Goal: Information Seeking & Learning: Check status

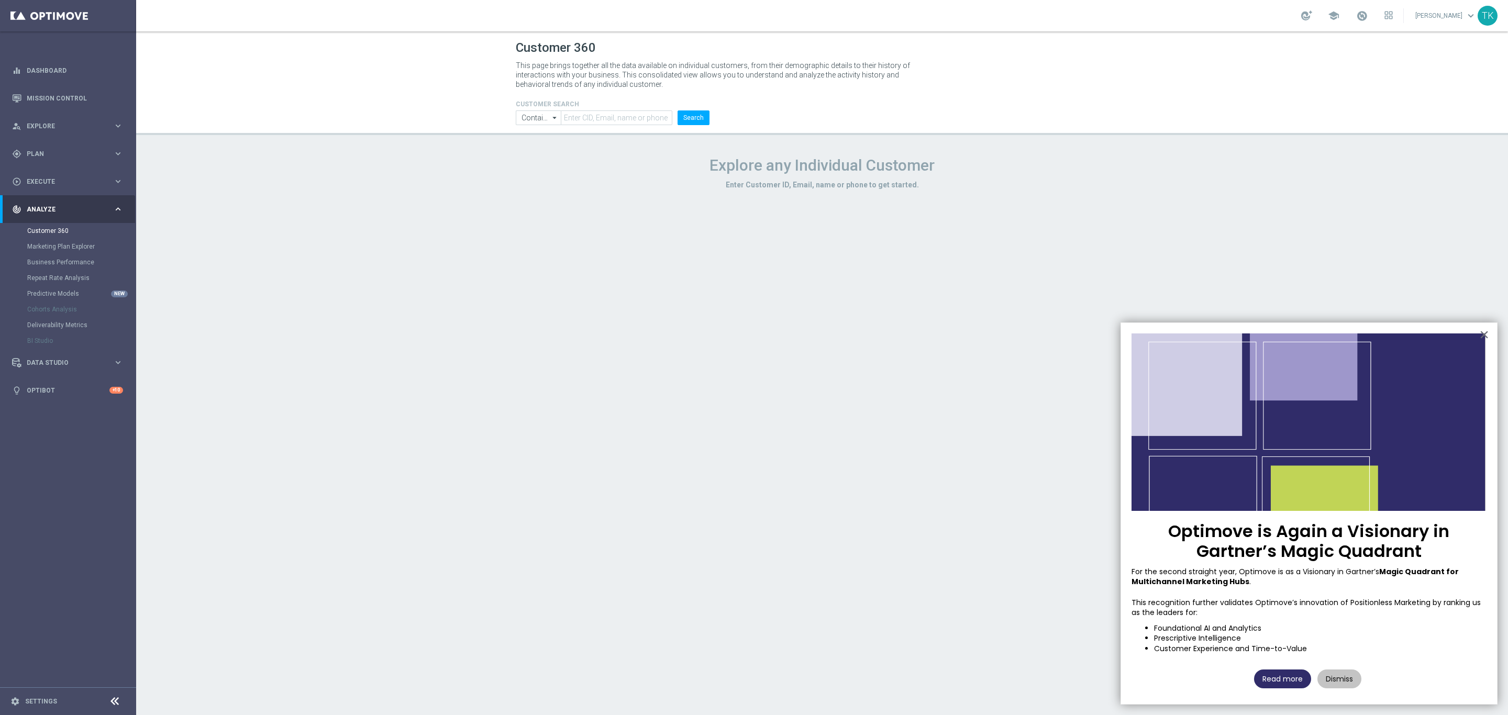
click at [1268, 678] on button "Read more" at bounding box center [1282, 679] width 57 height 19
click at [1329, 682] on button "Dismiss" at bounding box center [1339, 679] width 44 height 19
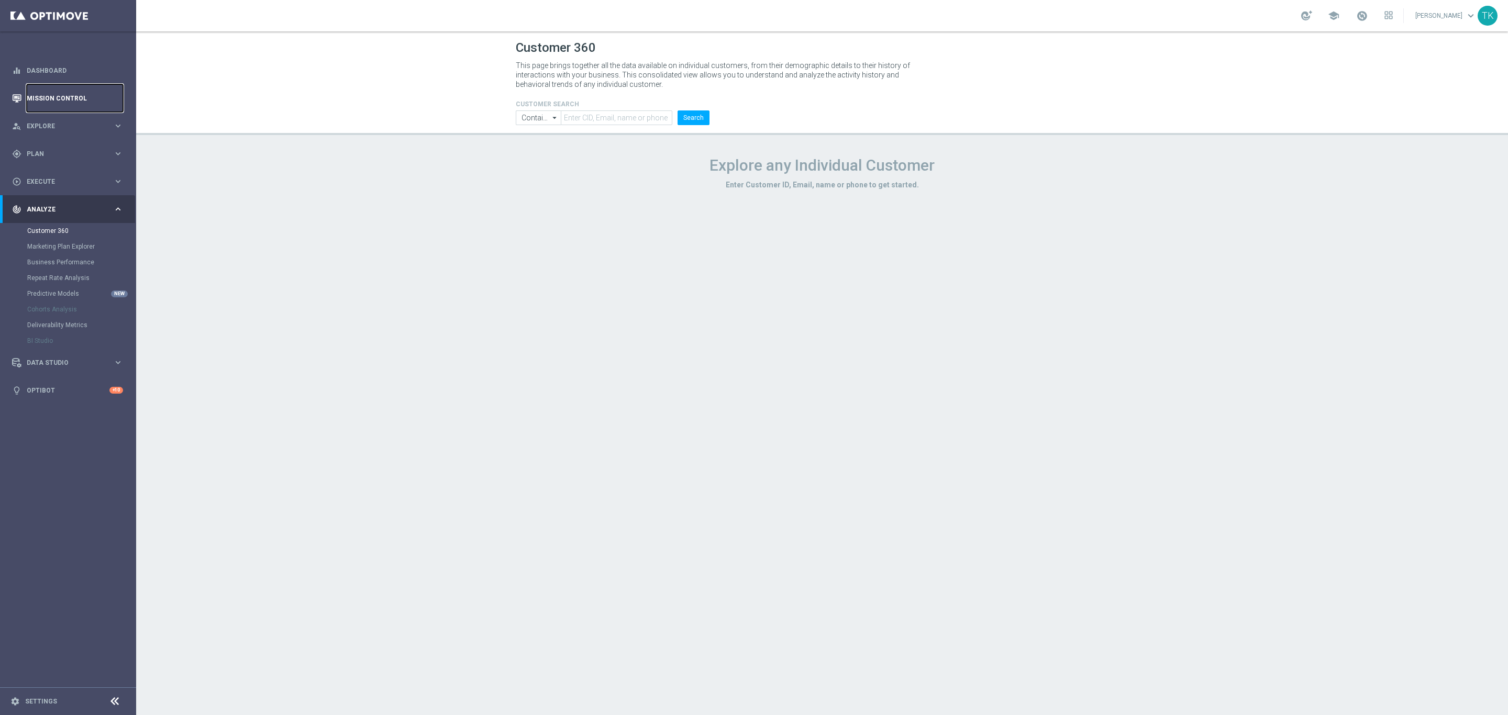
click at [71, 99] on link "Mission Control" at bounding box center [75, 98] width 96 height 28
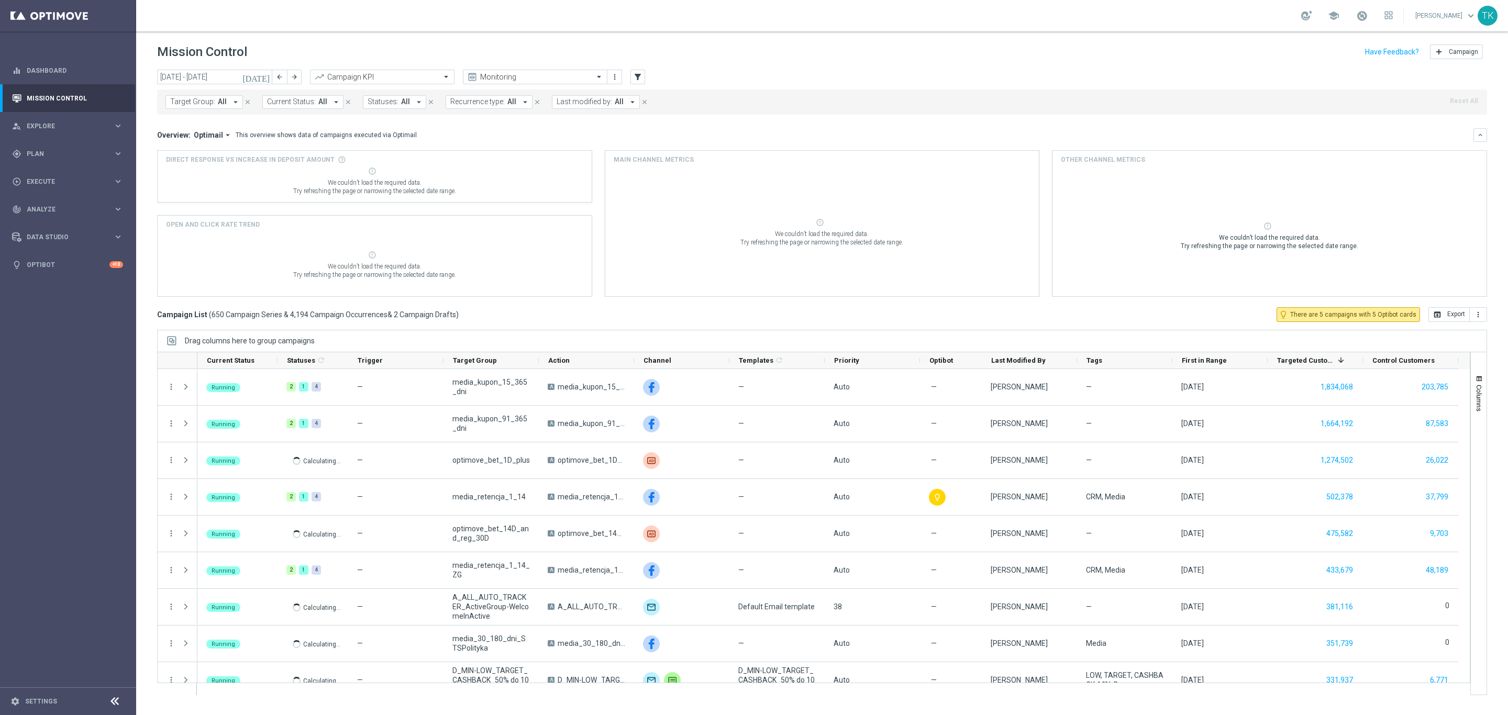
click at [195, 99] on span "Target Group:" at bounding box center [192, 101] width 45 height 9
click at [184, 116] on div at bounding box center [250, 121] width 159 height 13
click at [212, 166] on label "E_ALL_AUTO_CASHDROP_GOLD_EVIP_250 PLN_WEEKLY" at bounding box center [261, 168] width 160 height 6
type input "E_ALL_AUTO_CASHDROP_GOLD_EVIP_250 PLN_WEEKLY"
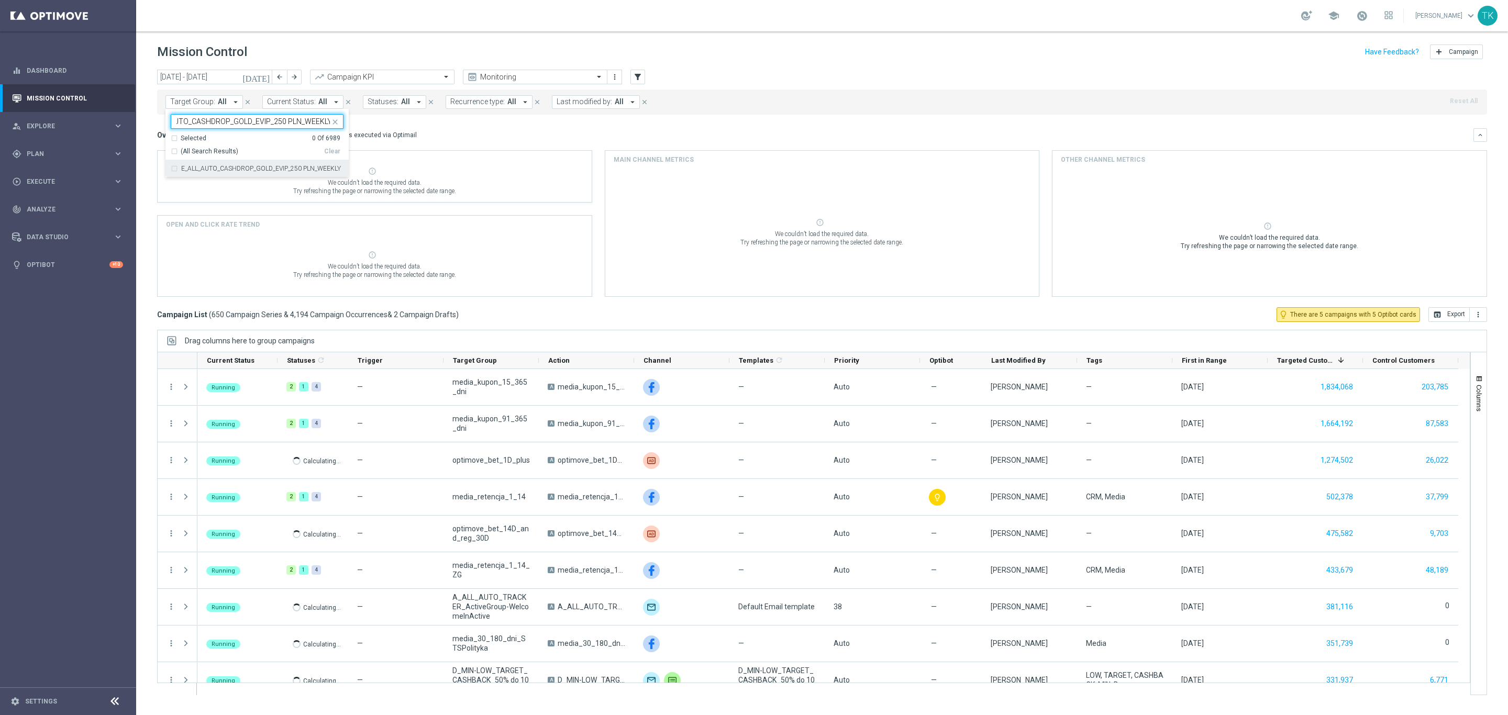
scroll to position [0, 0]
click at [153, 128] on div "today 29 Sep 2025 - 05 Oct 2025 arrow_back arrow_forward Campaign KPI trending_…" at bounding box center [822, 388] width 1372 height 636
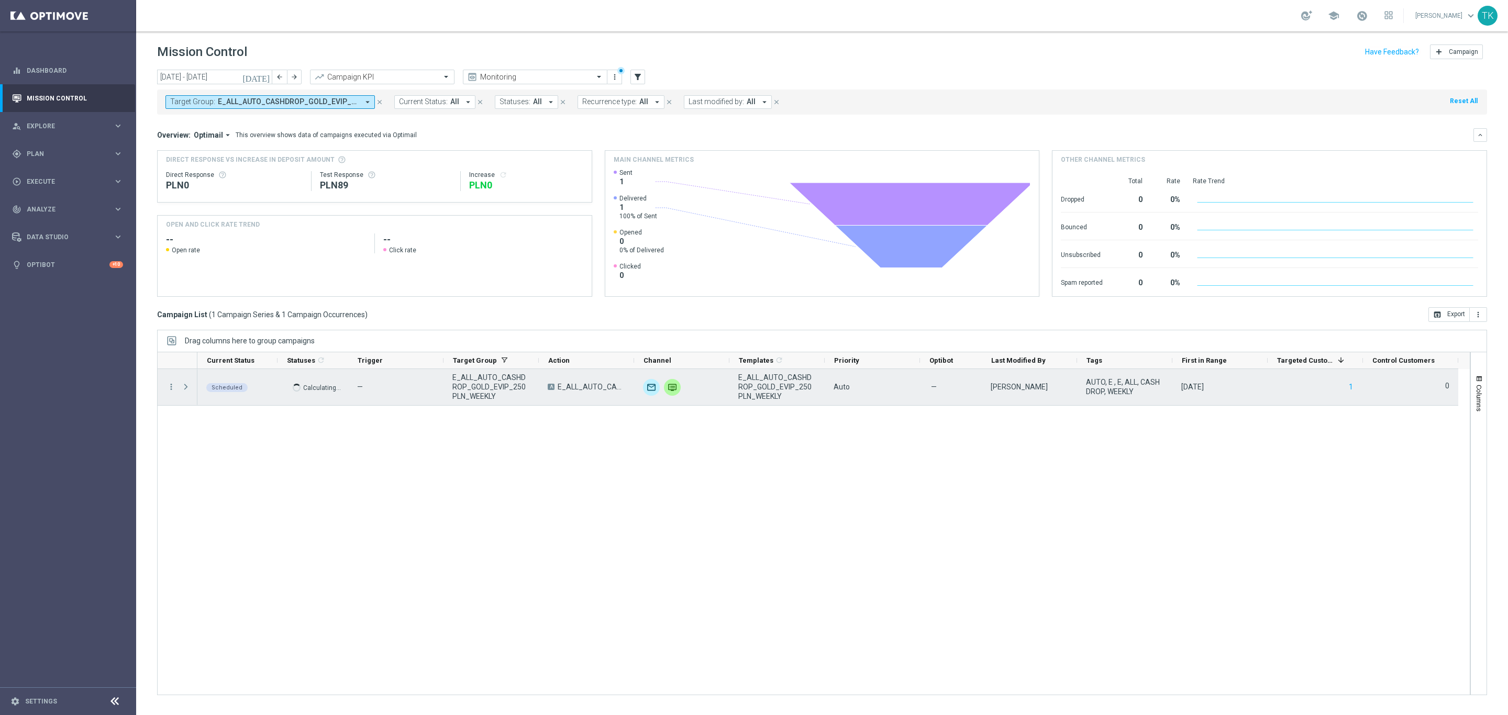
click at [186, 385] on span at bounding box center [185, 387] width 9 height 8
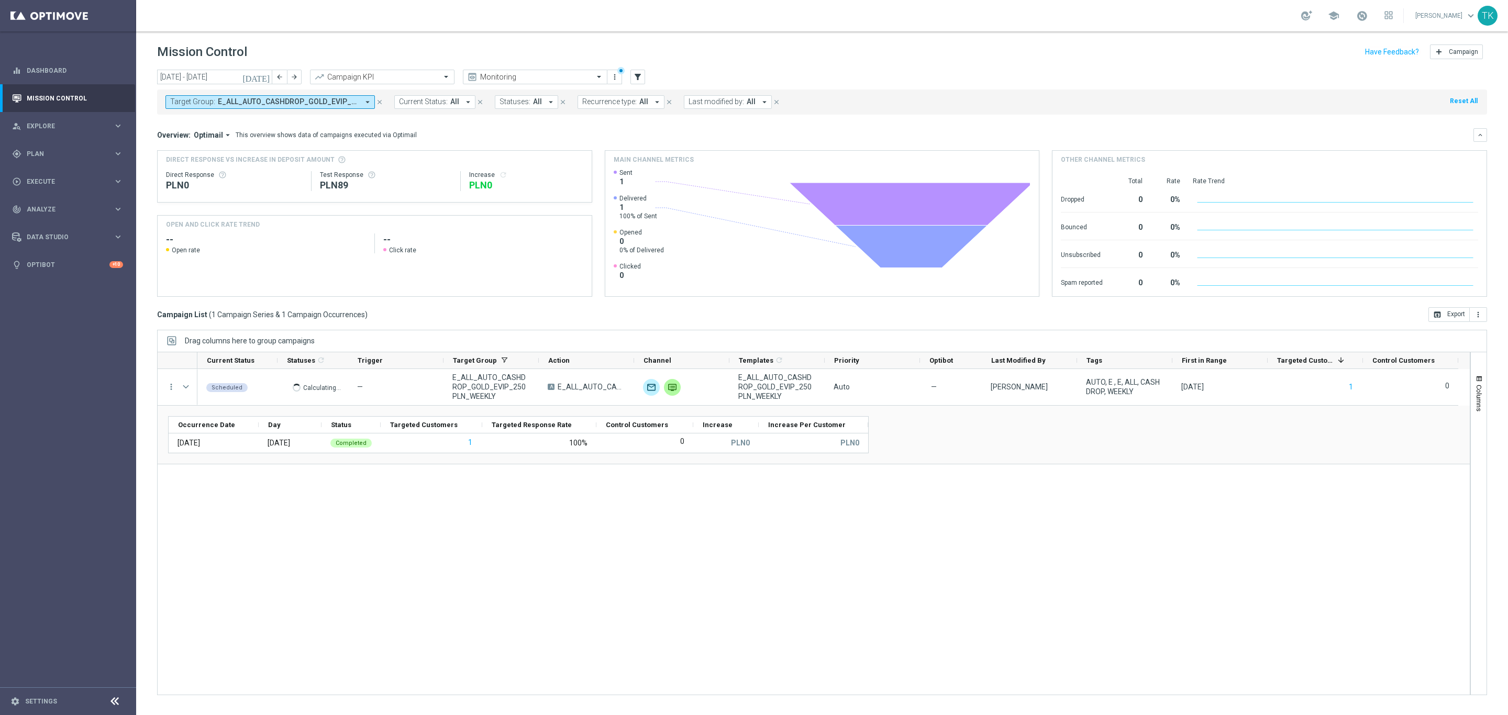
click at [273, 104] on span "E_ALL_AUTO_CASHDROP_GOLD_EVIP_250 PLN_WEEKLY" at bounding box center [288, 101] width 141 height 9
click at [0, 0] on div "Clear" at bounding box center [0, 0] width 0 height 0
click at [209, 115] on div at bounding box center [250, 121] width 159 height 13
paste input "E_ALL_AUTO_CASHDROP_SILVER_EVIP_50 PLN_WEEKLY"
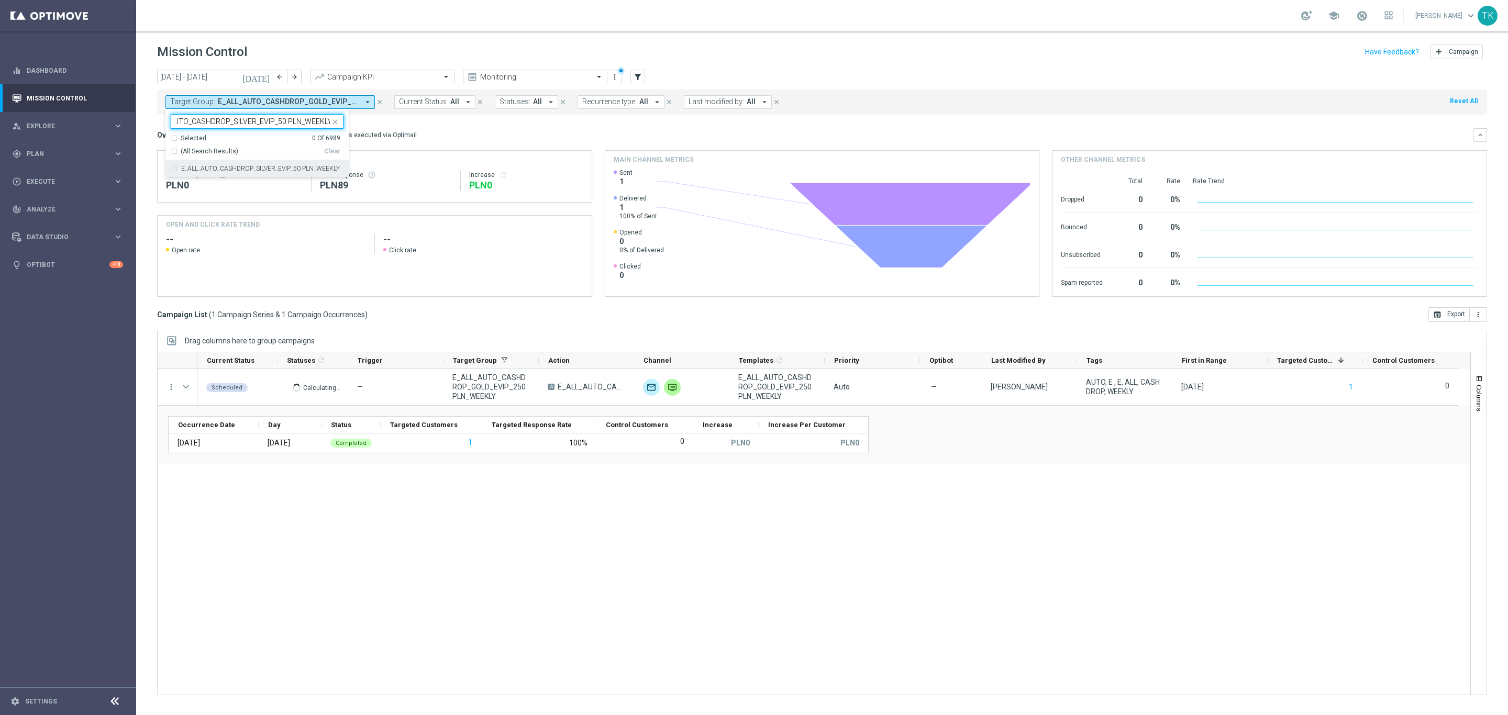
click at [211, 165] on label "E_ALL_AUTO_CASHDROP_SILVER_EVIP_50 PLN_WEEKLY" at bounding box center [260, 168] width 159 height 6
type input "E_ALL_AUTO_CASHDROP_SILVER_EVIP_50 PLN_WEEKLY"
click at [143, 125] on div "today 29 Sep 2025 - 05 Oct 2025 arrow_back arrow_forward Campaign KPI trending_…" at bounding box center [822, 388] width 1372 height 636
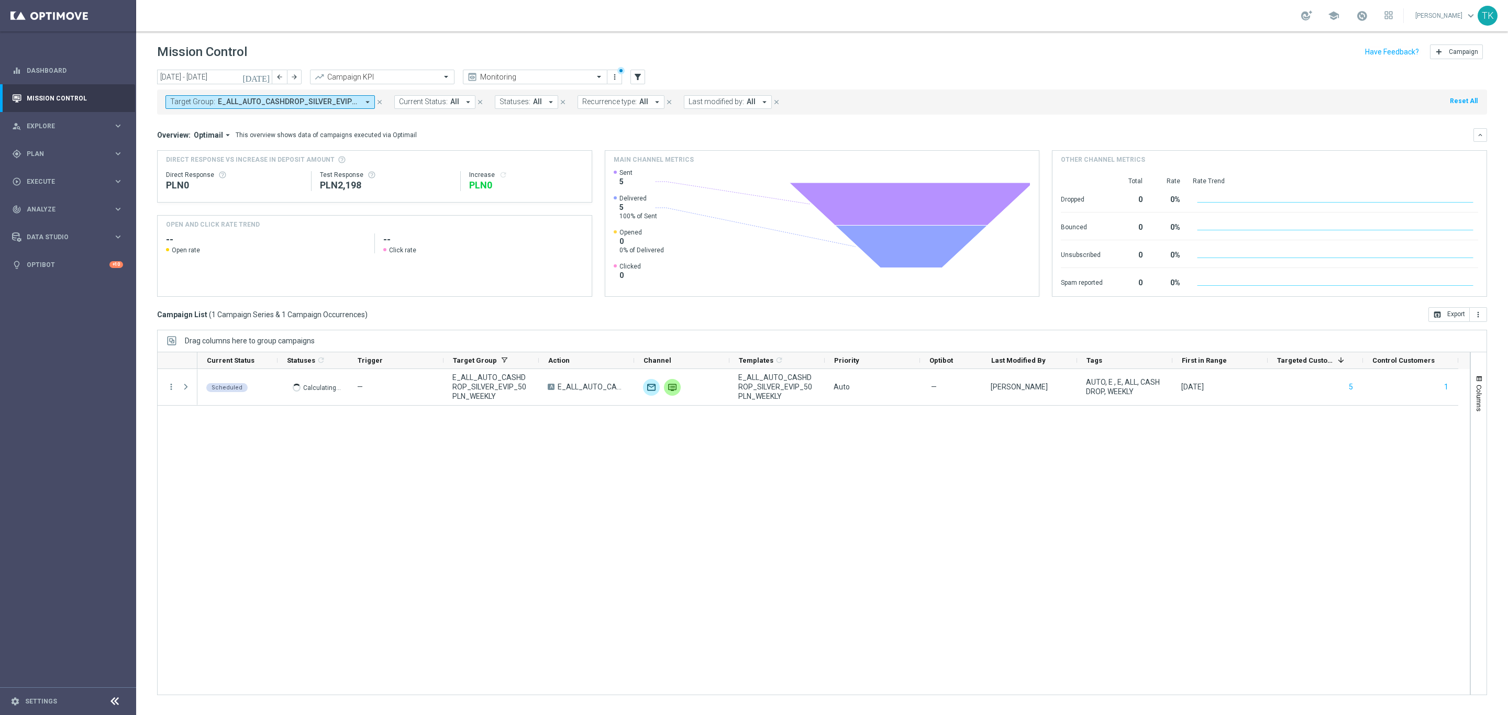
click at [228, 101] on span "E_ALL_AUTO_CASHDROP_SILVER_EVIP_50 PLN_WEEKLY" at bounding box center [288, 101] width 141 height 9
click at [432, 500] on div "Scheduled Calculating... — E_ALL_AUTO_CASHDROP_SILVER_EVIP_50 PLN_WEEKLY A E_AL…" at bounding box center [833, 532] width 1272 height 326
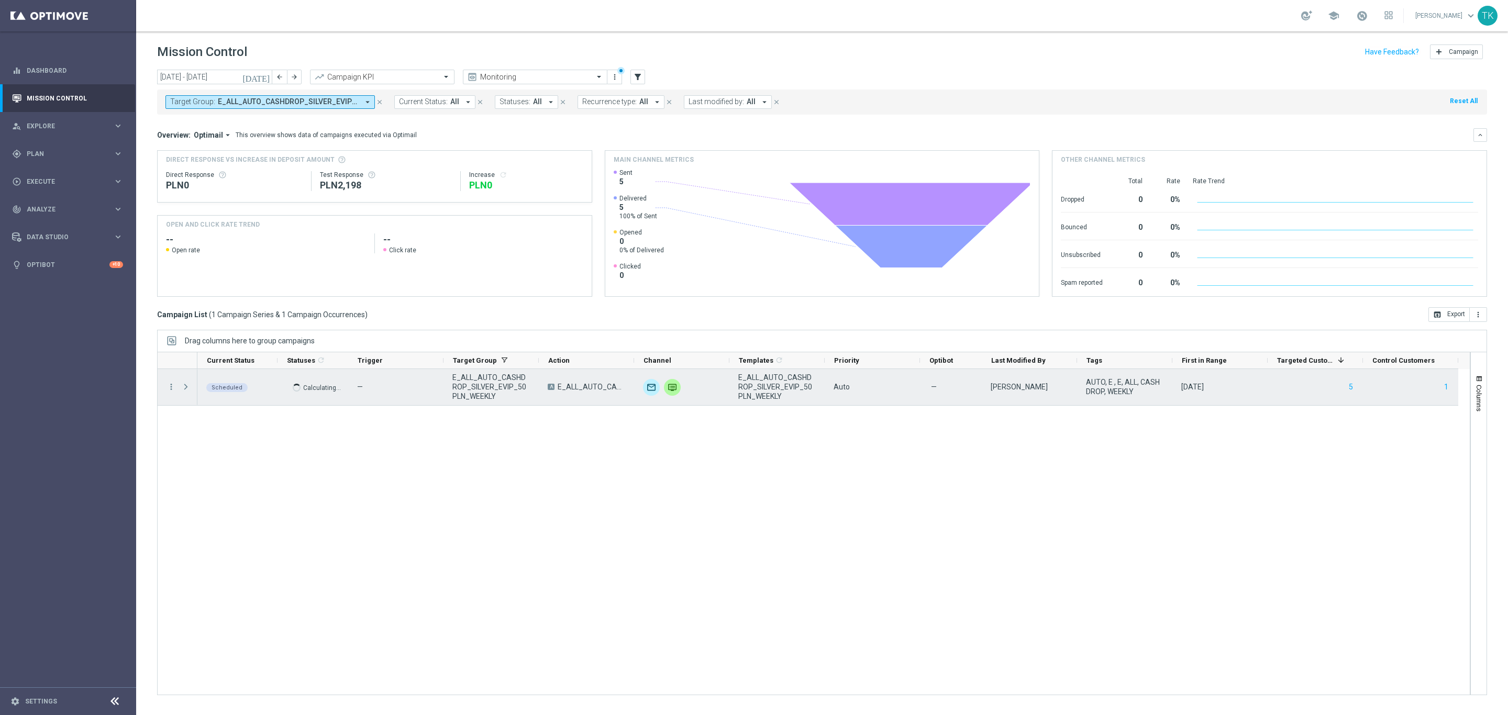
click at [188, 386] on span at bounding box center [185, 387] width 9 height 8
click at [171, 385] on icon "more_vert" at bounding box center [170, 386] width 9 height 9
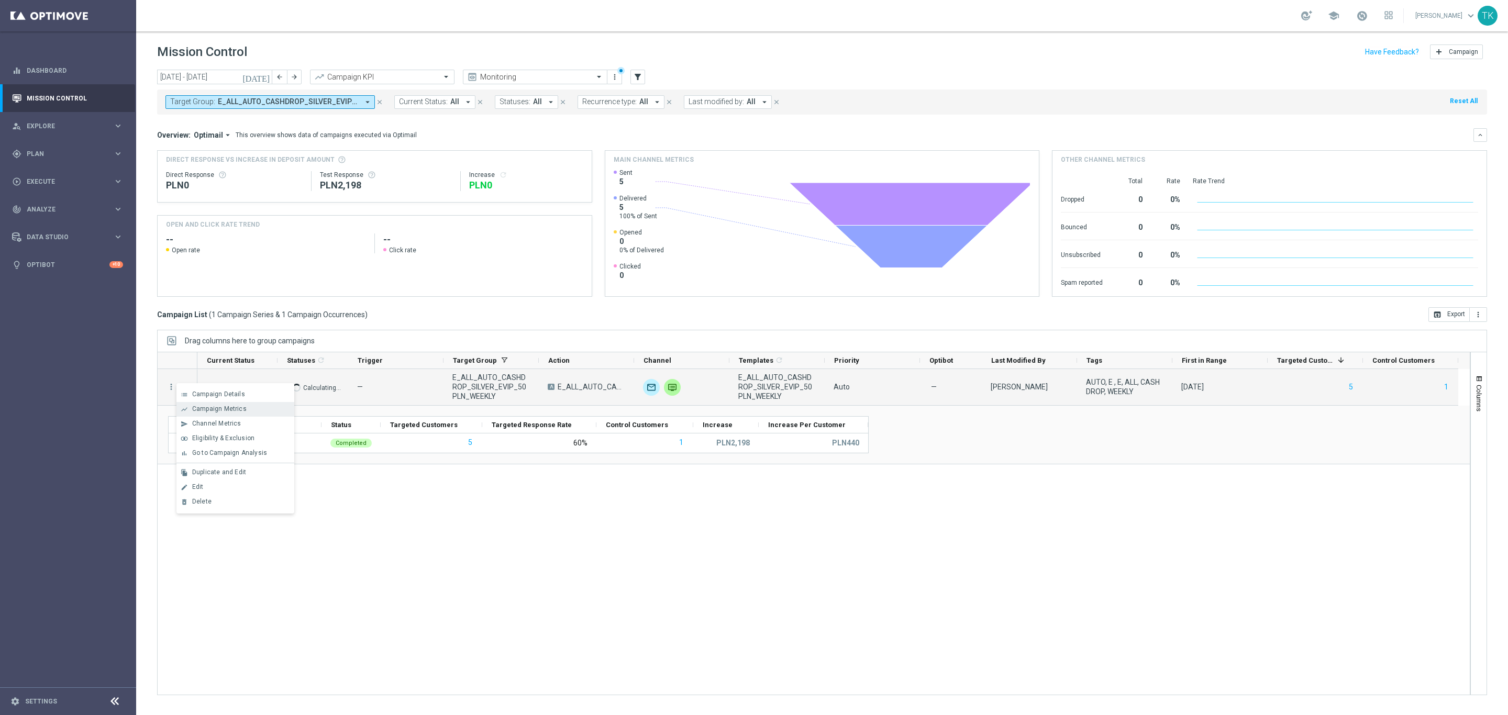
click at [209, 405] on span "Campaign Metrics" at bounding box center [219, 408] width 54 height 7
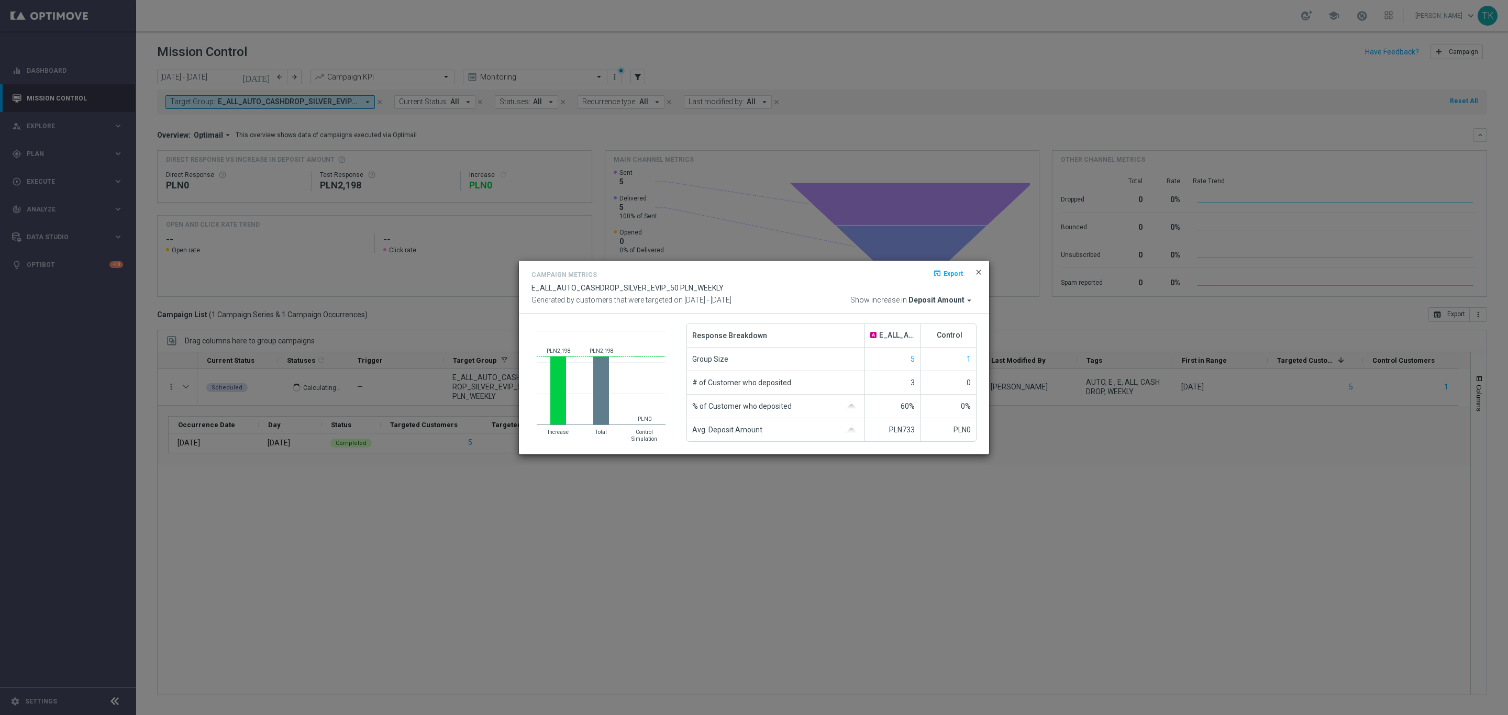
click at [979, 271] on span "close" at bounding box center [978, 272] width 8 height 8
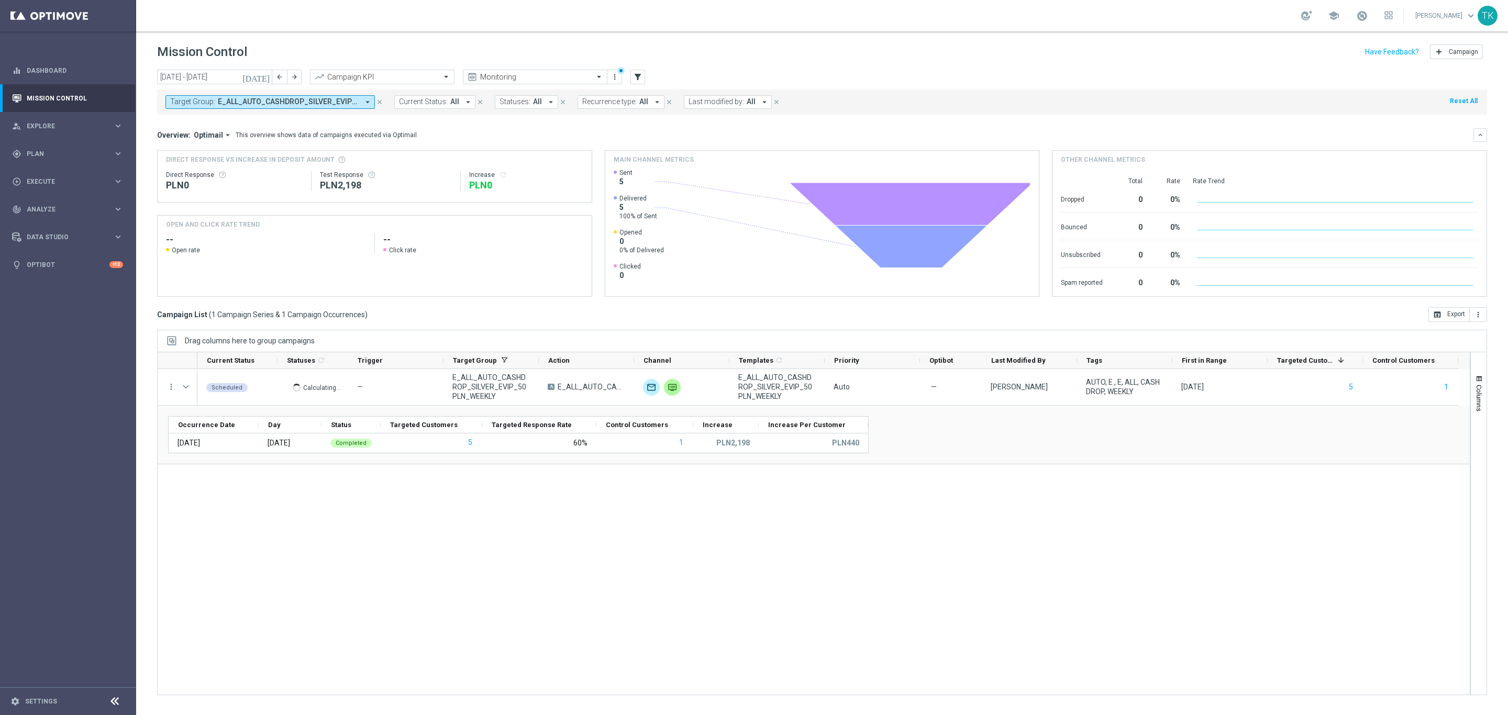
click at [273, 107] on button "Target Group: E_ALL_AUTO_CASHDROP_SILVER_EVIP_50 PLN_WEEKLY arrow_drop_down" at bounding box center [269, 102] width 209 height 14
click at [0, 0] on div "Clear" at bounding box center [0, 0] width 0 height 0
click at [245, 121] on input "text" at bounding box center [252, 121] width 153 height 9
paste input "E_ALL_AUTO_CASHBACK_GOLD_EVIP_25 do 500 PLN_WEEKLY"
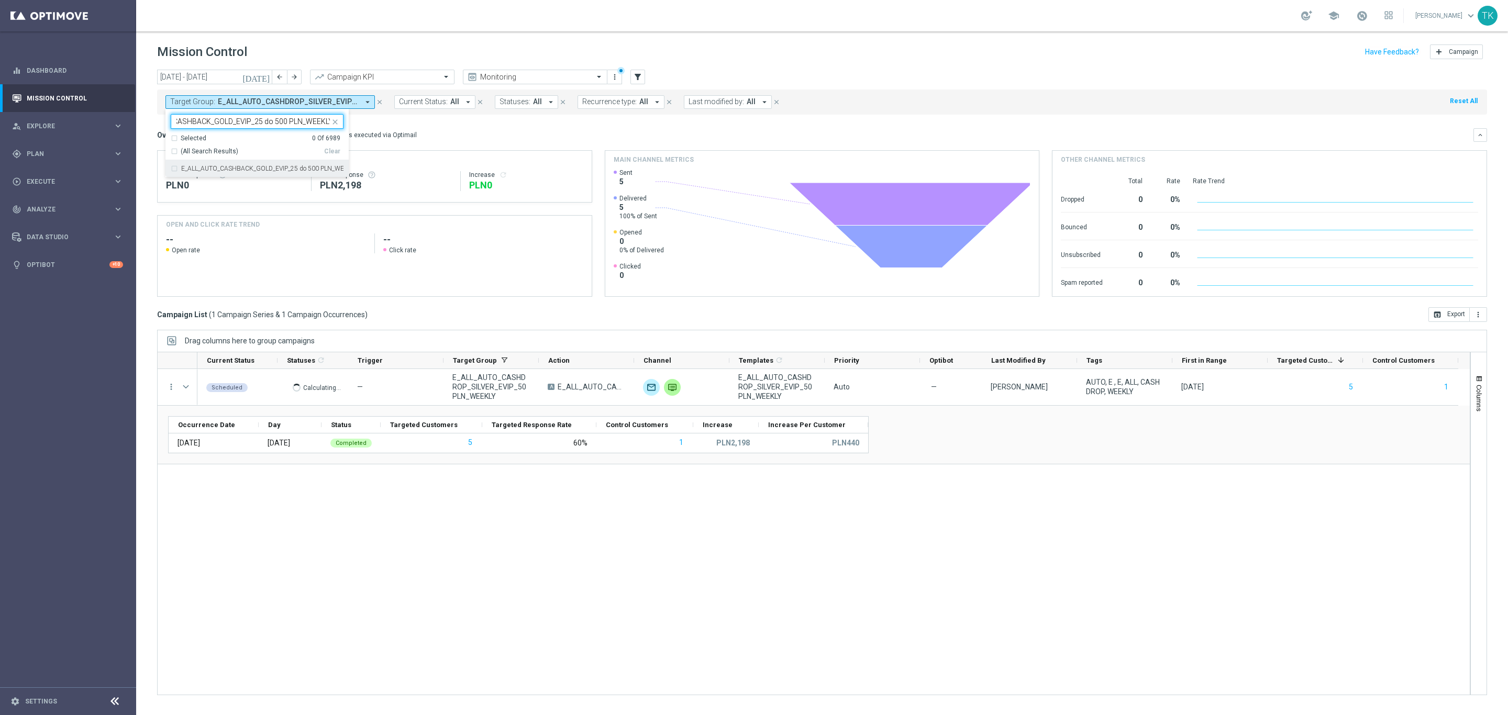
click at [214, 171] on label "E_ALL_AUTO_CASHBACK_GOLD_EVIP_25 do 500 PLN_WEEKLY" at bounding box center [262, 168] width 162 height 6
type input "E_ALL_AUTO_CASHBACK_GOLD_EVIP_25 do 500 PLN_WEEKLY"
click at [154, 123] on div "today 29 Sep 2025 - 05 Oct 2025 arrow_back arrow_forward Campaign KPI trending_…" at bounding box center [822, 388] width 1372 height 636
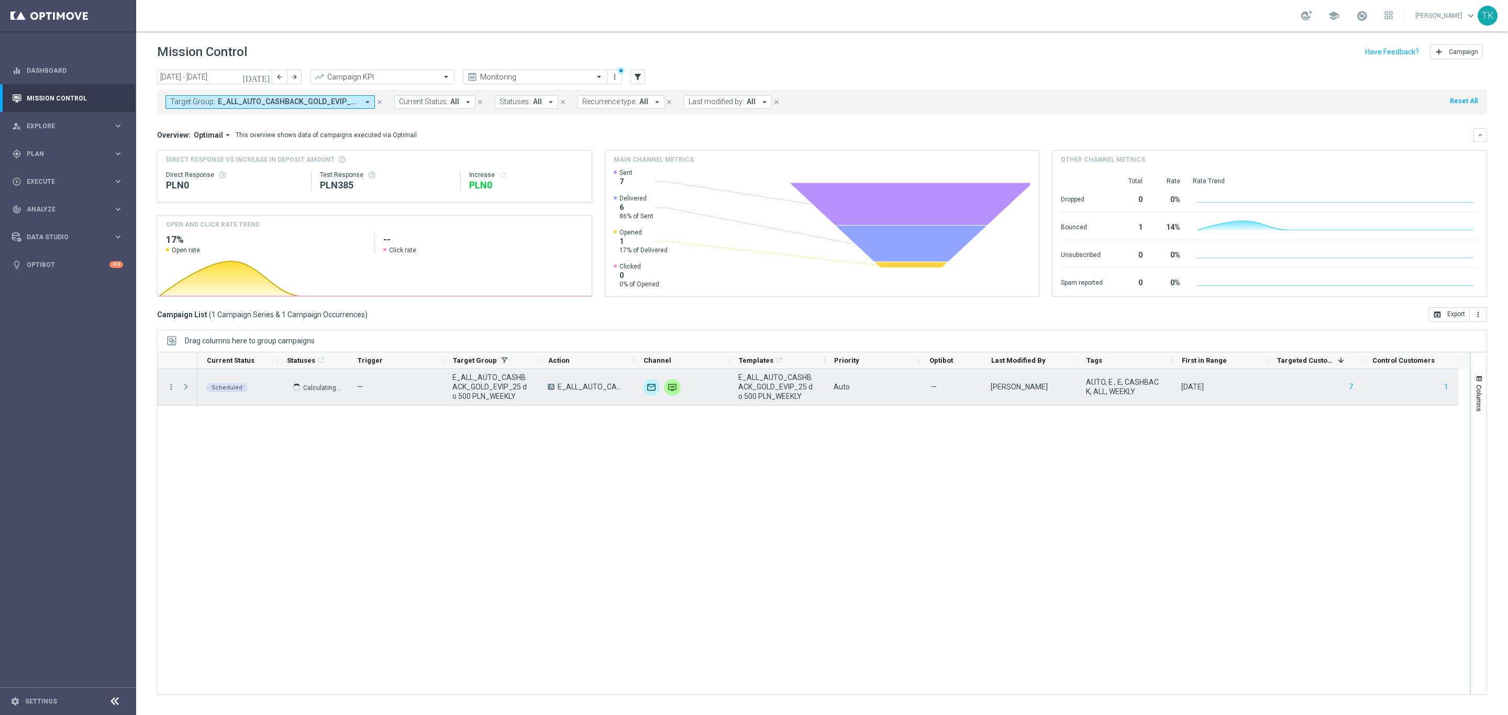
click at [185, 390] on span at bounding box center [185, 387] width 9 height 8
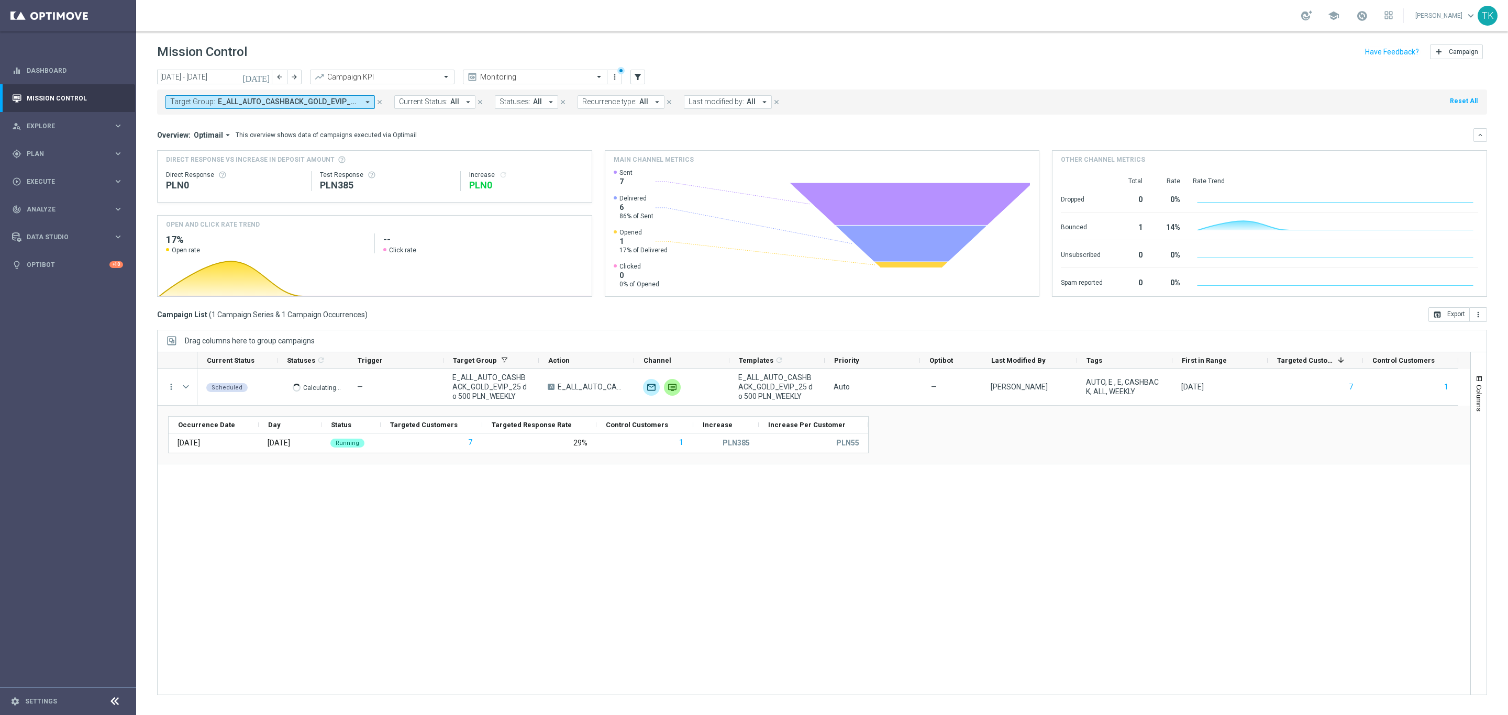
click at [301, 104] on span "E_ALL_AUTO_CASHBACK_GOLD_EVIP_25 do 500 PLN_WEEKLY" at bounding box center [288, 101] width 141 height 9
click at [0, 0] on div "Clear" at bounding box center [0, 0] width 0 height 0
click at [201, 125] on input "text" at bounding box center [252, 121] width 153 height 9
paste input "E_ALL_AUTO_CASHBACK_SILVER_EVIP_25 do 250 PLN_WEEKLY"
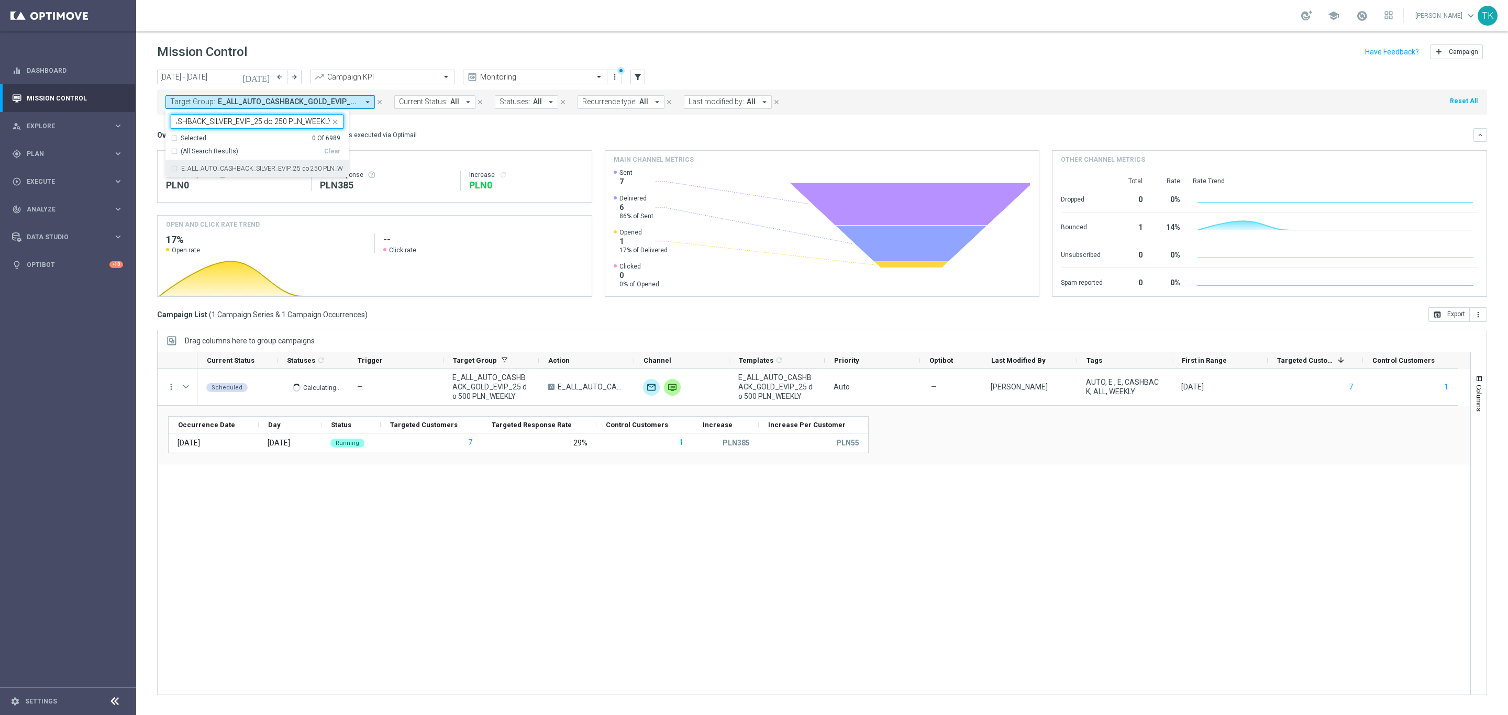
click at [202, 165] on label "E_ALL_AUTO_CASHBACK_SILVER_EVIP_25 do 250 PLN_WEEKLY" at bounding box center [262, 168] width 162 height 6
type input "E_ALL_AUTO_CASHBACK_SILVER_EVIP_25 do 250 PLN_WEEKLY"
click at [153, 135] on div "today 29 Sep 2025 - 05 Oct 2025 arrow_back arrow_forward Campaign KPI trending_…" at bounding box center [822, 388] width 1372 height 636
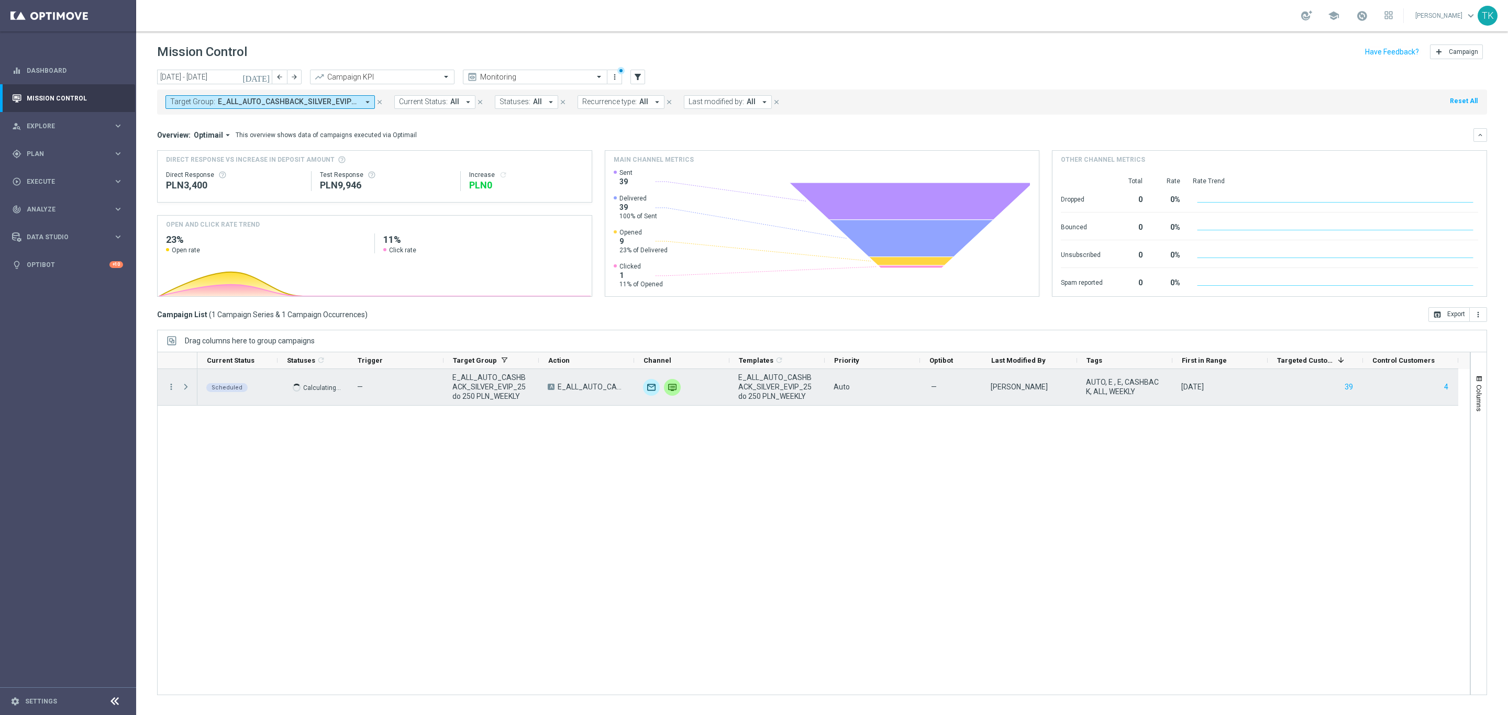
click at [184, 388] on span at bounding box center [185, 387] width 9 height 8
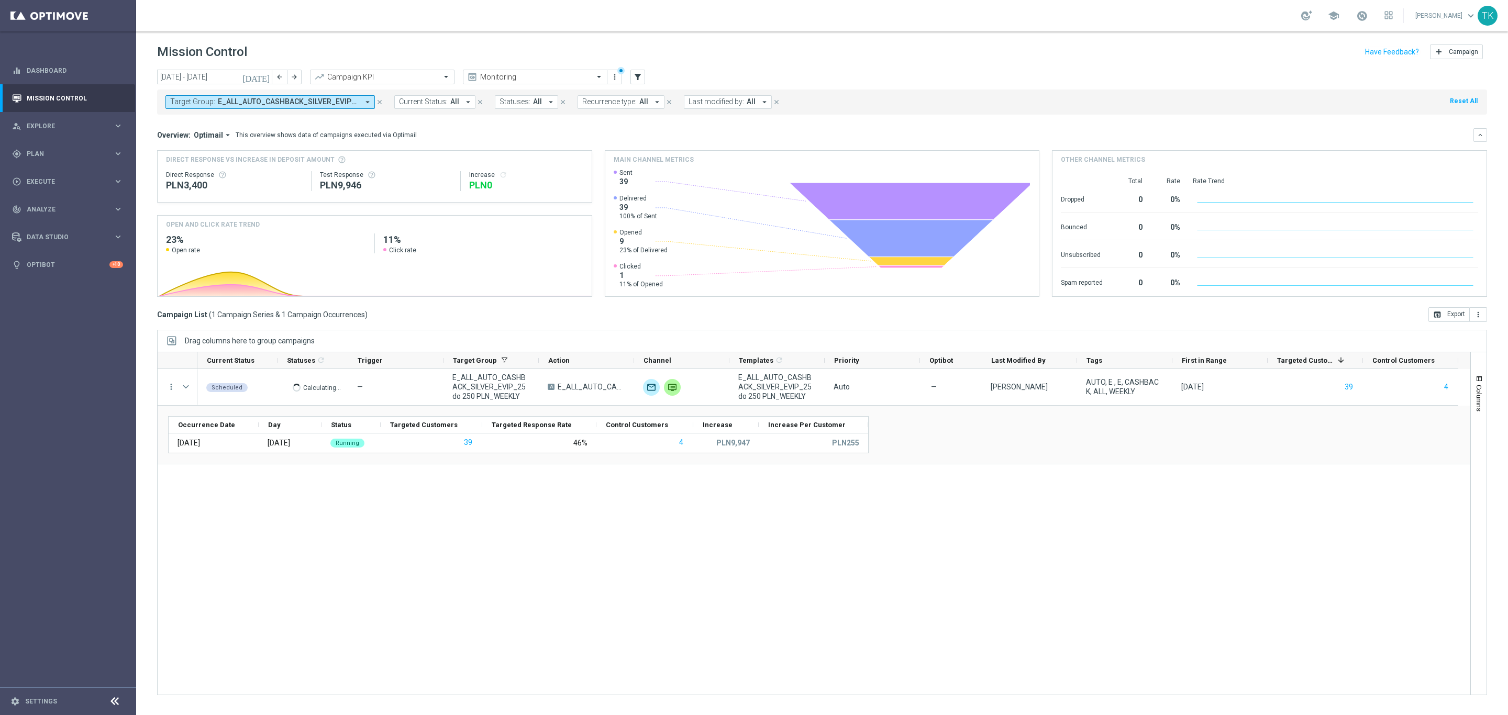
click at [265, 104] on span "E_ALL_AUTO_CASHBACK_SILVER_EVIP_25 do 250 PLN_WEEKLY" at bounding box center [288, 101] width 141 height 9
click at [0, 0] on div "Clear" at bounding box center [0, 0] width 0 height 0
click at [195, 118] on input "text" at bounding box center [252, 121] width 153 height 9
paste input "E_NH-NL_AUTO_CASHBACK_GOLD_EVIP_5 do 250 PLN_TU_WEEKLY"
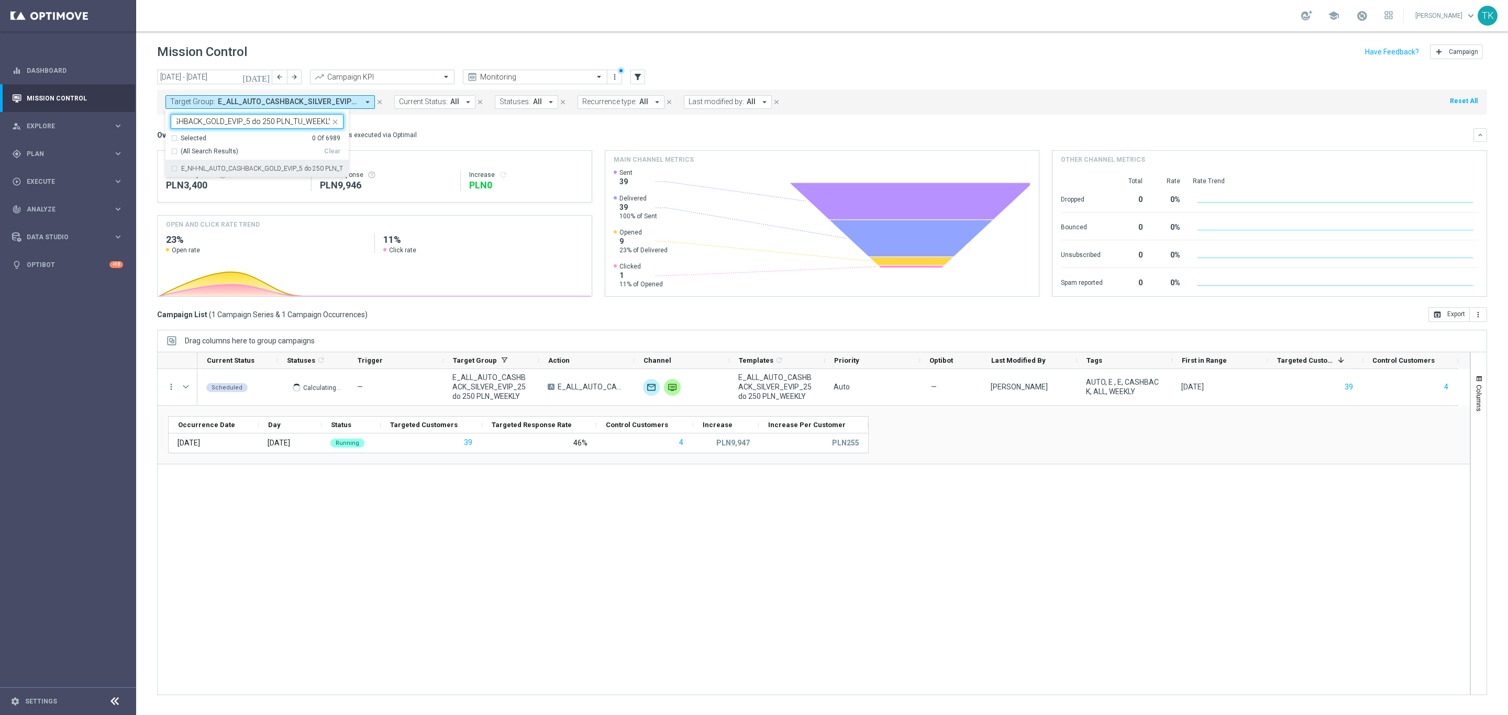
click at [213, 169] on label "E_NH-NL_AUTO_CASHBACK_GOLD_EVIP_5 do 250 PLN_TU_WEEKLY" at bounding box center [262, 168] width 162 height 6
type input "E_NH-NL_AUTO_CASHBACK_GOLD_EVIP_5 do 250 PLN_TU_WEEKLY"
click at [151, 115] on div "today 29 Sep 2025 - 05 Oct 2025 arrow_back arrow_forward Campaign KPI trending_…" at bounding box center [822, 388] width 1372 height 636
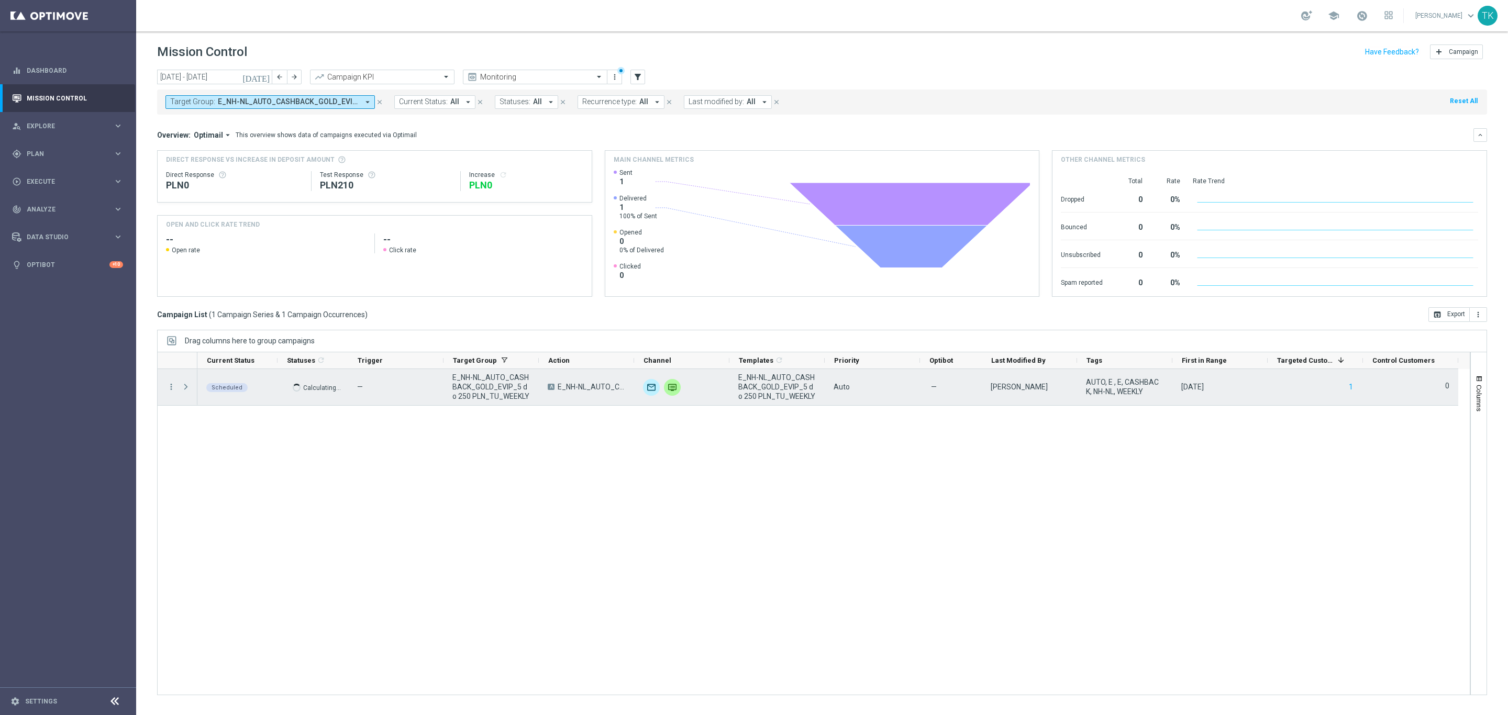
click at [185, 390] on span at bounding box center [185, 387] width 9 height 8
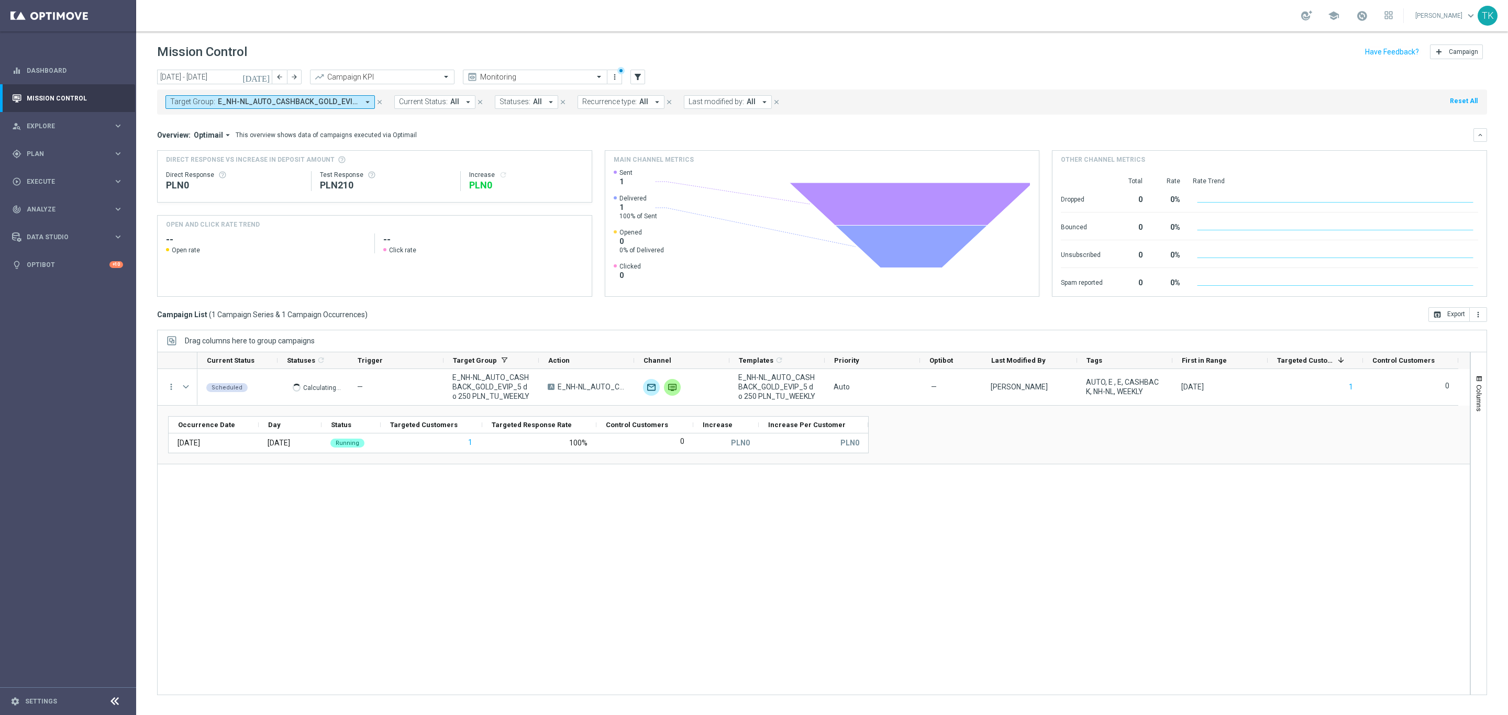
click at [305, 104] on span "E_NH-NL_AUTO_CASHBACK_GOLD_EVIP_5 do 250 PLN_TU_WEEKLY" at bounding box center [288, 101] width 141 height 9
click at [0, 0] on div "Clear" at bounding box center [0, 0] width 0 height 0
click at [241, 120] on input "text" at bounding box center [252, 121] width 153 height 9
paste input "E_NH-NL_AUTO_CASHBACK_SILVER_EVIP_5 do 250 PLN_TU_WEEKLY"
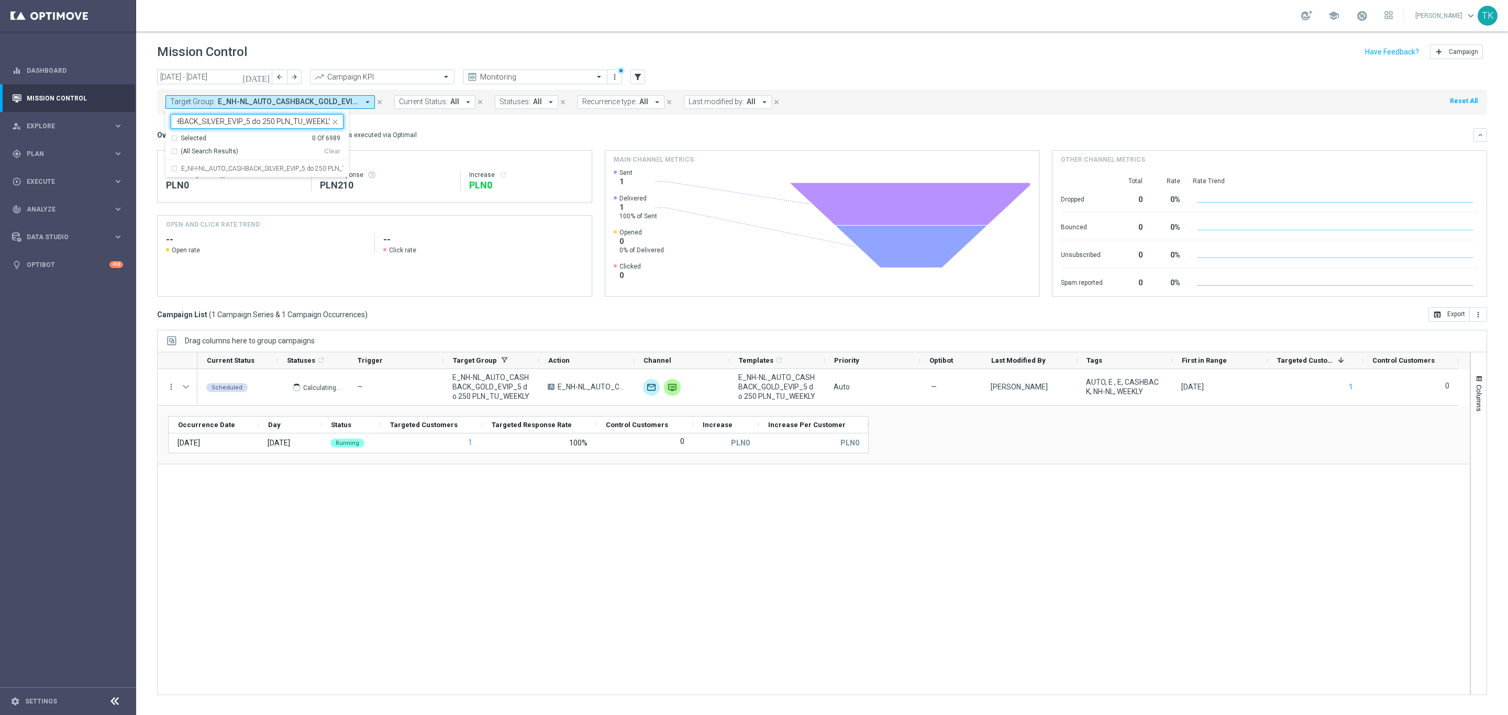
type input "E_NH-NL_AUTO_CASHBACK_SILVER_EVIP_5 do 250 PLN_TU_WEEKLY"
click at [206, 179] on div "PLN0" at bounding box center [234, 185] width 137 height 13
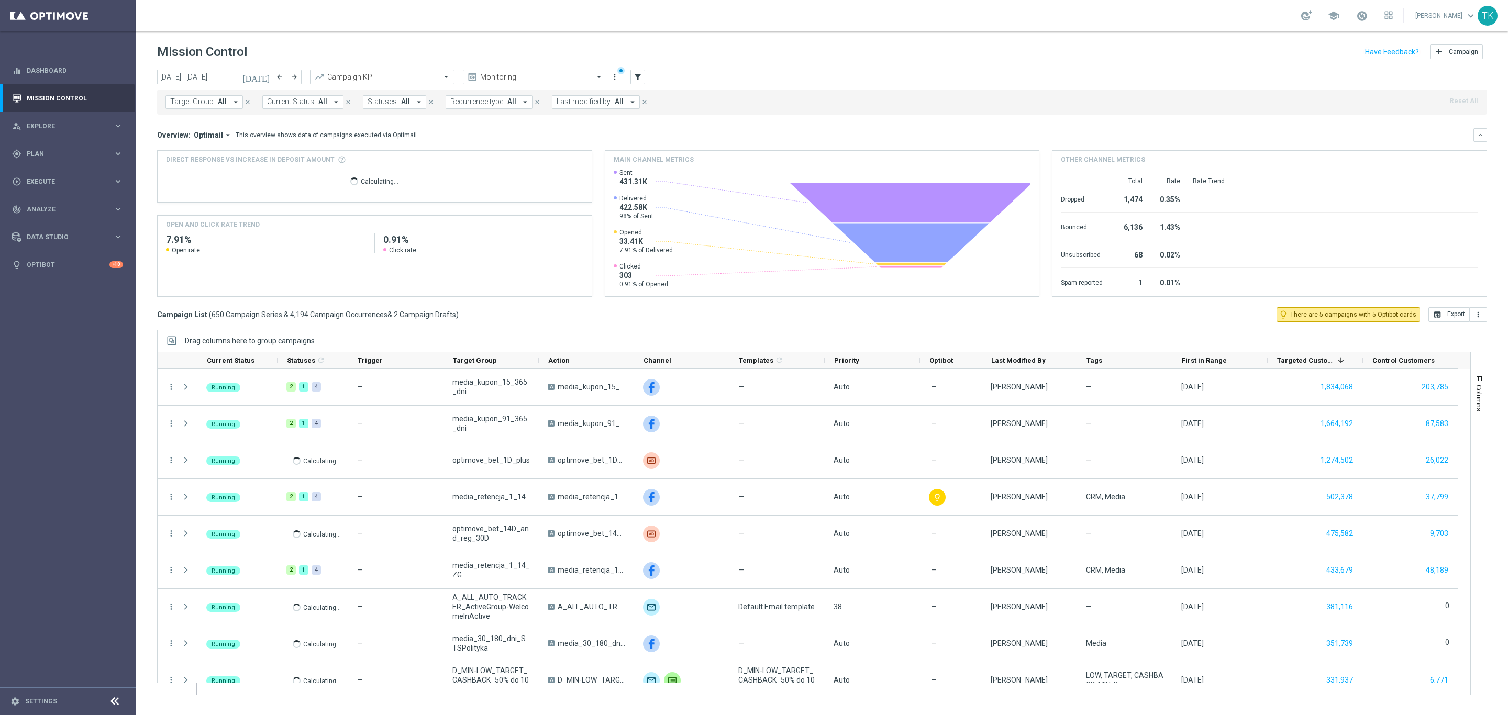
click at [187, 105] on span "Target Group:" at bounding box center [192, 101] width 45 height 9
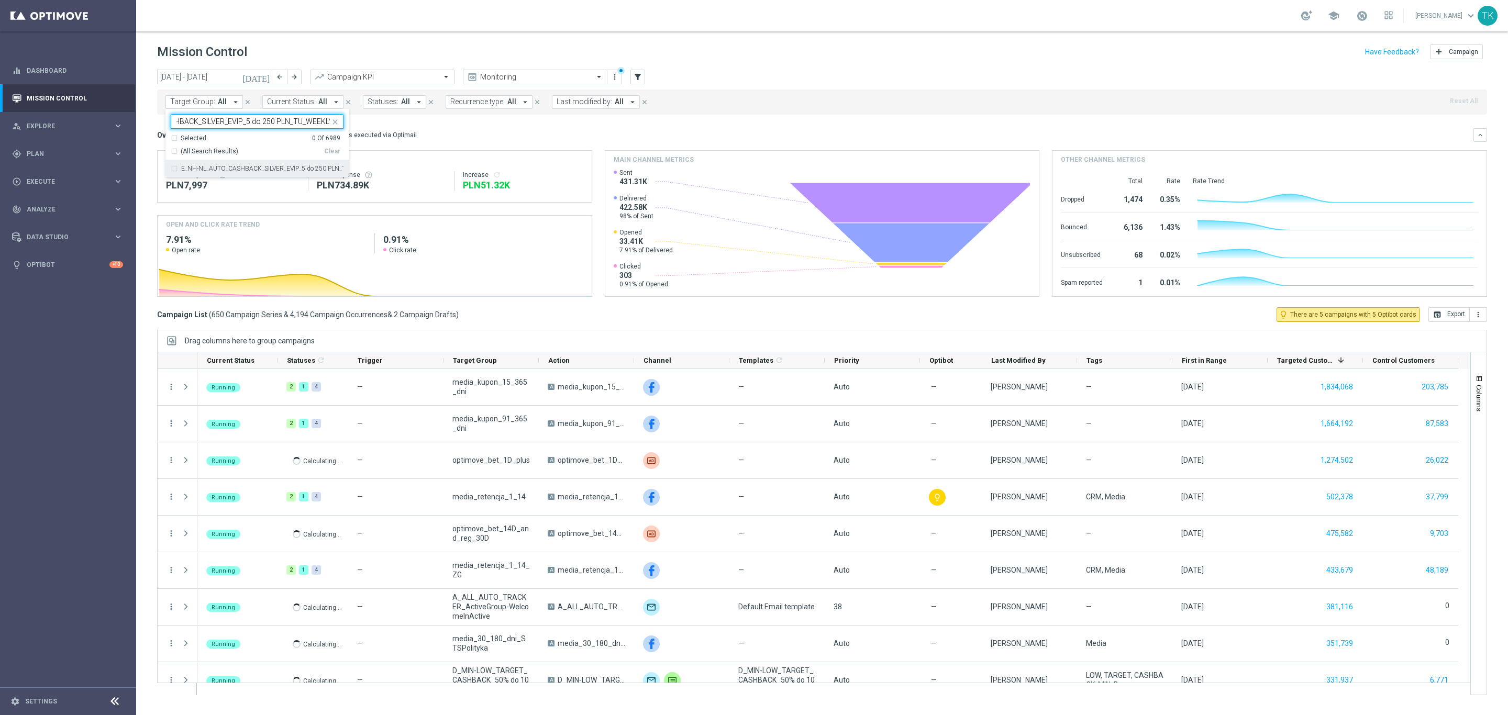
click at [198, 173] on div "E_NH-NL_AUTO_CASHBACK_SILVER_EVIP_5 do 250 PLN_TU_WEEKLY" at bounding box center [257, 168] width 173 height 17
type input "E_NH-NL_AUTO_CASHBACK_SILVER_EVIP_5 do 250 PLN_TU_WEEKLY"
click at [151, 140] on div "today 29 Sep 2025 - 05 Oct 2025 arrow_back arrow_forward Campaign KPI trending_…" at bounding box center [822, 388] width 1372 height 636
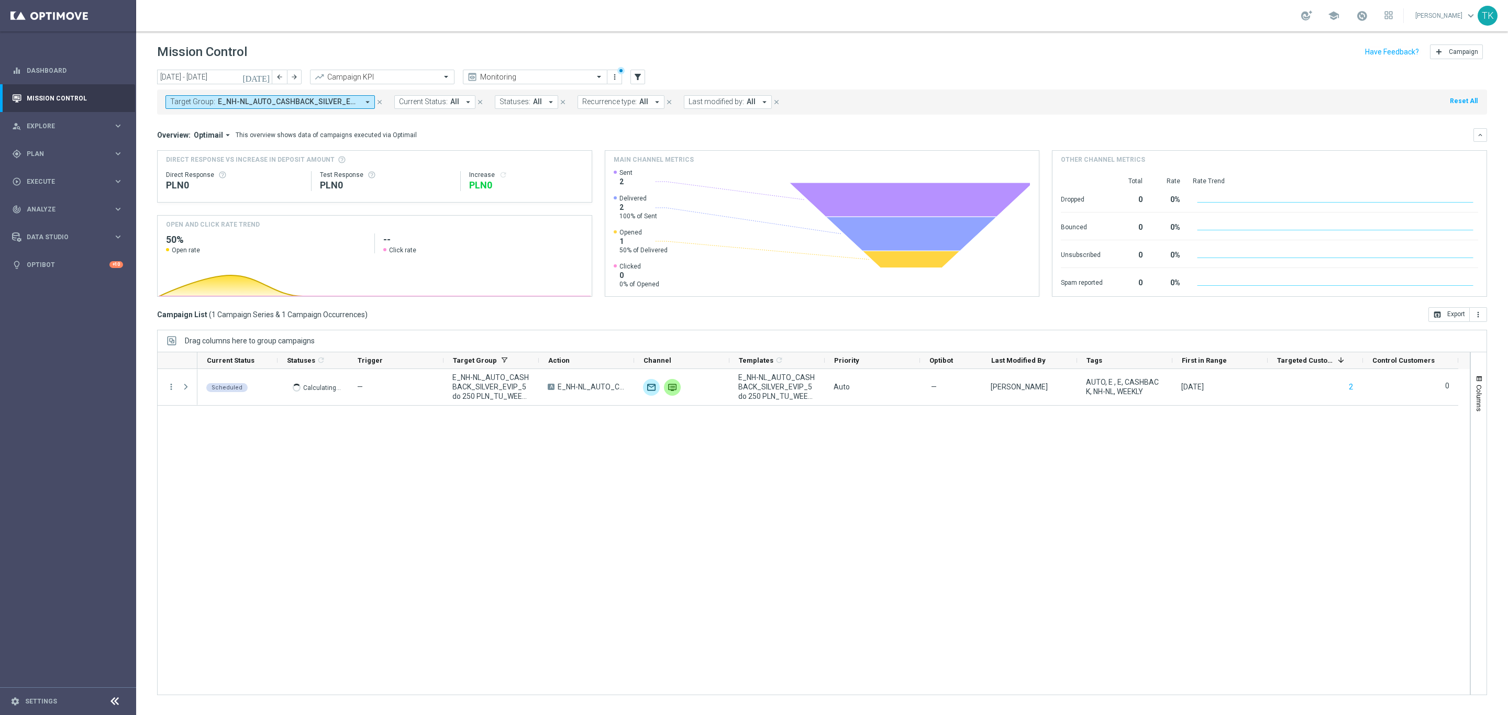
click at [303, 97] on span "E_NH-NL_AUTO_CASHBACK_SILVER_EVIP_5 do 250 PLN_TU_WEEKLY" at bounding box center [288, 101] width 141 height 9
click at [0, 0] on div "Clear" at bounding box center [0, 0] width 0 height 0
click at [189, 118] on input "text" at bounding box center [252, 121] width 153 height 9
paste input "E_NH-NL_AUTO_CASHBACK_GOLD_EVIP_5 do 250 PLN_WEEKLY"
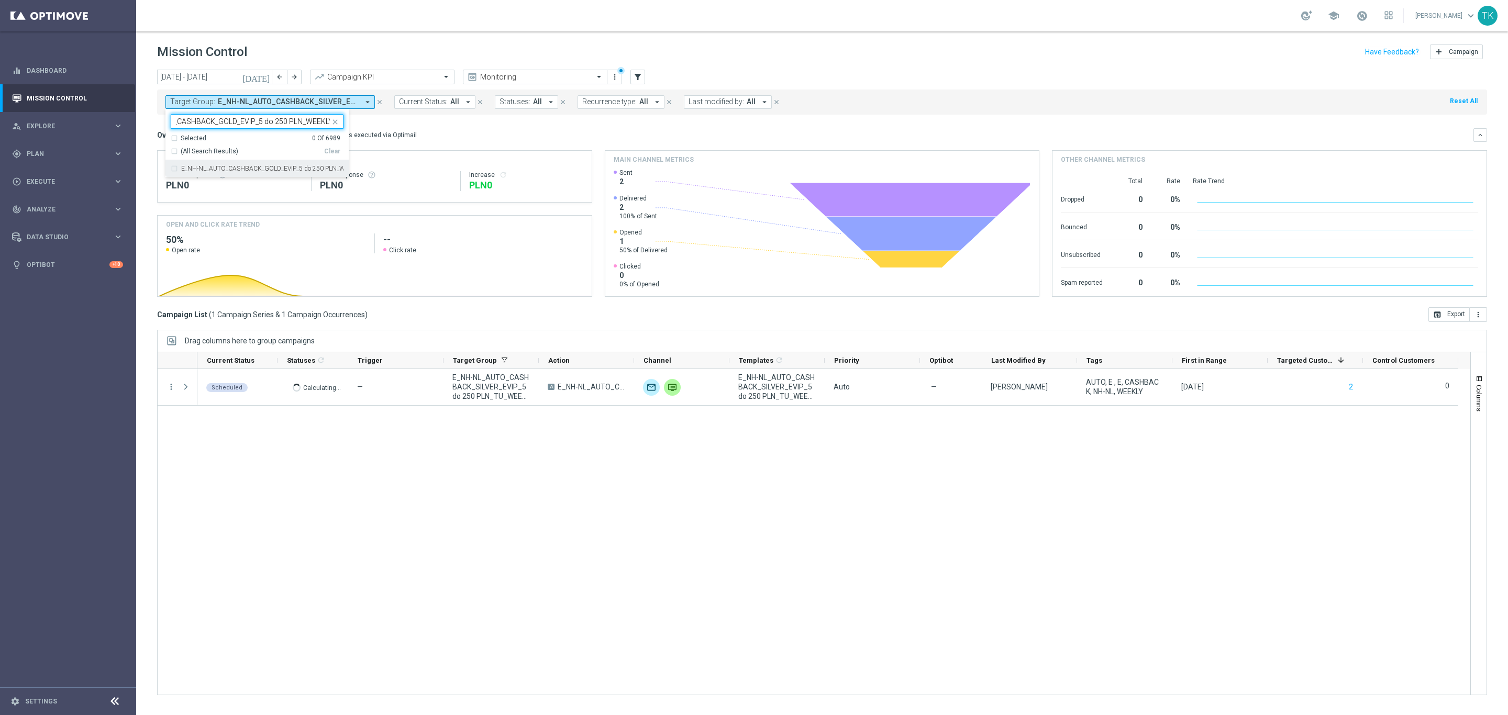
click at [195, 173] on div "E_NH-NL_AUTO_CASHBACK_GOLD_EVIP_5 do 250 PLN_WEEKLY" at bounding box center [257, 168] width 173 height 17
type input "E_NH-NL_AUTO_CASHBACK_GOLD_EVIP_5 do 250 PLN_WEEKLY"
click at [144, 115] on div "today 29 Sep 2025 - 05 Oct 2025 arrow_back arrow_forward Campaign KPI trending_…" at bounding box center [822, 388] width 1372 height 636
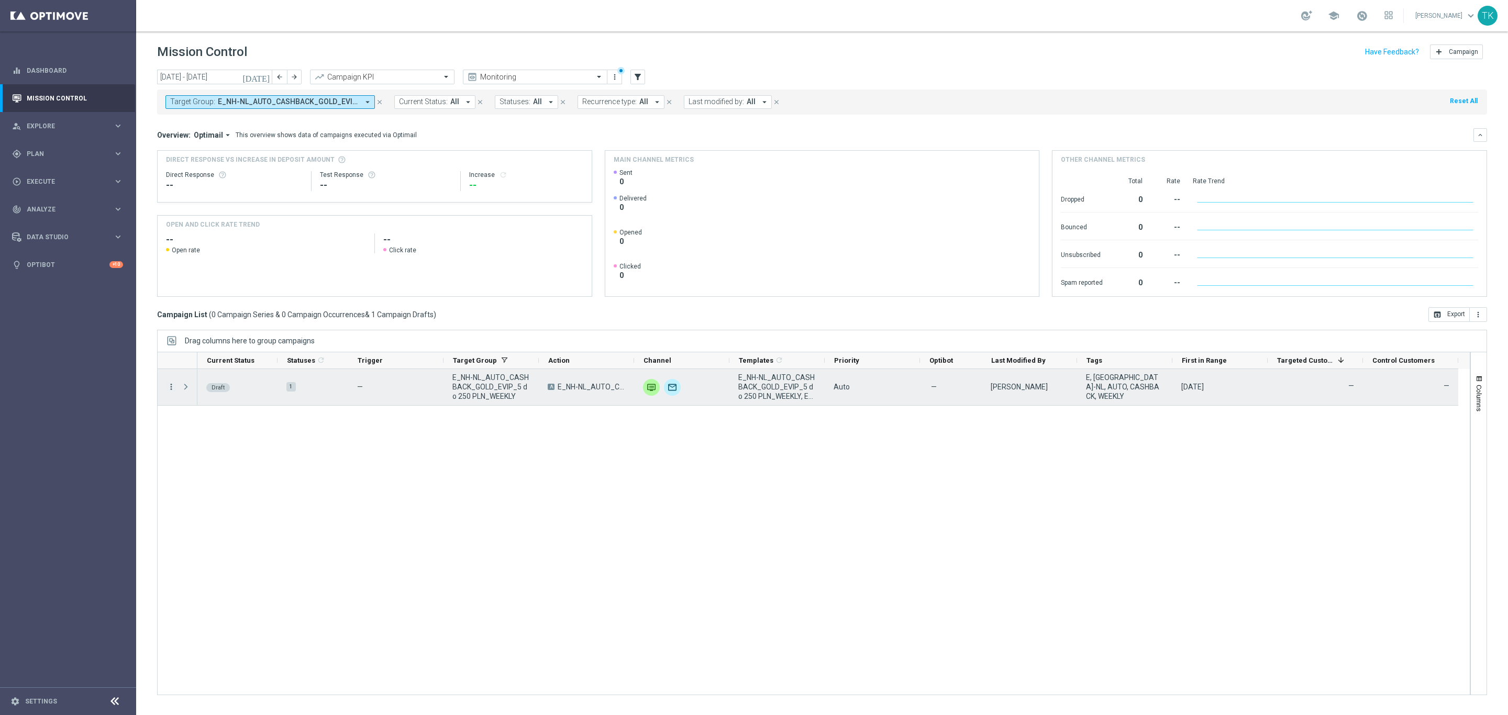
click at [166, 390] on icon "more_vert" at bounding box center [170, 386] width 9 height 9
click at [209, 391] on span "Campaign Details" at bounding box center [218, 394] width 53 height 7
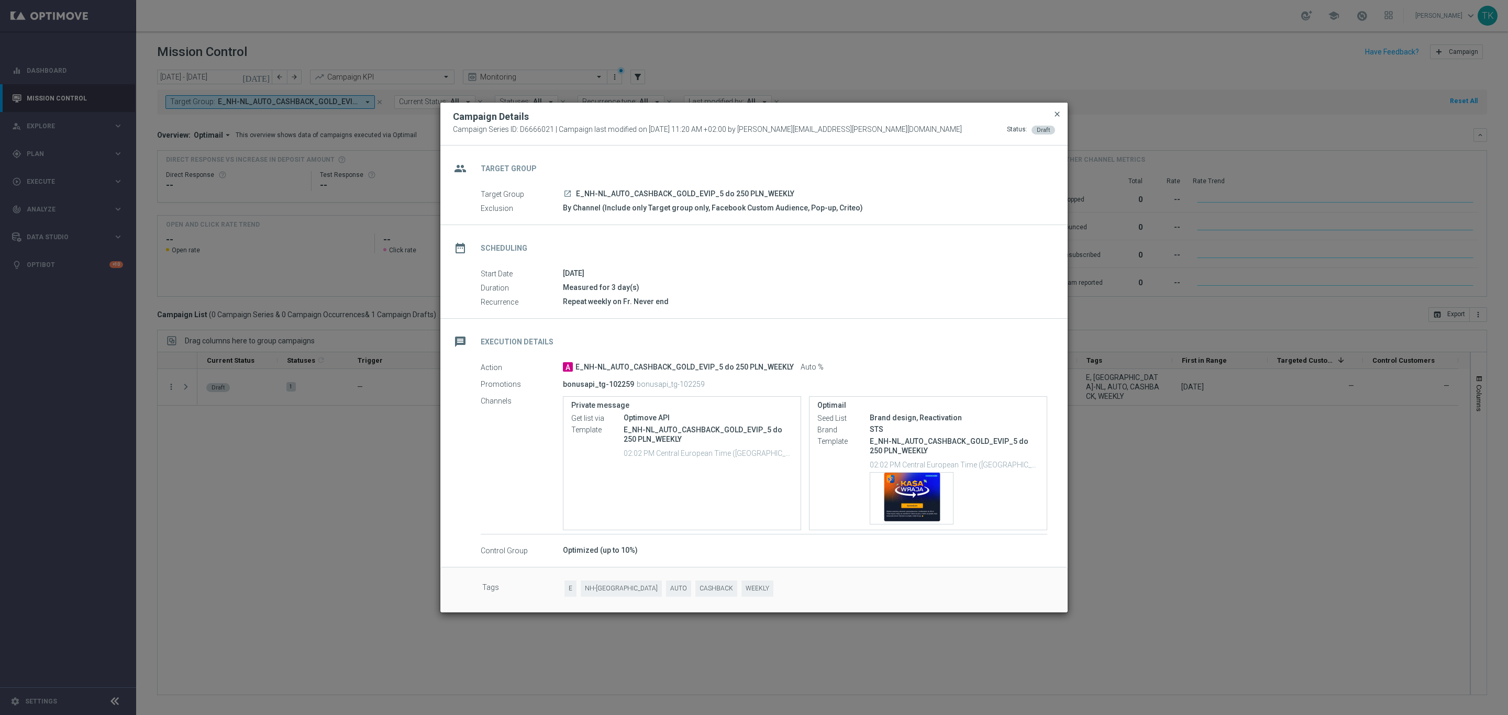
click at [1056, 115] on span "close" at bounding box center [1057, 114] width 8 height 8
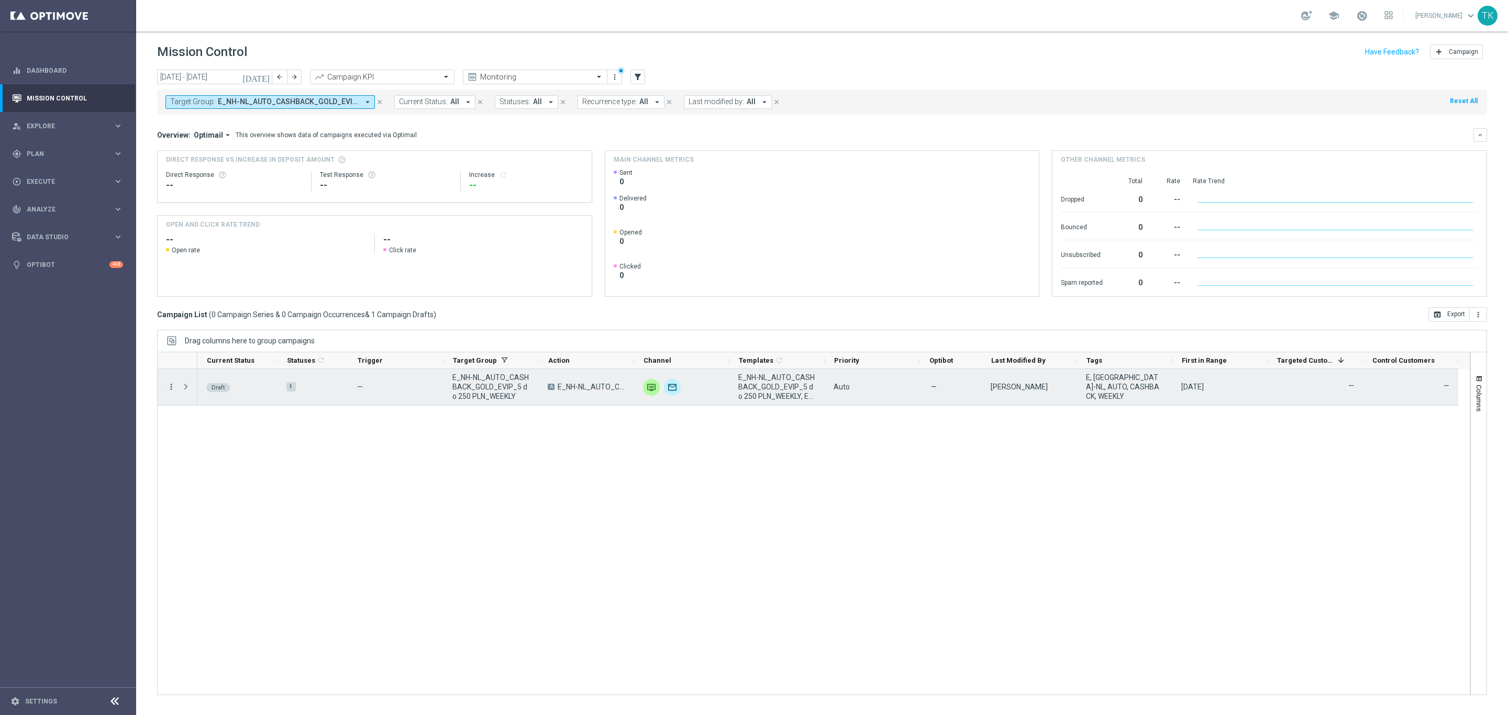
click at [170, 390] on icon "more_vert" at bounding box center [170, 386] width 9 height 9
click at [206, 432] on div "Edit" at bounding box center [240, 428] width 97 height 7
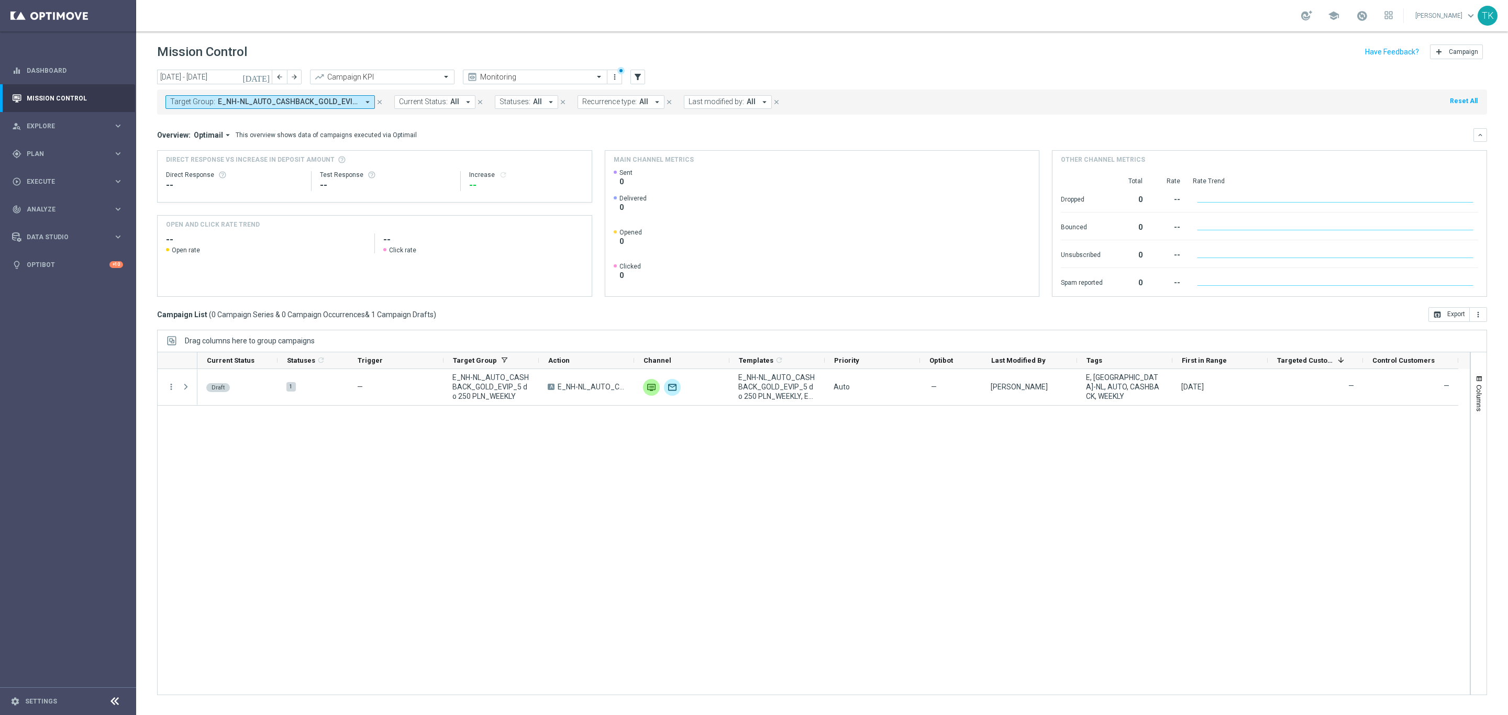
drag, startPoint x: 229, startPoint y: 101, endPoint x: 223, endPoint y: 101, distance: 6.3
click at [229, 101] on span "E_NH-NL_AUTO_CASHBACK_GOLD_EVIP_5 do 250 PLN_WEEKLY" at bounding box center [288, 101] width 141 height 9
click at [189, 123] on input "text" at bounding box center [252, 121] width 153 height 9
click at [190, 167] on label "E_NH-NL_AUTO_CASHBACK_SILVER_EVIP_5 do 250 PLN_WEEKLY" at bounding box center [262, 168] width 162 height 6
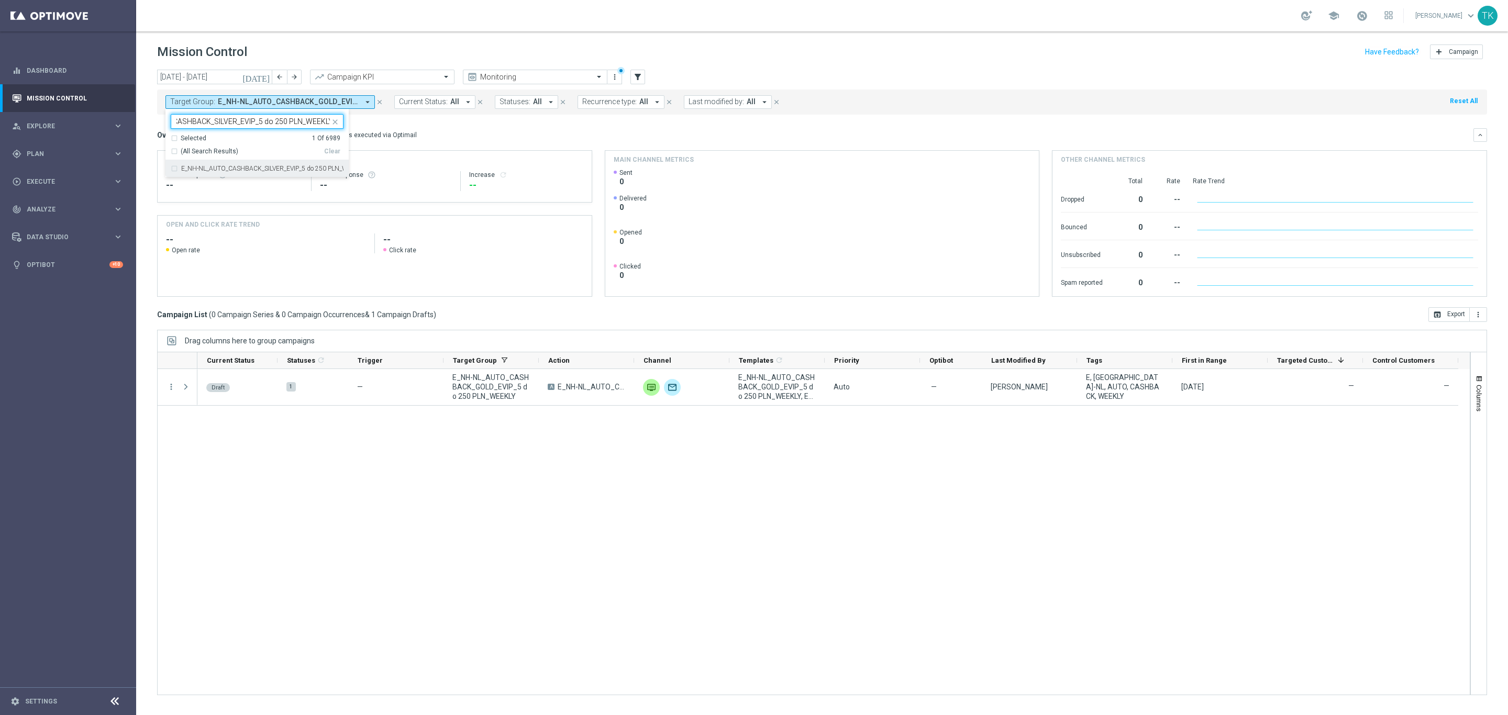
type input "E_NH-NL_AUTO_CASHBACK_SILVER_EVIP_5 do 250 PLN_WEEKLY"
click at [143, 132] on div "today 29 Sep 2025 - 05 Oct 2025 arrow_back arrow_forward Campaign KPI trending_…" at bounding box center [822, 388] width 1372 height 636
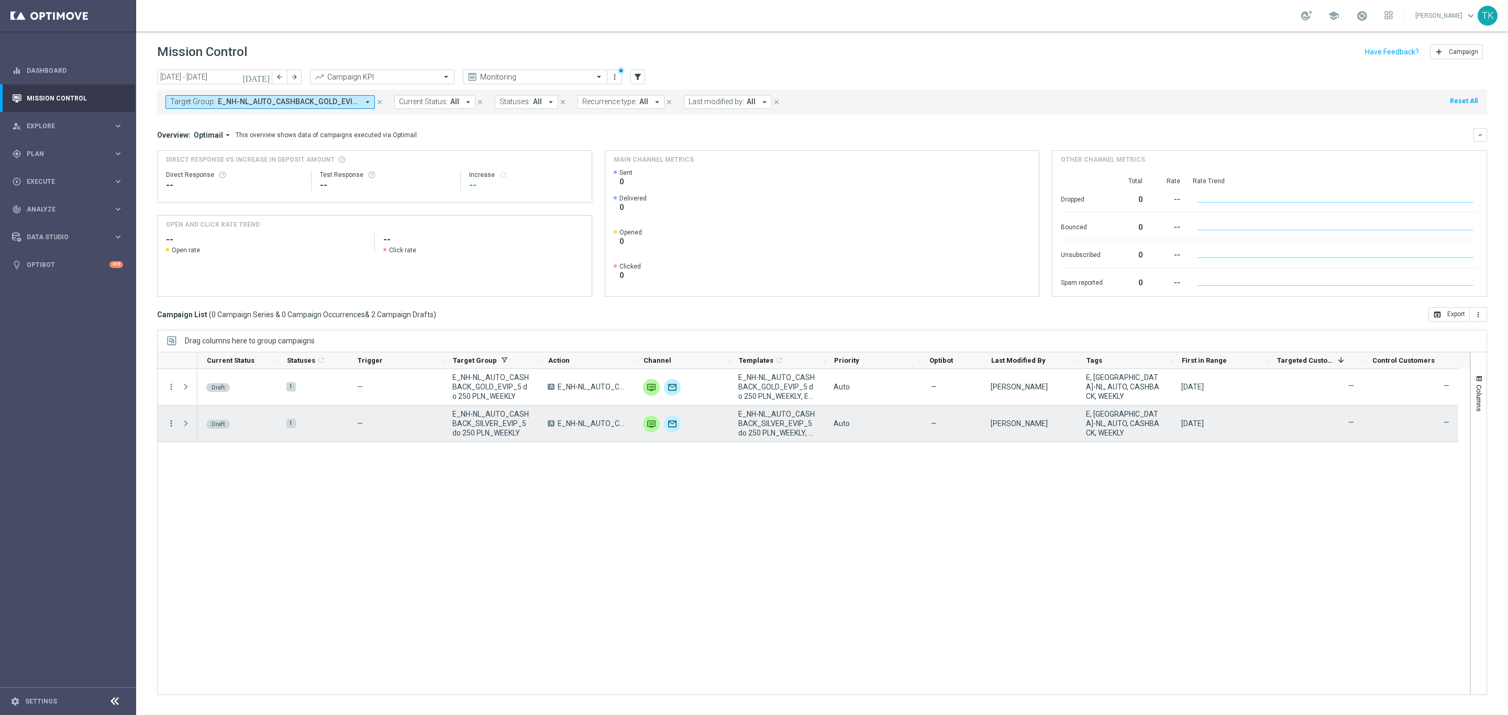
click at [170, 422] on icon "more_vert" at bounding box center [170, 423] width 9 height 9
click at [217, 459] on div "edit Edit" at bounding box center [235, 465] width 118 height 15
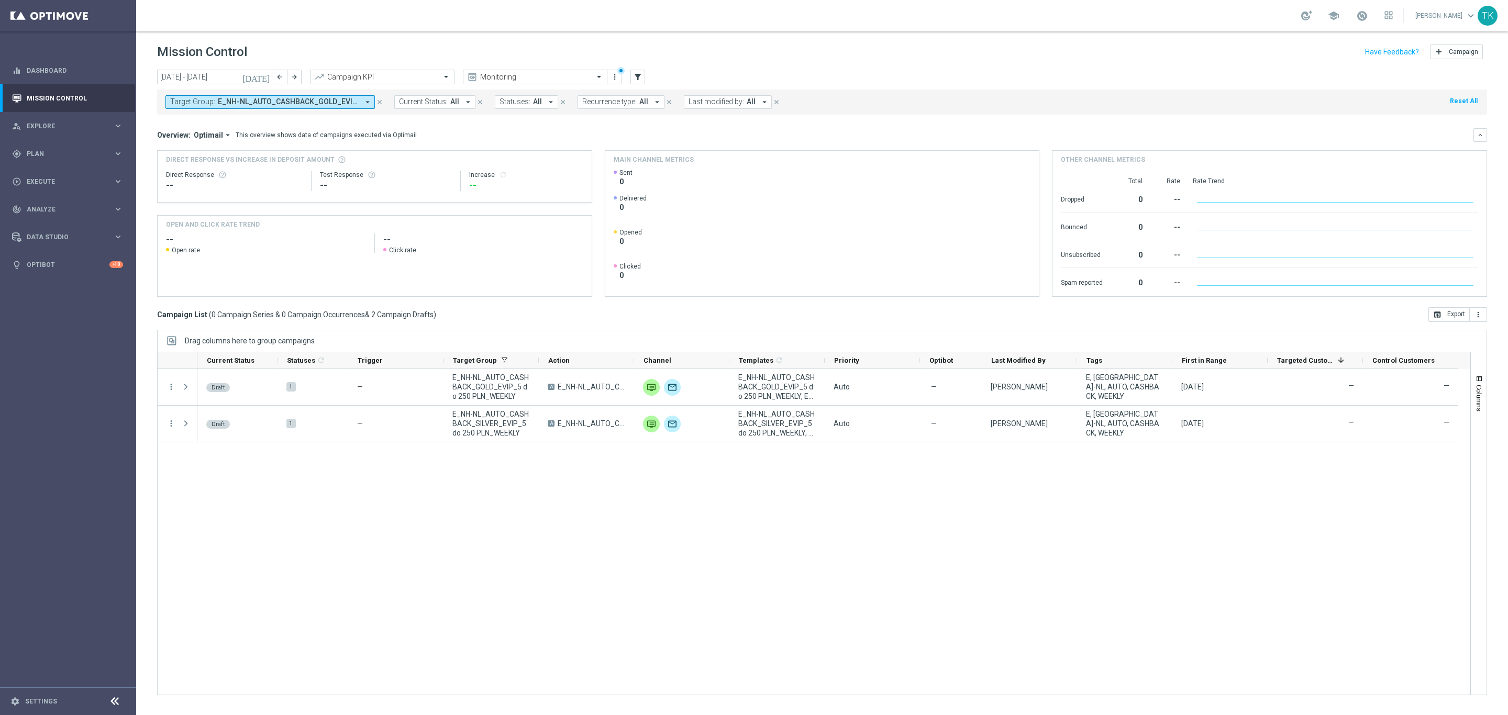
click at [294, 104] on span "E_NH-NL_AUTO_CASHBACK_GOLD_EVIP_5 do 250 PLN_WEEKLY, E_NH-NL_AUTO_CASHBACK_SILV…" at bounding box center [288, 101] width 141 height 9
click at [0, 0] on div "Clear" at bounding box center [0, 0] width 0 height 0
click at [239, 119] on input "text" at bounding box center [252, 121] width 153 height 9
paste input "E_NH_AUTO_CASHBACK_GOLD_EVIP_5 do 250 PLN_WEEKLY"
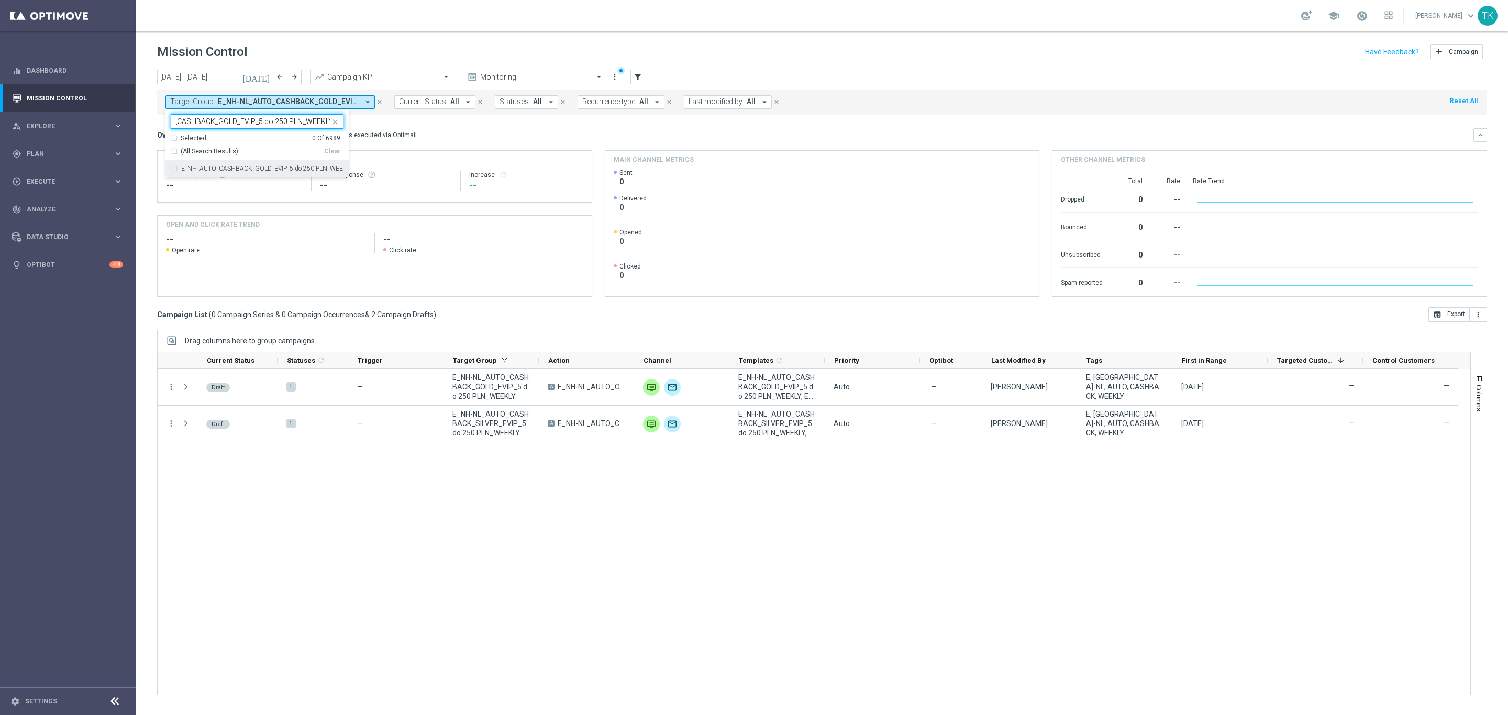
click at [219, 166] on label "E_NH_AUTO_CASHBACK_GOLD_EVIP_5 do 250 PLN_WEEKLY" at bounding box center [262, 168] width 162 height 6
type input "E_NH_AUTO_CASHBACK_GOLD_EVIP_5 do 250 PLN_WEEKLY"
click at [148, 119] on div "today 29 Sep 2025 - 05 Oct 2025 arrow_back arrow_forward Campaign KPI trending_…" at bounding box center [822, 388] width 1372 height 636
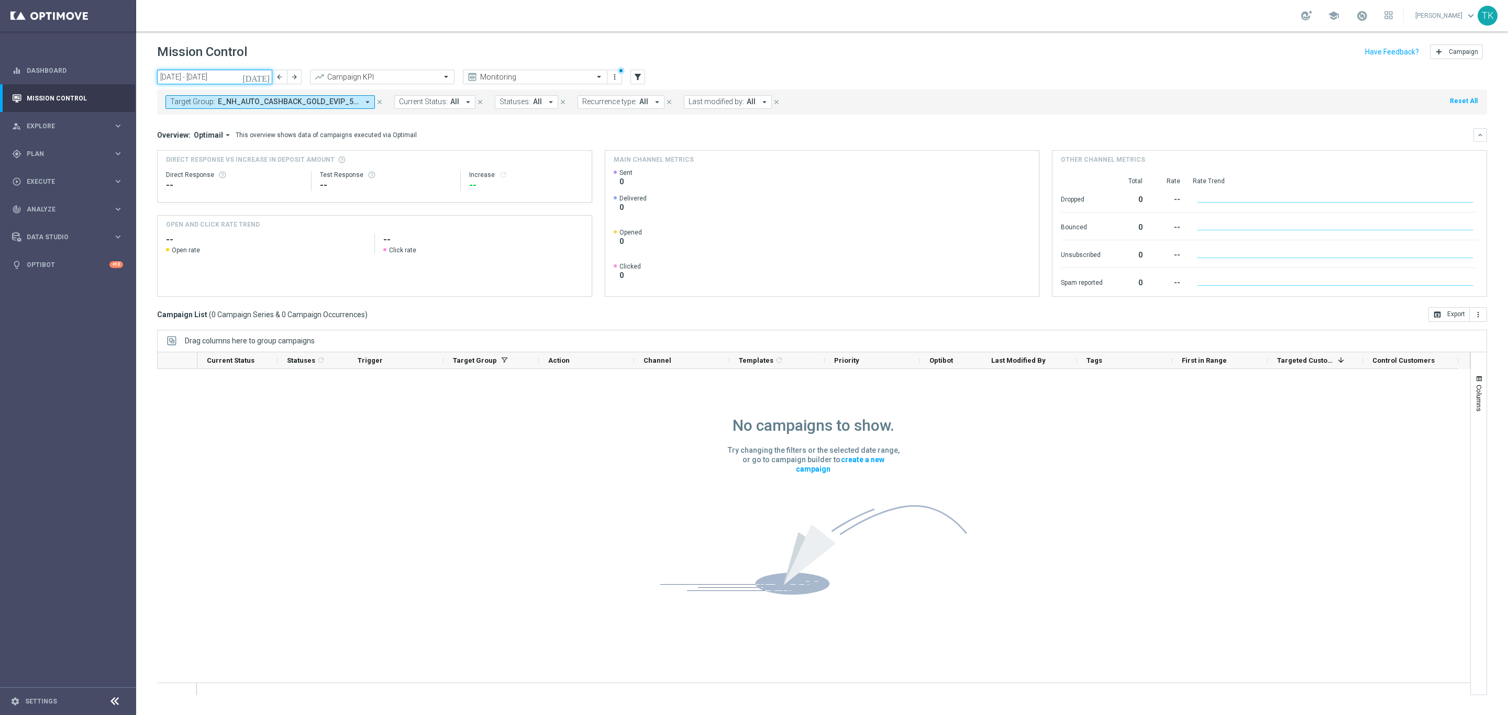
click at [195, 74] on input "29 Sep 2025 - 05 Oct 2025" at bounding box center [214, 77] width 115 height 15
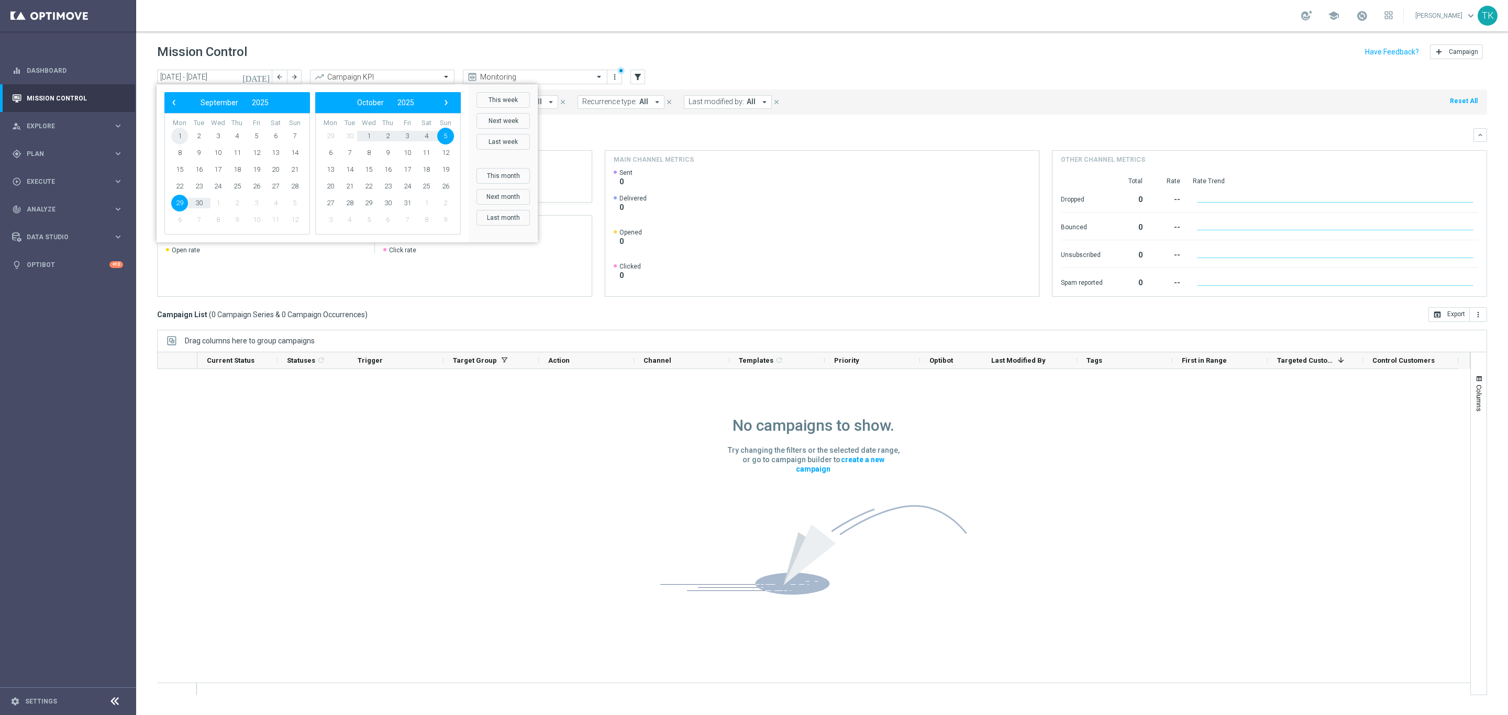
click at [180, 137] on span "1" at bounding box center [179, 136] width 17 height 17
click at [199, 205] on span "30" at bounding box center [199, 203] width 17 height 17
type input "01 Sep 2025 - 30 Sep 2025"
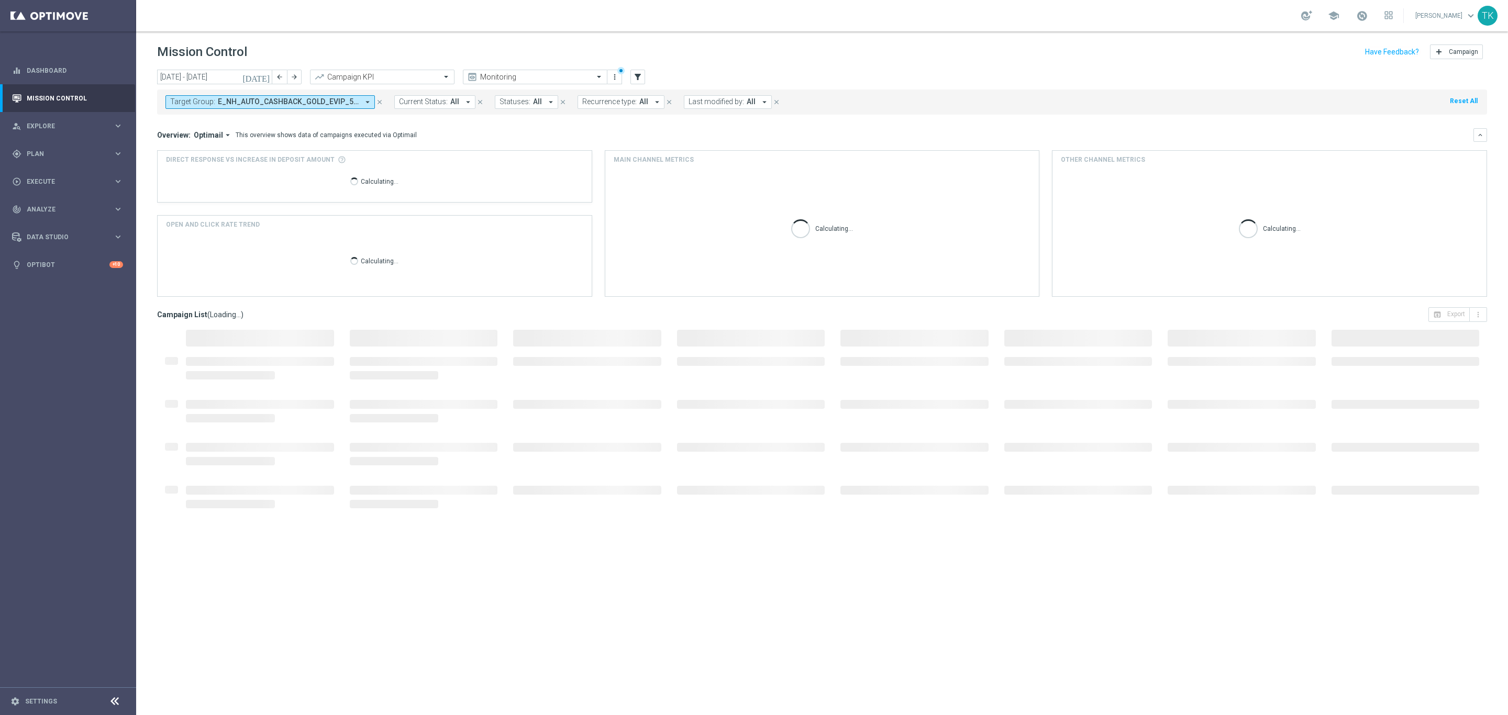
click at [280, 105] on span "E_NH_AUTO_CASHBACK_GOLD_EVIP_5 do 250 PLN_WEEKLY" at bounding box center [288, 101] width 141 height 9
click at [201, 125] on input "text" at bounding box center [252, 121] width 153 height 9
click at [208, 175] on div "E_NL_AUTO_CASHBACK_GOLD_EVIP_5 do 250 PLN_WEEKLY" at bounding box center [257, 168] width 173 height 17
type input "E_NL_AUTO_CASHBACK_GOLD_EVIP_5 do 250 PLN_WEEKLY"
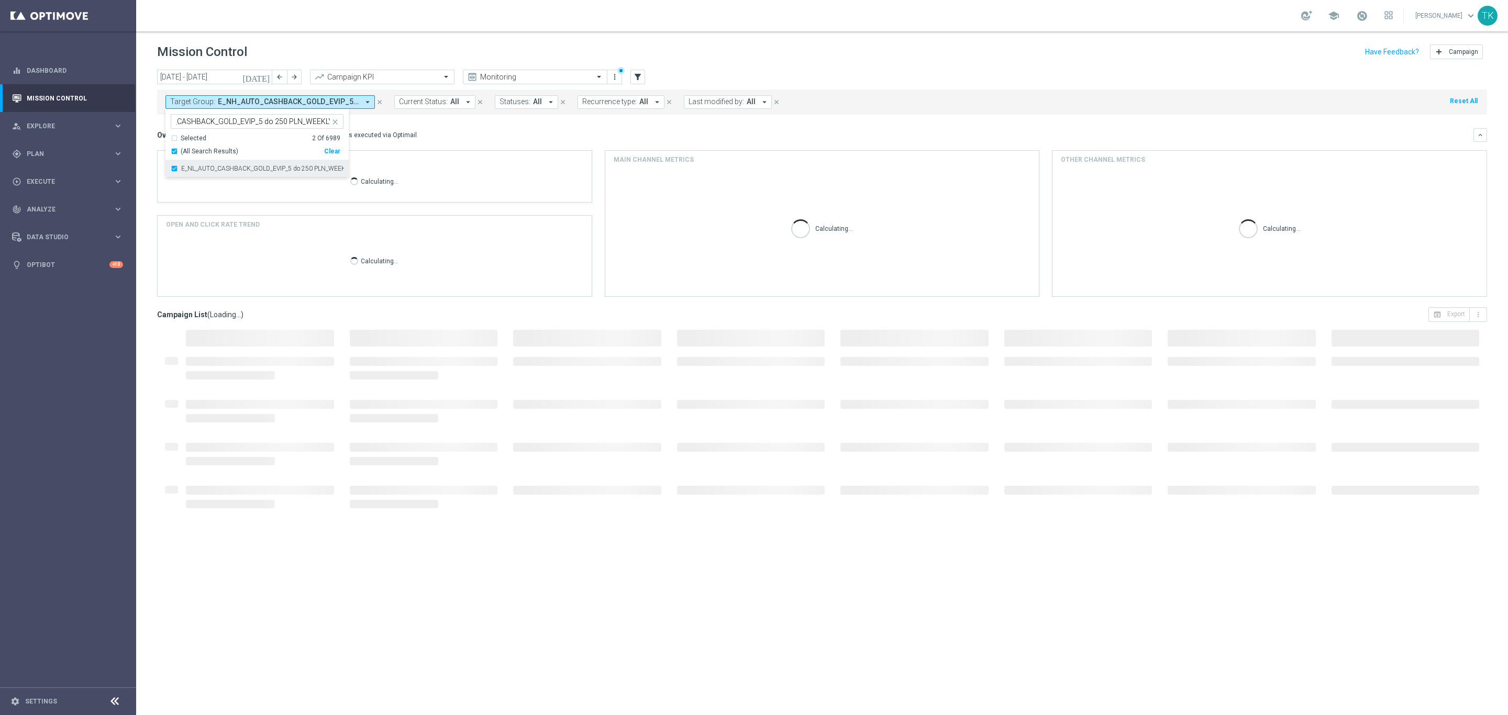
scroll to position [0, 0]
click at [139, 130] on div "today 01 Sep 2025 - 30 Sep 2025 arrow_back arrow_forward Campaign KPI trending_…" at bounding box center [822, 388] width 1372 height 636
click at [250, 103] on span "E_NH_AUTO_CASHBACK_GOLD_EVIP_5 do 250 PLN_WEEKLY, E_NL_AUTO_CASHBACK_GOLD_EVIP_…" at bounding box center [288, 101] width 141 height 9
click at [208, 119] on input "text" at bounding box center [252, 121] width 153 height 9
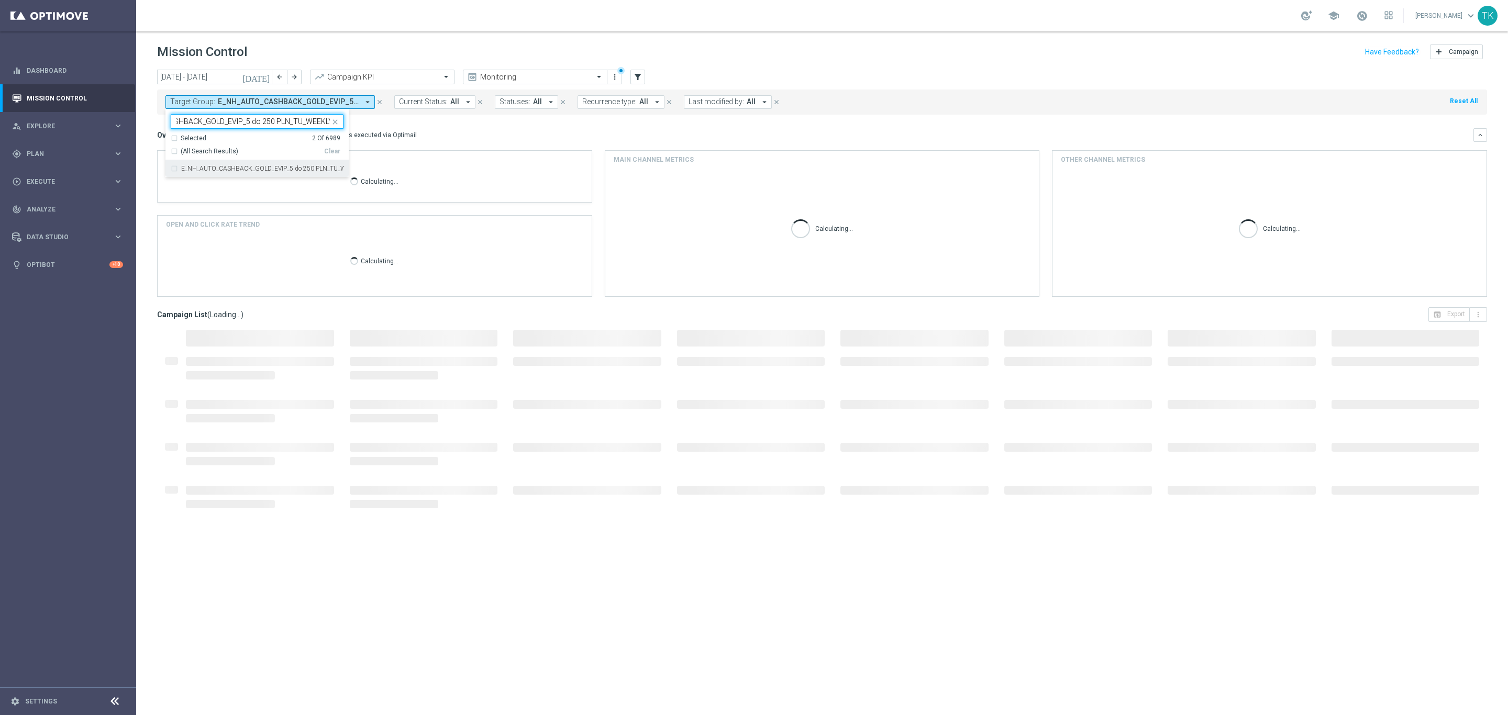
click at [204, 167] on label "E_NH_AUTO_CASHBACK_GOLD_EVIP_5 do 250 PLN_TU_WEEKLY" at bounding box center [262, 168] width 162 height 6
type input "E_NH_AUTO_CASHBACK_GOLD_EVIP_5 do 250 PLN_TU_WEEKLY"
click at [149, 135] on div "today 01 Sep 2025 - 30 Sep 2025 arrow_back arrow_forward Campaign KPI trending_…" at bounding box center [822, 388] width 1372 height 636
click at [245, 97] on span "E_NH_AUTO_CASHBACK_GOLD_EVIP_5 do 250 PLN_TU_WEEKLY, E_NH_AUTO_CASHBACK_GOLD_EV…" at bounding box center [288, 101] width 141 height 9
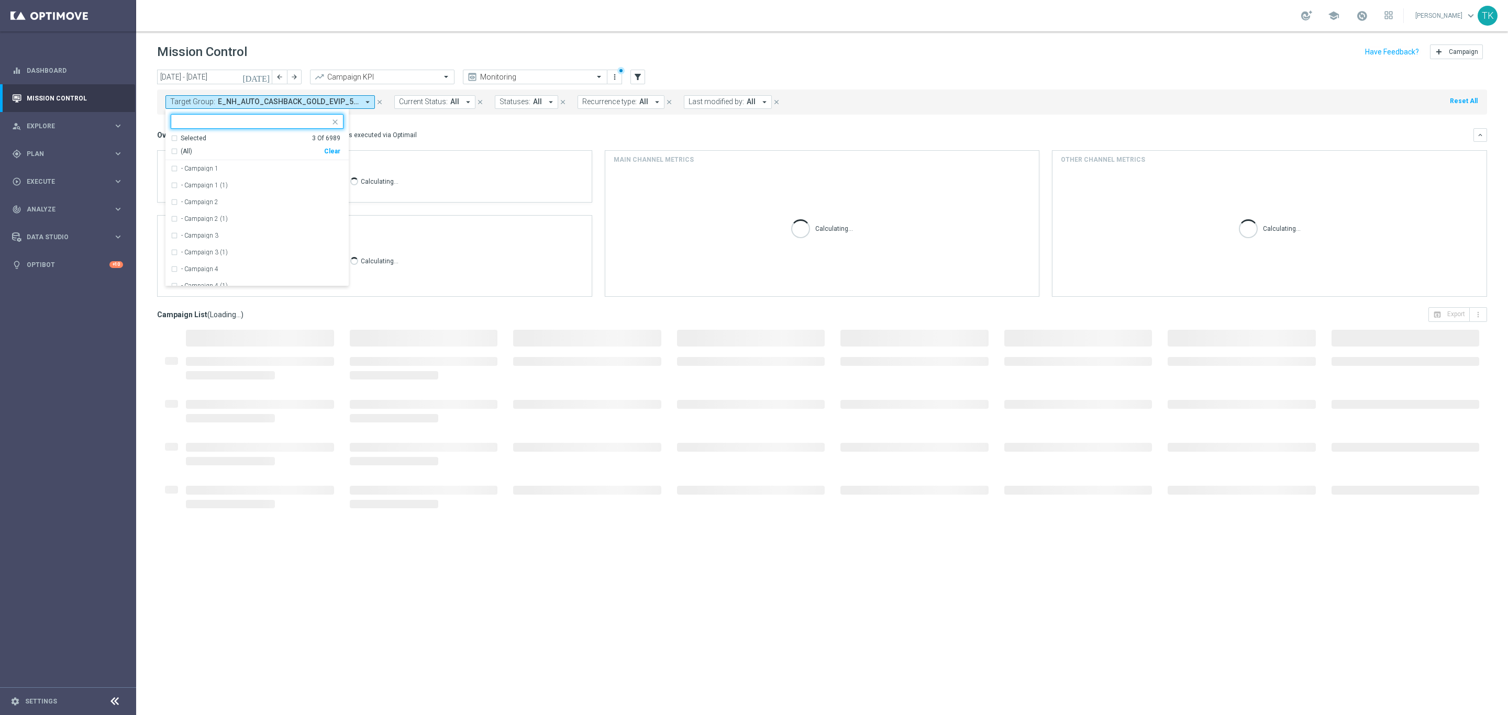
click at [204, 124] on input "text" at bounding box center [252, 121] width 153 height 9
click at [187, 170] on label "E_NL_AUTO_CASHBACK_GOLD_EVIP_5 do 250 PLN_TU_WEEKLY" at bounding box center [262, 168] width 162 height 6
type input "E_NL_AUTO_CASHBACK_GOLD_EVIP_5 do 250 PLN_TU_WEEKLY"
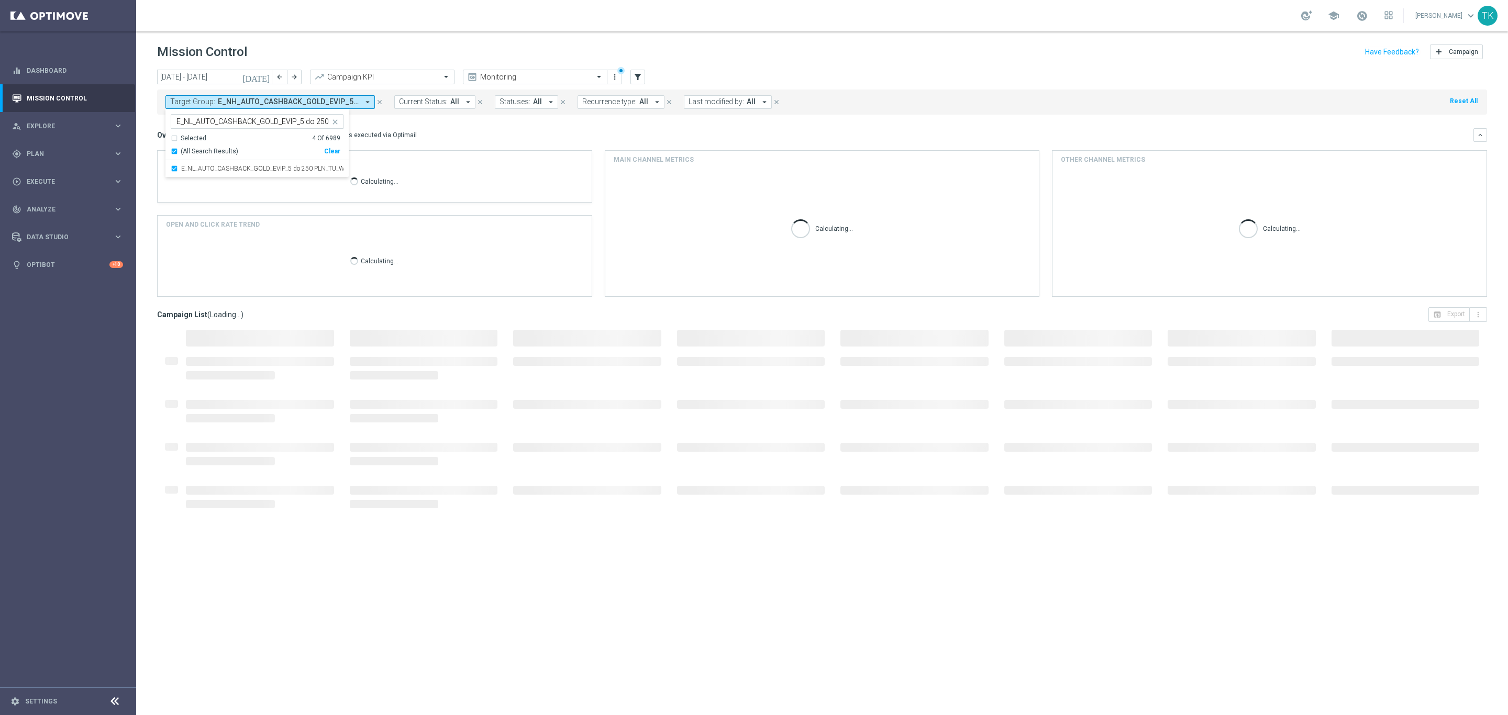
click at [148, 126] on div "today 01 Sep 2025 - 30 Sep 2025 arrow_back arrow_forward Campaign KPI trending_…" at bounding box center [822, 388] width 1372 height 636
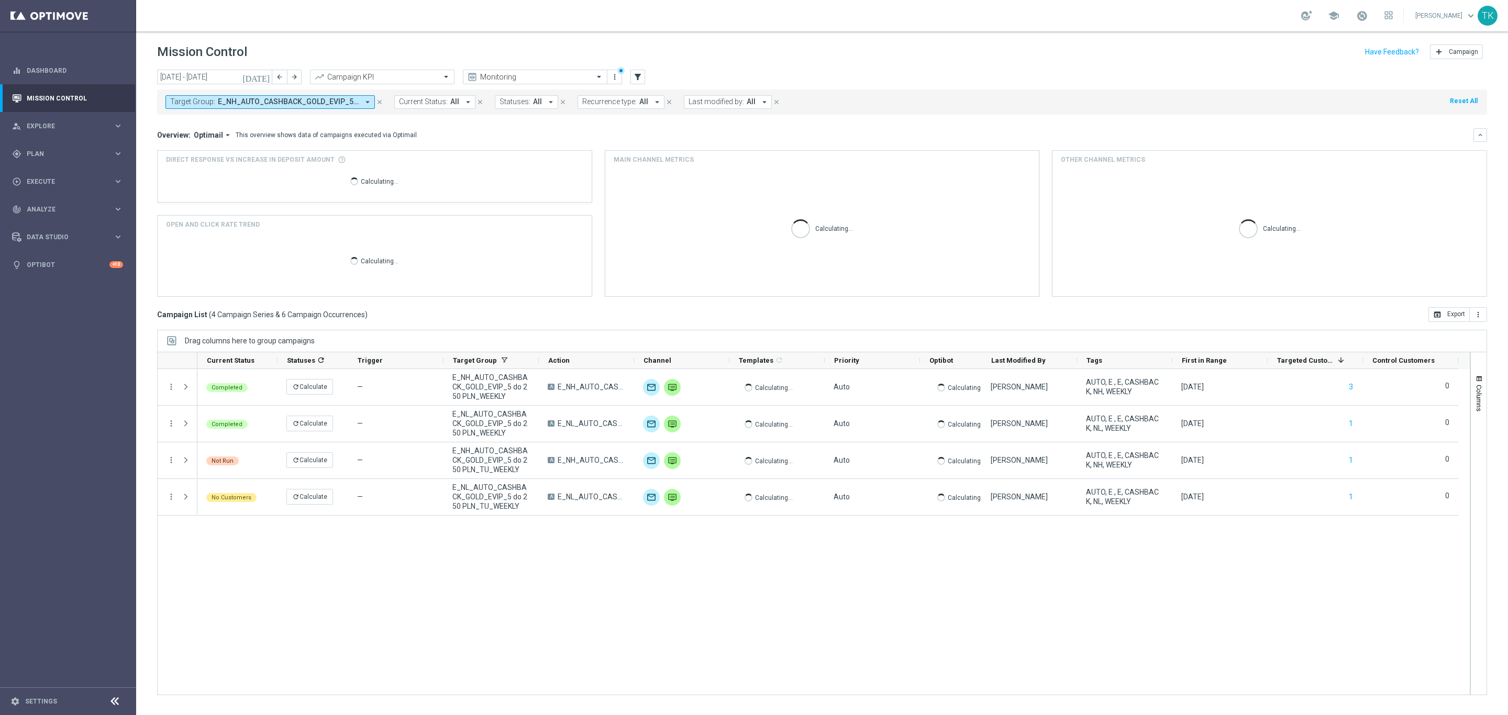
click at [236, 97] on span "E_NH_AUTO_CASHBACK_GOLD_EVIP_5 do 250 PLN_TU_WEEKLY, E_NH_AUTO_CASHBACK_GOLD_EV…" at bounding box center [288, 101] width 141 height 9
click at [232, 123] on input "text" at bounding box center [252, 121] width 153 height 9
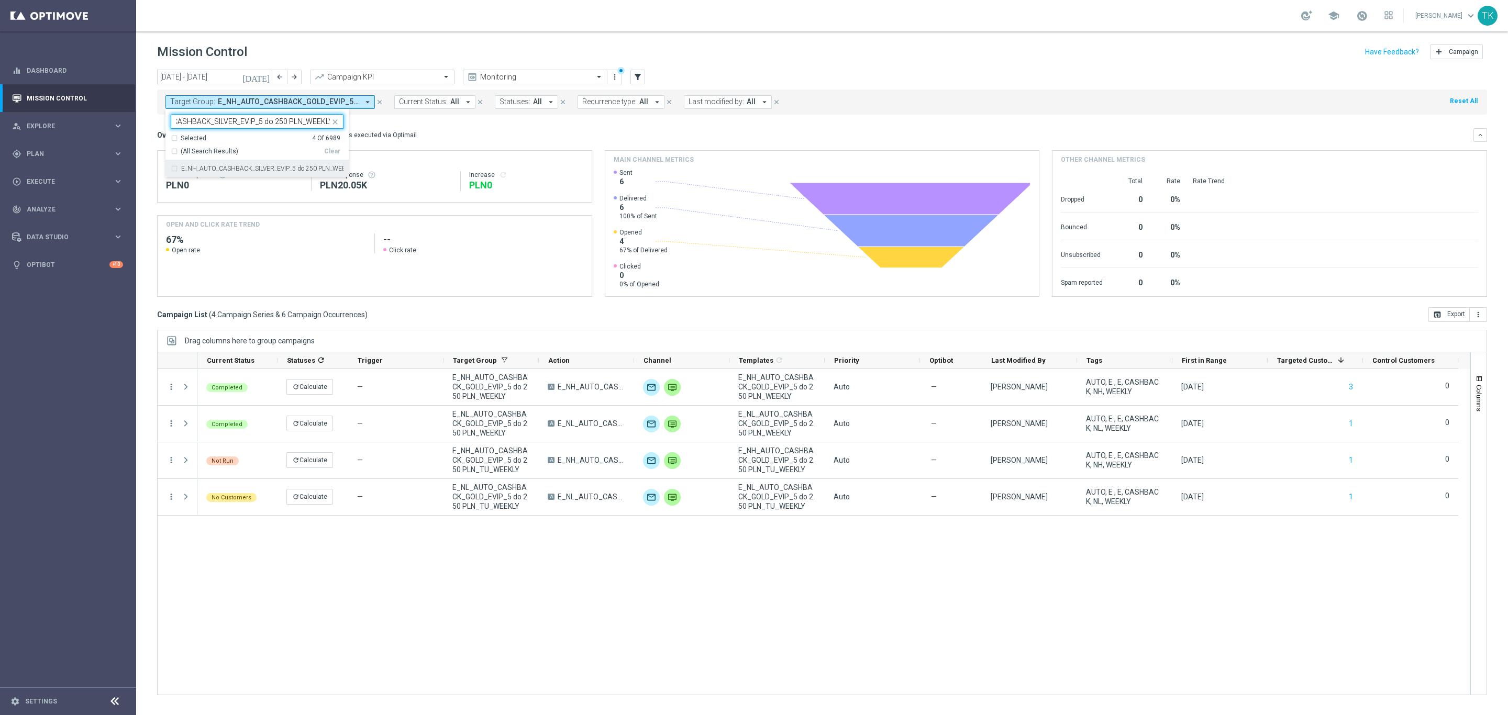
click at [195, 169] on label "E_NH_AUTO_CASHBACK_SILVER_EVIP_5 do 250 PLN_WEEKLY" at bounding box center [262, 168] width 162 height 6
type input "E_NH_AUTO_CASHBACK_SILVER_EVIP_5 do 250 PLN_WEEKLY"
click at [147, 120] on div "today 01 Sep 2025 - 30 Sep 2025 arrow_back arrow_forward Campaign KPI trending_…" at bounding box center [822, 388] width 1372 height 636
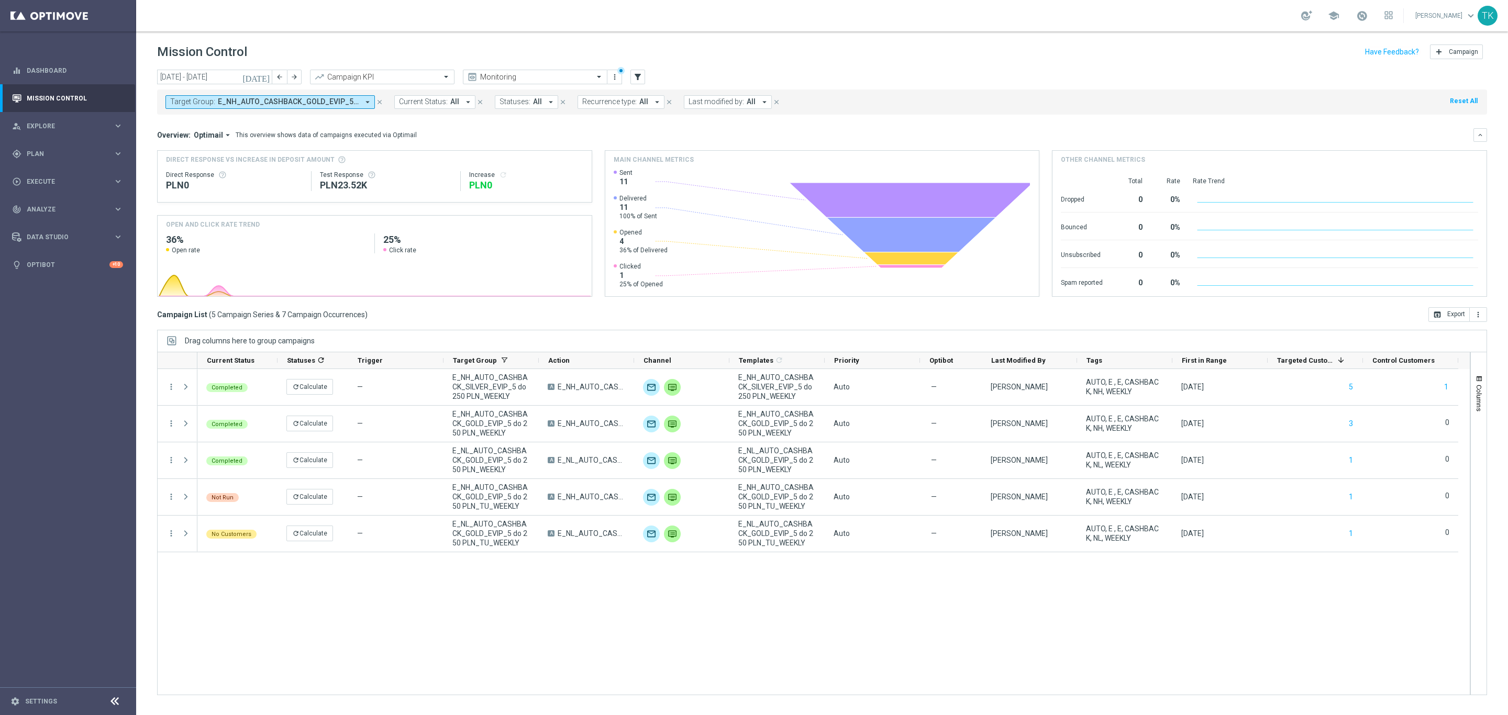
click at [281, 97] on span "E_NH_AUTO_CASHBACK_GOLD_EVIP_5 do 250 PLN_TU_WEEKLY, E_NH_AUTO_CASHBACK_GOLD_EV…" at bounding box center [288, 101] width 141 height 9
click at [199, 126] on input "text" at bounding box center [252, 121] width 153 height 9
click at [199, 164] on div "E_NL_AUTO_CASHBACK_SILVER_EVIP_5 do 250 PLN_WEEKLY" at bounding box center [257, 168] width 173 height 17
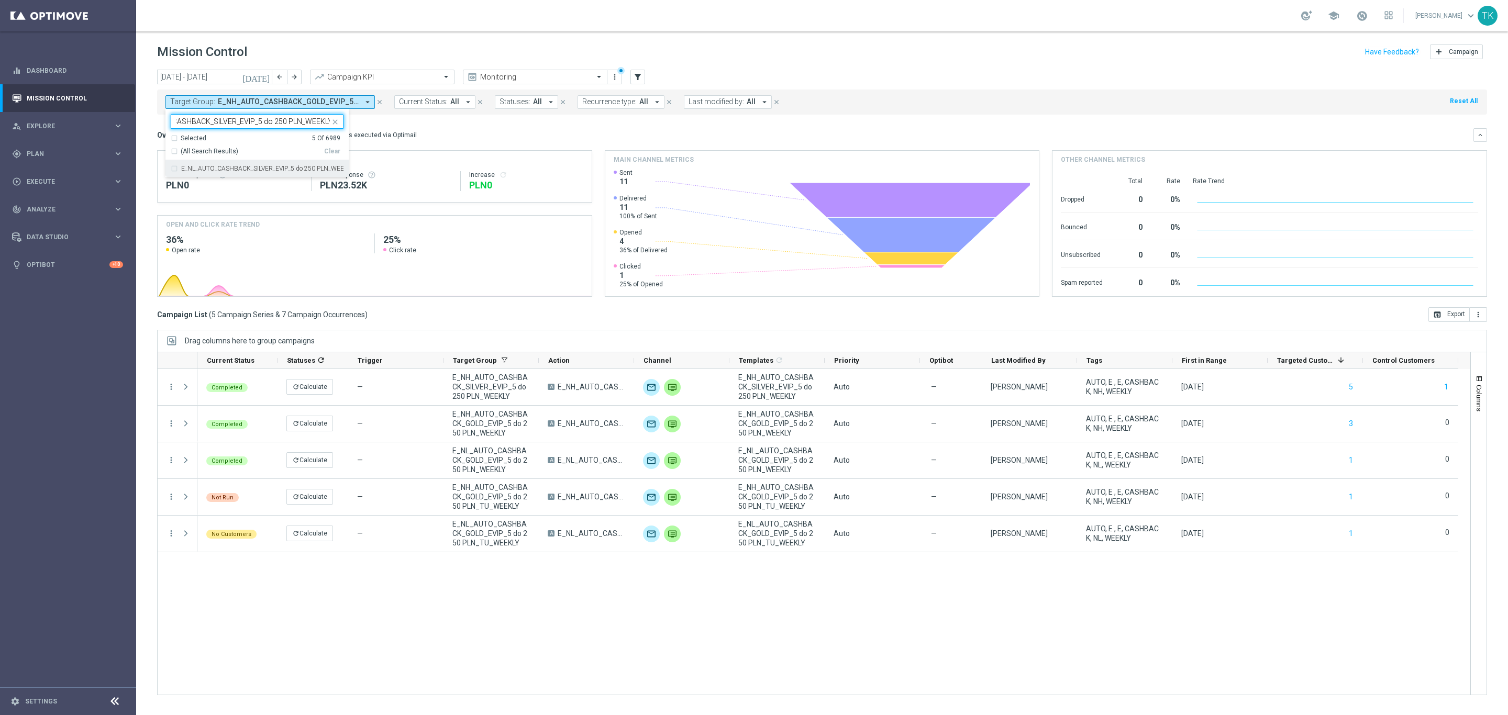
type input "E_NL_AUTO_CASHBACK_SILVER_EVIP_5 do 250 PLN_WEEKLY"
click at [150, 117] on div "today 01 Sep 2025 - 30 Sep 2025 arrow_back arrow_forward Campaign KPI trending_…" at bounding box center [822, 388] width 1372 height 636
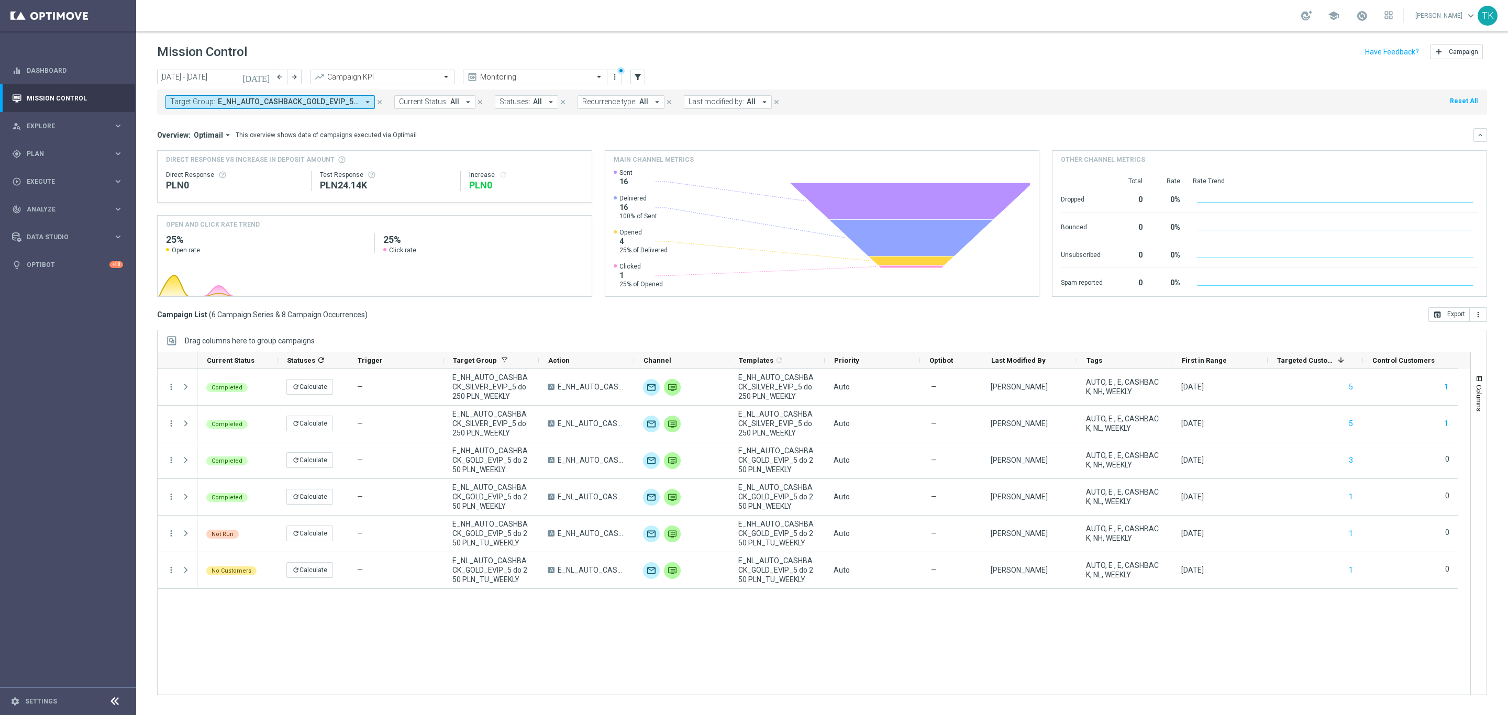
click at [227, 97] on span "E_NH_AUTO_CASHBACK_GOLD_EVIP_5 do 250 PLN_TU_WEEKLY, E_NH_AUTO_CASHBACK_GOLD_EV…" at bounding box center [288, 101] width 141 height 9
click at [194, 118] on input "text" at bounding box center [252, 121] width 153 height 9
click at [198, 171] on label "E_NH_AUTO_CASHBACK_SILVER_EVIP_5 do 250 PLN_TU_WEEKLY" at bounding box center [262, 168] width 162 height 6
type input "E_NH_AUTO_CASHBACK_SILVER_EVIP_5 do 250 PLN_TU_WEEKLY"
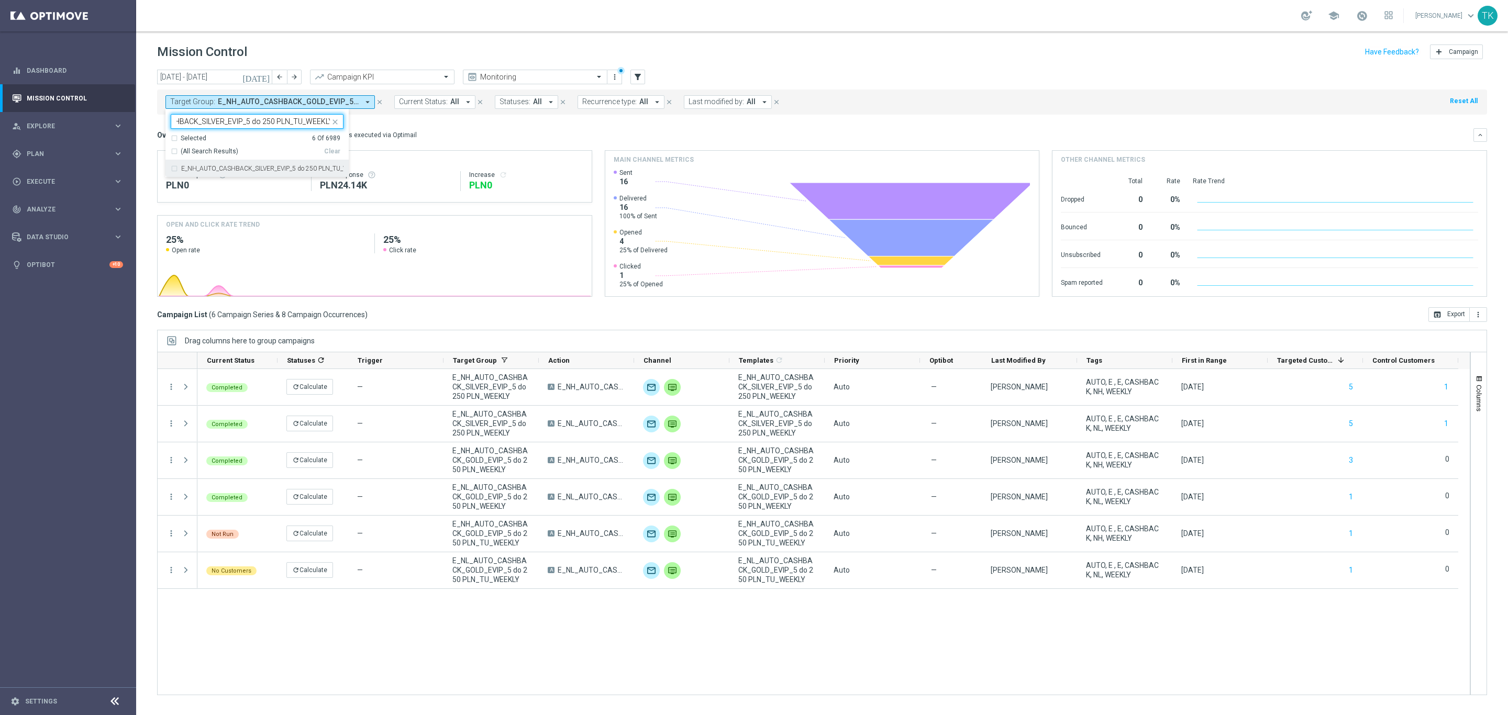
scroll to position [0, 0]
click at [150, 126] on div "today 01 Sep 2025 - 30 Sep 2025 arrow_back arrow_forward Campaign KPI trending_…" at bounding box center [822, 388] width 1372 height 636
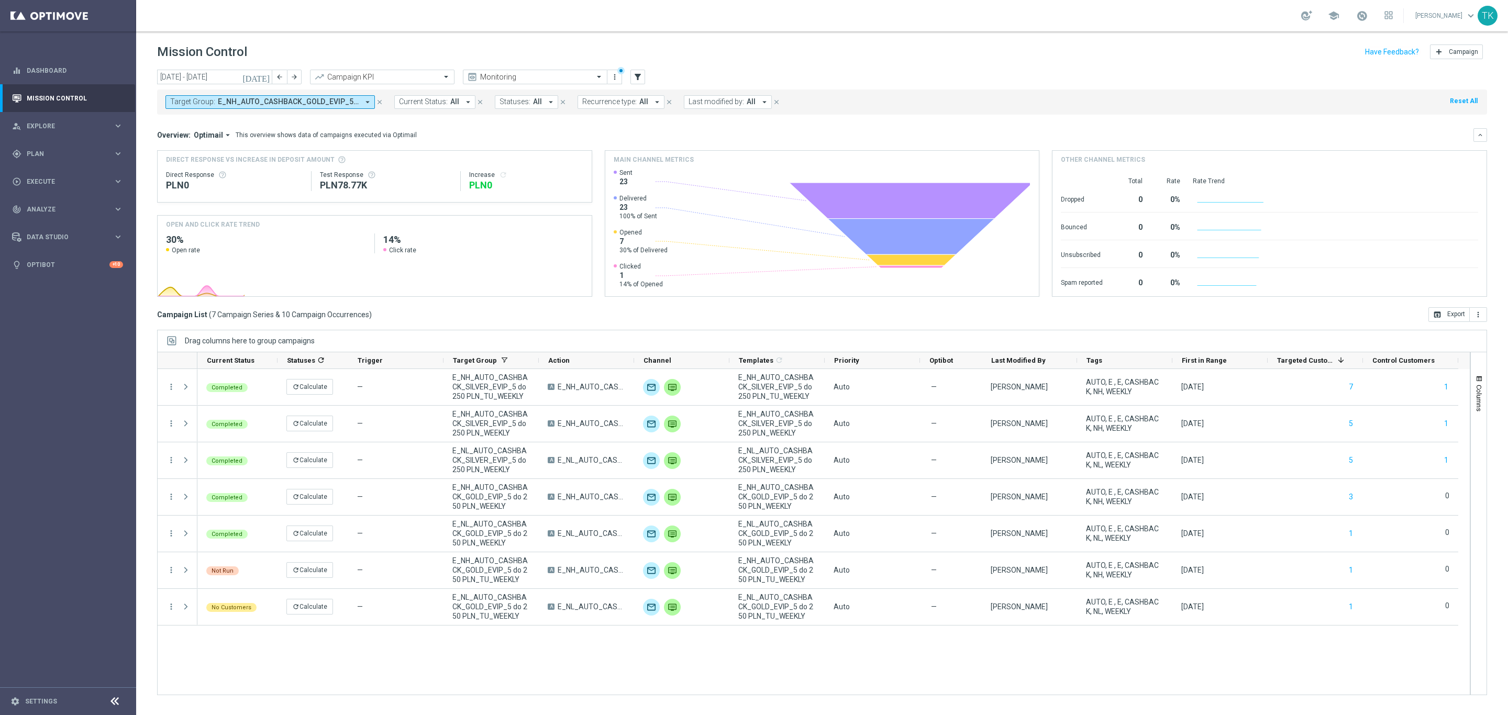
click at [228, 104] on span "E_NH_AUTO_CASHBACK_GOLD_EVIP_5 do 250 PLN_TU_WEEKLY, E_NH_AUTO_CASHBACK_GOLD_EV…" at bounding box center [288, 101] width 141 height 9
click at [196, 120] on input "text" at bounding box center [252, 121] width 153 height 9
click at [199, 173] on div "E_NL_AUTO_CASHBACK_SILVER_EVIP_5 do 250 PLN_TU_WEEKLY" at bounding box center [257, 168] width 173 height 17
type input "E_NL_AUTO_CASHBACK_SILVER_EVIP_5 do 250 PLN_TU_WEEKLY"
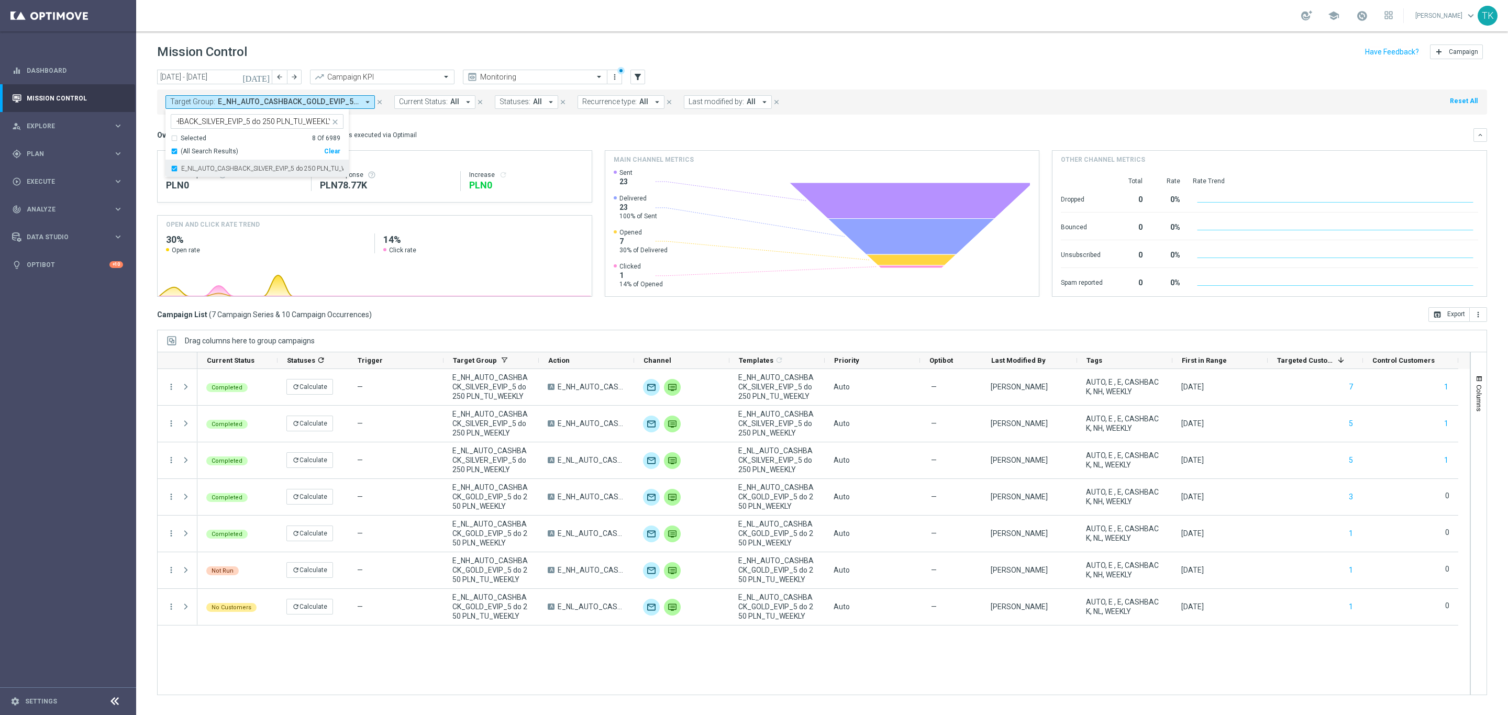
scroll to position [0, 0]
click at [144, 136] on div "today 01 Sep 2025 - 30 Sep 2025 arrow_back arrow_forward Campaign KPI trending_…" at bounding box center [822, 388] width 1372 height 636
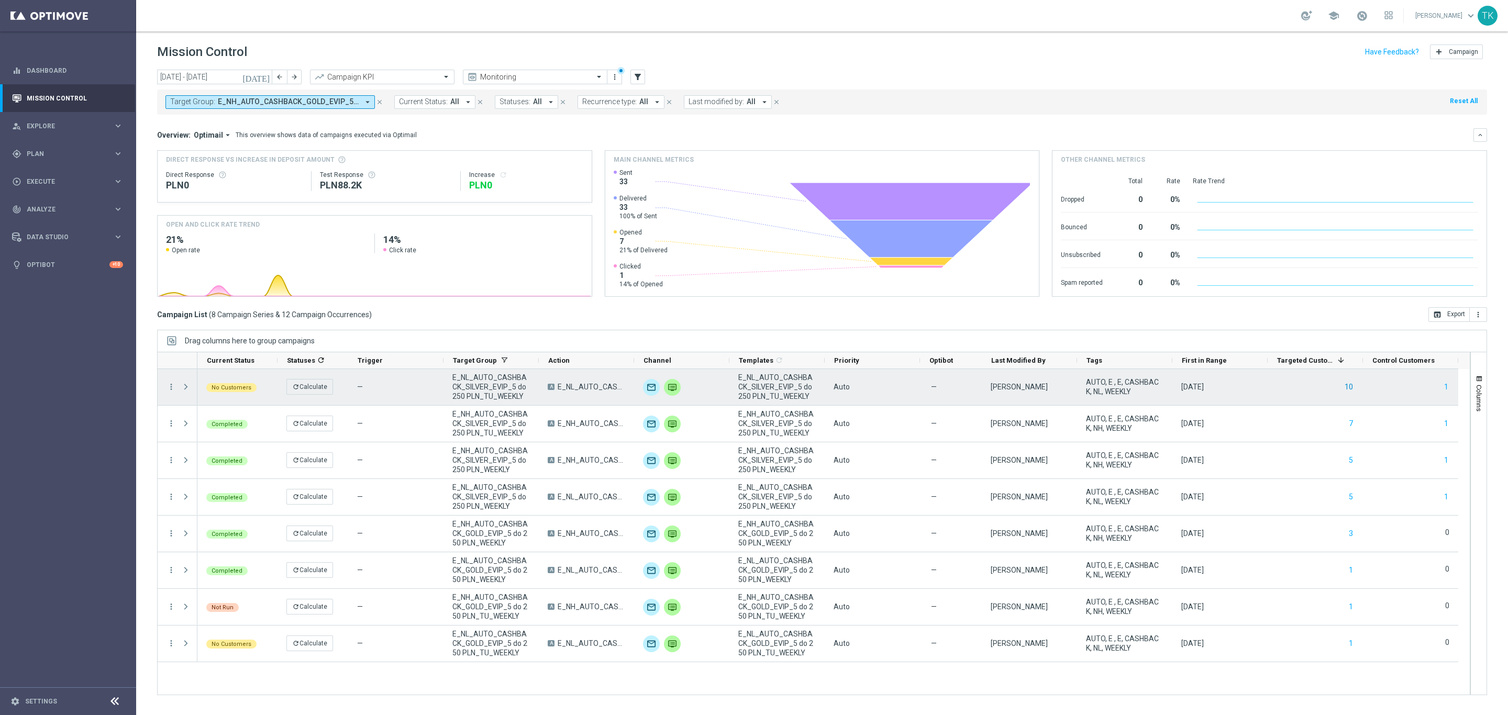
click at [1350, 391] on button "10" at bounding box center [1348, 387] width 10 height 13
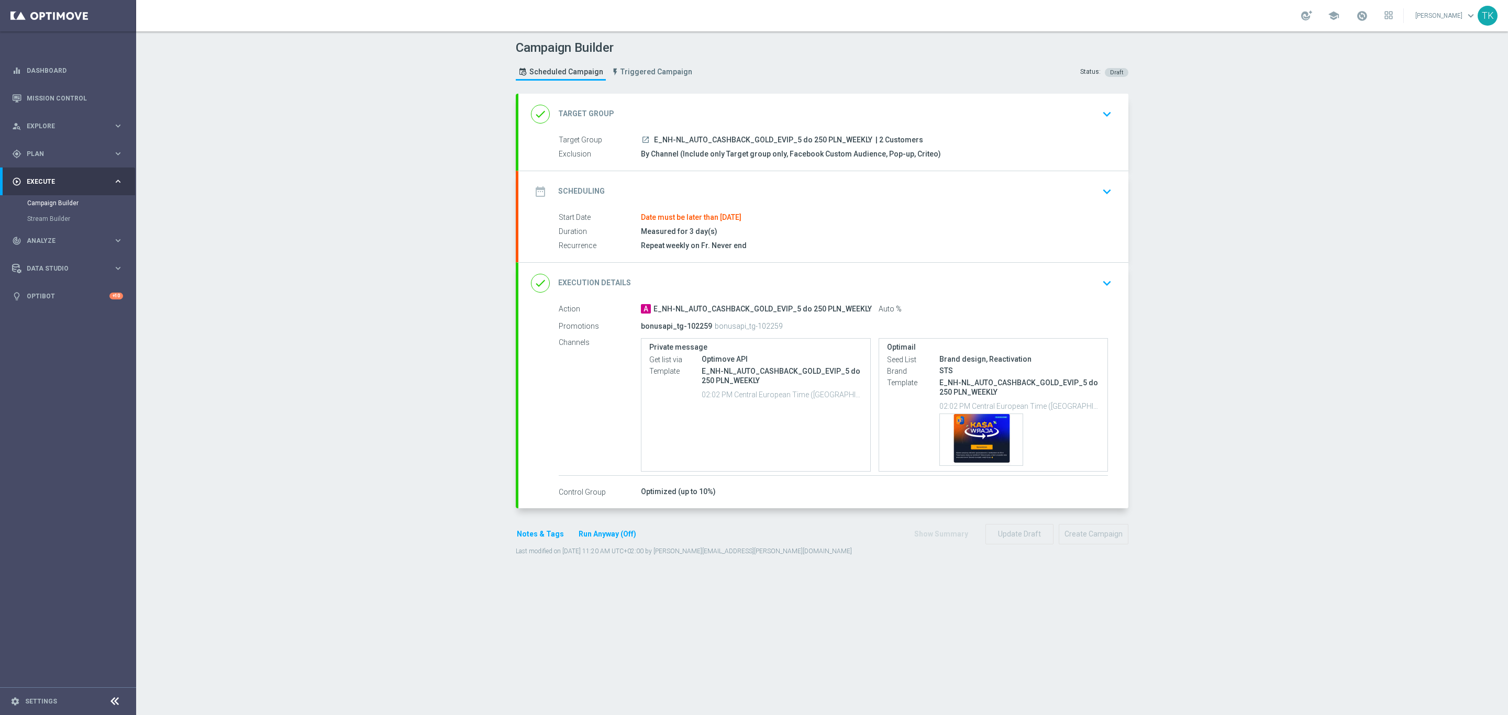
click at [789, 210] on div "date_range Scheduling keyboard_arrow_down" at bounding box center [823, 191] width 610 height 41
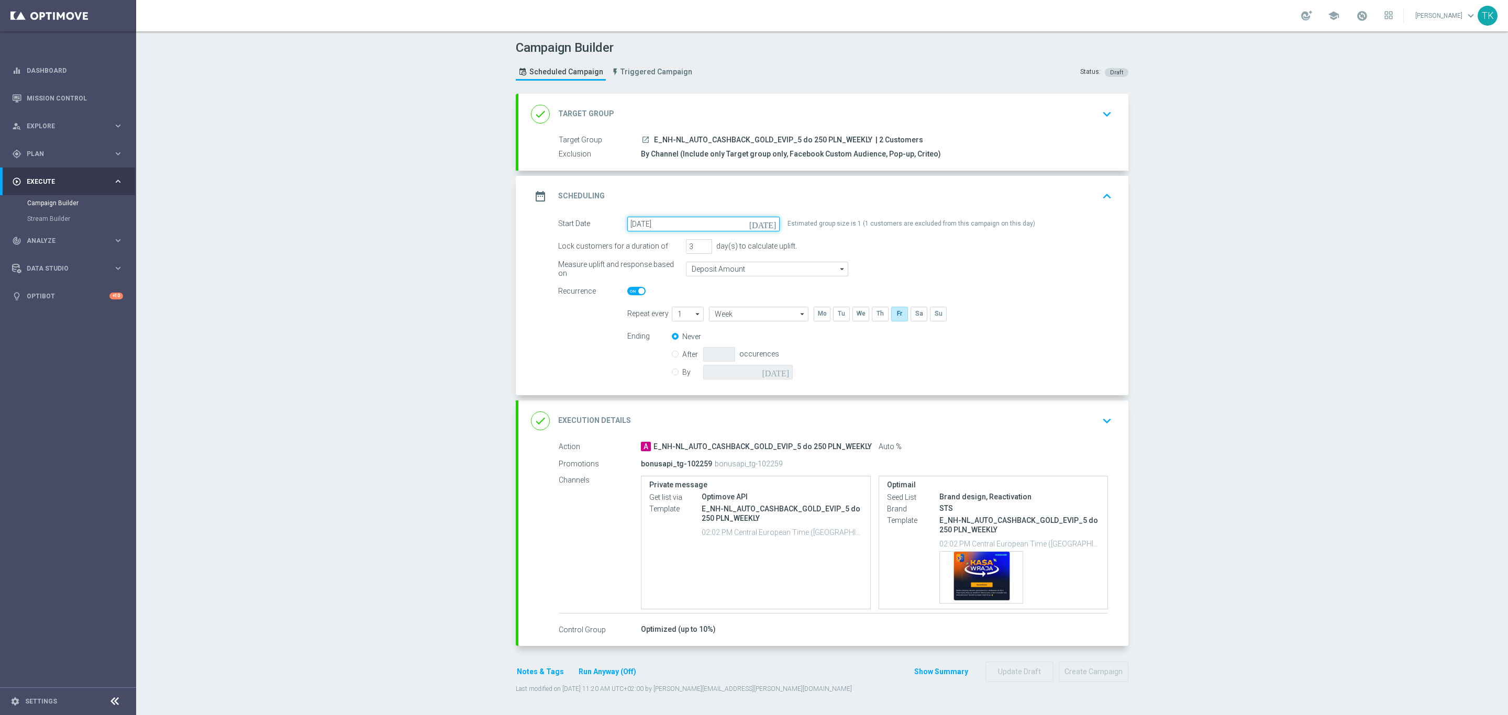
click at [670, 228] on input "[DATE]" at bounding box center [703, 224] width 152 height 15
click at [719, 279] on span "3" at bounding box center [727, 282] width 17 height 17
type input "[DATE]"
click at [1015, 672] on button "Update Draft" at bounding box center [1019, 672] width 68 height 20
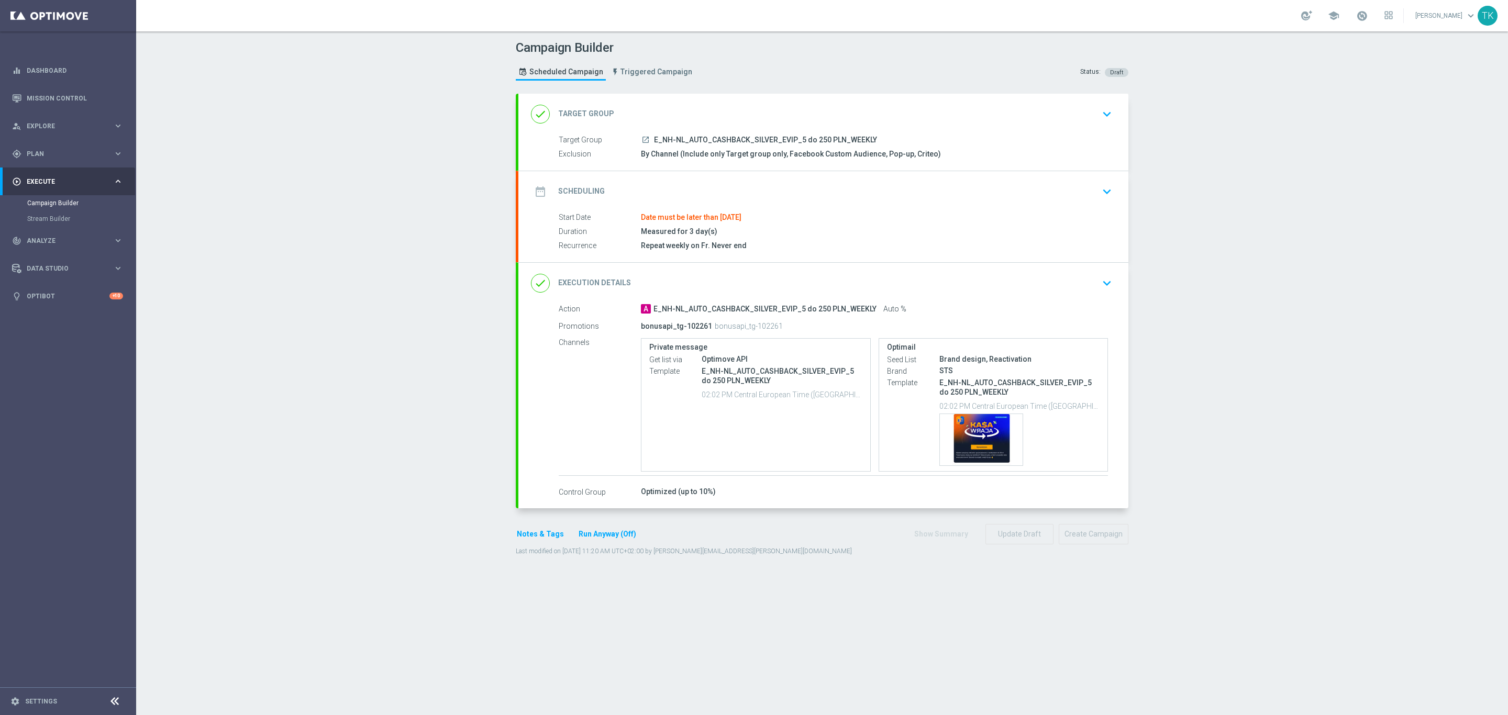
click at [861, 201] on div "date_range Scheduling keyboard_arrow_down" at bounding box center [823, 192] width 585 height 20
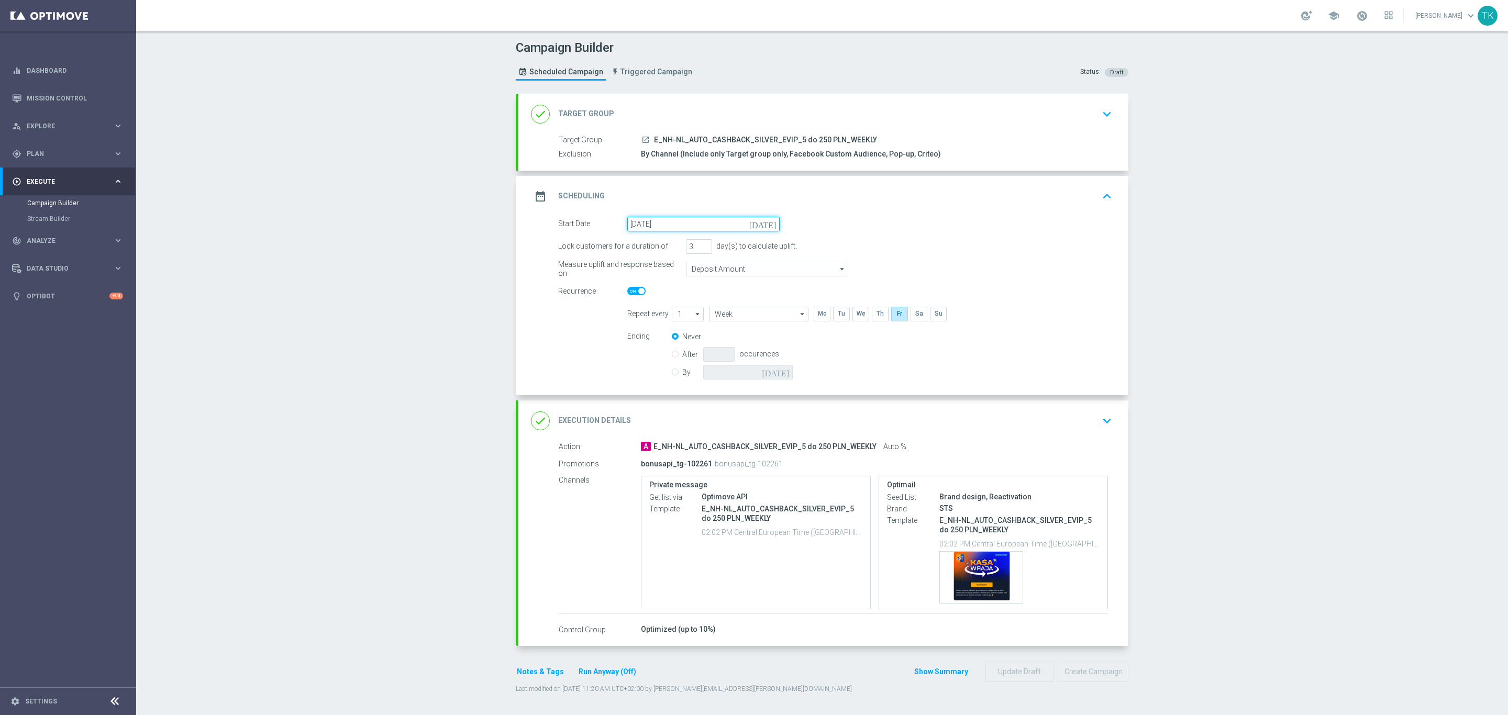
click at [644, 226] on input "26 Sep 2025" at bounding box center [703, 224] width 152 height 15
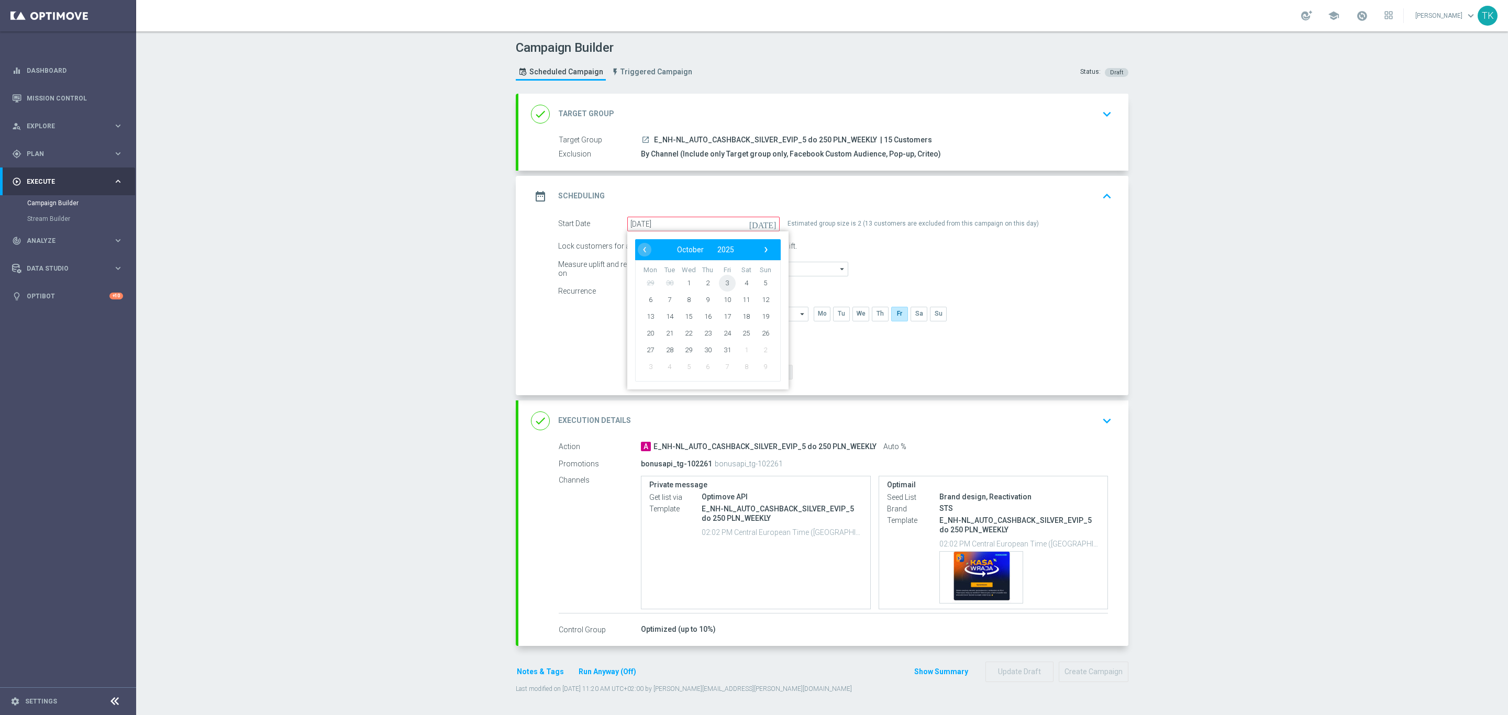
click at [721, 285] on span "3" at bounding box center [727, 282] width 17 height 17
type input "03 Oct 2025"
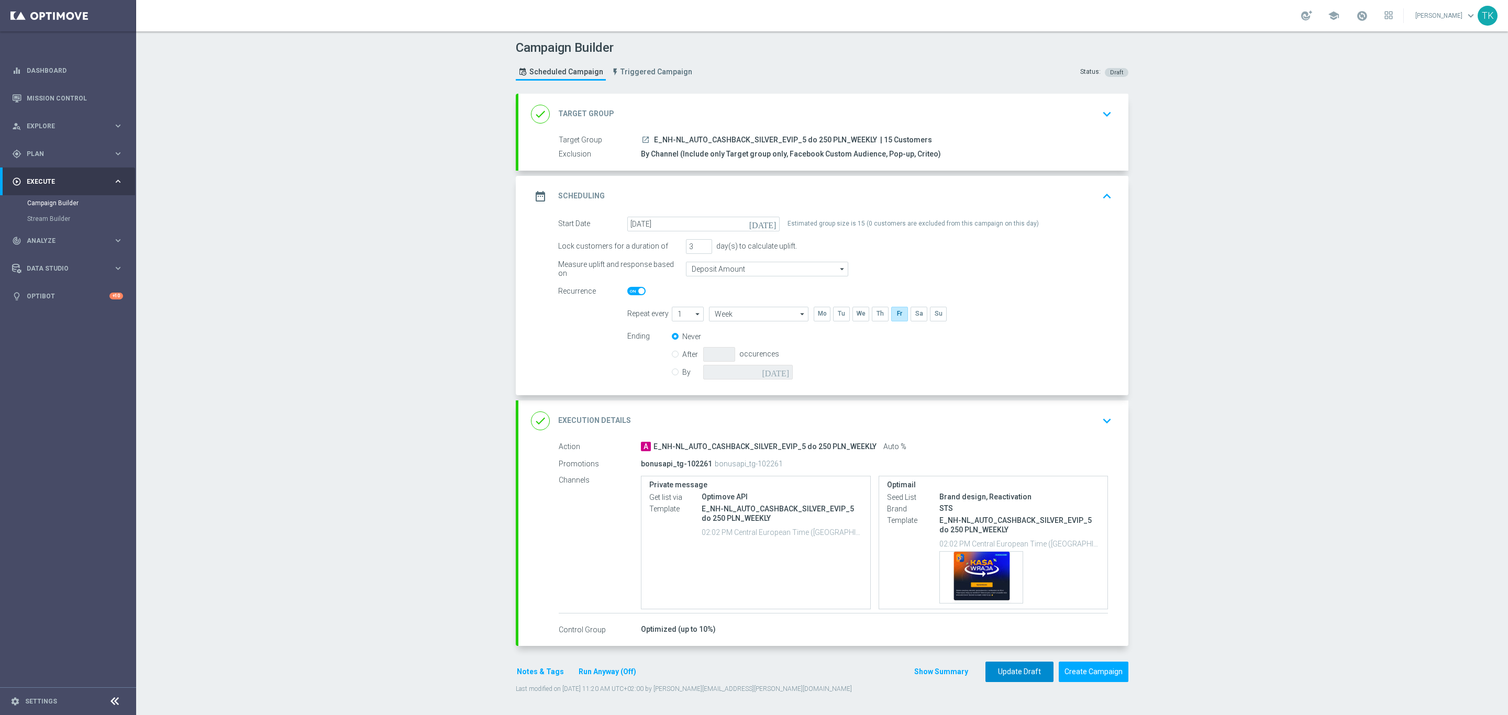
click at [1004, 674] on button "Update Draft" at bounding box center [1019, 672] width 68 height 20
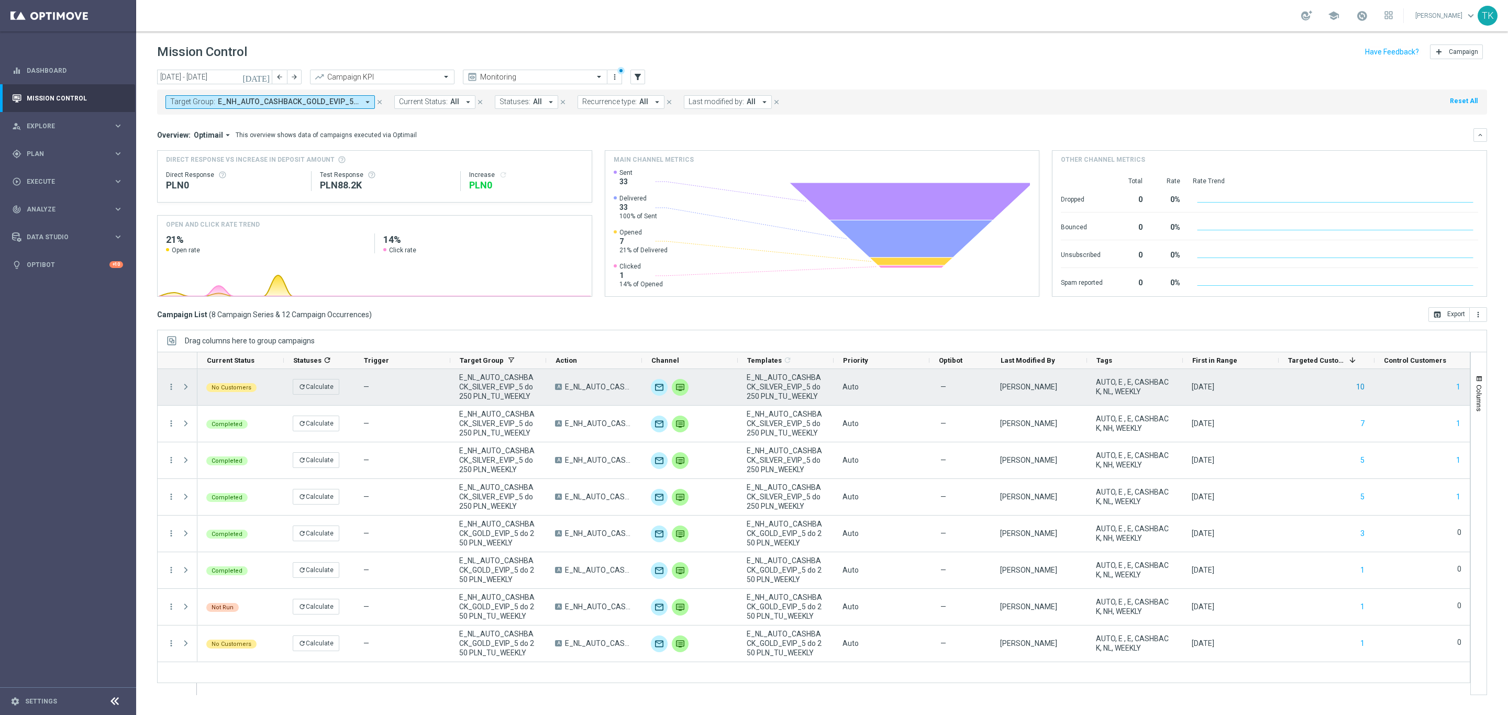
click at [1361, 384] on button "10" at bounding box center [1360, 387] width 10 height 13
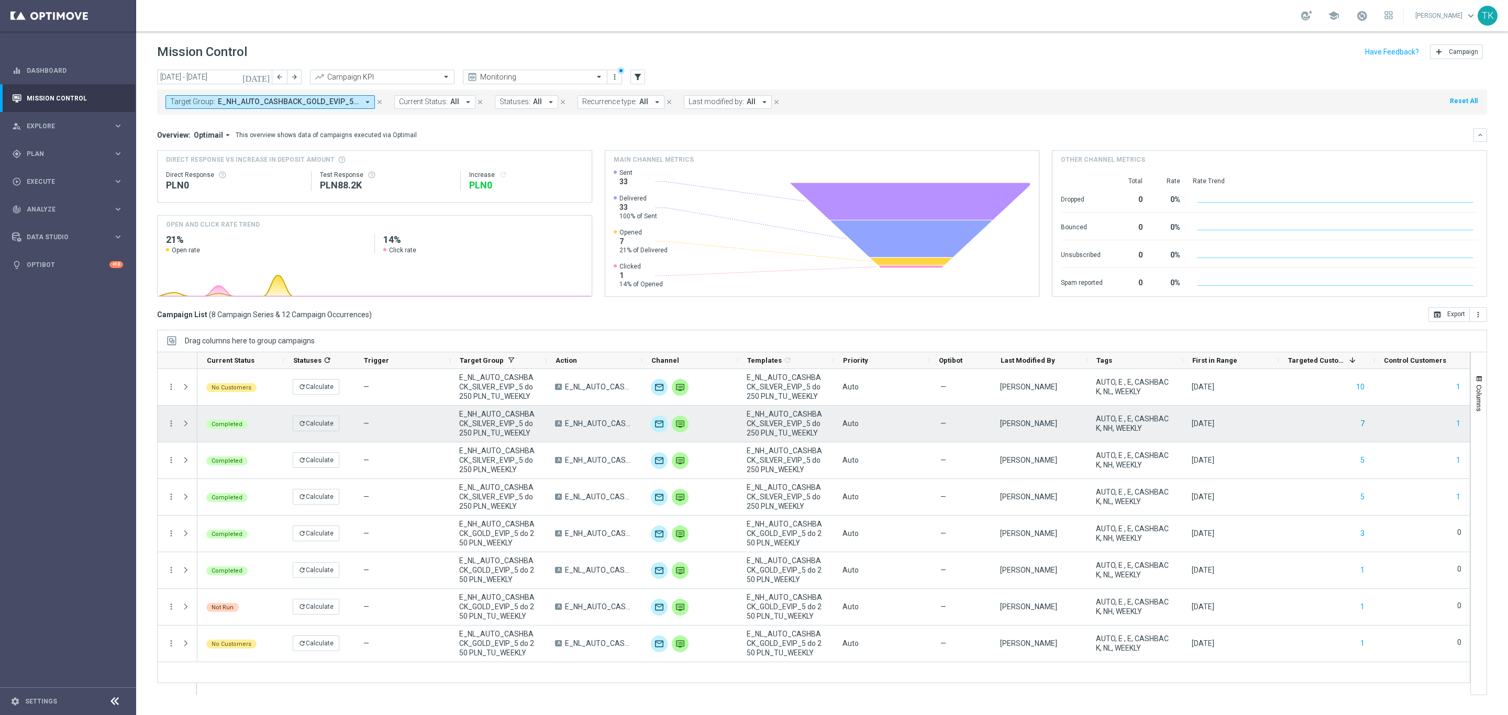
click at [1360, 423] on button "7" at bounding box center [1362, 423] width 6 height 13
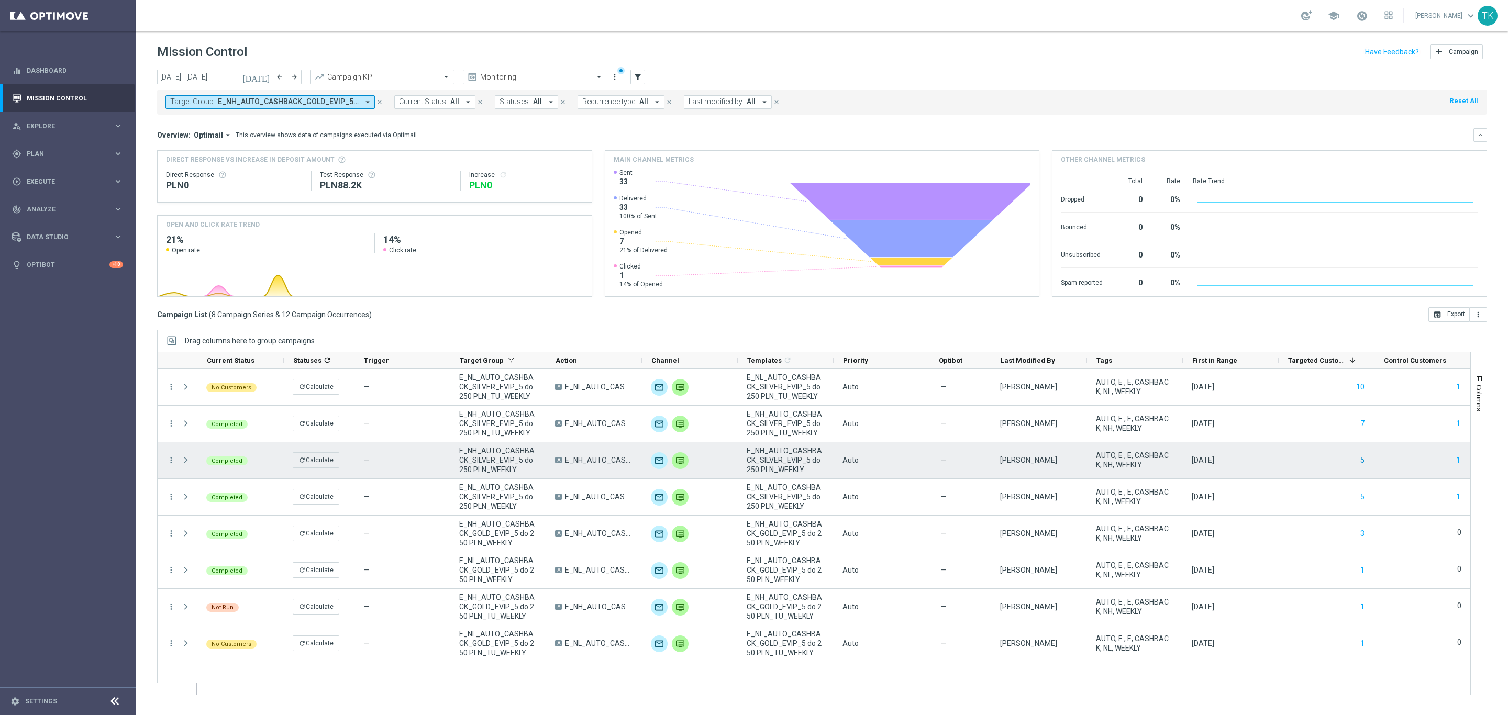
click at [1361, 461] on button "5" at bounding box center [1362, 460] width 6 height 13
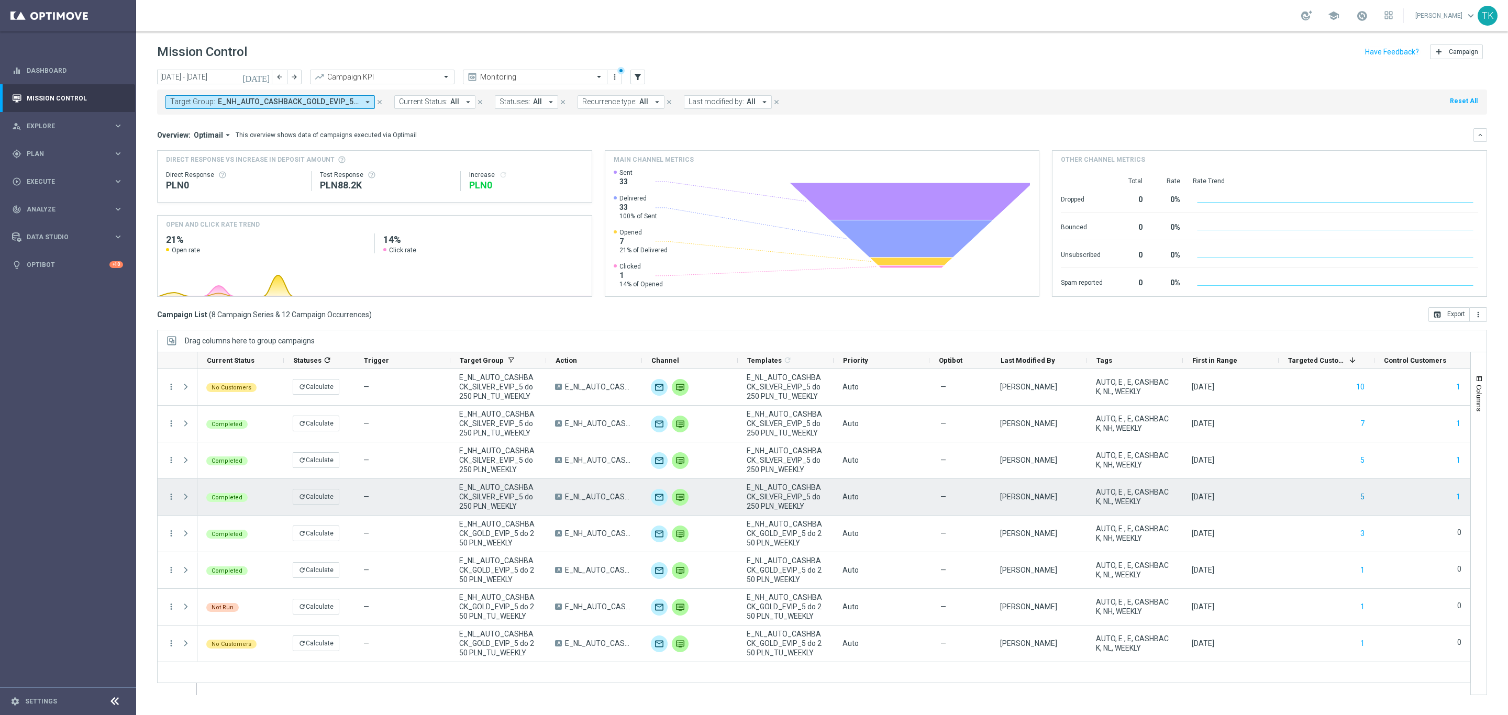
click at [1361, 496] on button "5" at bounding box center [1362, 497] width 6 height 13
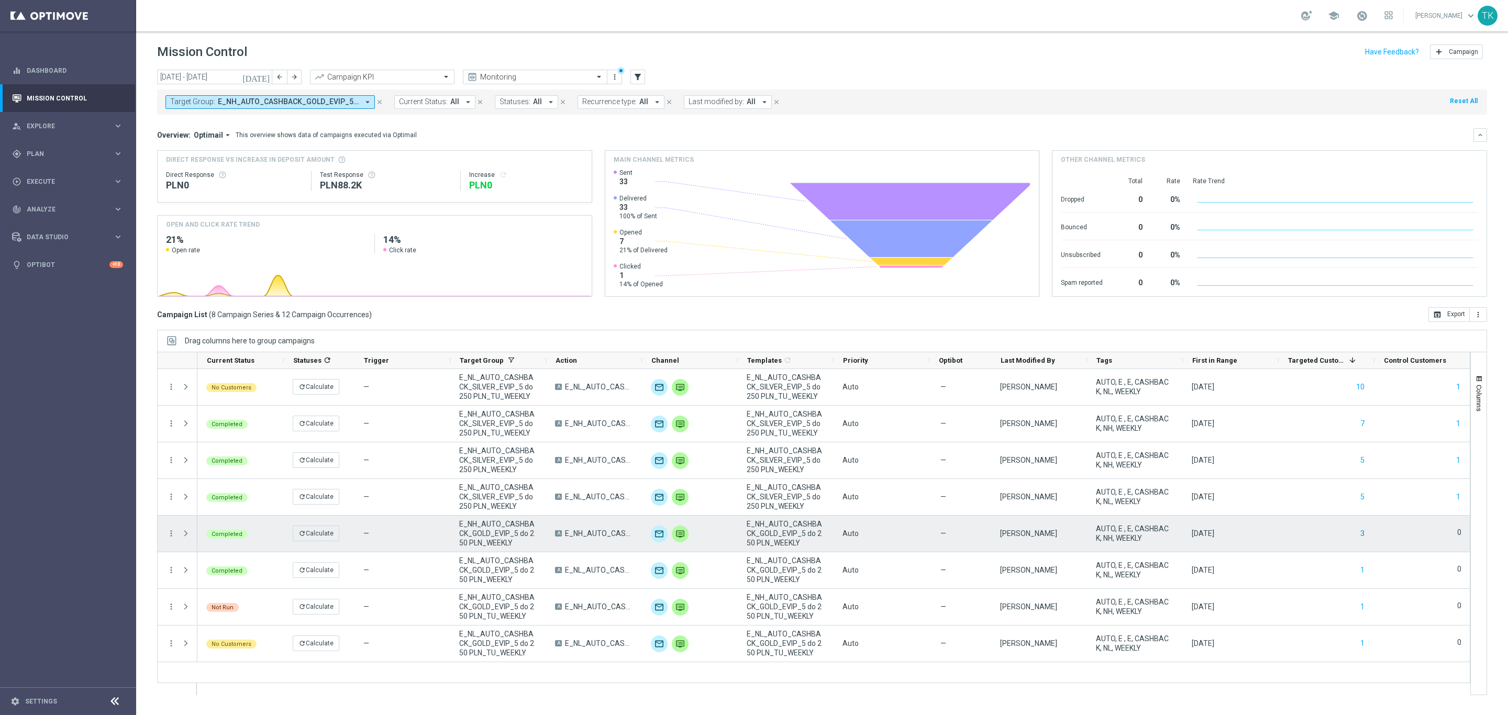
click at [1359, 539] on button "3" at bounding box center [1362, 533] width 6 height 13
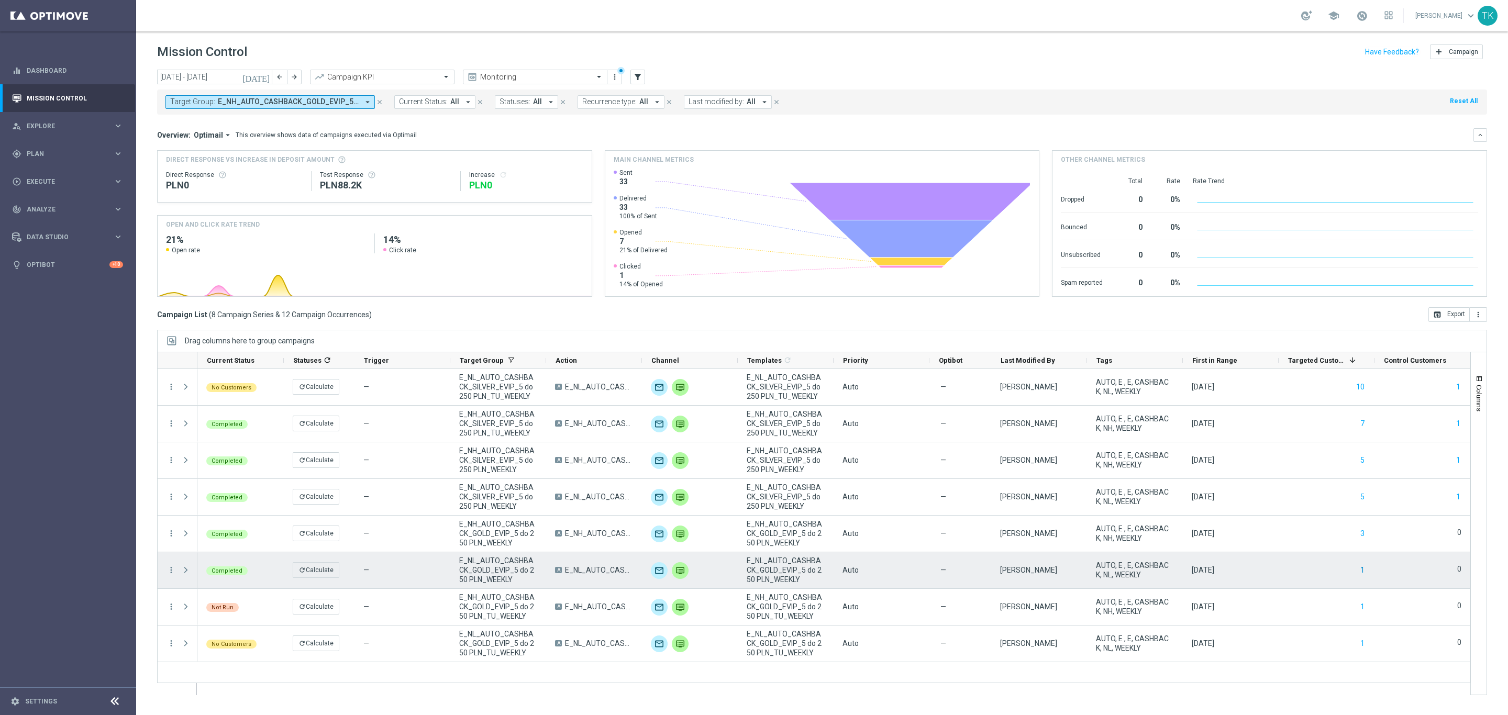
click at [1362, 572] on button "1" at bounding box center [1362, 570] width 6 height 13
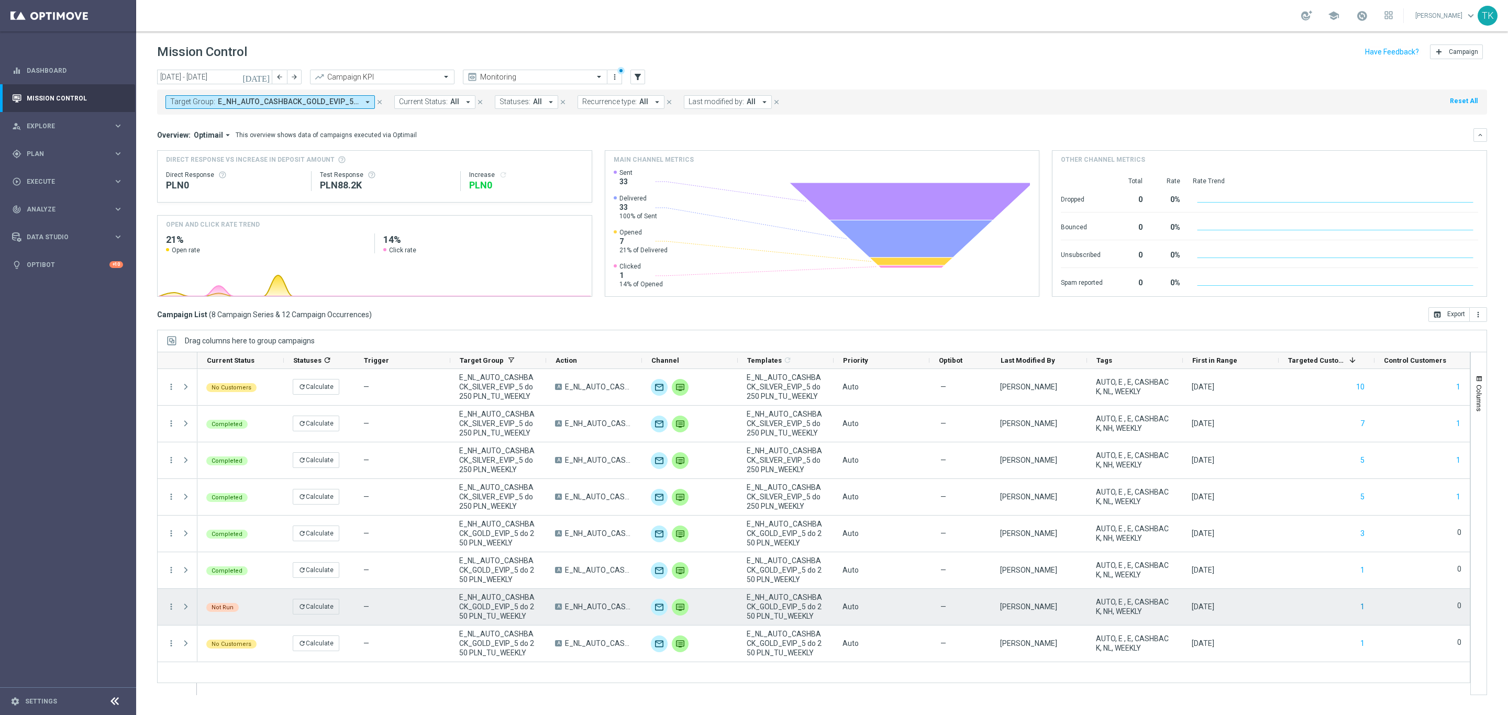
click at [1359, 608] on button "1" at bounding box center [1362, 606] width 6 height 13
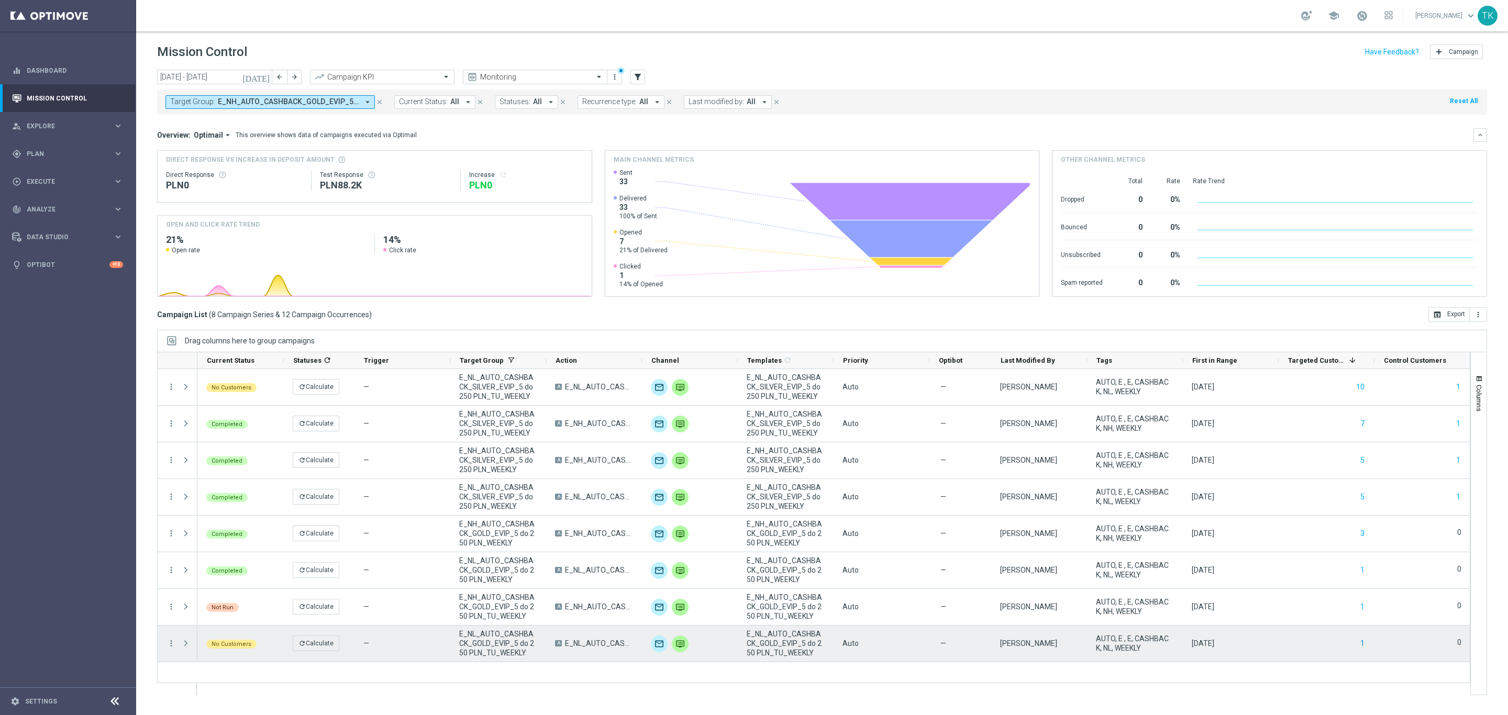
click at [1364, 640] on button "1" at bounding box center [1362, 643] width 6 height 13
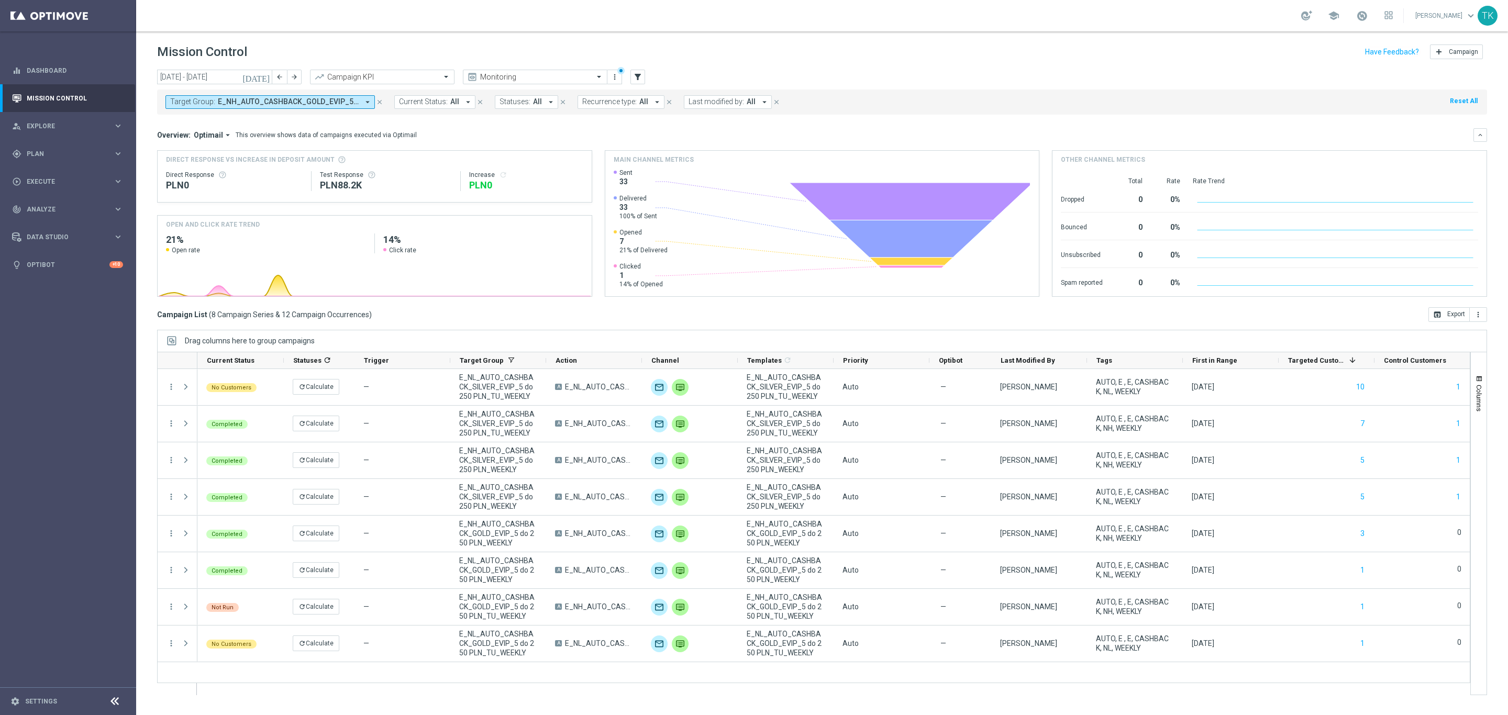
drag, startPoint x: 304, startPoint y: 101, endPoint x: 310, endPoint y: 106, distance: 8.2
click at [304, 101] on span "E_NH_AUTO_CASHBACK_GOLD_EVIP_5 do 250 PLN_TU_WEEKLY, E_NH_AUTO_CASHBACK_GOLD_EV…" at bounding box center [288, 101] width 141 height 9
click at [0, 0] on div "Clear" at bounding box center [0, 0] width 0 height 0
click at [196, 123] on input "text" at bounding box center [252, 121] width 153 height 9
paste input "GOLD_EVIP_25"
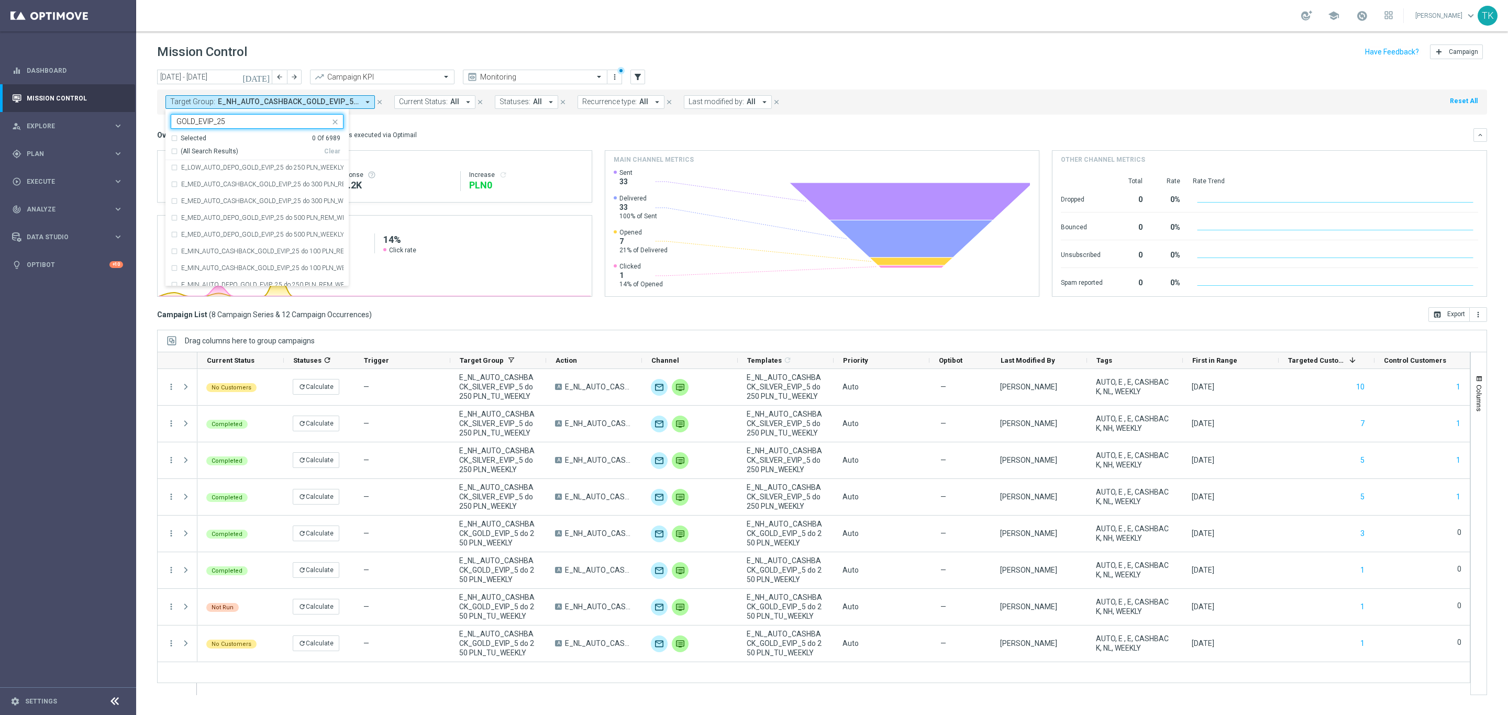
scroll to position [209, 0]
type input "GOLD_EVIP_25"
click at [337, 118] on icon "close" at bounding box center [335, 122] width 8 height 8
click at [441, 129] on div "Overview: Optimail arrow_drop_down This overview shows data of campaigns execut…" at bounding box center [822, 135] width 1330 height 14
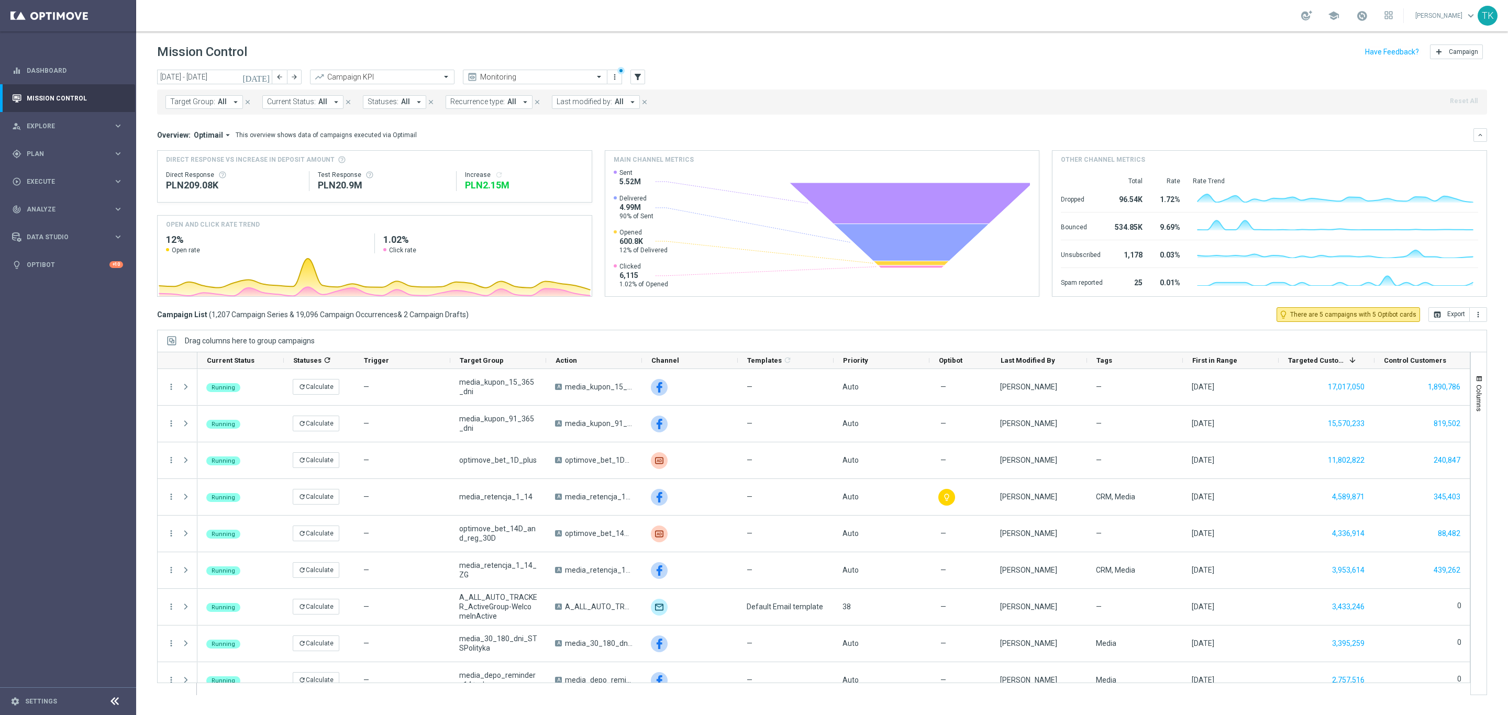
click at [184, 99] on span "Target Group:" at bounding box center [192, 101] width 45 height 9
click at [189, 125] on input "text" at bounding box center [252, 121] width 153 height 9
click at [224, 170] on label "E_MIN_AUTO_CASHBACK_GOLD_EVIP_25 do 100 PLN_WEEKLY" at bounding box center [262, 168] width 162 height 6
type input "E_MIN_AUTO_CASHBACK_GOLD_EVIP_25 do 100 PLN_WEEKLY"
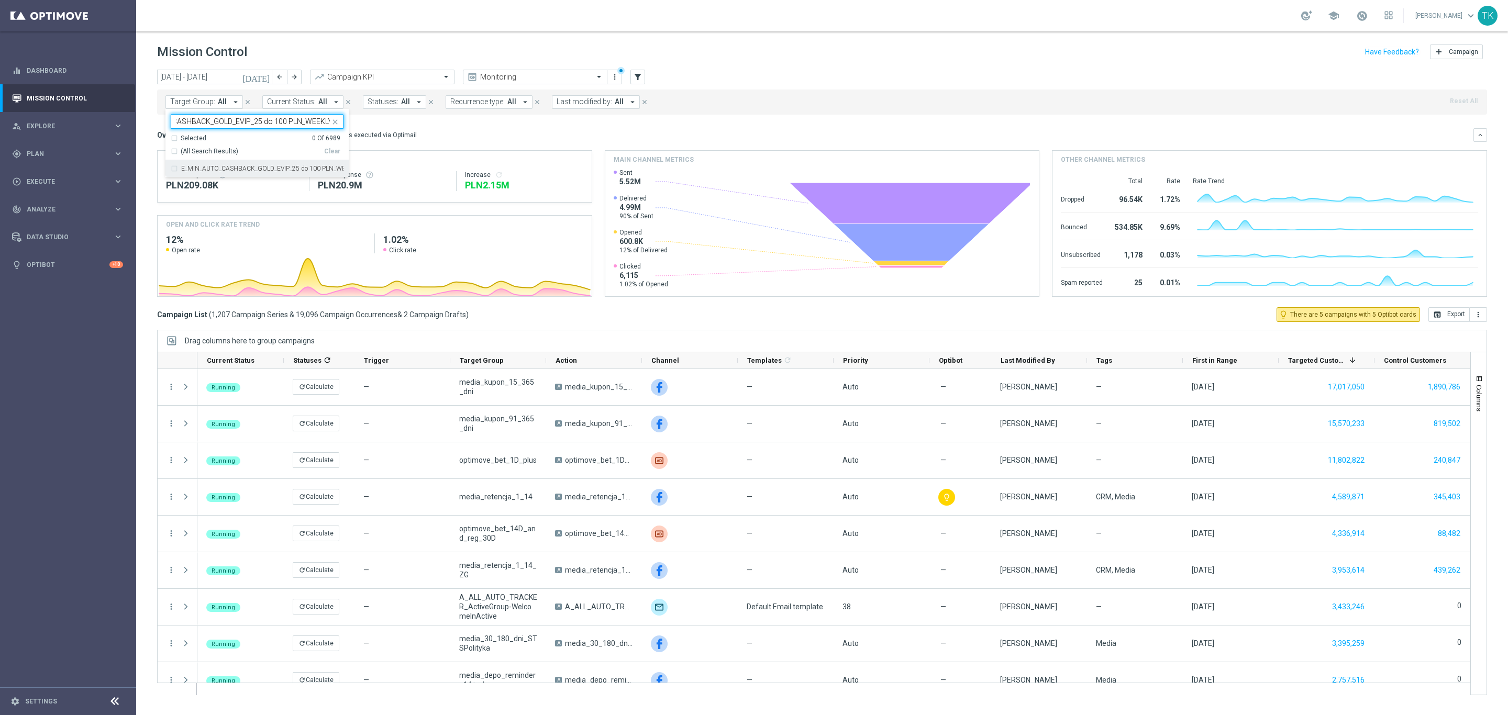
scroll to position [0, 0]
click at [151, 124] on div "today 01 Sep 2025 - 30 Sep 2025 arrow_back arrow_forward Campaign KPI trending_…" at bounding box center [822, 388] width 1372 height 636
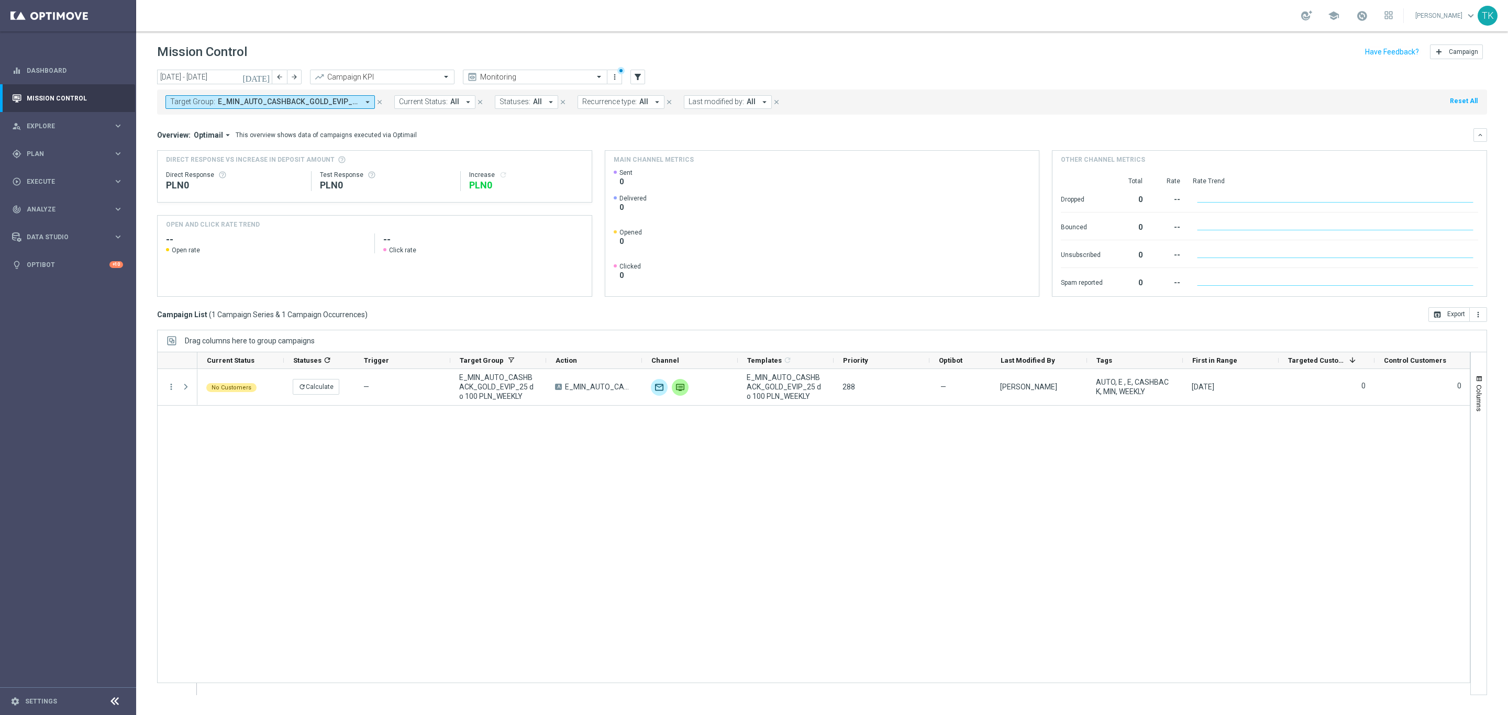
click at [198, 101] on span "Target Group:" at bounding box center [192, 101] width 45 height 9
click at [212, 121] on input "text" at bounding box center [252, 121] width 153 height 9
click at [205, 174] on div "E_LOW_AUTO_CASHBACK_GOLD_EVIP_25 do 200 PLN_WEEKLY" at bounding box center [257, 168] width 173 height 17
type input "E_LOW_AUTO_CASHBACK_GOLD_EVIP_25 do 200 PLN_WEEKLY"
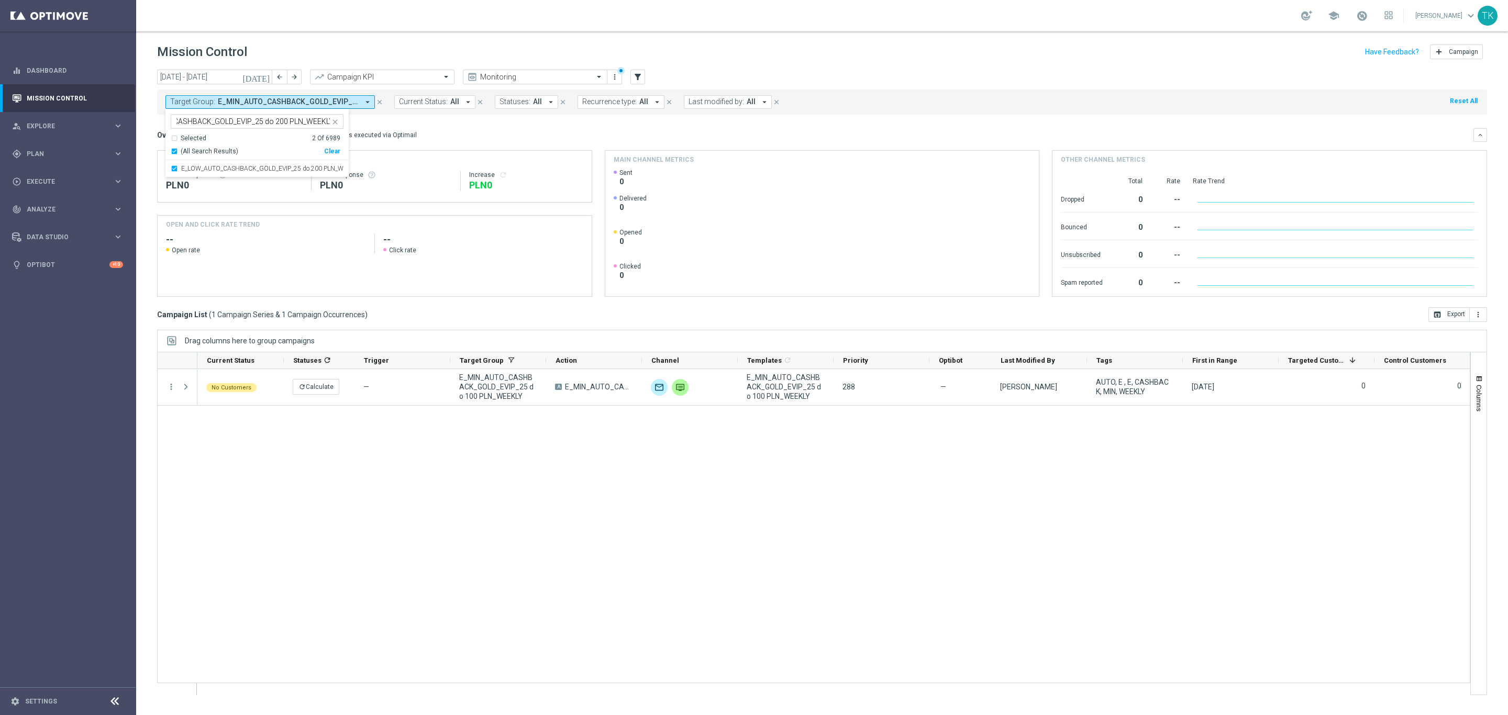
click at [148, 129] on div "today 01 Sep 2025 - 30 Sep 2025 arrow_back arrow_forward Campaign KPI trending_…" at bounding box center [822, 388] width 1372 height 636
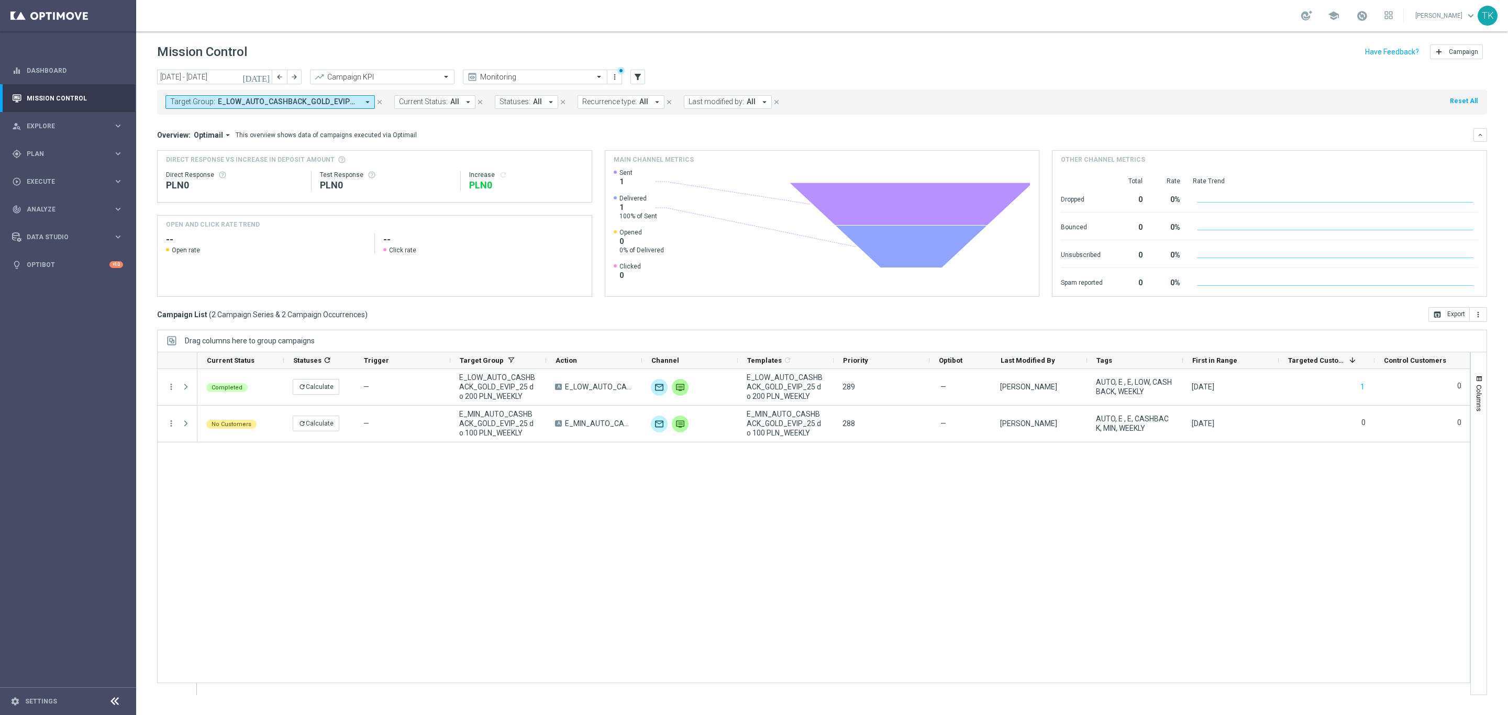
click at [269, 101] on span "E_LOW_AUTO_CASHBACK_GOLD_EVIP_25 do 200 PLN_WEEKLY, E_MIN_AUTO_CASHBACK_GOLD_EV…" at bounding box center [288, 101] width 141 height 9
click at [201, 169] on label "E_MED_AUTO_CASHBACK_GOLD_EVIP_25 do 300 PLN_WEEKLY" at bounding box center [262, 168] width 162 height 6
type input "E_MED_AUTO_CASHBACK_GOLD_EVIP_25 do 300 PLN_WEEKLY"
click at [149, 130] on div "today 01 Sep 2025 - 30 Sep 2025 arrow_back arrow_forward Campaign KPI trending_…" at bounding box center [822, 388] width 1372 height 636
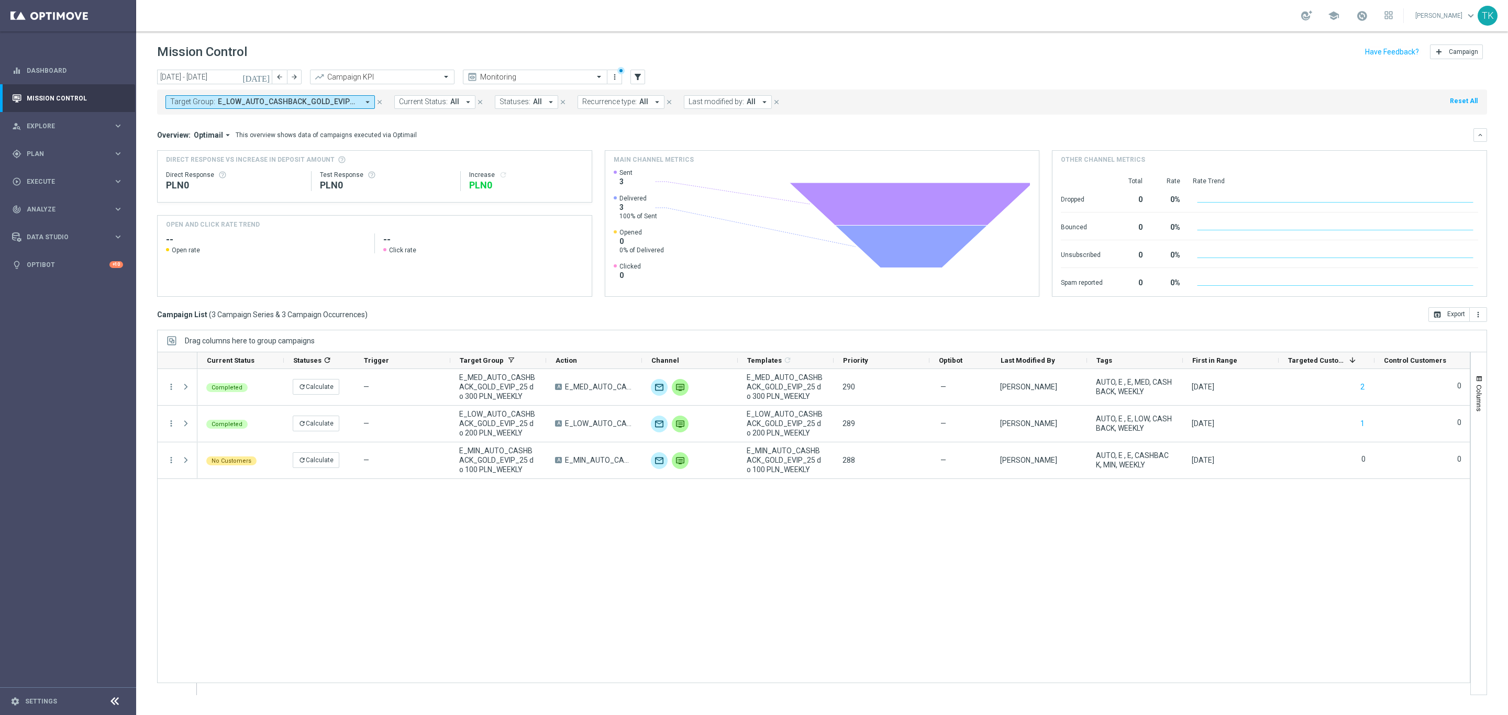
click at [235, 99] on span "E_LOW_AUTO_CASHBACK_GOLD_EVIP_25 do 200 PLN_WEEKLY, E_MED_AUTO_CASHBACK_GOLD_EV…" at bounding box center [288, 101] width 141 height 9
click at [192, 116] on div "Selected 3 of 6989" at bounding box center [250, 121] width 159 height 13
click at [194, 168] on label "E_HIGH_AUTO_CASHBACK_GOLD_EVIP_25 do 500 PLN_WEEKLY" at bounding box center [262, 168] width 162 height 6
type input "E_HIGH_AUTO_CASHBACK_GOLD_EVIP_25 do 500 PLN_WEEKLY"
click at [148, 134] on div "today 01 Sep 2025 - 30 Sep 2025 arrow_back arrow_forward Campaign KPI trending_…" at bounding box center [822, 388] width 1372 height 636
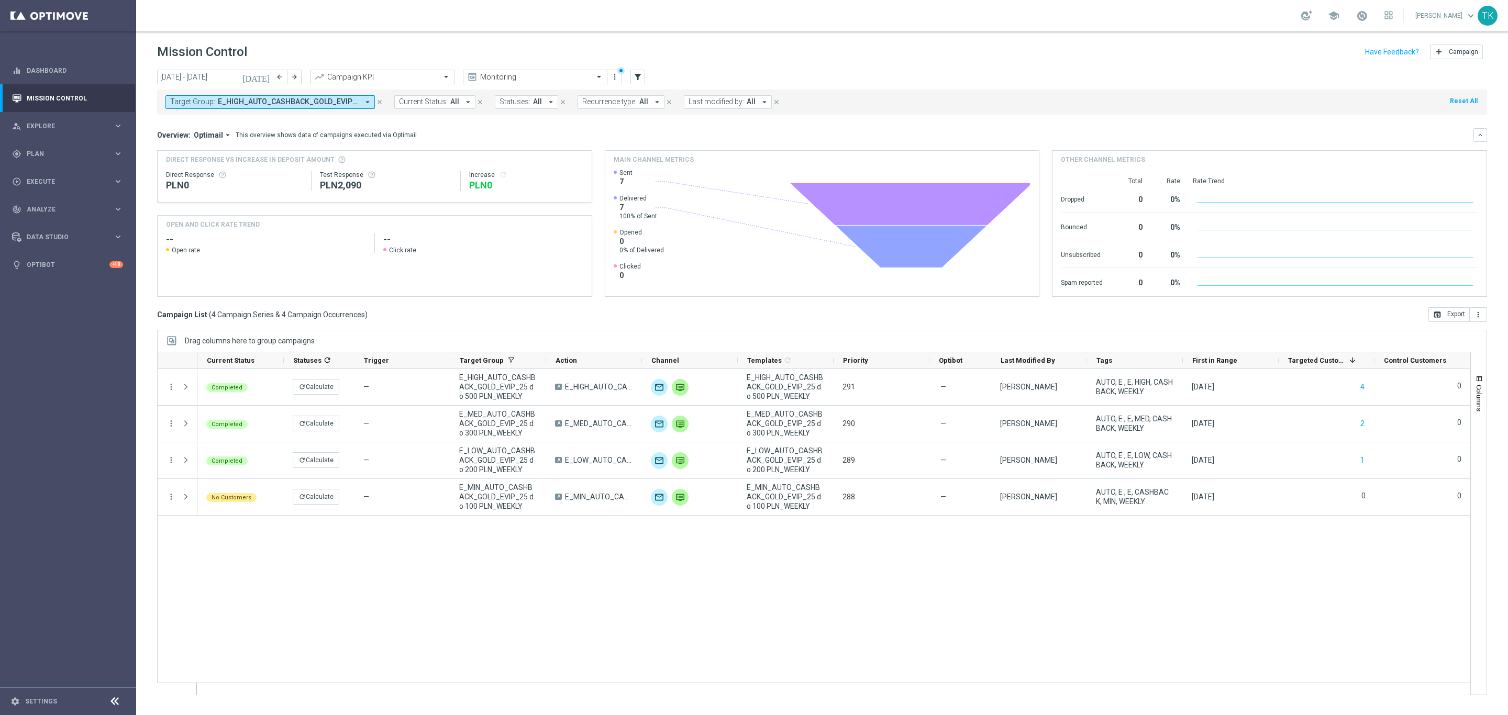
click at [209, 98] on span "Target Group:" at bounding box center [192, 101] width 45 height 9
click at [188, 174] on div "E_MIN_AUTO_CASHBACK_SILVER_EVIP_25 do 100 PLN_WEEKLY" at bounding box center [257, 168] width 173 height 17
type input "E_MIN_AUTO_CASHBACK_SILVER_EVIP_25 do 100 PLN_WEEKLY"
click at [143, 132] on div "today 01 Sep 2025 - 30 Sep 2025 arrow_back arrow_forward Campaign KPI trending_…" at bounding box center [822, 388] width 1372 height 636
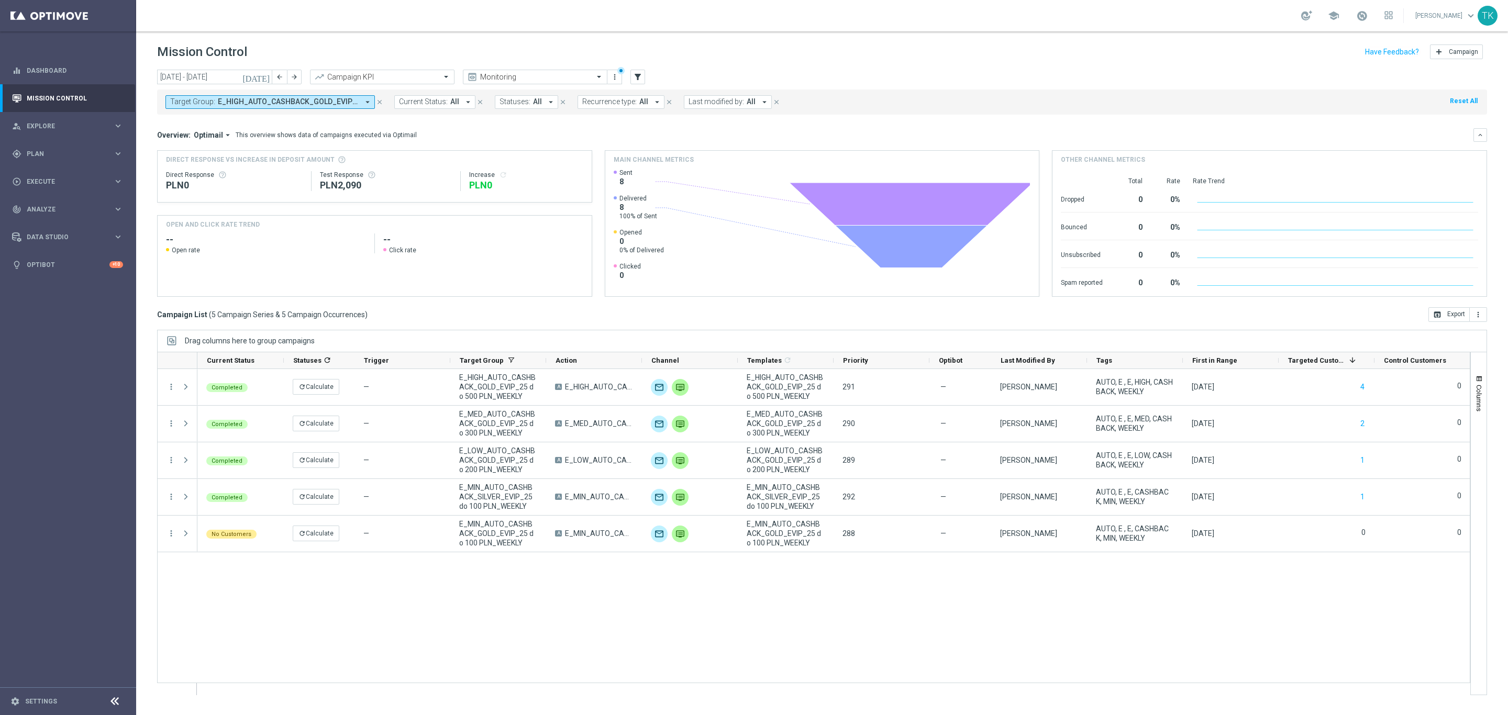
click at [221, 106] on span "E_HIGH_AUTO_CASHBACK_GOLD_EVIP_25 do 500 PLN_WEEKLY, E_LOW_AUTO_CASHBACK_GOLD_E…" at bounding box center [288, 101] width 141 height 9
click at [198, 124] on input "text" at bounding box center [252, 121] width 153 height 9
type input "E_LOW_AUTO_CASHBACK_SILVER_EVIP_25 do 100 PLN_WEEKLY"
click at [202, 168] on label "E_LOW_AUTO_CASHBACK_SILVER_EVIP_25 do 100 PLN_WEEKLY" at bounding box center [262, 168] width 162 height 6
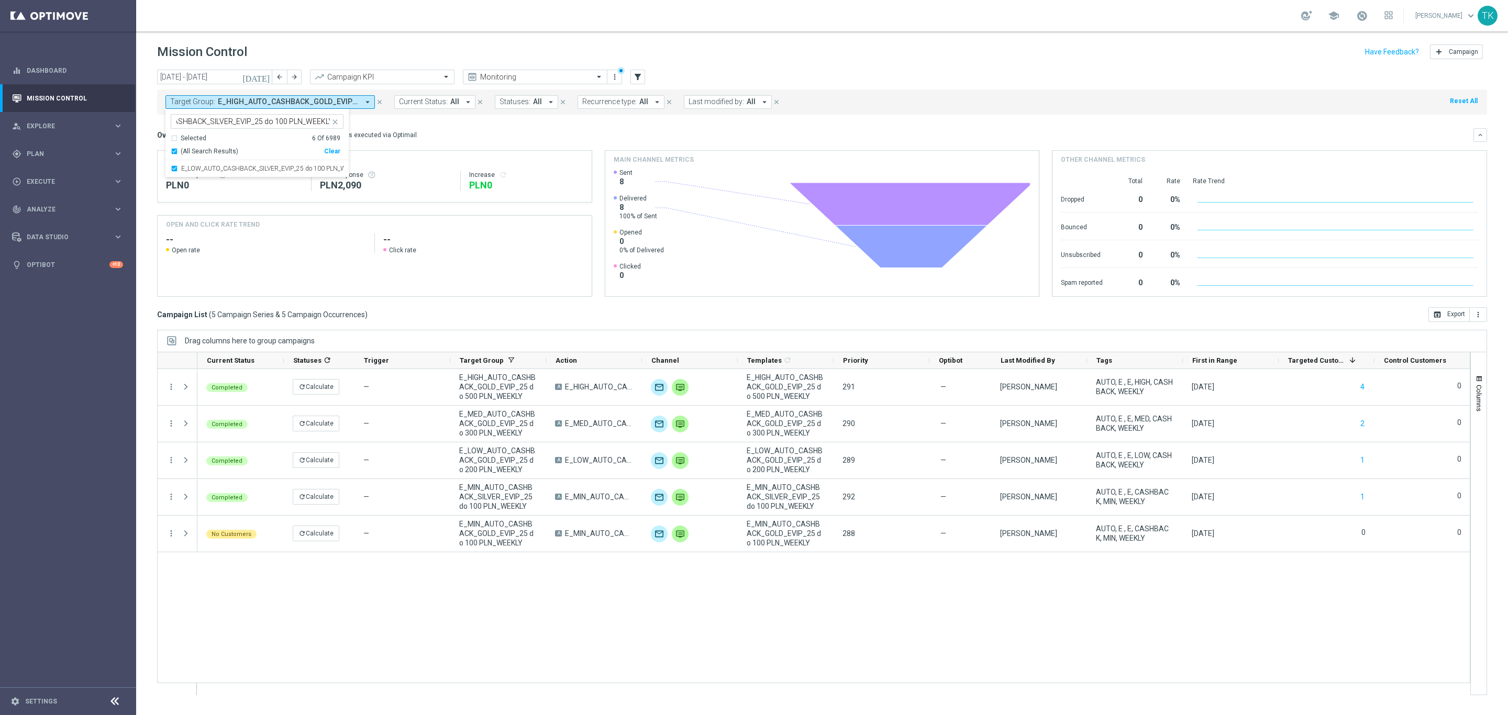
click at [148, 129] on div "today 01 Sep 2025 - 30 Sep 2025 arrow_back arrow_forward Campaign KPI trending_…" at bounding box center [822, 388] width 1372 height 636
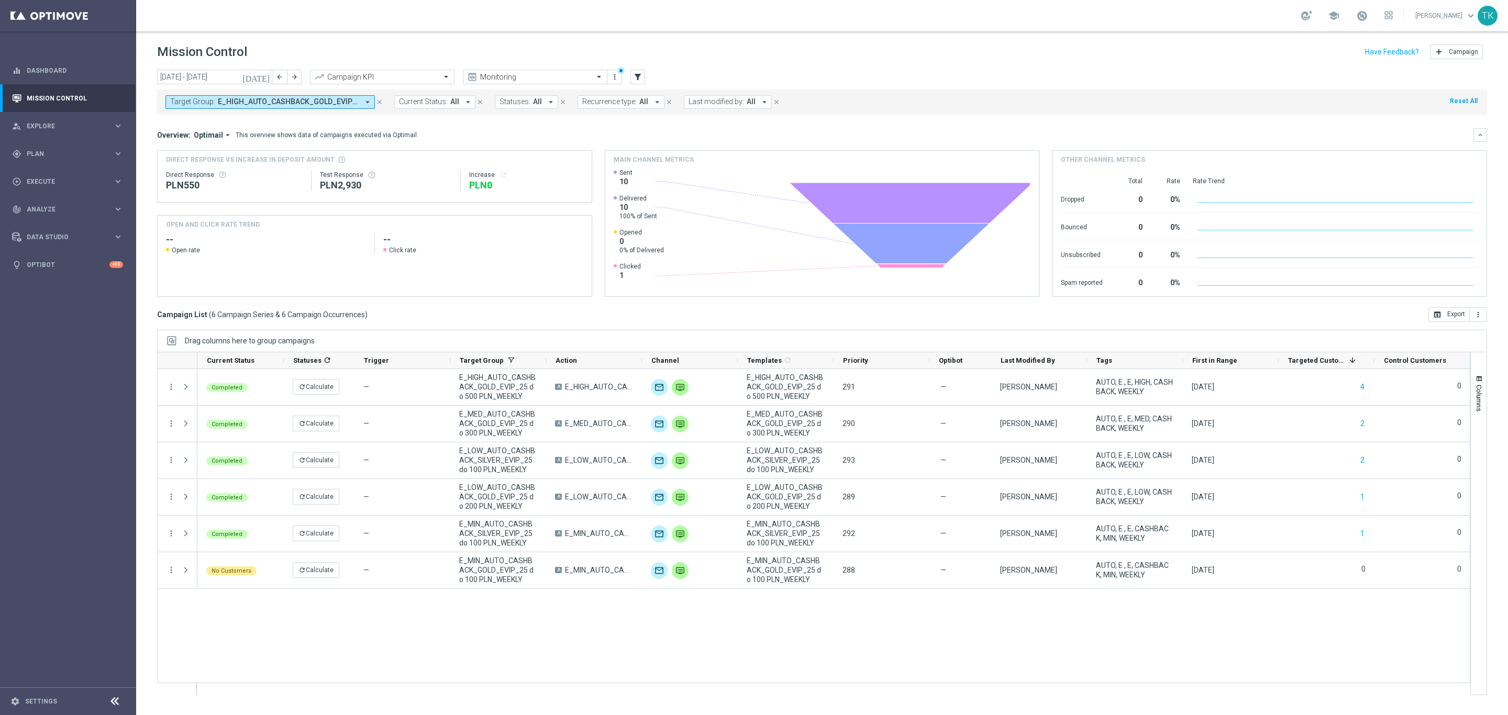
click at [203, 104] on span "Target Group:" at bounding box center [192, 101] width 45 height 9
click at [190, 123] on input "text" at bounding box center [252, 121] width 153 height 9
click at [203, 166] on label "E_MED_AUTO_CASHBACK_SILVER_EVIP_25 do 250 PLN_WEEKLY" at bounding box center [262, 168] width 162 height 6
type input "E_MED_AUTO_CASHBACK_SILVER_EVIP_25 do 250 PLN_WEEKLY"
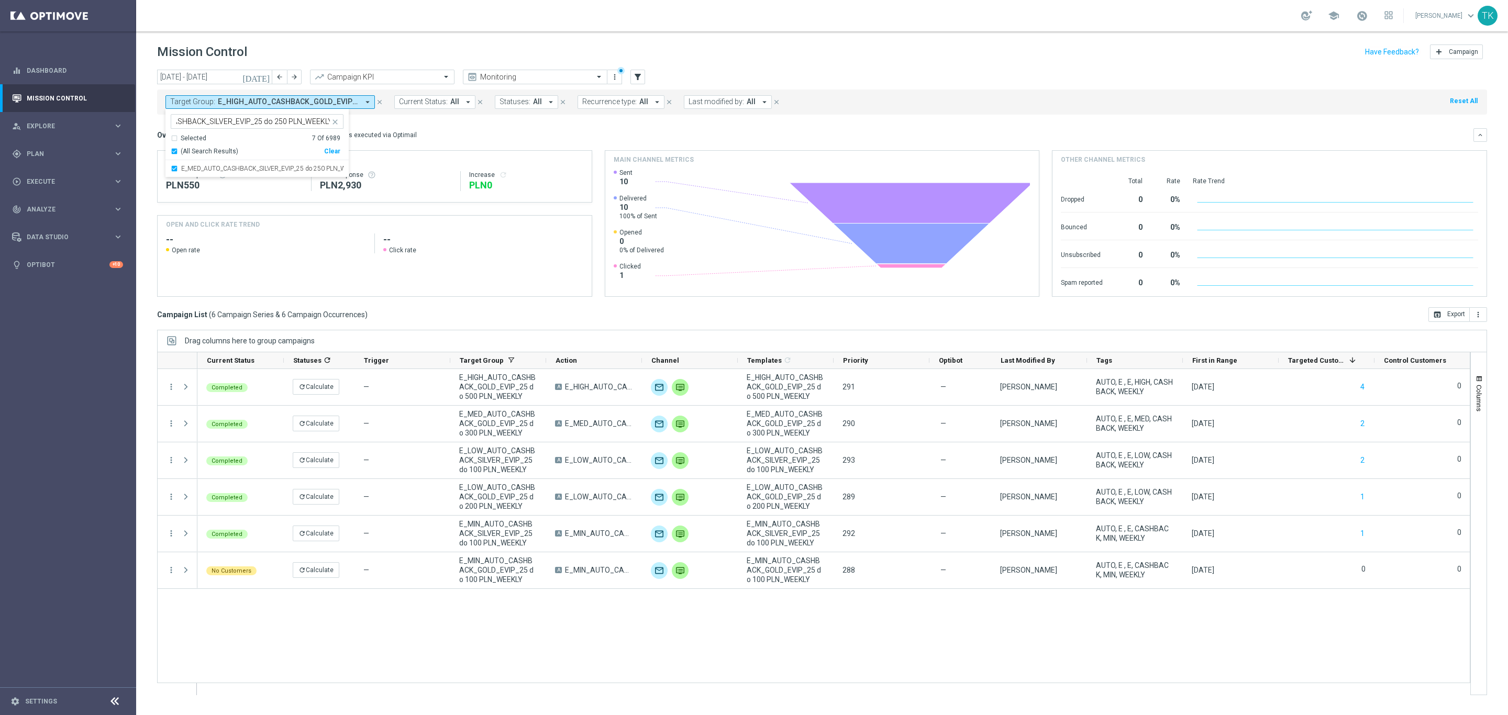
scroll to position [0, 0]
click at [144, 126] on div "today 01 Sep 2025 - 30 Sep 2025 arrow_back arrow_forward Campaign KPI trending_…" at bounding box center [822, 388] width 1372 height 636
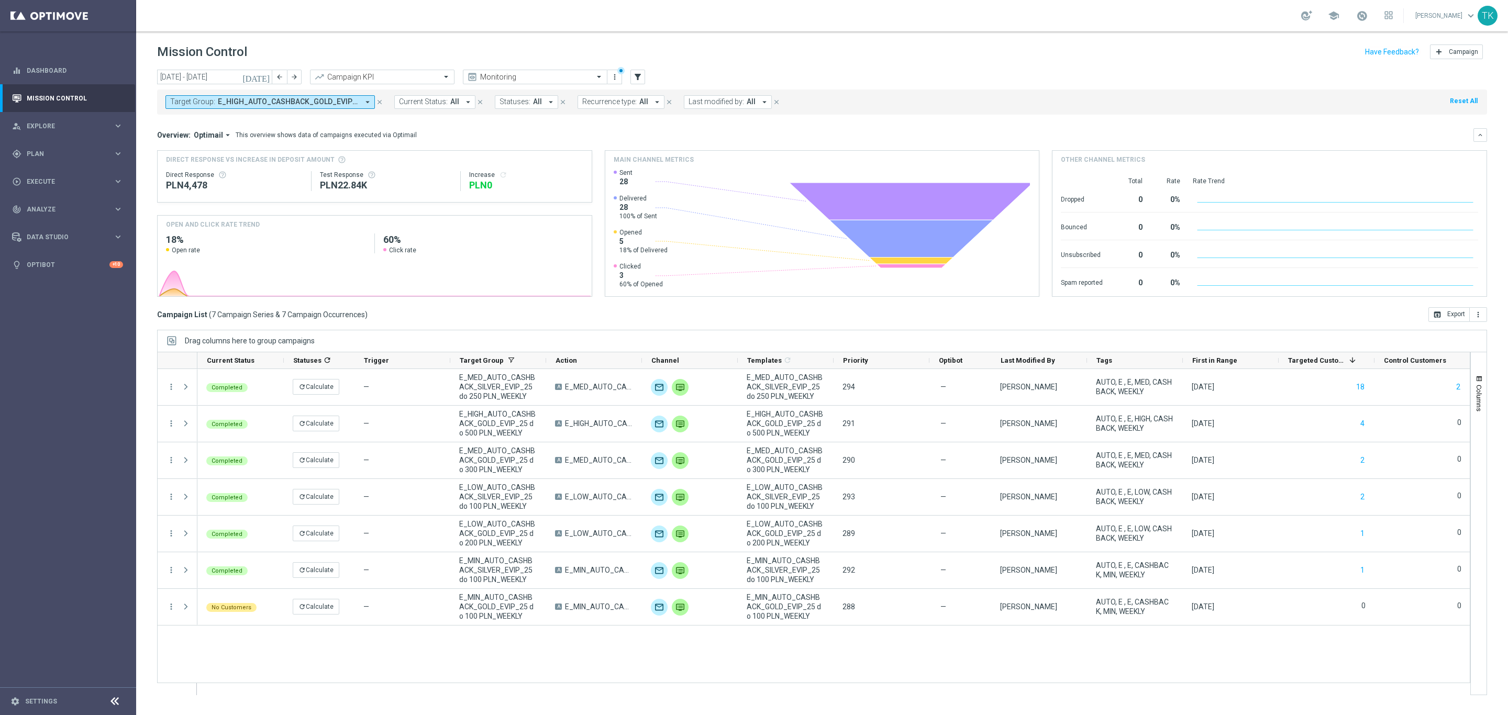
click at [239, 101] on span "E_HIGH_AUTO_CASHBACK_GOLD_EVIP_25 do 500 PLN_WEEKLY, E_LOW_AUTO_CASHBACK_GOLD_E…" at bounding box center [288, 101] width 141 height 9
click at [191, 121] on input "text" at bounding box center [252, 121] width 153 height 9
click at [188, 169] on label "E_HIGH_AUTO_CASHBACK_SILVER_EVIP_25 do 250 PLN_WEEKLY" at bounding box center [262, 168] width 162 height 6
type input "E_HIGH_AUTO_CASHBACK_SILVER_EVIP_25 do 250 PLN_WEEKLY"
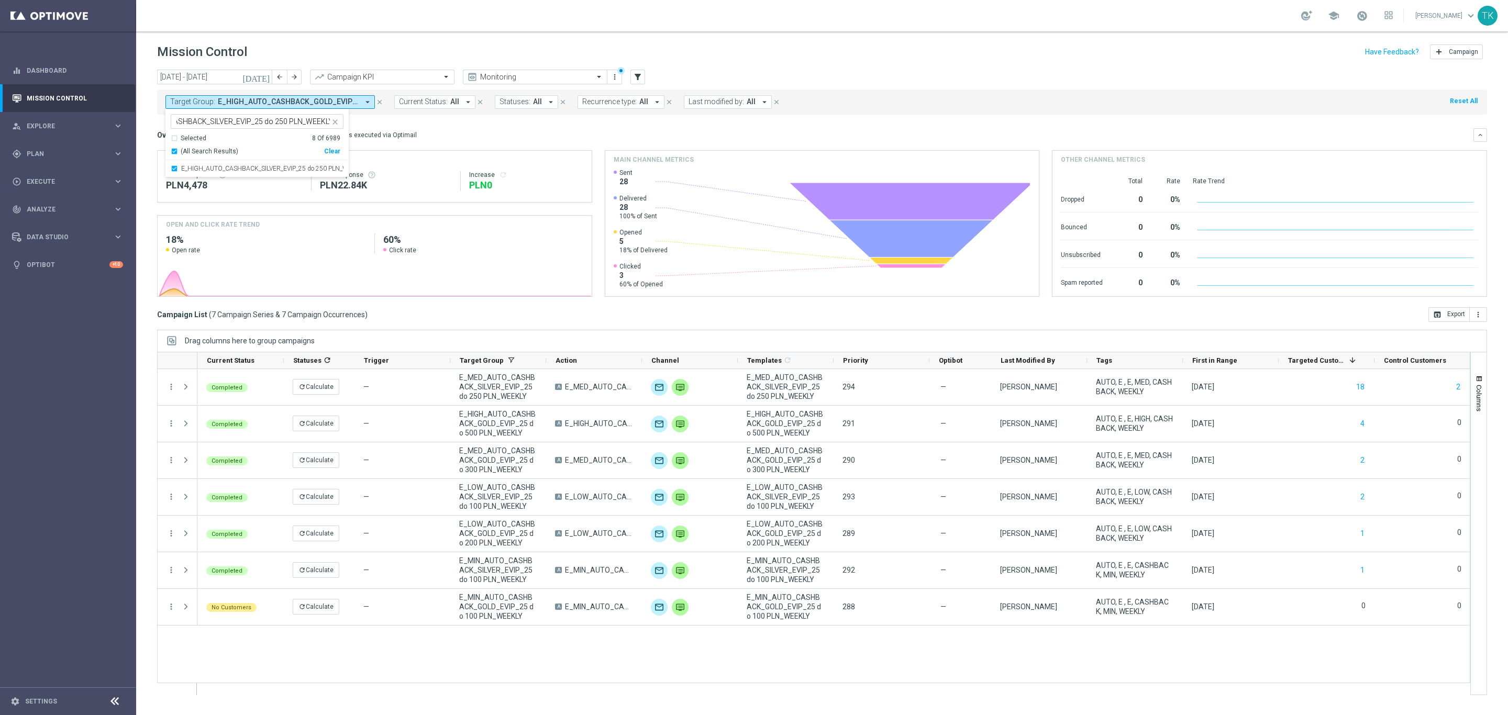
scroll to position [0, 0]
click at [150, 133] on div "today 01 Sep 2025 - 30 Sep 2025 arrow_back arrow_forward Campaign KPI trending_…" at bounding box center [822, 388] width 1372 height 636
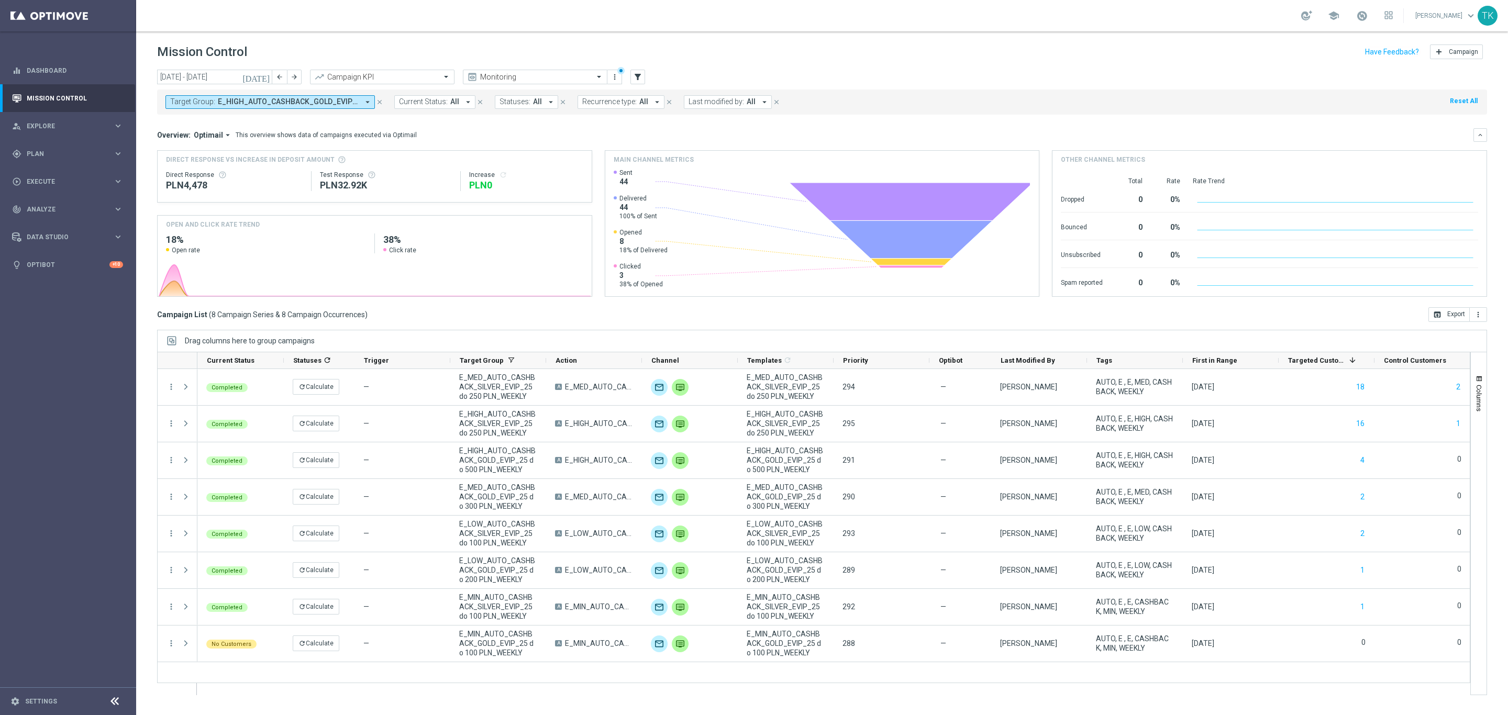
drag, startPoint x: 228, startPoint y: 96, endPoint x: 230, endPoint y: 103, distance: 6.5
click at [228, 96] on button "Target Group: E_HIGH_AUTO_CASHBACK_GOLD_EVIP_25 do 500 PLN_WEEKLY, E_HIGH_AUTO_…" at bounding box center [269, 102] width 209 height 14
click at [201, 121] on input "text" at bounding box center [252, 121] width 153 height 9
click at [204, 167] on label "E_ALL_AUTO_CASHBACK_GOLD_EVIP_25 do 500 PLN_WEEKLY" at bounding box center [262, 168] width 162 height 6
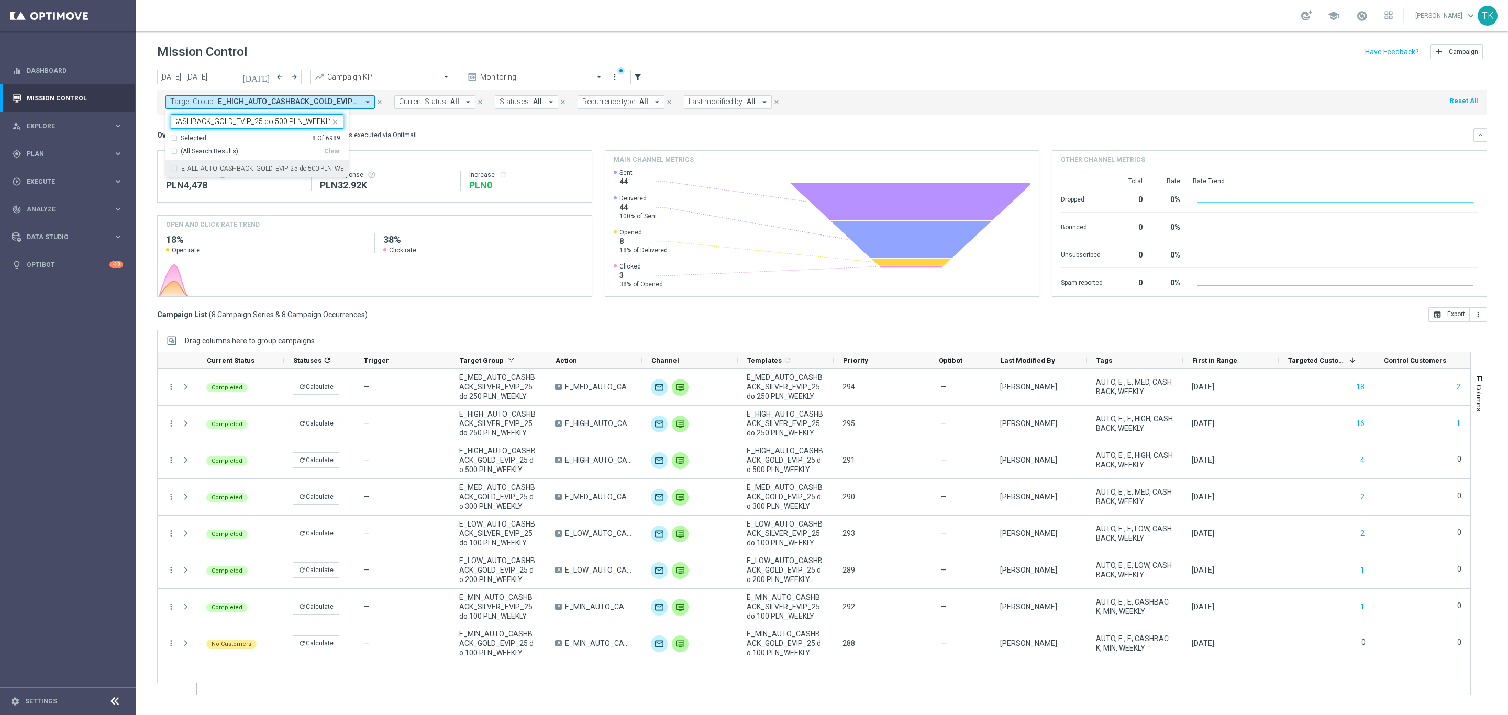
type input "E_ALL_AUTO_CASHBACK_GOLD_EVIP_25 do 500 PLN_WEEKLY"
click at [149, 128] on div "today 01 Sep 2025 - 30 Sep 2025 arrow_back arrow_forward Campaign KPI trending_…" at bounding box center [822, 388] width 1372 height 636
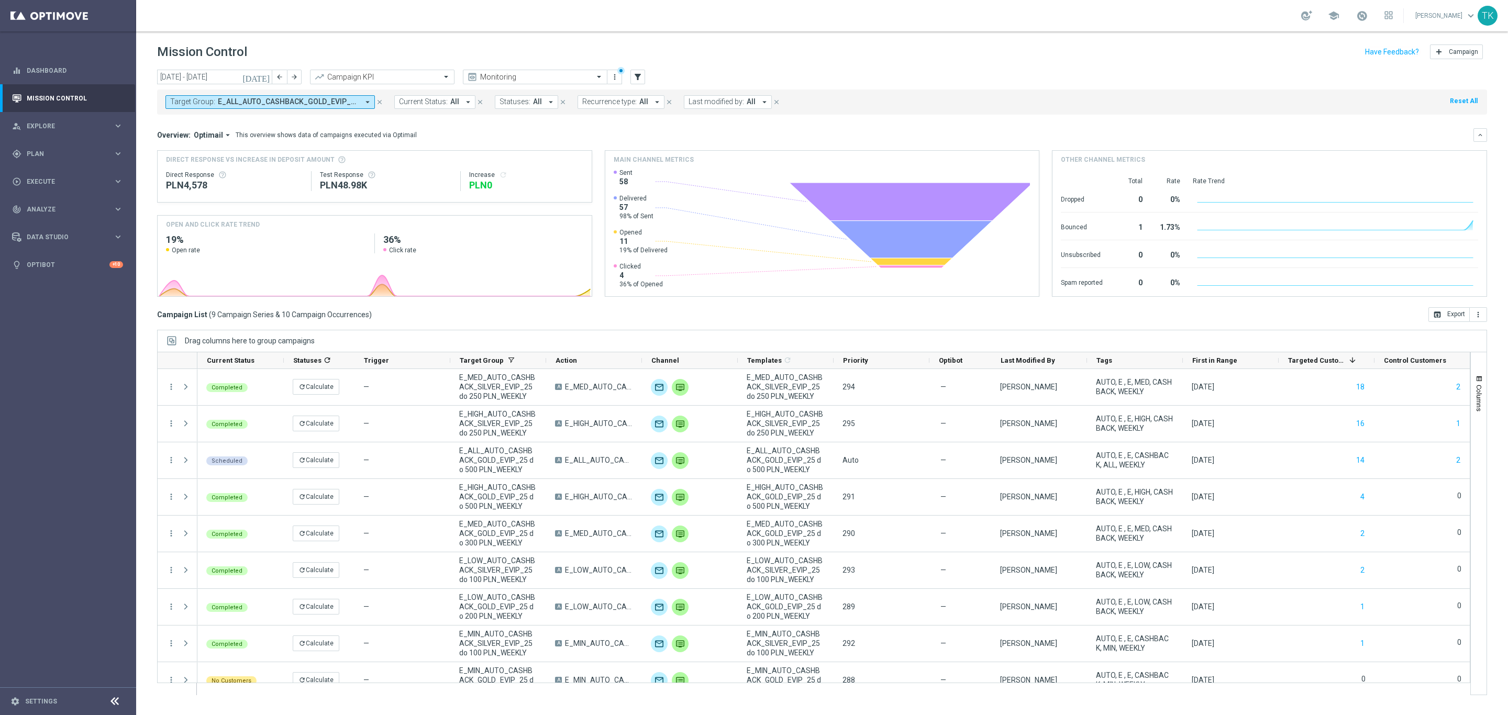
drag, startPoint x: 246, startPoint y: 105, endPoint x: 239, endPoint y: 105, distance: 6.8
click at [246, 105] on span "E_ALL_AUTO_CASHBACK_GOLD_EVIP_25 do 500 PLN_WEEKLY, E_HIGH_AUTO_CASHBACK_GOLD_E…" at bounding box center [288, 101] width 141 height 9
click at [183, 120] on input "text" at bounding box center [252, 121] width 153 height 9
click at [200, 171] on label "E_ALL_AUTO_CASHBACK_SILVER_EVIP_25 do 250 PLN_WEEKLY" at bounding box center [262, 168] width 162 height 6
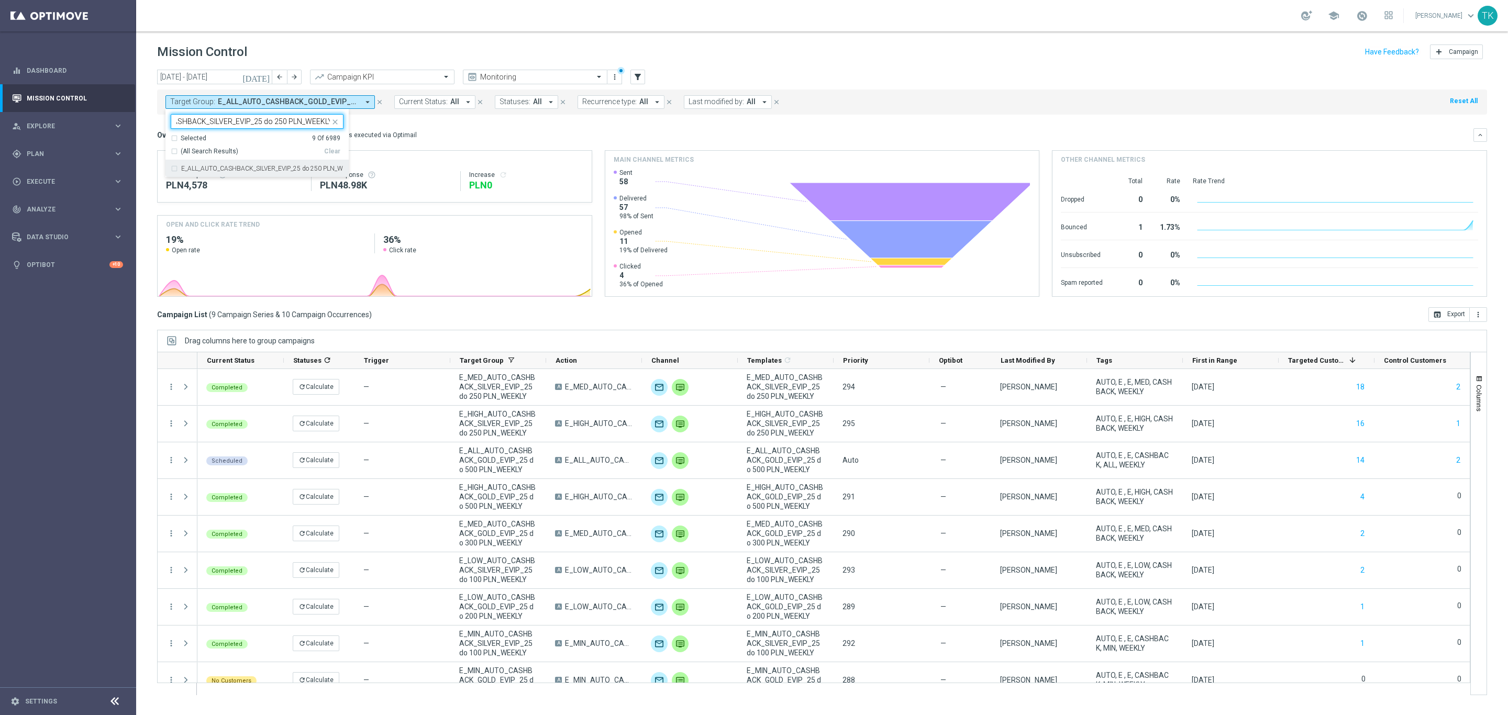
type input "E_ALL_AUTO_CASHBACK_SILVER_EVIP_25 do 250 PLN_WEEKLY"
click at [150, 113] on div "today 01 Sep 2025 - 30 Sep 2025 arrow_back arrow_forward Campaign KPI trending_…" at bounding box center [822, 388] width 1372 height 636
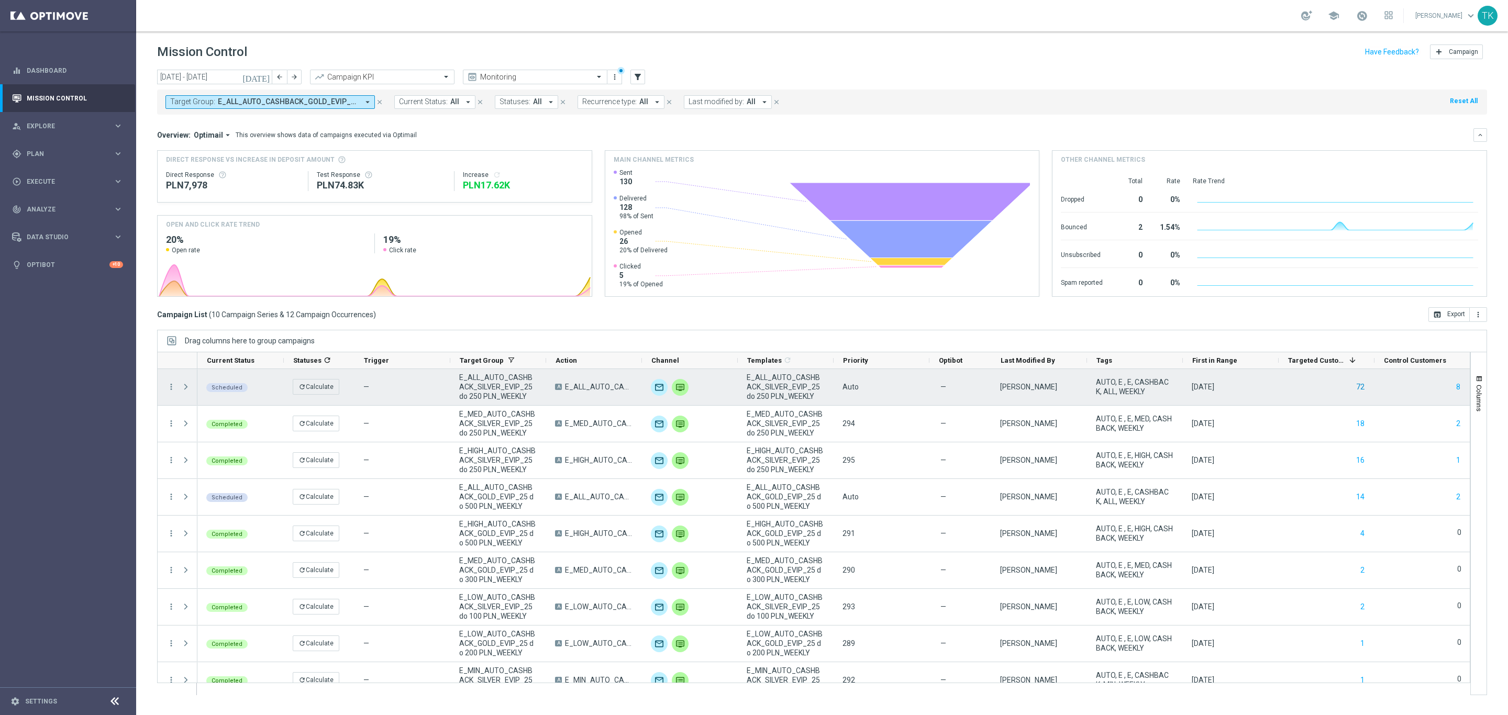
click at [1357, 388] on button "72" at bounding box center [1360, 387] width 10 height 13
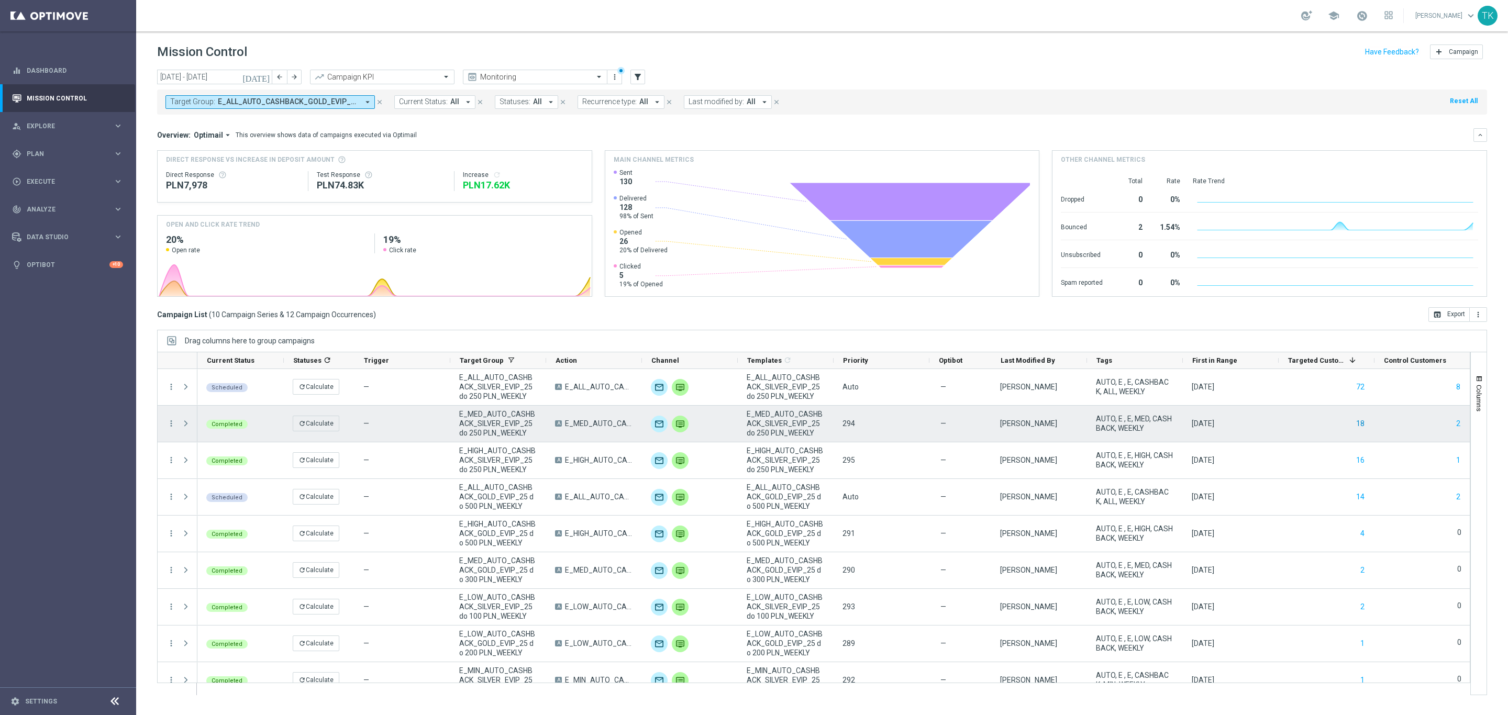
click at [1360, 423] on button "18" at bounding box center [1360, 423] width 10 height 13
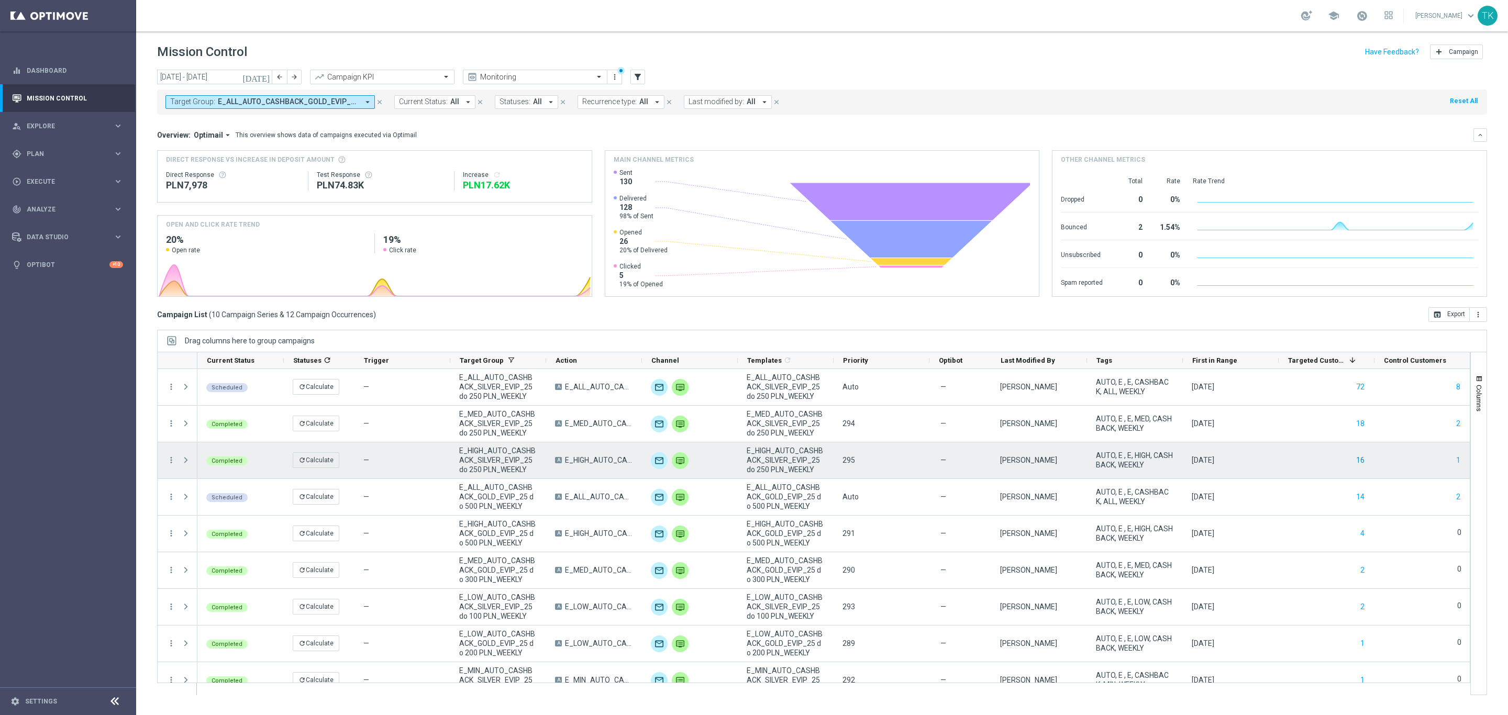
click at [1361, 457] on button "16" at bounding box center [1360, 460] width 10 height 13
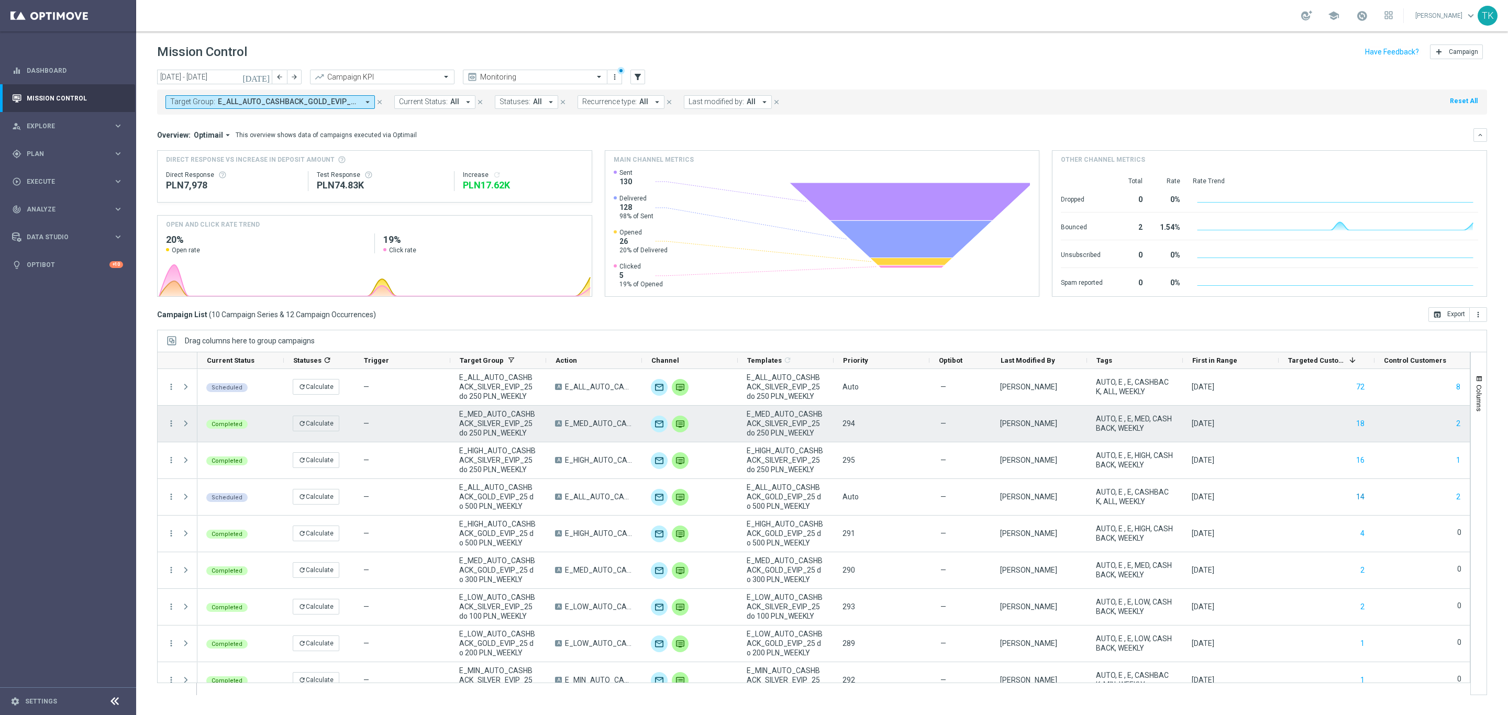
click at [1356, 495] on button "14" at bounding box center [1360, 497] width 10 height 13
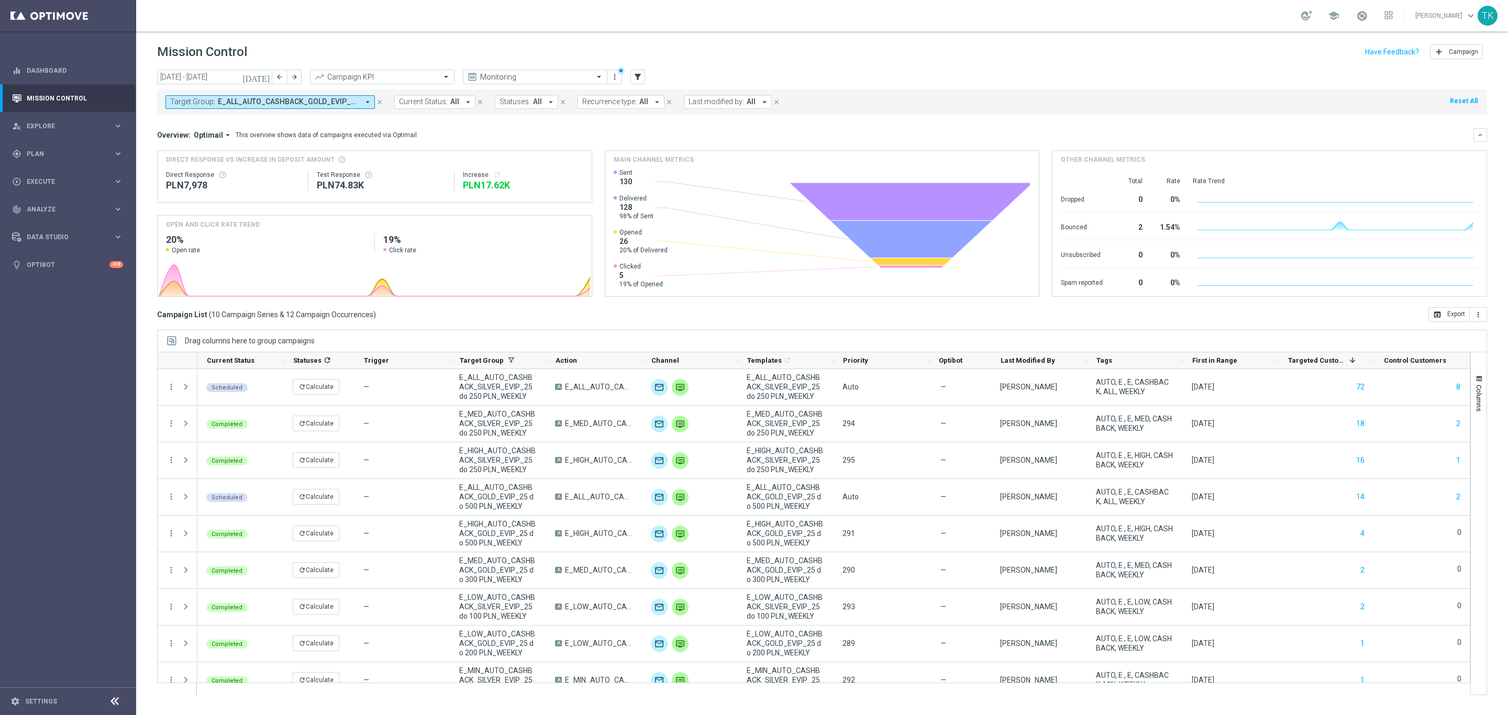
click at [1362, 538] on button "4" at bounding box center [1362, 533] width 6 height 13
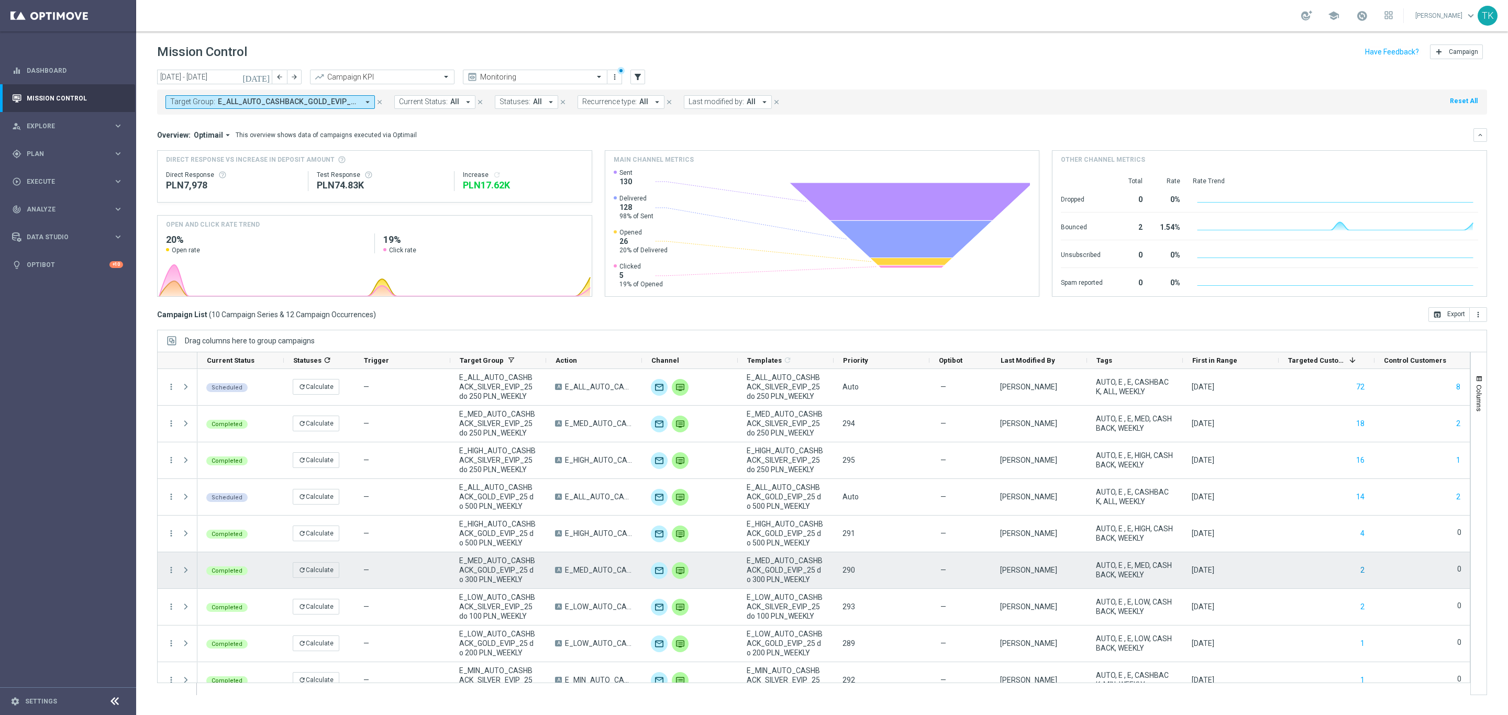
click at [1360, 570] on button "2" at bounding box center [1362, 570] width 6 height 13
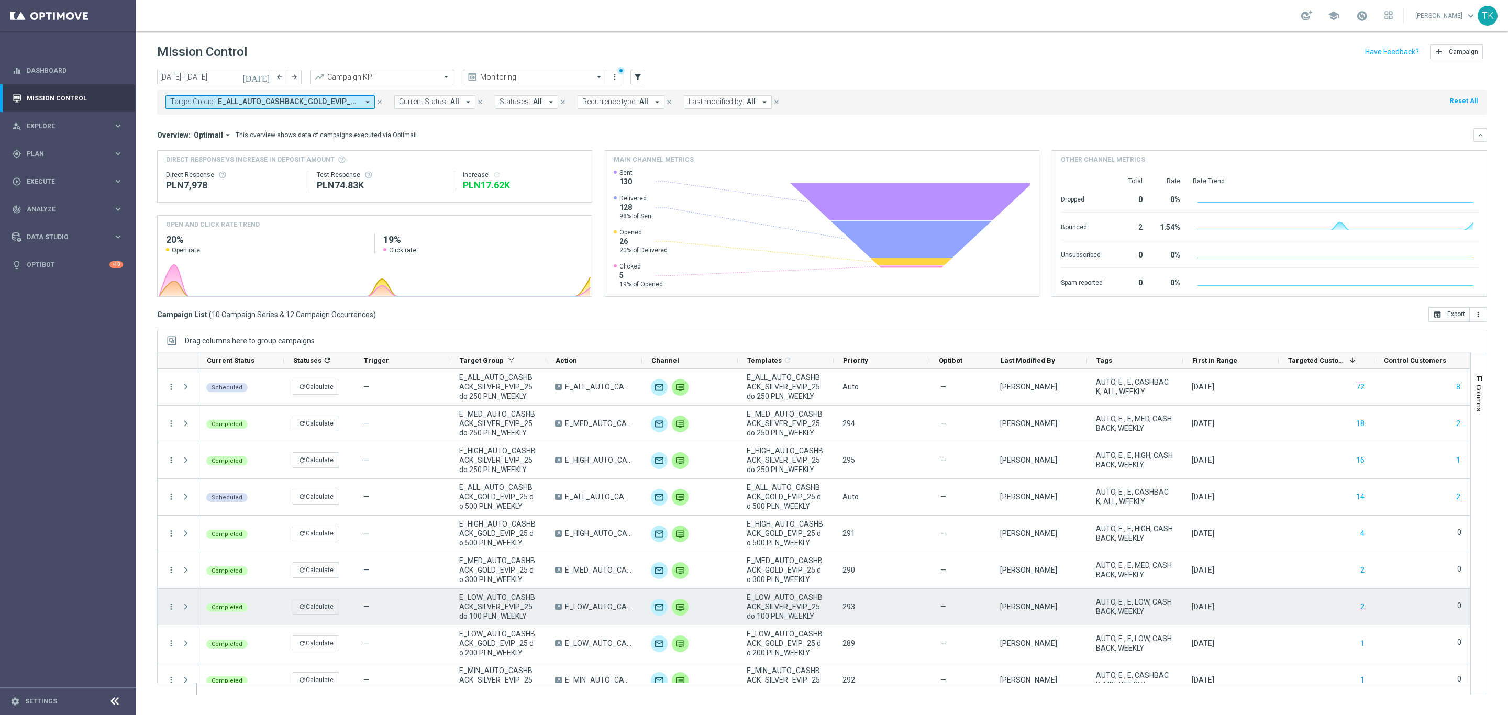
click at [1359, 606] on button "2" at bounding box center [1362, 606] width 6 height 13
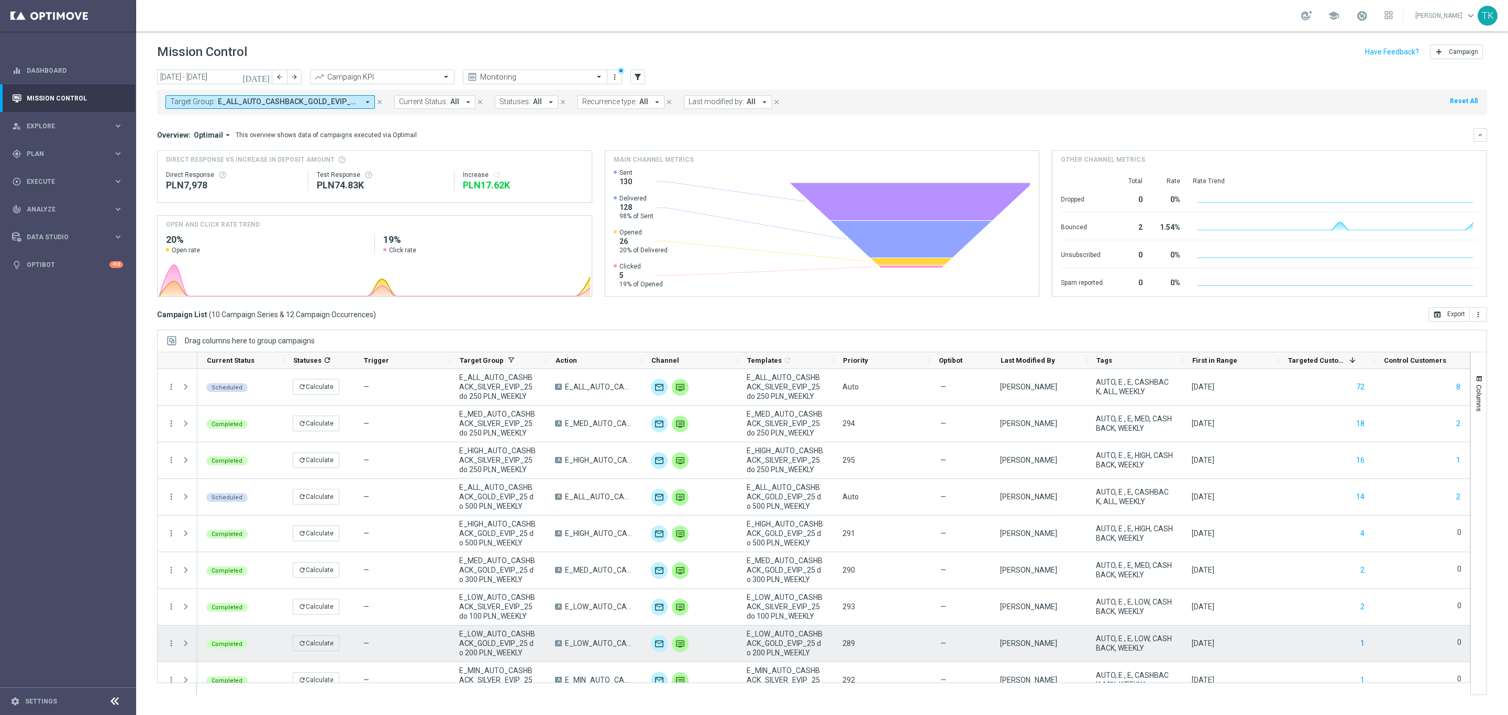
click at [1361, 643] on button "1" at bounding box center [1362, 643] width 6 height 13
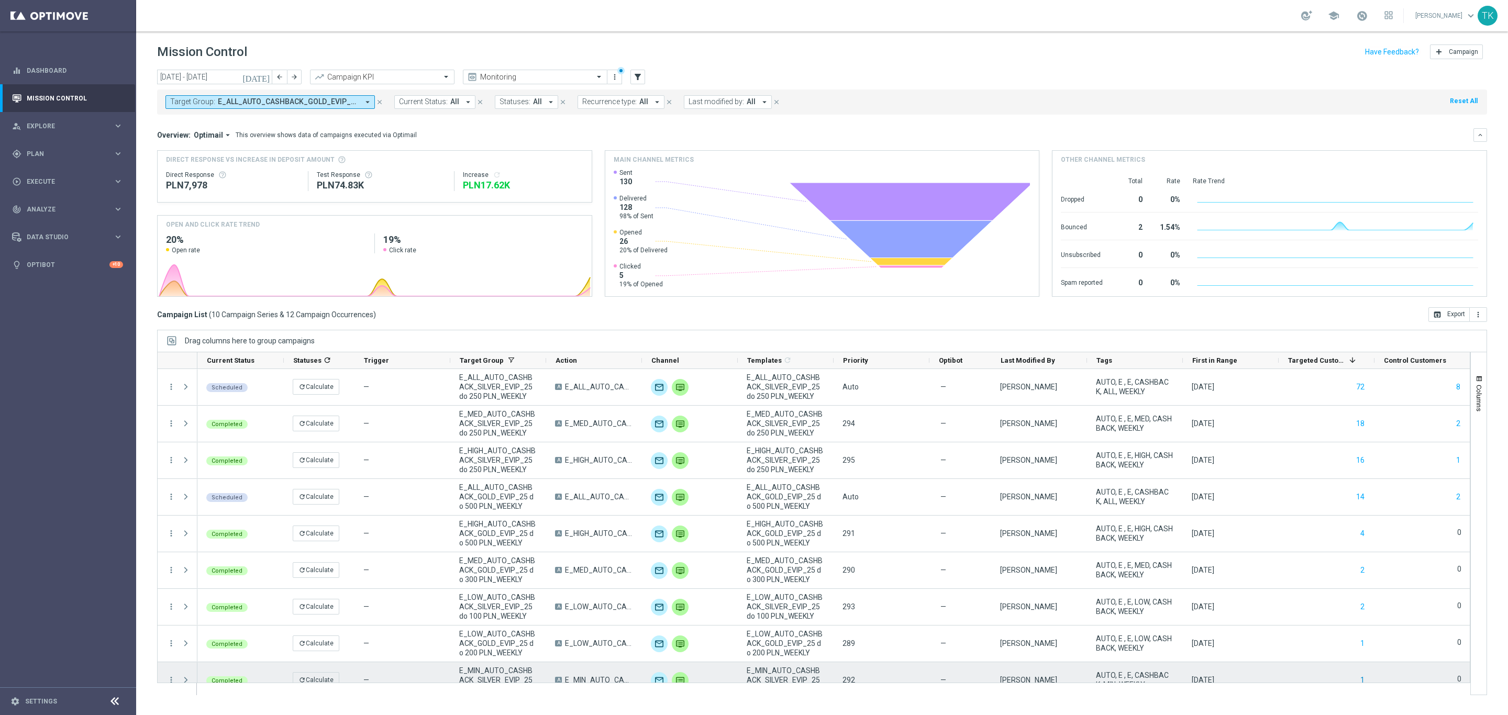
scroll to position [54, 0]
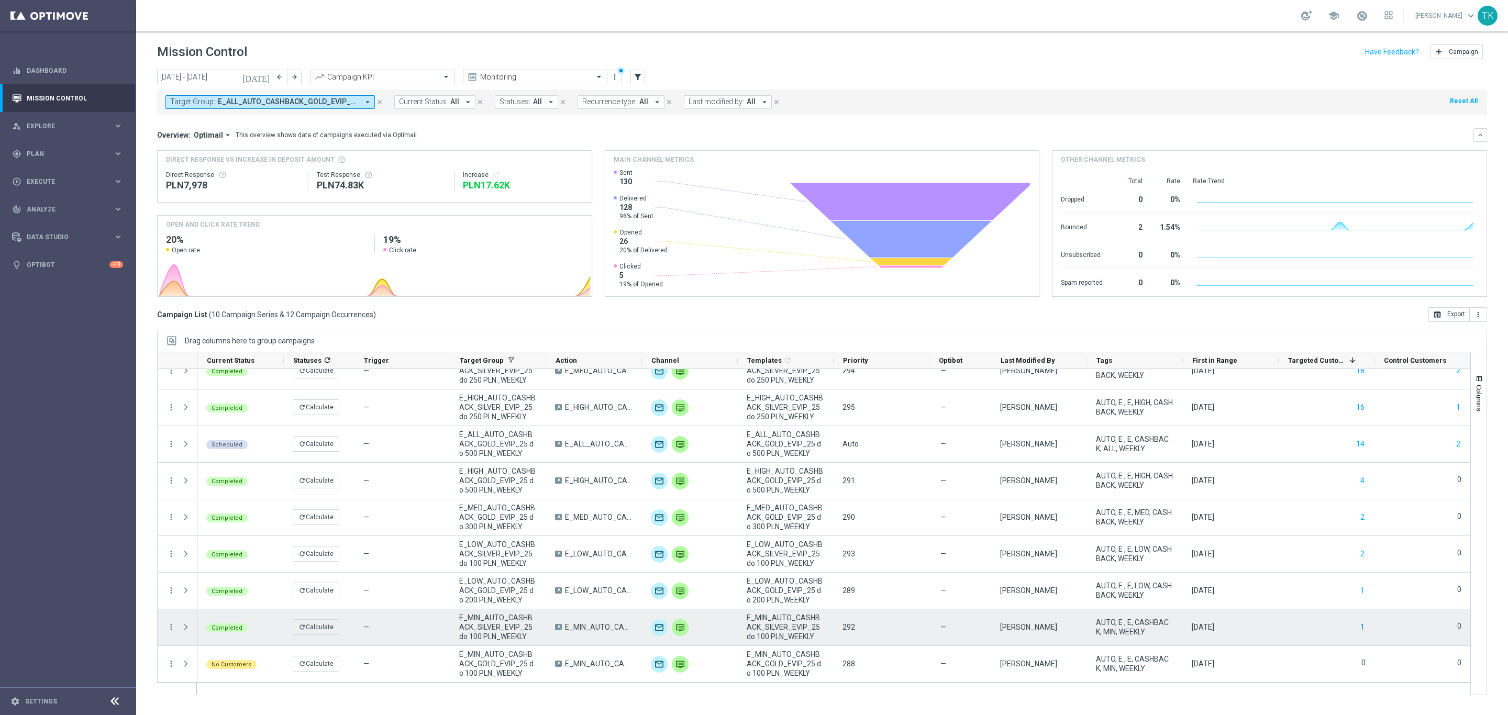
click at [1361, 627] on button "1" at bounding box center [1362, 627] width 6 height 13
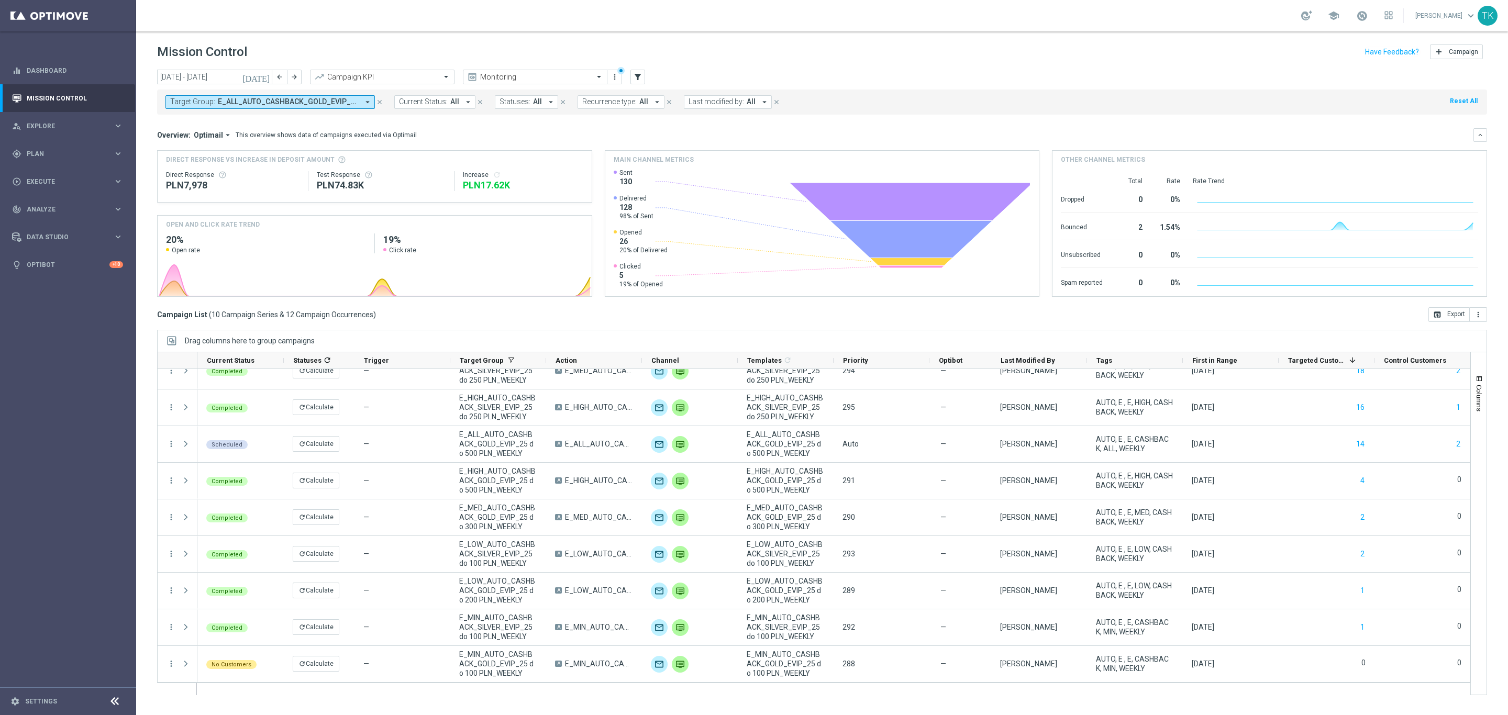
click at [293, 102] on span "E_ALL_AUTO_CASHBACK_GOLD_EVIP_25 do 500 PLN_WEEKLY, E_ALL_AUTO_CASHBACK_SILVER_…" at bounding box center [288, 101] width 141 height 9
click at [0, 0] on div "Clear" at bounding box center [0, 0] width 0 height 0
click at [195, 110] on div "Selected 0 Of 6989 (All) Clear - Campaign 1 - Campaign 1 (1) - Campaign 2 - Cam…" at bounding box center [256, 197] width 183 height 177
click at [195, 118] on input "text" at bounding box center [252, 121] width 153 height 9
paste input "GOLD_EVIP_20"
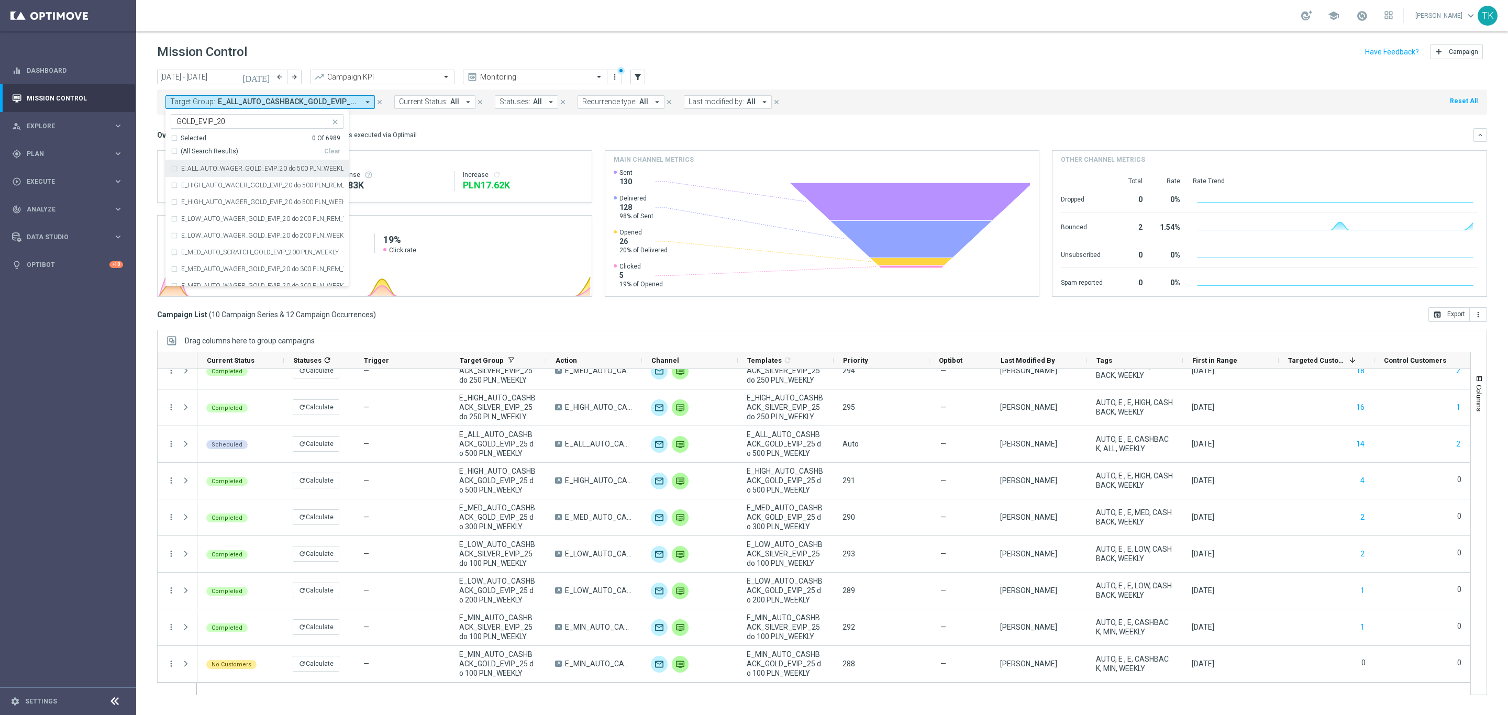
click at [190, 120] on input "GOLD_EVIP_20" at bounding box center [252, 121] width 153 height 9
paste input "E_MIN_AUTO_WAGER_GOLD_EVIP_20 do 100 PLN_WEEKLY"
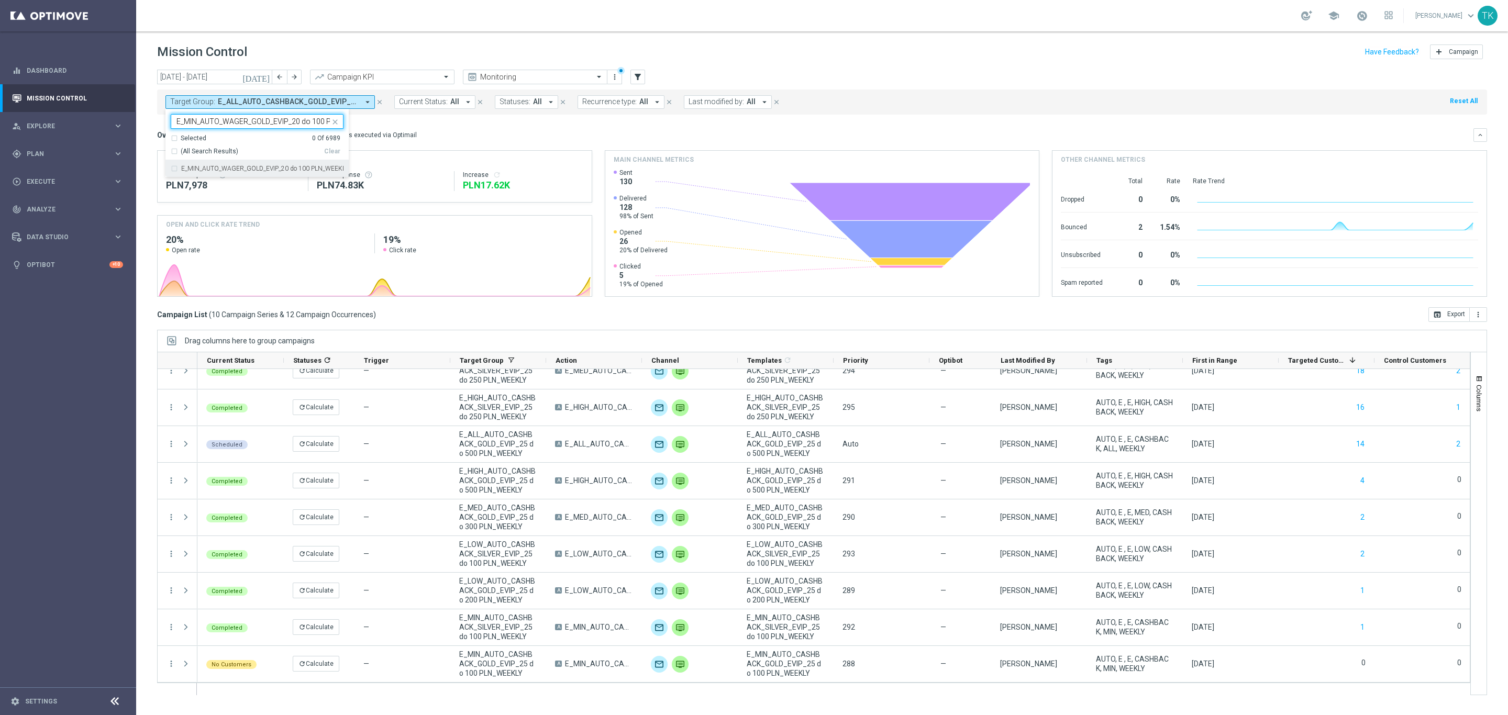
scroll to position [0, 38]
click at [199, 172] on label "E_MIN_AUTO_WAGER_GOLD_EVIP_20 do 100 PLN_WEEKLY" at bounding box center [262, 168] width 162 height 6
type input "E_MIN_AUTO_WAGER_GOLD_EVIP_20 do 100 PLN_WEEKLY"
click at [151, 121] on div "today 01 Sep 2025 - 30 Sep 2025 arrow_back arrow_forward Campaign KPI trending_…" at bounding box center [822, 388] width 1372 height 636
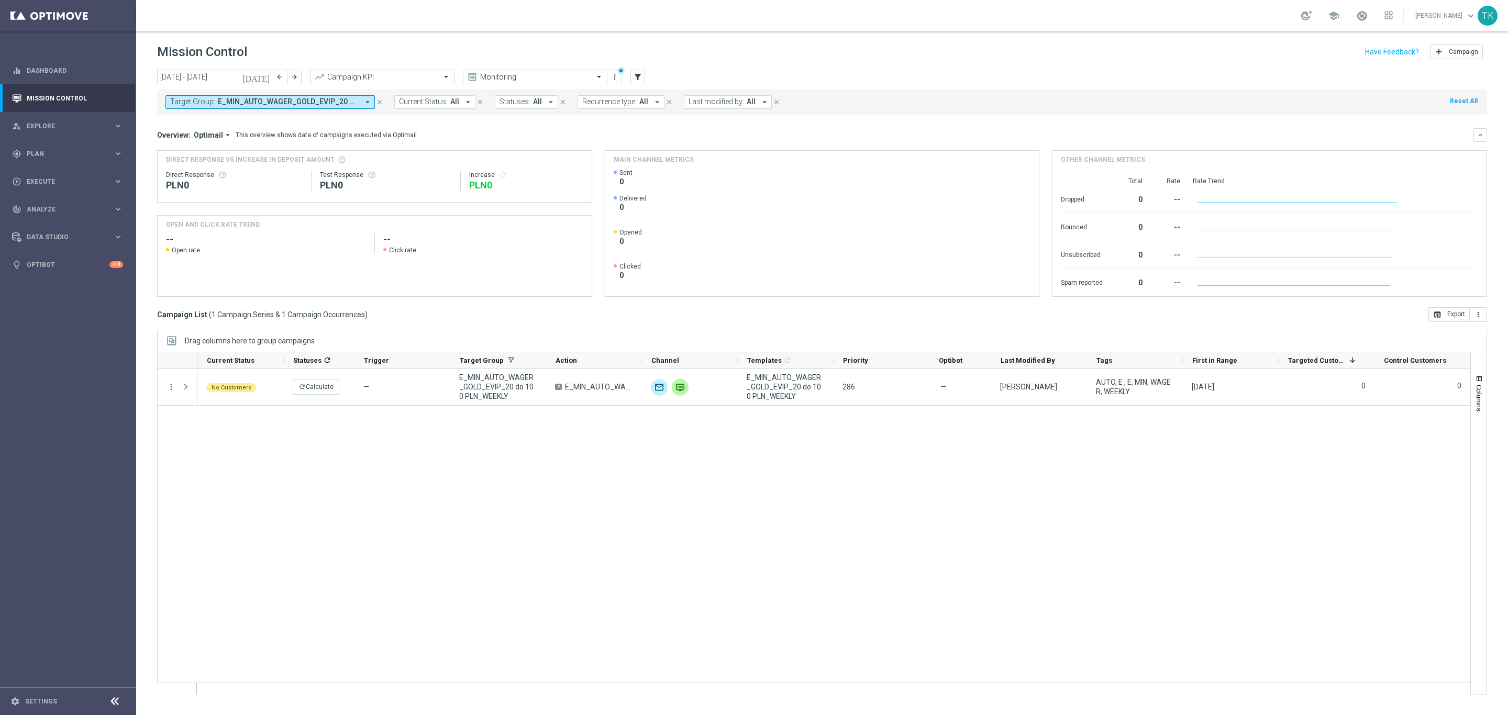
click at [233, 103] on span "E_MIN_AUTO_WAGER_GOLD_EVIP_20 do 100 PLN_WEEKLY" at bounding box center [288, 101] width 141 height 9
click at [186, 119] on input "text" at bounding box center [252, 121] width 153 height 9
click at [188, 166] on label "E_LOW_AUTO_WAGER_GOLD_EVIP_20 do 200 PLN_WEEKLY" at bounding box center [262, 168] width 162 height 6
type input "E_LOW_AUTO_WAGER_GOLD_EVIP_20 do 200 PLN_WEEKLY"
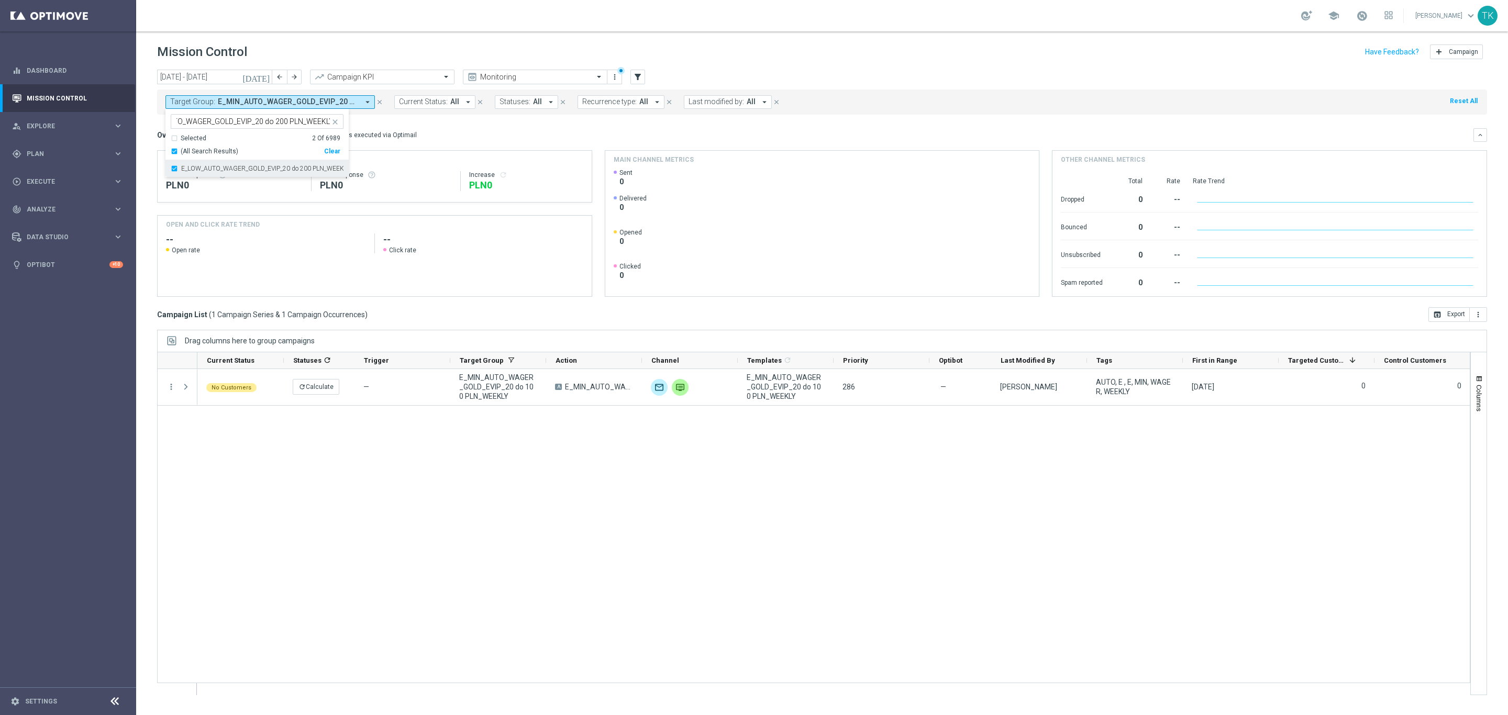
scroll to position [0, 0]
click at [139, 126] on div "today 01 Sep 2025 - 30 Sep 2025 arrow_back arrow_forward Campaign KPI trending_…" at bounding box center [822, 388] width 1372 height 636
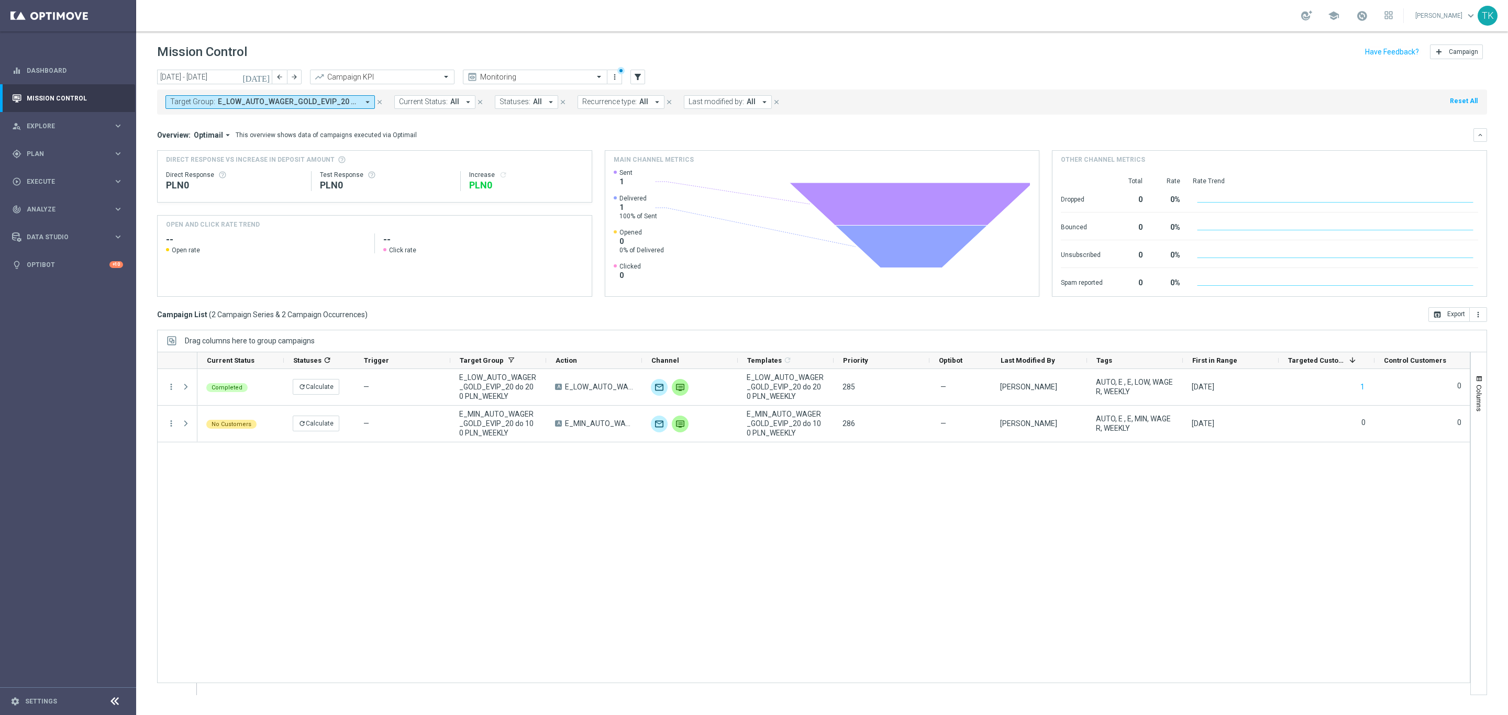
click at [188, 99] on span "Target Group:" at bounding box center [192, 101] width 45 height 9
click at [198, 117] on div "Selected 2 of 6989" at bounding box center [250, 121] width 159 height 13
click at [204, 168] on label "E_MED_AUTO_WAGER_GOLD_EVIP_20 do 300 PLN_WEEKLY" at bounding box center [262, 168] width 162 height 6
type input "E_MED_AUTO_WAGER_GOLD_EVIP_20 do 300 PLN_WEEKLY"
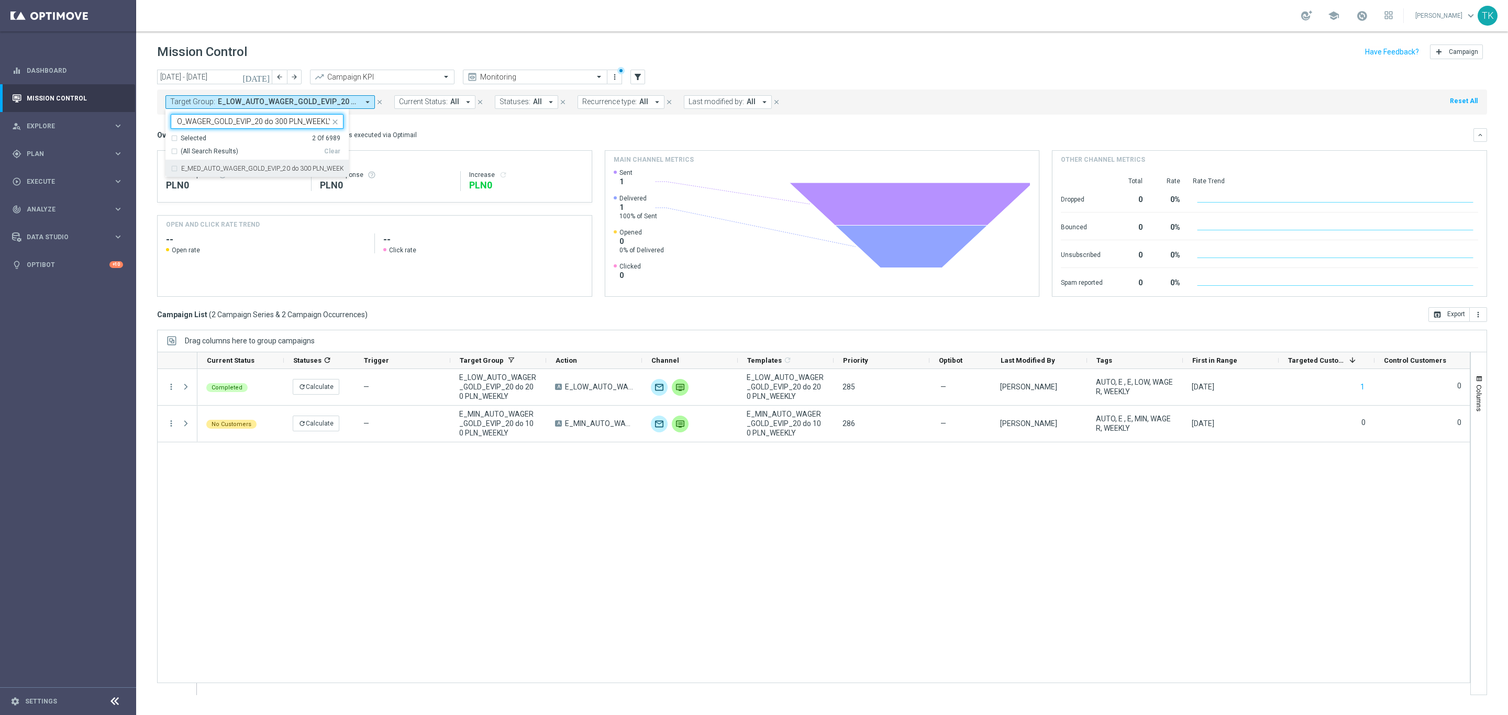
scroll to position [0, 0]
click at [145, 118] on div "today 01 Sep 2025 - 30 Sep 2025 arrow_back arrow_forward Campaign KPI trending_…" at bounding box center [822, 388] width 1372 height 636
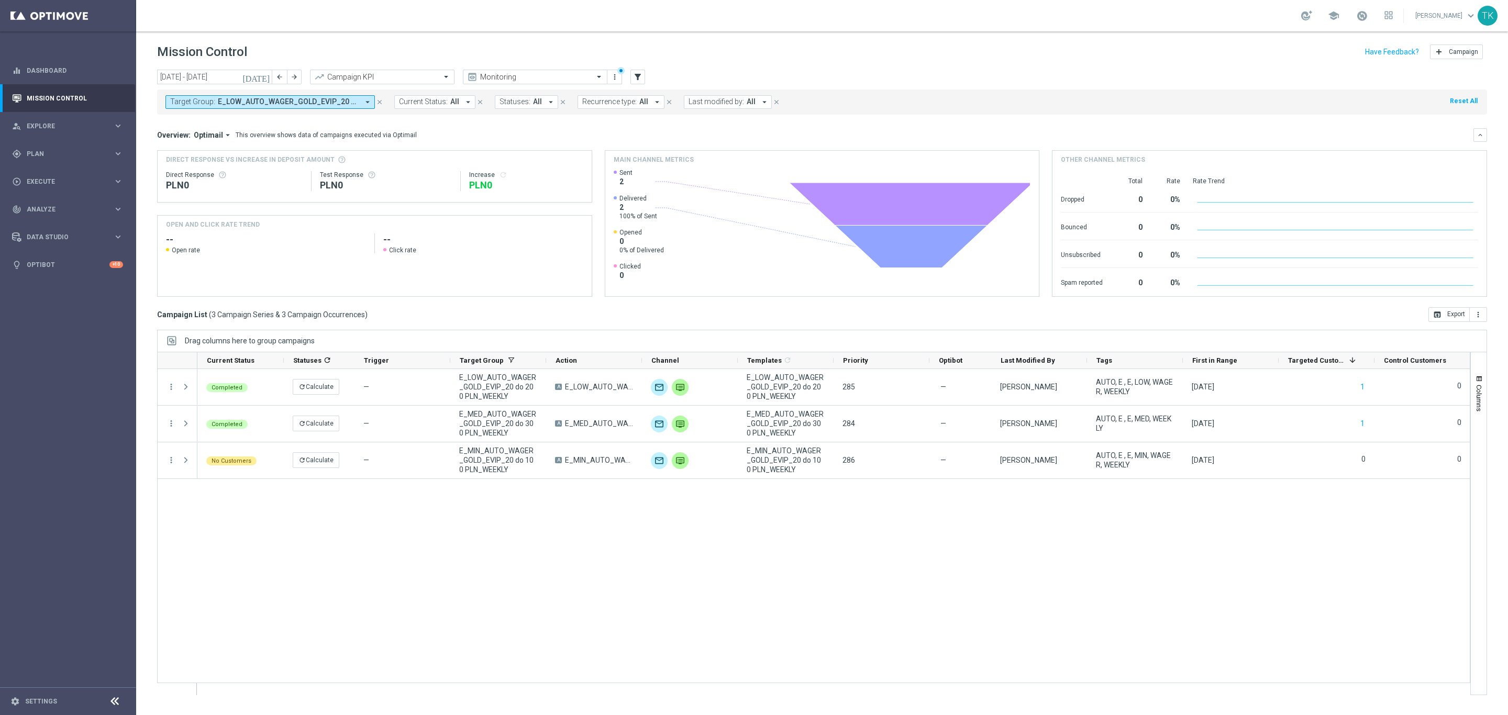
click at [241, 106] on span "E_LOW_AUTO_WAGER_GOLD_EVIP_20 do 200 PLN_WEEKLY, E_MED_AUTO_WAGER_GOLD_EVIP_20 …" at bounding box center [288, 101] width 141 height 9
click at [222, 118] on input "text" at bounding box center [252, 121] width 153 height 9
click at [206, 166] on label "E_HIGH_AUTO_WAGER_GOLD_EVIP_20 do 500 PLN_WEEKLY" at bounding box center [262, 168] width 162 height 6
type input "E_HIGH_AUTO_WAGER_GOLD_EVIP_20 do 500 PLN_WEEKLY"
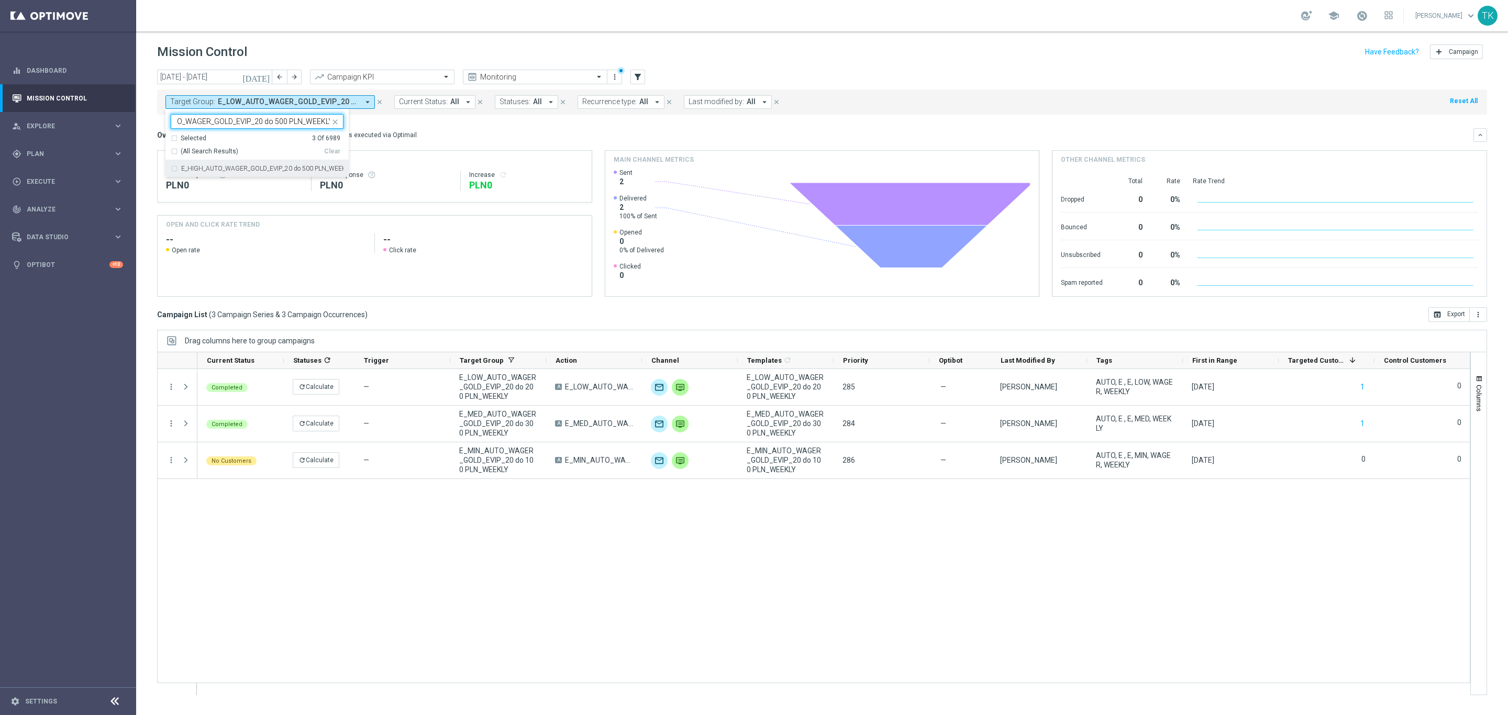
scroll to position [0, 0]
click at [141, 109] on div "today 01 Sep 2025 - 30 Sep 2025 arrow_back arrow_forward Campaign KPI trending_…" at bounding box center [822, 388] width 1372 height 636
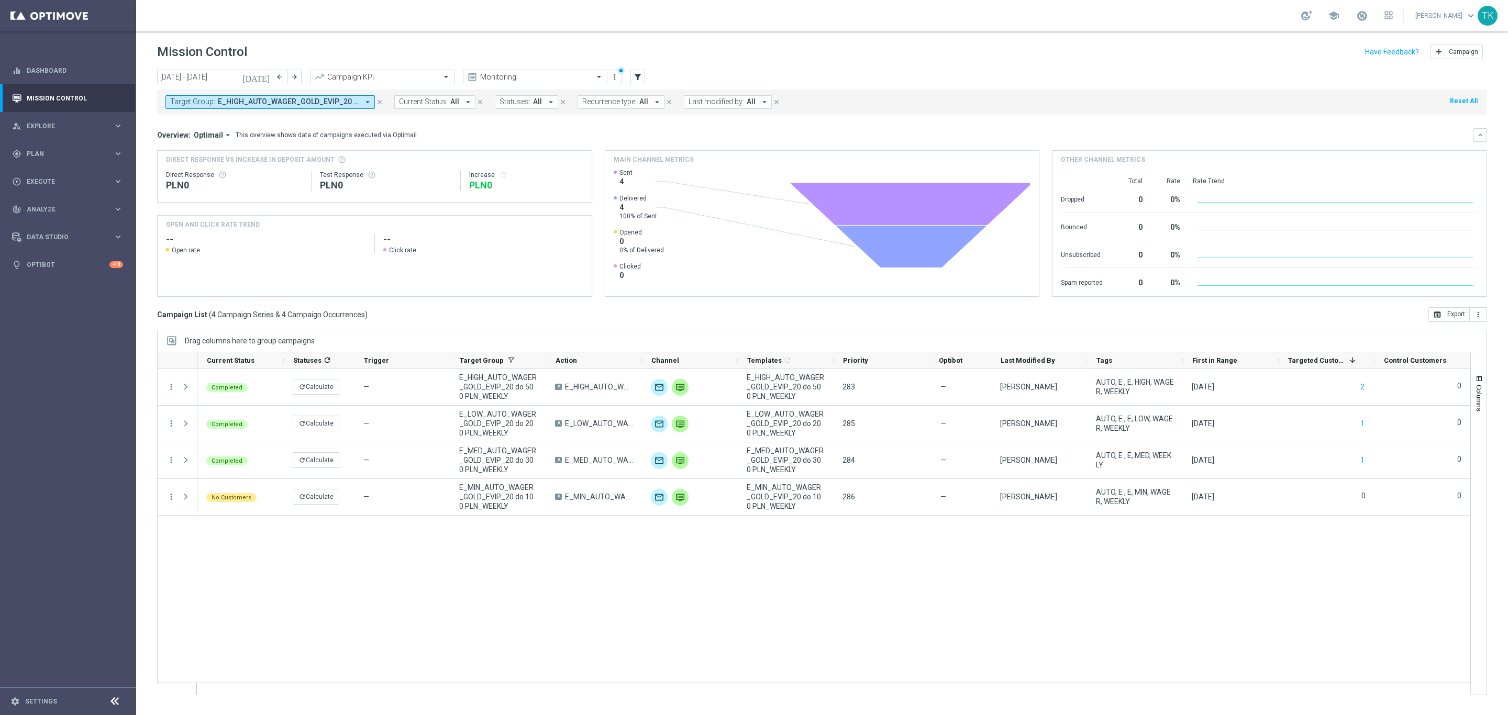
click at [218, 103] on span "E_HIGH_AUTO_WAGER_GOLD_EVIP_20 do 500 PLN_WEEKLY, E_LOW_AUTO_WAGER_GOLD_EVIP_20…" at bounding box center [288, 101] width 141 height 9
click at [196, 123] on input "text" at bounding box center [252, 121] width 153 height 9
click at [195, 161] on div "E_MIN_AUTO_WAGER_SILVER_EVIP_20 do 100 PLN_WEEKLY" at bounding box center [257, 168] width 173 height 17
type input "E_MIN_AUTO_WAGER_SILVER_EVIP_20 do 100 PLN_WEEKLY"
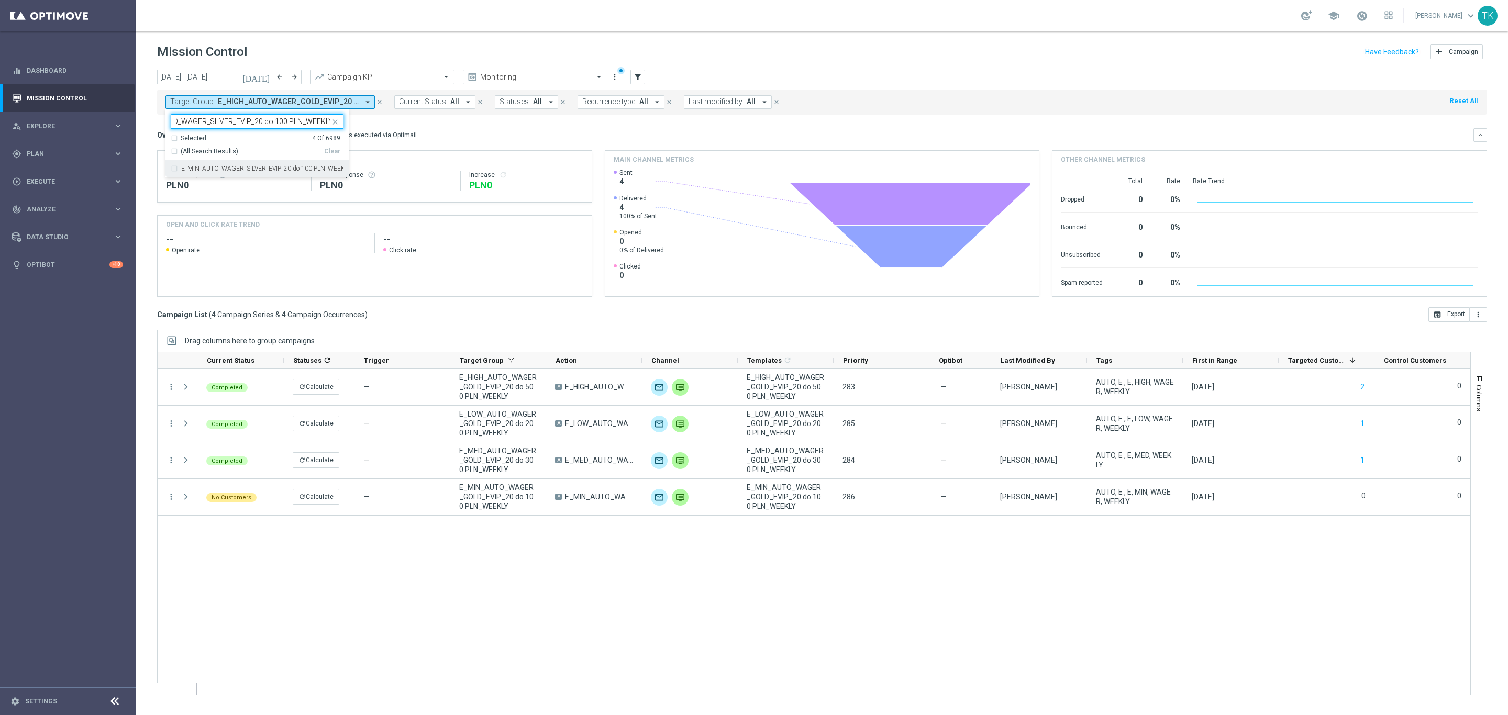
scroll to position [0, 0]
click at [141, 126] on div "today 01 Sep 2025 - 30 Sep 2025 arrow_back arrow_forward Campaign KPI trending_…" at bounding box center [822, 388] width 1372 height 636
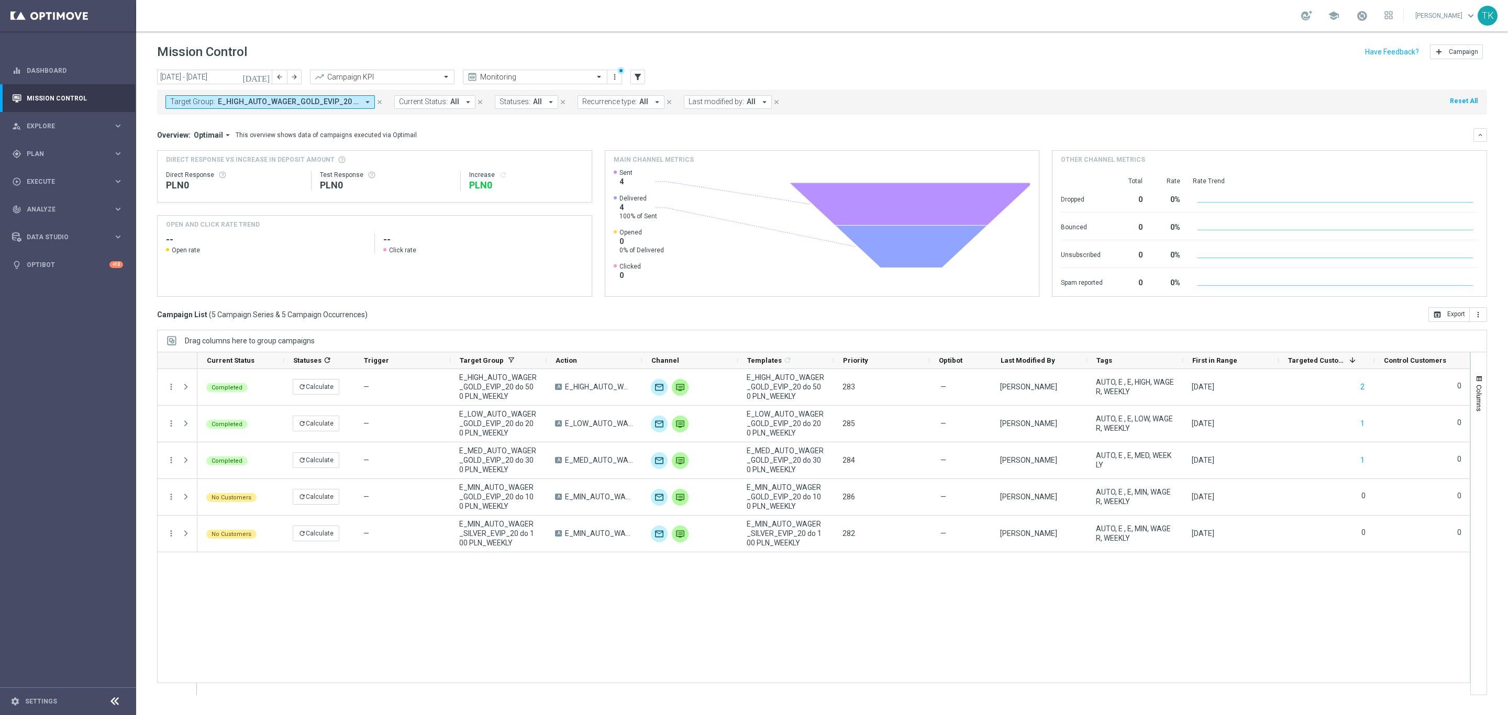
click at [243, 102] on span "E_HIGH_AUTO_WAGER_GOLD_EVIP_20 do 500 PLN_WEEKLY, E_LOW_AUTO_WAGER_GOLD_EVIP_20…" at bounding box center [288, 101] width 141 height 9
click at [202, 118] on input "text" at bounding box center [252, 121] width 153 height 9
click at [188, 163] on div "E_LOW_AUTO_WAGER_SILVER_EVIP_20 do 100 PLN_WEEKLY" at bounding box center [257, 168] width 173 height 17
type input "E_LOW_AUTO_WAGER_SILVER_EVIP_20 do 100 PLN_WEEKLY"
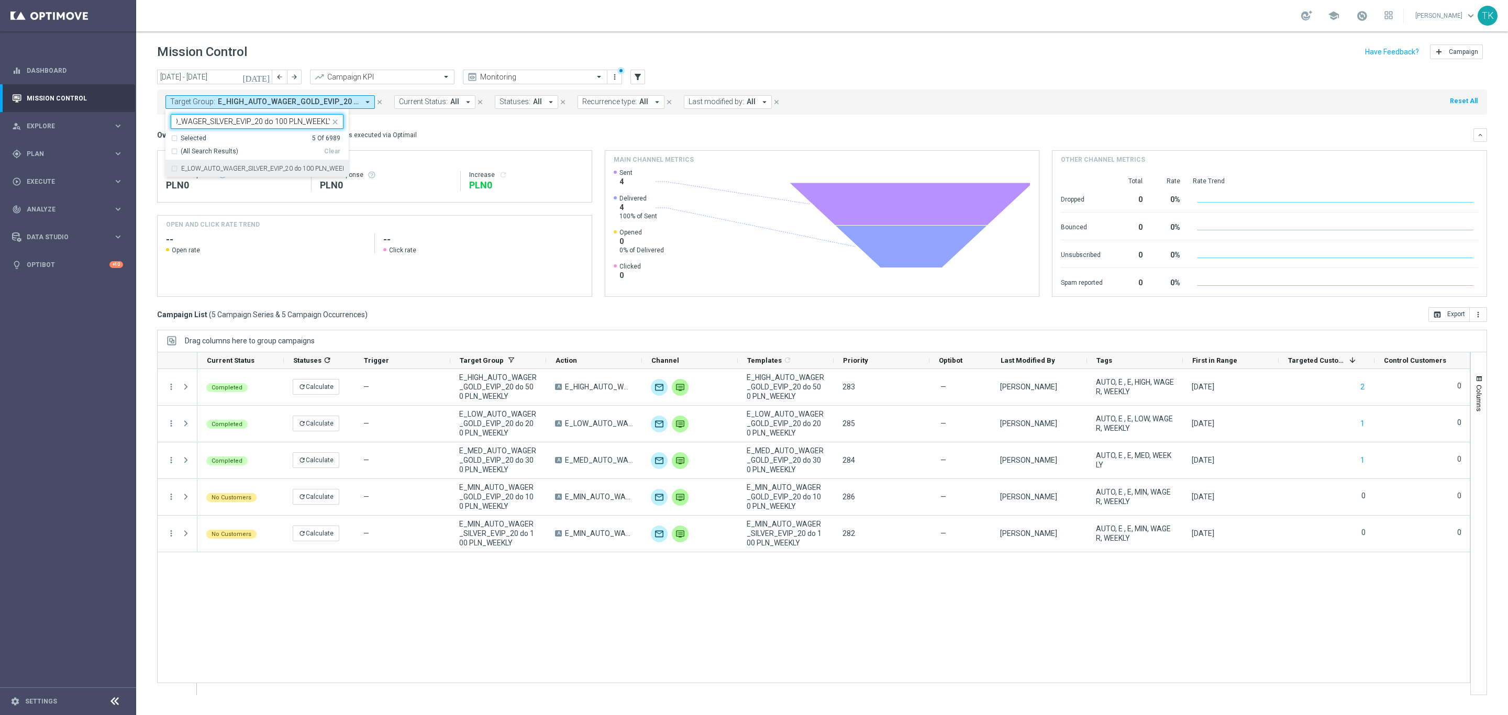
scroll to position [0, 0]
click at [143, 132] on div "today 01 Sep 2025 - 30 Sep 2025 arrow_back arrow_forward Campaign KPI trending_…" at bounding box center [822, 388] width 1372 height 636
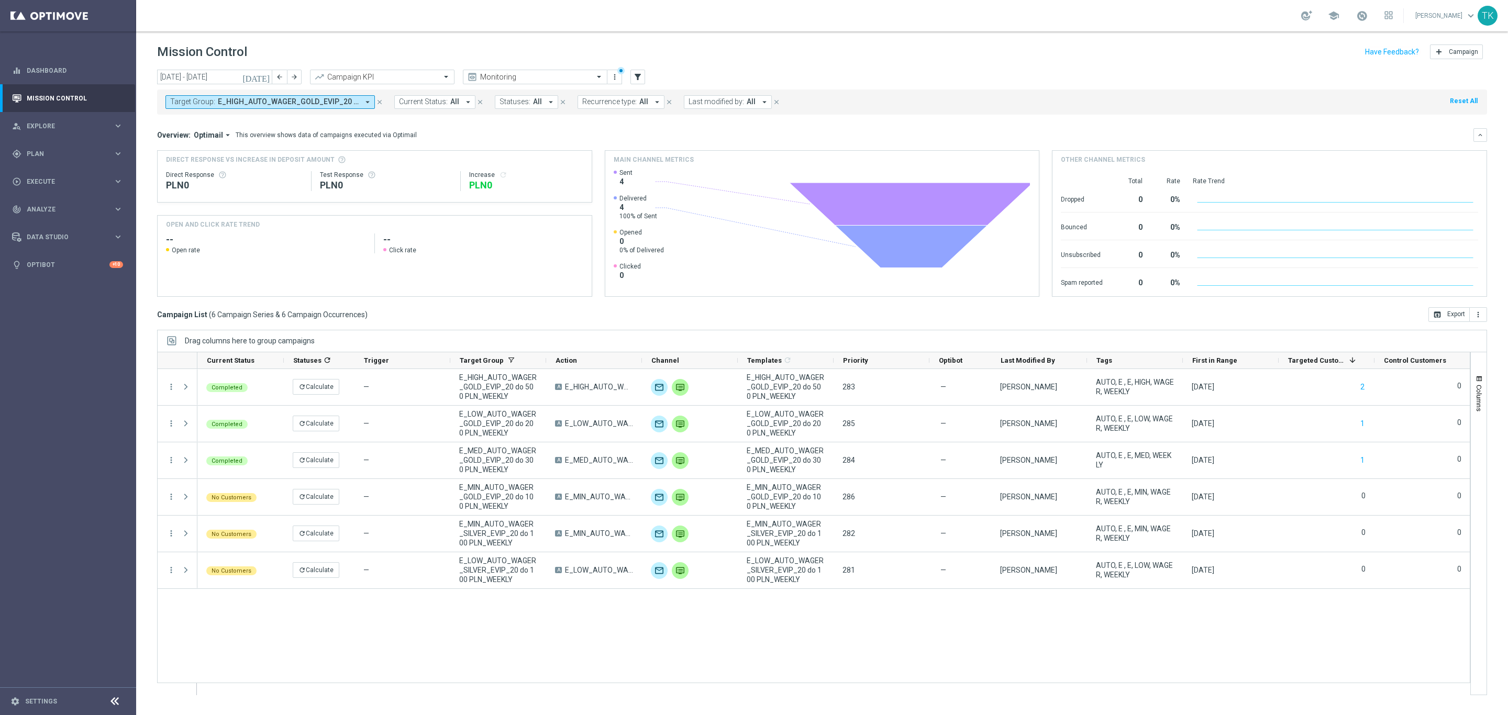
drag, startPoint x: 234, startPoint y: 96, endPoint x: 228, endPoint y: 102, distance: 8.5
click at [234, 96] on button "Target Group: E_HIGH_AUTO_WAGER_GOLD_EVIP_20 do 500 PLN_WEEKLY, E_LOW_AUTO_WAGE…" at bounding box center [269, 102] width 209 height 14
click at [198, 126] on input "text" at bounding box center [252, 121] width 153 height 9
click at [196, 164] on div "E_MED_AUTO_WAGER_SILVER_EVIP_20 do 250 PLN_WEEKLY" at bounding box center [257, 168] width 173 height 17
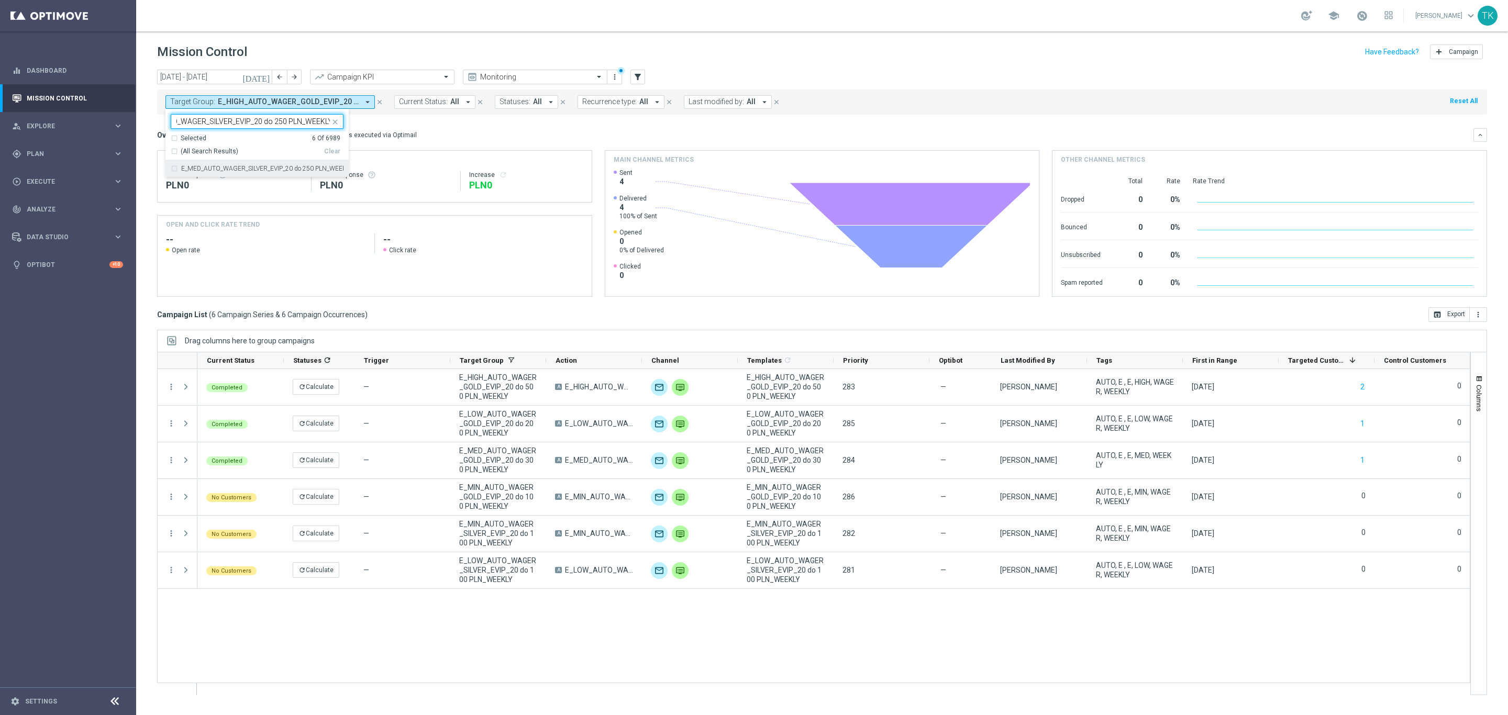
type input "E_MED_AUTO_WAGER_SILVER_EVIP_20 do 250 PLN_WEEKLY"
click at [150, 126] on div "today 01 Sep 2025 - 30 Sep 2025 arrow_back arrow_forward Campaign KPI trending_…" at bounding box center [822, 388] width 1372 height 636
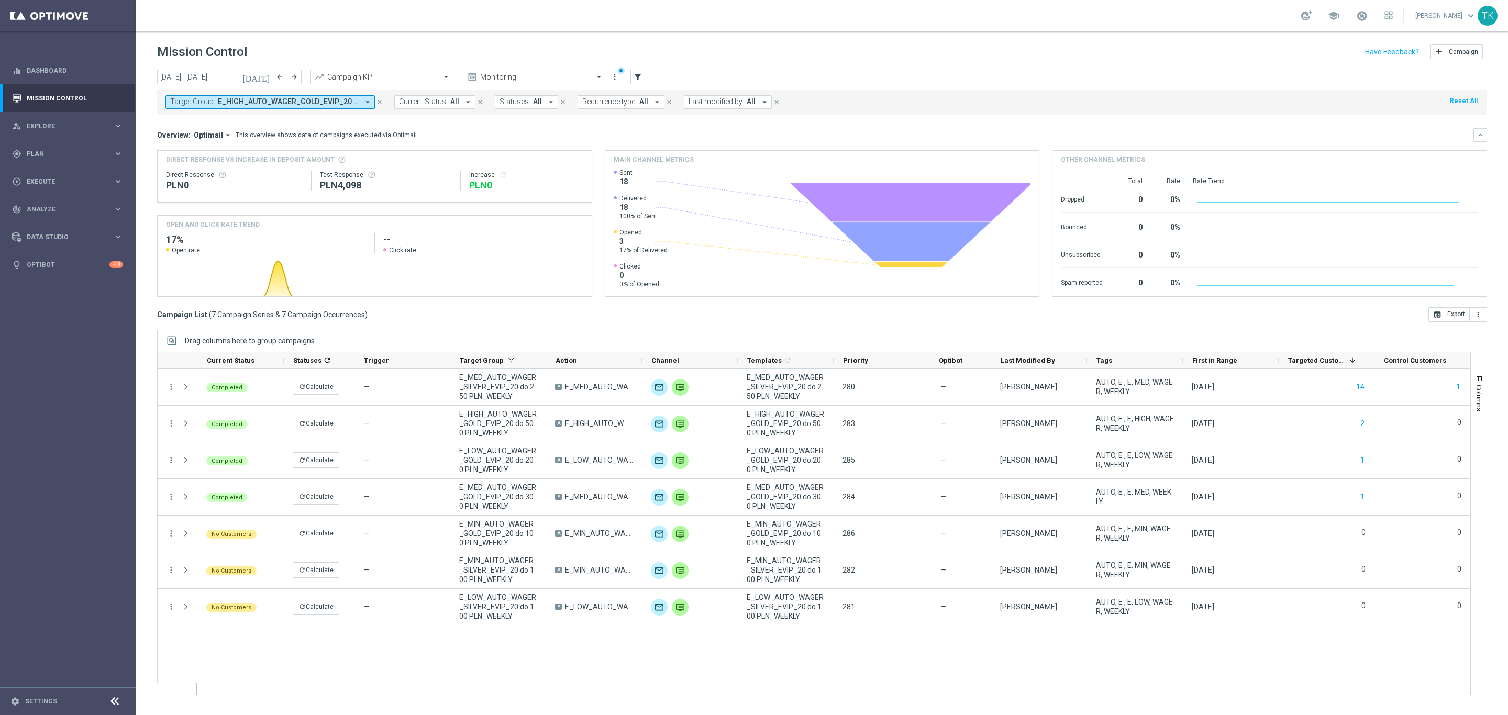
click at [225, 97] on span "E_HIGH_AUTO_WAGER_GOLD_EVIP_20 do 500 PLN_WEEKLY, E_LOW_AUTO_WAGER_GOLD_EVIP_20…" at bounding box center [288, 101] width 141 height 9
click at [199, 125] on input "text" at bounding box center [252, 121] width 153 height 9
click at [195, 170] on label "E_HIGH_AUTO_WAGER_SILVER_EVIP_20 do 250 PLN_WEEKLY" at bounding box center [262, 168] width 162 height 6
type input "E_HIGH_AUTO_WAGER_SILVER_EVIP_20 do 250 PLN_WEEKLY"
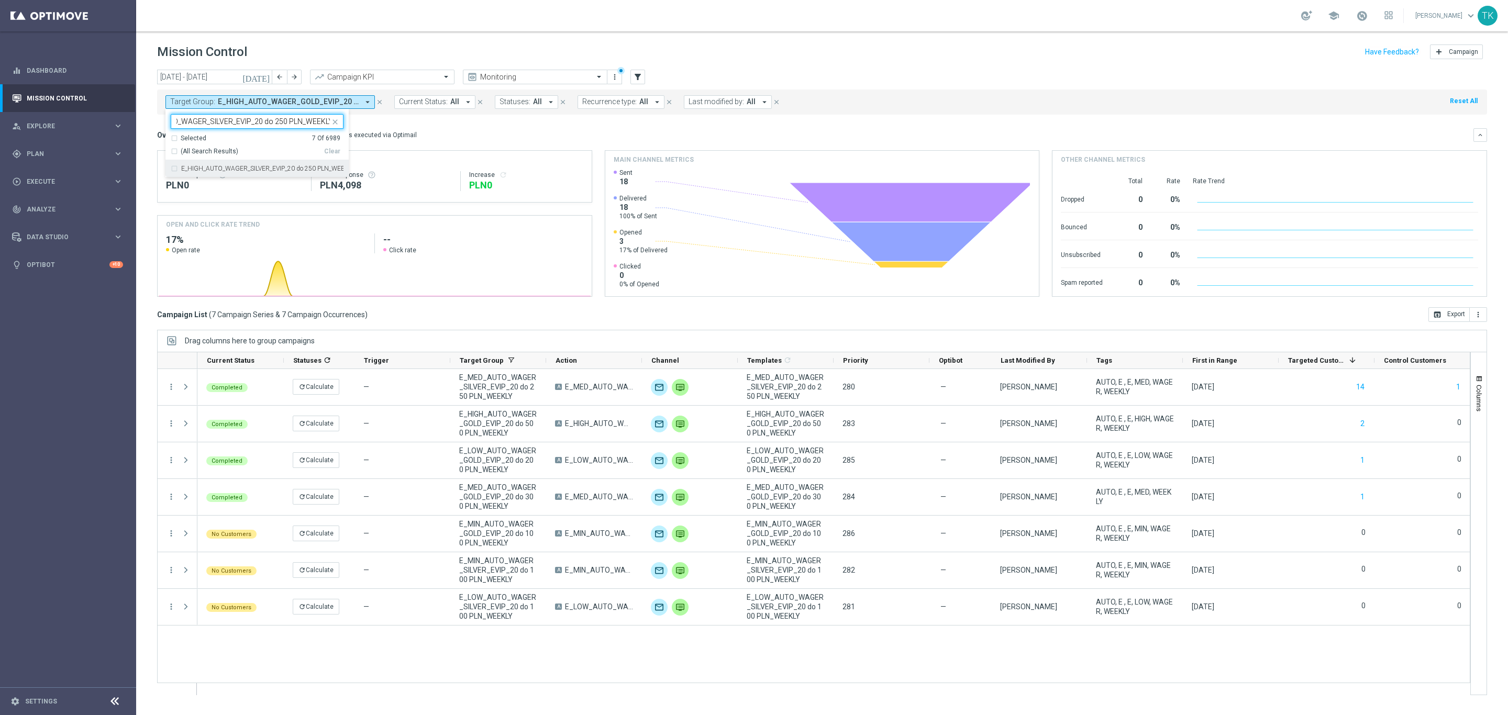
scroll to position [0, 0]
click at [146, 129] on div "today 01 Sep 2025 - 30 Sep 2025 arrow_back arrow_forward Campaign KPI trending_…" at bounding box center [822, 388] width 1372 height 636
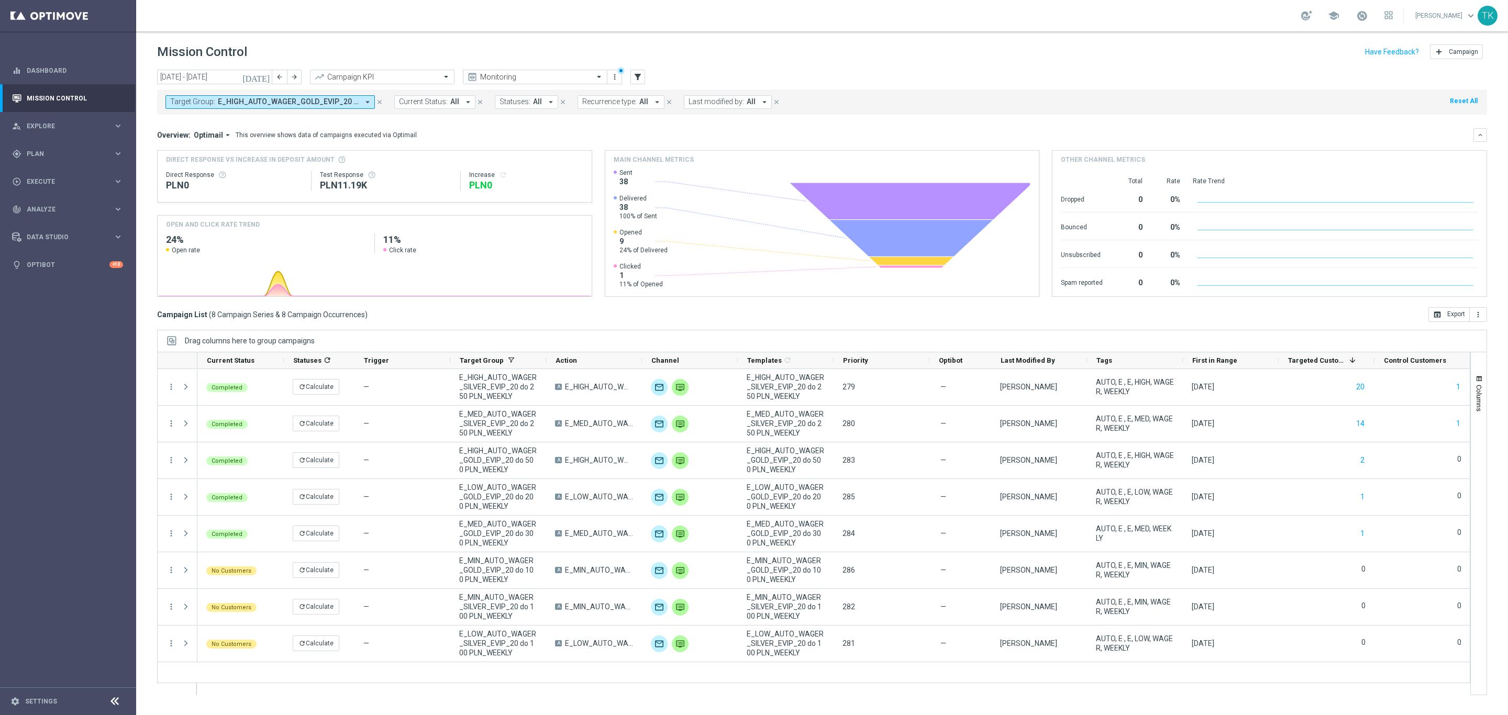
drag, startPoint x: 229, startPoint y: 102, endPoint x: 194, endPoint y: 107, distance: 36.0
click at [229, 102] on span "E_HIGH_AUTO_WAGER_GOLD_EVIP_20 do 500 PLN_WEEKLY, E_HIGH_AUTO_WAGER_SILVER_EVIP…" at bounding box center [288, 101] width 141 height 9
click at [196, 117] on div "Selected 8 of 6989" at bounding box center [250, 121] width 159 height 13
click at [212, 163] on div "E_ALL_AUTO_WAGER_GOLD_EVIP_20 do 500 PLN_WEEKLY" at bounding box center [257, 168] width 173 height 17
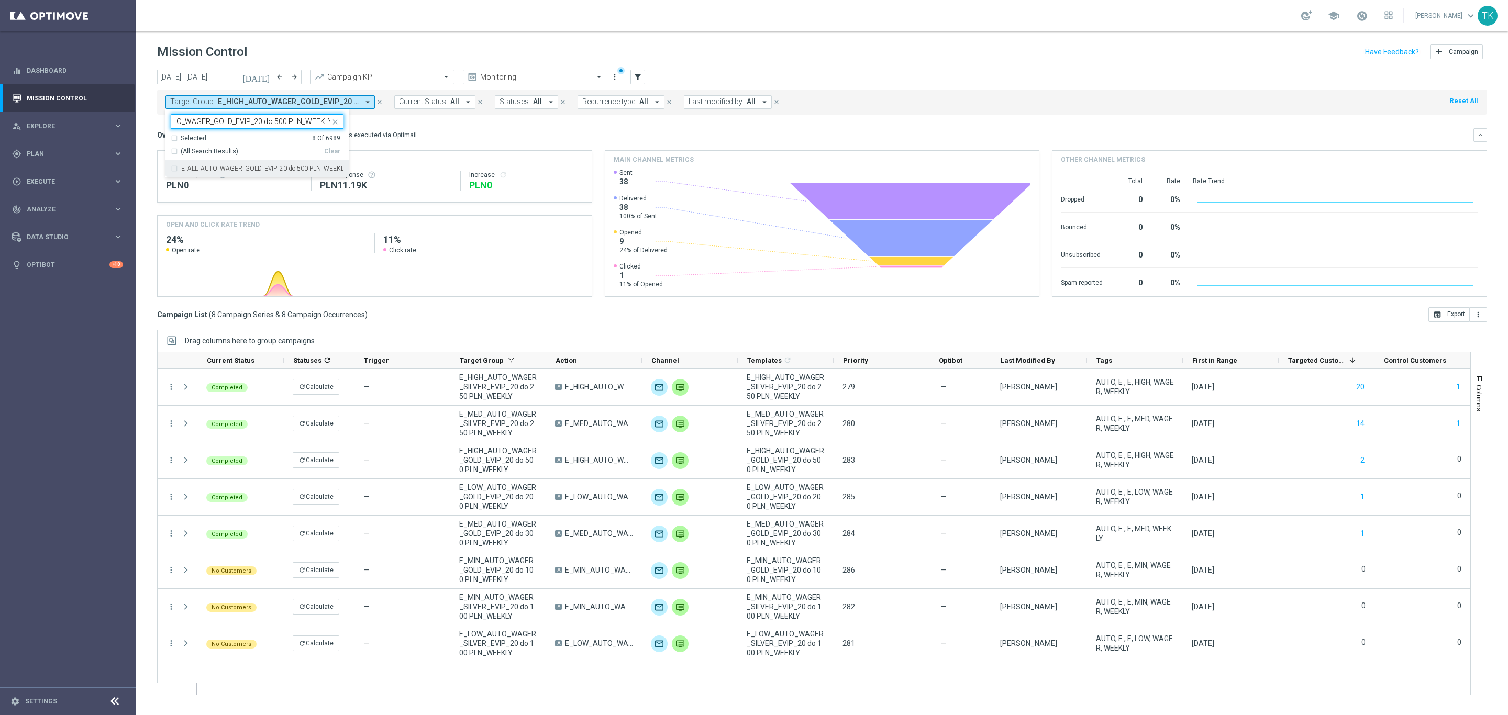
type input "E_ALL_AUTO_WAGER_GOLD_EVIP_20 do 500 PLN_WEEKLY"
click at [148, 117] on div "today 01 Sep 2025 - 30 Sep 2025 arrow_back arrow_forward Campaign KPI trending_…" at bounding box center [822, 388] width 1372 height 636
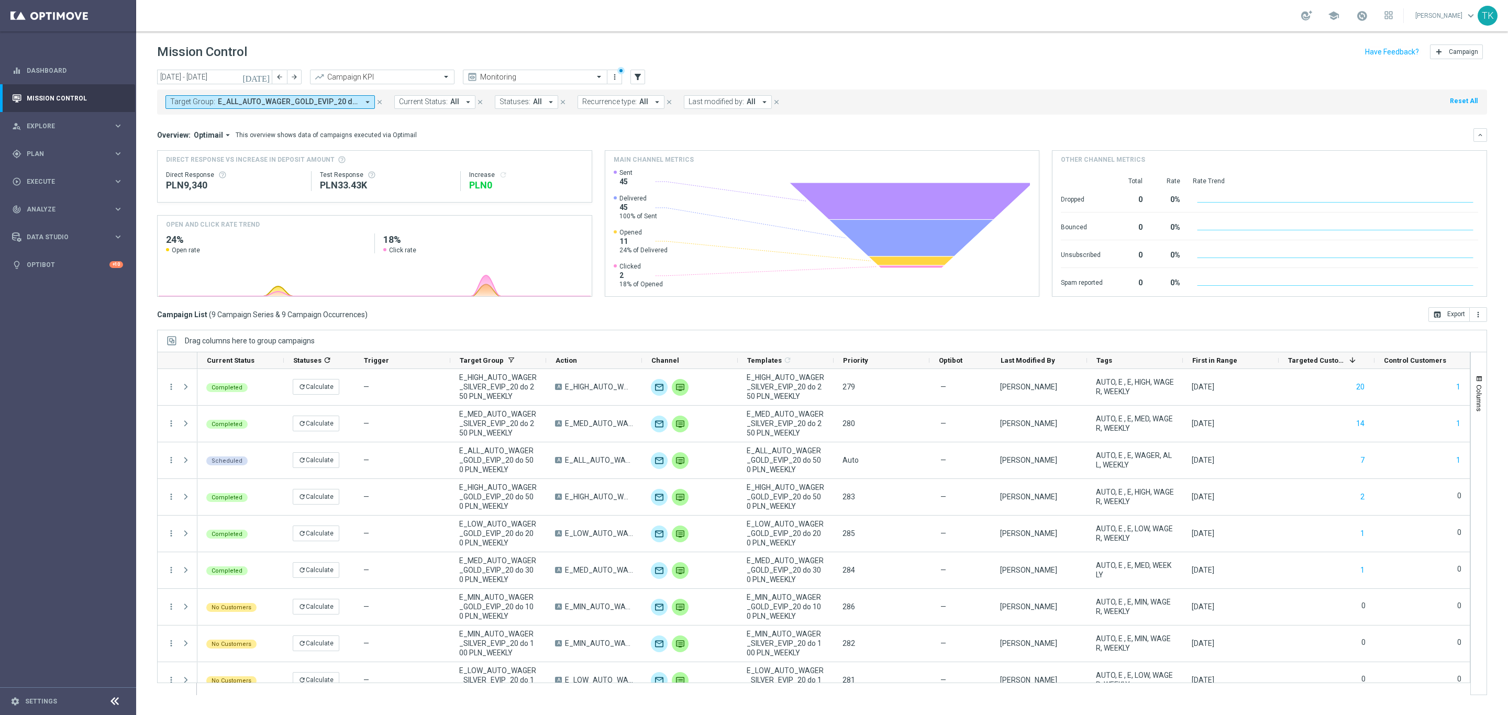
click at [218, 98] on span "E_ALL_AUTO_WAGER_GOLD_EVIP_20 do 500 PLN_WEEKLY, E_HIGH_AUTO_WAGER_GOLD_EVIP_20…" at bounding box center [288, 101] width 141 height 9
click at [196, 121] on input "text" at bounding box center [252, 121] width 153 height 9
click at [196, 173] on div "E_ALL_AUTO_WAGER_SILVER_EVIP_20 do 250 PLN_WEEKLY" at bounding box center [257, 168] width 173 height 17
type input "E_ALL_AUTO_WAGER_SILVER_EVIP_20 do 250 PLN_WEEKLY"
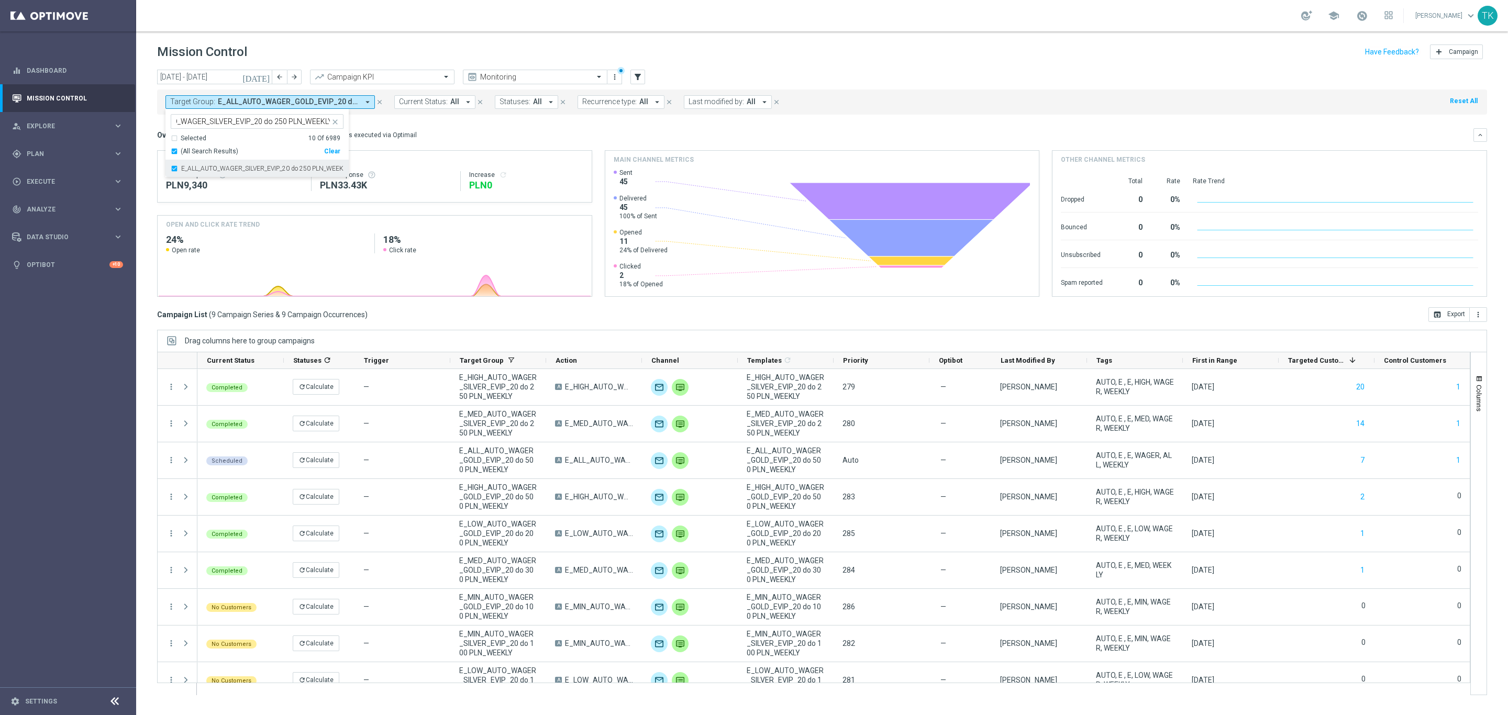
scroll to position [0, 0]
click at [143, 126] on div "today 01 Sep 2025 - 30 Sep 2025 arrow_back arrow_forward Campaign KPI trending_…" at bounding box center [822, 388] width 1372 height 636
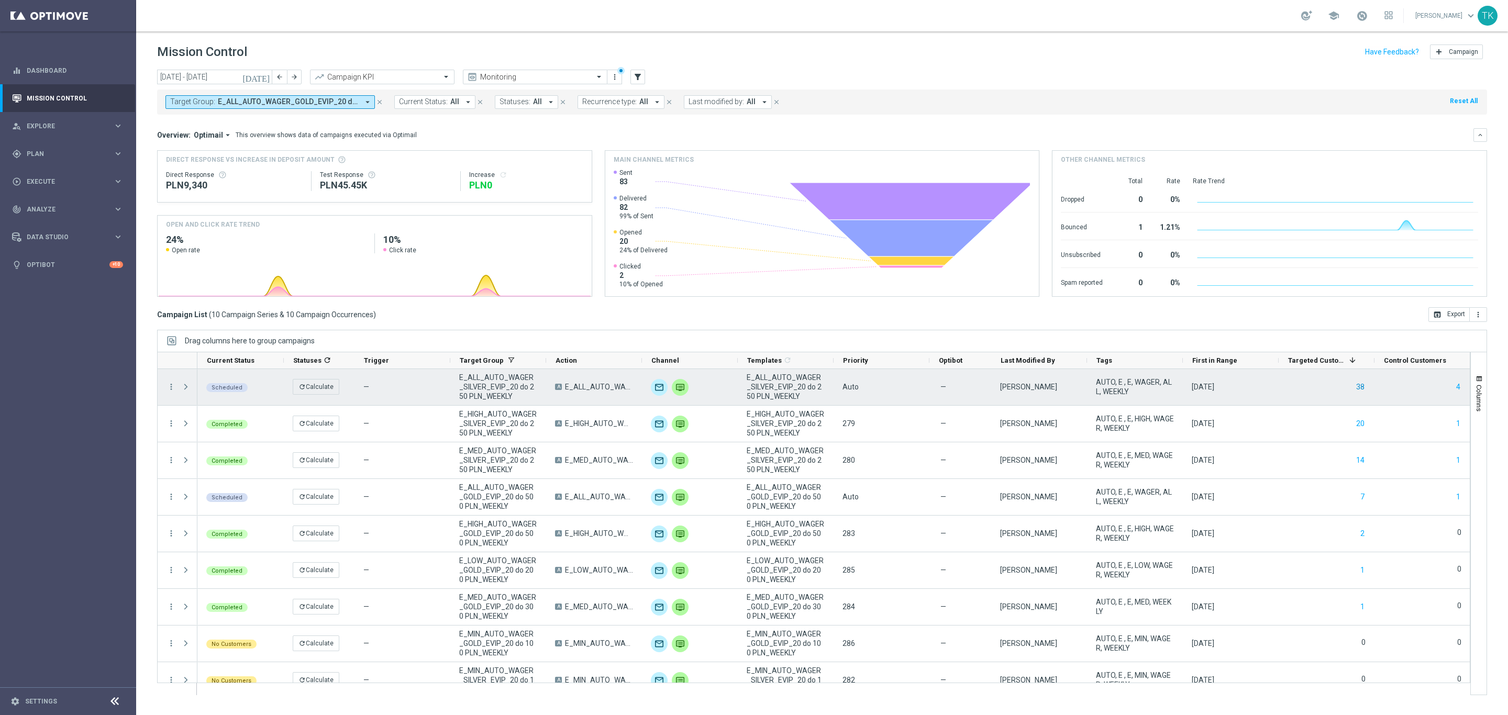
click at [1359, 390] on button "38" at bounding box center [1360, 387] width 10 height 13
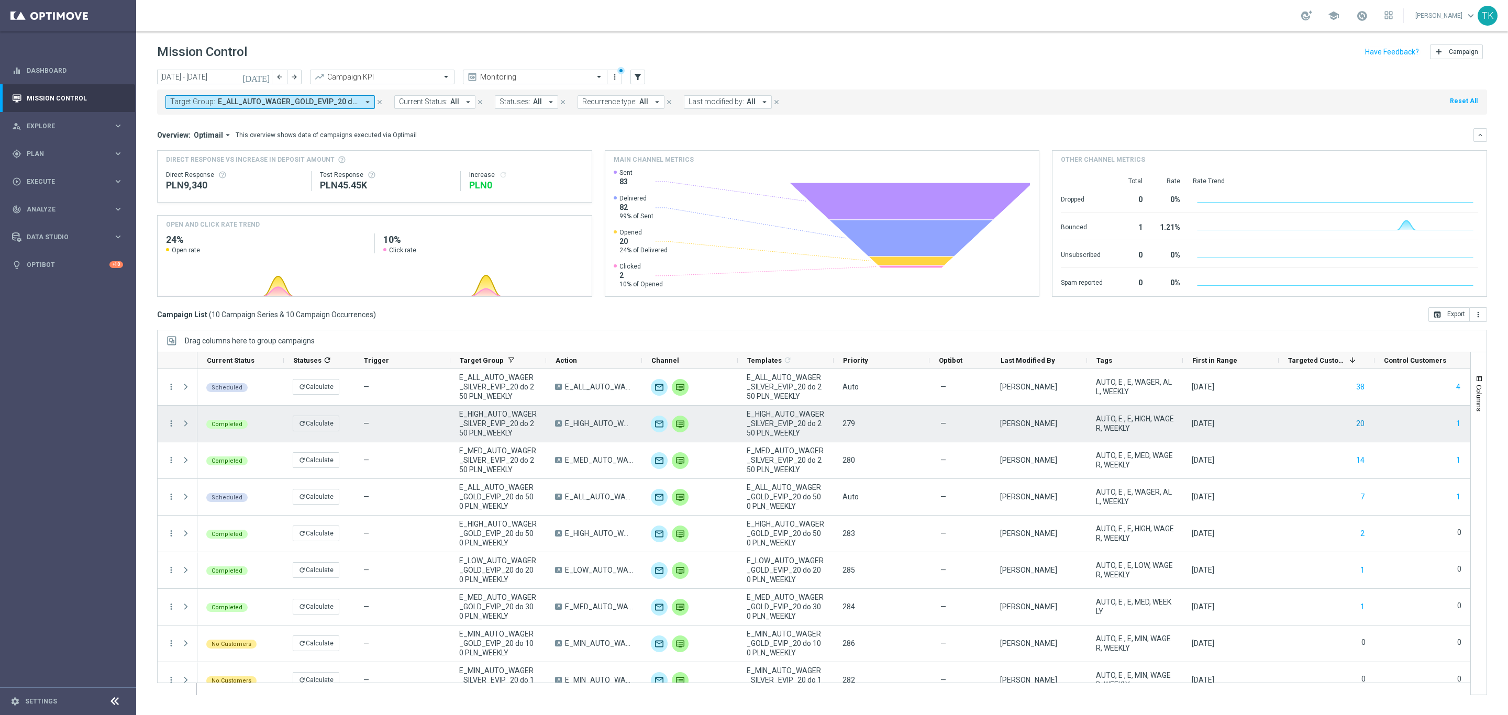
click at [1357, 424] on button "20" at bounding box center [1360, 423] width 10 height 13
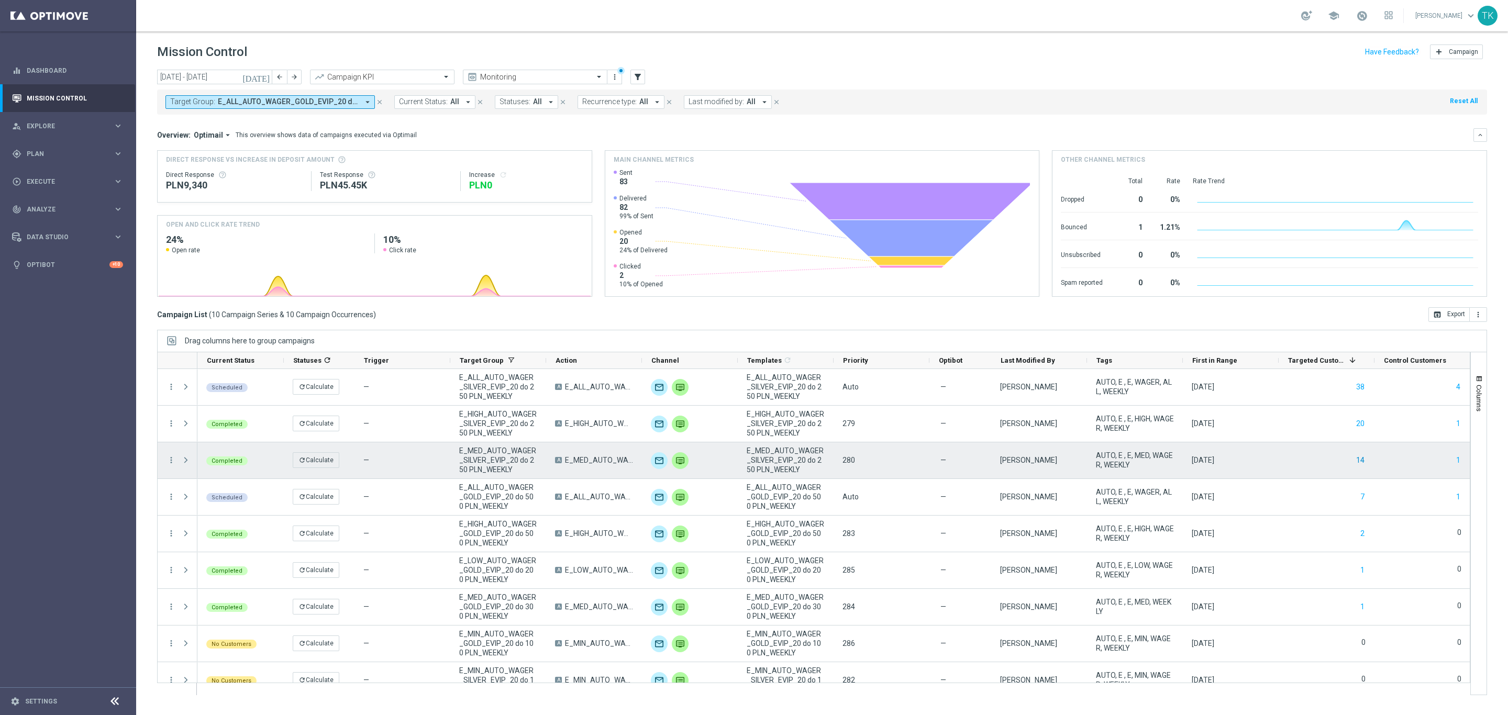
click at [1357, 459] on button "14" at bounding box center [1360, 460] width 10 height 13
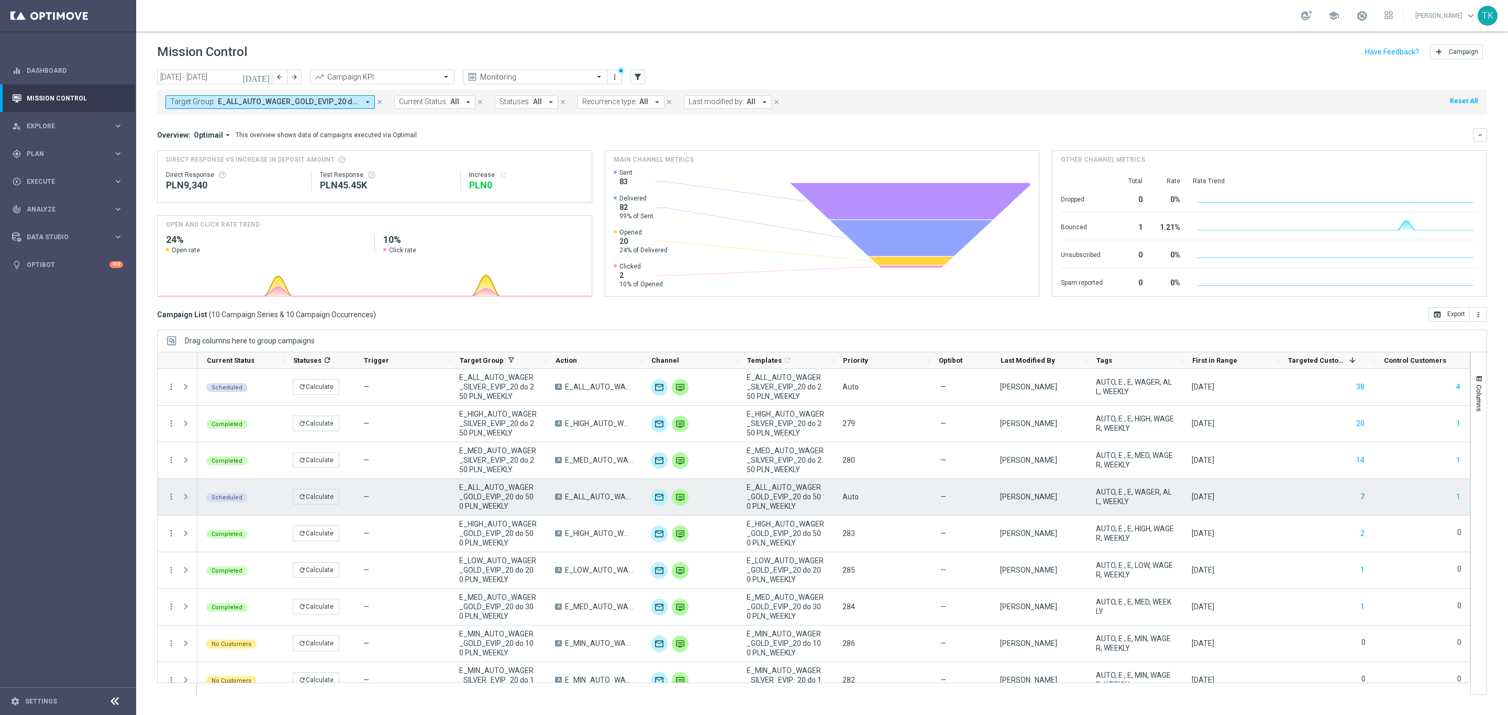
click at [1365, 495] on button "7" at bounding box center [1362, 497] width 6 height 13
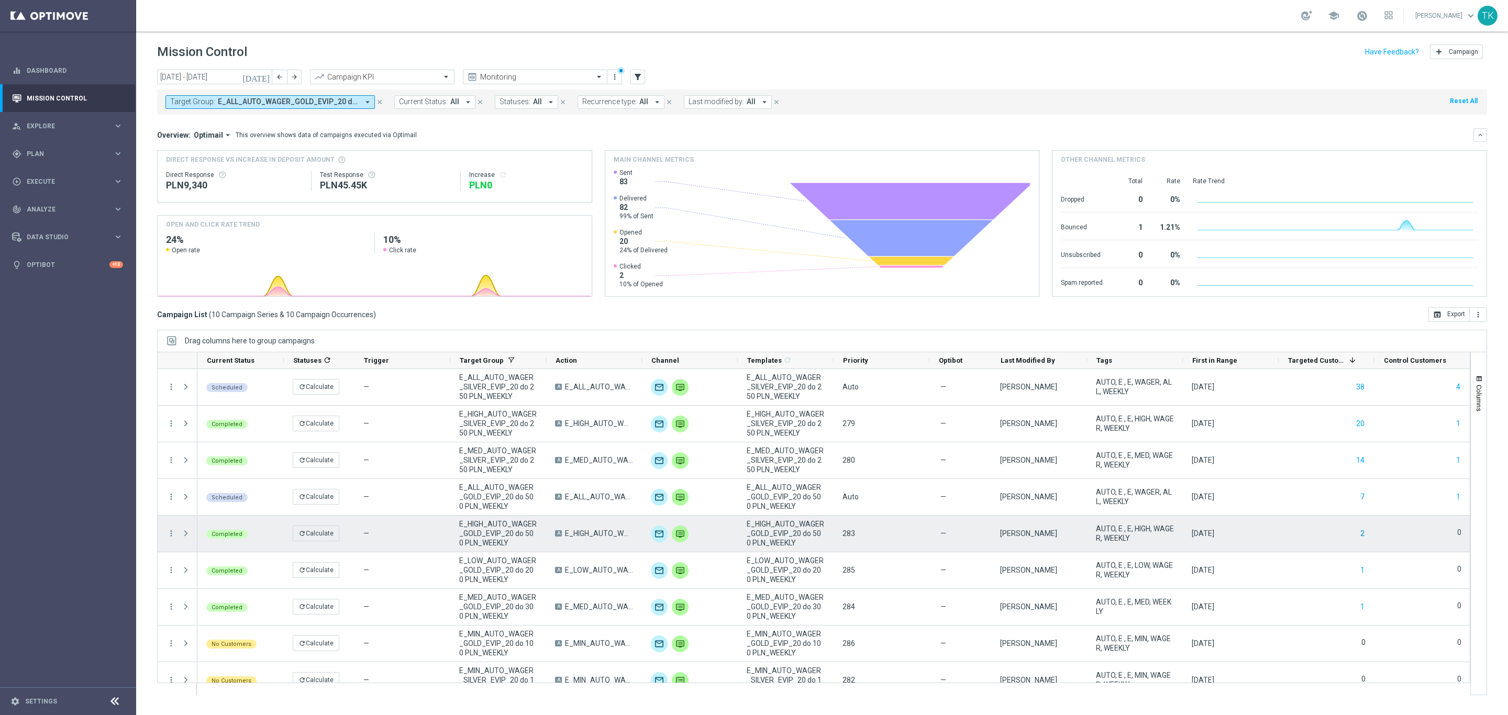
click at [1365, 538] on button "2" at bounding box center [1362, 533] width 6 height 13
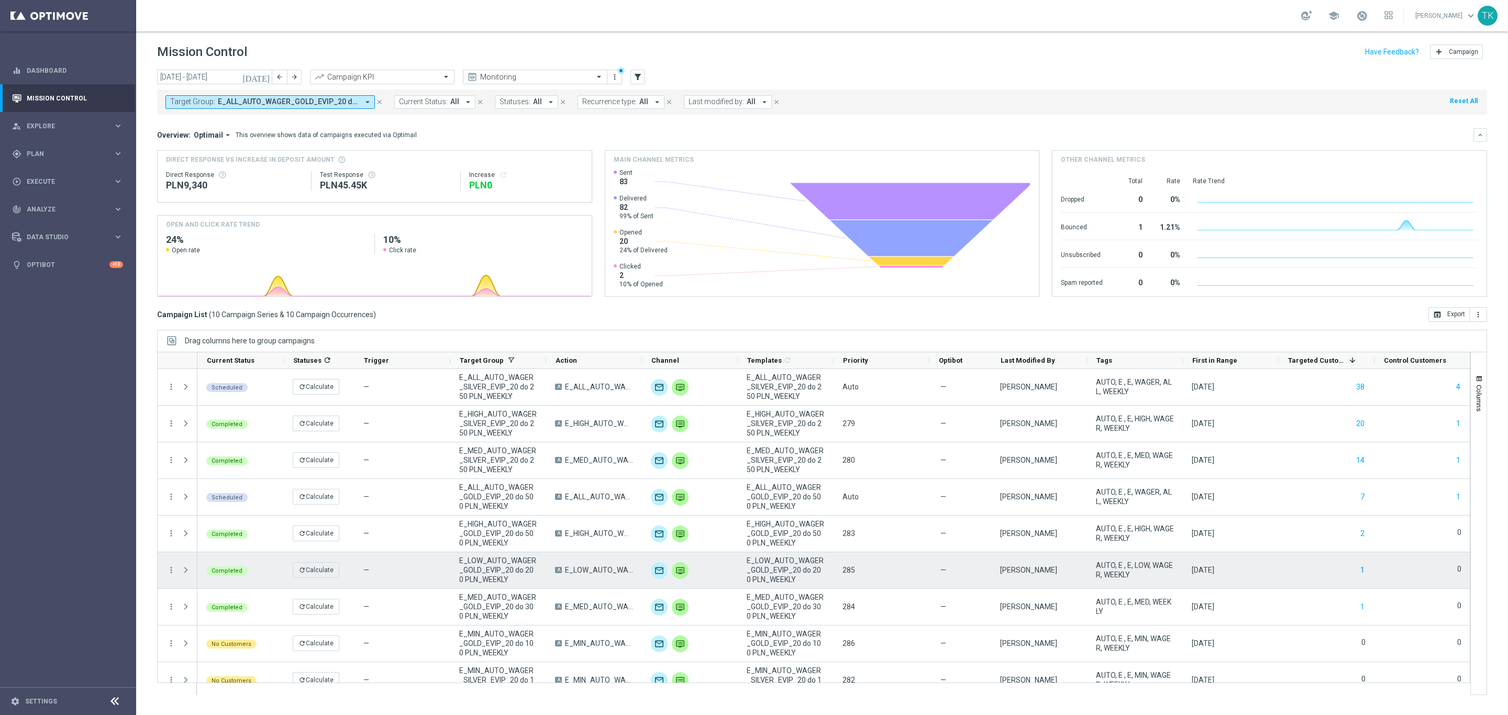
click at [1360, 574] on button "1" at bounding box center [1362, 570] width 6 height 13
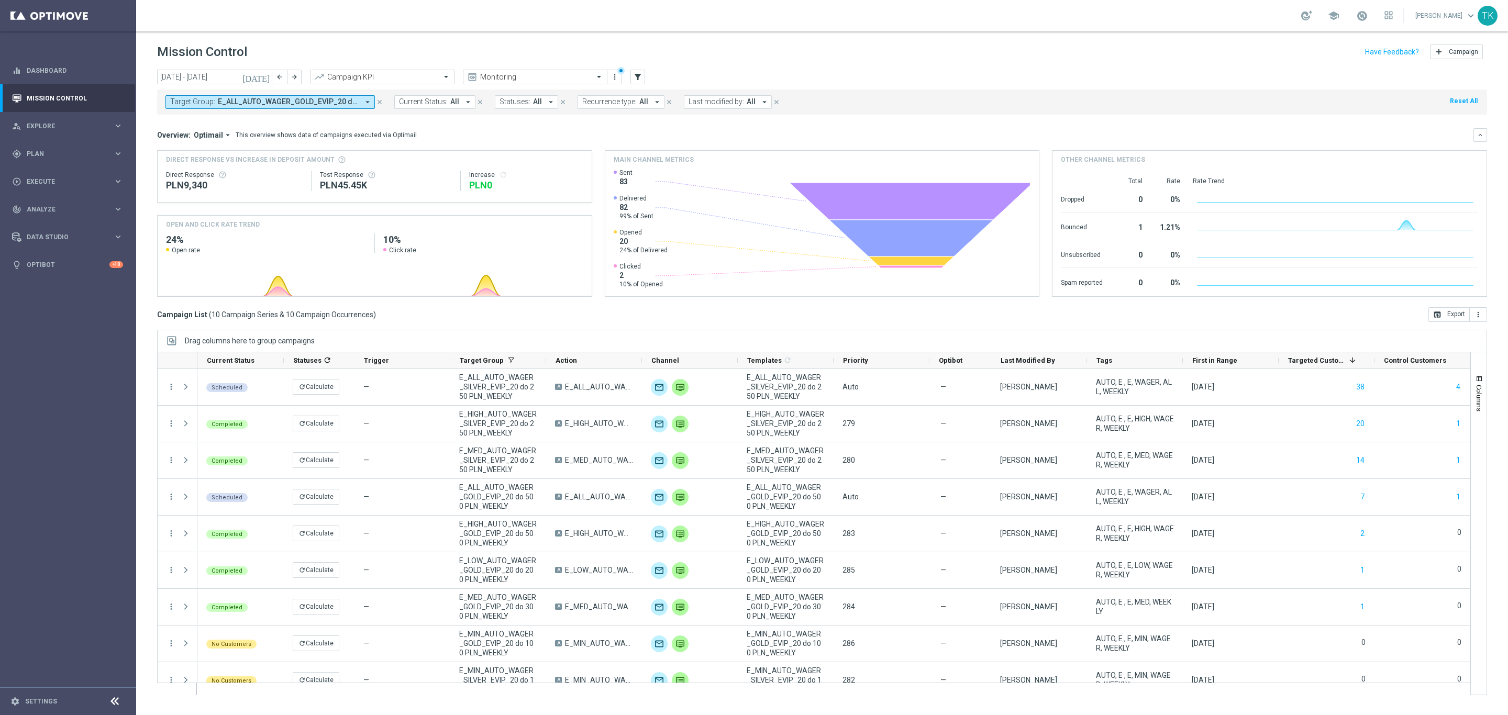
click at [1362, 605] on button "1" at bounding box center [1362, 606] width 6 height 13
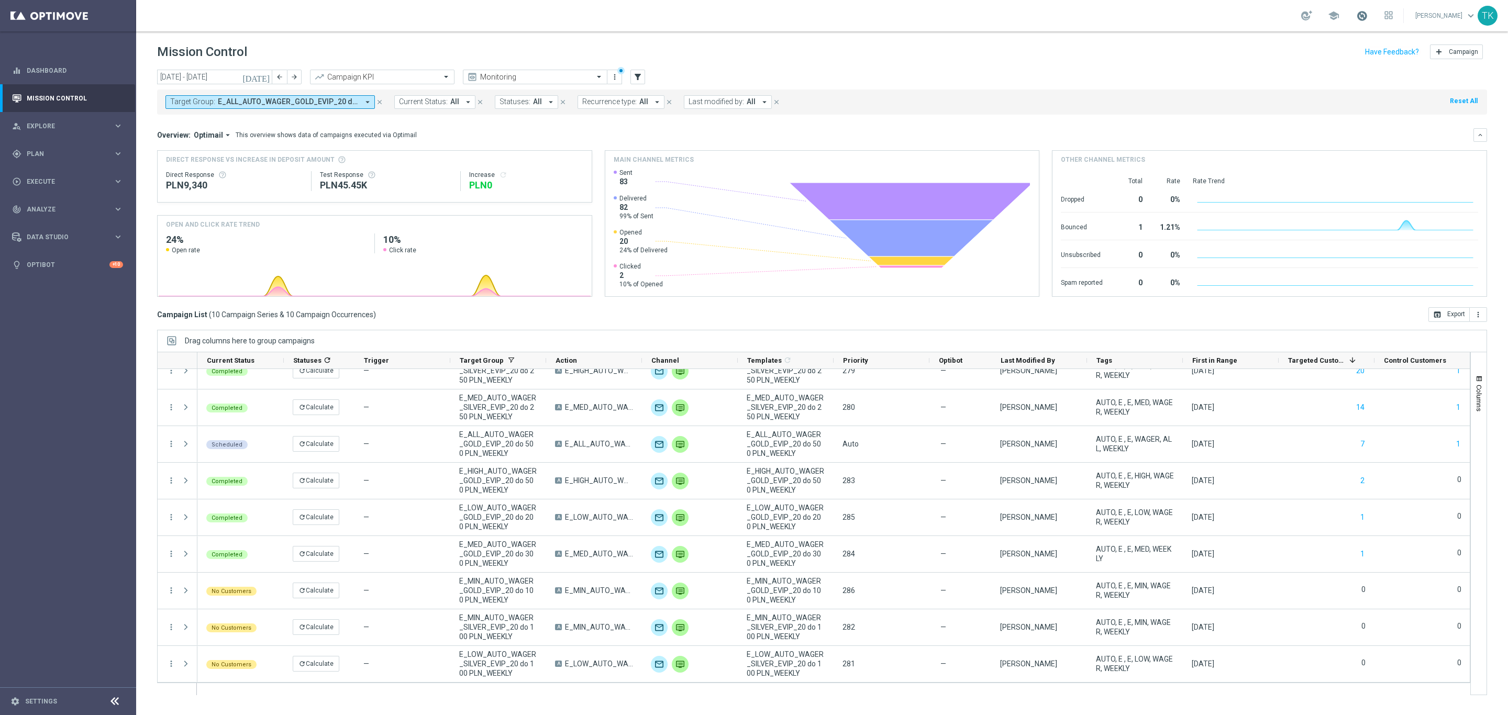
click at [1356, 18] on span at bounding box center [1362, 16] width 12 height 12
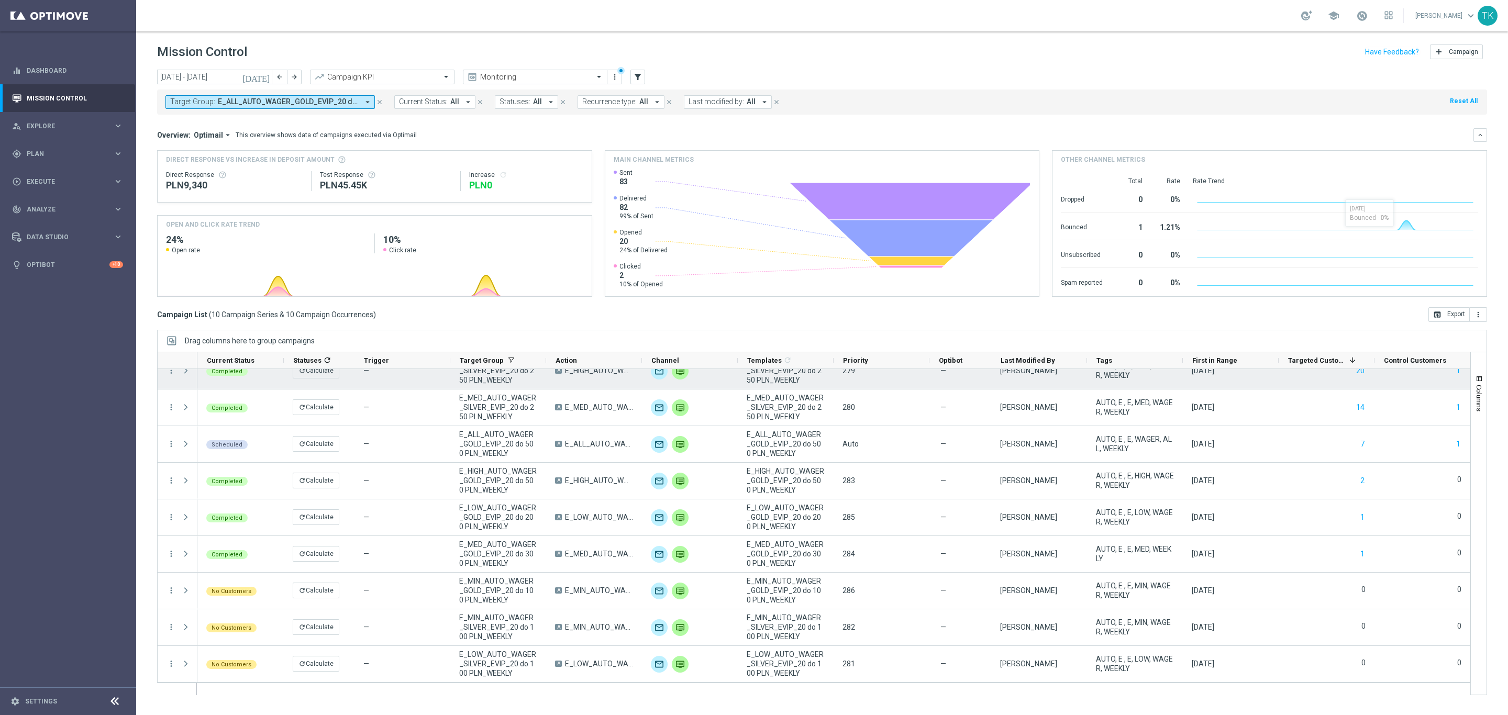
scroll to position [0, 0]
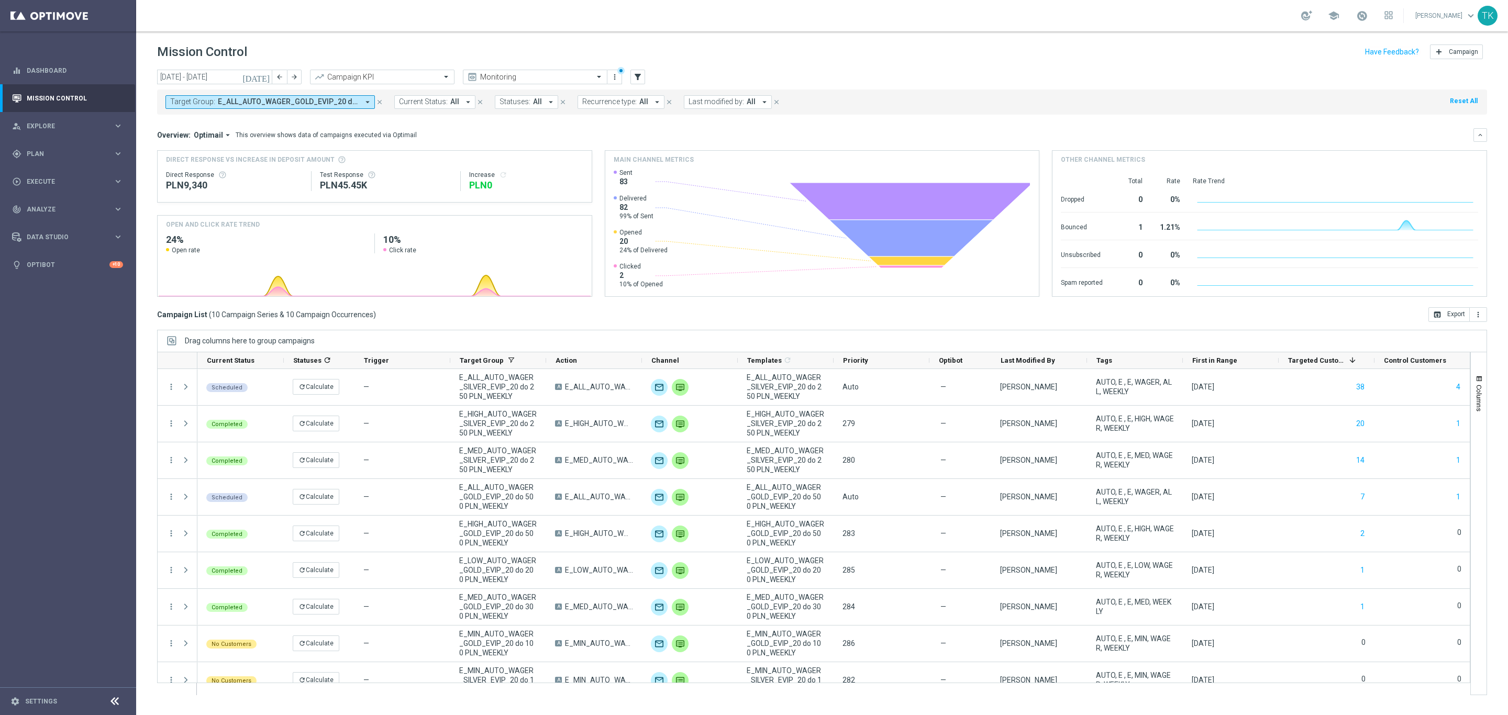
click at [275, 96] on button "Target Group: E_ALL_AUTO_WAGER_GOLD_EVIP_20 do 500 PLN_WEEKLY, E_ALL_AUTO_WAGER…" at bounding box center [269, 102] width 209 height 14
click at [0, 0] on div "Clear" at bounding box center [0, 0] width 0 height 0
click at [217, 117] on div at bounding box center [250, 121] width 159 height 13
paste input "DEPO_GOLD_EVIP"
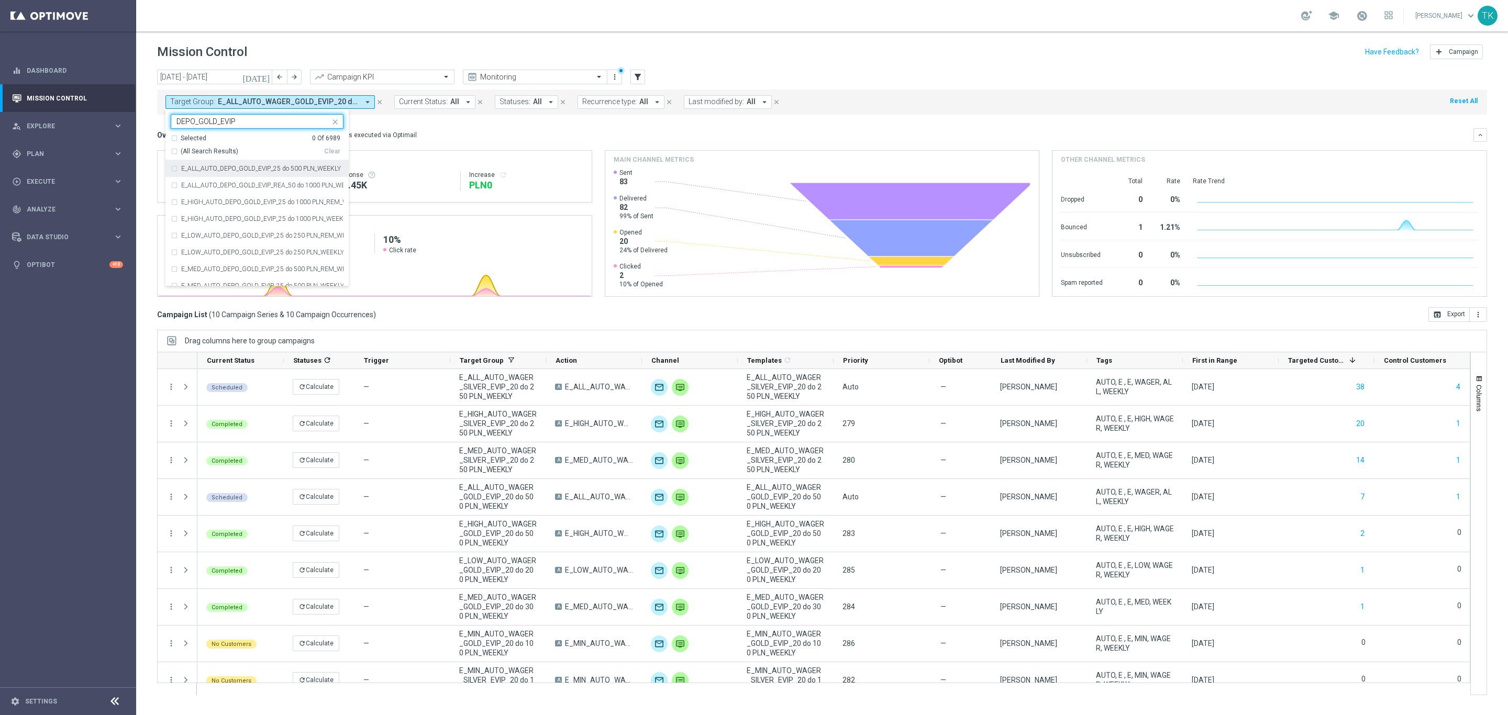
click at [258, 173] on div "E_ALL_AUTO_DEPO_GOLD_EVIP_25 do 500 PLN_WEEKLY" at bounding box center [257, 168] width 173 height 17
click at [243, 218] on label "E_HIGH_AUTO_DEPO_GOLD_EVIP_25 do 1000 PLN_WEEKLY" at bounding box center [262, 219] width 162 height 6
click at [178, 220] on div "E_HIGH_AUTO_DEPO_GOLD_EVIP_25 do 1000 PLN_WEEKLY" at bounding box center [257, 218] width 173 height 17
click at [174, 175] on div "E_ALL_AUTO_DEPO_GOLD_EVIP_25 do 500 PLN_WEEKLY" at bounding box center [257, 168] width 173 height 17
click at [212, 126] on input "DEPO_GOLD_EVIP" at bounding box center [252, 121] width 153 height 9
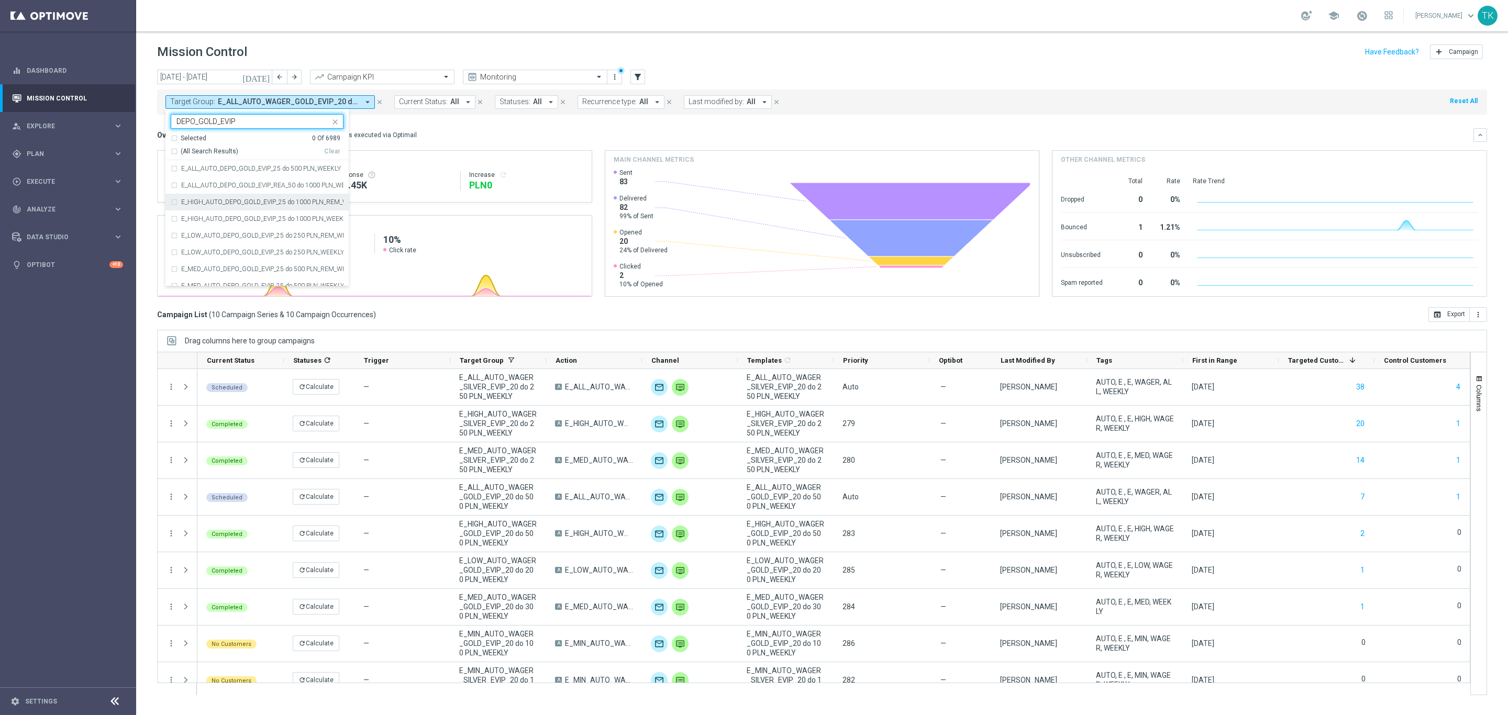
click at [212, 126] on input "DEPO_GOLD_EVIP" at bounding box center [252, 121] width 153 height 9
paste input "E_MIN_AUTO_DEPO_GOLD_EVIP_25 do 250 PLN_WEEKLY"
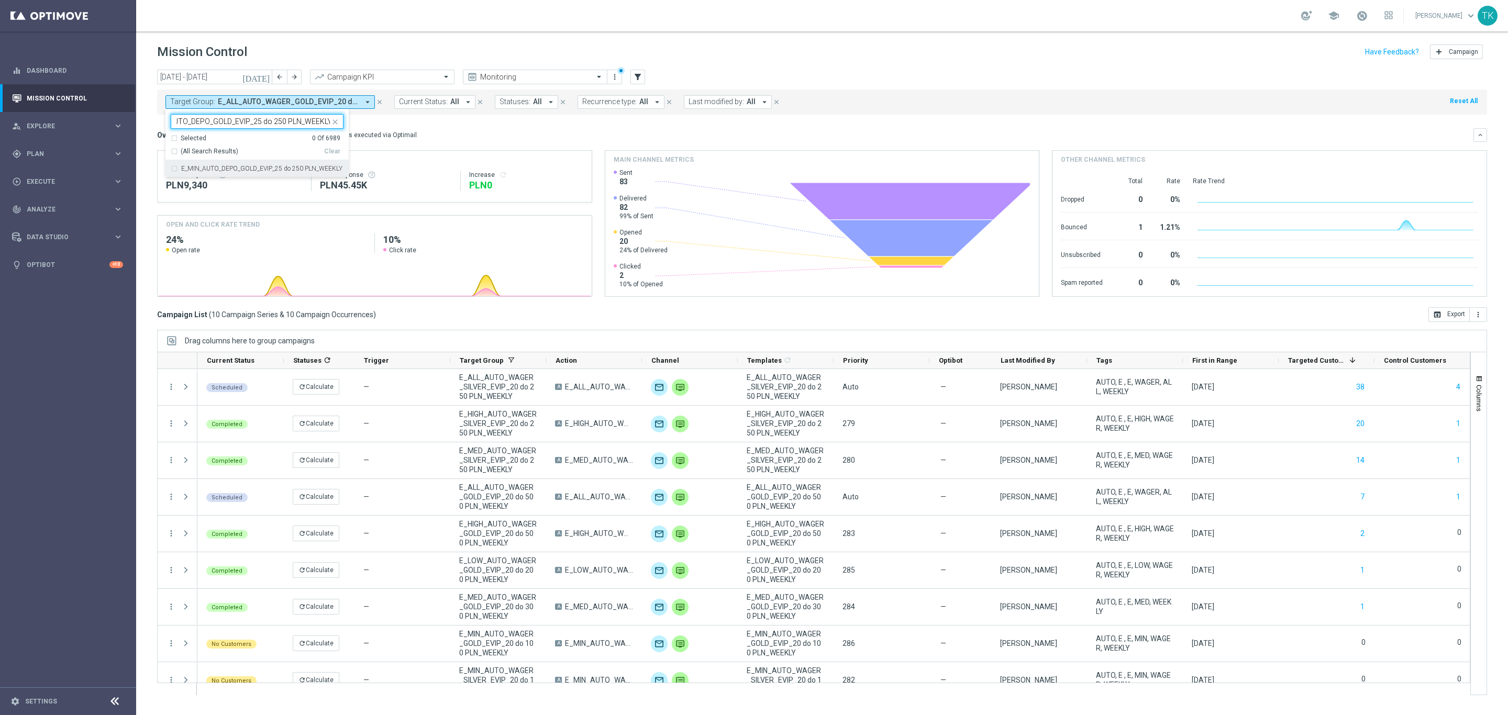
click at [204, 166] on label "E_MIN_AUTO_DEPO_GOLD_EVIP_25 do 250 PLN_WEEKLY" at bounding box center [261, 168] width 161 height 6
type input "E_MIN_AUTO_DEPO_GOLD_EVIP_25 do 250 PLN_WEEKLY"
click at [143, 134] on div "today 01 Sep 2025 - 30 Sep 2025 arrow_back arrow_forward Campaign KPI trending_…" at bounding box center [822, 388] width 1372 height 636
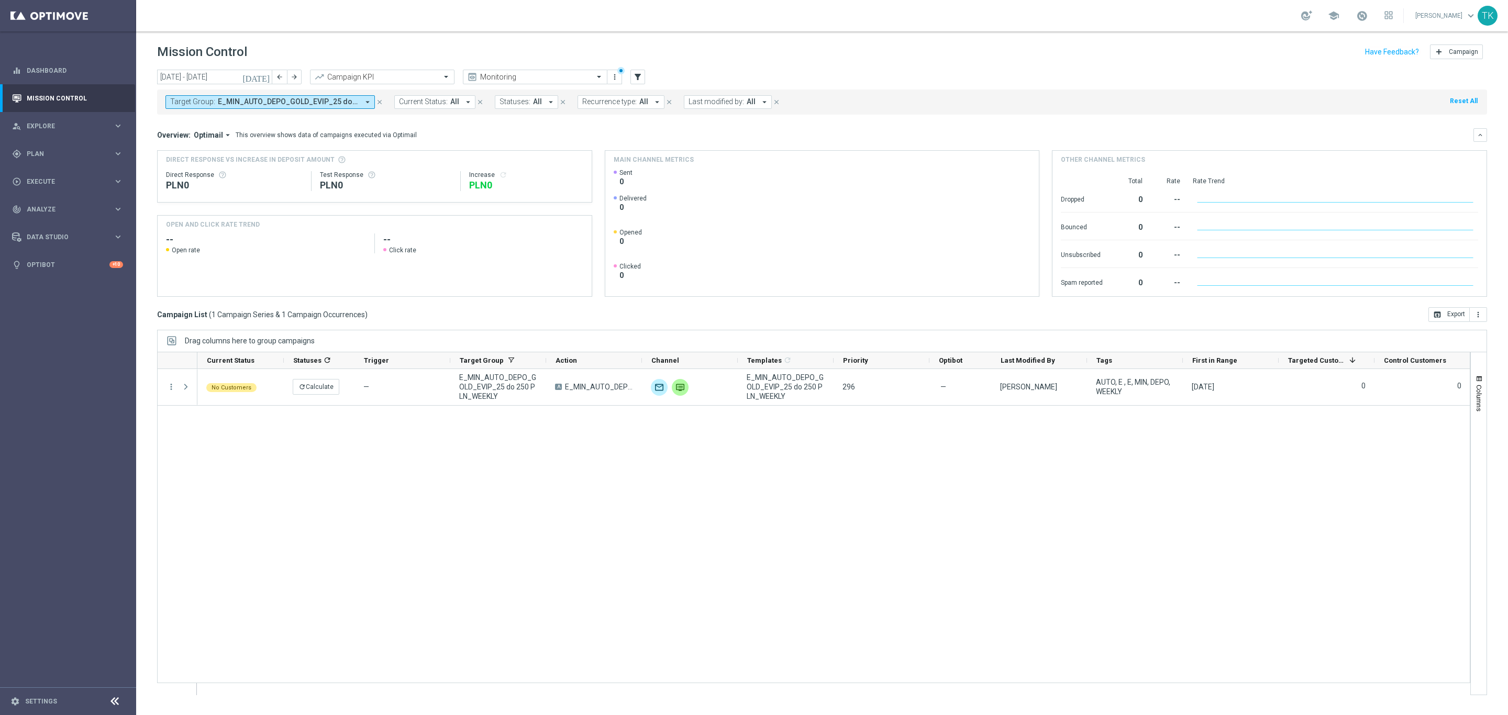
click at [218, 105] on span "E_MIN_AUTO_DEPO_GOLD_EVIP_25 do 250 PLN_WEEKLY" at bounding box center [288, 101] width 141 height 9
click at [211, 168] on label "E_LOW_AUTO_DEPO_GOLD_EVIP_25 do 250 PLN_WEEKLY" at bounding box center [262, 168] width 162 height 6
type input "E_LOW_AUTO_DEPO_GOLD_EVIP_25 do 250 PLN_WEEKLY"
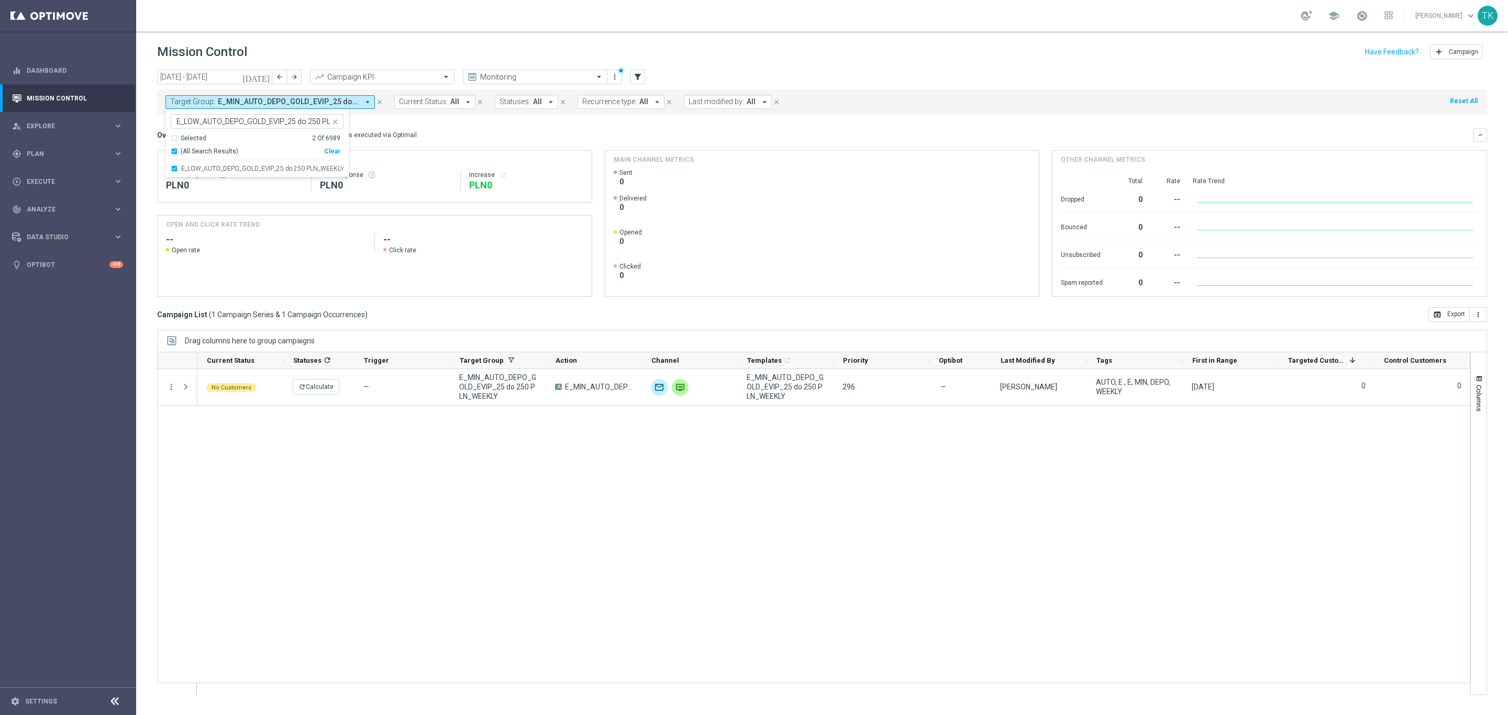
click at [148, 133] on div "today 01 Sep 2025 - 30 Sep 2025 arrow_back arrow_forward Campaign KPI trending_…" at bounding box center [822, 388] width 1372 height 636
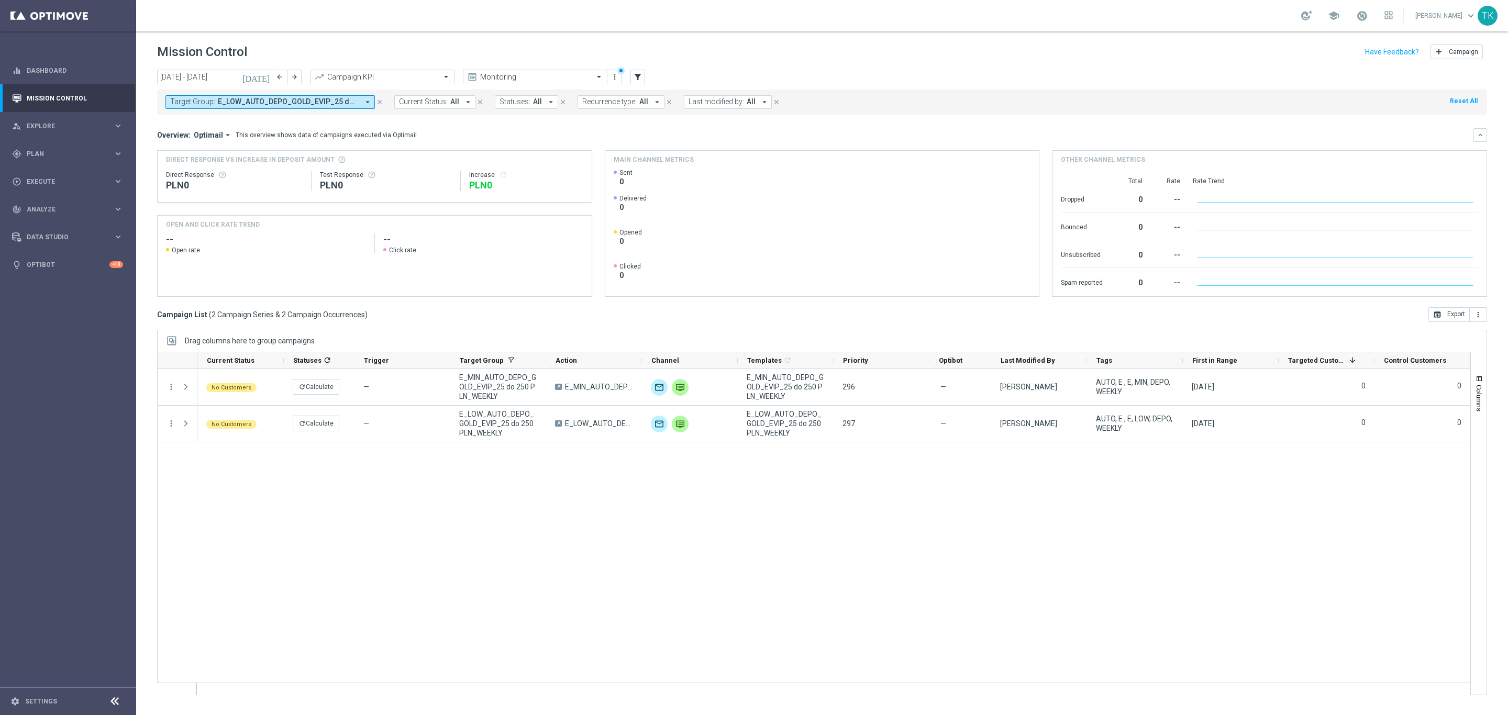
click at [258, 107] on button "Target Group: E_LOW_AUTO_DEPO_GOLD_EVIP_25 do 250 PLN_WEEKLY, E_MIN_AUTO_DEPO_G…" at bounding box center [269, 102] width 209 height 14
click at [190, 125] on input "text" at bounding box center [252, 121] width 153 height 9
click at [190, 163] on div "E_MED_AUTO_DEPO_GOLD_EVIP_25 do 500 PLN_WEEKLY" at bounding box center [257, 168] width 173 height 17
type input "E_MED_AUTO_DEPO_GOLD_EVIP_25 do 500 PLN_WEEKLY"
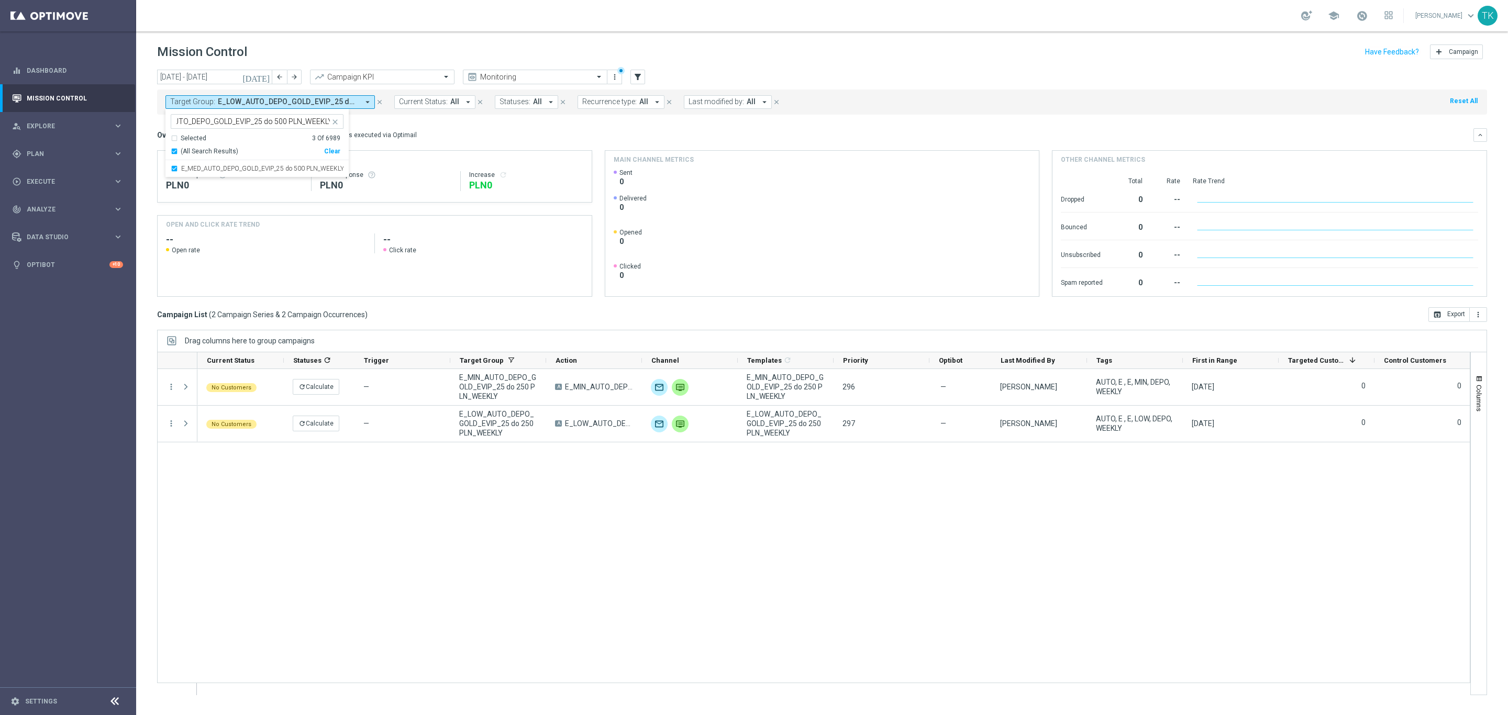
scroll to position [0, 0]
click at [145, 151] on div "today 01 Sep 2025 - 30 Sep 2025 arrow_back arrow_forward Campaign KPI trending_…" at bounding box center [822, 388] width 1372 height 636
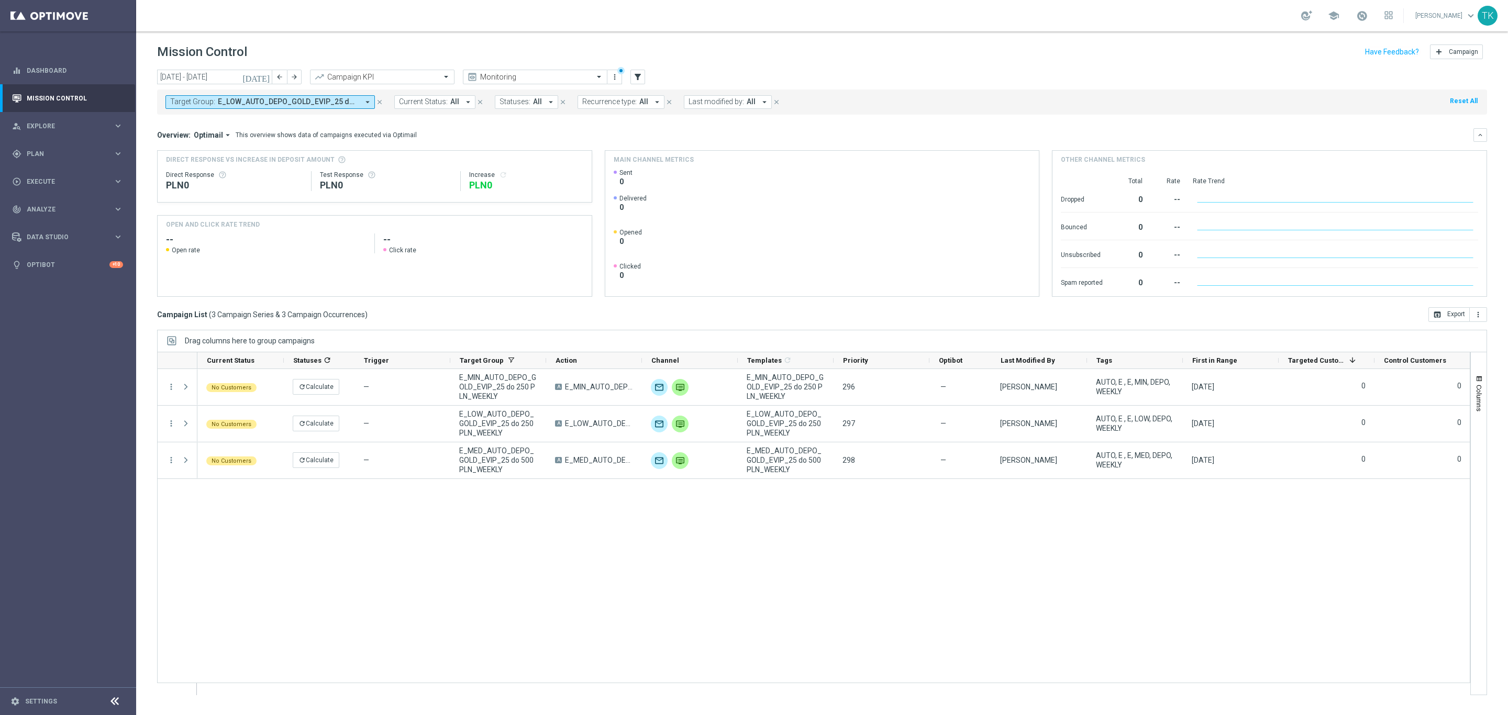
drag, startPoint x: 232, startPoint y: 104, endPoint x: 215, endPoint y: 108, distance: 17.9
click at [232, 104] on span "E_LOW_AUTO_DEPO_GOLD_EVIP_25 do 250 PLN_WEEKLY, E_MED_AUTO_DEPO_GOLD_EVIP_25 do…" at bounding box center [288, 101] width 141 height 9
click at [188, 121] on input "text" at bounding box center [252, 121] width 153 height 9
click at [198, 173] on div "E_HIGH_AUTO_DEPO_GOLD_EVIP_25 do 1000 PLN_WEEKLY" at bounding box center [257, 168] width 173 height 17
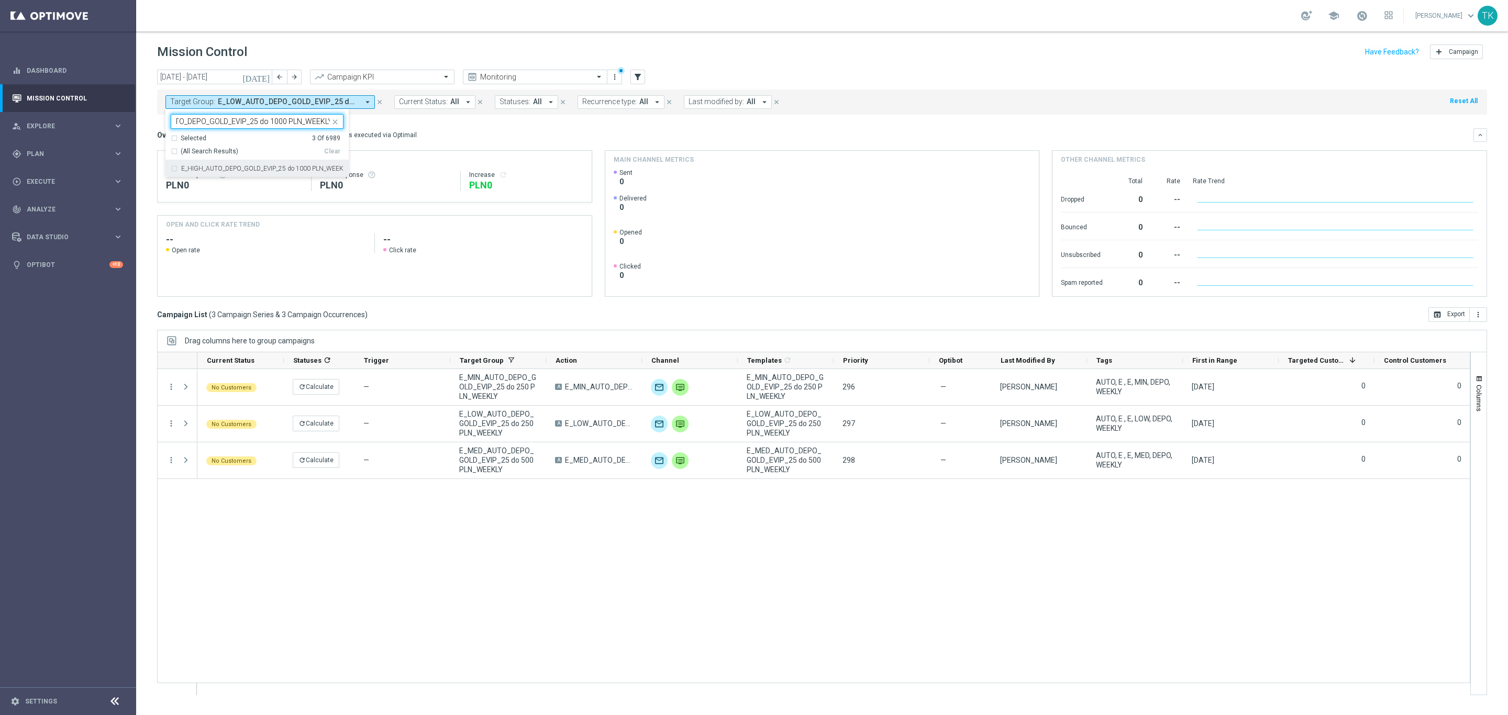
type input "E_HIGH_AUTO_DEPO_GOLD_EVIP_25 do 1000 PLN_WEEKLY"
click at [145, 126] on div "today 01 Sep 2025 - 30 Sep 2025 arrow_back arrow_forward Campaign KPI trending_…" at bounding box center [822, 388] width 1372 height 636
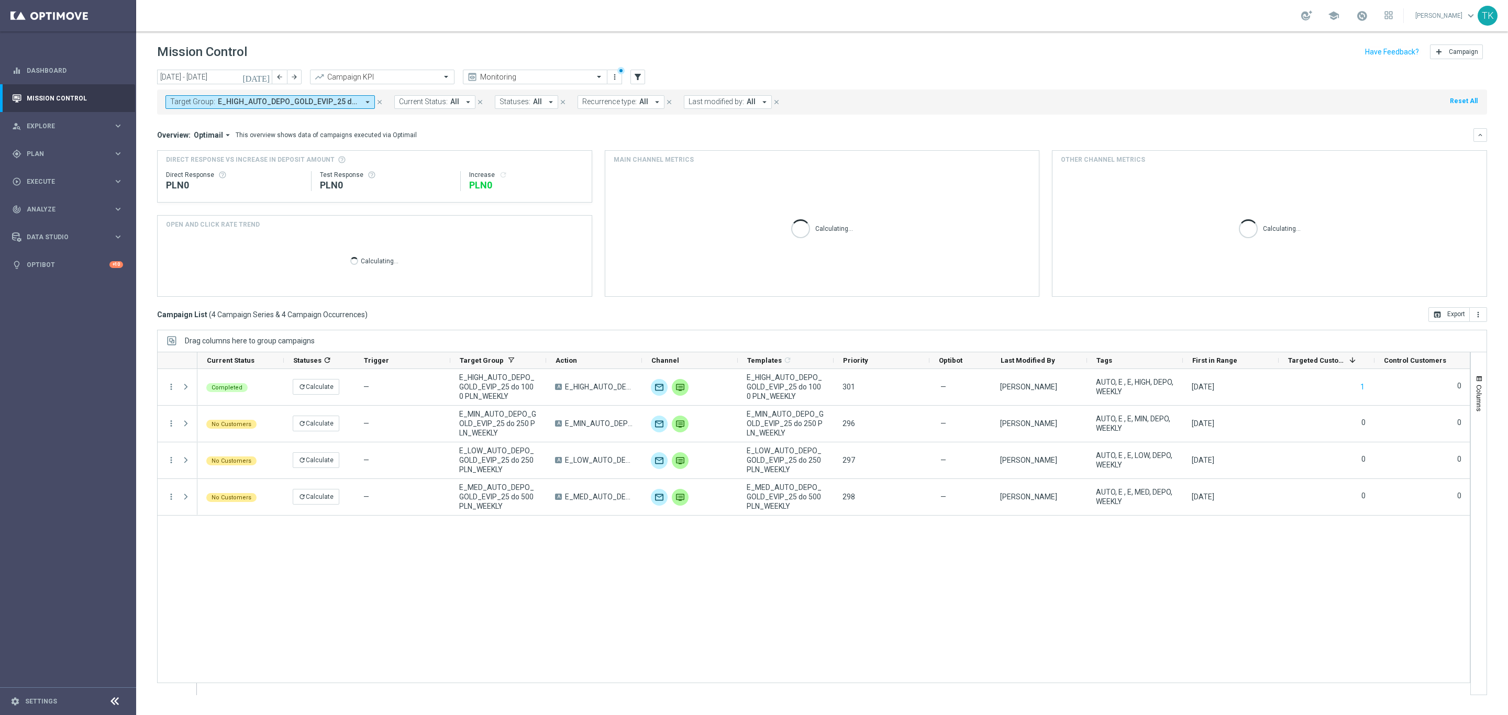
click at [248, 99] on span "E_HIGH_AUTO_DEPO_GOLD_EVIP_25 do 1000 PLN_WEEKLY, E_LOW_AUTO_DEPO_GOLD_EVIP_25 …" at bounding box center [288, 101] width 141 height 9
click at [199, 124] on input "text" at bounding box center [252, 121] width 153 height 9
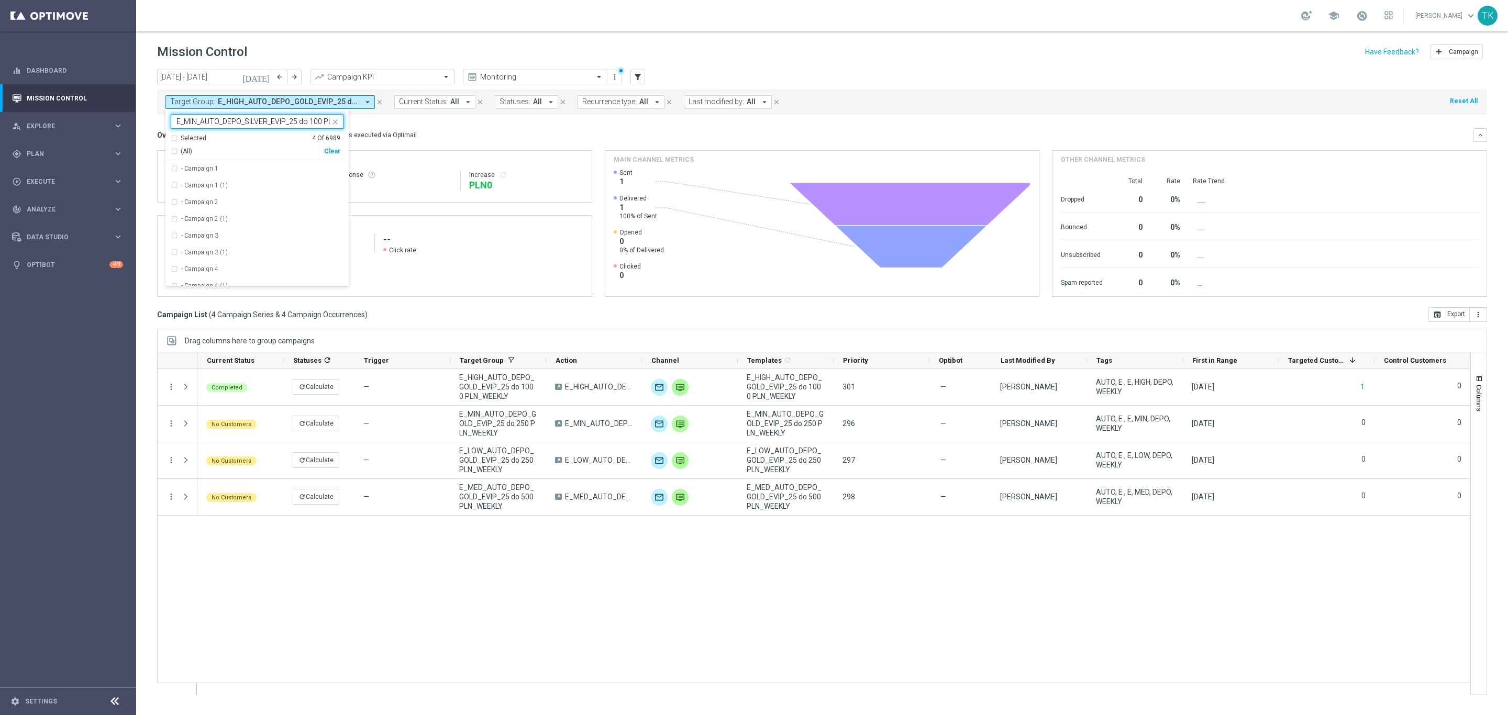
scroll to position [0, 35]
click at [192, 169] on label "E_MIN_AUTO_DEPO_SILVER_EVIP_25 do 100 PLN_WEEKLY" at bounding box center [262, 168] width 162 height 6
type input "E_MIN_AUTO_DEPO_SILVER_EVIP_25 do 100 PLN_WEEKLY"
click at [146, 139] on div "today 01 Sep 2025 - 30 Sep 2025 arrow_back arrow_forward Campaign KPI trending_…" at bounding box center [822, 388] width 1372 height 636
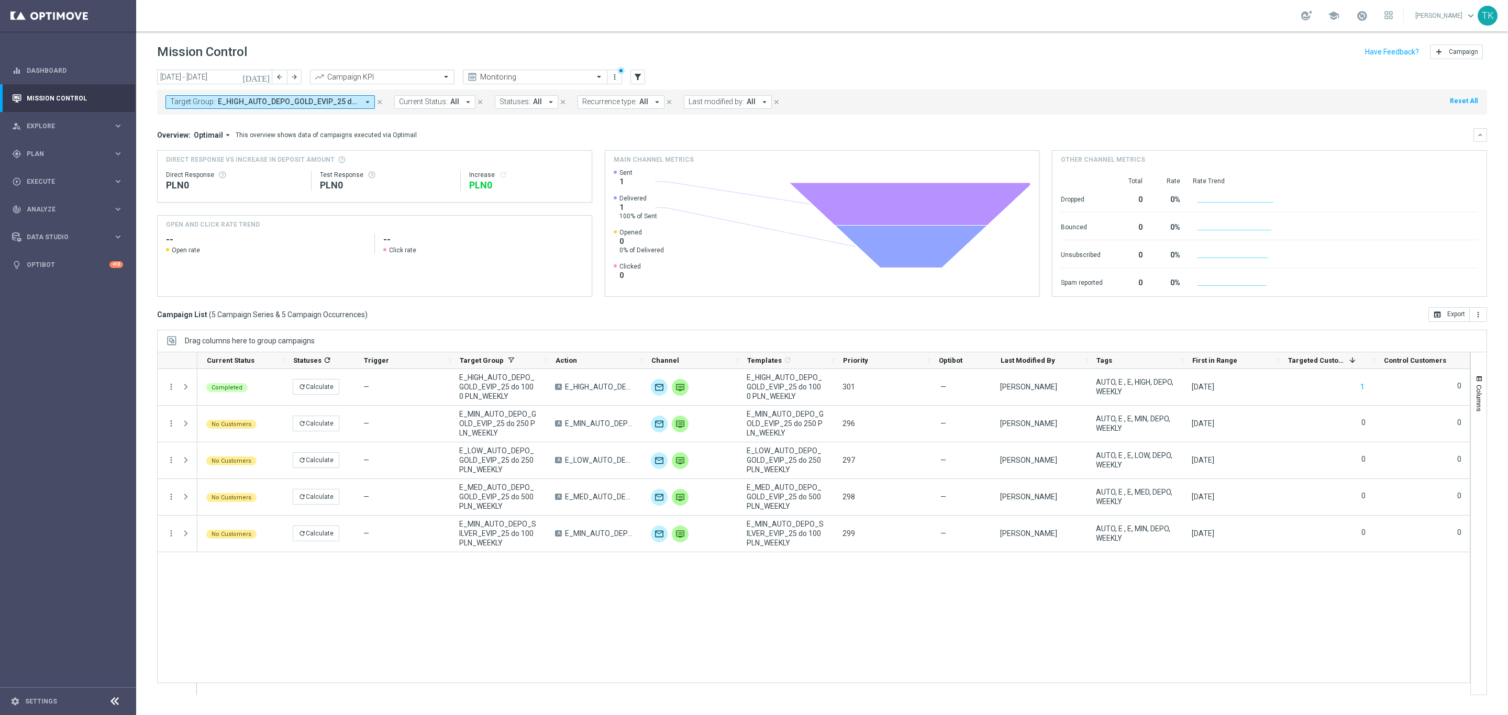
click at [239, 106] on span "E_HIGH_AUTO_DEPO_GOLD_EVIP_25 do 1000 PLN_WEEKLY, E_LOW_AUTO_DEPO_GOLD_EVIP_25 …" at bounding box center [288, 101] width 141 height 9
click at [194, 124] on input "text" at bounding box center [252, 121] width 153 height 9
click at [192, 165] on label "E_LOW_AUTO_DEPO_SILVER_EVIP_25 do 100 PLN_WEEKLY" at bounding box center [262, 168] width 162 height 6
type input "E_LOW_AUTO_DEPO_SILVER_EVIP_25 do 100 PLN_WEEKLY"
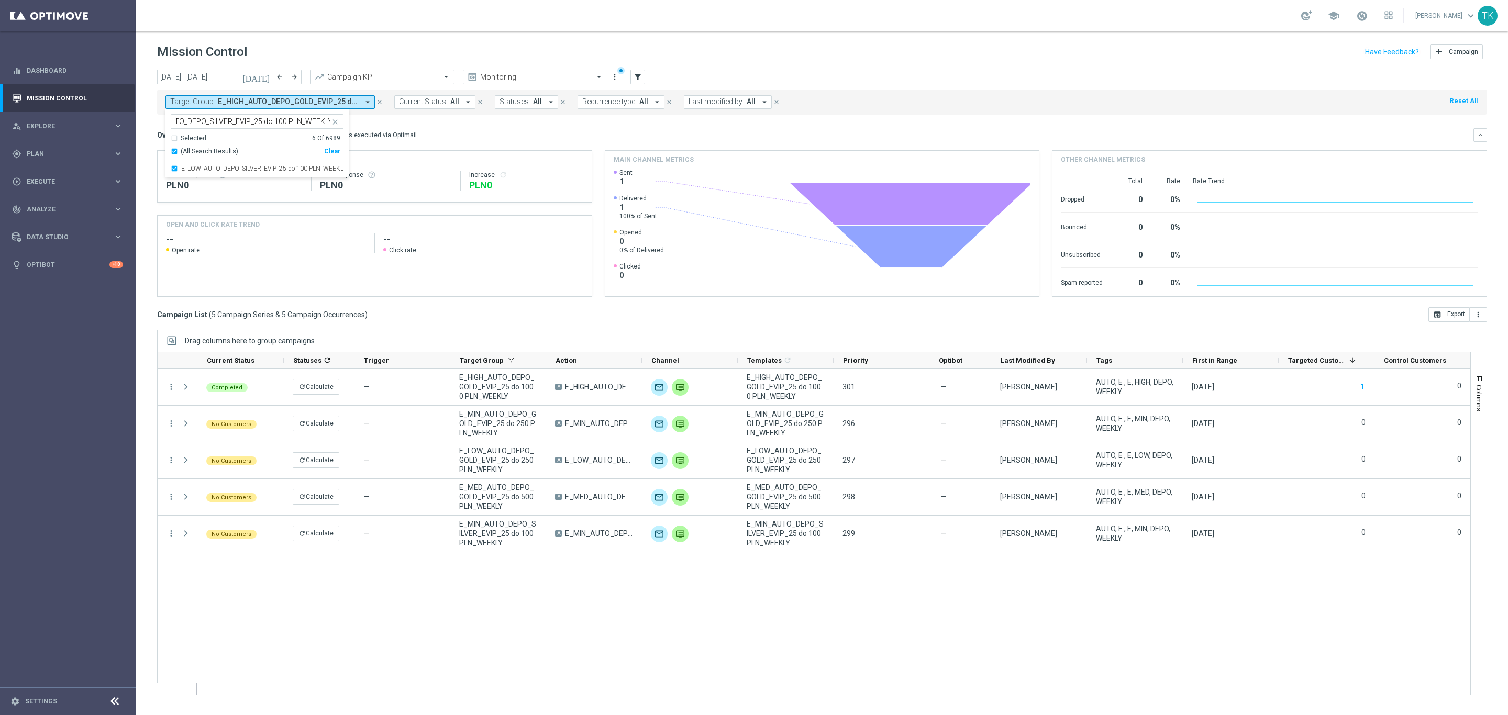
scroll to position [0, 0]
click at [147, 129] on div "today 01 Sep 2025 - 30 Sep 2025 arrow_back arrow_forward Campaign KPI trending_…" at bounding box center [822, 388] width 1372 height 636
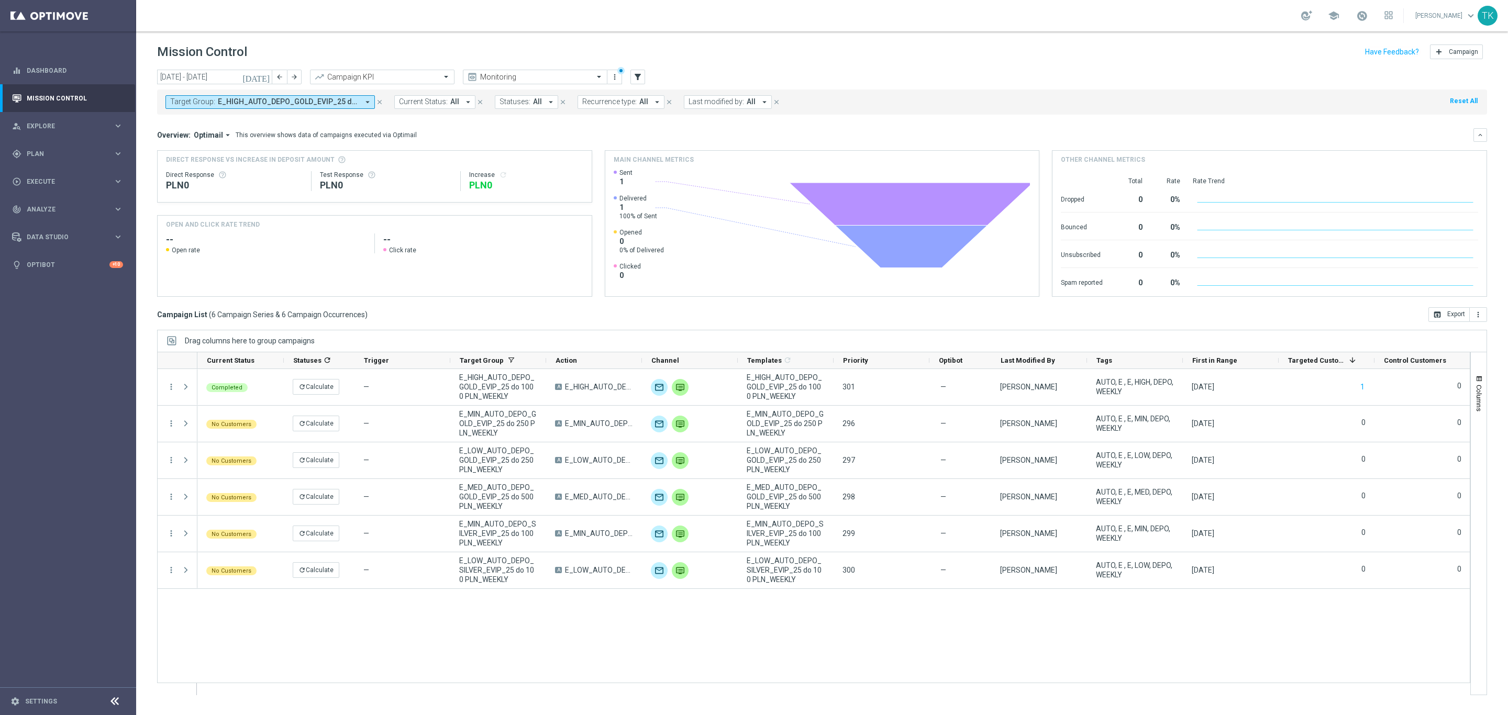
click at [214, 104] on button "Target Group: E_HIGH_AUTO_DEPO_GOLD_EVIP_25 do 1000 PLN_WEEKLY, E_LOW_AUTO_DEPO…" at bounding box center [269, 102] width 209 height 14
click at [188, 123] on input "text" at bounding box center [252, 121] width 153 height 9
click at [186, 164] on div "E_MED_AUTO_DEPO_SILVER_EVIP_25 do 250 PLN_WEEKLY" at bounding box center [257, 168] width 173 height 17
type input "E_MED_AUTO_DEPO_SILVER_EVIP_25 do 250 PLN_WEEKLY"
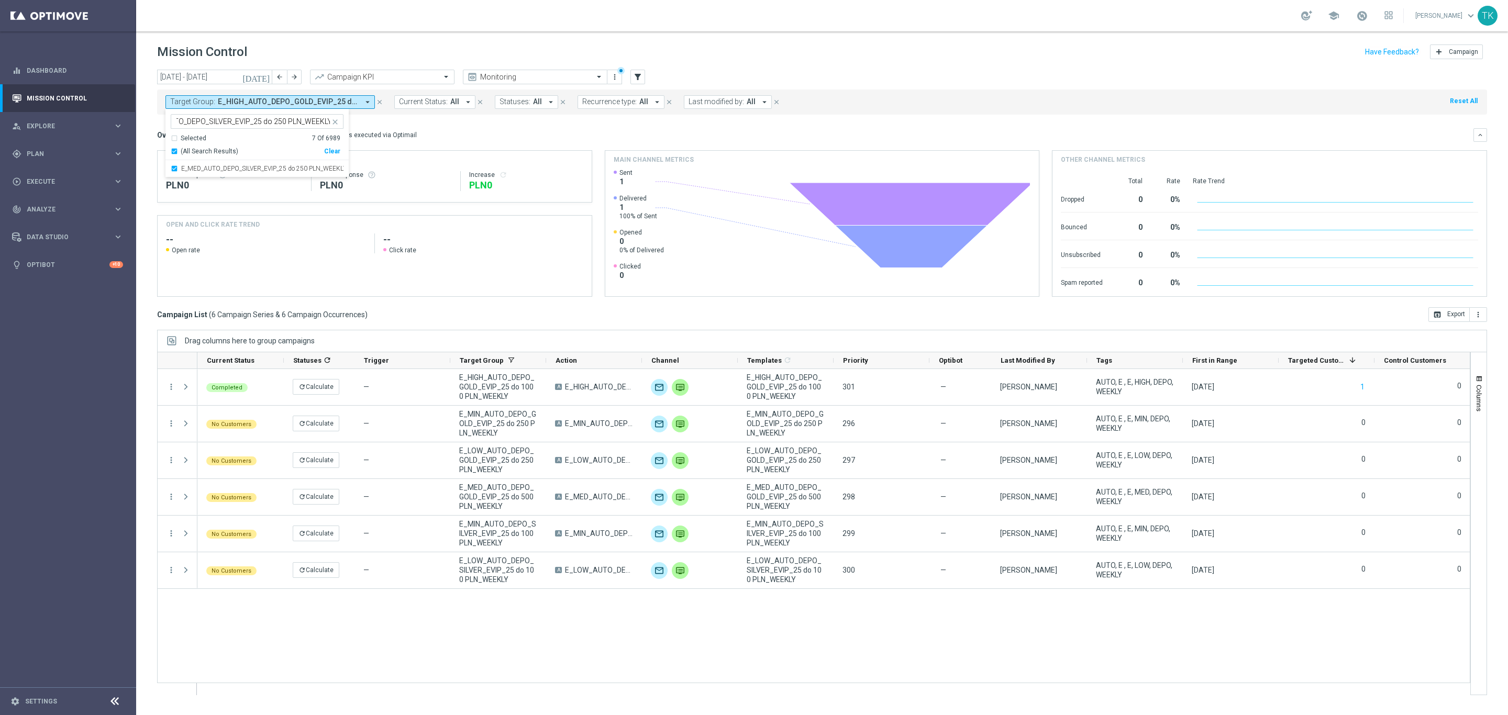
scroll to position [0, 0]
click at [142, 130] on div "today 01 Sep 2025 - 30 Sep 2025 arrow_back arrow_forward Campaign KPI trending_…" at bounding box center [822, 388] width 1372 height 636
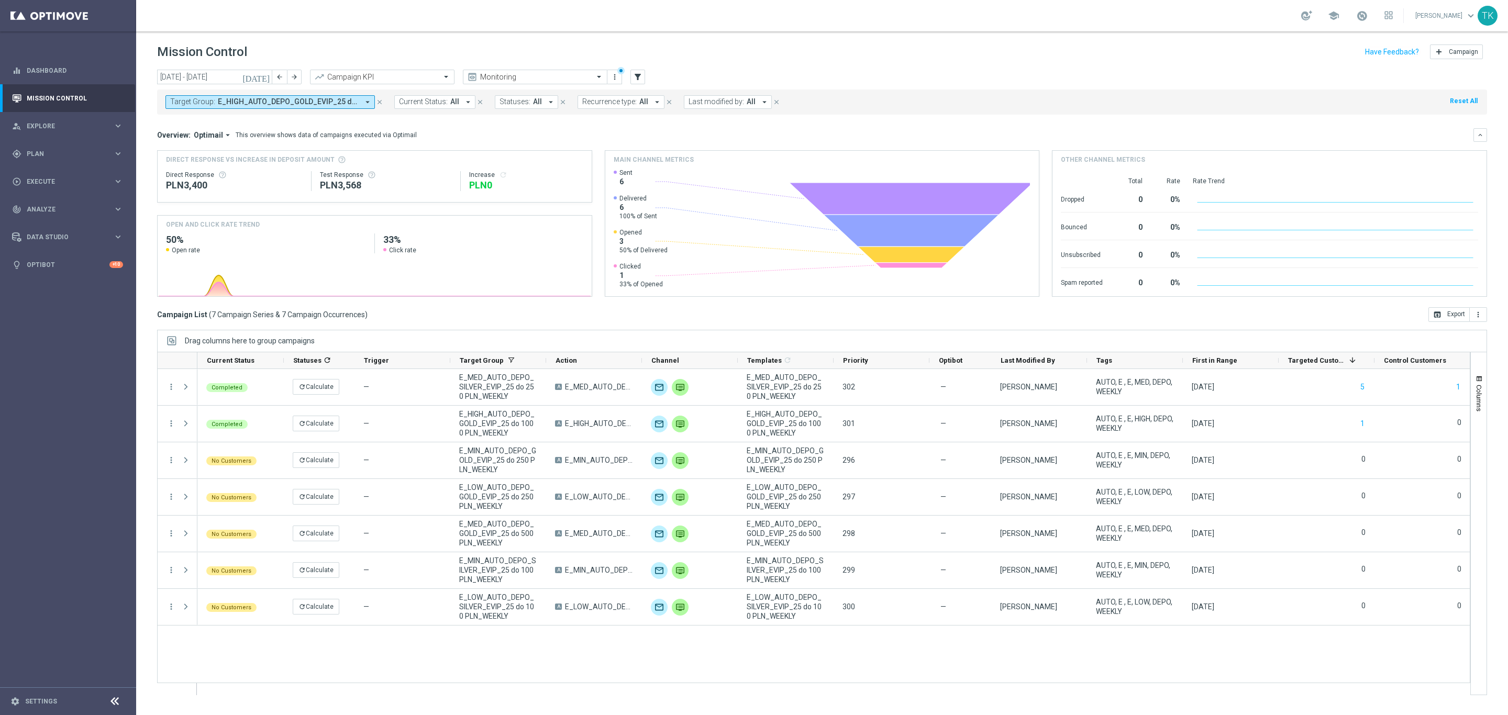
click at [195, 102] on span "Target Group:" at bounding box center [192, 101] width 45 height 9
click at [202, 123] on input "text" at bounding box center [252, 121] width 153 height 9
click at [206, 169] on label "E_HIGH_AUTO_DEPO_SILVER_EVIP_25 do 500 PLN_WEEKLY" at bounding box center [262, 168] width 162 height 6
type input "E_HIGH_AUTO_DEPO_SILVER_EVIP_25 do 500 PLN_WEEKLY"
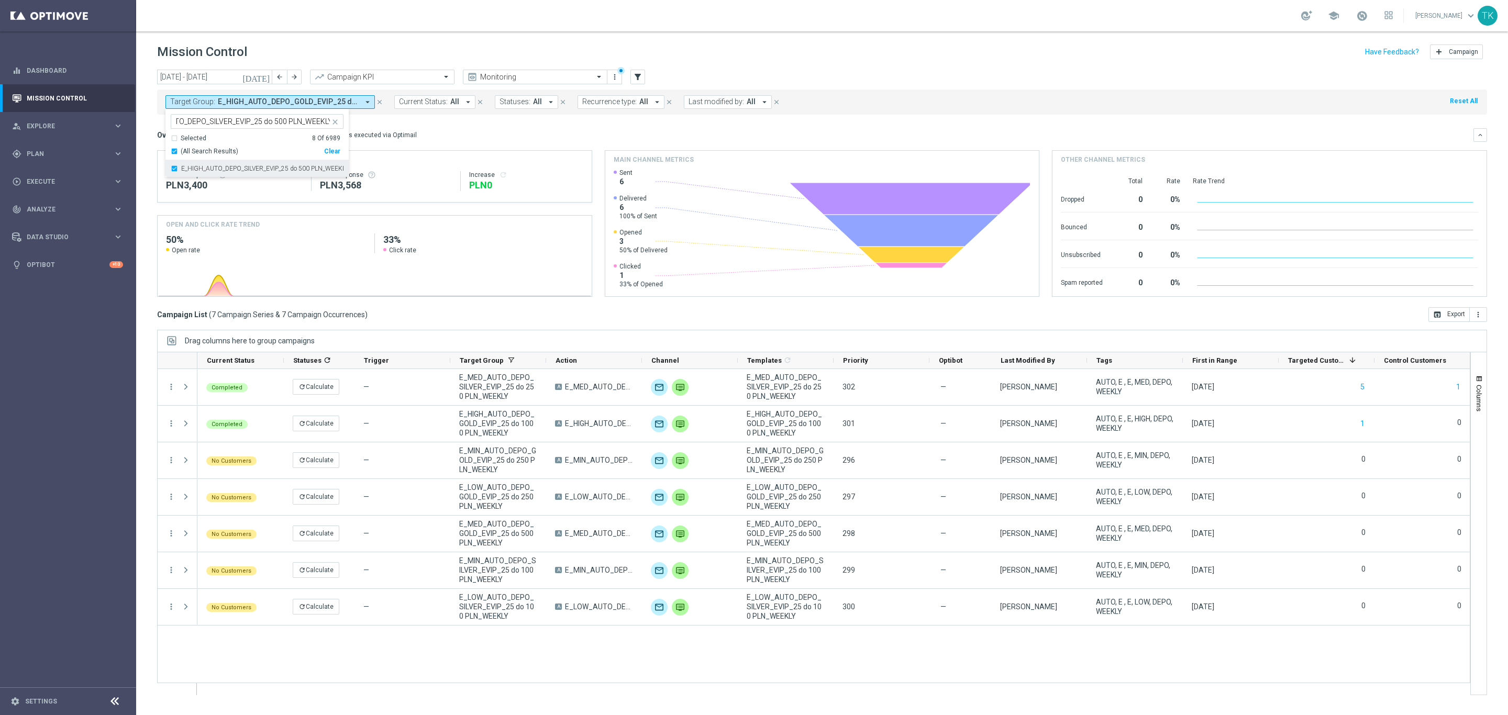
scroll to position [0, 0]
click at [141, 133] on div "today 01 Sep 2025 - 30 Sep 2025 arrow_back arrow_forward Campaign KPI trending_…" at bounding box center [822, 388] width 1372 height 636
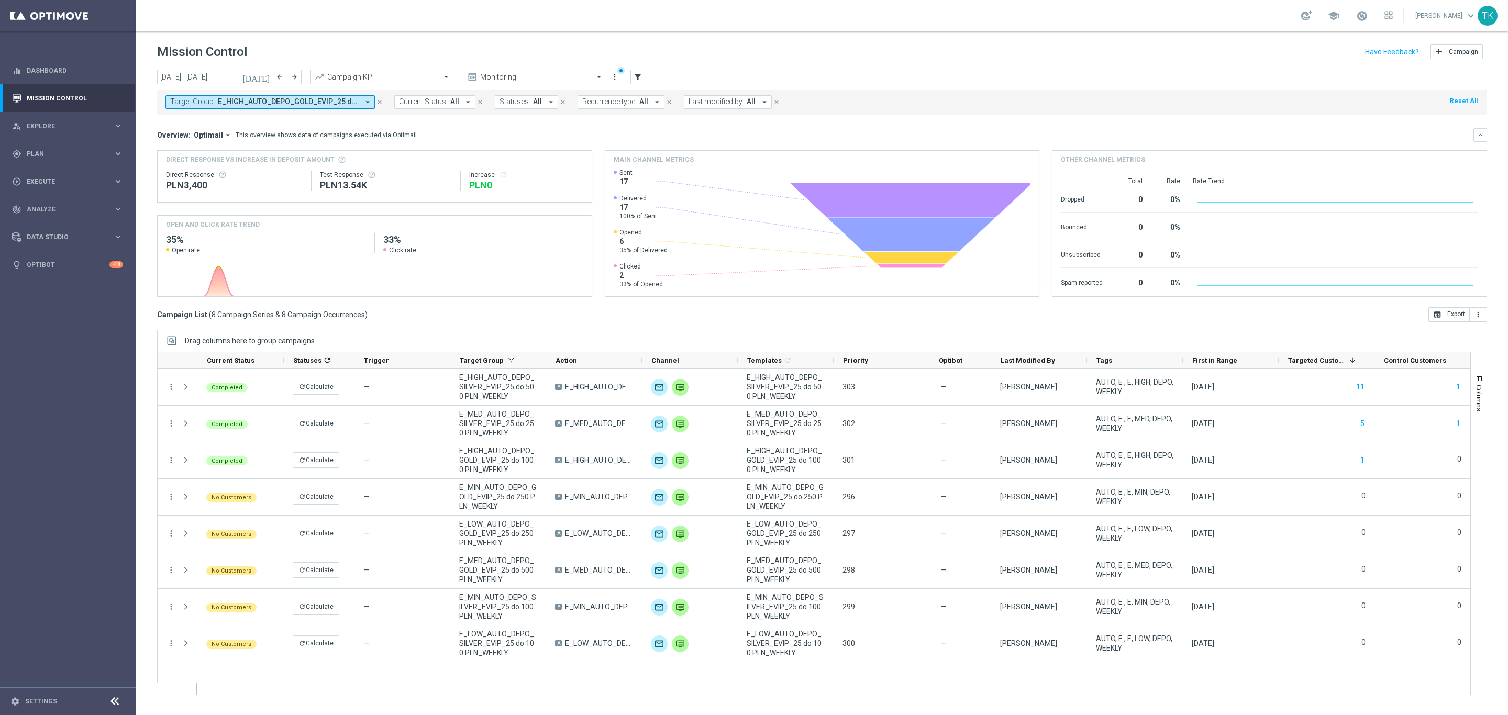
click at [192, 104] on span "Target Group:" at bounding box center [192, 101] width 45 height 9
click at [190, 125] on input "text" at bounding box center [252, 121] width 153 height 9
click at [196, 170] on label "E_ALL_AUTO_DEPO_GOLD_EVIP_25 do 500 PLN_WEEKLY" at bounding box center [261, 168] width 160 height 6
type input "E_ALL_AUTO_DEPO_GOLD_EVIP_25 do 500 PLN_WEEKLY"
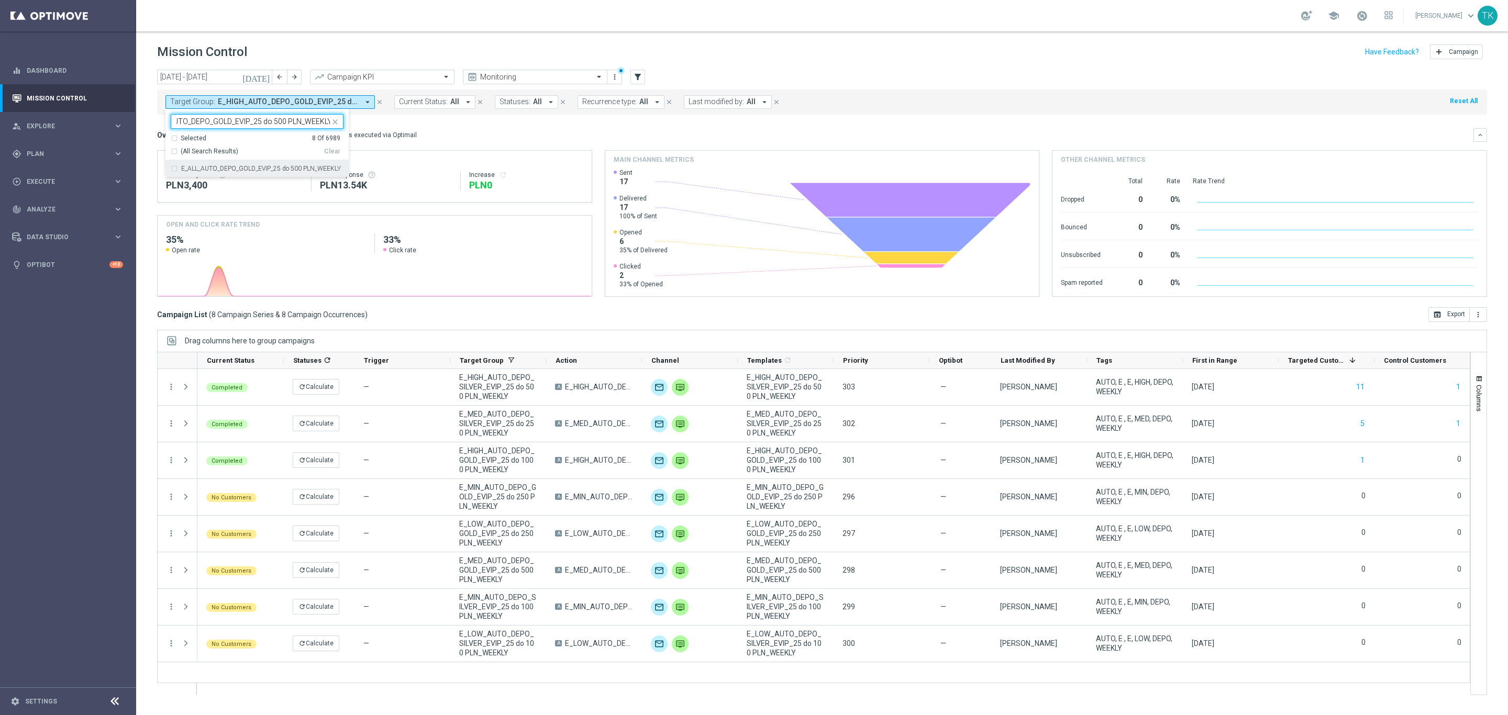
scroll to position [0, 0]
click at [151, 128] on div "today 01 Sep 2025 - 30 Sep 2025 arrow_back arrow_forward Campaign KPI trending_…" at bounding box center [822, 388] width 1372 height 636
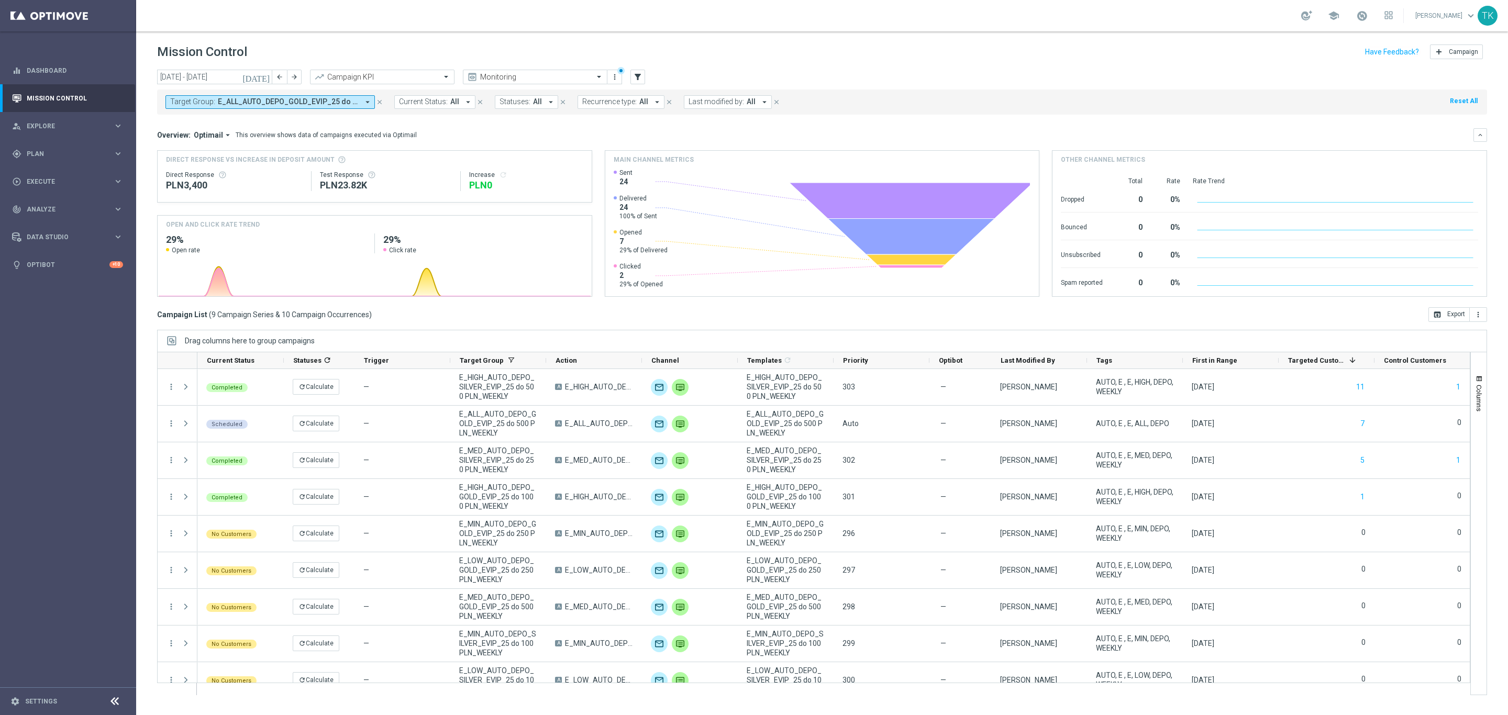
click at [223, 107] on button "Target Group: E_ALL_AUTO_DEPO_GOLD_EVIP_25 do 500 PLN_WEEKLY, E_HIGH_AUTO_DEPO_…" at bounding box center [269, 102] width 209 height 14
click at [193, 120] on input "text" at bounding box center [252, 121] width 153 height 9
click at [192, 167] on label "E_ALL_AUTO_DEPO_SILVER_EVIP_25 do 500 PLN_WEEKLY" at bounding box center [262, 168] width 162 height 6
type input "E_ALL_AUTO_DEPO_SILVER_EVIP_25 do 500 PLN_WEEKLY"
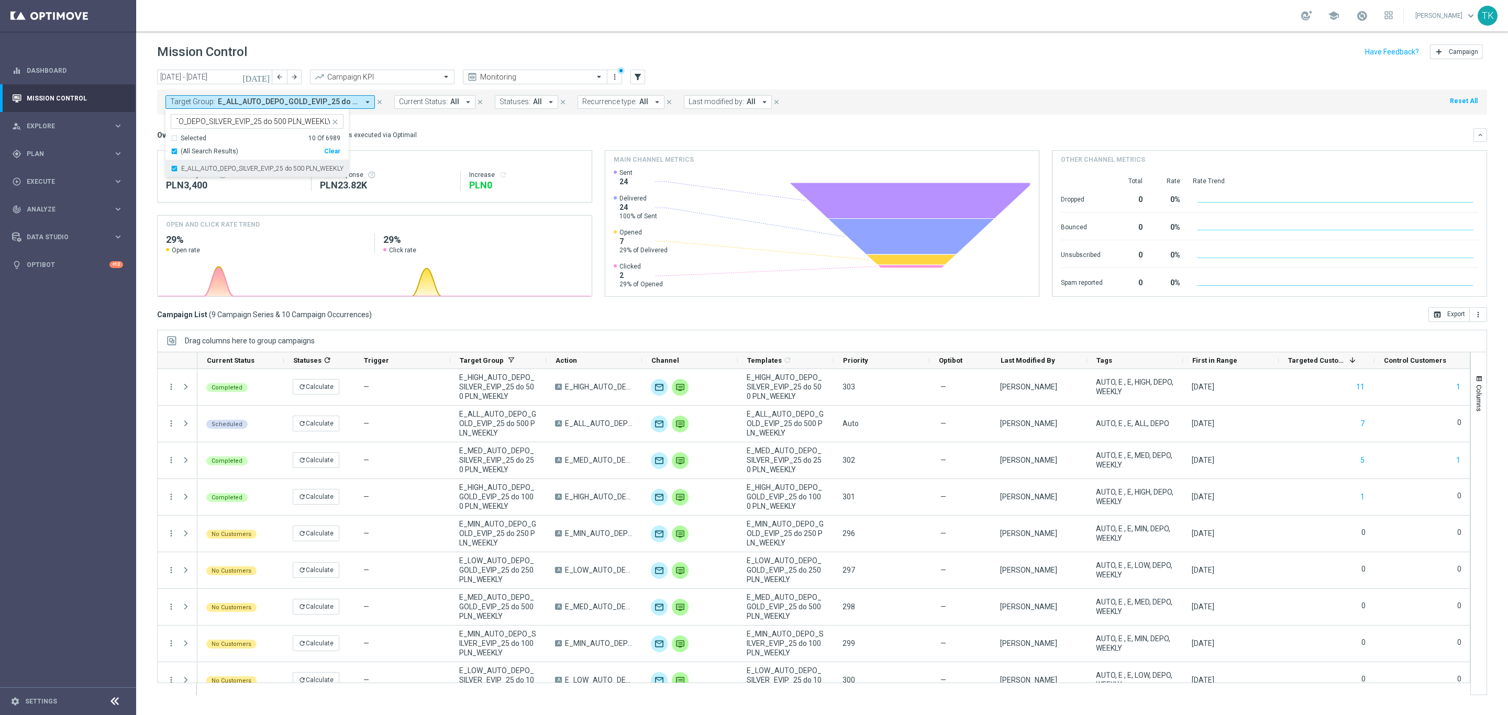
scroll to position [0, 0]
click at [146, 115] on div "today 01 Sep 2025 - 30 Sep 2025 arrow_back arrow_forward Campaign KPI trending_…" at bounding box center [822, 388] width 1372 height 636
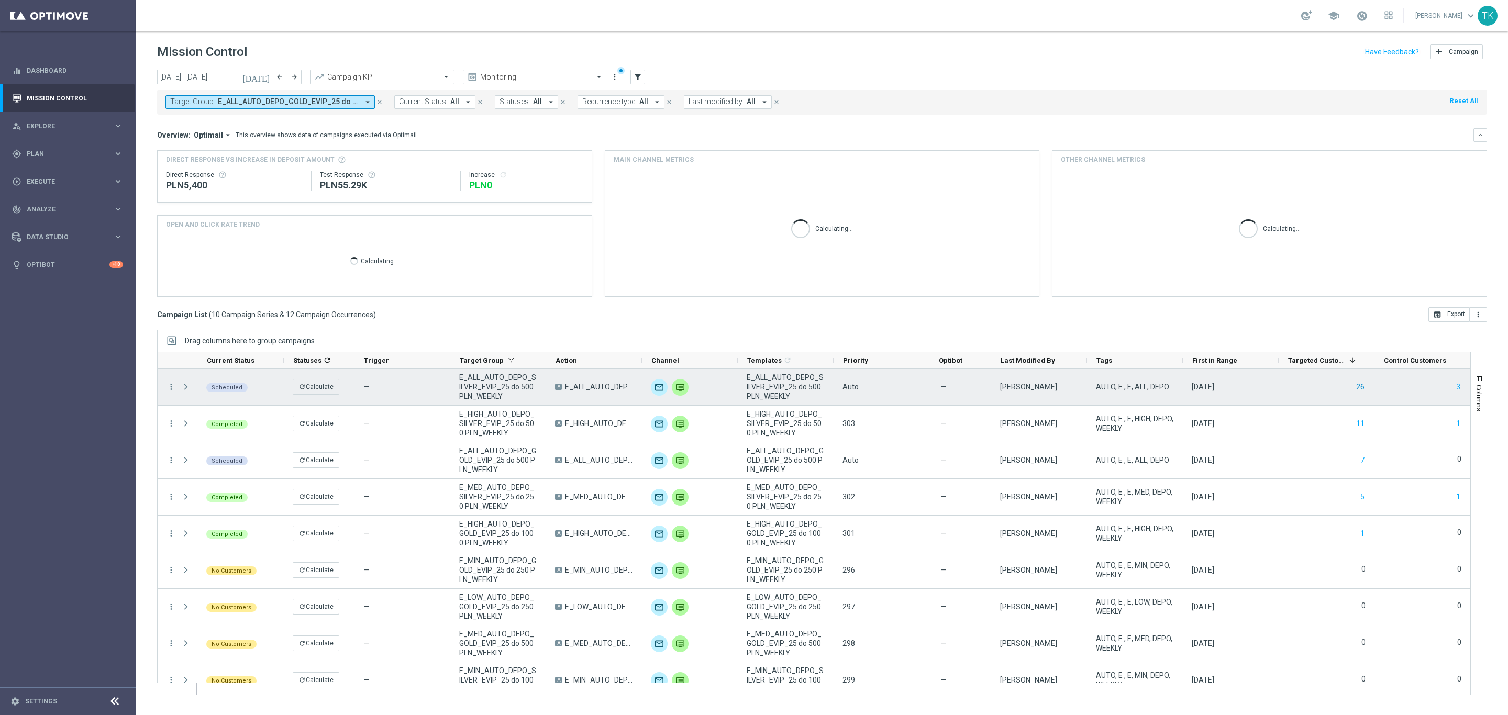
click at [1363, 384] on button "26" at bounding box center [1360, 387] width 10 height 13
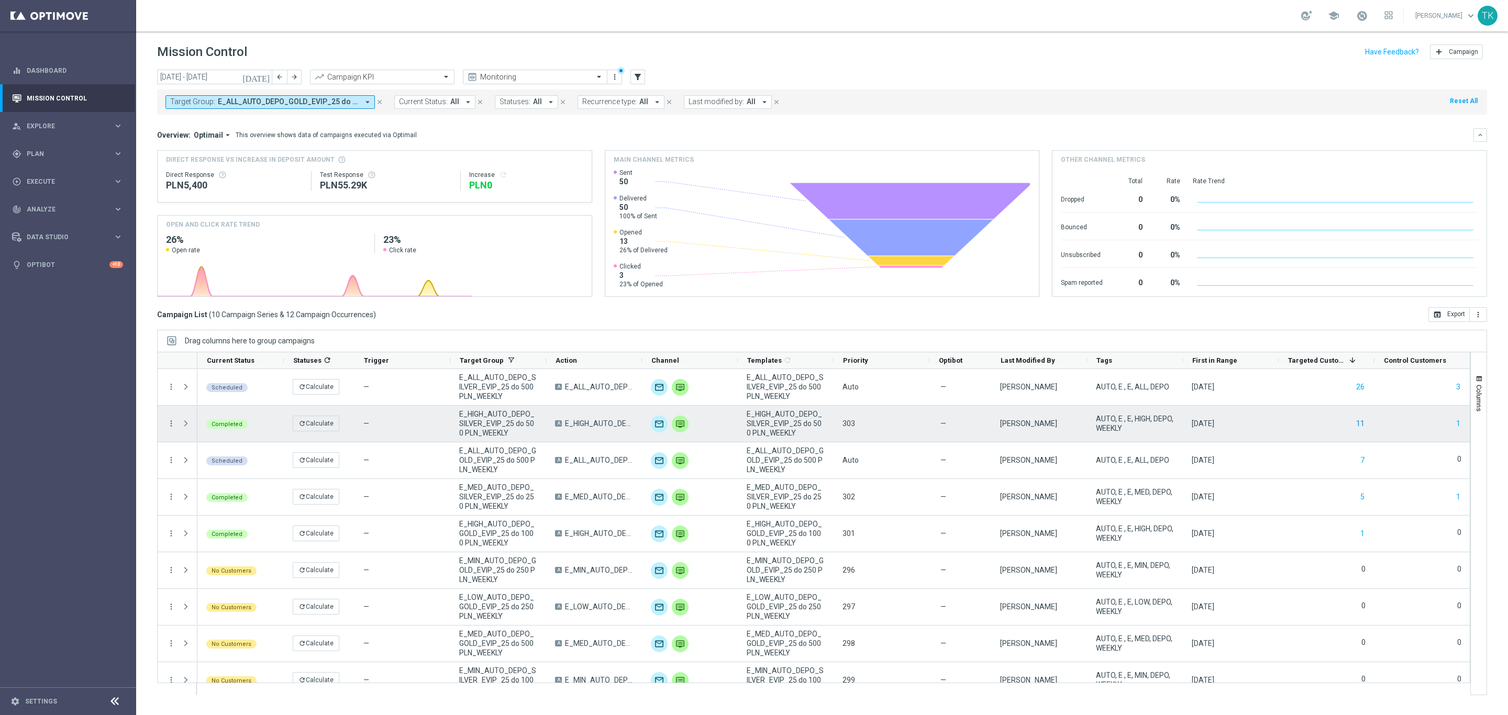
click at [1360, 421] on button "11" at bounding box center [1360, 423] width 10 height 13
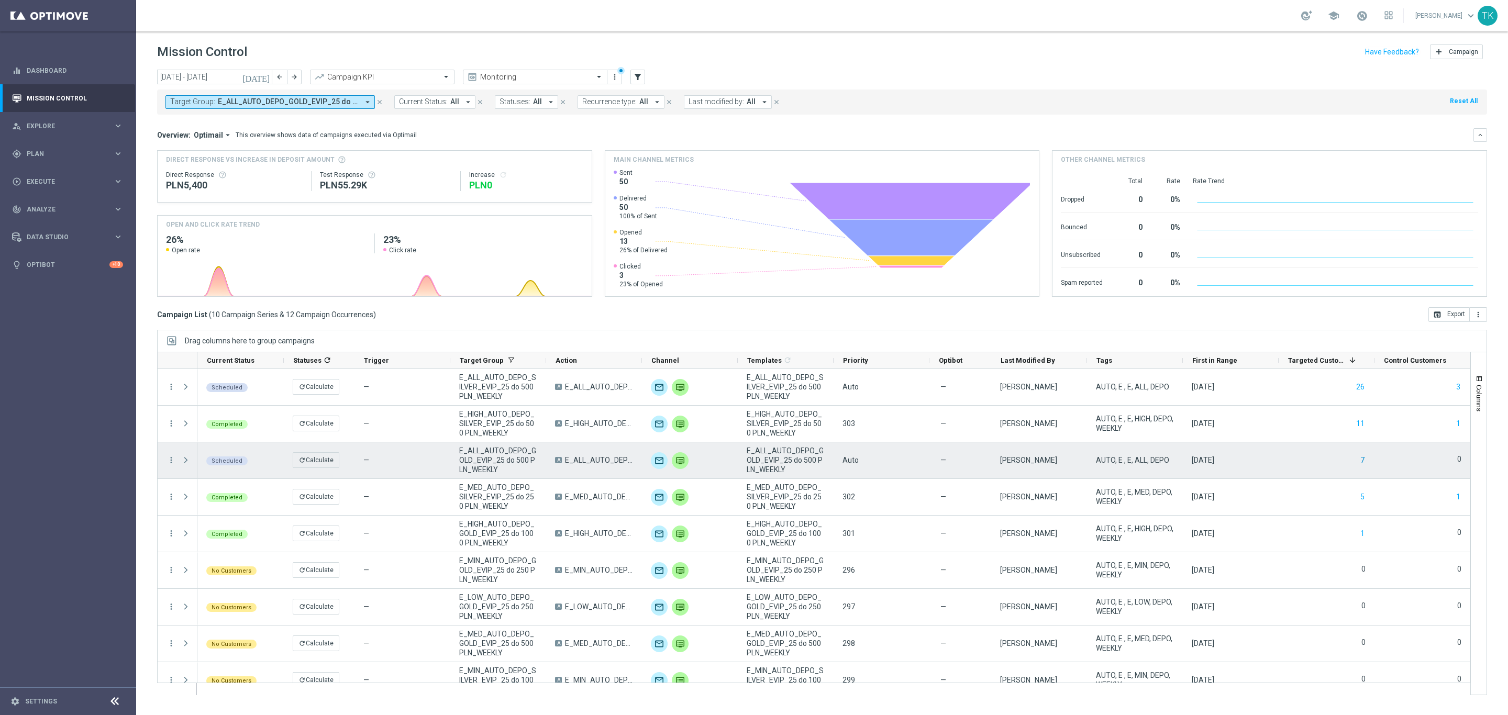
click at [1362, 459] on button "7" at bounding box center [1362, 460] width 6 height 13
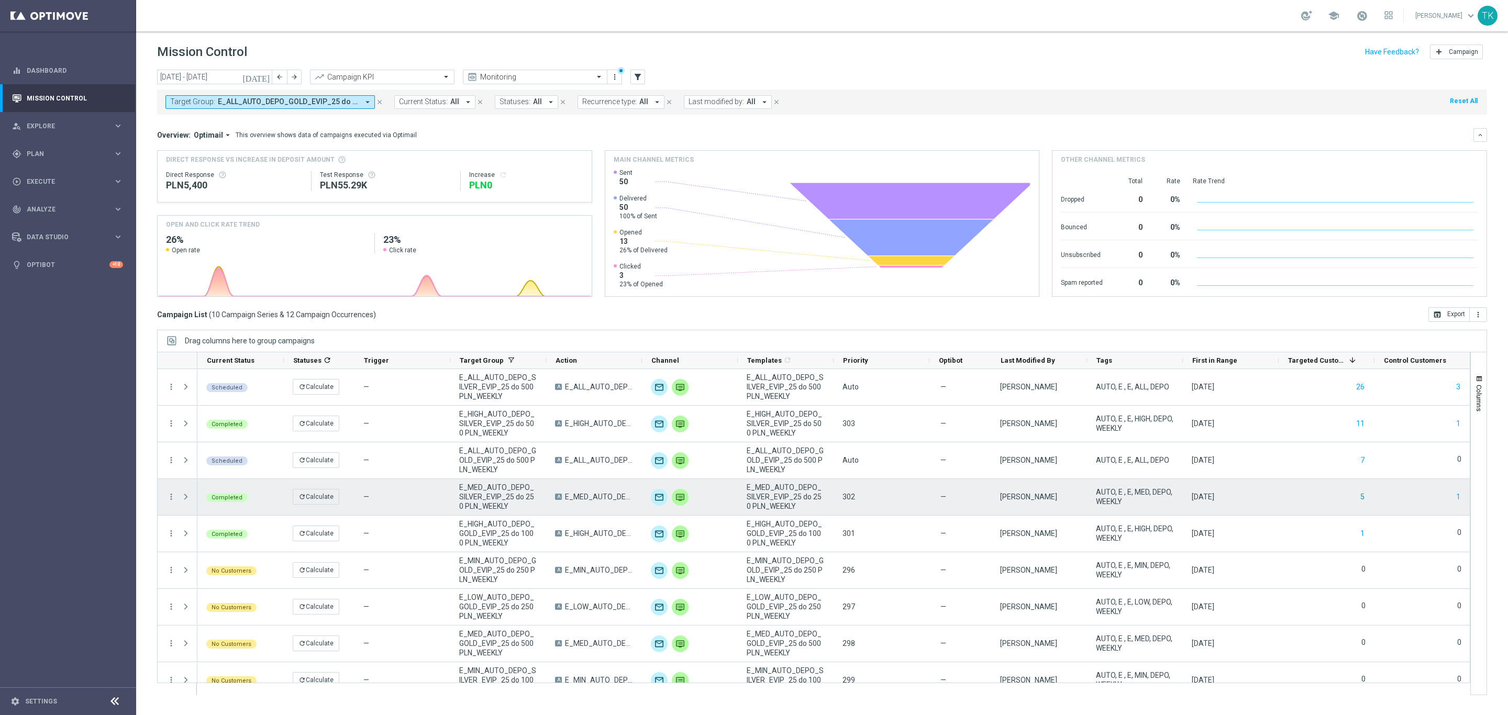
click at [1362, 498] on button "5" at bounding box center [1362, 497] width 6 height 13
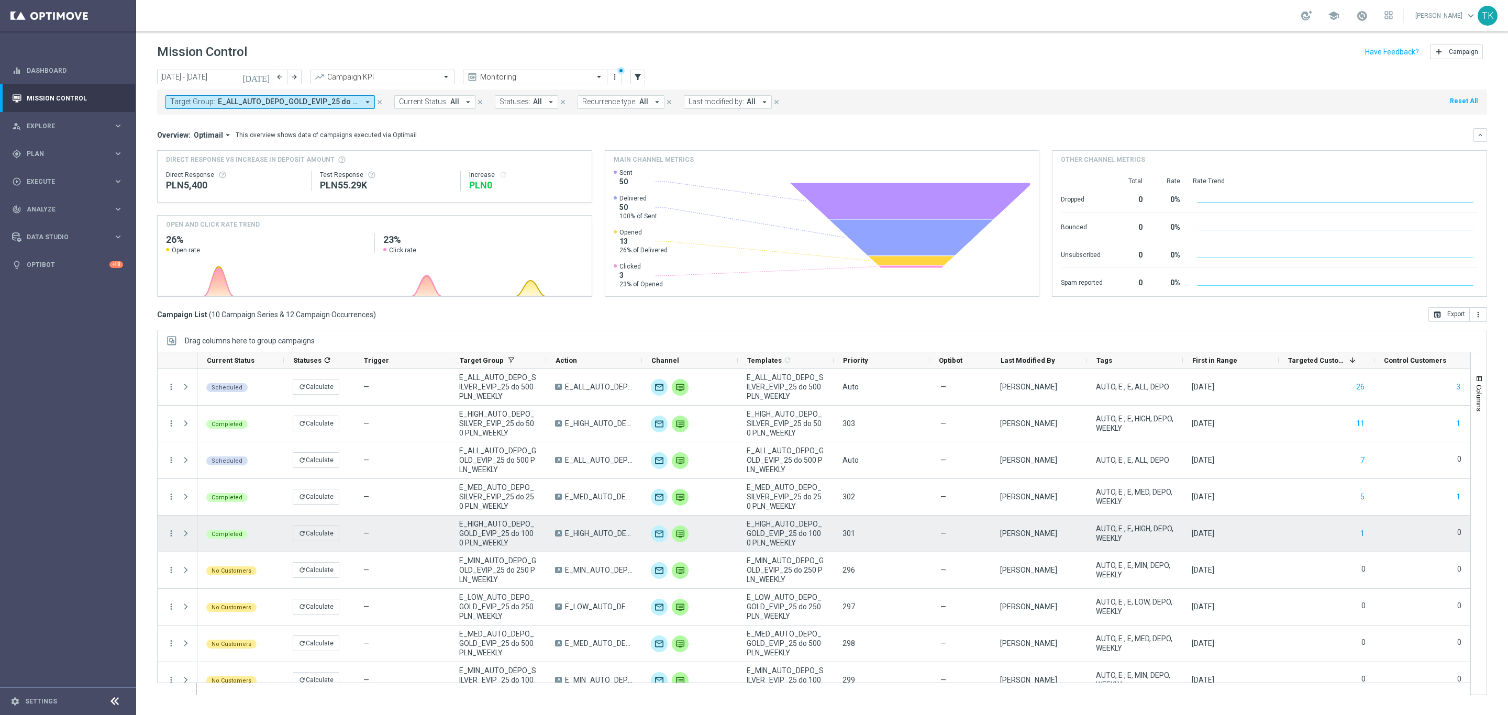
click at [1360, 539] on button "1" at bounding box center [1362, 533] width 6 height 13
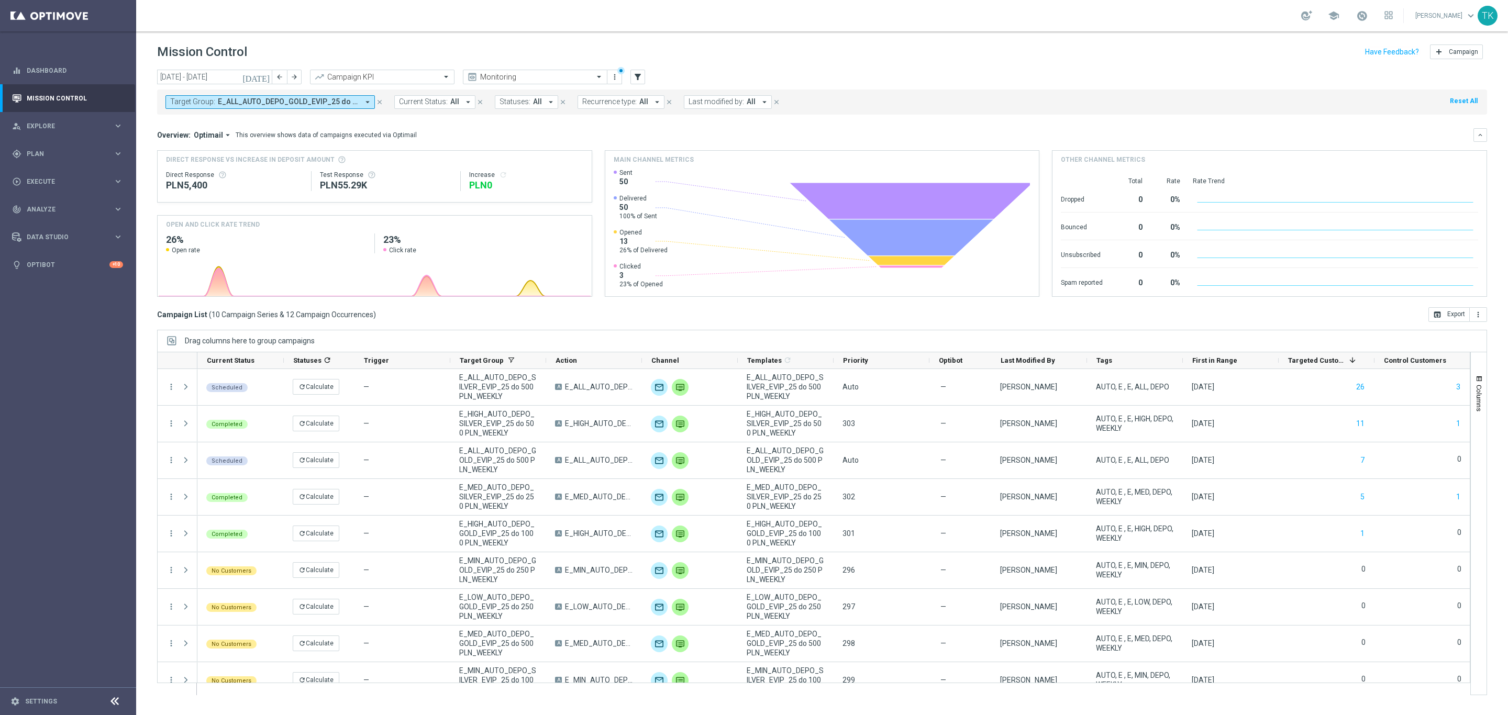
click at [273, 94] on div "Target Group: E_ALL_AUTO_DEPO_GOLD_EVIP_25 do 500 PLN_WEEKLY, E_ALL_AUTO_DEPO_S…" at bounding box center [822, 102] width 1330 height 25
click at [274, 99] on span "E_ALL_AUTO_DEPO_GOLD_EVIP_25 do 500 PLN_WEEKLY, E_ALL_AUTO_DEPO_SILVER_EVIP_25 …" at bounding box center [288, 101] width 141 height 9
click at [0, 0] on div "Clear" at bounding box center [0, 0] width 0 height 0
click at [209, 123] on input "text" at bounding box center [252, 121] width 153 height 9
paste input "E_HIGH_AUTO_SCRATCH_GOLD_EVIP_250 PLN_WEEKLY"
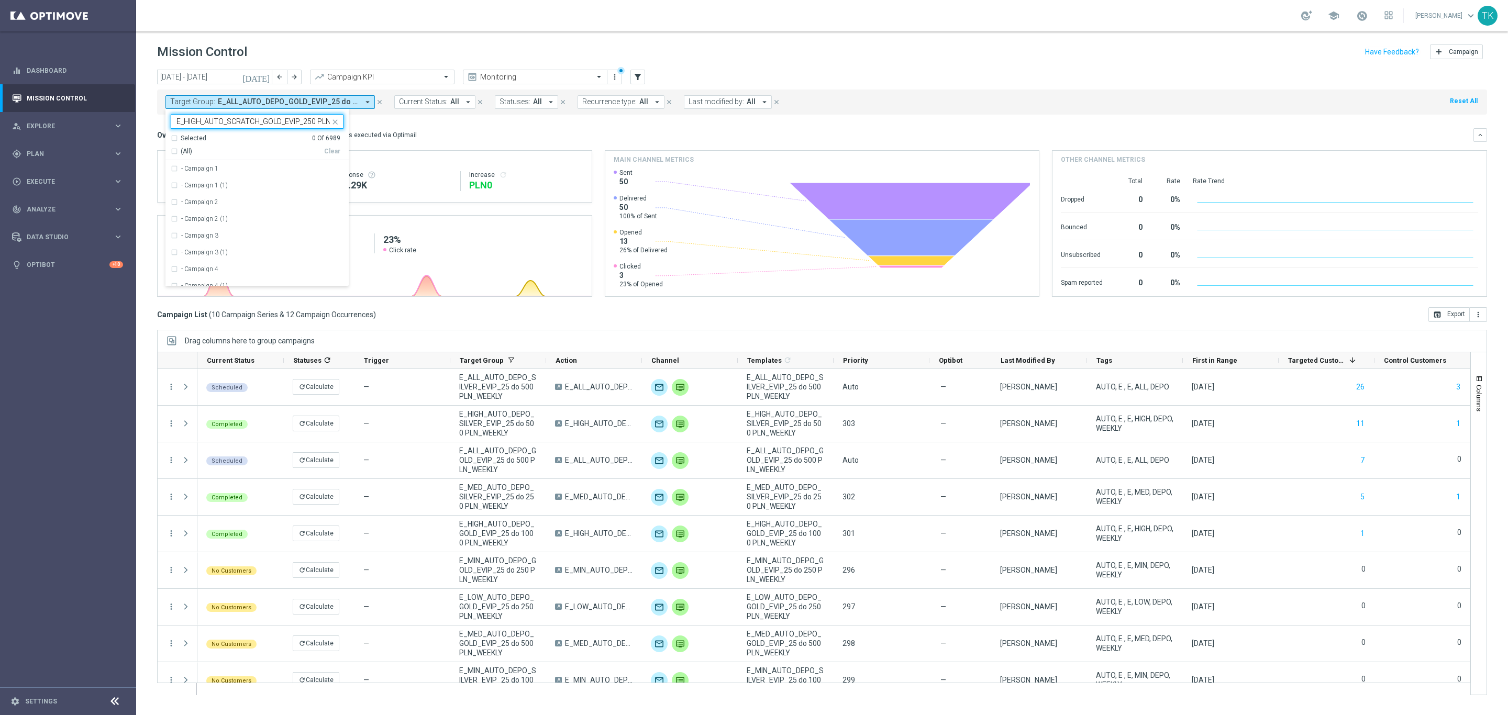
scroll to position [0, 29]
click at [205, 176] on div "E_HIGH_AUTO_SCRATCH_GOLD_EVIP_250 PLN_WEEKLY" at bounding box center [257, 168] width 173 height 17
type input "E_HIGH_AUTO_SCRATCH_GOLD_EVIP_250 PLN_WEEKLY"
click at [147, 121] on div "today 01 Sep 2025 - 30 Sep 2025 arrow_back arrow_forward Campaign KPI trending_…" at bounding box center [822, 388] width 1372 height 636
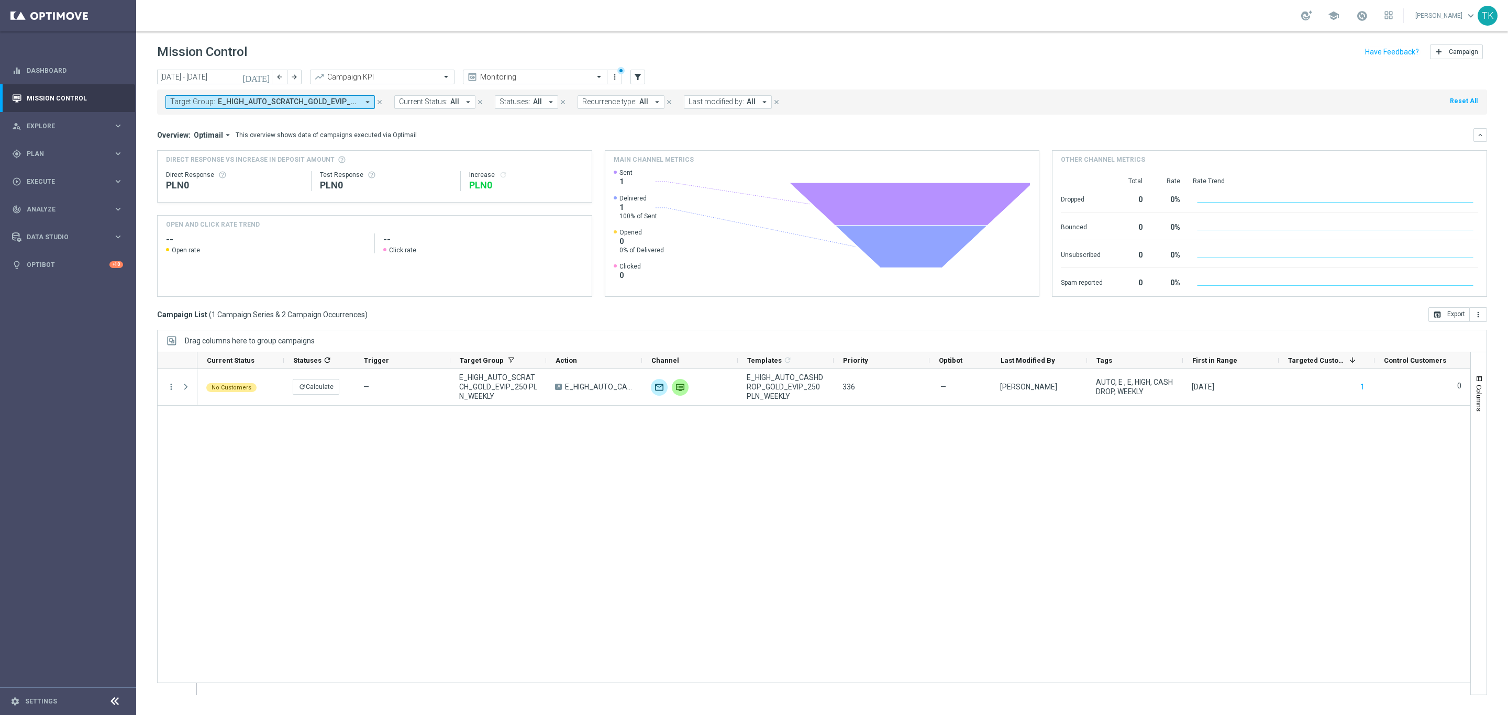
click at [283, 101] on span "E_HIGH_AUTO_SCRATCH_GOLD_EVIP_250 PLN_WEEKLY" at bounding box center [288, 101] width 141 height 9
click at [177, 123] on input "text" at bounding box center [252, 121] width 153 height 9
click at [219, 174] on div "E_MED_AUTO_SCRATCH_SILVER_EVIP_50 PLN_WEEKLY" at bounding box center [257, 168] width 173 height 17
type input "E_MED_AUTO_SCRATCH_SILVER_EVIP_50 PLN_WEEKLY"
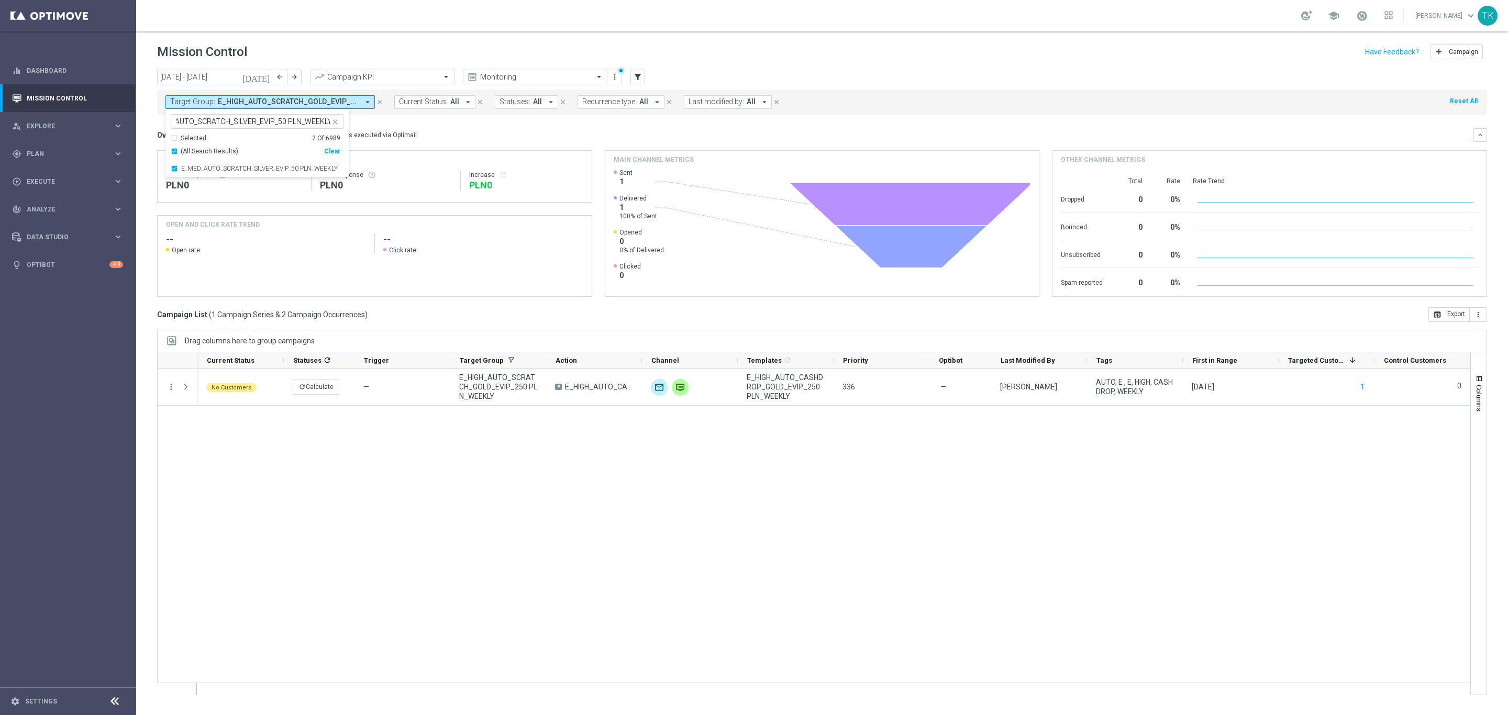
scroll to position [0, 0]
click at [137, 110] on div "today 01 Sep 2025 - 30 Sep 2025 arrow_back arrow_forward Campaign KPI trending_…" at bounding box center [822, 388] width 1372 height 636
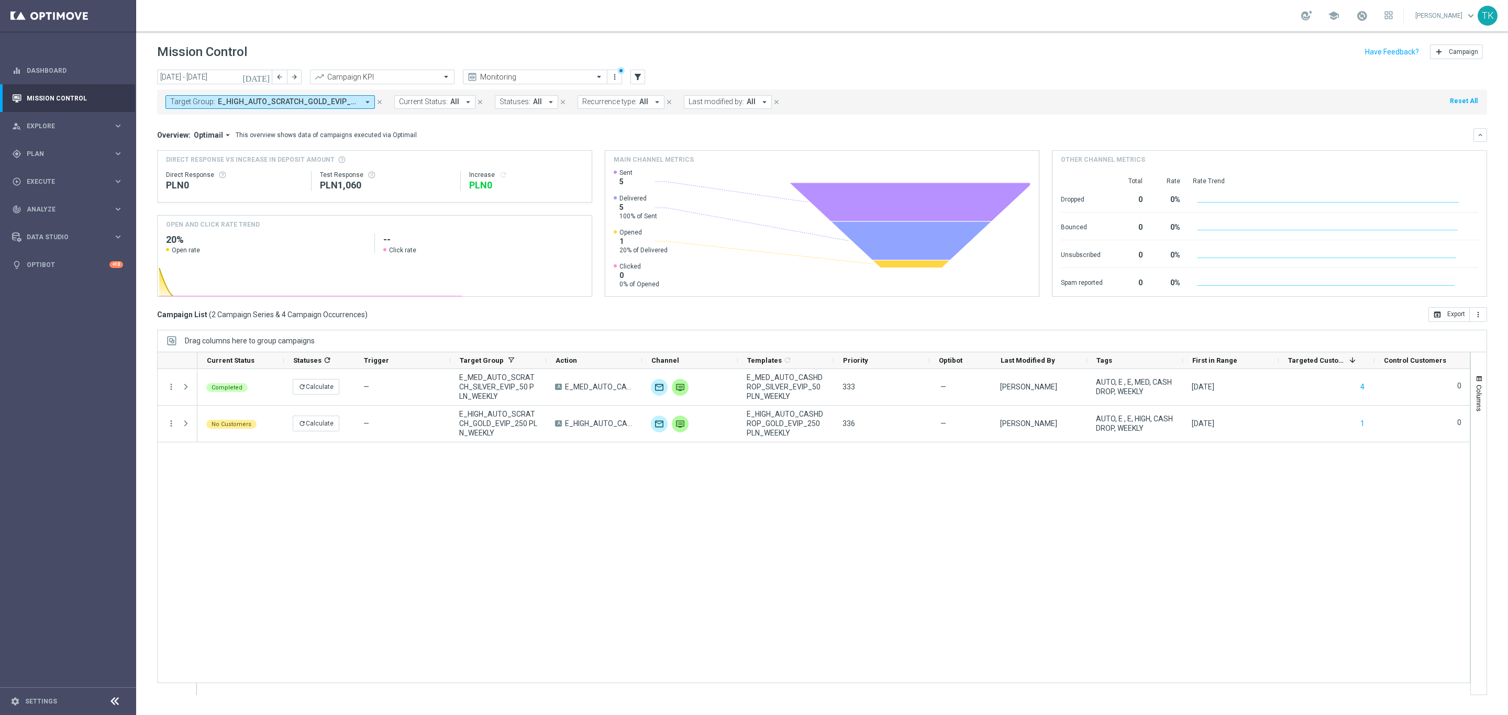
click at [257, 101] on span "E_HIGH_AUTO_SCRATCH_GOLD_EVIP_250 PLN_WEEKLY, E_MED_AUTO_SCRATCH_SILVER_EVIP_50…" at bounding box center [288, 101] width 141 height 9
click at [191, 123] on input "text" at bounding box center [252, 121] width 153 height 9
click at [203, 171] on label "E_HIGH_AUTO_SCRATCH_SILVER_EVIP_50 PLN_WEEKLY" at bounding box center [260, 168] width 159 height 6
type input "E_HIGH_AUTO_SCRATCH_SILVER_EVIP_50 PLN_WEEKLY"
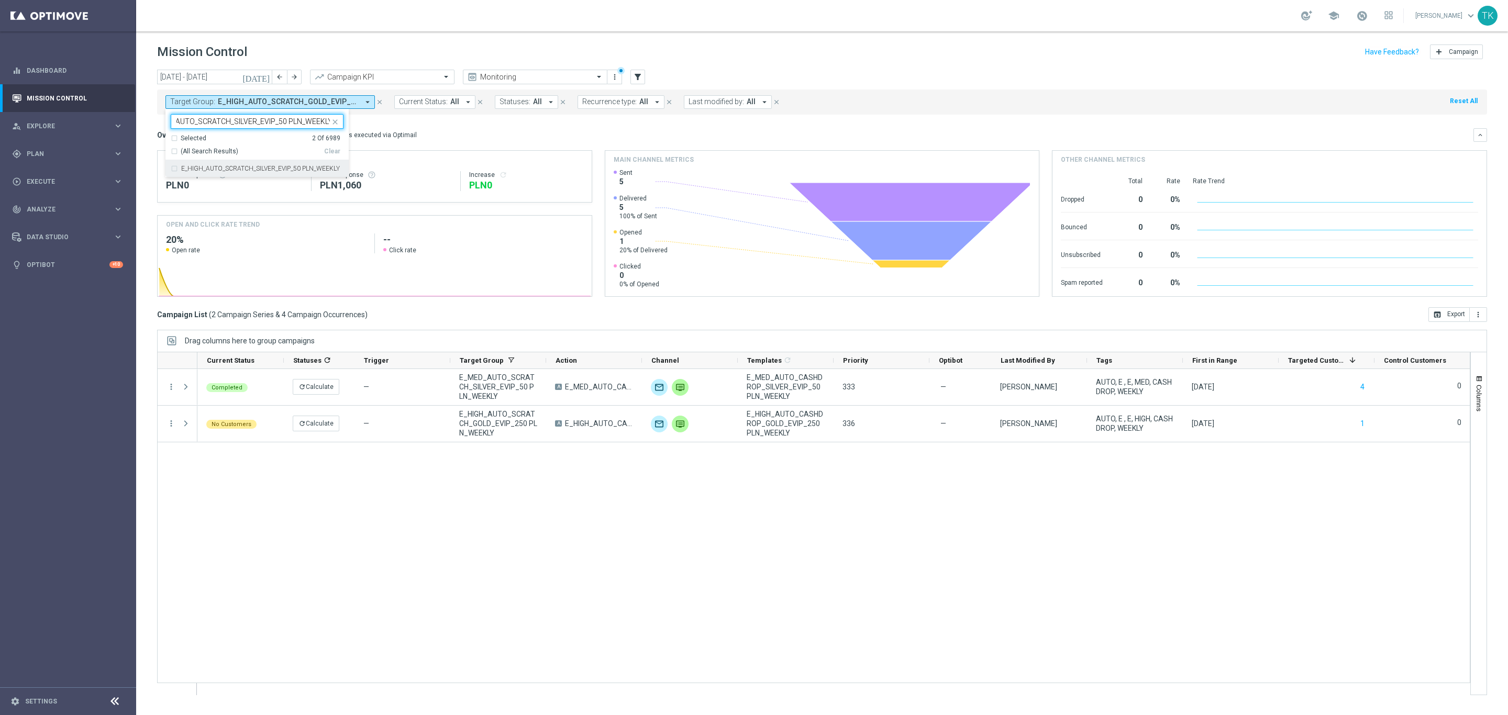
scroll to position [0, 0]
click at [148, 132] on div "today 01 Sep 2025 - 30 Sep 2025 arrow_back arrow_forward Campaign KPI trending_…" at bounding box center [822, 388] width 1372 height 636
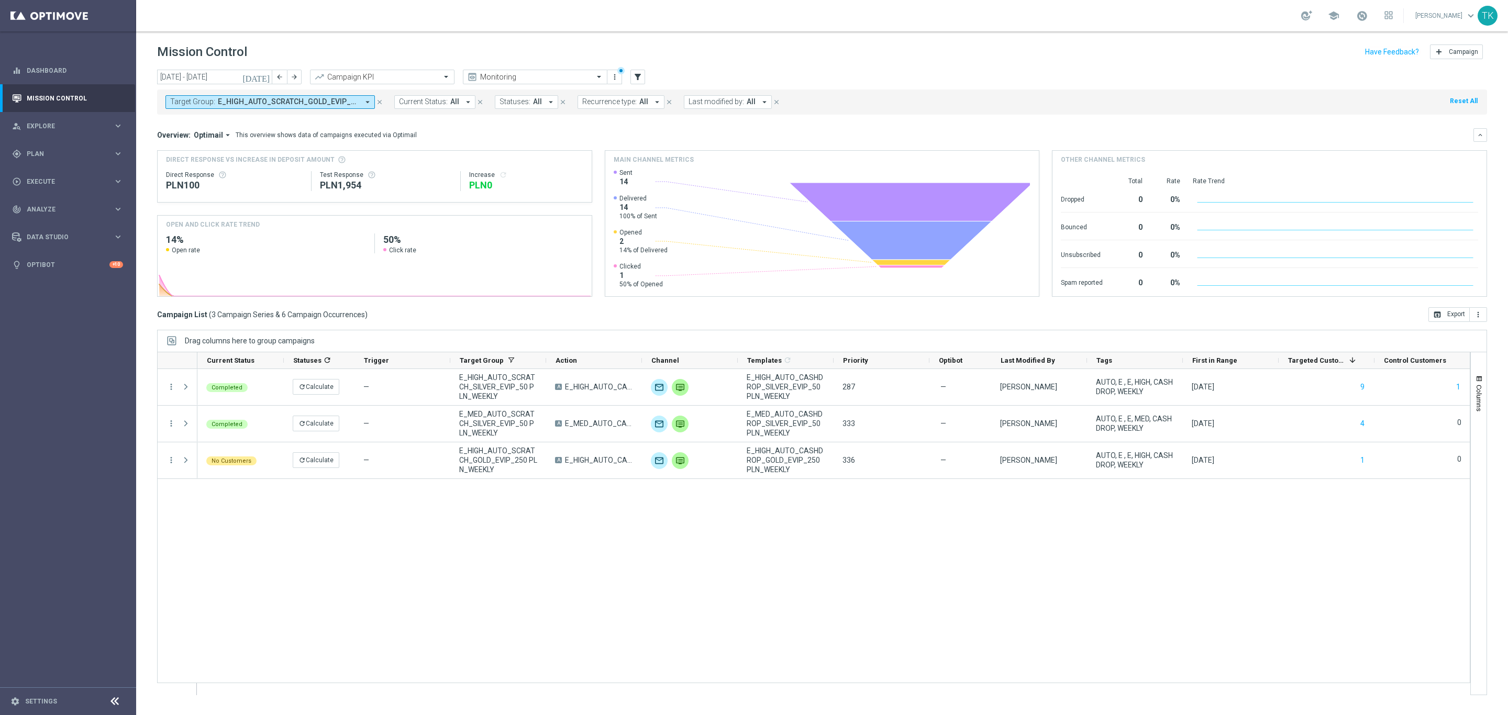
click at [316, 101] on span "E_HIGH_AUTO_SCRATCH_GOLD_EVIP_250 PLN_WEEKLY, E_HIGH_AUTO_SCRATCH_SILVER_EVIP_5…" at bounding box center [288, 101] width 141 height 9
click at [219, 118] on input "text" at bounding box center [252, 121] width 153 height 9
click at [206, 165] on div "E_ALL_AUTO_CASHDROP_GOLD_EVIP_250 PLN_WEEKLY" at bounding box center [257, 168] width 173 height 17
type input "E_ALL_AUTO_CASHDROP_GOLD_EVIP_250 PLN_WEEKLY"
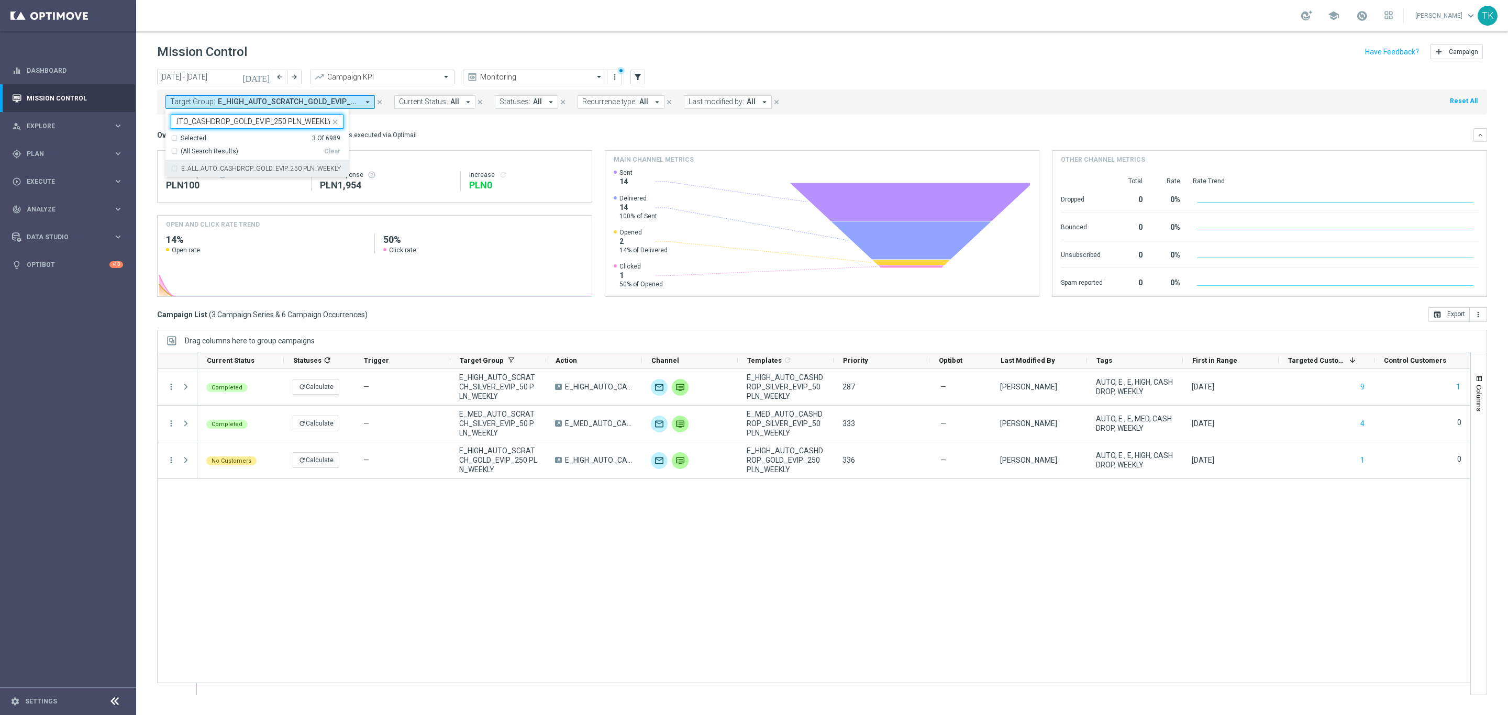
scroll to position [0, 0]
click at [143, 118] on div "today 01 Sep 2025 - 30 Sep 2025 arrow_back arrow_forward Campaign KPI trending_…" at bounding box center [822, 388] width 1372 height 636
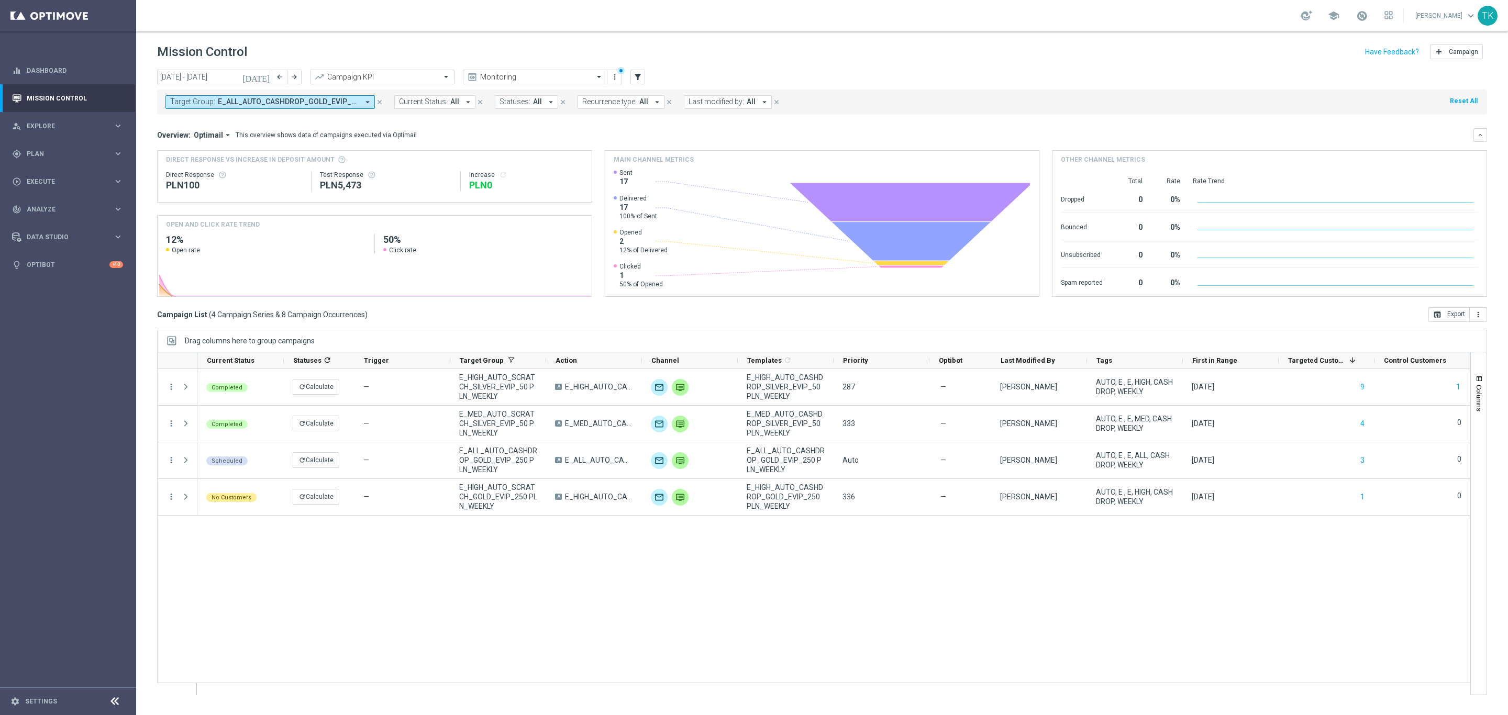
click at [279, 102] on span "E_ALL_AUTO_CASHDROP_GOLD_EVIP_250 PLN_WEEKLY, E_HIGH_AUTO_SCRATCH_GOLD_EVIP_250…" at bounding box center [288, 101] width 141 height 9
click at [187, 126] on input "text" at bounding box center [252, 121] width 153 height 9
click at [200, 171] on label "E_ALL_AUTO_CASHDROP_SILVER_EVIP_50 PLN_WEEKLY" at bounding box center [260, 168] width 159 height 6
type input "E_ALL_AUTO_CASHDROP_SILVER_EVIP_50 PLN_WEEKLY"
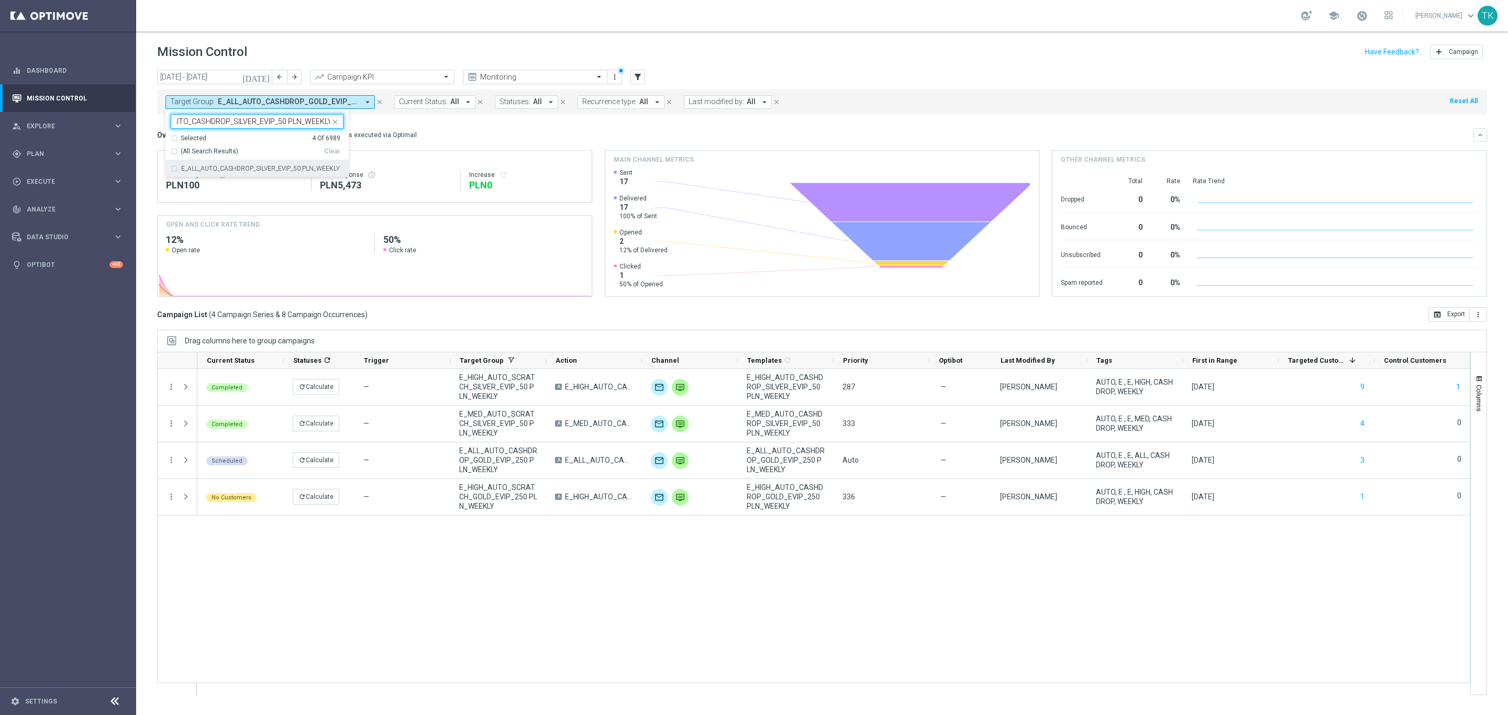
scroll to position [0, 0]
click at [147, 123] on div "today 01 Sep 2025 - 30 Sep 2025 arrow_back arrow_forward Campaign KPI trending_…" at bounding box center [822, 388] width 1372 height 636
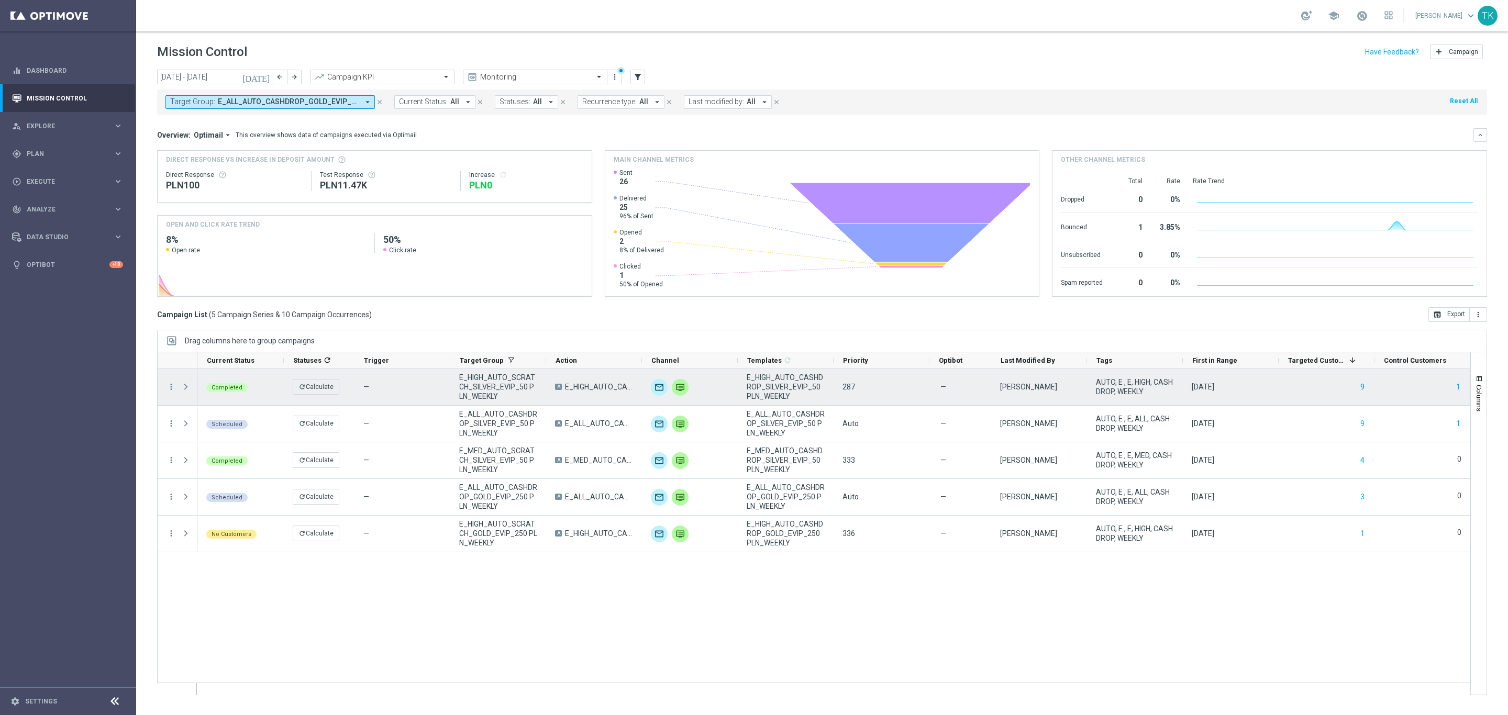
click at [1362, 387] on button "9" at bounding box center [1362, 387] width 6 height 13
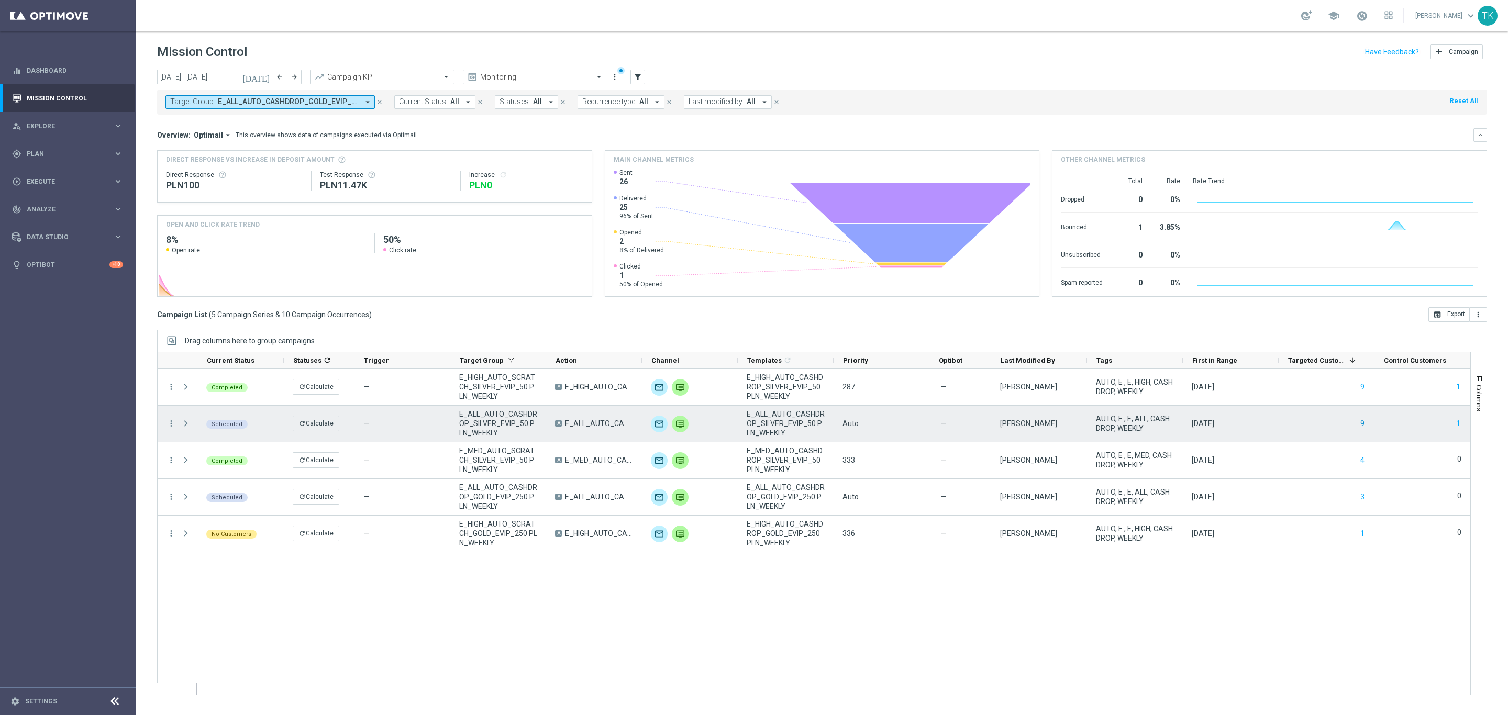
click at [1362, 422] on button "9" at bounding box center [1362, 423] width 6 height 13
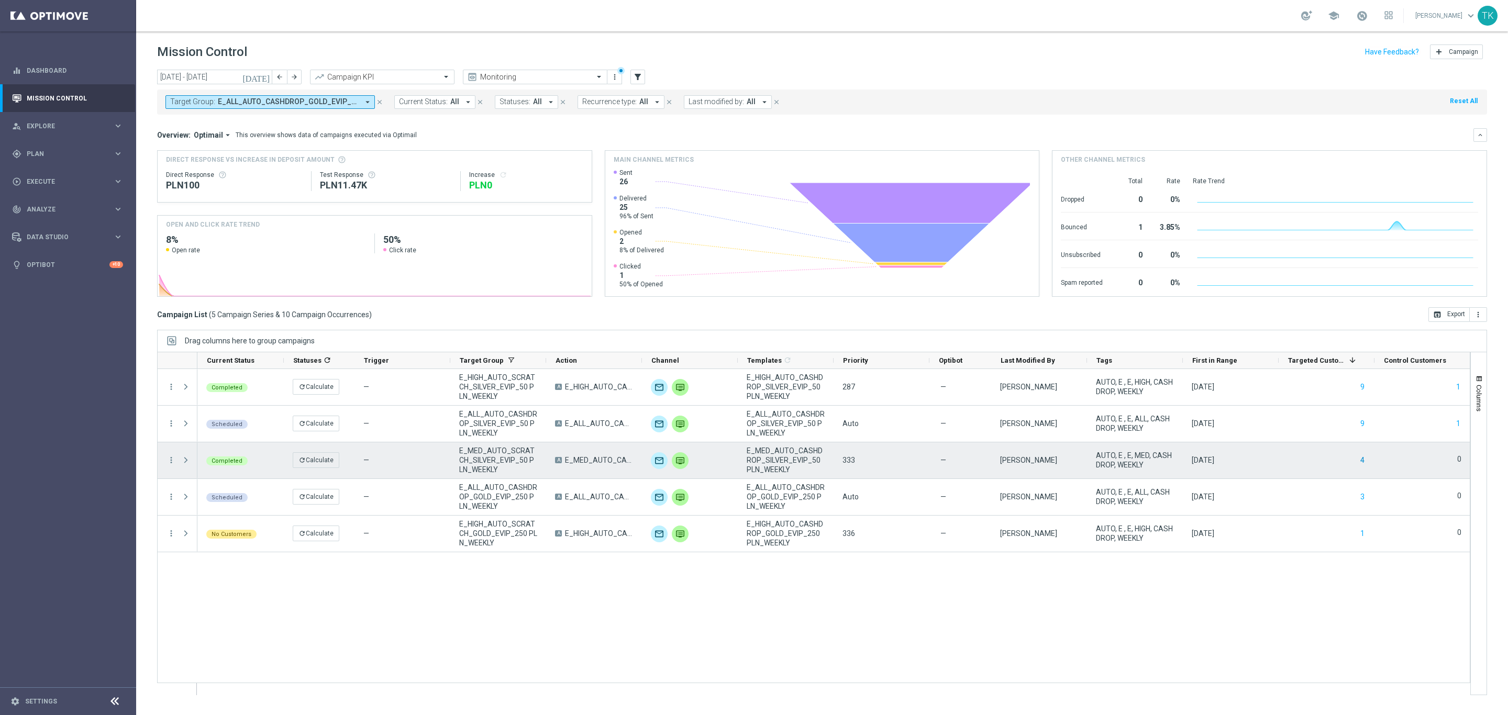
click at [1364, 459] on button "4" at bounding box center [1362, 460] width 6 height 13
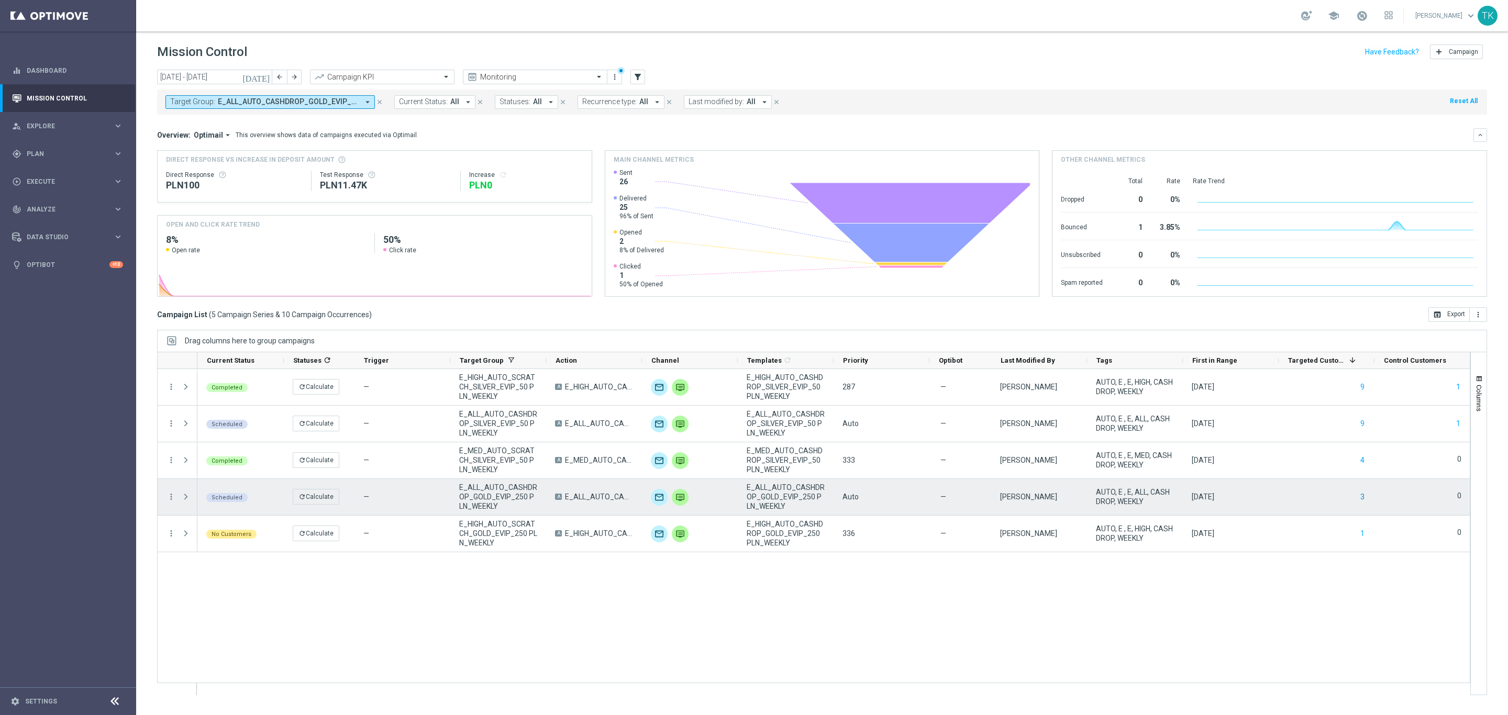
click at [1360, 501] on button "3" at bounding box center [1362, 497] width 6 height 13
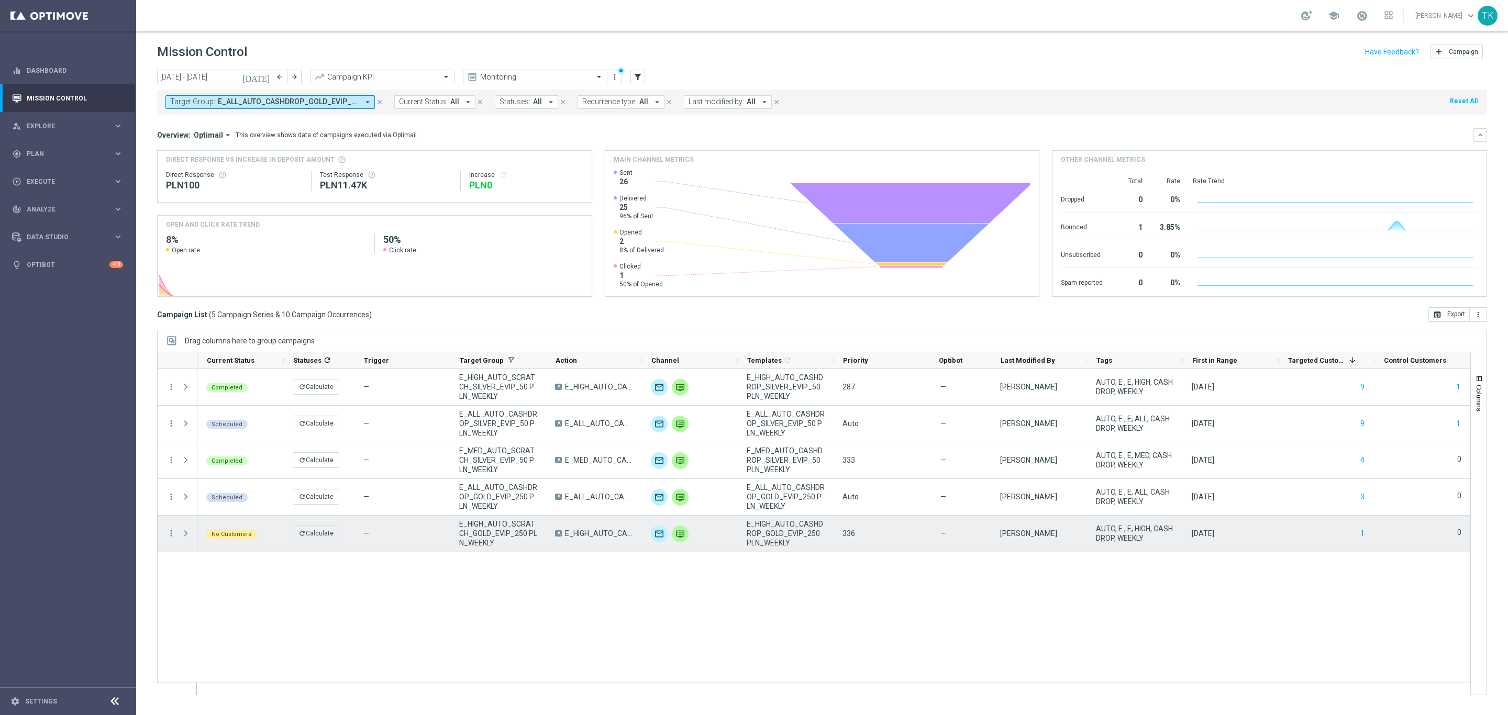
click at [1362, 532] on button "1" at bounding box center [1362, 533] width 6 height 13
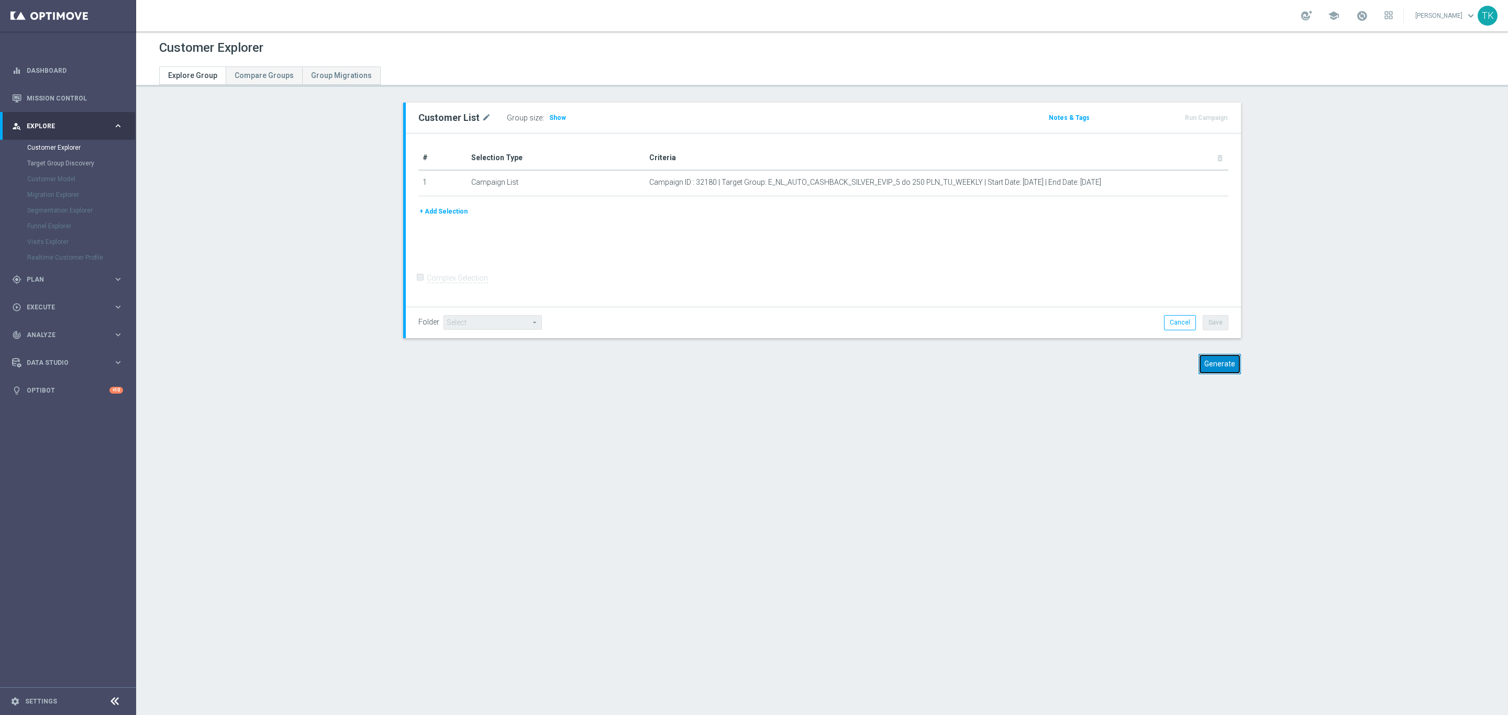
click at [1215, 363] on button "Generate" at bounding box center [1219, 364] width 42 height 20
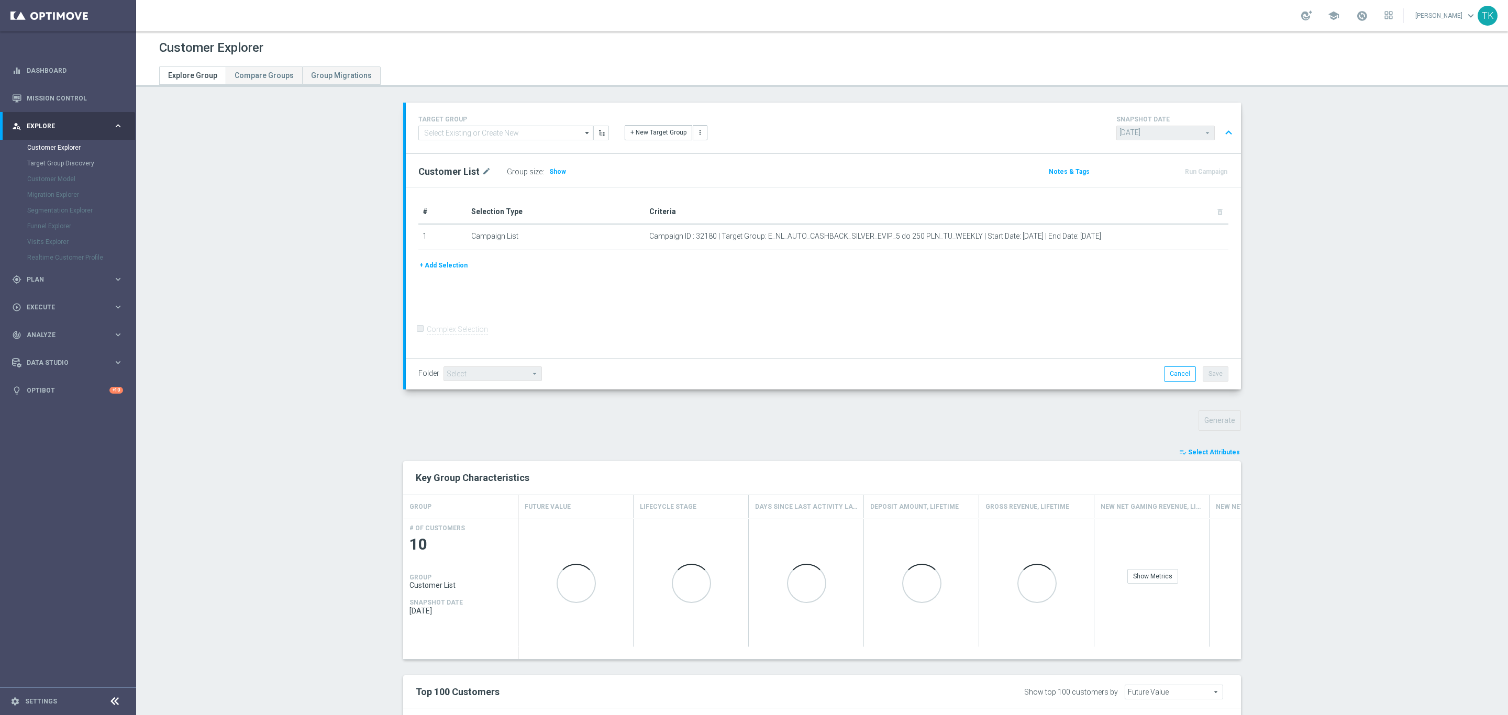
scroll to position [277, 0]
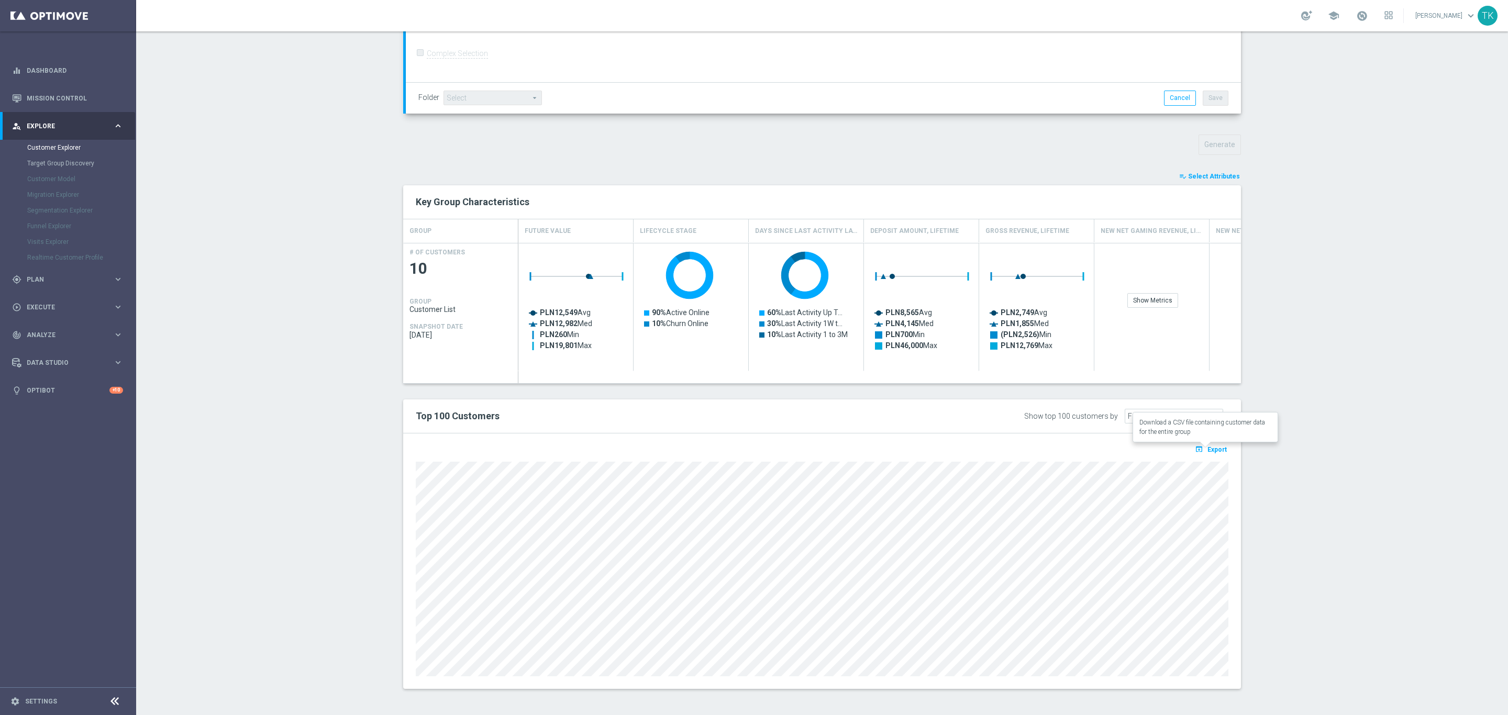
click at [1212, 451] on span "Export" at bounding box center [1216, 449] width 19 height 7
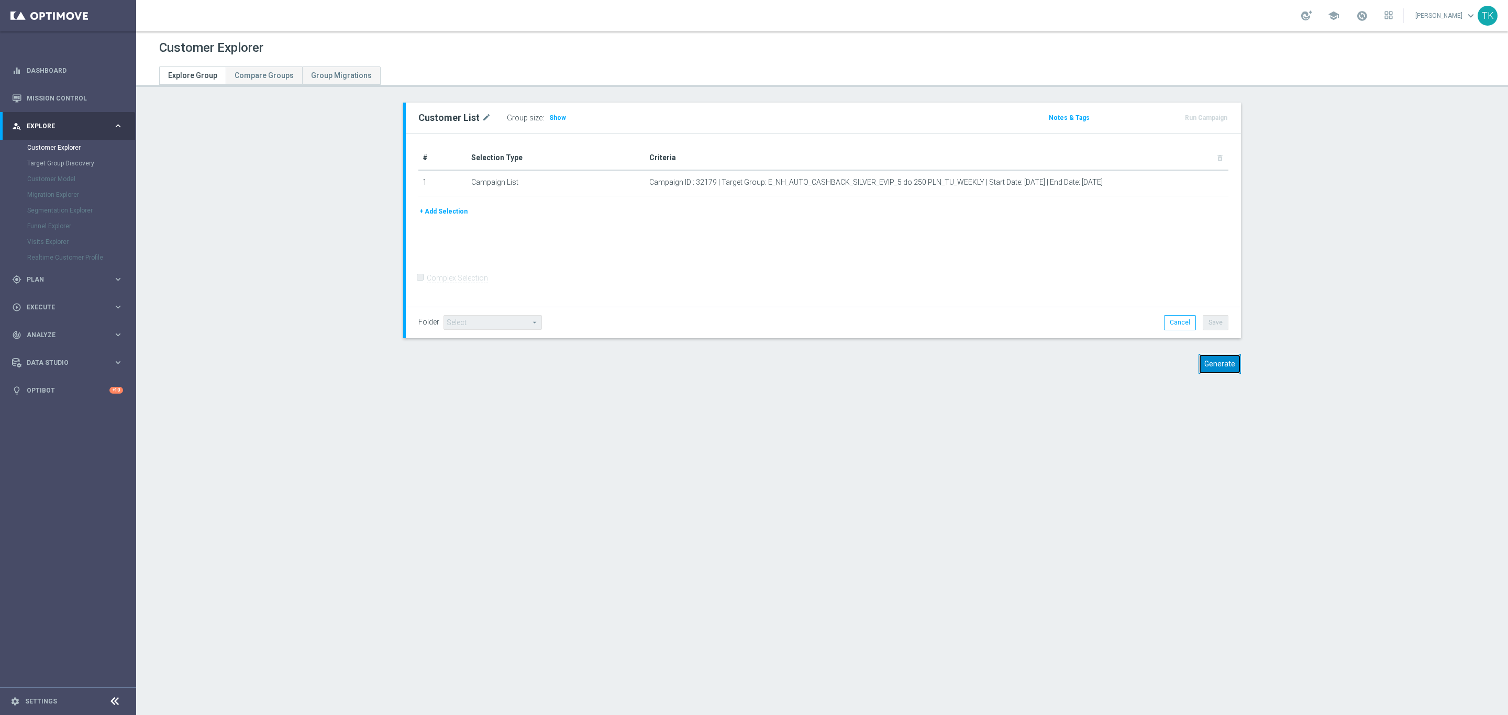
click at [1205, 365] on button "Generate" at bounding box center [1219, 364] width 42 height 20
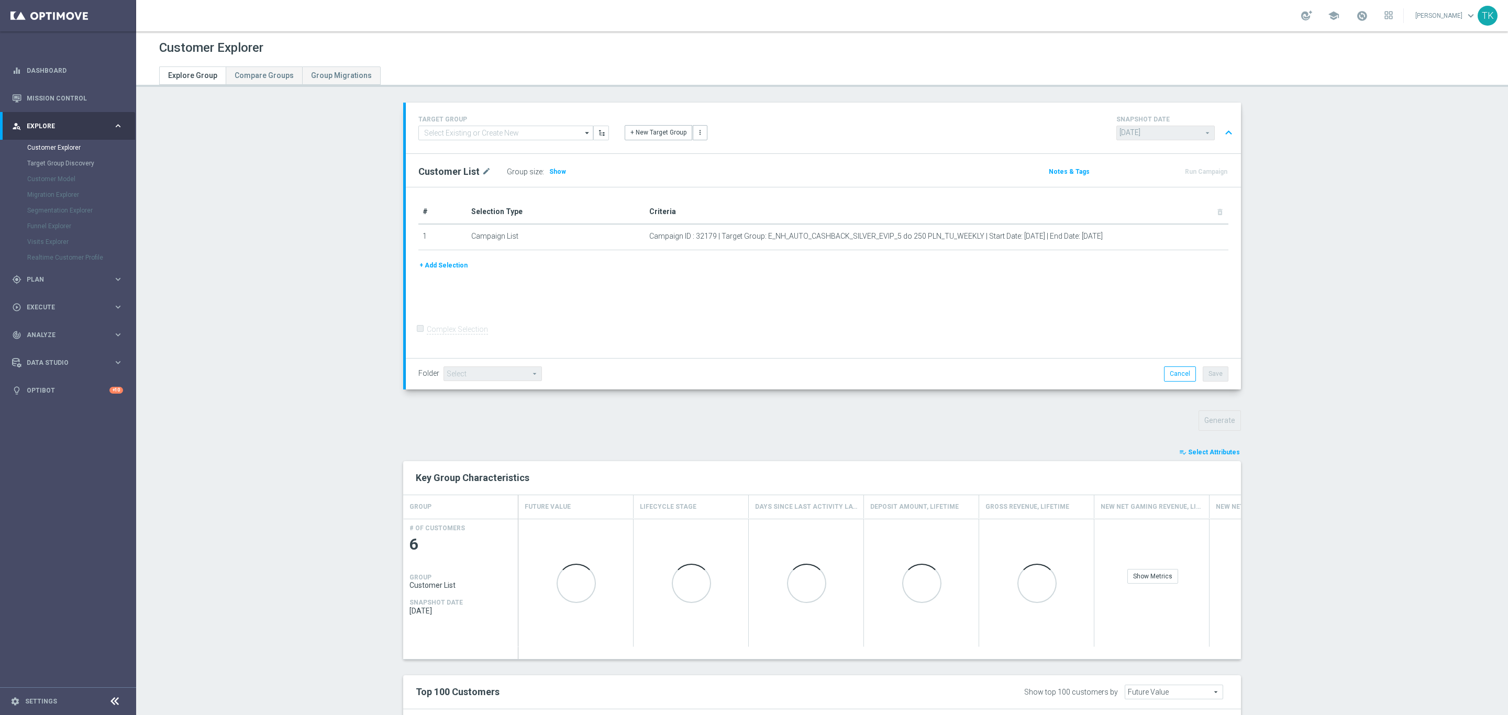
scroll to position [208, 0]
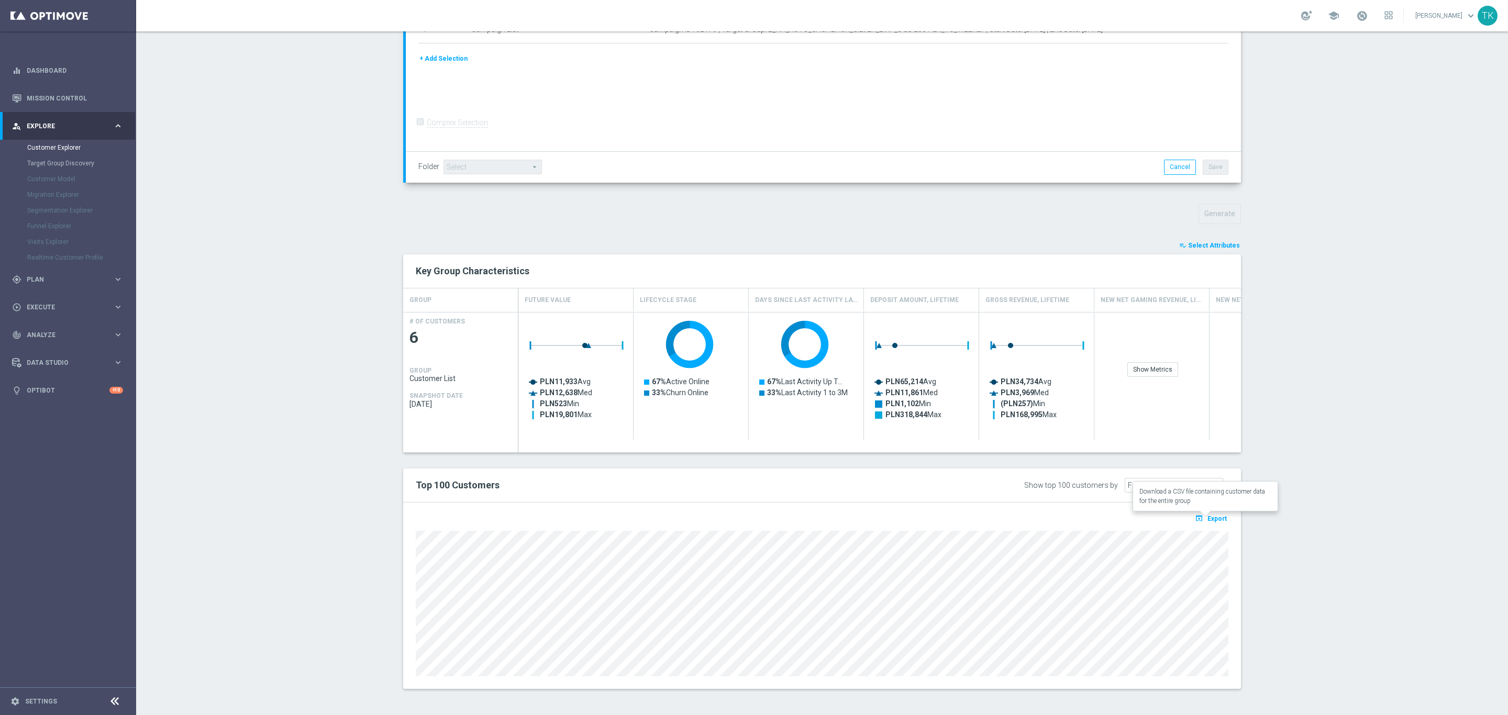
click at [1207, 512] on button "open_in_browser Export" at bounding box center [1210, 518] width 35 height 14
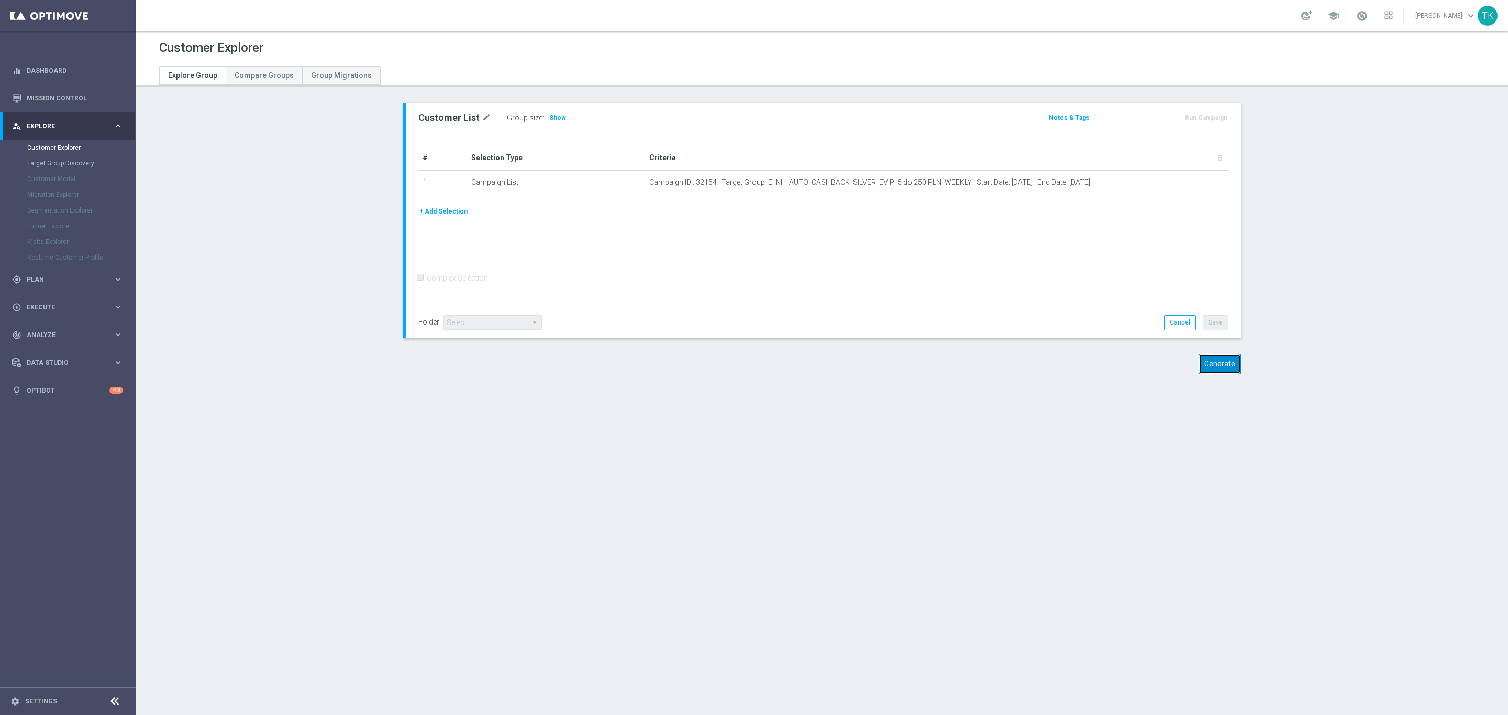
click at [1211, 363] on button "Generate" at bounding box center [1219, 364] width 42 height 20
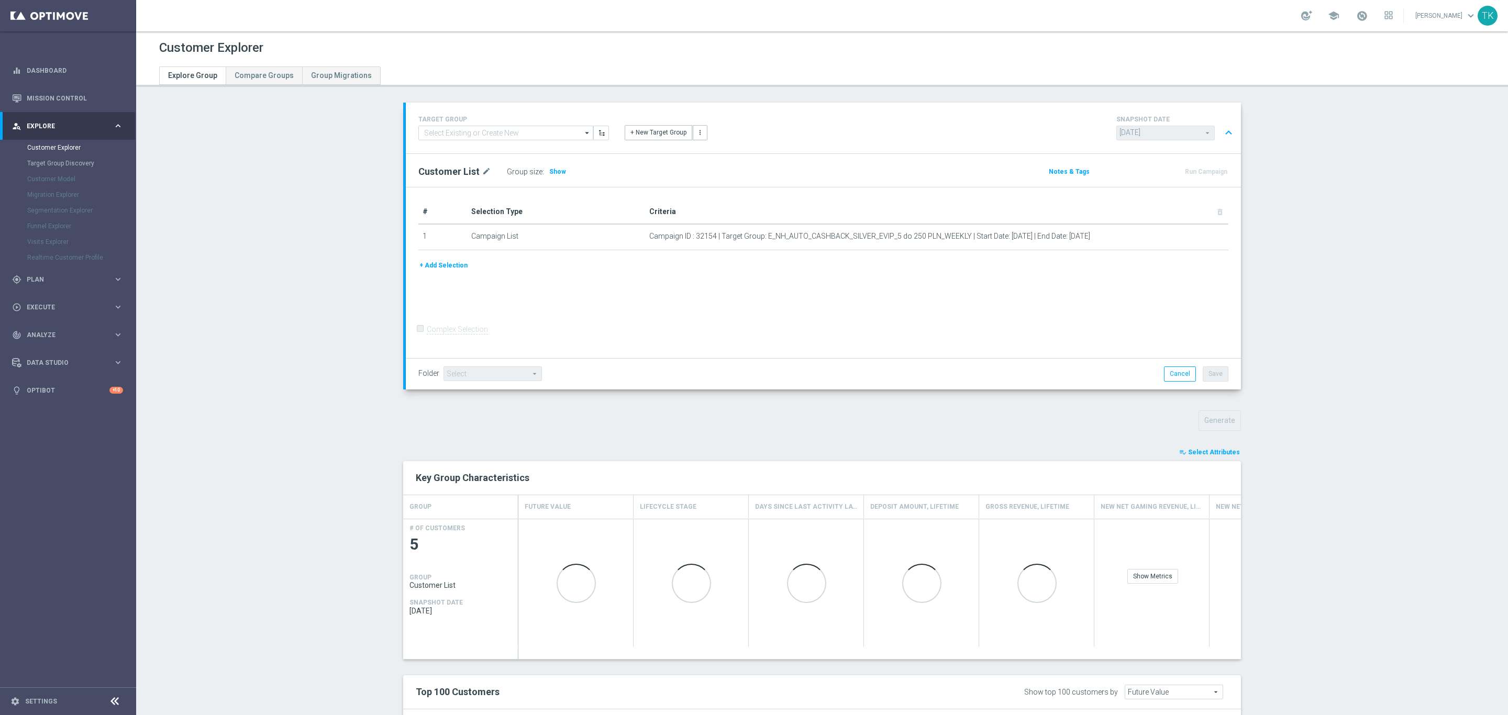
scroll to position [190, 0]
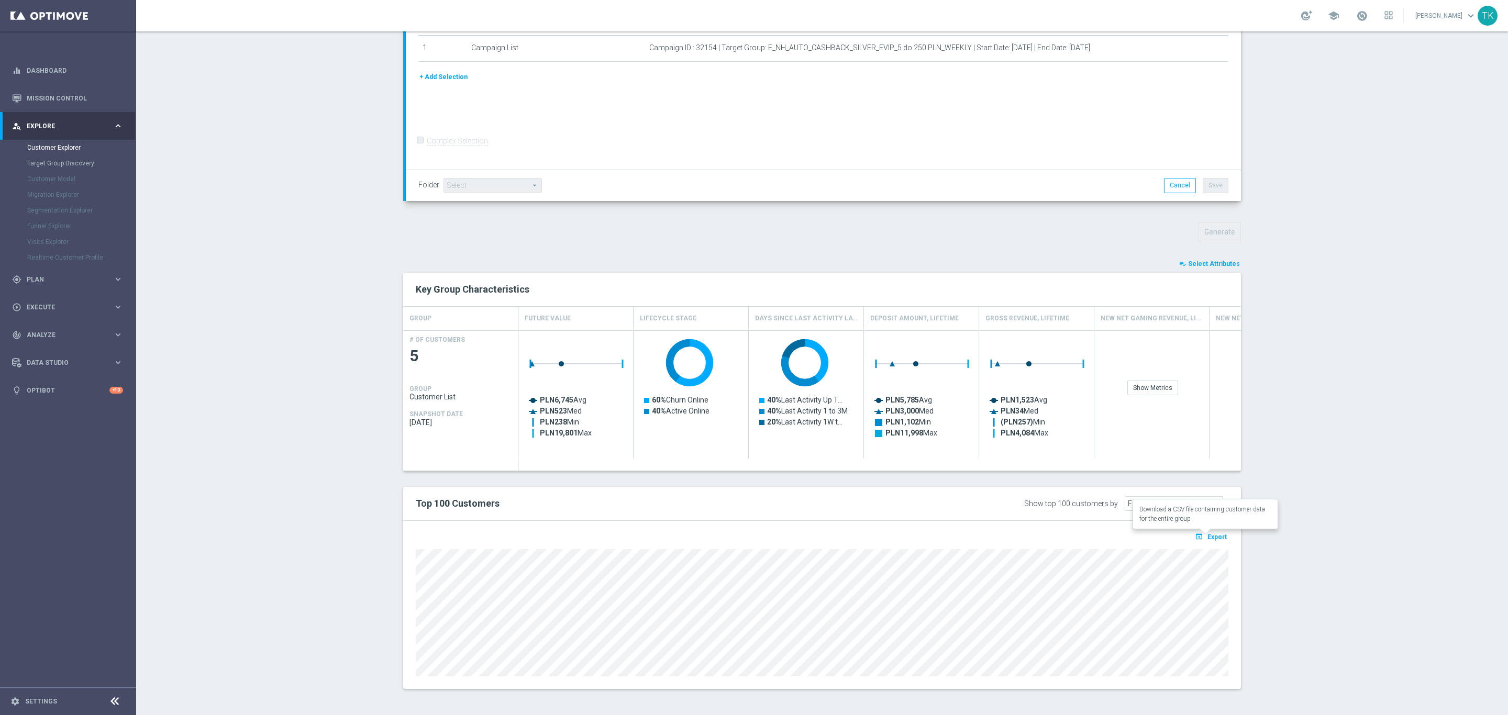
click at [1207, 536] on span "Export" at bounding box center [1216, 536] width 19 height 7
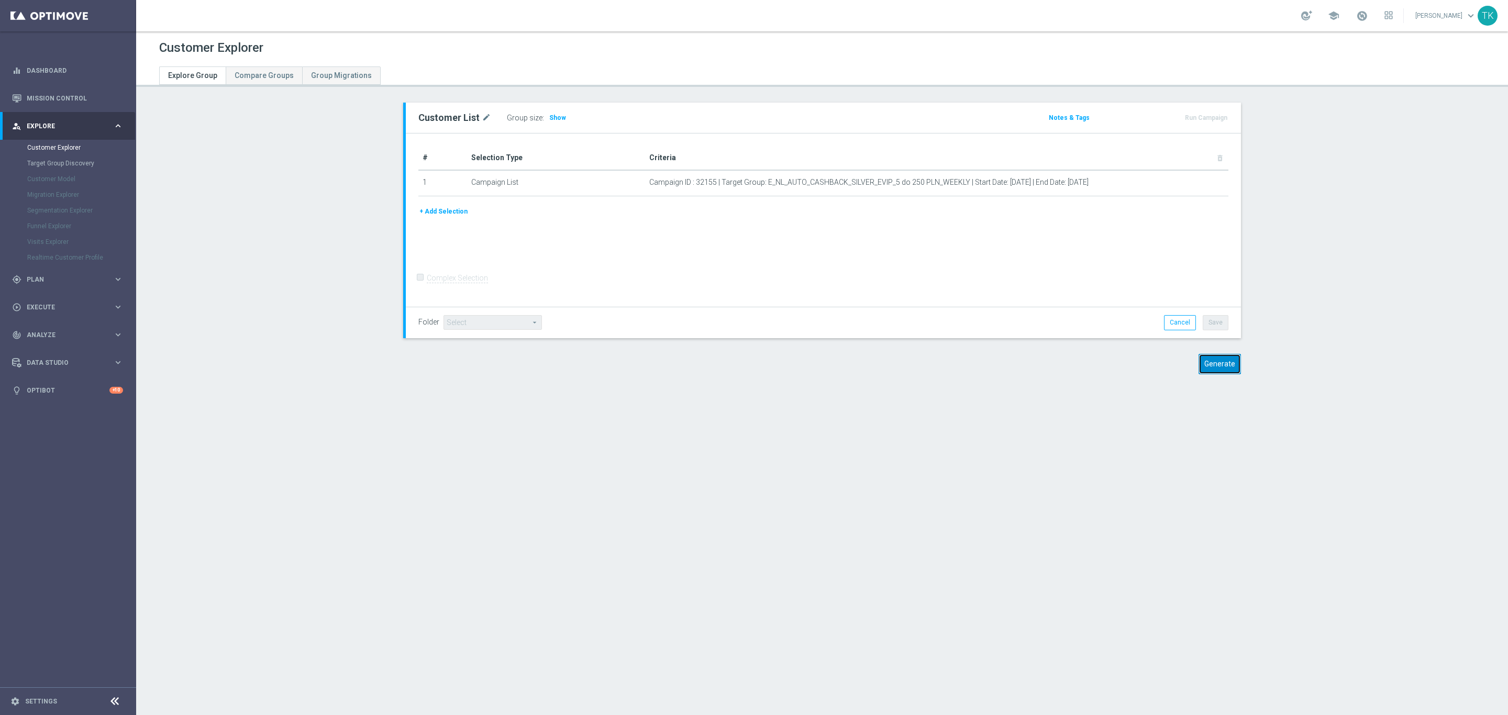
click at [1205, 368] on button "Generate" at bounding box center [1219, 364] width 42 height 20
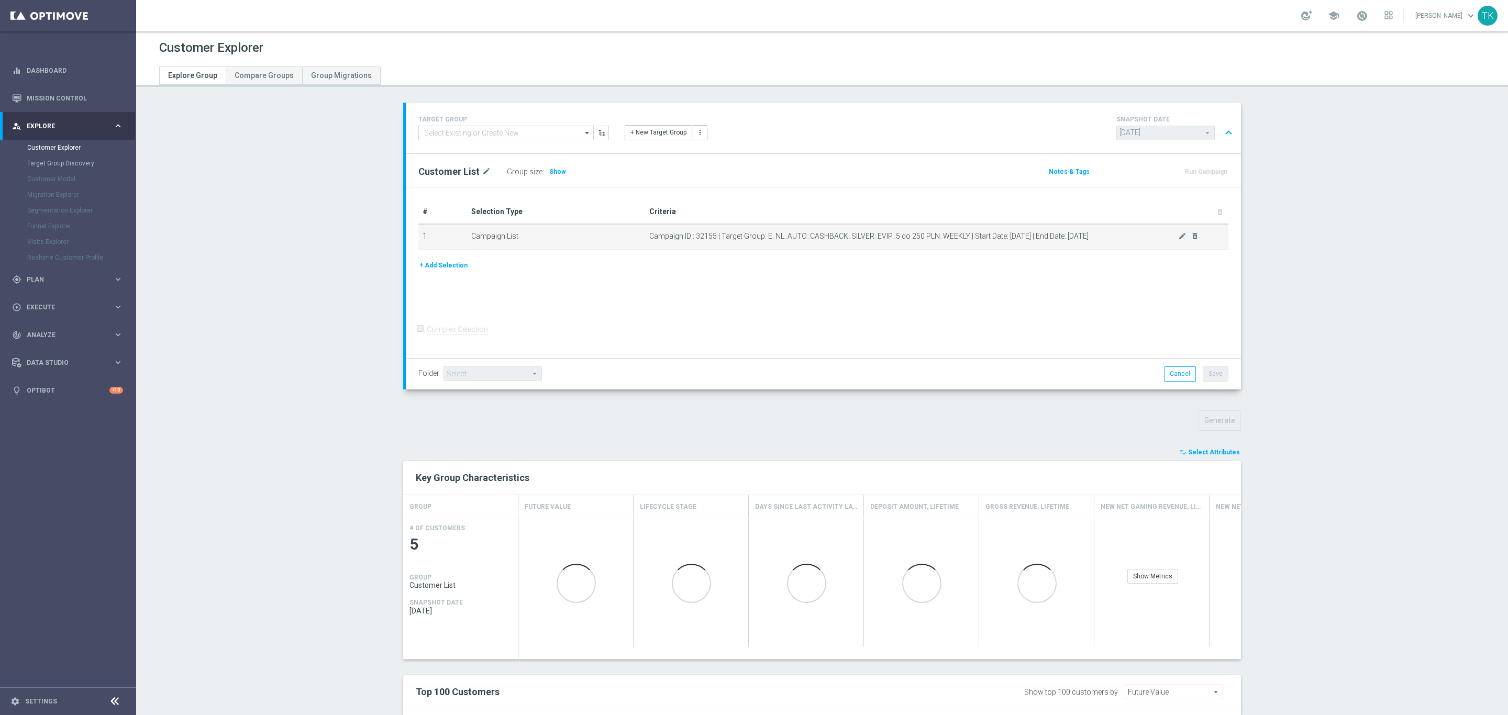
scroll to position [190, 0]
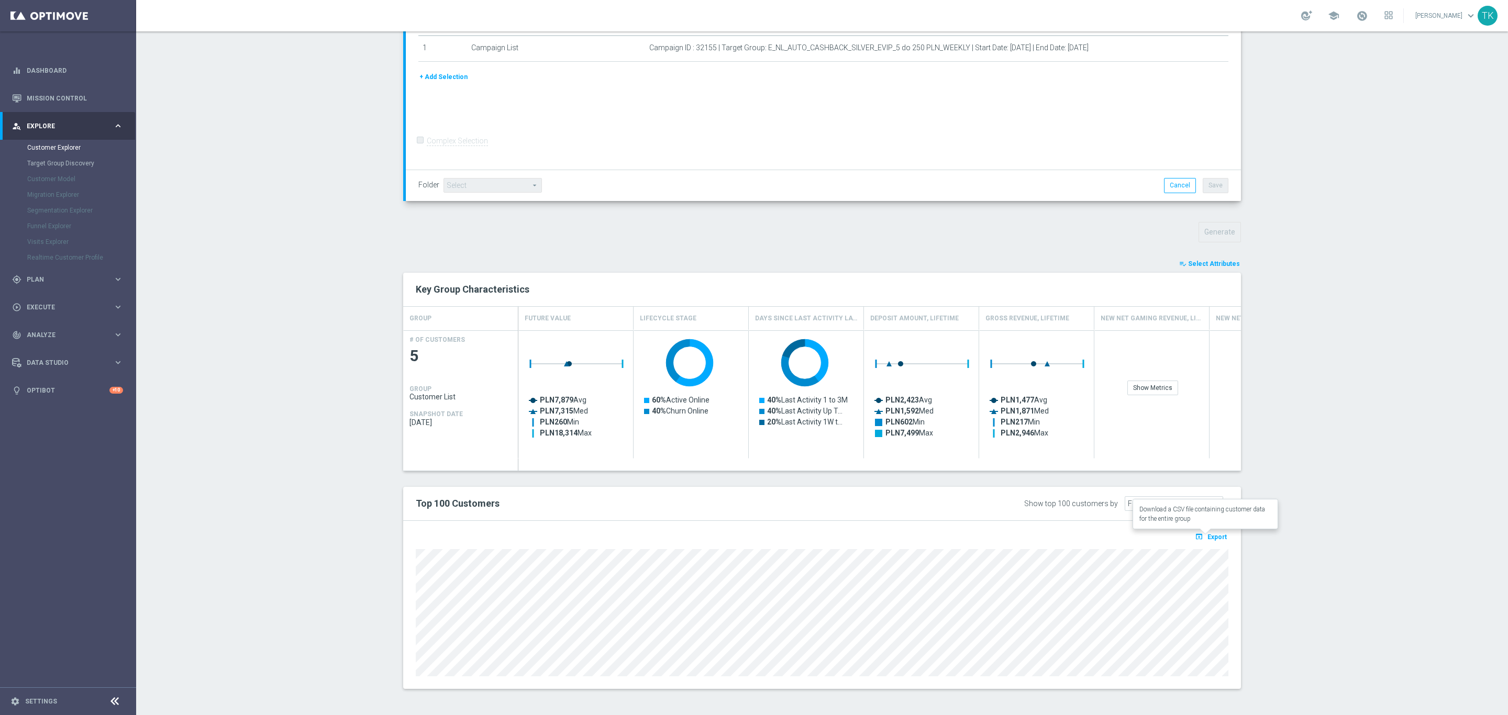
click at [1212, 538] on span "Export" at bounding box center [1216, 536] width 19 height 7
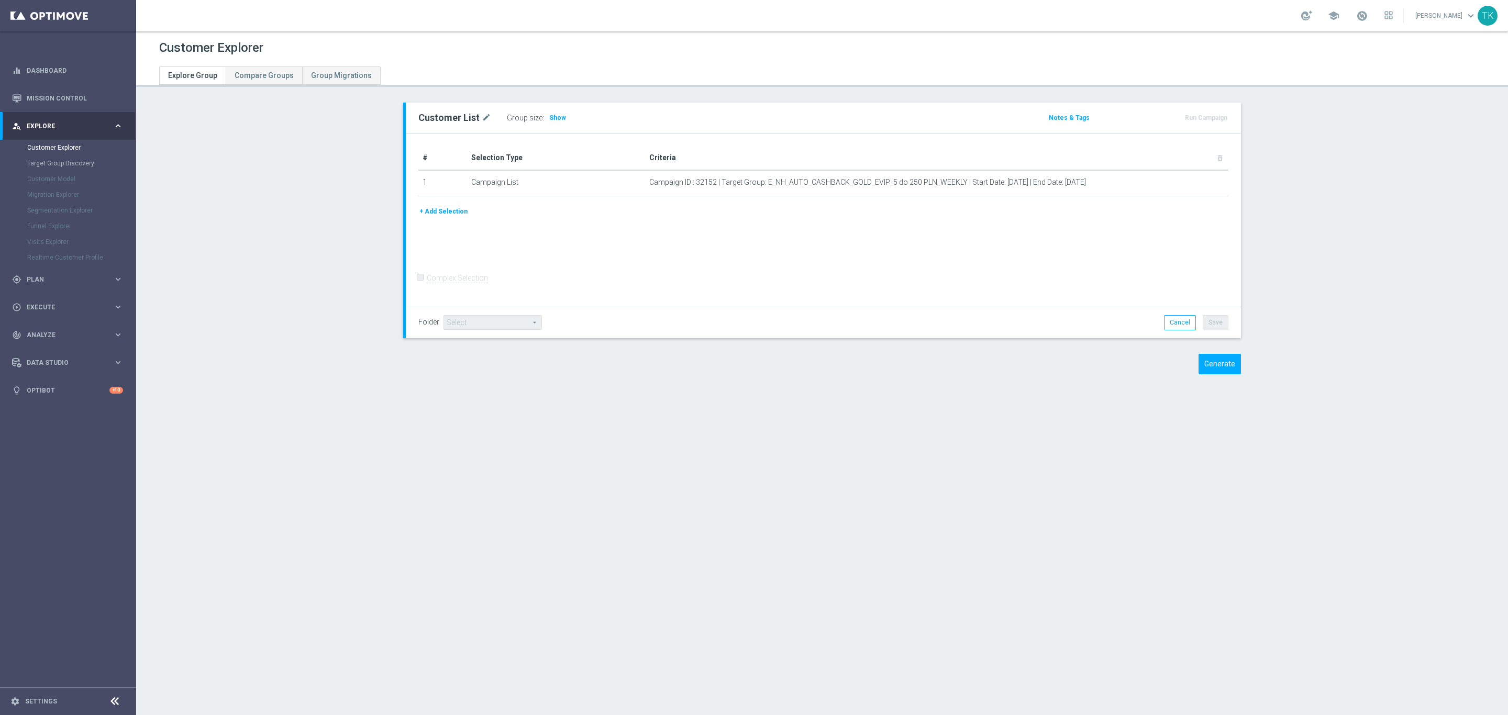
click at [1213, 351] on div "Customer List mode_edit Group size : Show Notes & Tags Run Campaign" at bounding box center [822, 246] width 880 height 287
click at [1218, 360] on button "Generate" at bounding box center [1219, 364] width 42 height 20
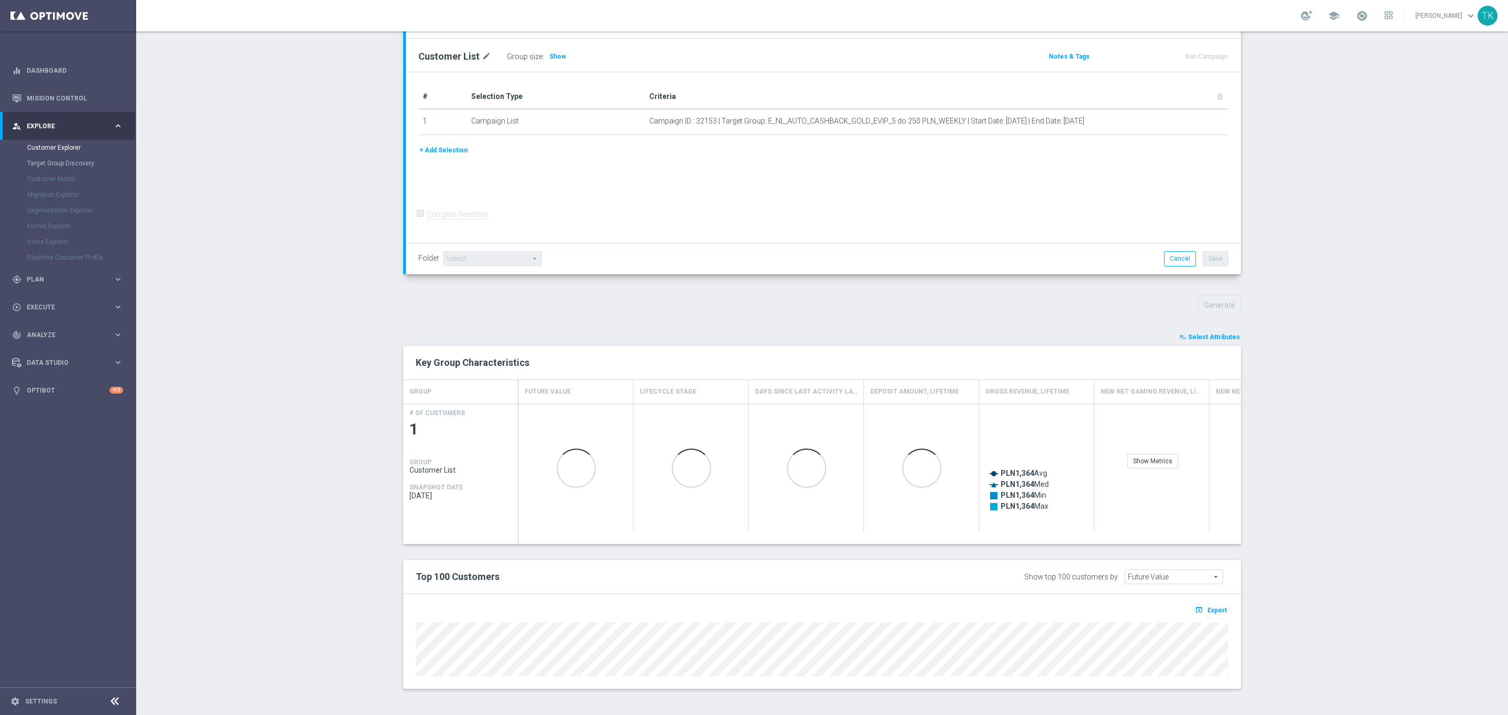
scroll to position [117, 0]
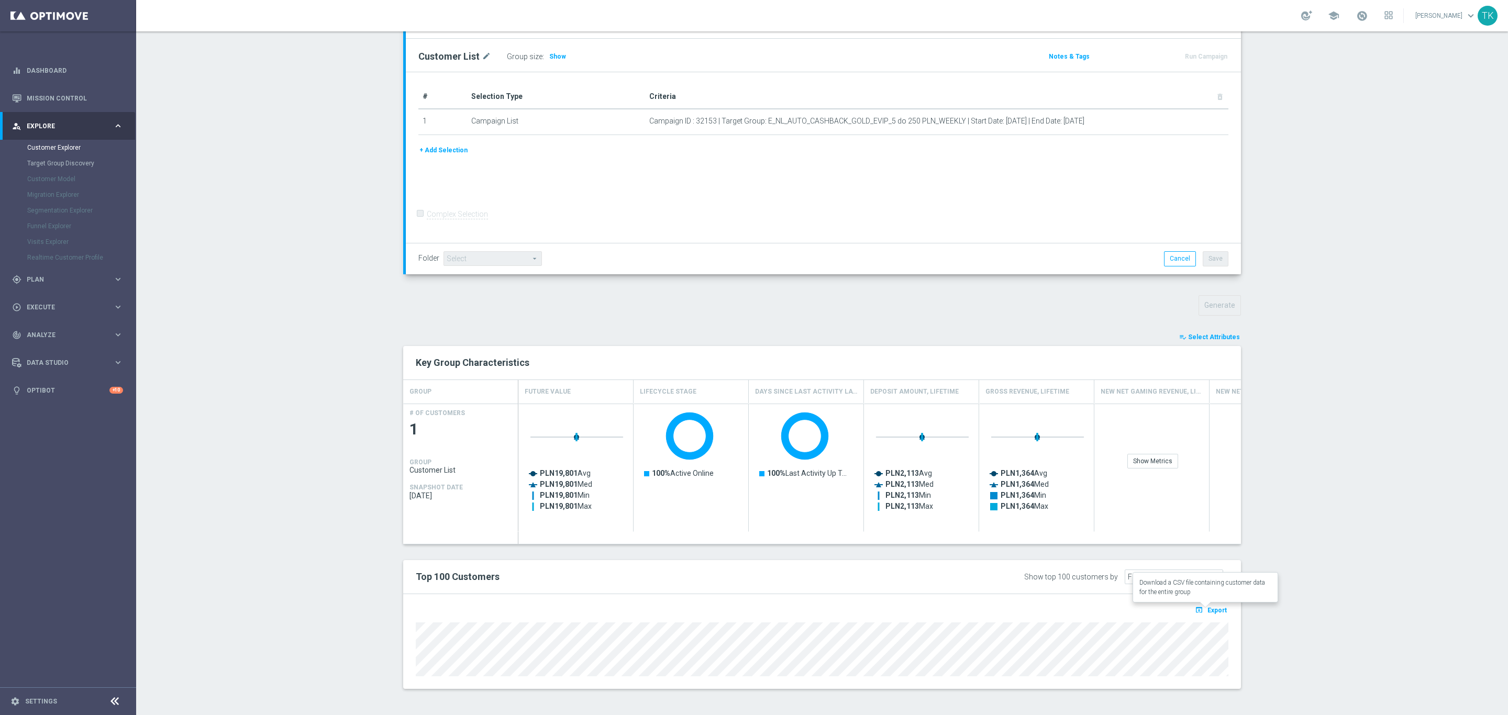
click at [1208, 607] on span "Export" at bounding box center [1216, 610] width 19 height 7
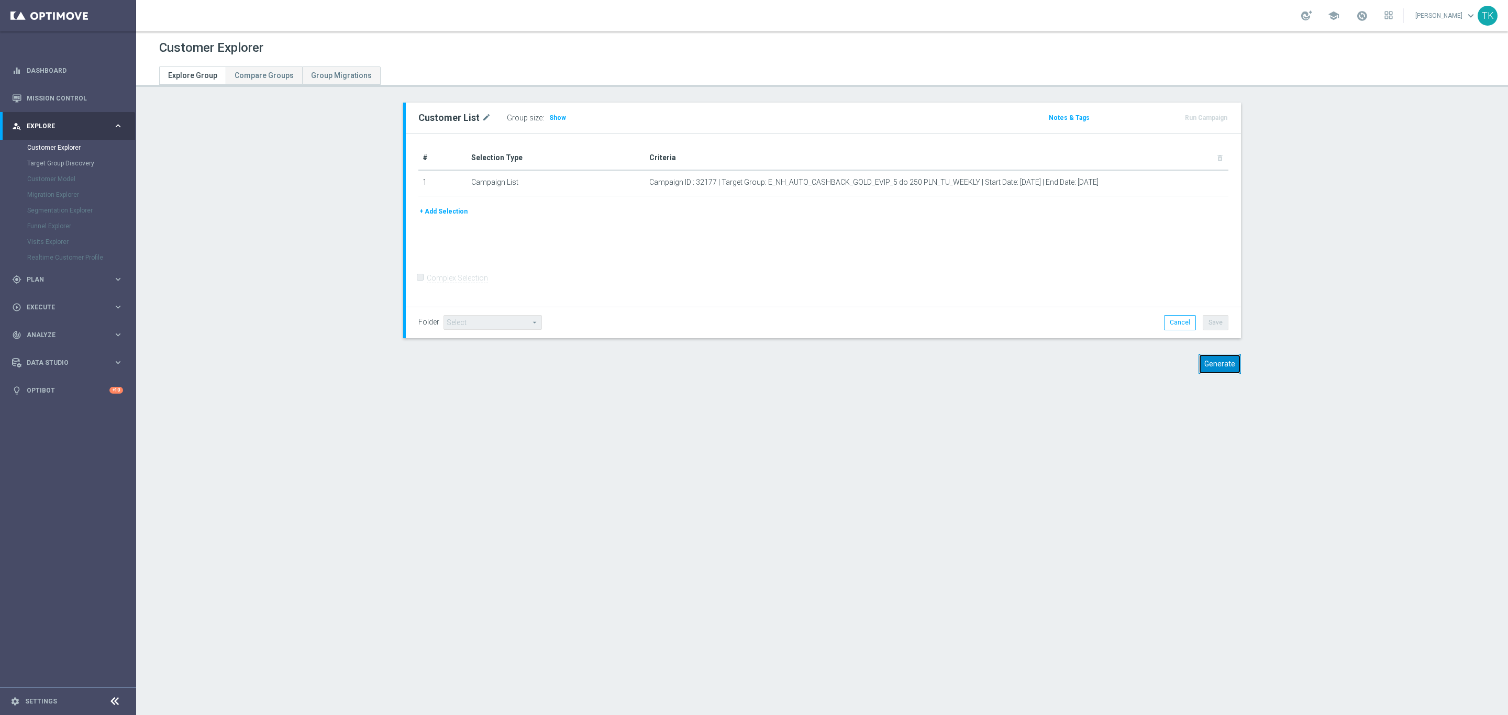
click at [1216, 366] on button "Generate" at bounding box center [1219, 364] width 42 height 20
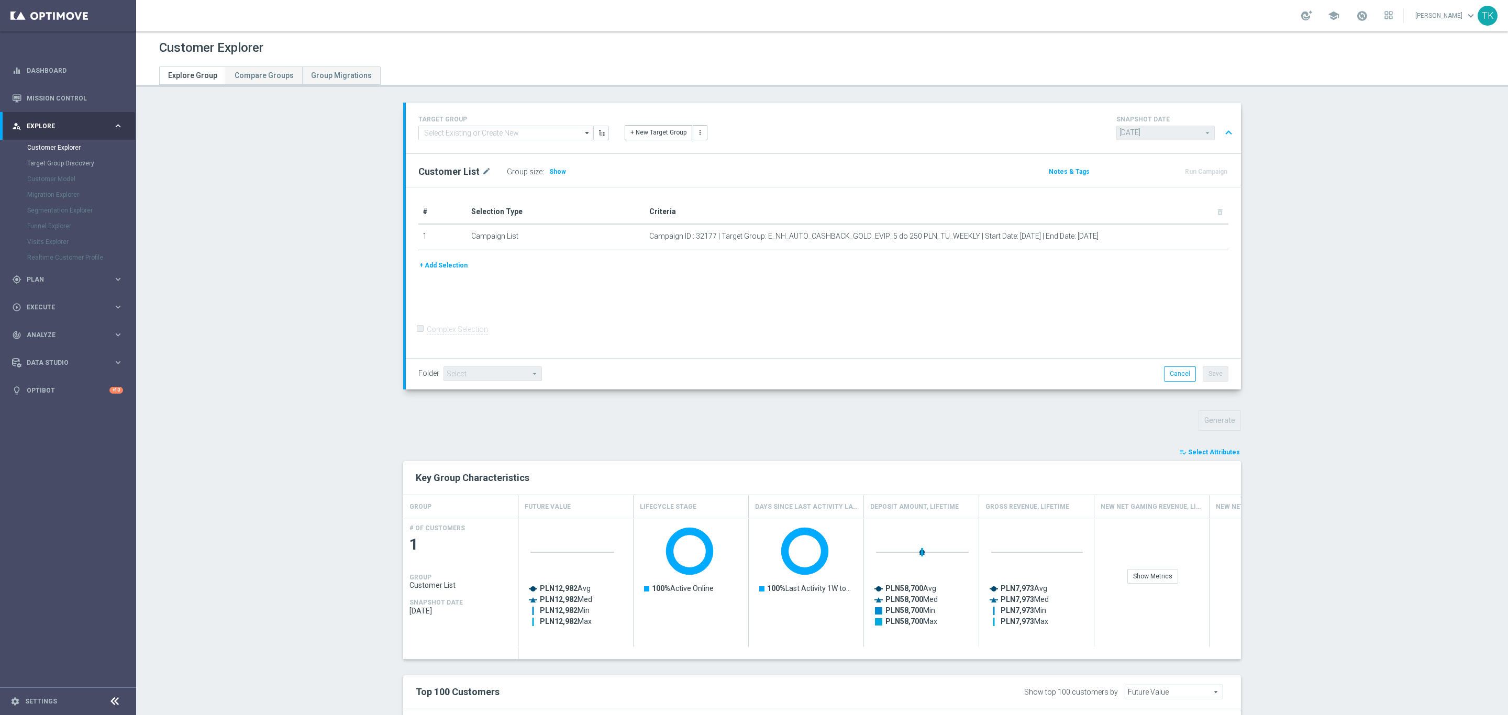
scroll to position [117, 0]
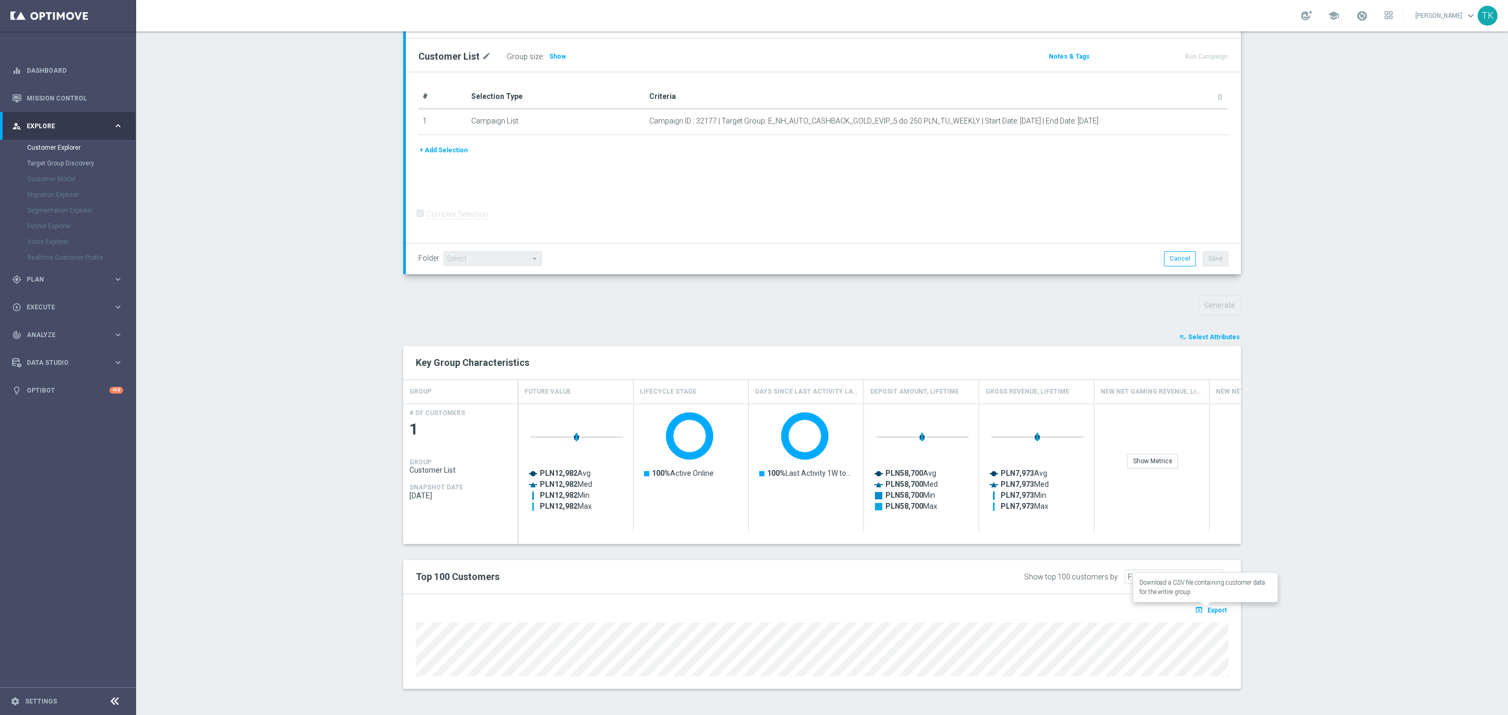
click at [1212, 608] on span "Export" at bounding box center [1216, 610] width 19 height 7
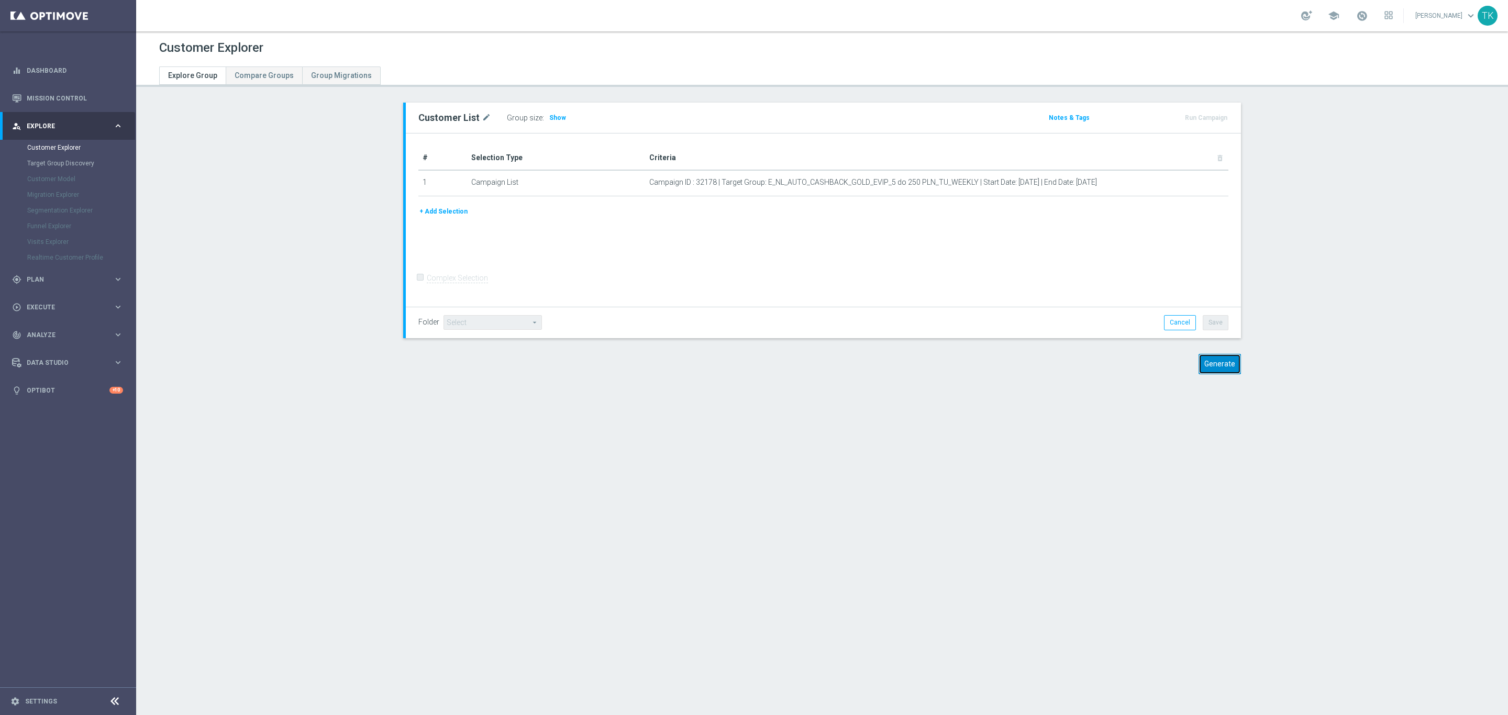
click at [1215, 360] on button "Generate" at bounding box center [1219, 364] width 42 height 20
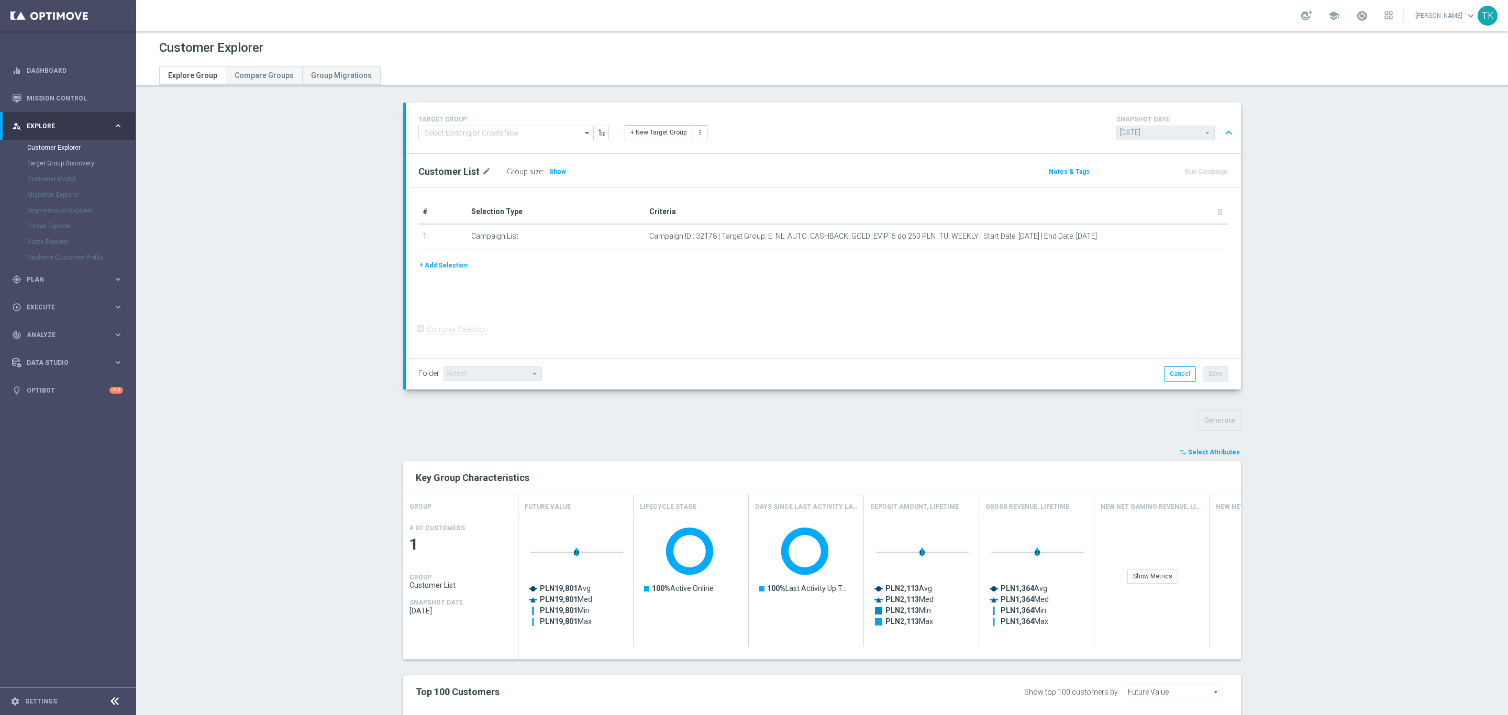
scroll to position [117, 0]
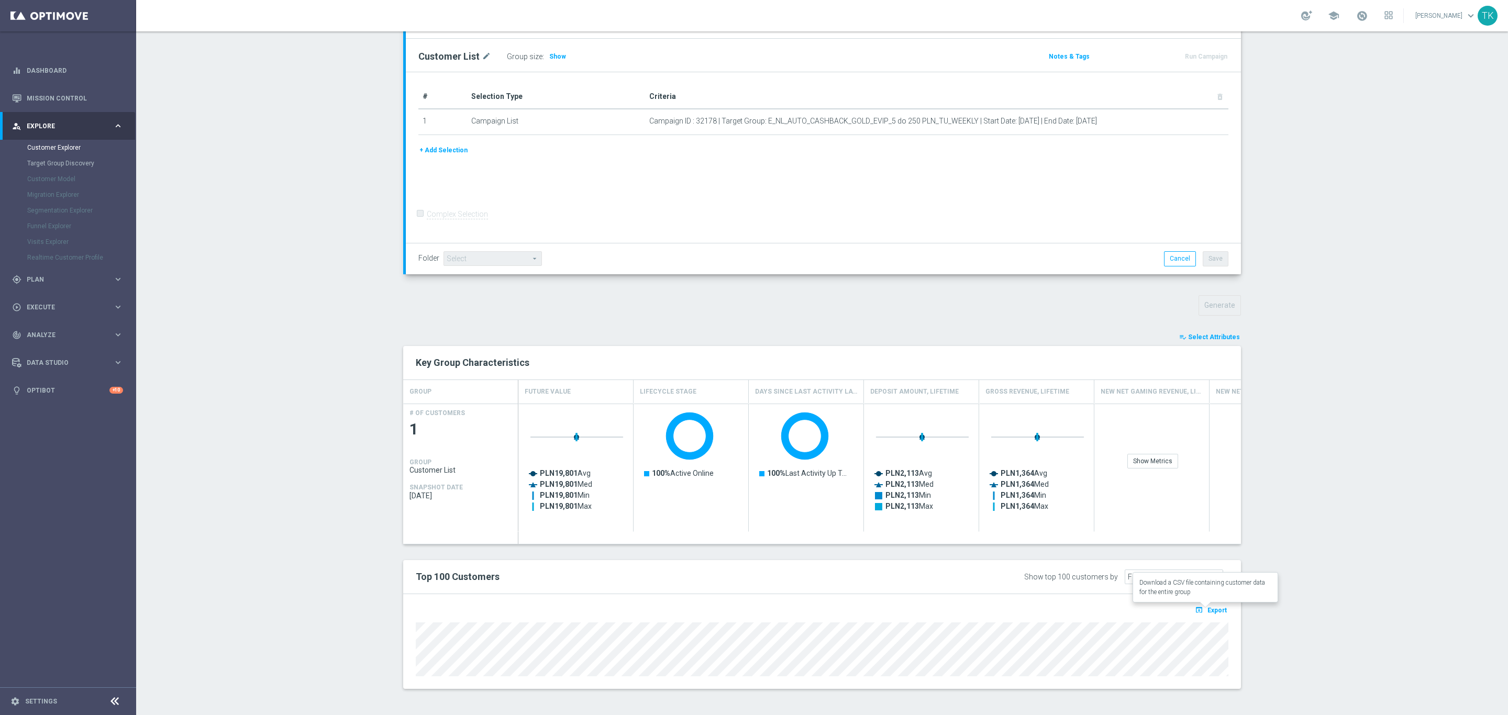
click at [1208, 611] on span "Export" at bounding box center [1216, 610] width 19 height 7
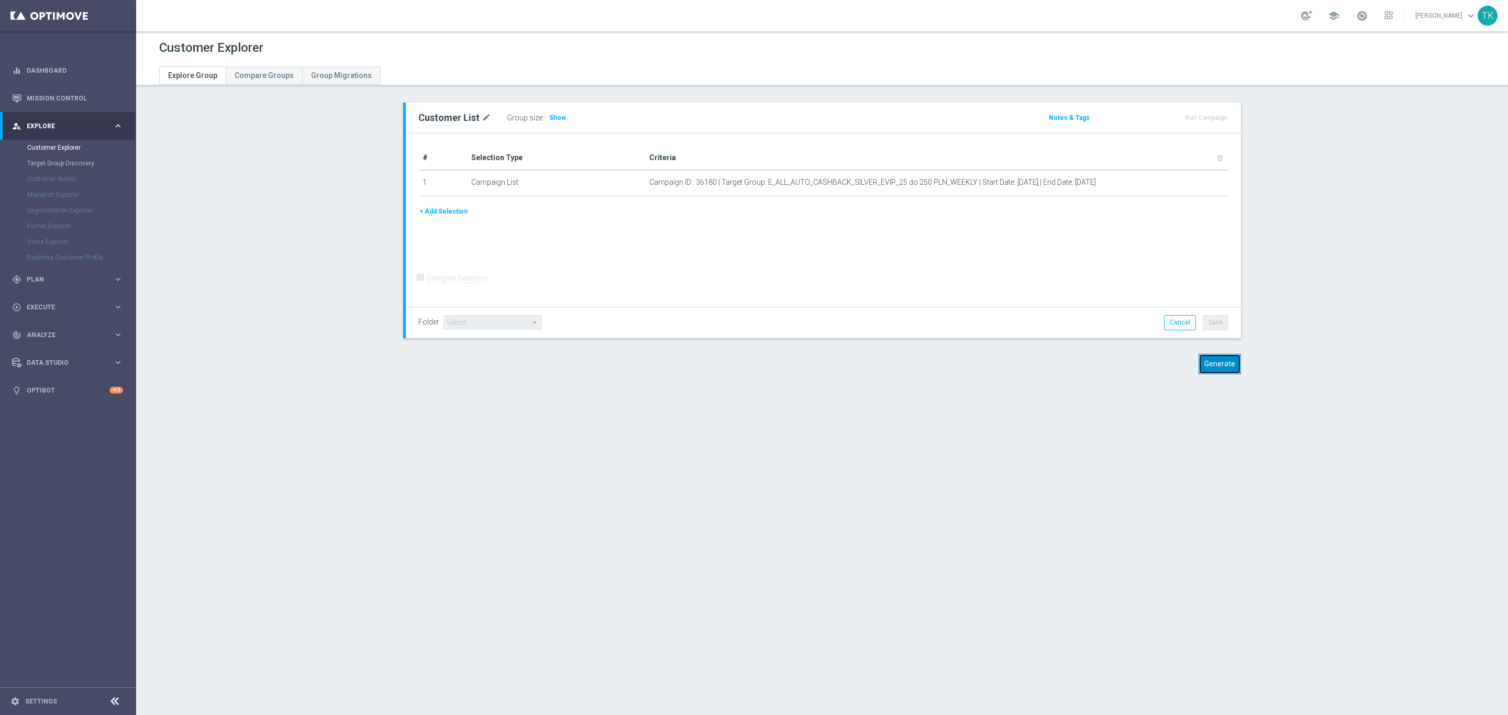
click at [1227, 368] on button "Generate" at bounding box center [1219, 364] width 42 height 20
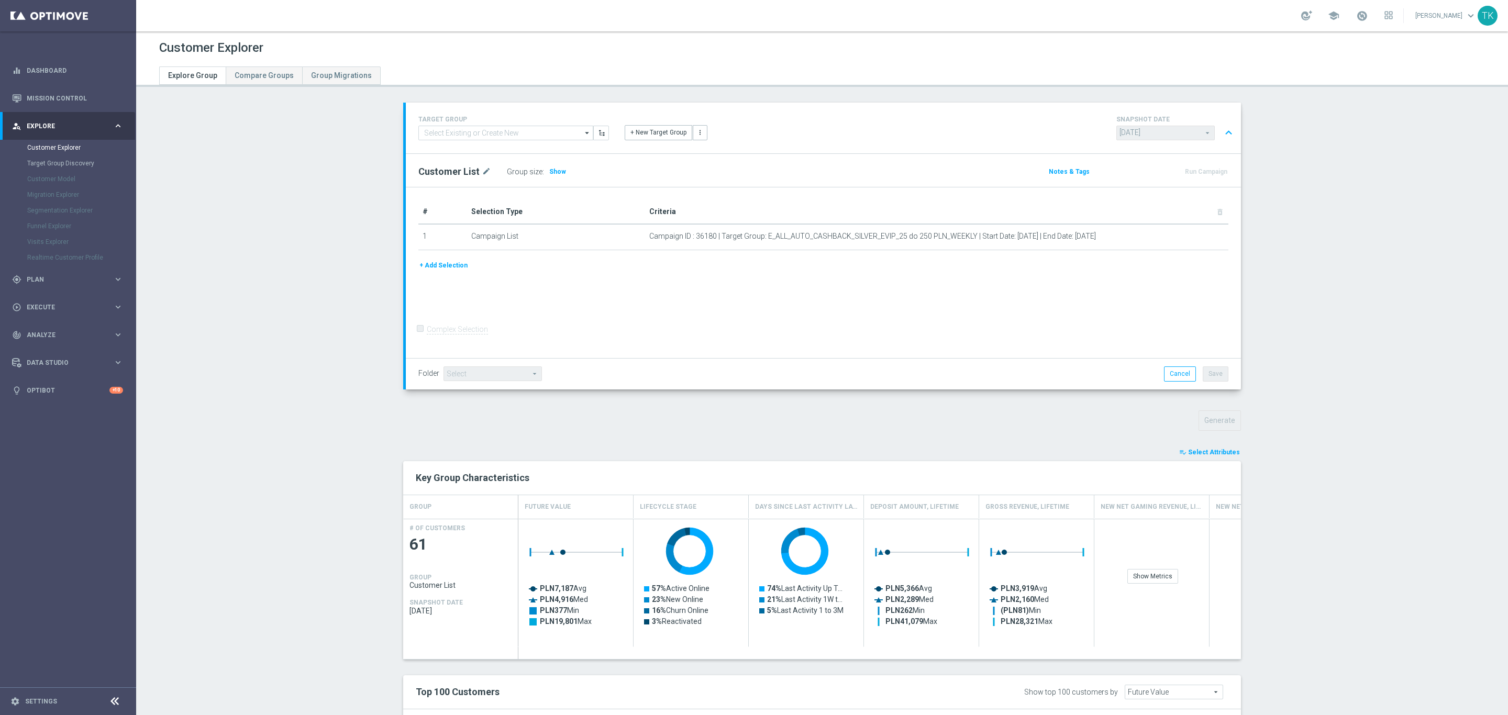
scroll to position [277, 0]
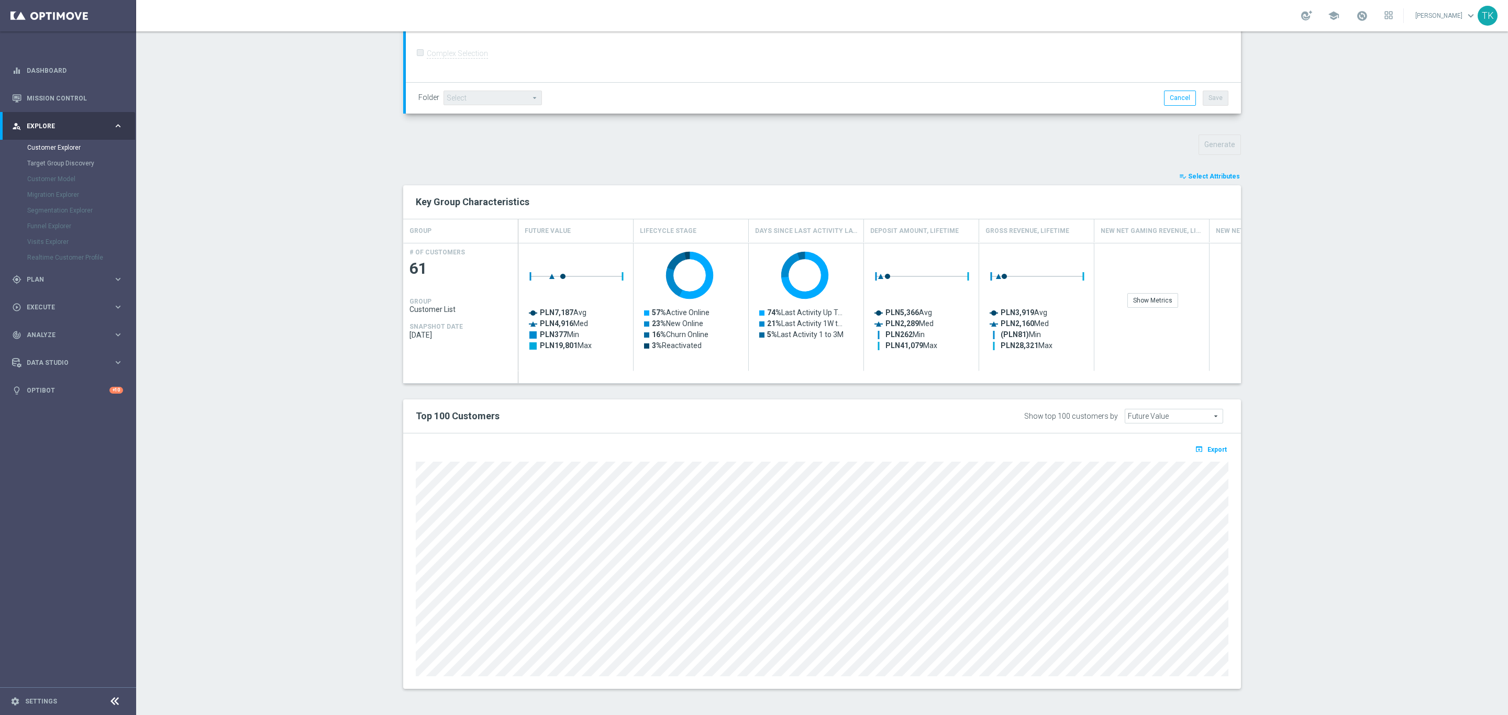
click at [1207, 451] on span "Export" at bounding box center [1216, 449] width 19 height 7
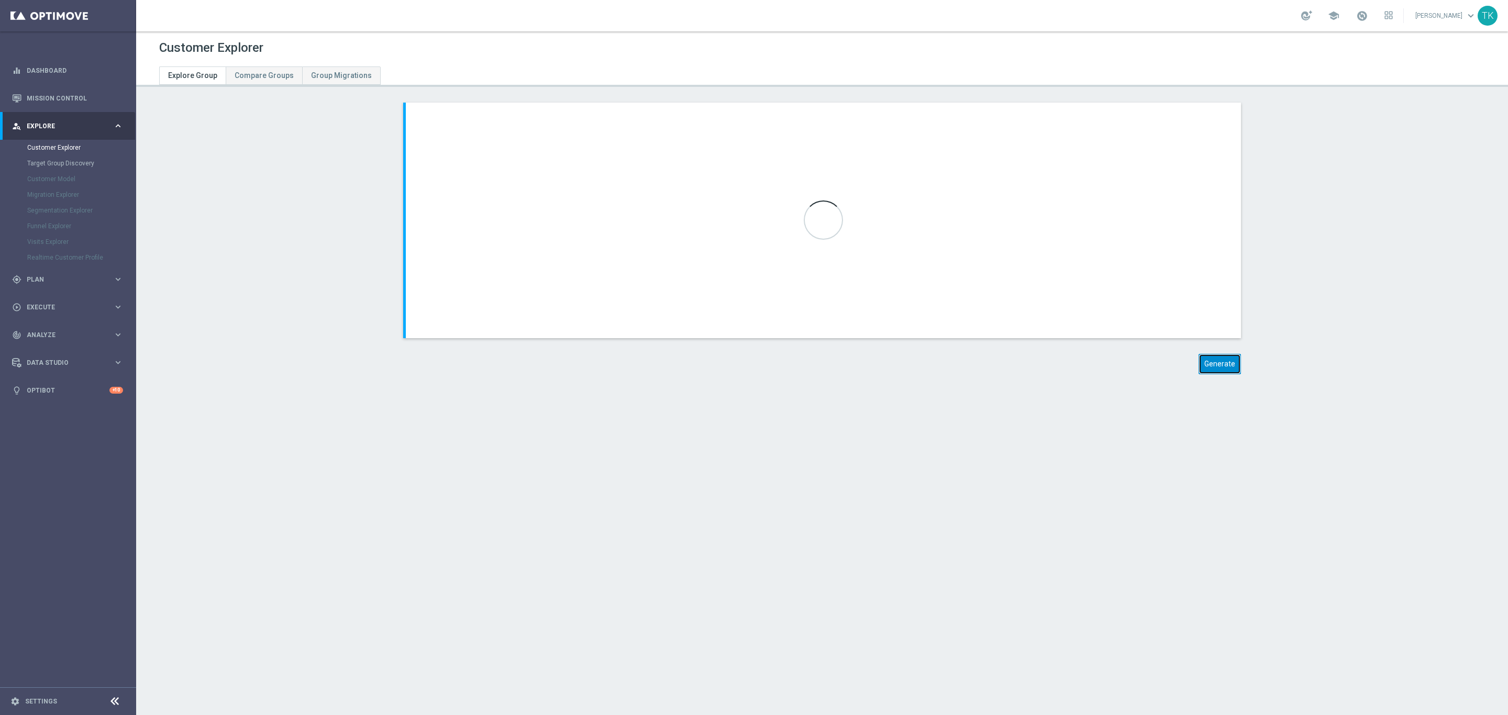
click at [1222, 366] on button "Generate" at bounding box center [1219, 364] width 42 height 20
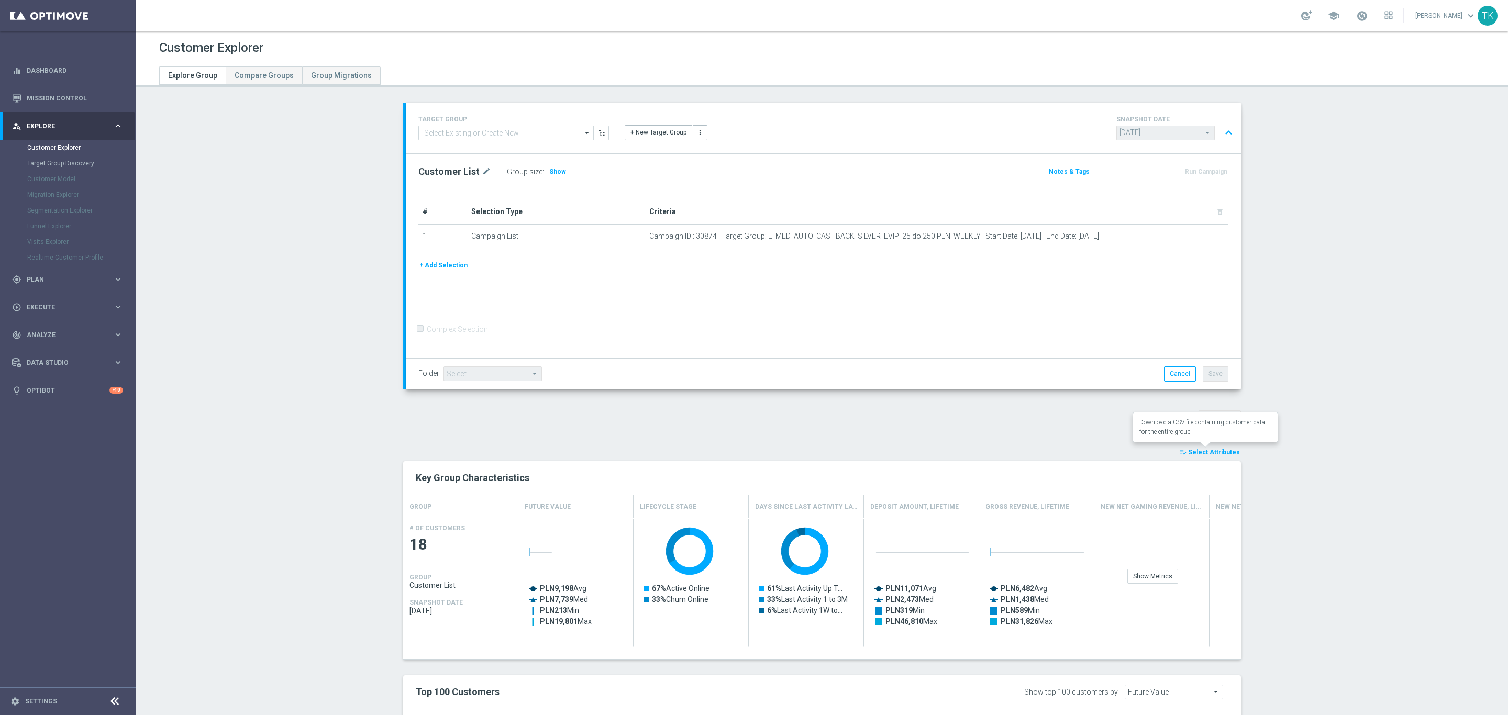
click at [1208, 715] on span "Export" at bounding box center [1216, 725] width 19 height 7
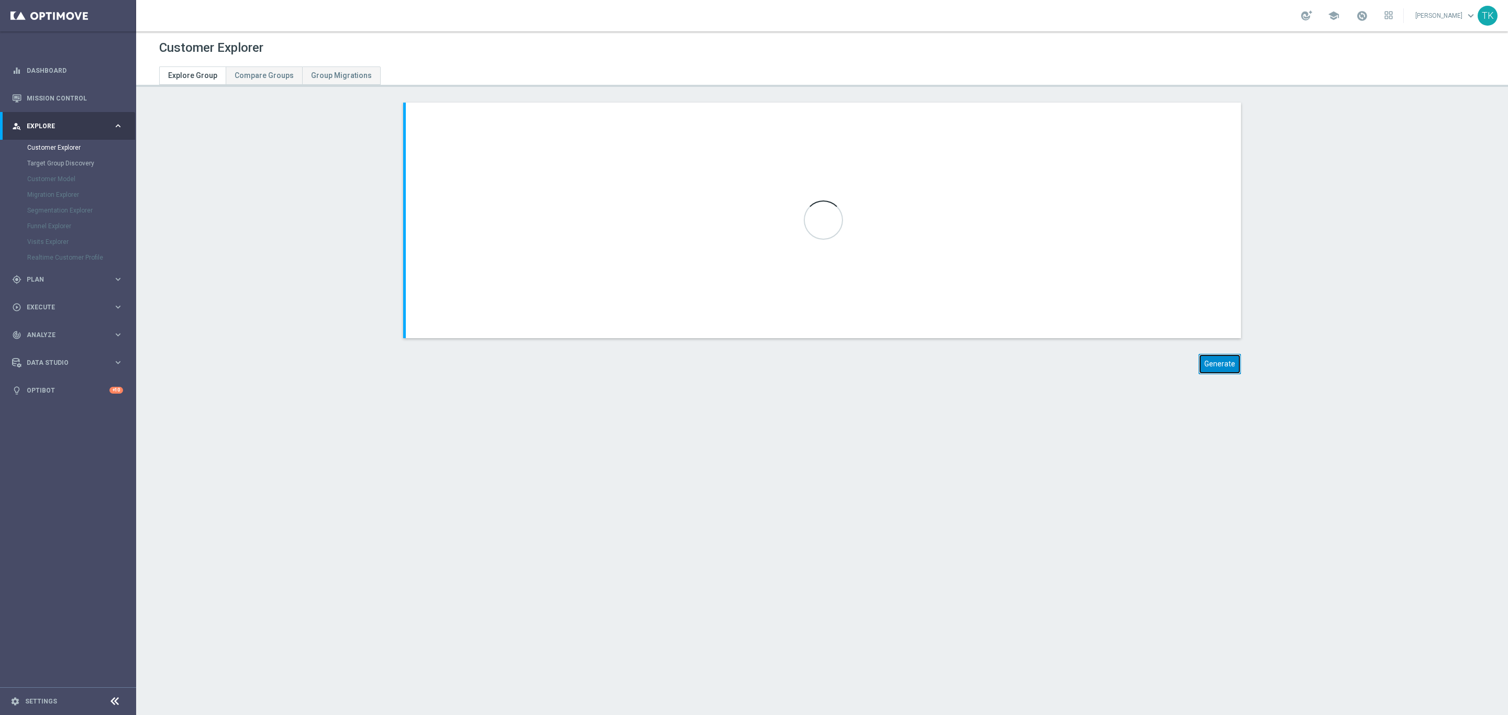
click at [1215, 366] on button "Generate" at bounding box center [1219, 364] width 42 height 20
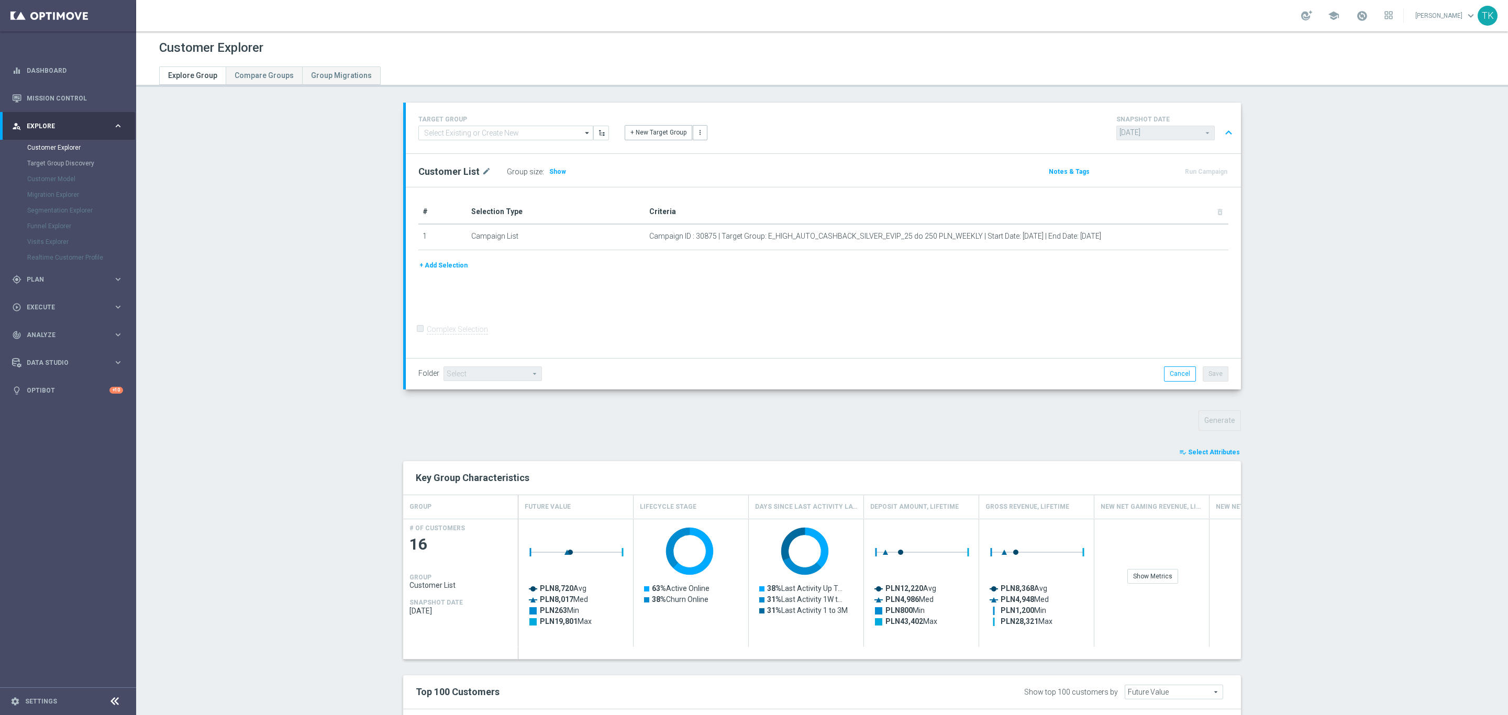
scroll to position [277, 0]
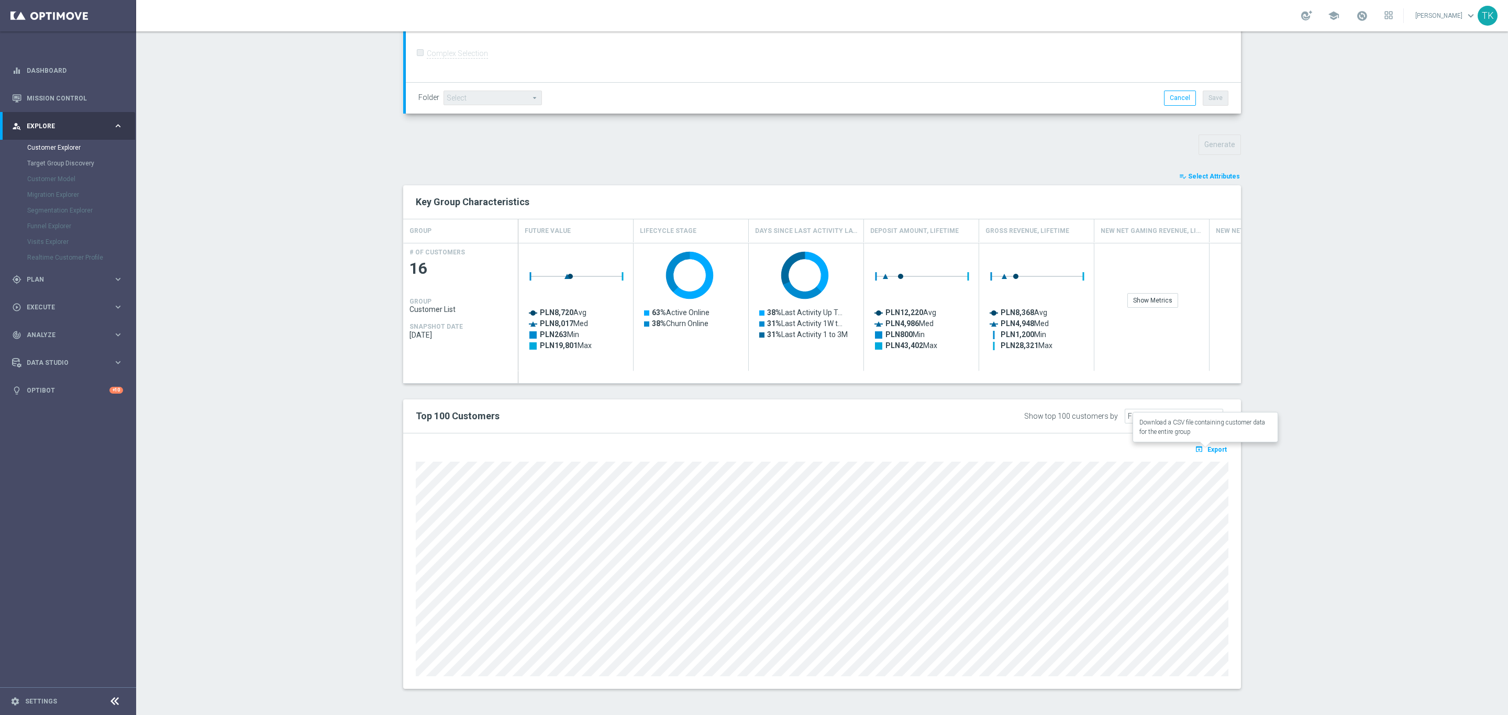
click at [1212, 443] on button "open_in_browser Export" at bounding box center [1210, 449] width 35 height 14
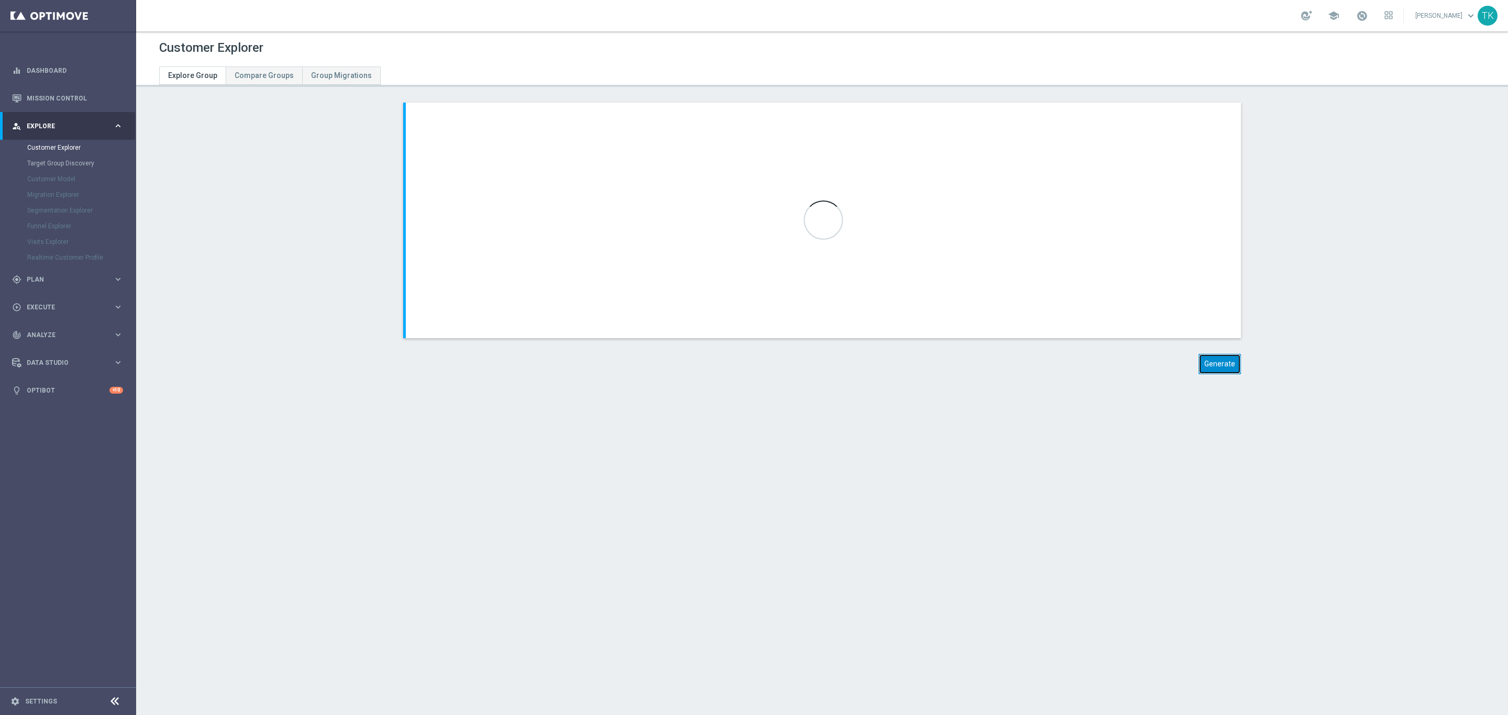
click at [1218, 363] on button "Generate" at bounding box center [1219, 364] width 42 height 20
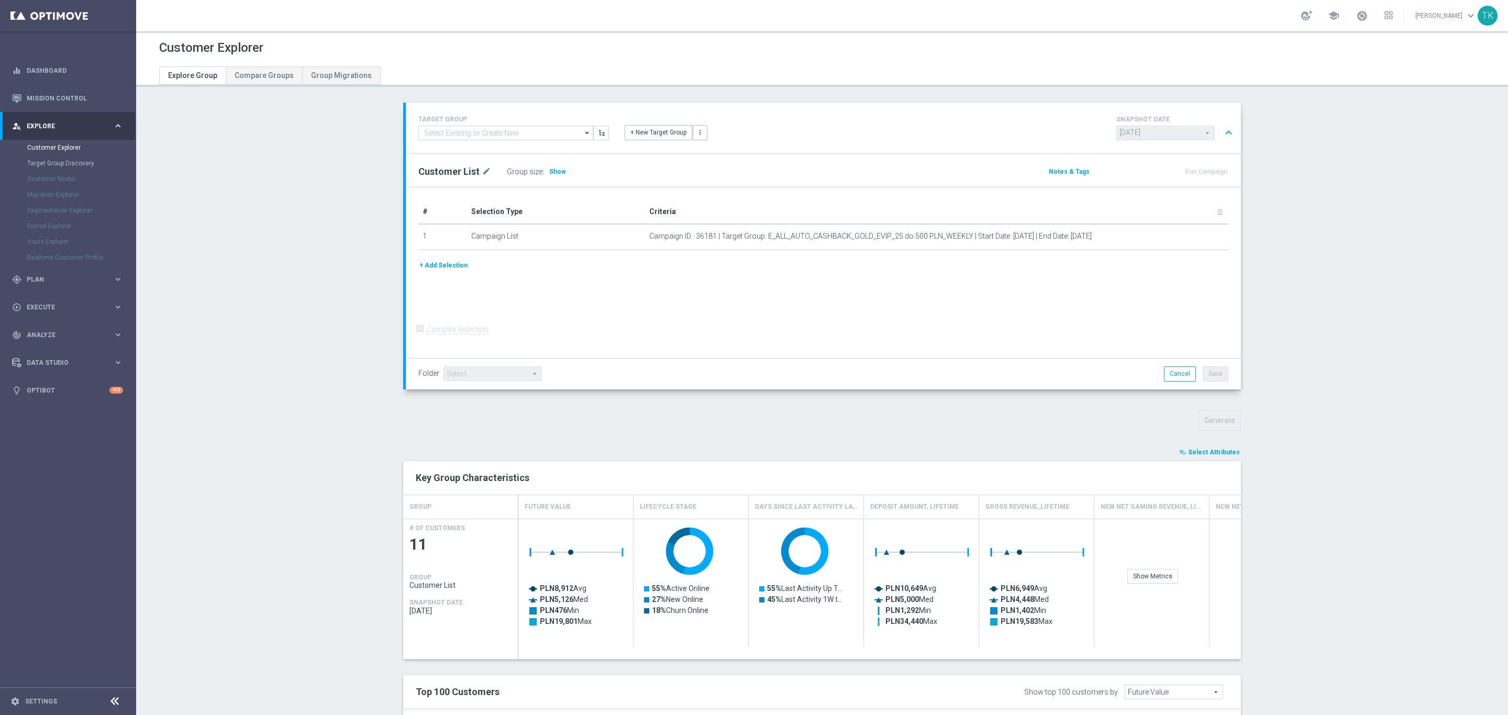
scroll to position [277, 0]
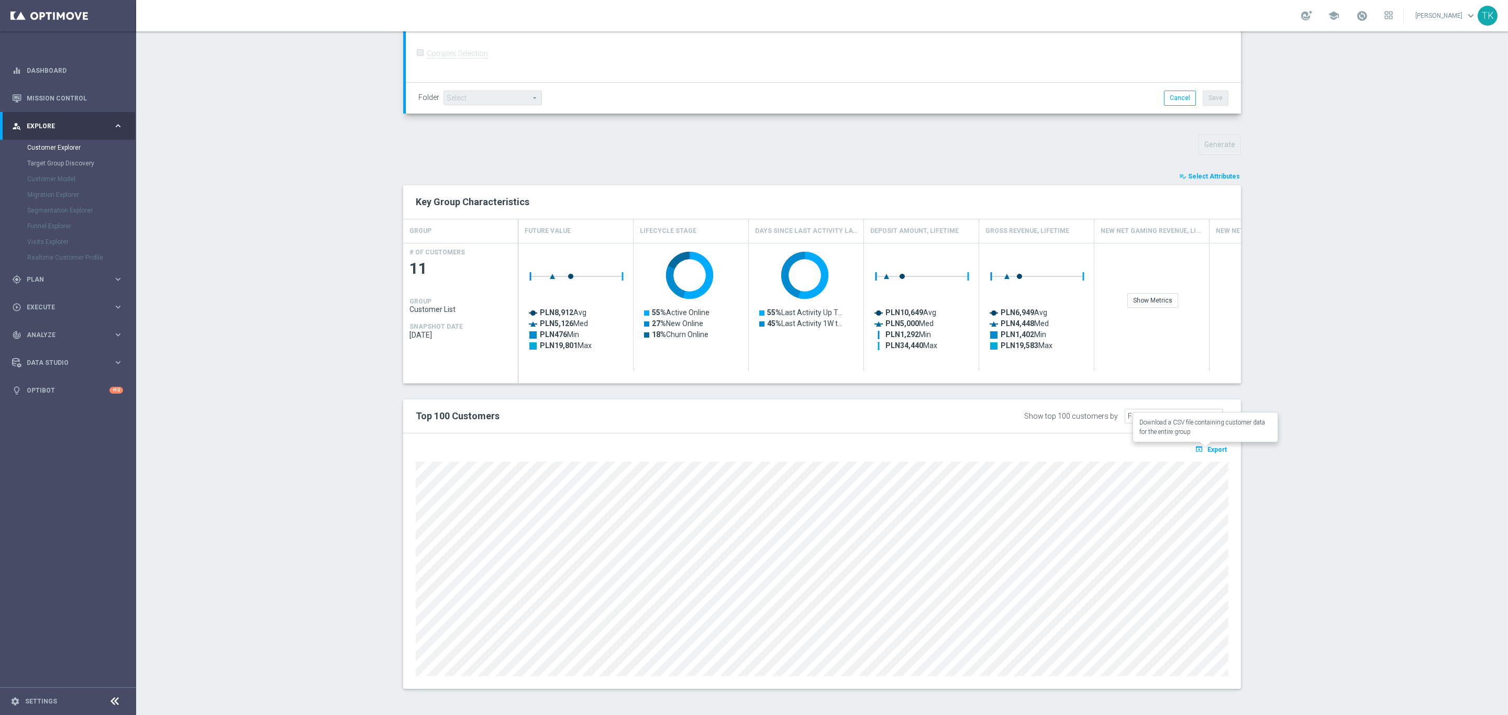
click at [1209, 452] on span "Export" at bounding box center [1216, 449] width 19 height 7
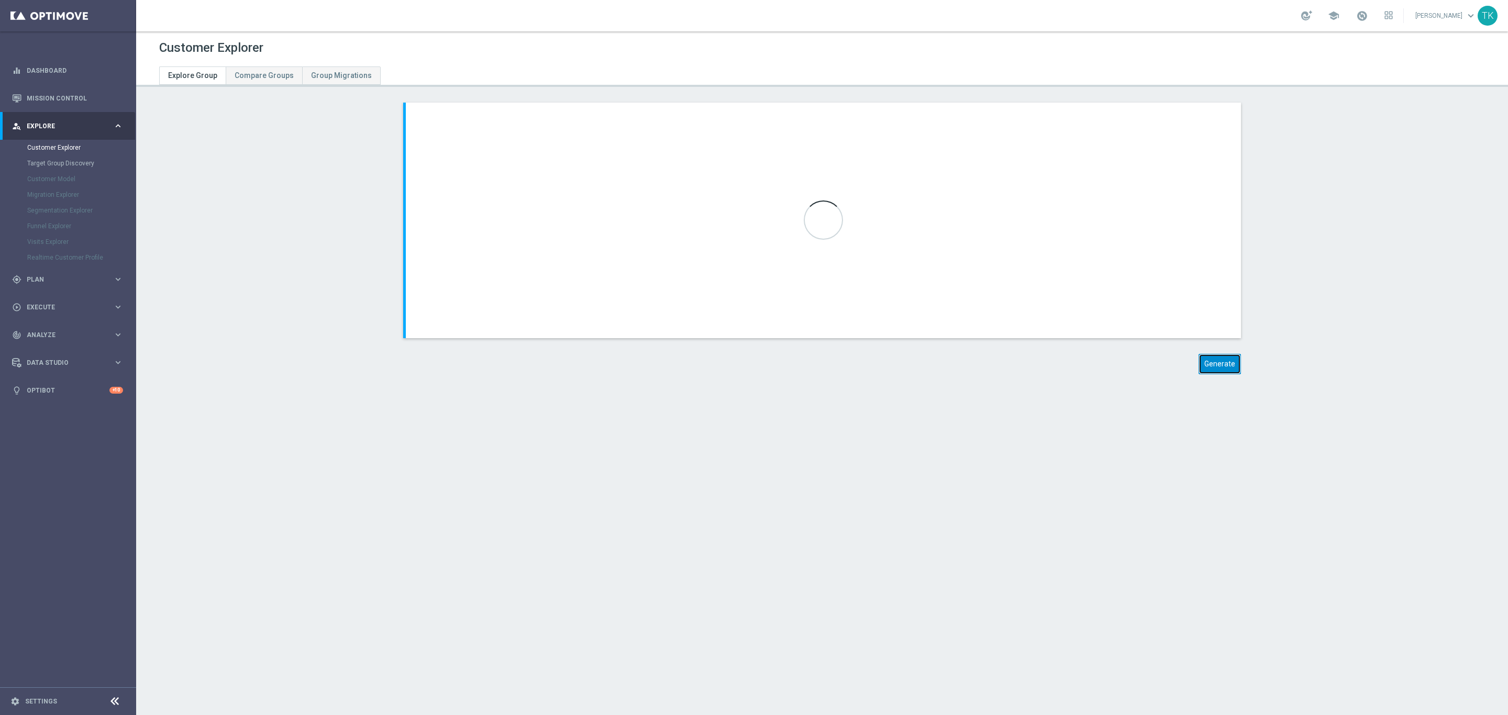
click at [1214, 368] on button "Generate" at bounding box center [1219, 364] width 42 height 20
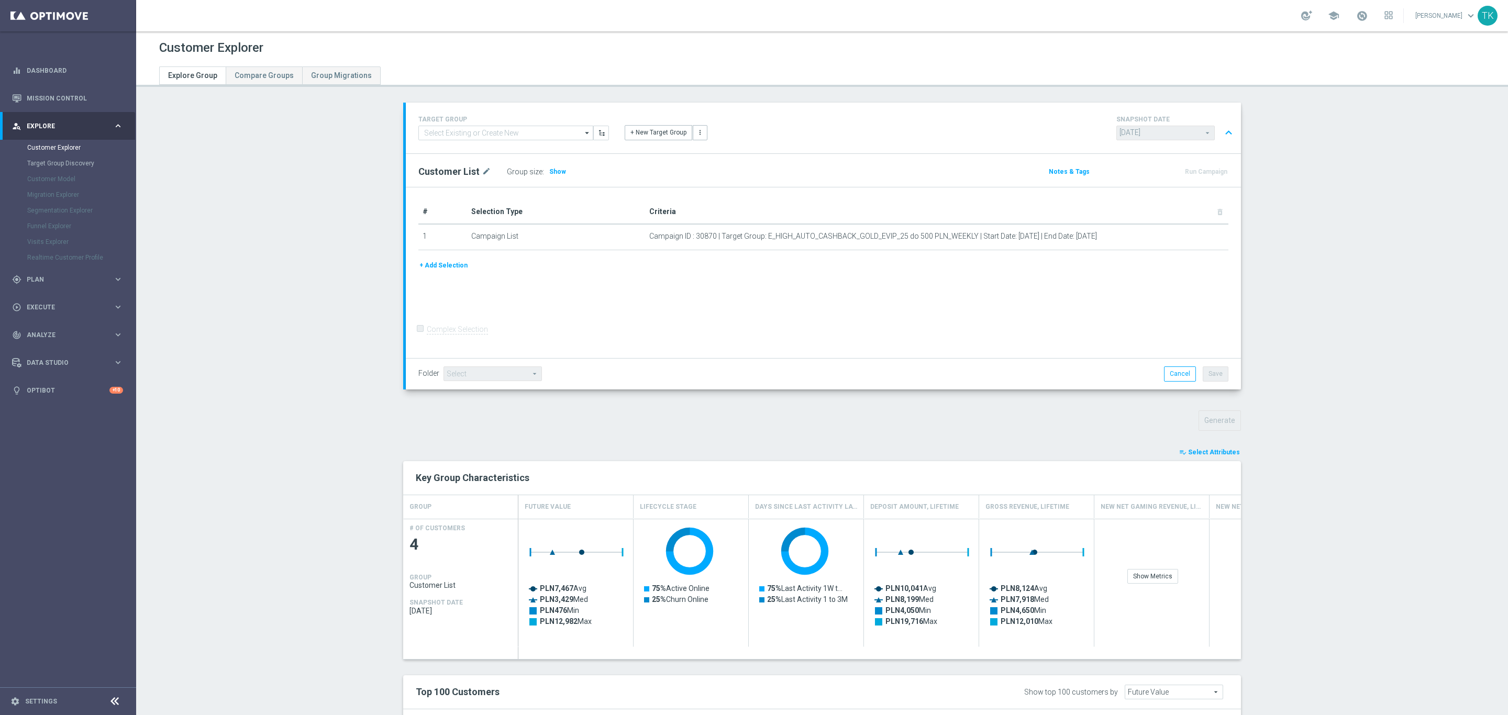
scroll to position [172, 0]
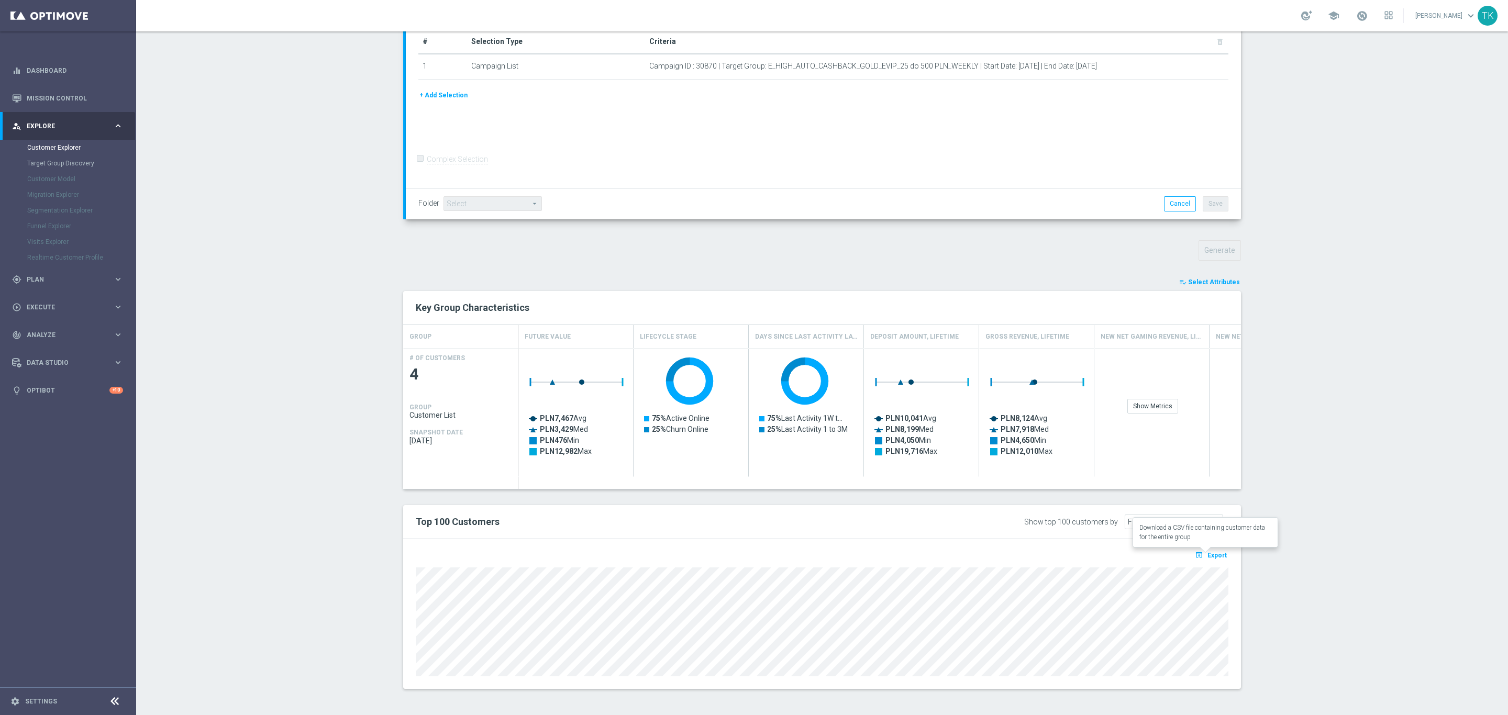
click at [1213, 552] on span "Export" at bounding box center [1216, 555] width 19 height 7
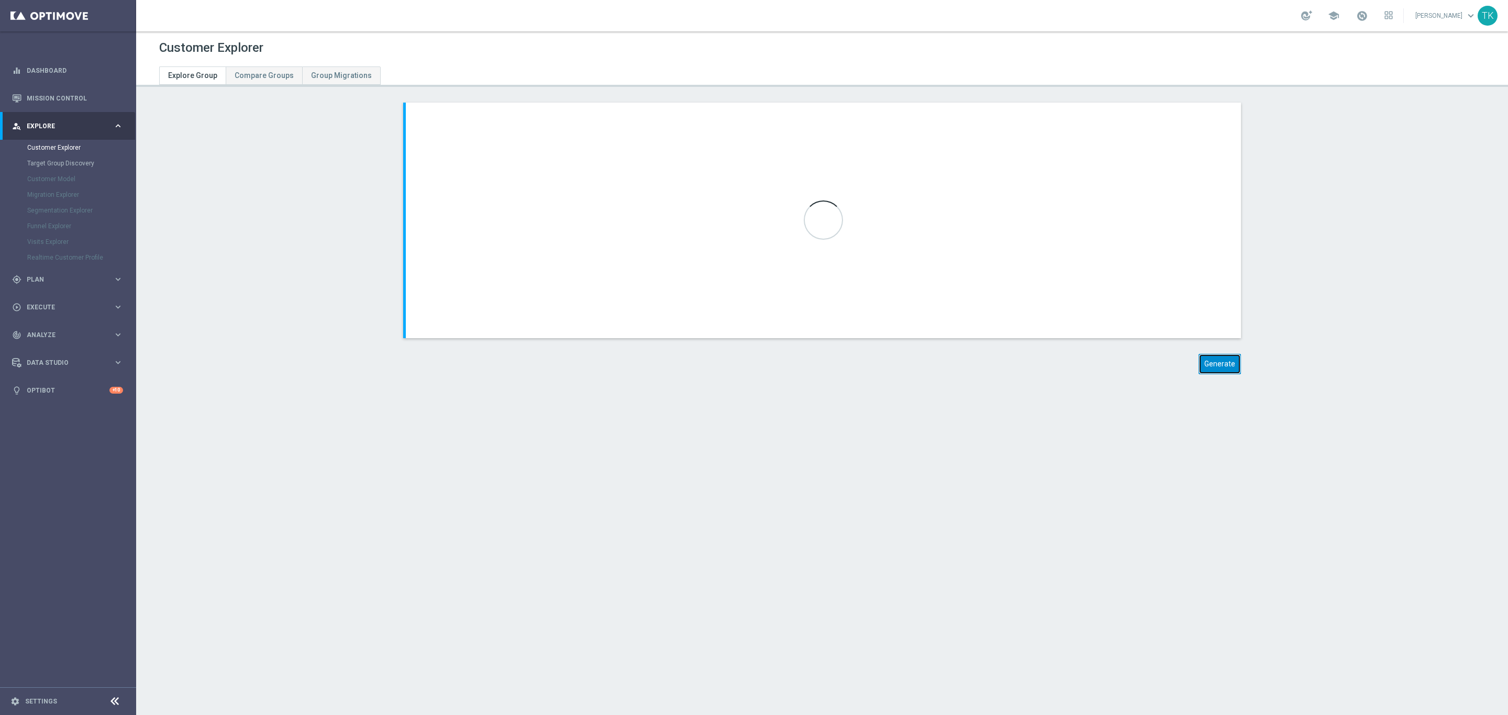
click at [1207, 363] on button "Generate" at bounding box center [1219, 364] width 42 height 20
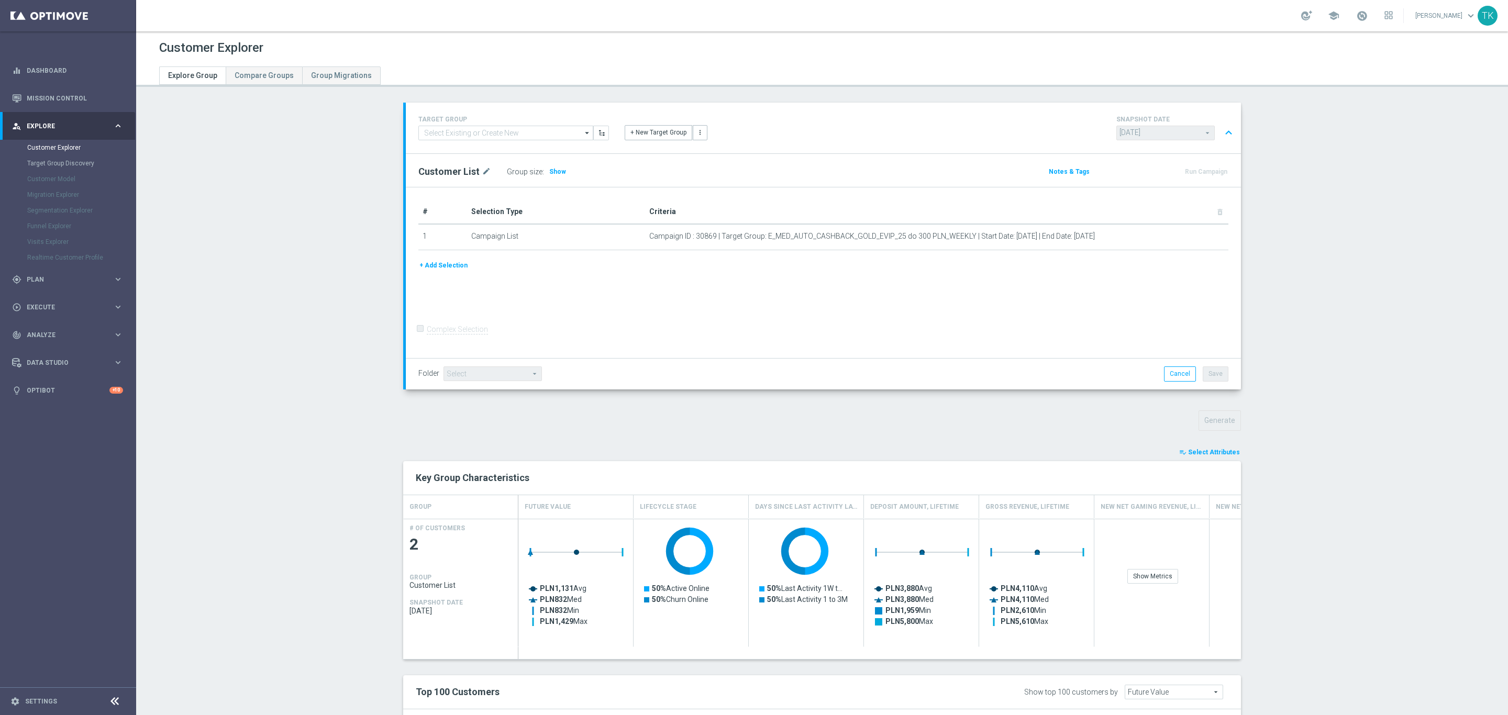
scroll to position [135, 0]
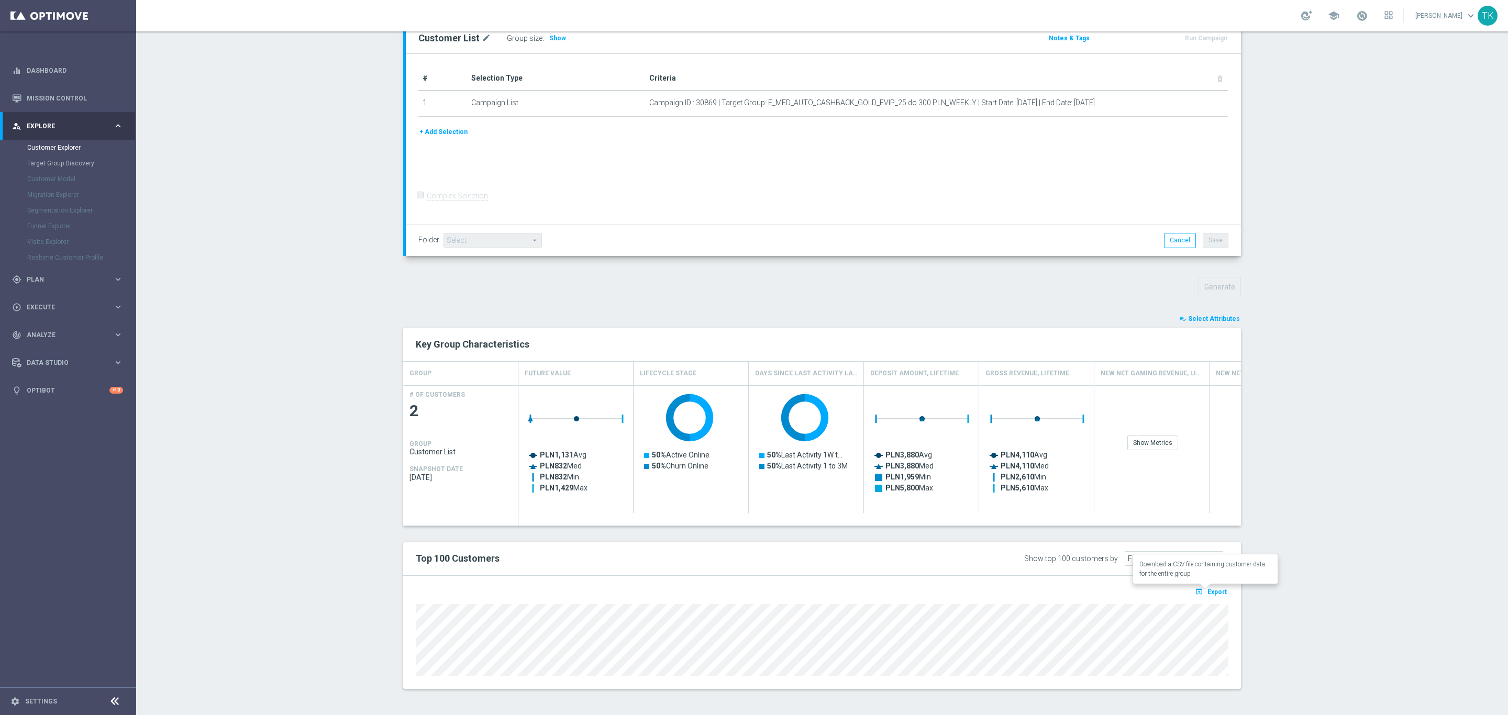
click at [1208, 594] on span "Export" at bounding box center [1216, 591] width 19 height 7
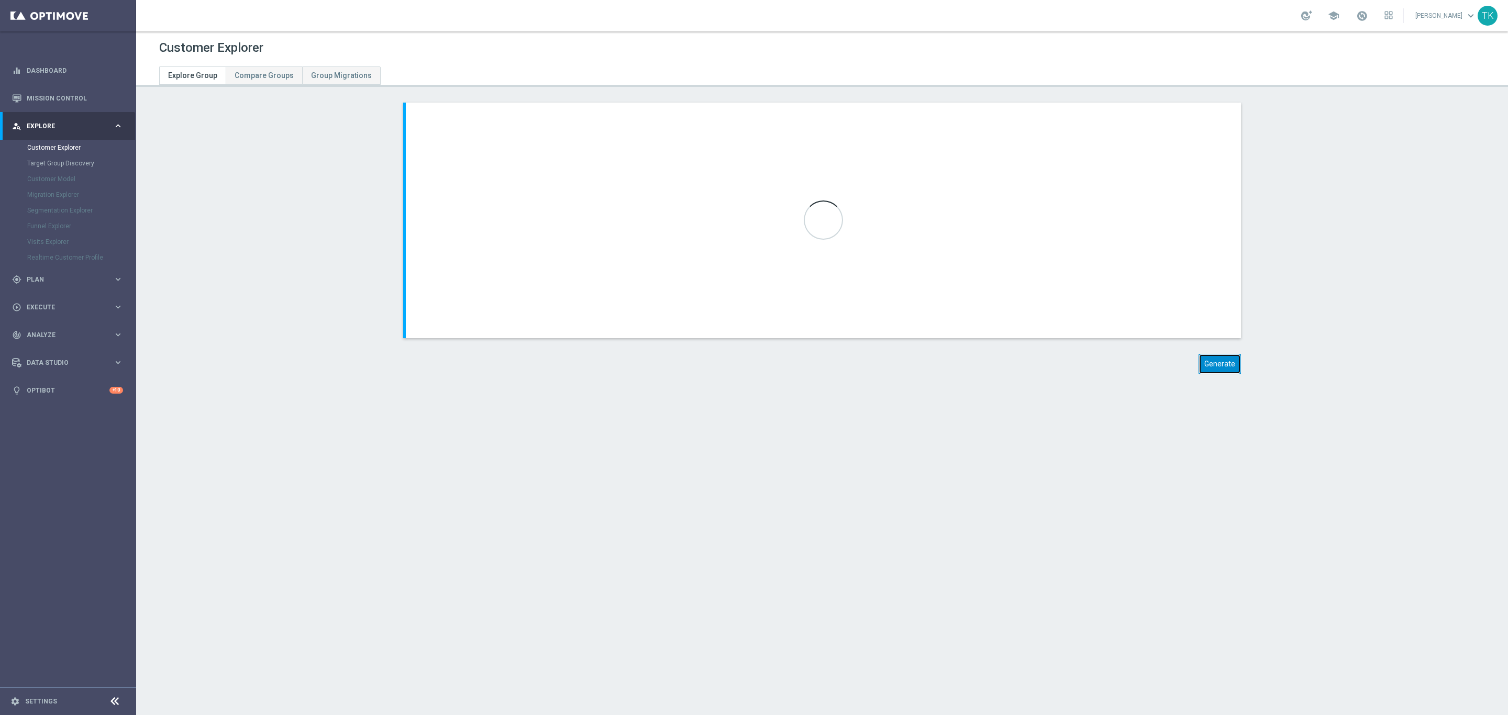
click at [1211, 363] on button "Generate" at bounding box center [1219, 364] width 42 height 20
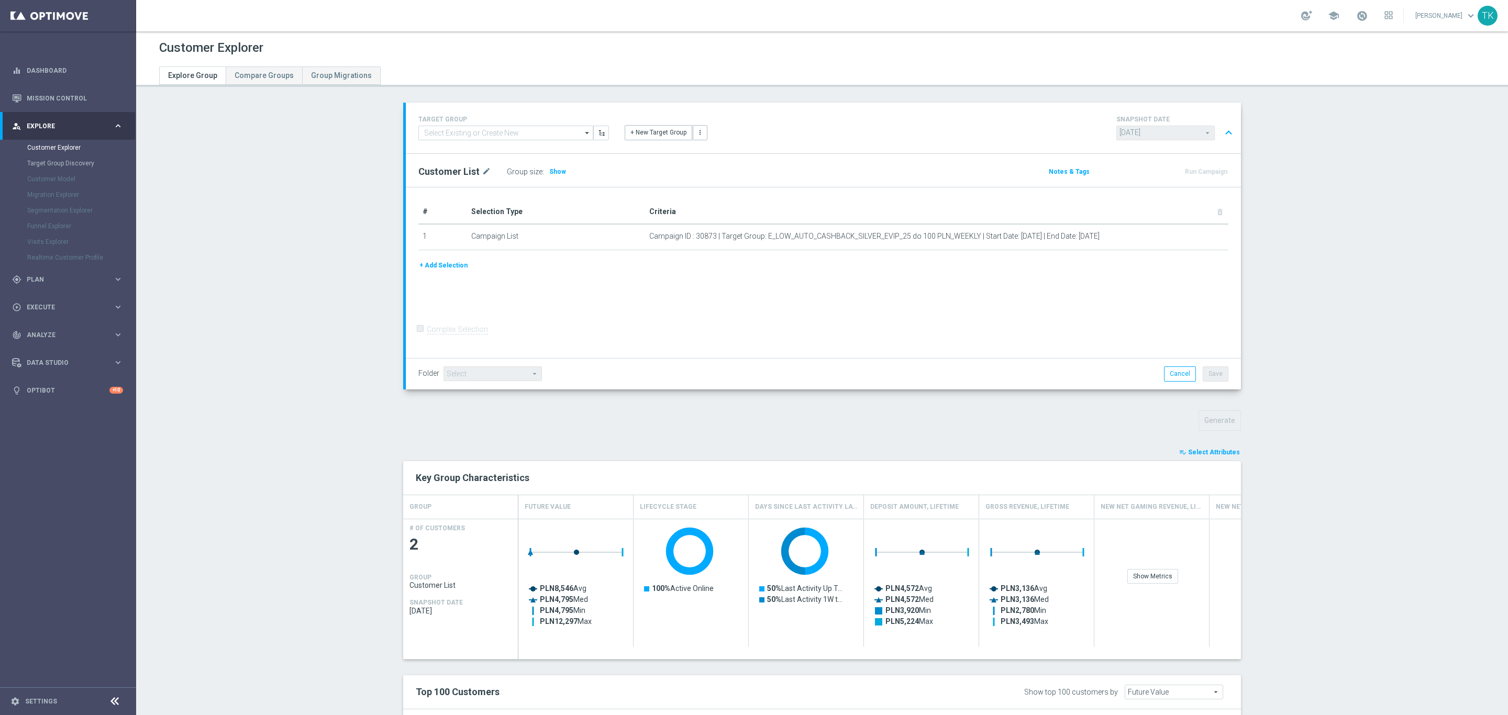
scroll to position [135, 0]
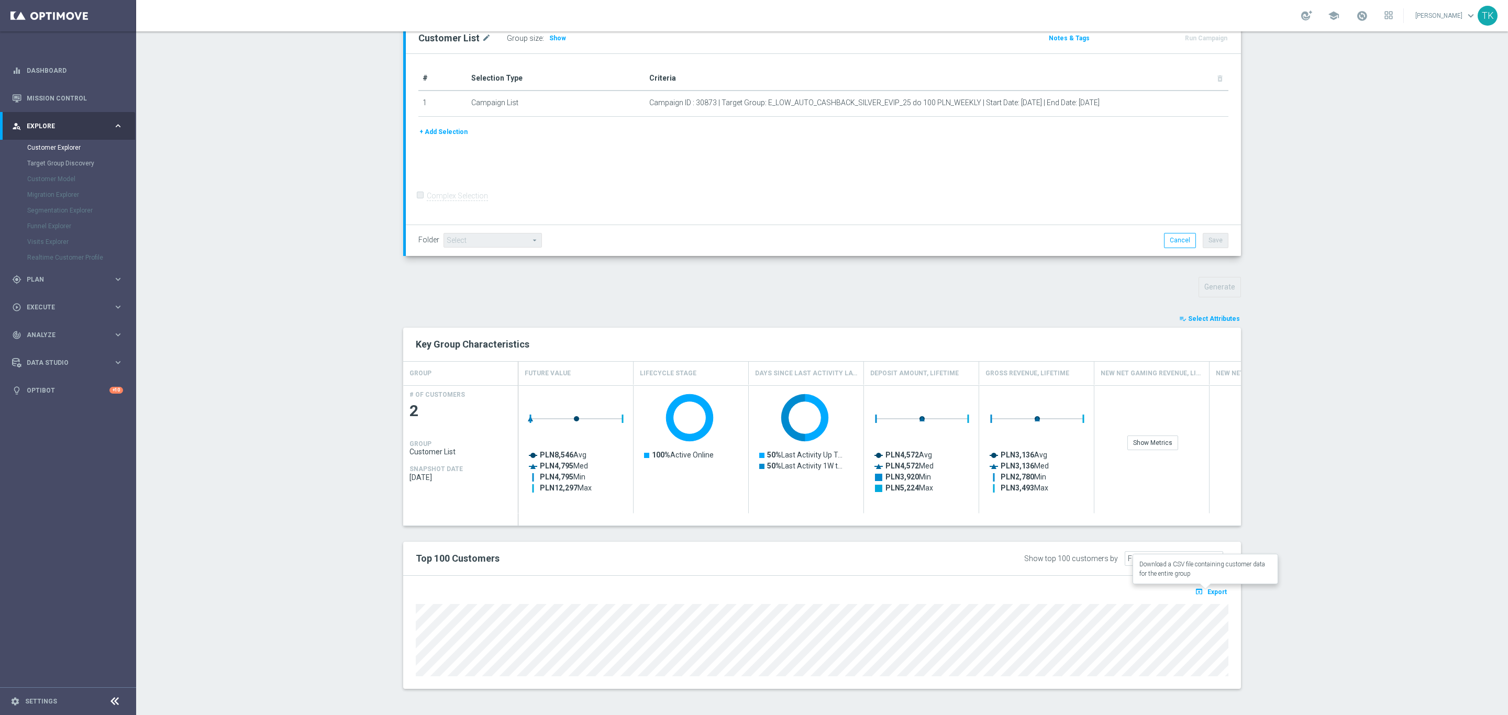
click at [1208, 591] on span "Export" at bounding box center [1216, 591] width 19 height 7
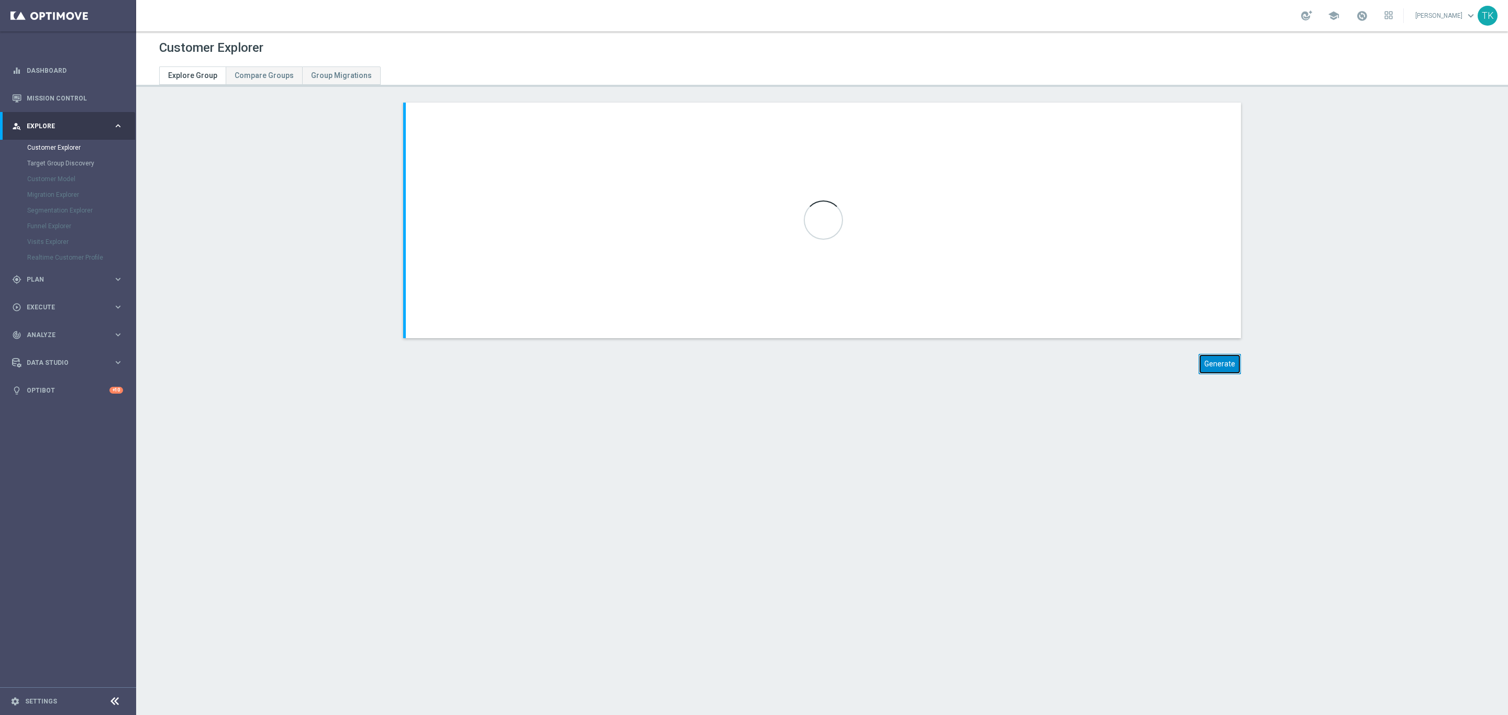
click at [1219, 365] on button "Generate" at bounding box center [1219, 364] width 42 height 20
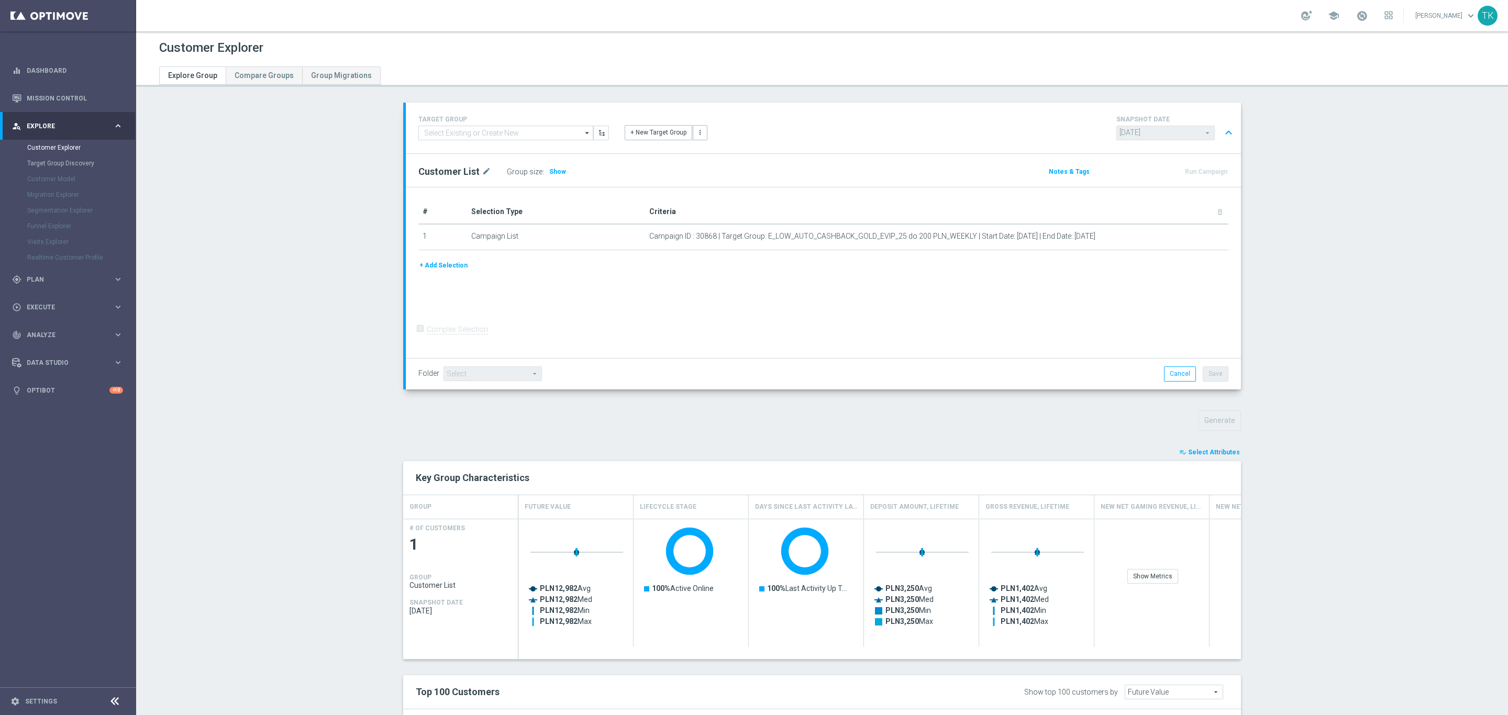
scroll to position [117, 0]
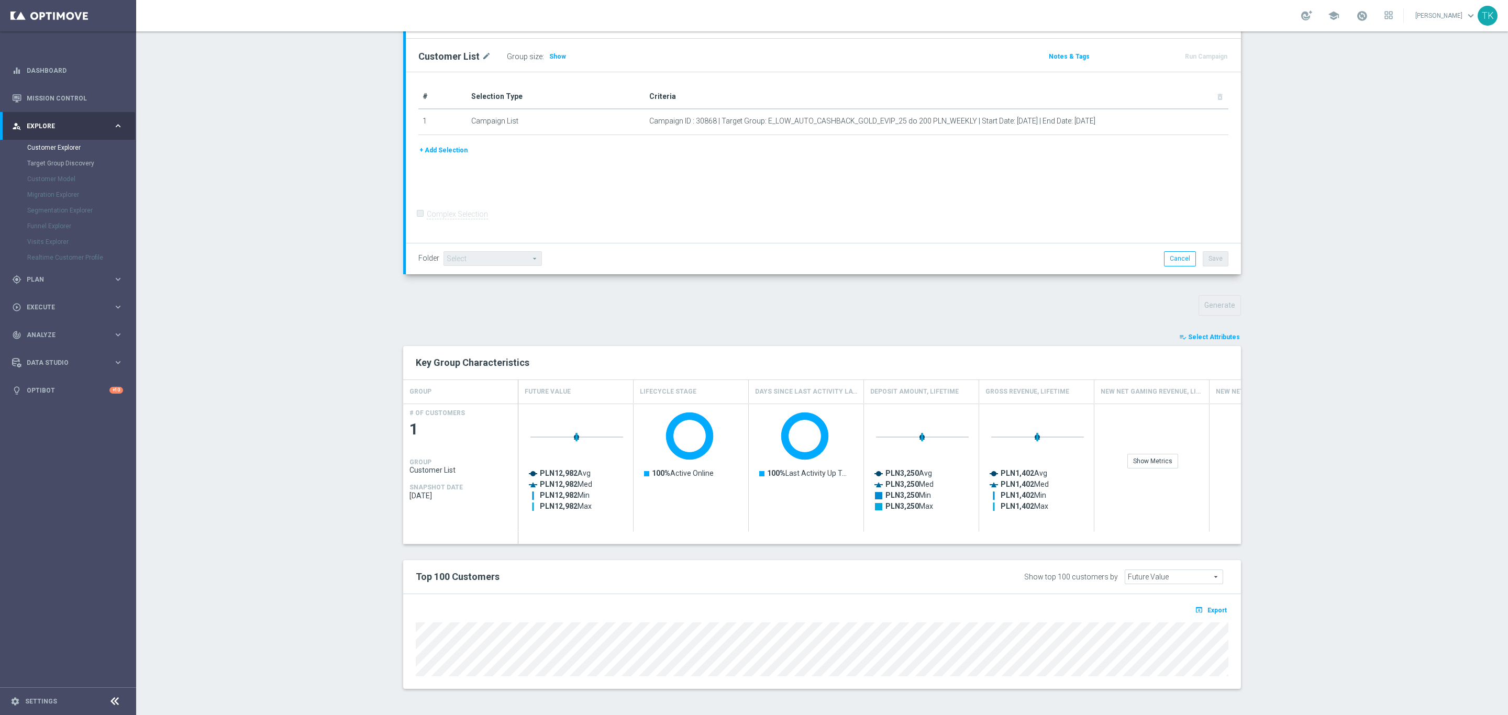
click at [1208, 620] on div at bounding box center [822, 648] width 828 height 57
click at [1205, 605] on button "open_in_browser Export" at bounding box center [1210, 610] width 35 height 14
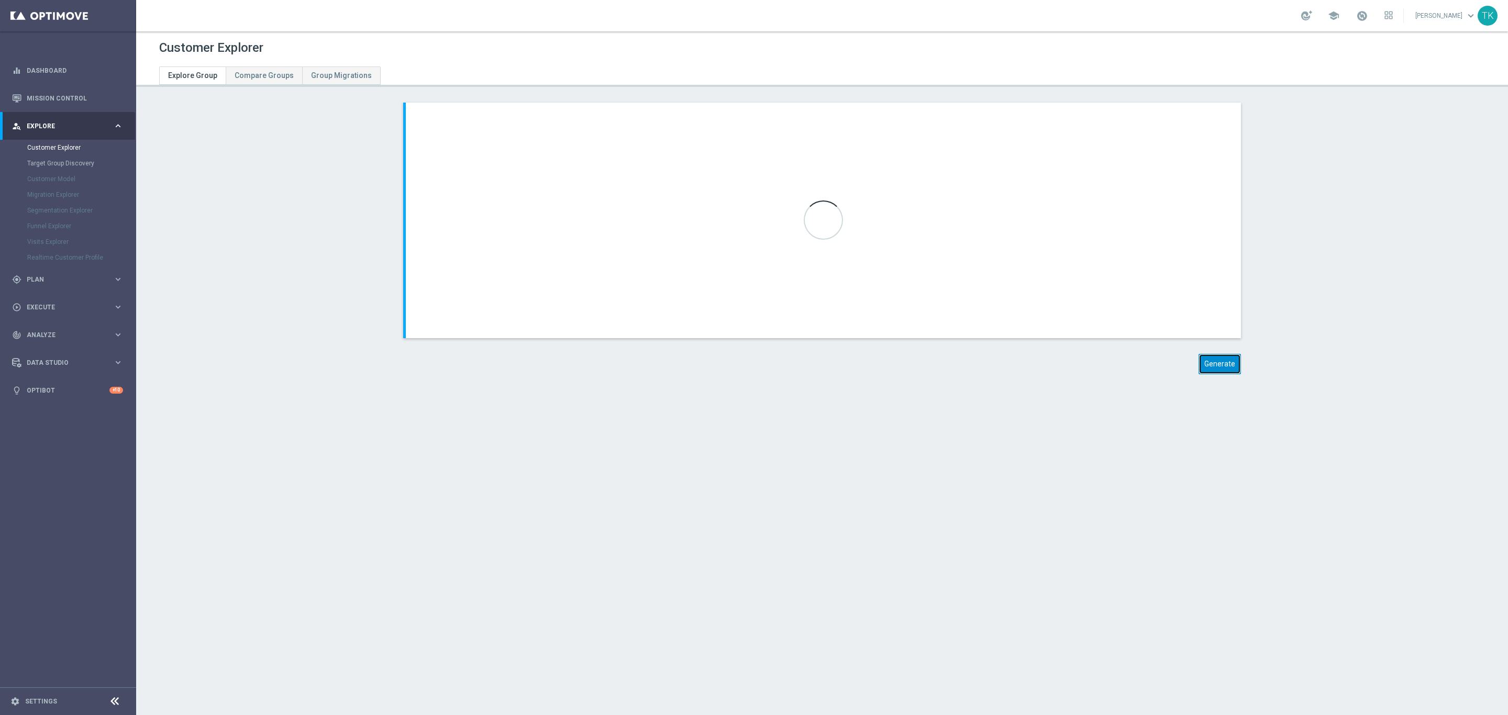
click at [1211, 363] on button "Generate" at bounding box center [1219, 364] width 42 height 20
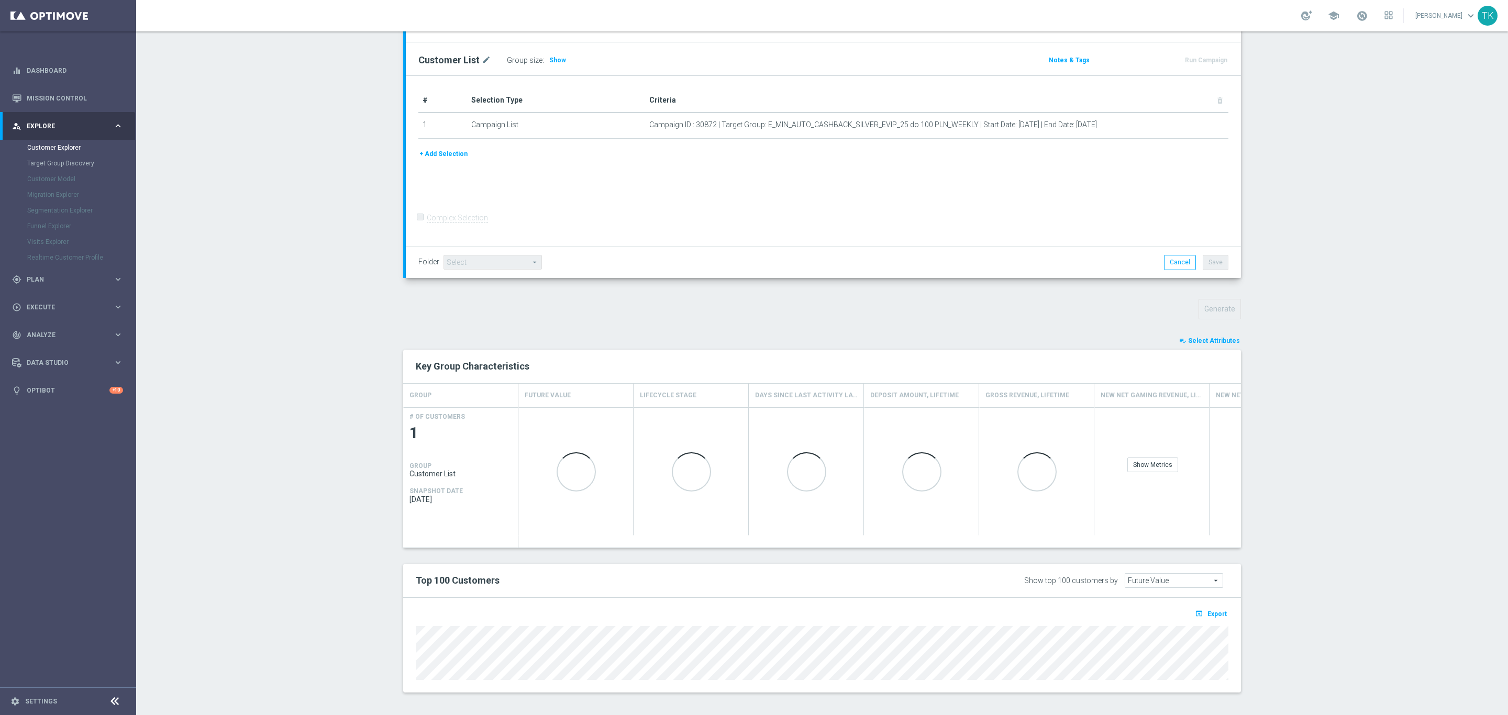
scroll to position [117, 0]
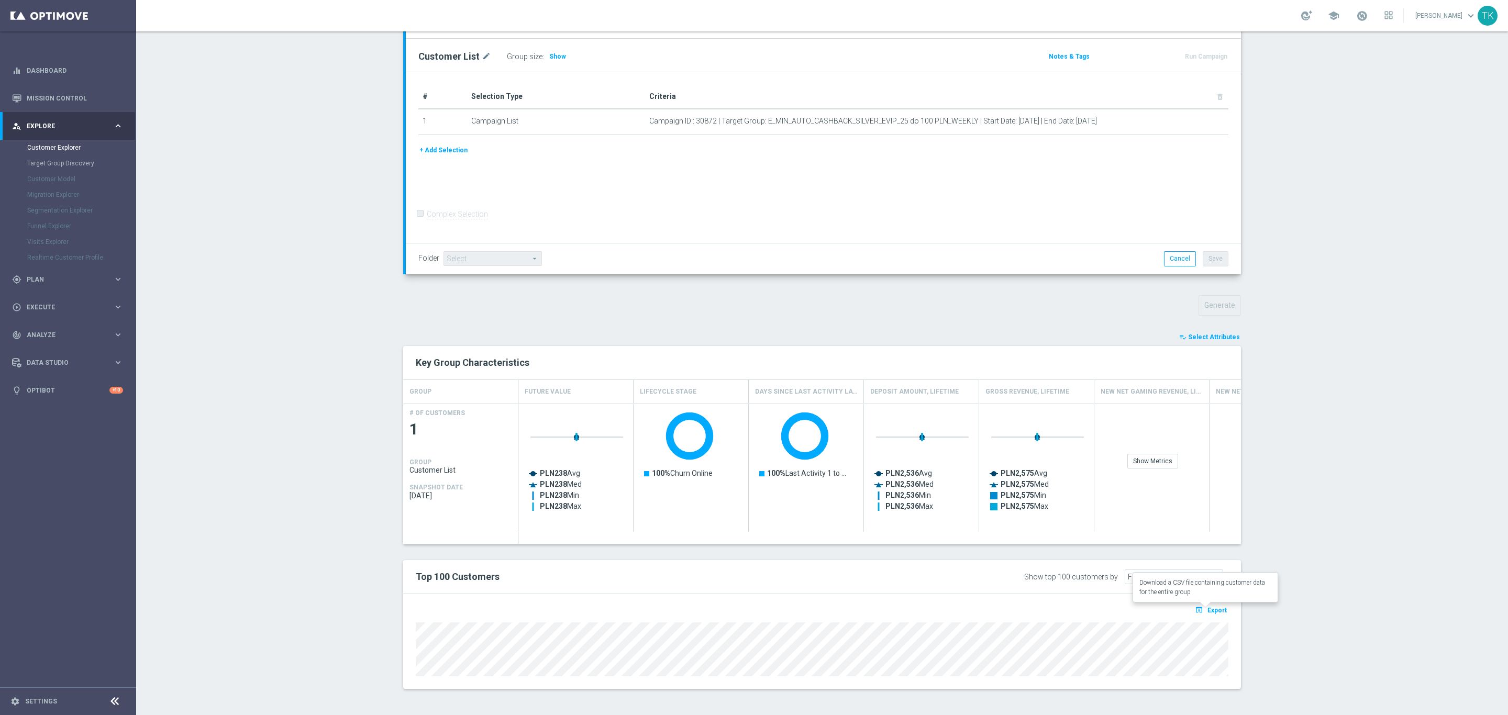
click at [1211, 610] on span "Export" at bounding box center [1216, 610] width 19 height 7
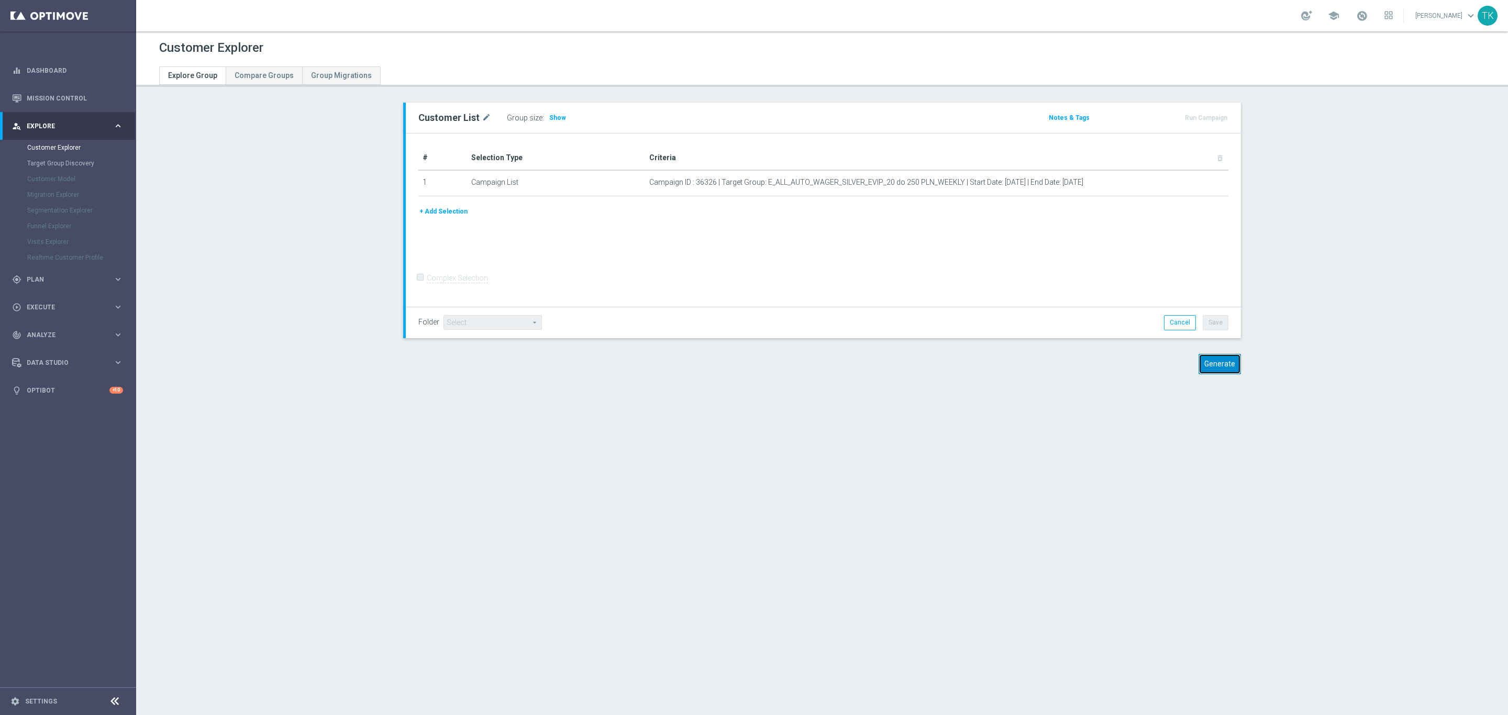
click at [1209, 362] on button "Generate" at bounding box center [1219, 364] width 42 height 20
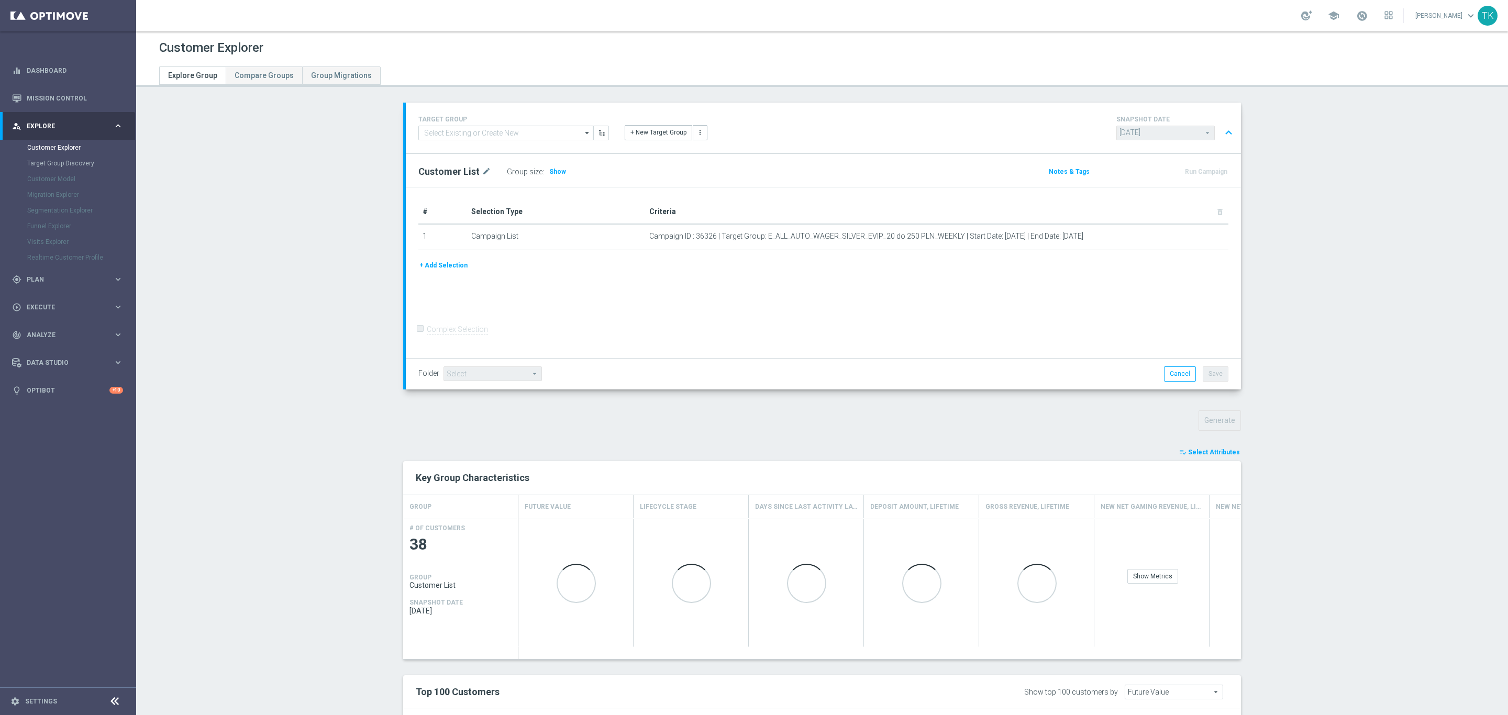
scroll to position [277, 0]
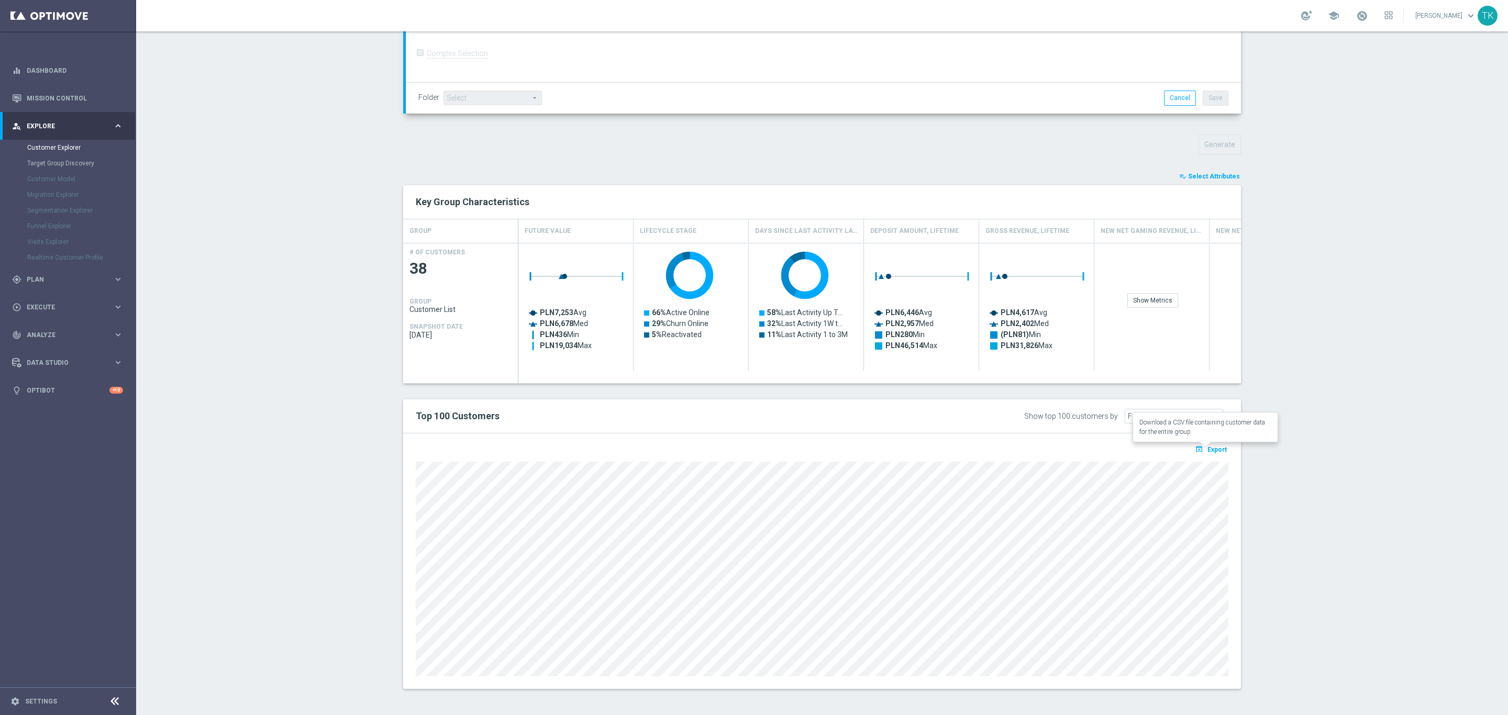
click at [1208, 453] on span "Export" at bounding box center [1216, 449] width 19 height 7
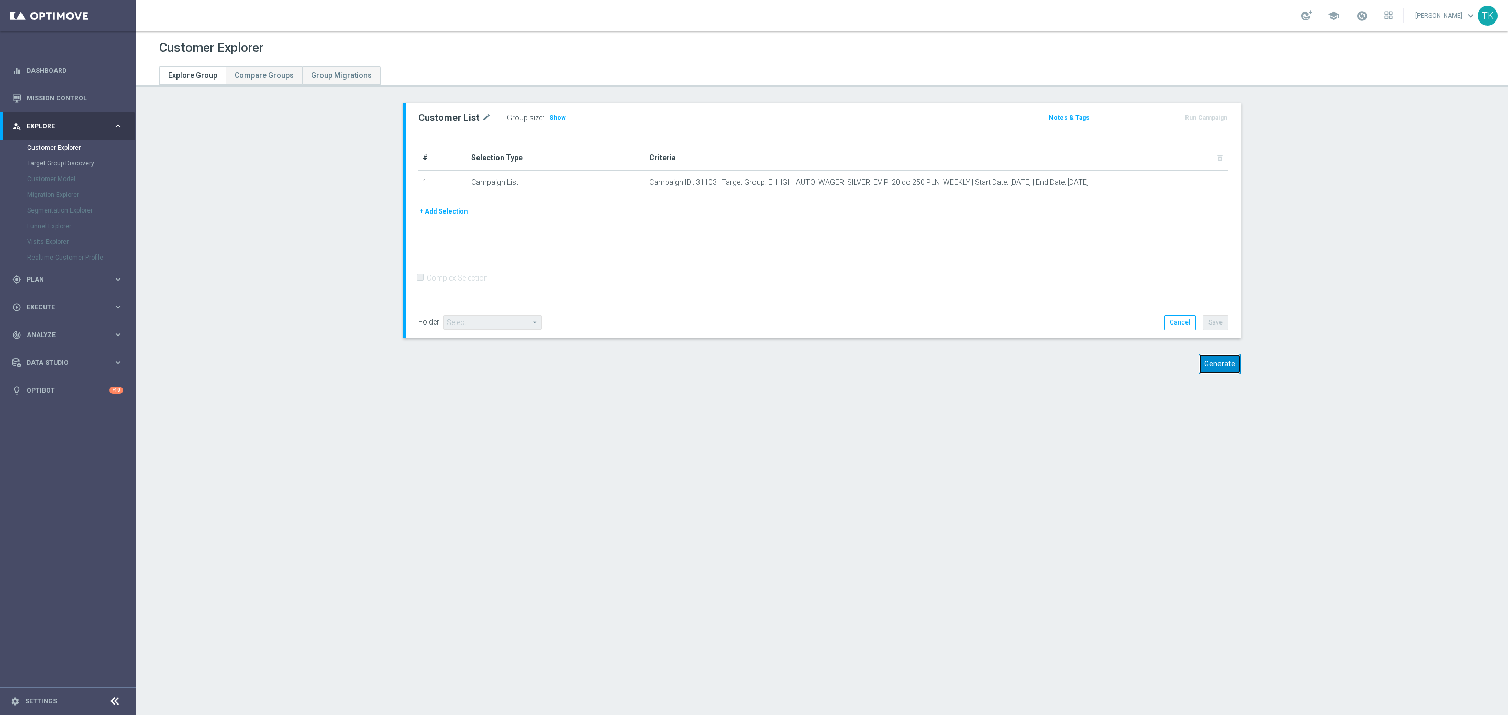
click at [1215, 365] on button "Generate" at bounding box center [1219, 364] width 42 height 20
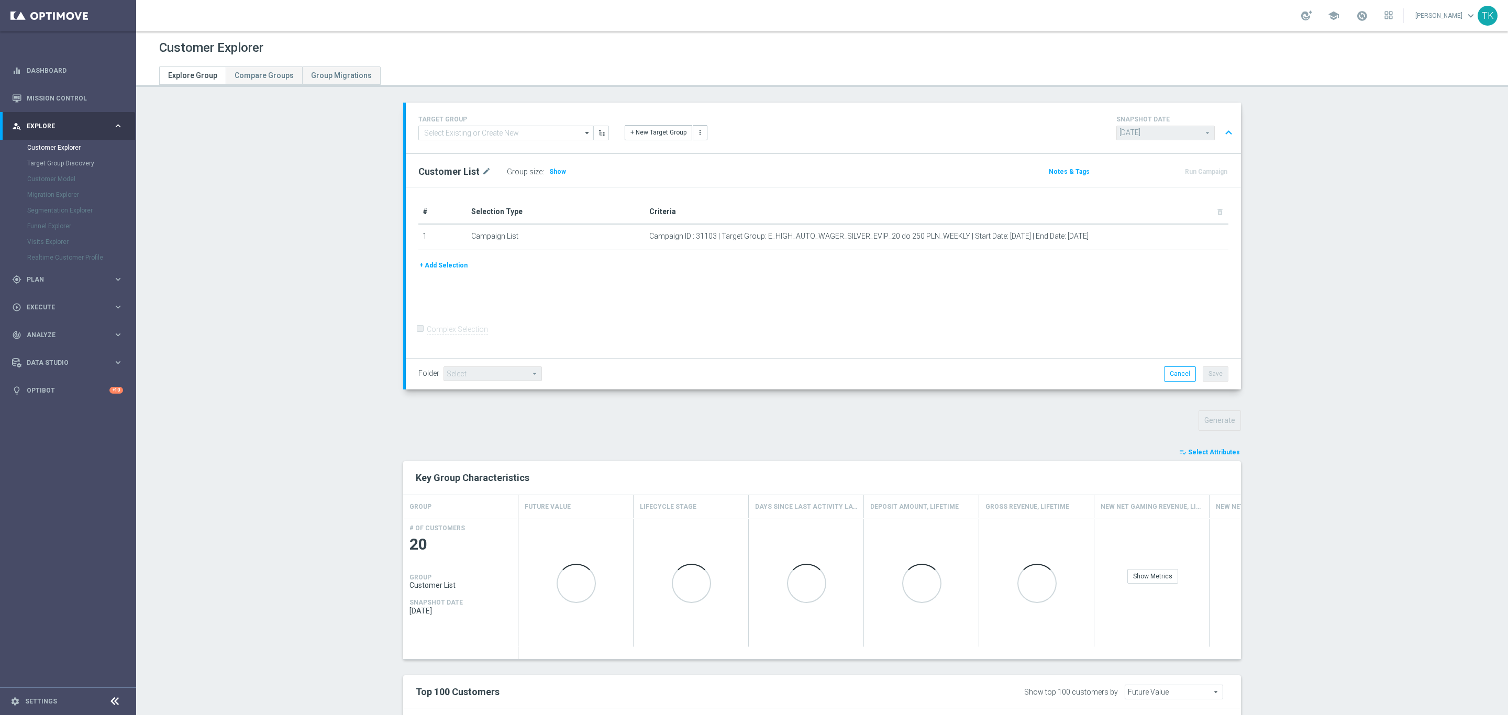
scroll to position [277, 0]
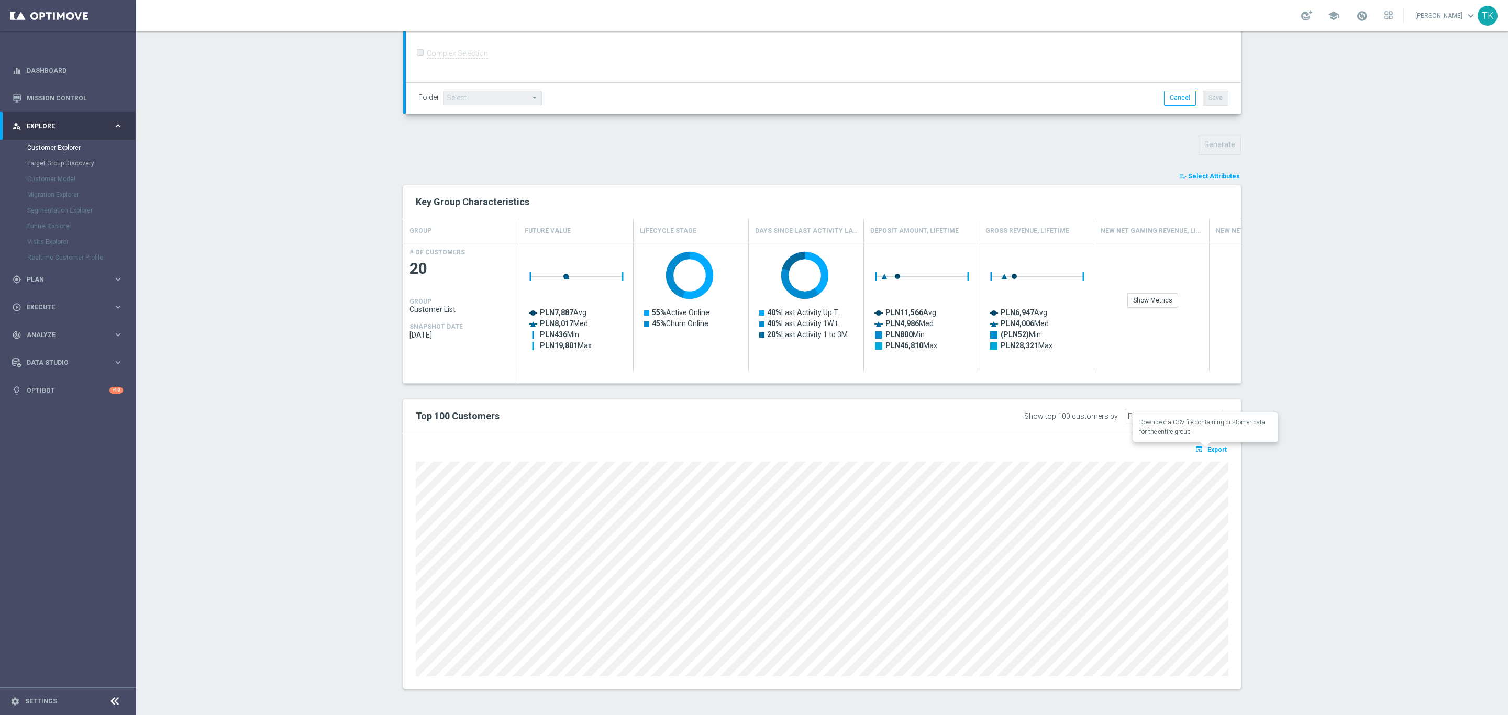
click at [1214, 451] on span "Export" at bounding box center [1216, 449] width 19 height 7
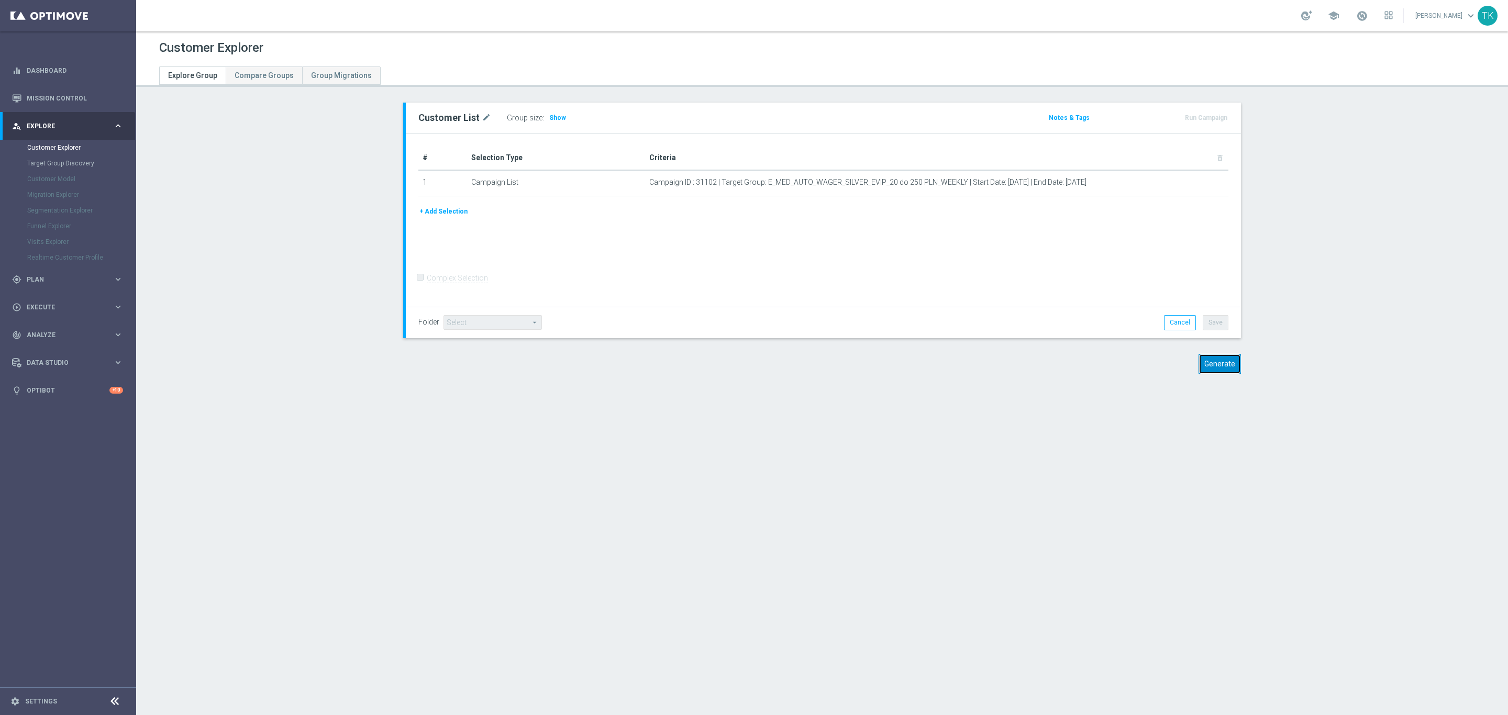
click at [1211, 362] on button "Generate" at bounding box center [1219, 364] width 42 height 20
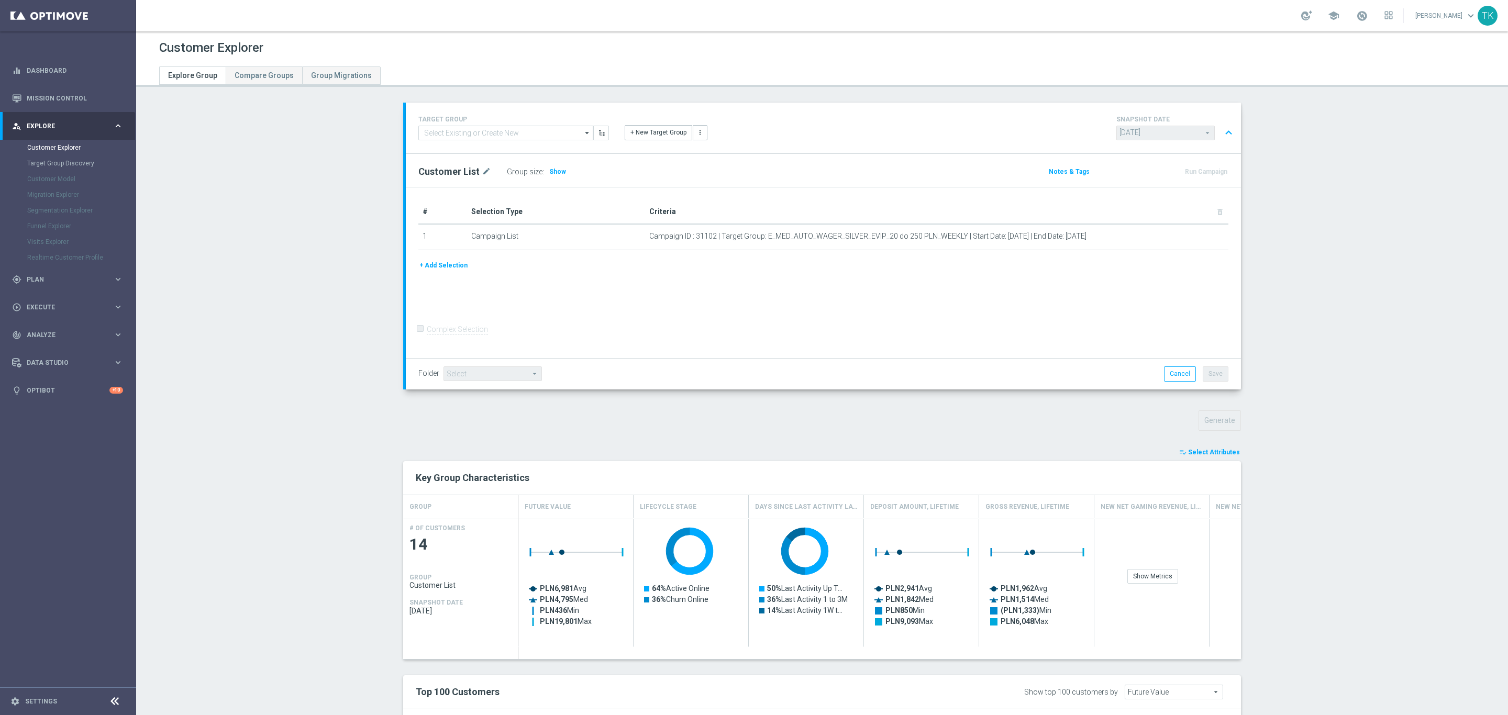
scroll to position [277, 0]
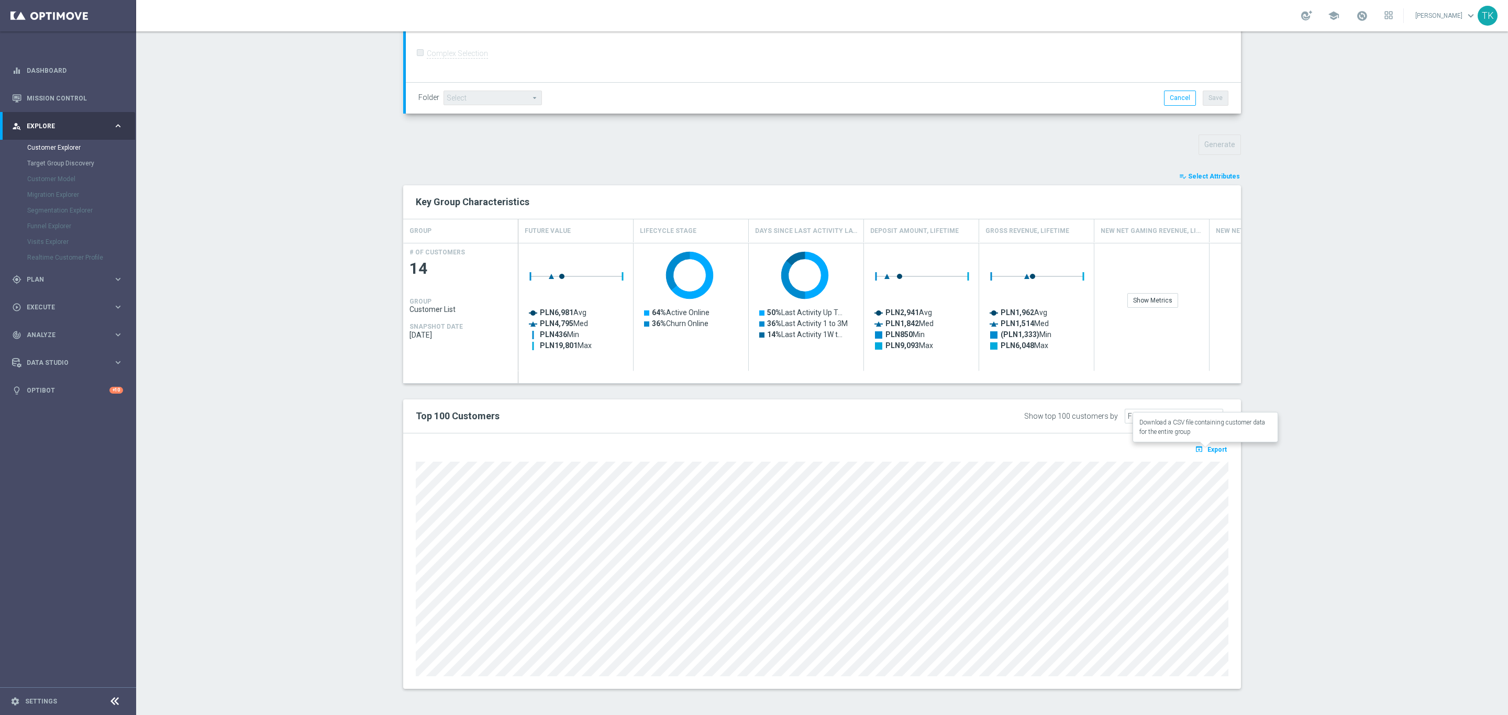
click at [1211, 448] on span "Export" at bounding box center [1216, 449] width 19 height 7
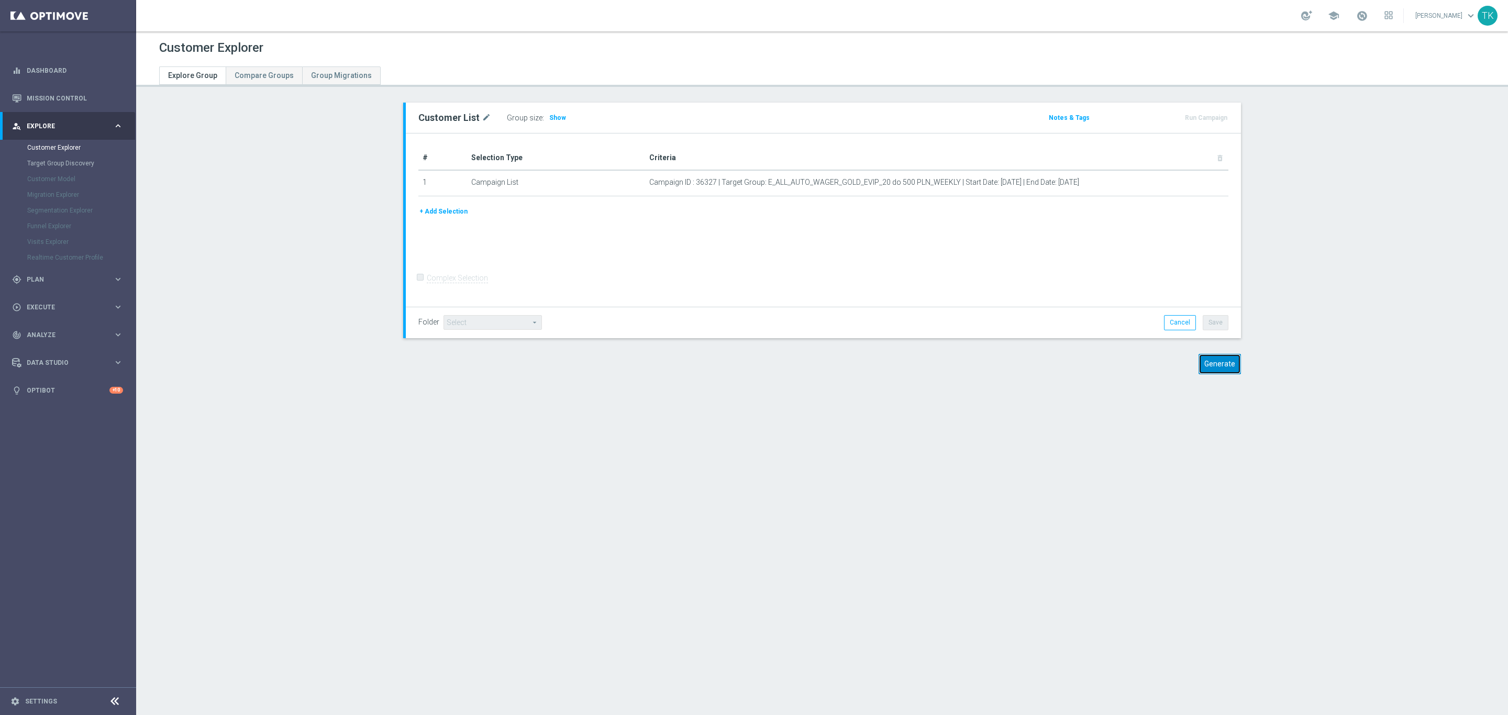
click at [1209, 363] on button "Generate" at bounding box center [1219, 364] width 42 height 20
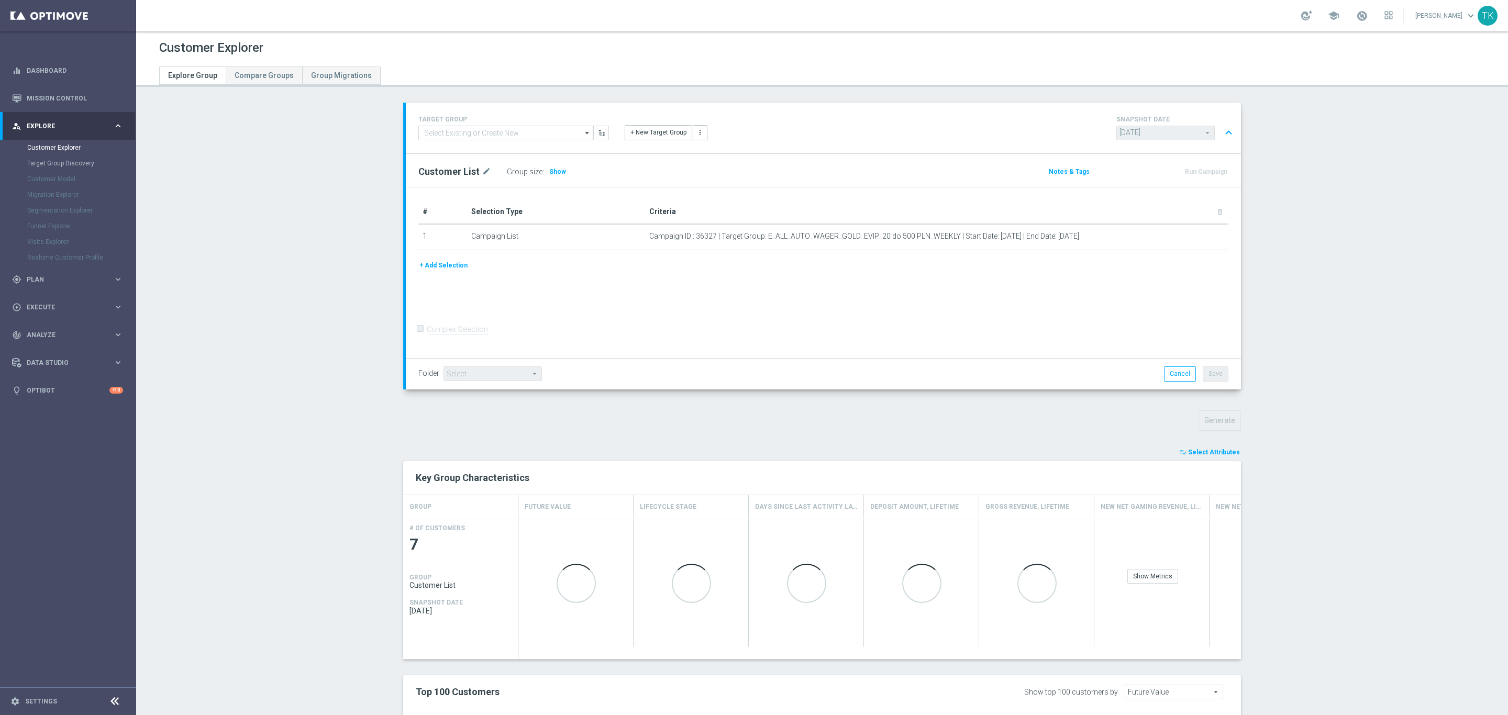
scroll to position [227, 0]
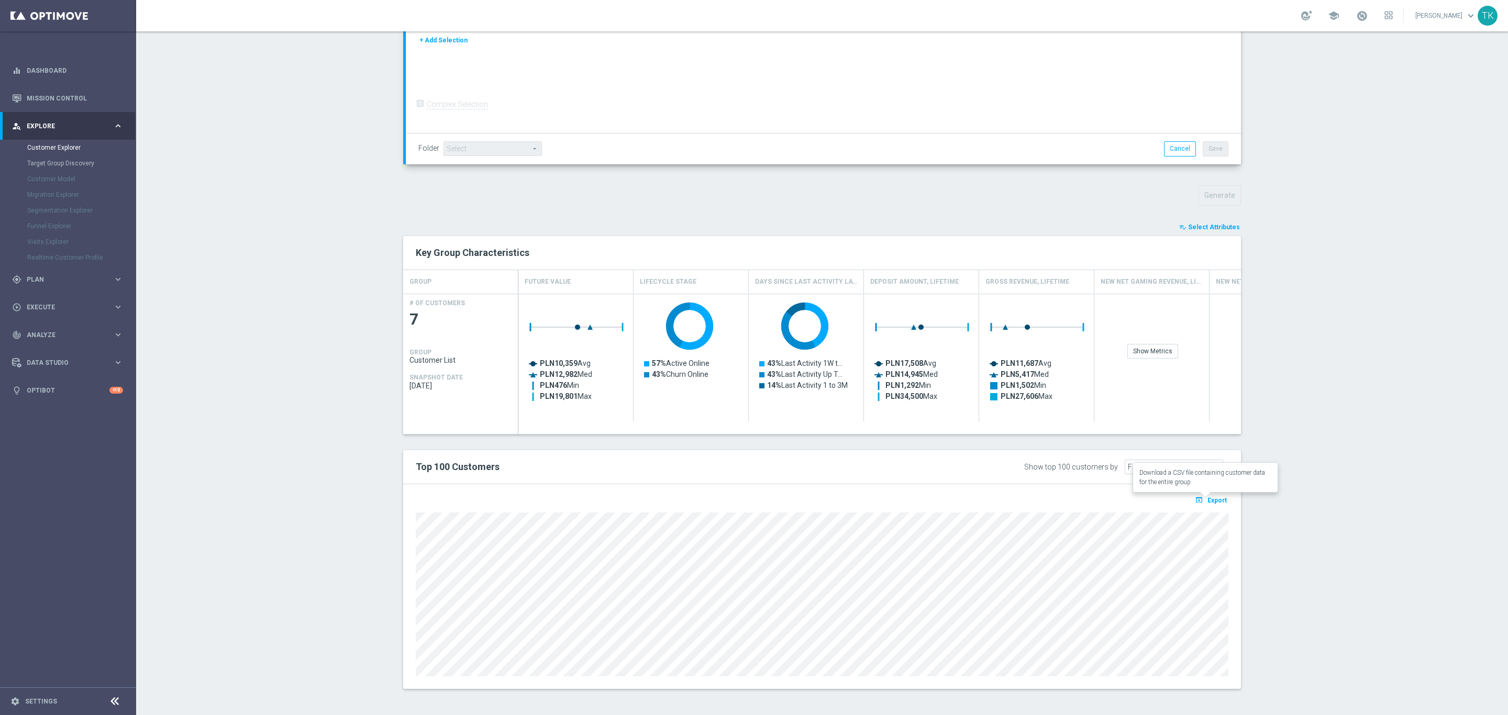
click at [1213, 499] on span "Export" at bounding box center [1216, 500] width 19 height 7
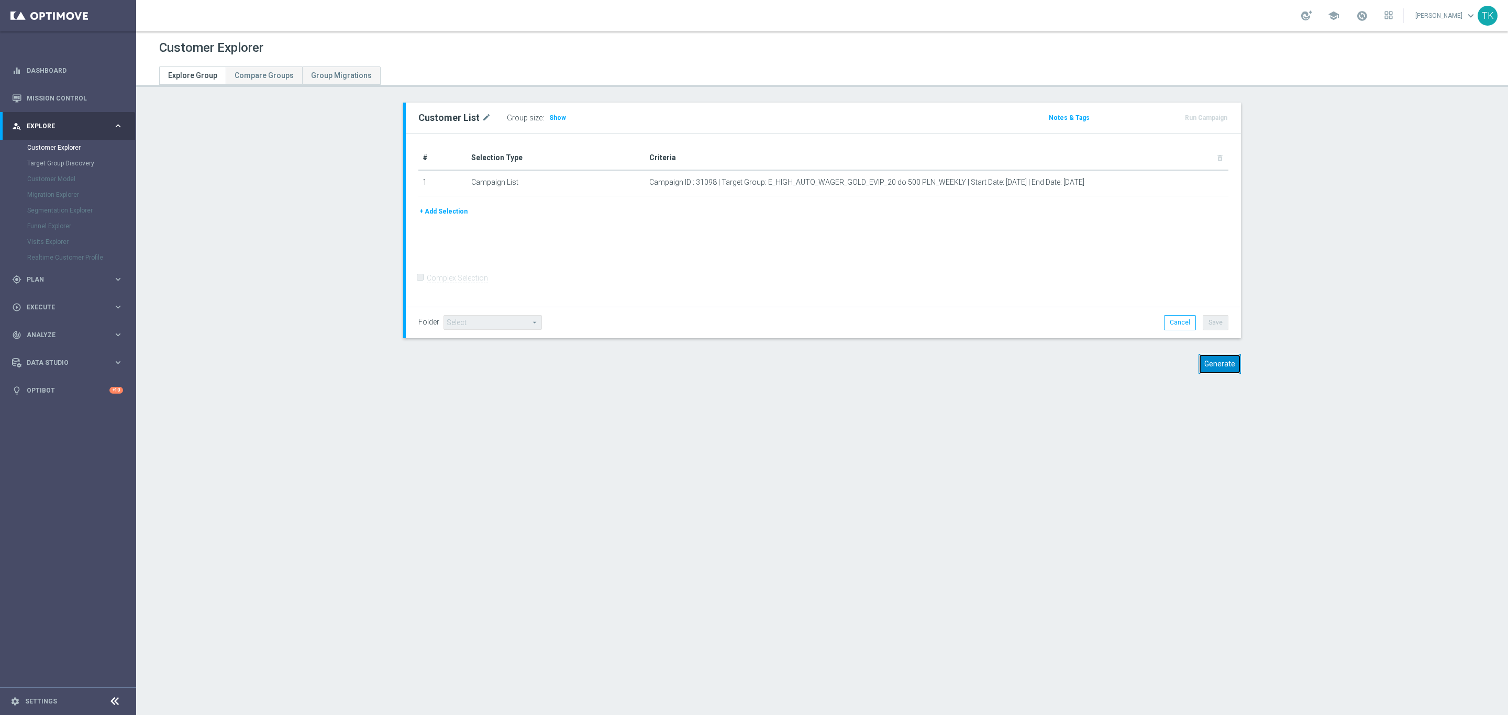
click at [1216, 363] on button "Generate" at bounding box center [1219, 364] width 42 height 20
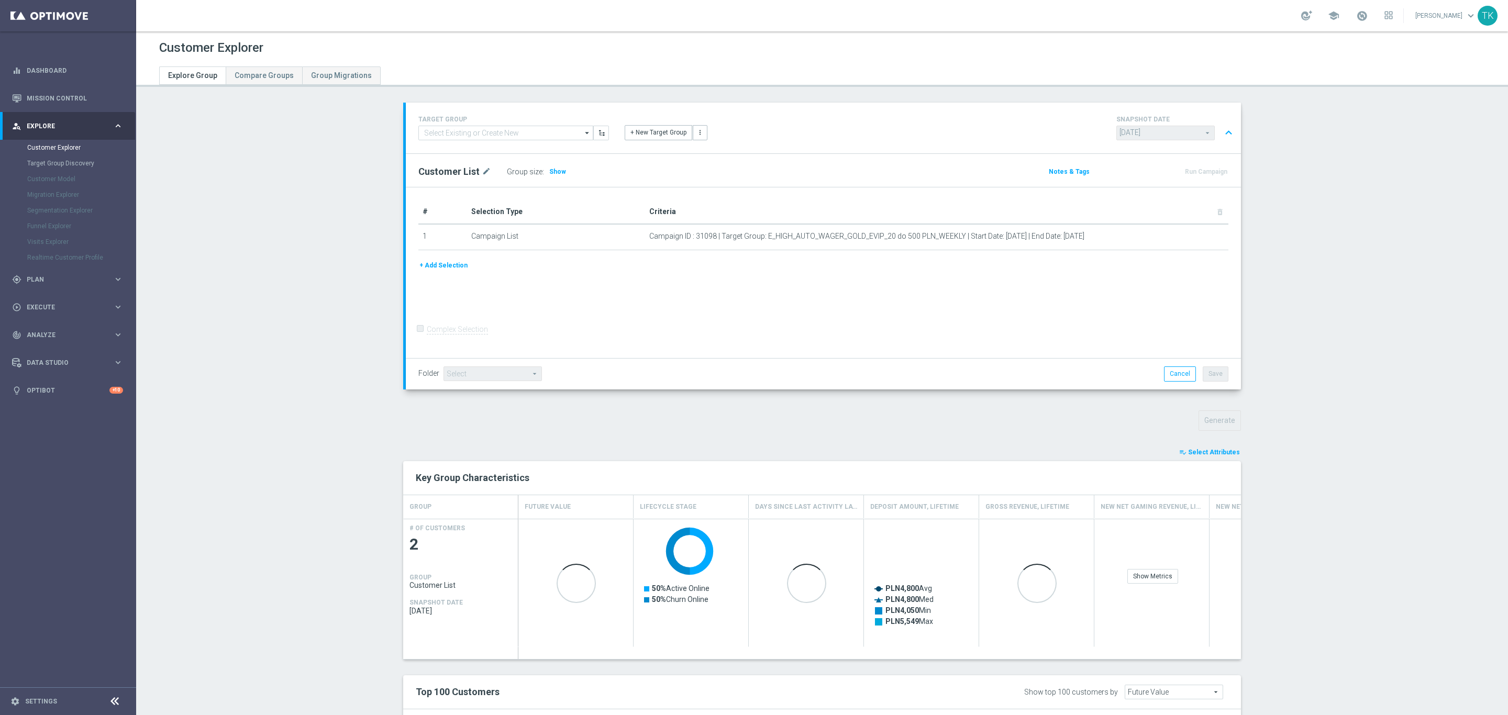
scroll to position [135, 0]
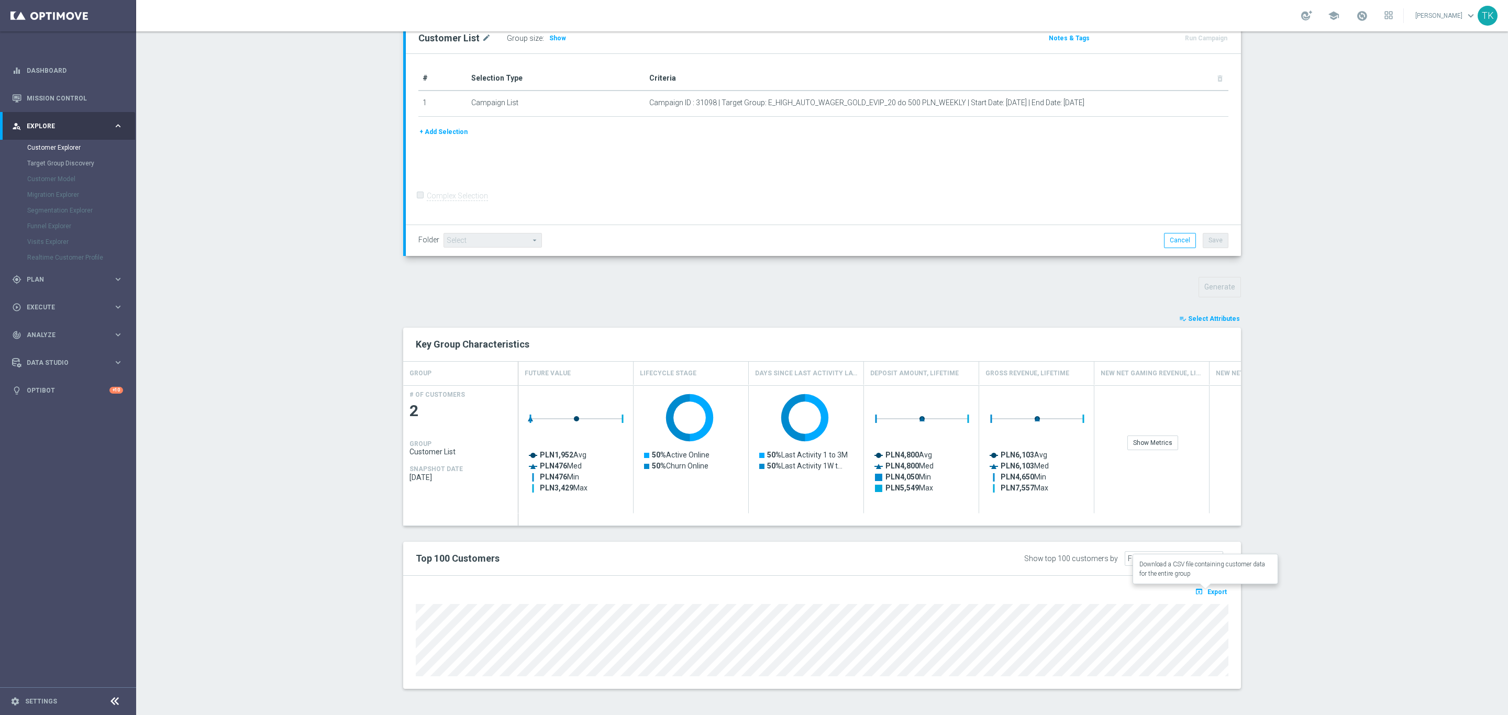
click at [1208, 588] on span "Export" at bounding box center [1216, 591] width 19 height 7
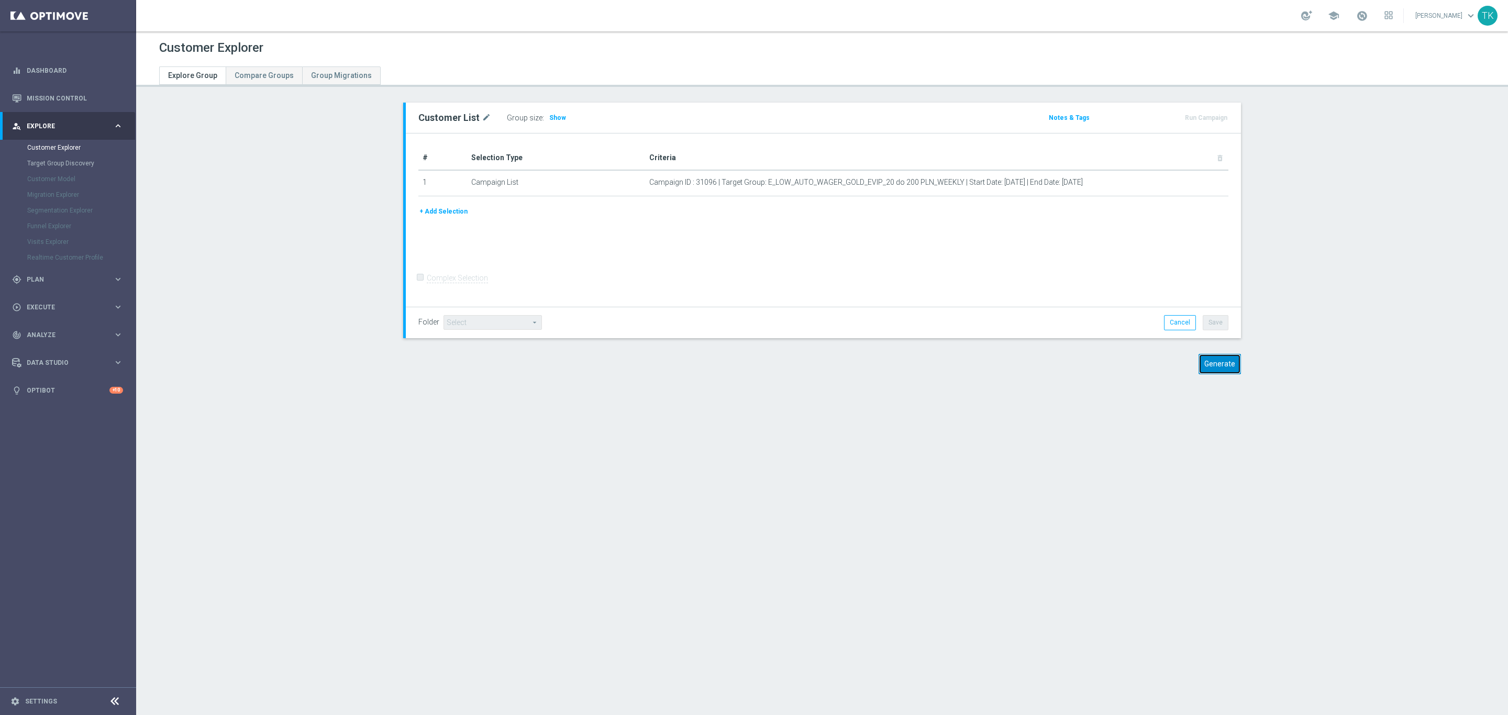
click at [1215, 361] on button "Generate" at bounding box center [1219, 364] width 42 height 20
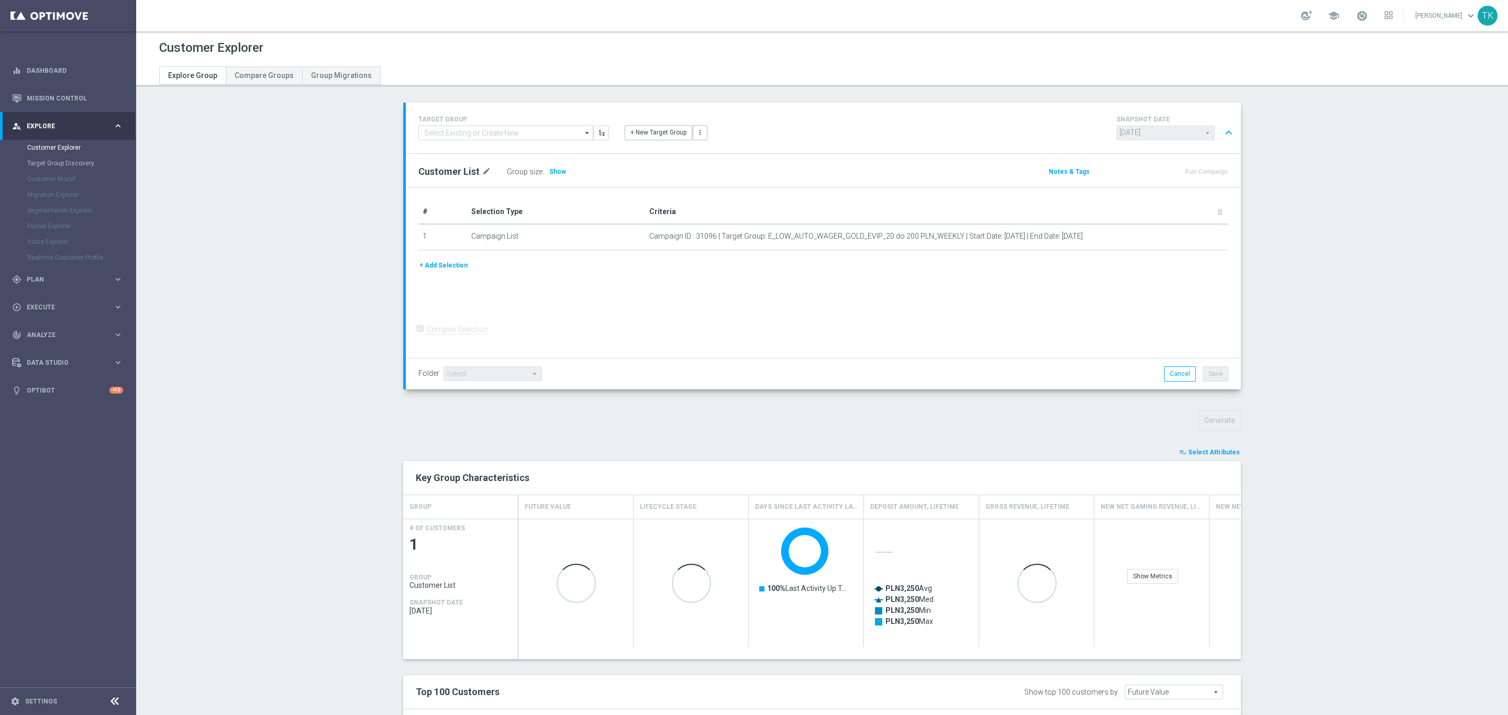
scroll to position [117, 0]
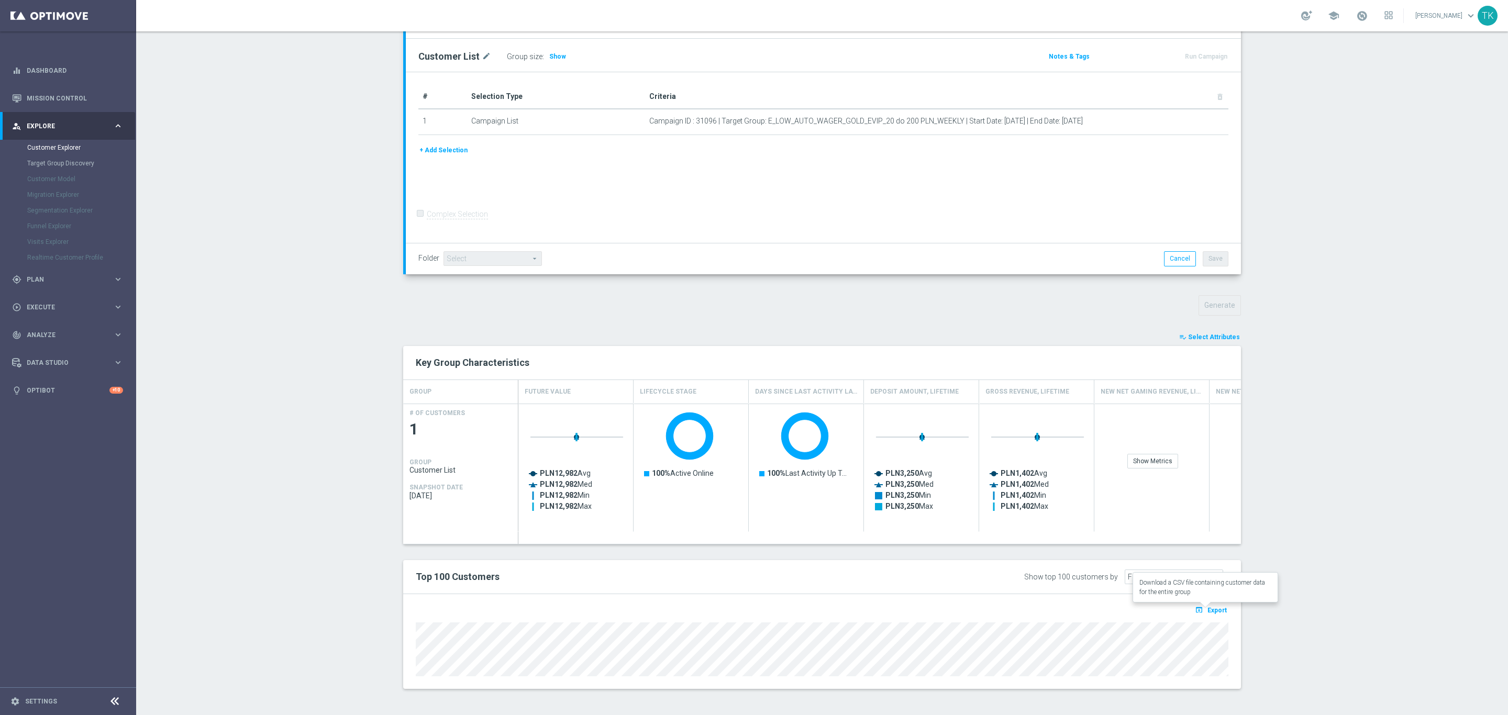
click at [1211, 611] on span "Export" at bounding box center [1216, 610] width 19 height 7
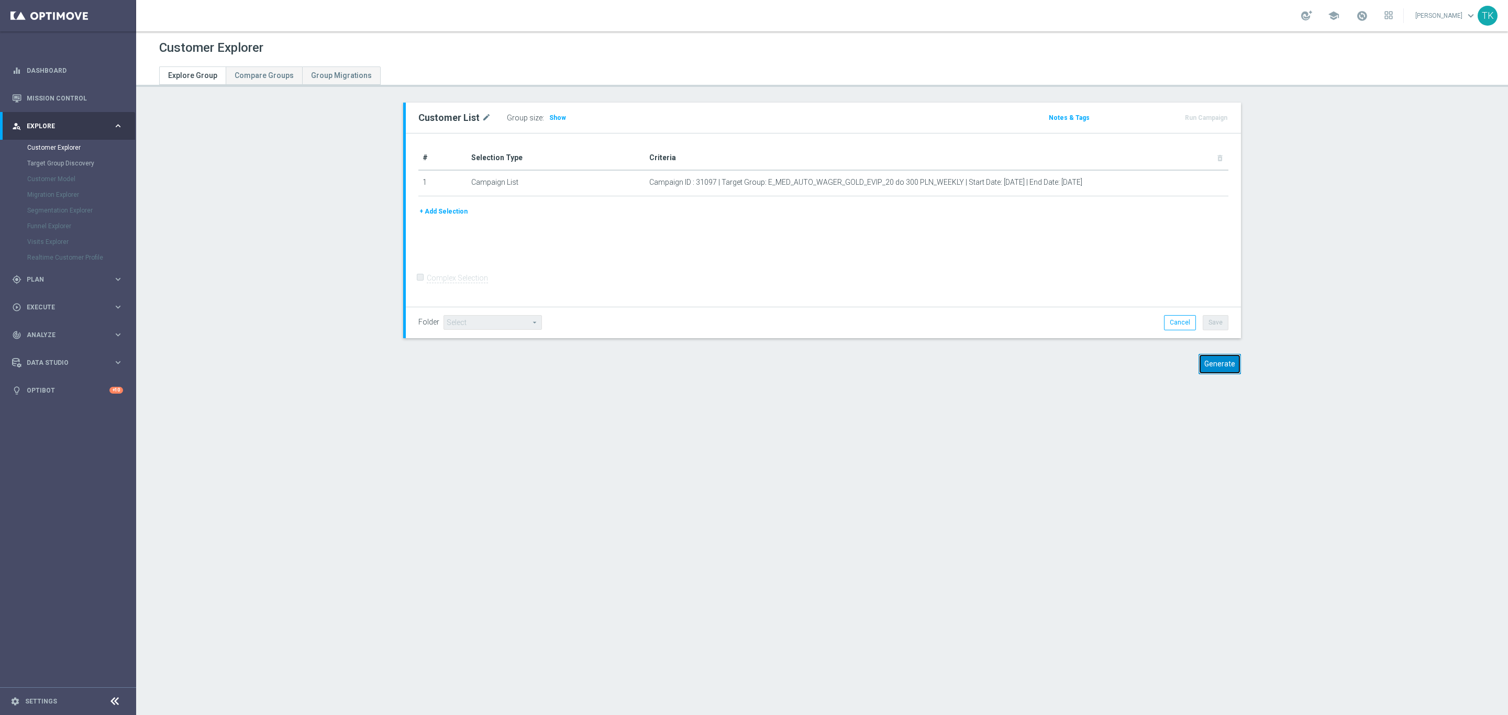
click at [1220, 362] on button "Generate" at bounding box center [1219, 364] width 42 height 20
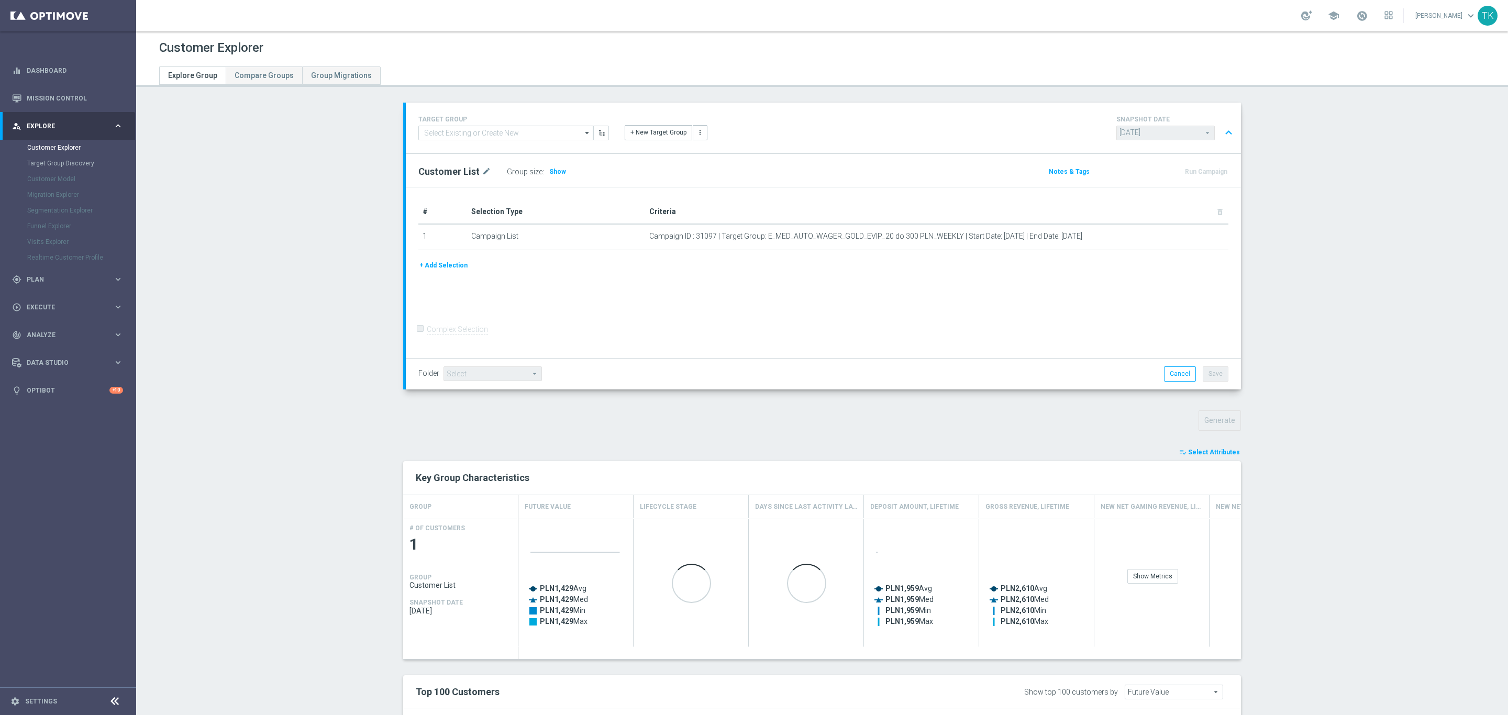
scroll to position [117, 0]
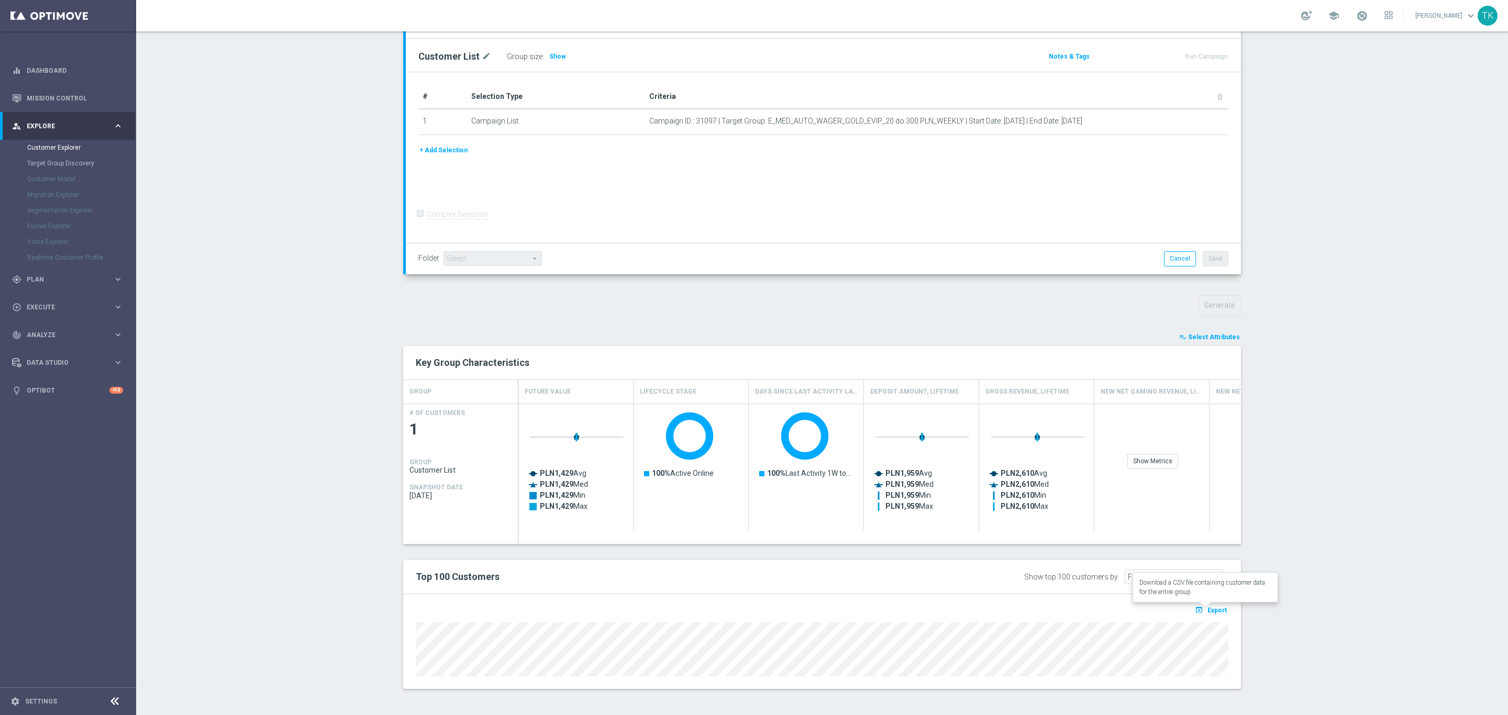
click at [1206, 605] on button "open_in_browser Export" at bounding box center [1210, 610] width 35 height 14
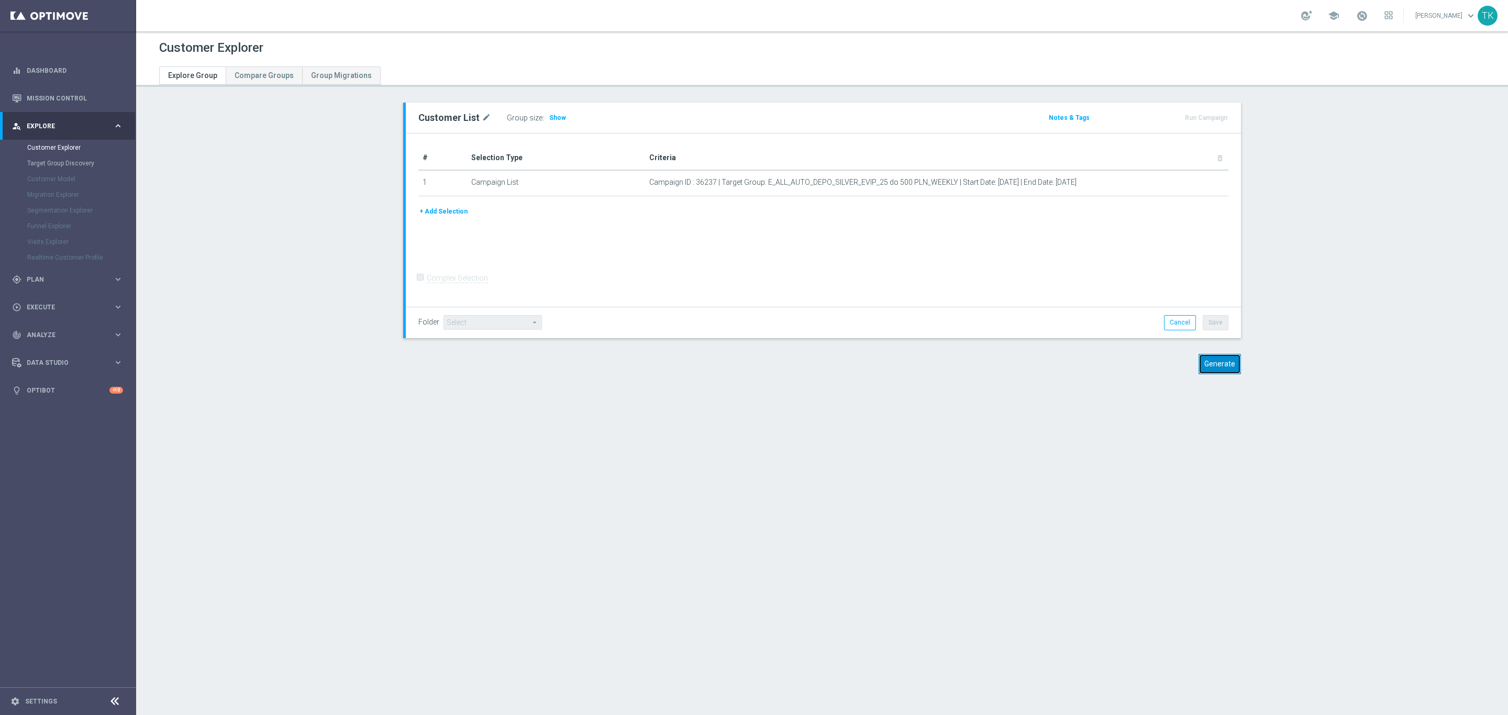
click at [1208, 368] on button "Generate" at bounding box center [1219, 364] width 42 height 20
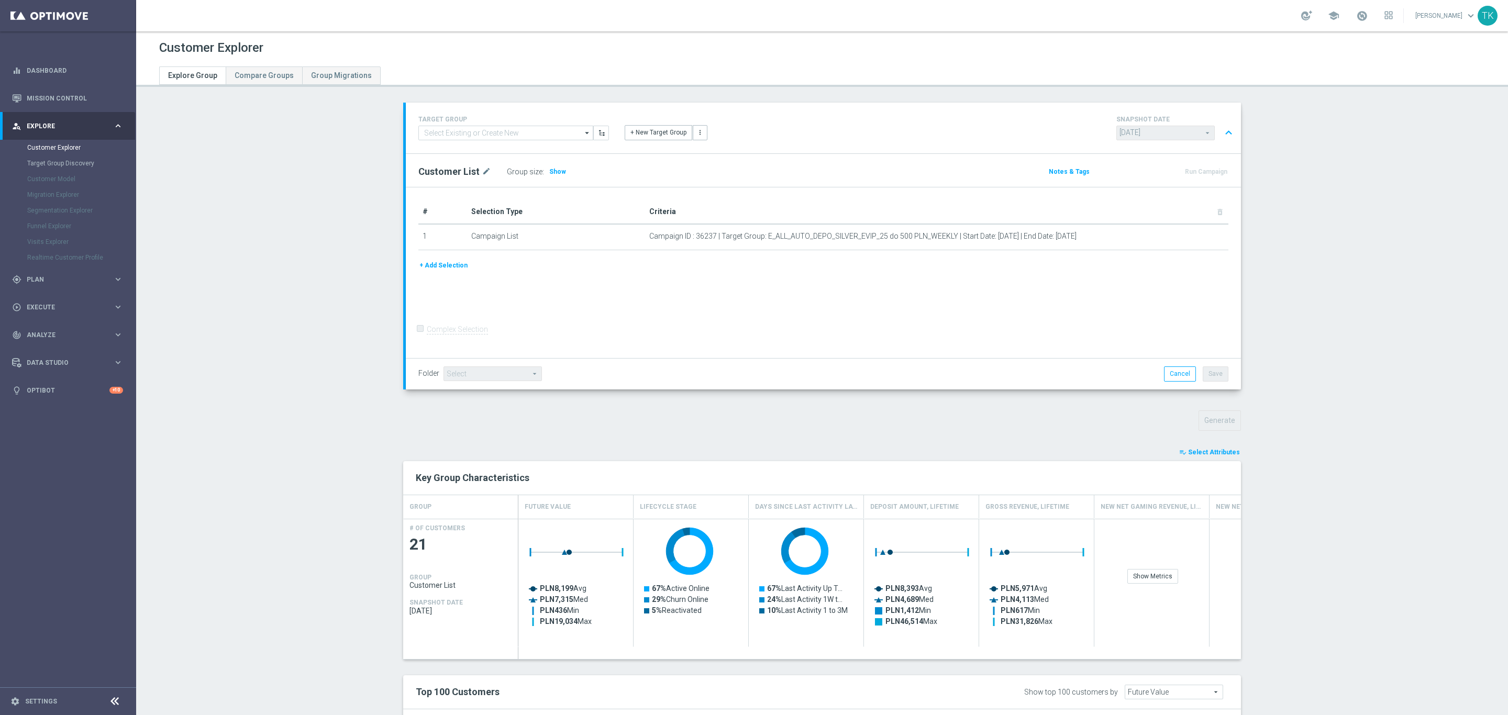
scroll to position [277, 0]
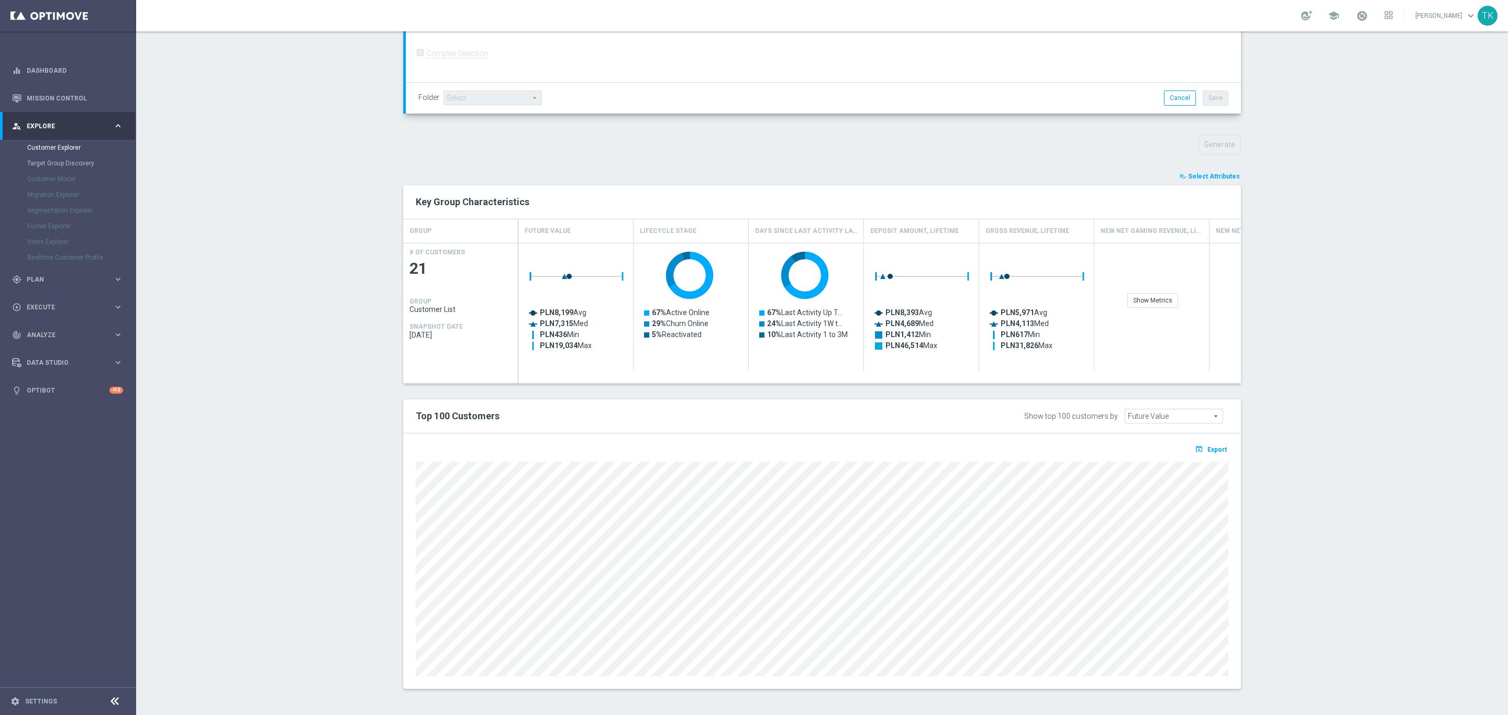
click at [1443, 187] on section "TARGET GROUP arrow_drop_down Show Selected 0 of NaN - Campaign 1" at bounding box center [822, 266] width 1372 height 878
click at [1208, 448] on span "Export" at bounding box center [1216, 449] width 19 height 7
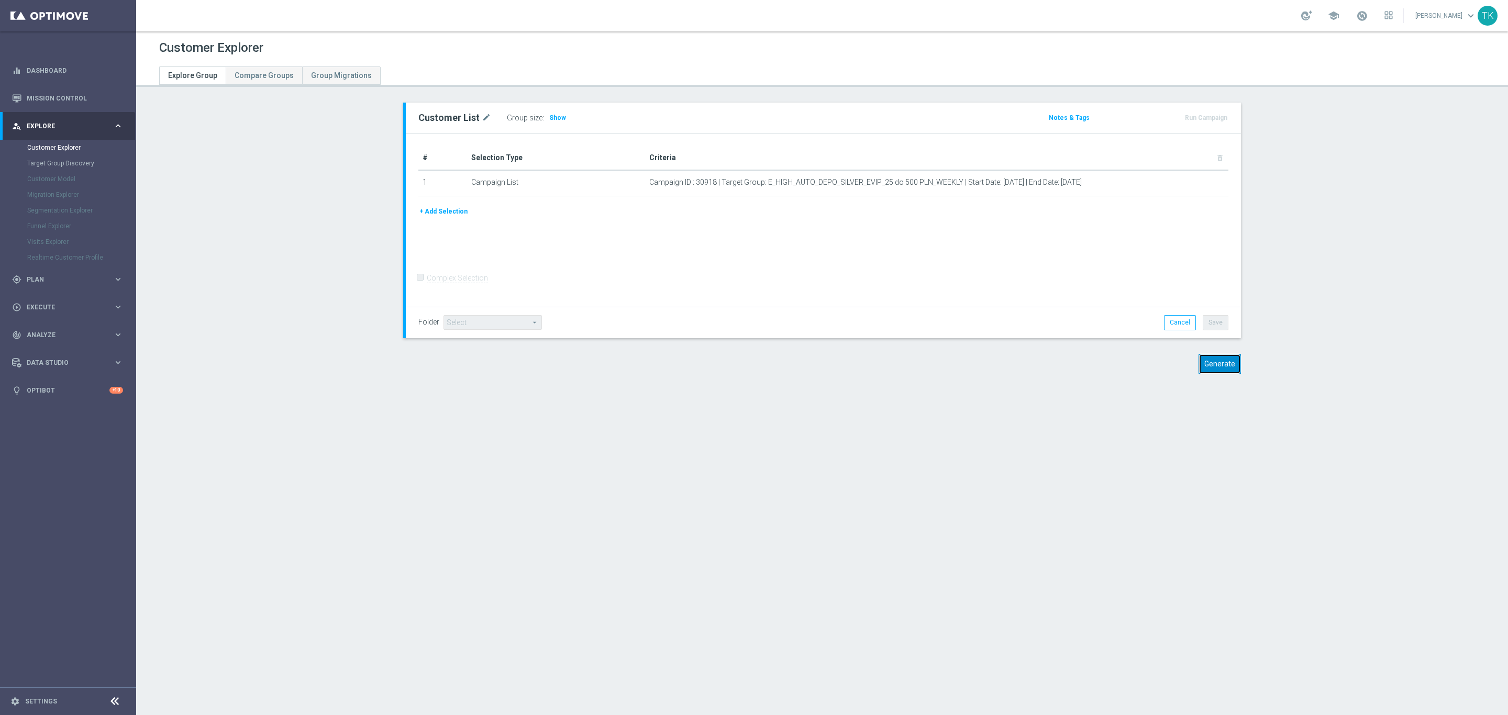
click at [1216, 357] on button "Generate" at bounding box center [1219, 364] width 42 height 20
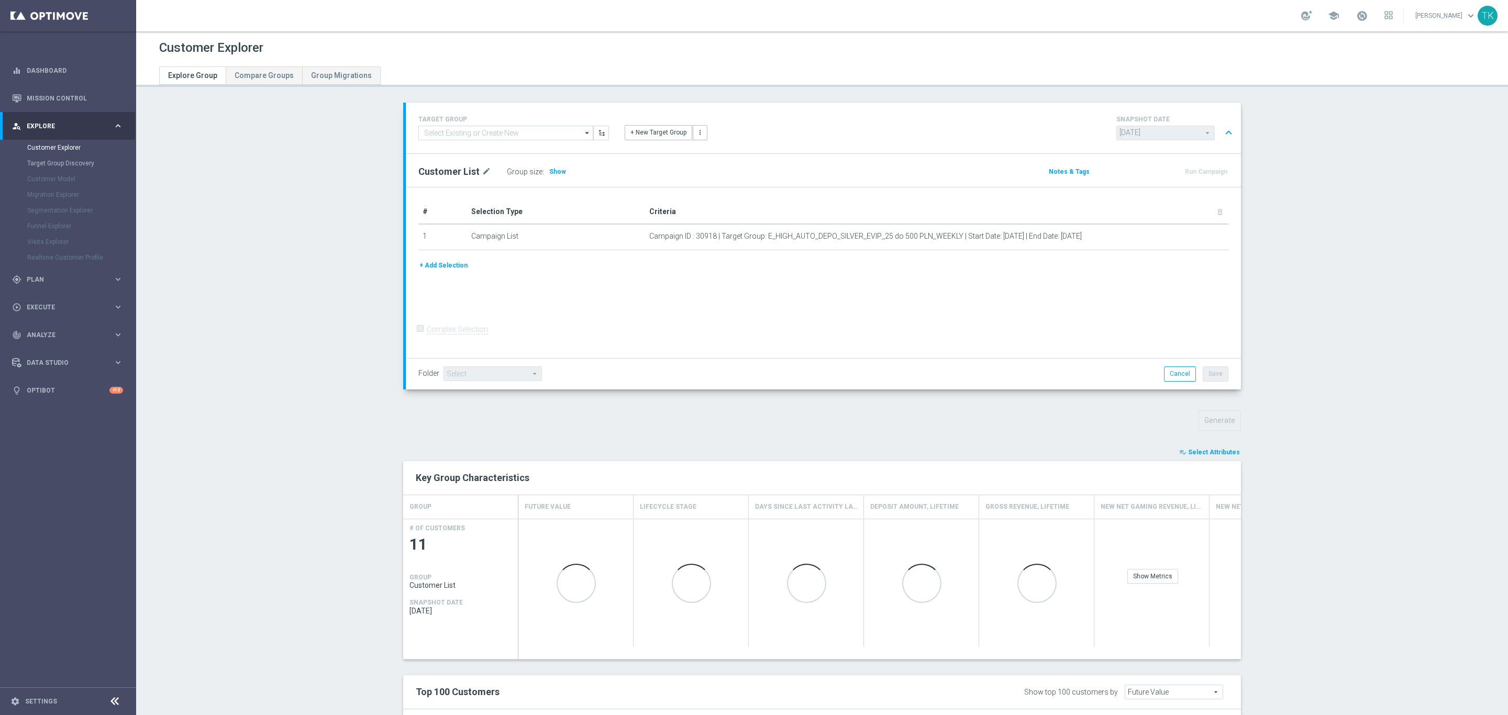
scroll to position [277, 0]
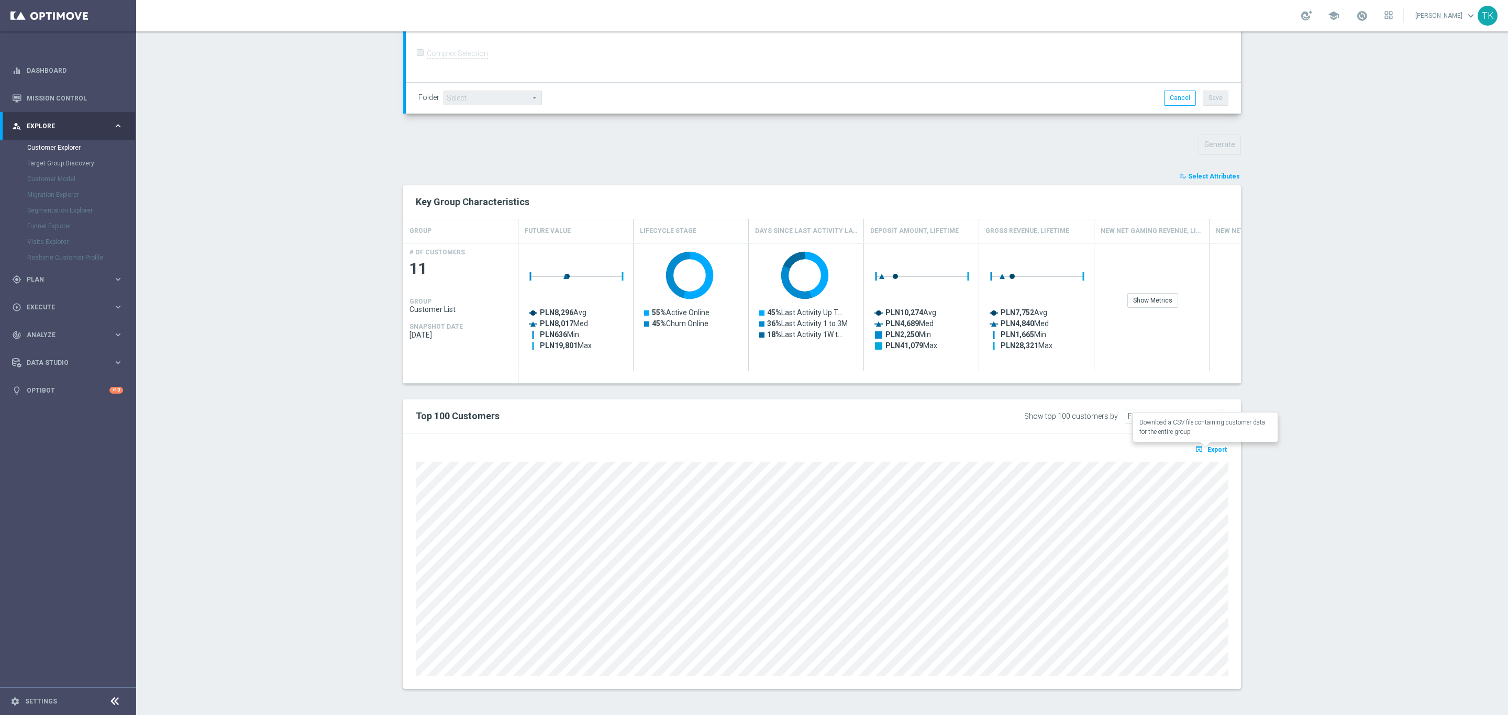
click at [1208, 448] on span "Export" at bounding box center [1216, 449] width 19 height 7
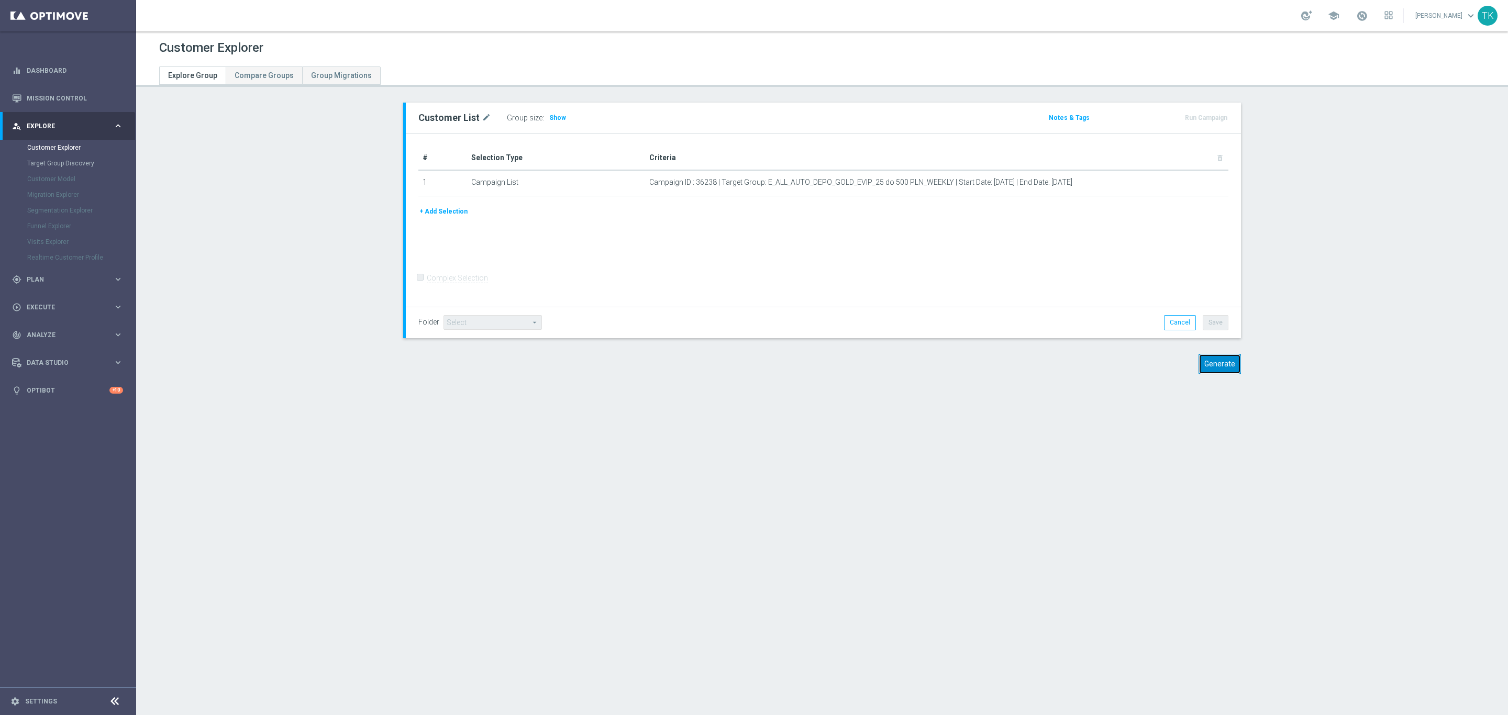
click at [1211, 366] on button "Generate" at bounding box center [1219, 364] width 42 height 20
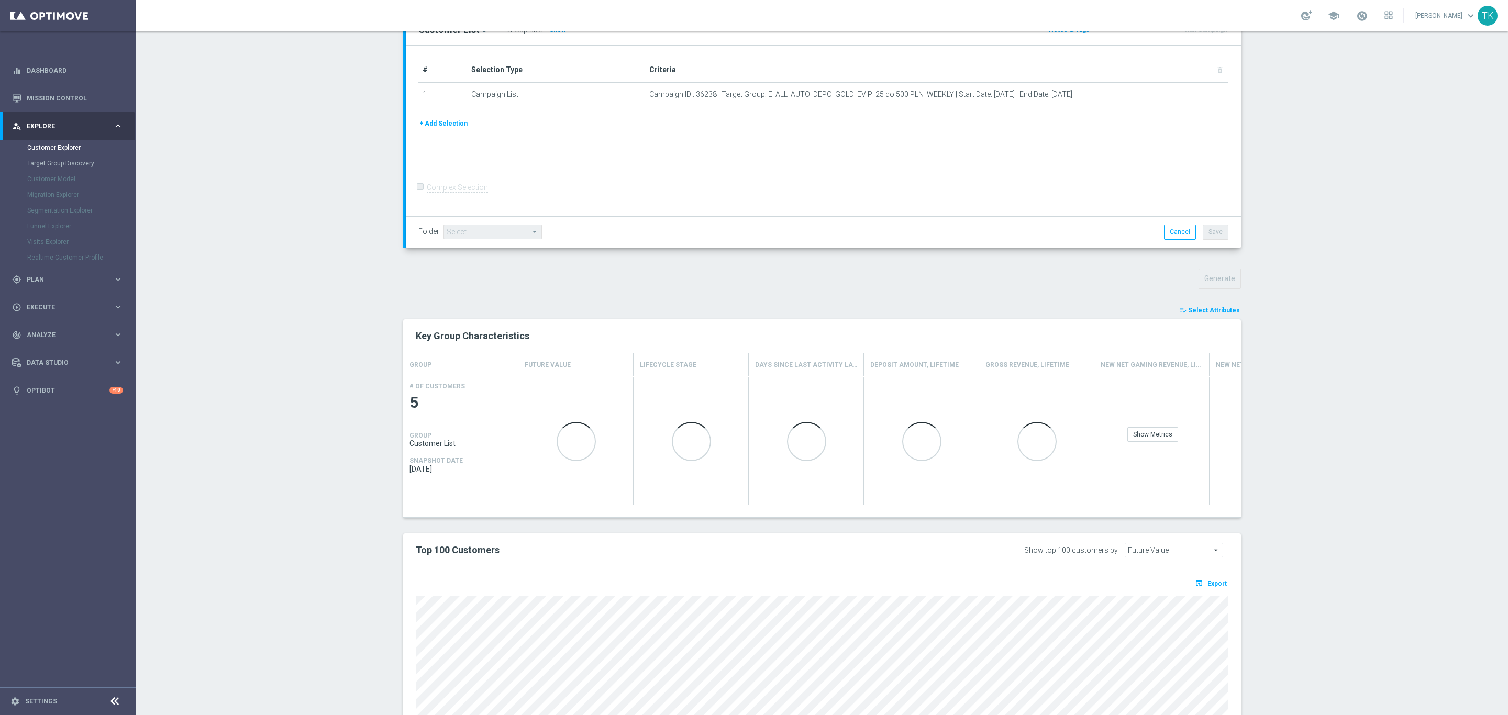
scroll to position [190, 0]
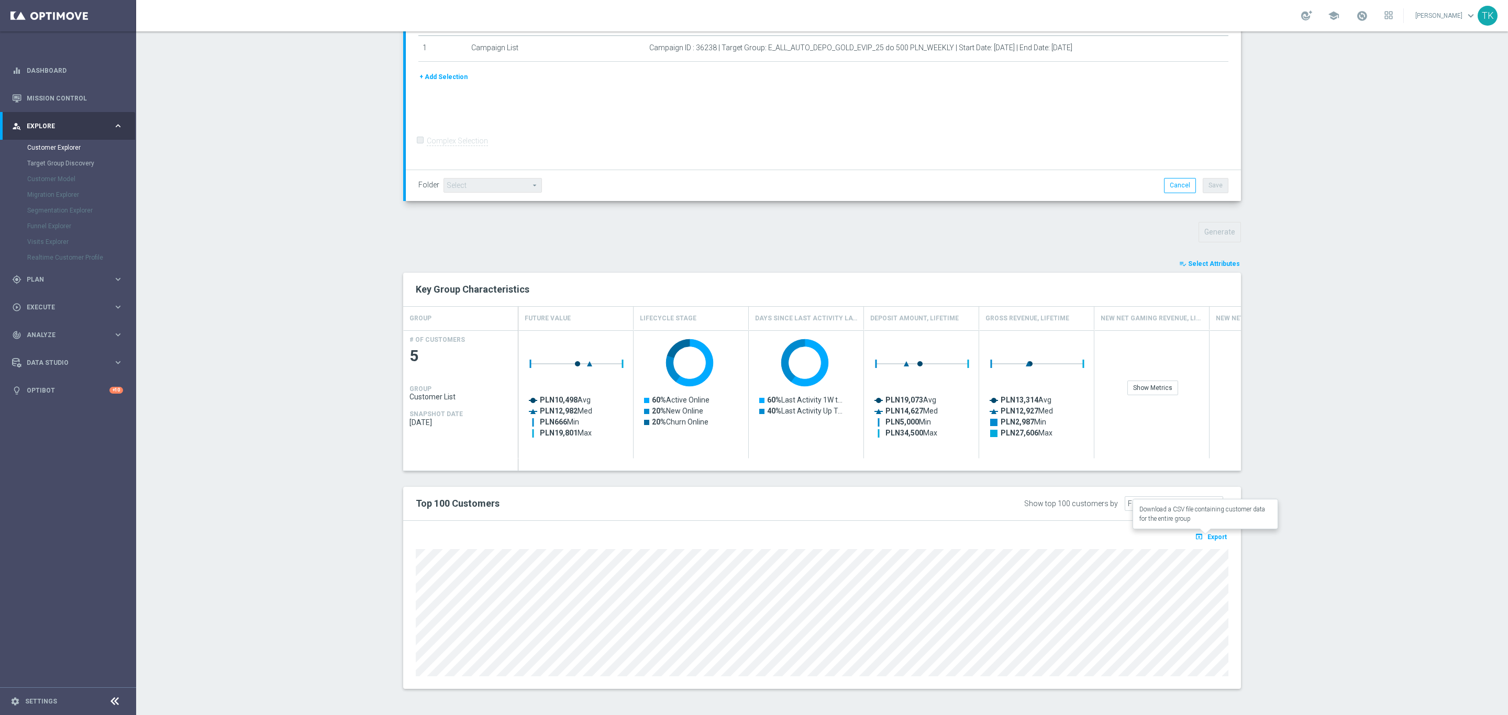
click at [1211, 534] on span "Export" at bounding box center [1216, 536] width 19 height 7
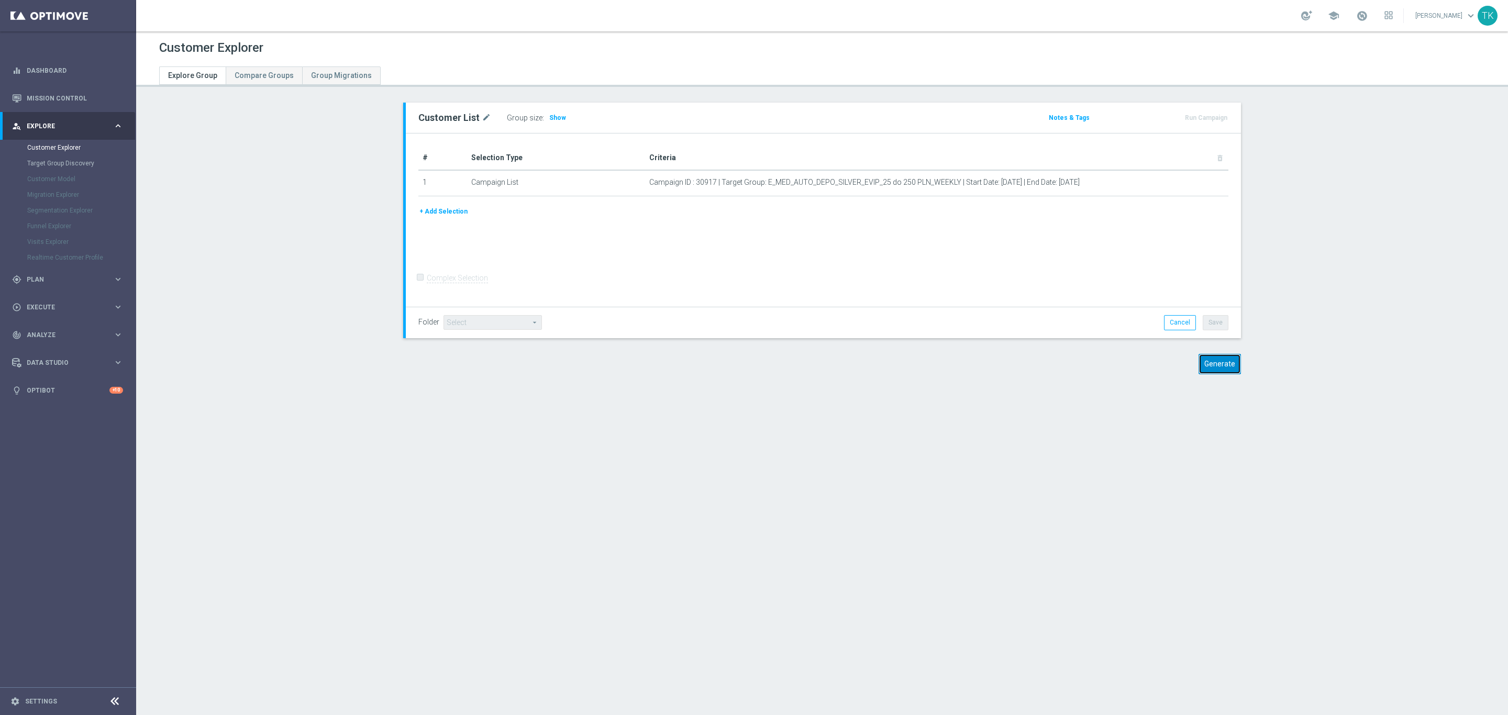
click at [1214, 366] on button "Generate" at bounding box center [1219, 364] width 42 height 20
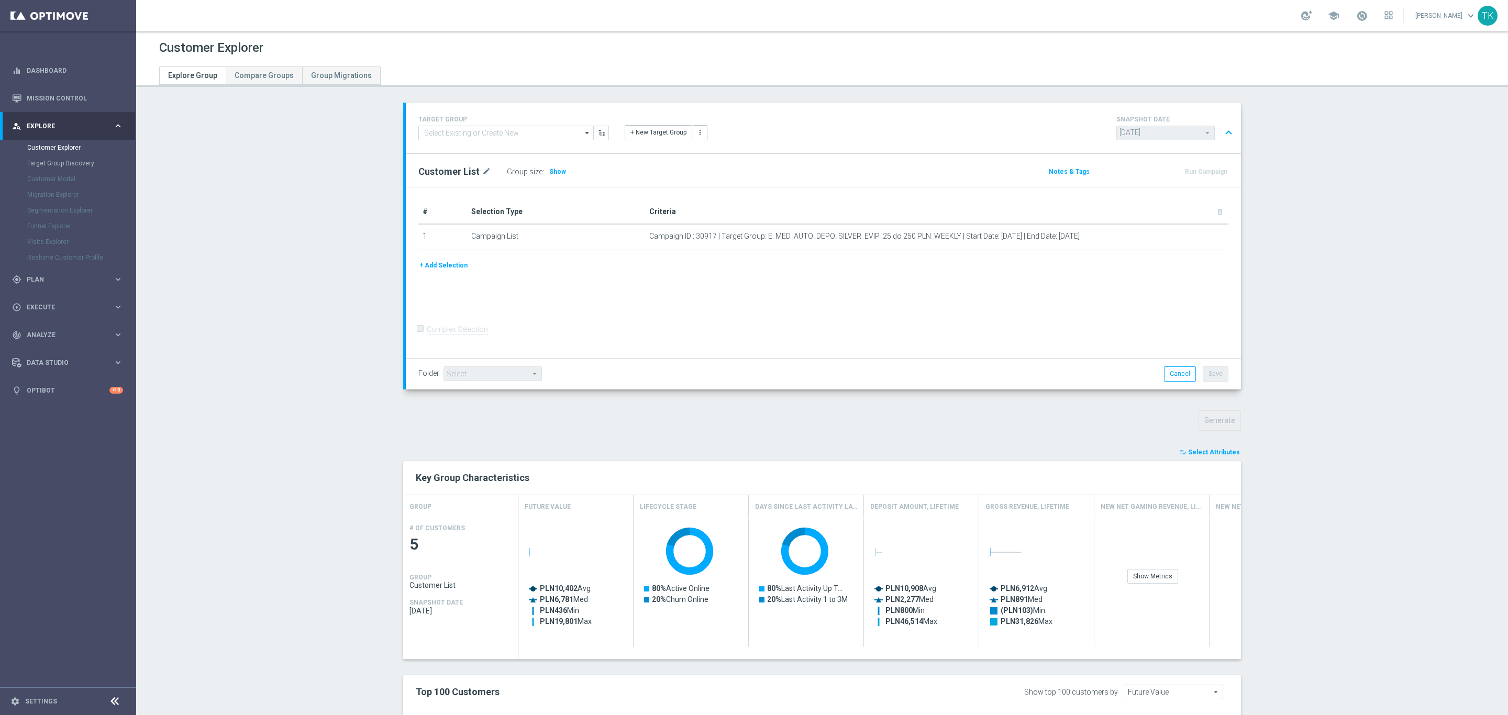
scroll to position [190, 0]
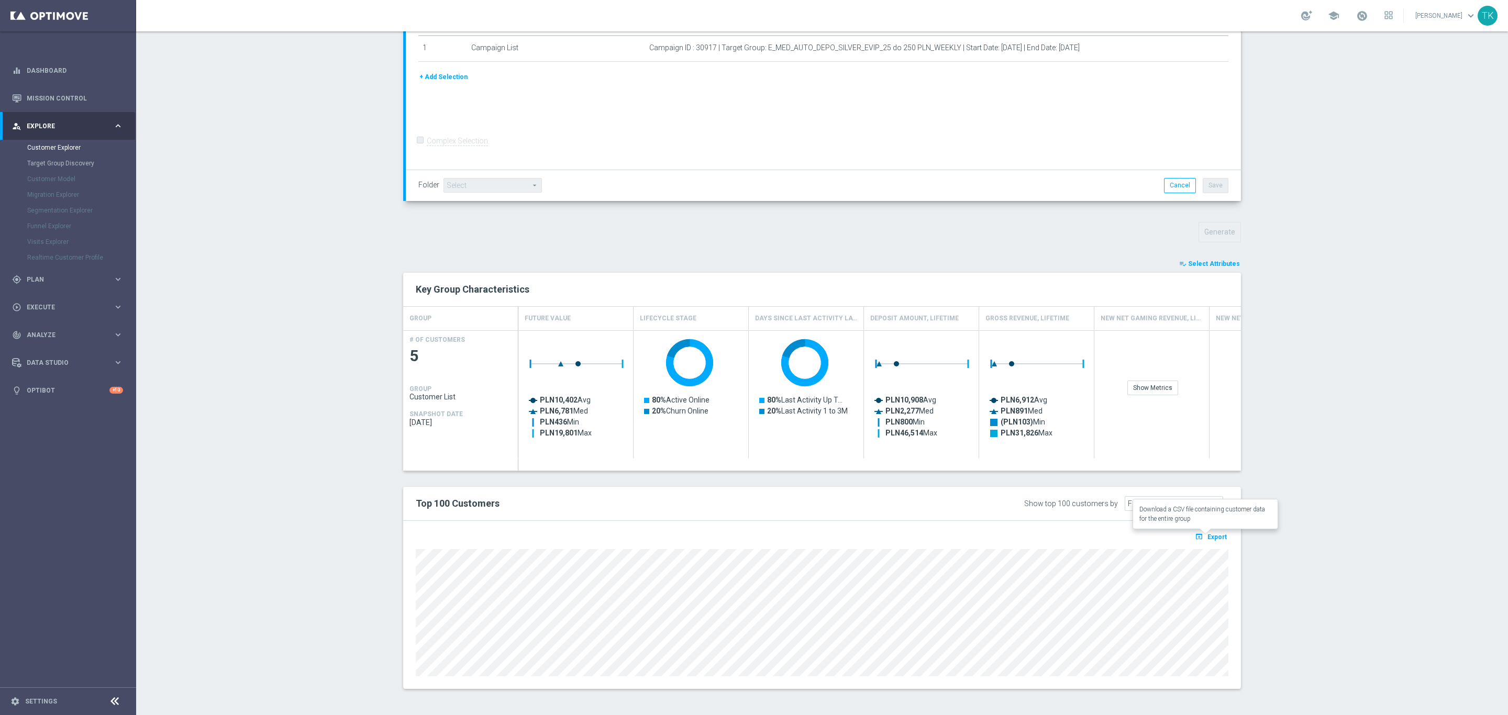
click at [1209, 536] on span "Export" at bounding box center [1216, 536] width 19 height 7
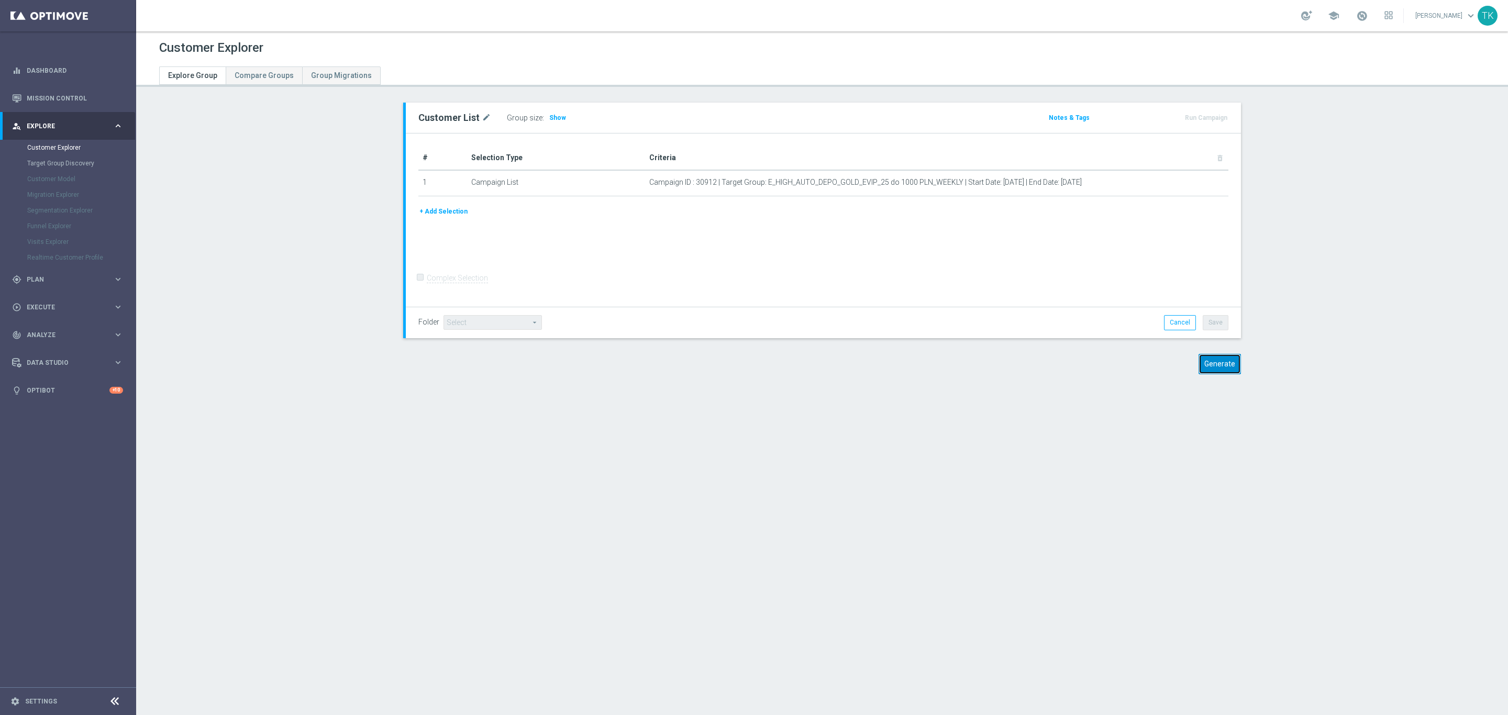
click at [1213, 366] on button "Generate" at bounding box center [1219, 364] width 42 height 20
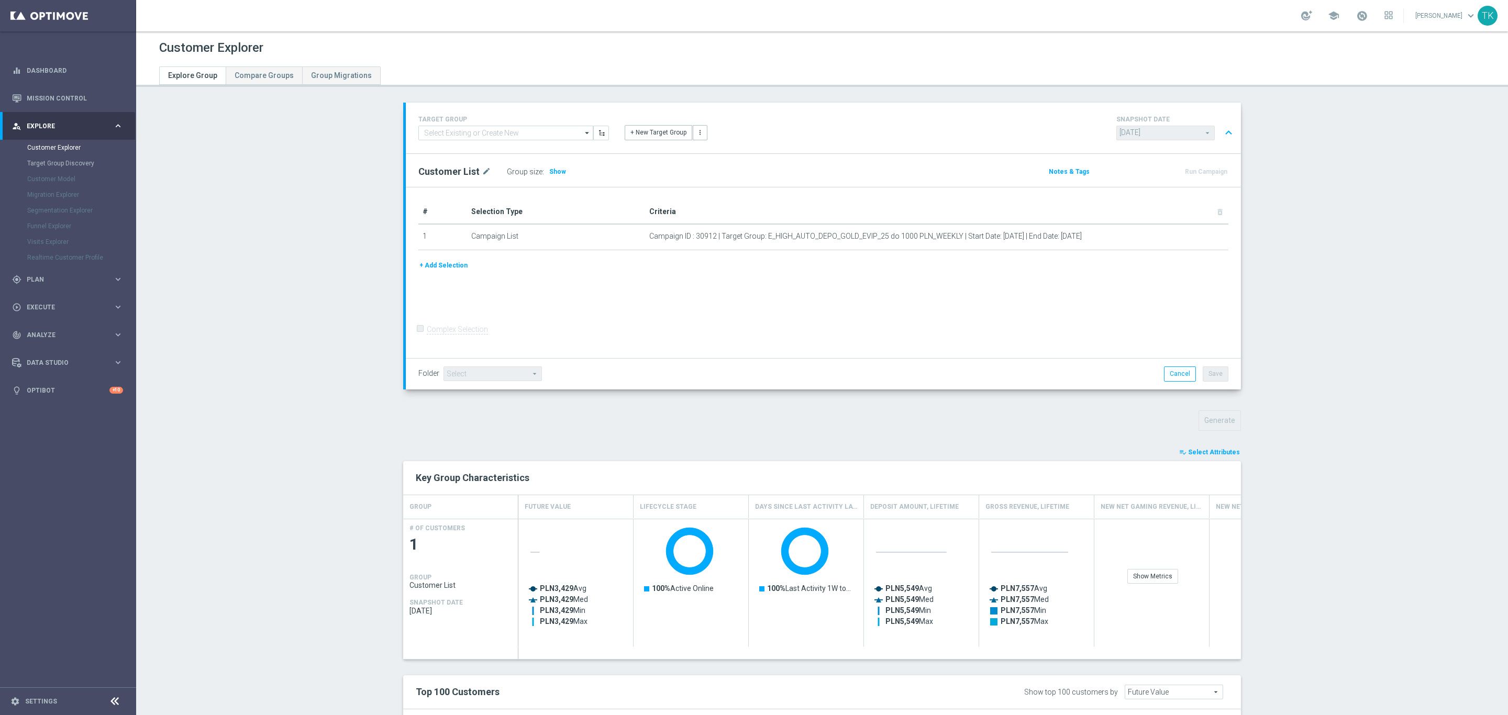
scroll to position [117, 0]
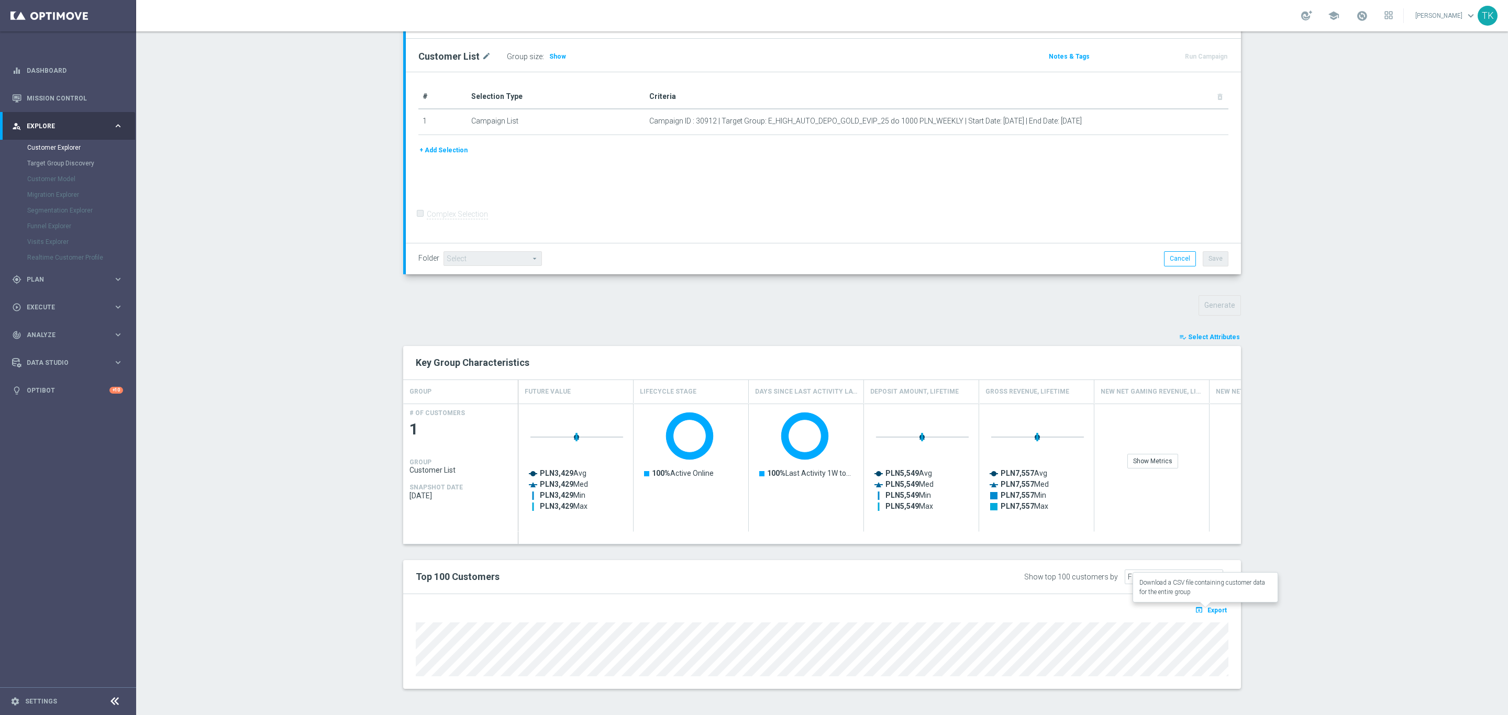
click at [1208, 608] on span "Export" at bounding box center [1216, 610] width 19 height 7
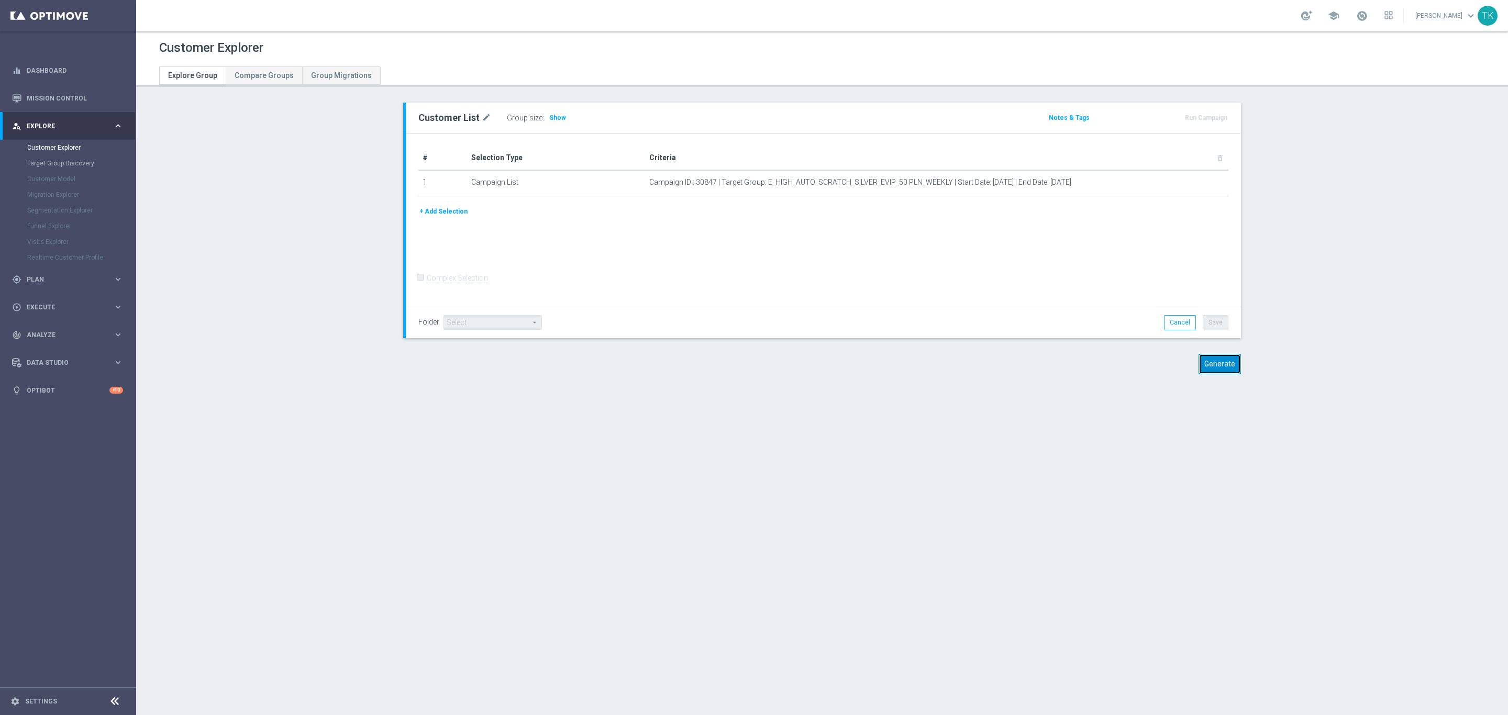
click at [1218, 364] on button "Generate" at bounding box center [1219, 364] width 42 height 20
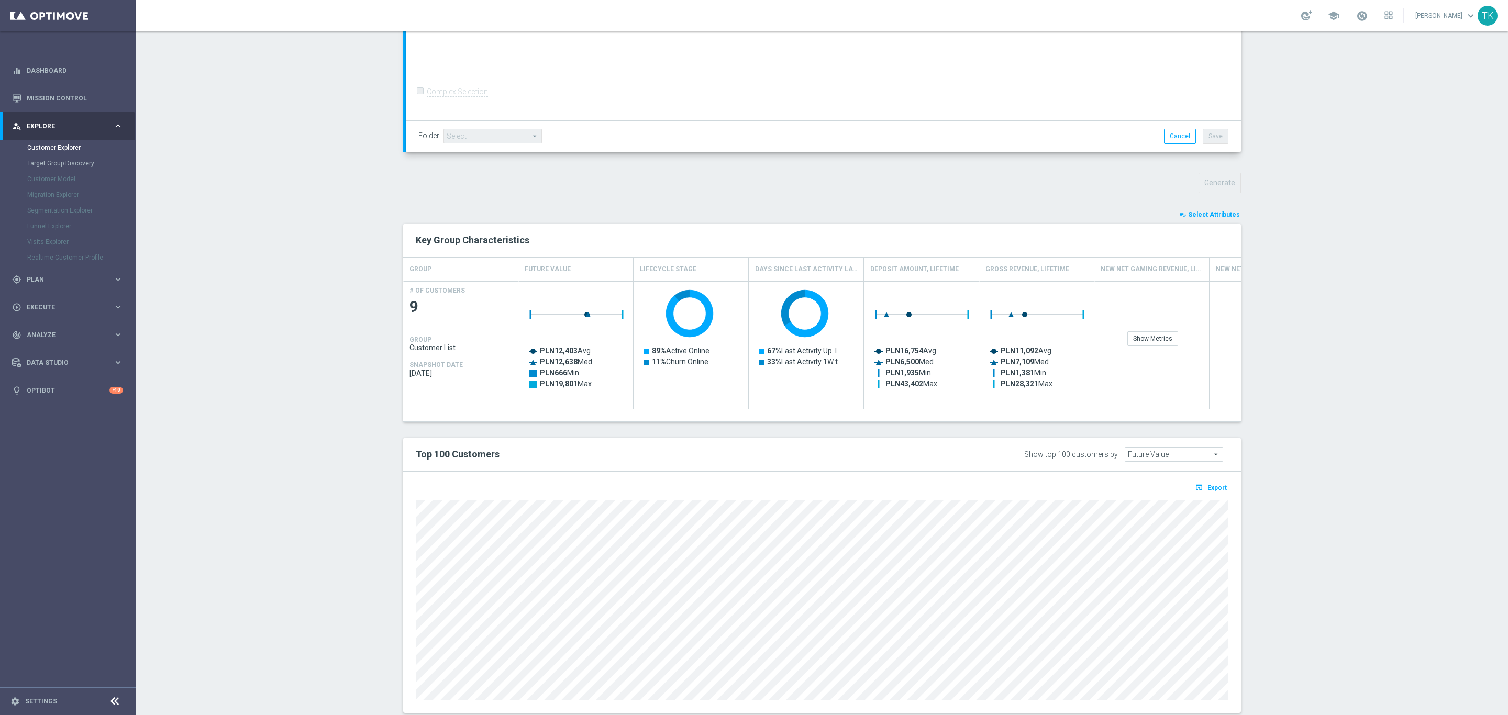
scroll to position [263, 0]
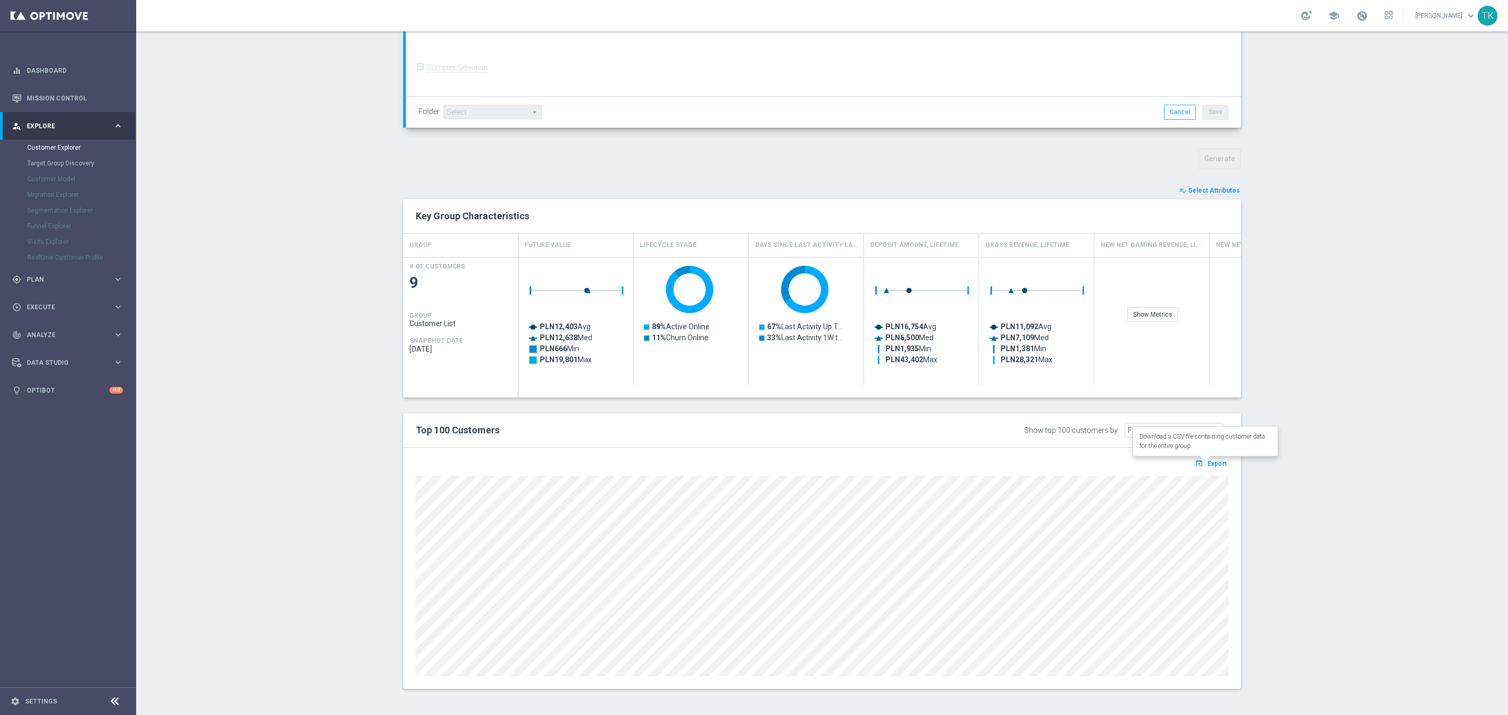
drag, startPoint x: 1209, startPoint y: 462, endPoint x: 1180, endPoint y: 221, distance: 242.1
click at [1209, 462] on span "Export" at bounding box center [1216, 463] width 19 height 7
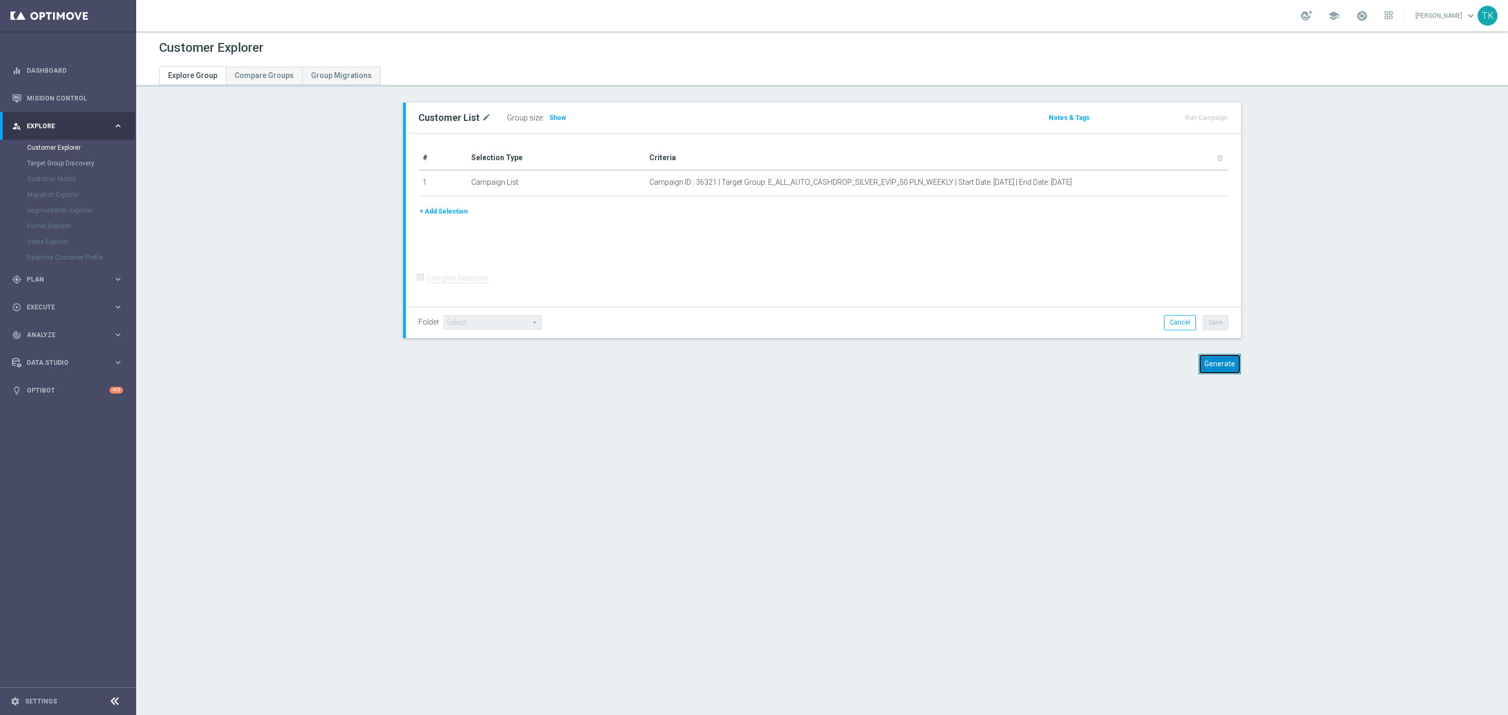
click at [1208, 373] on button "Generate" at bounding box center [1219, 364] width 42 height 20
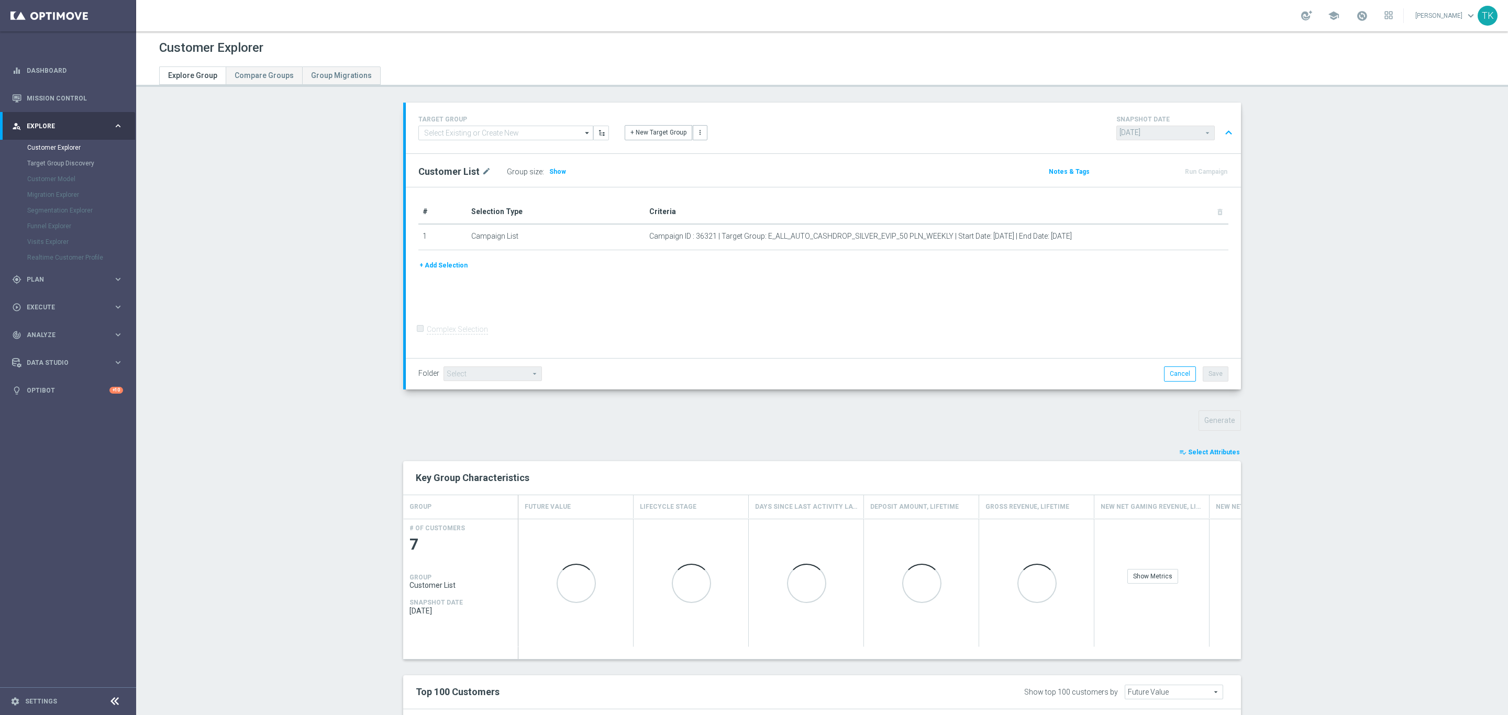
scroll to position [227, 0]
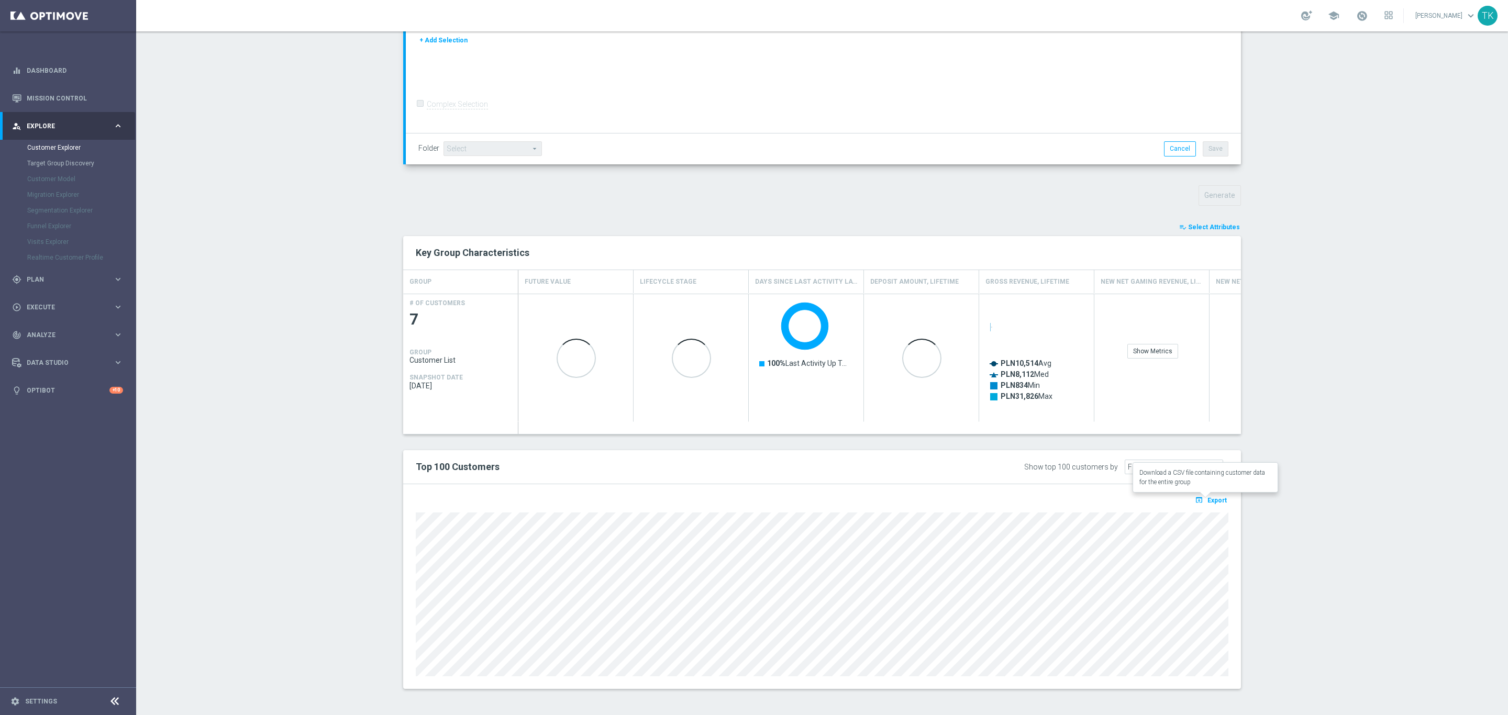
click at [1216, 500] on span "Export" at bounding box center [1216, 500] width 19 height 7
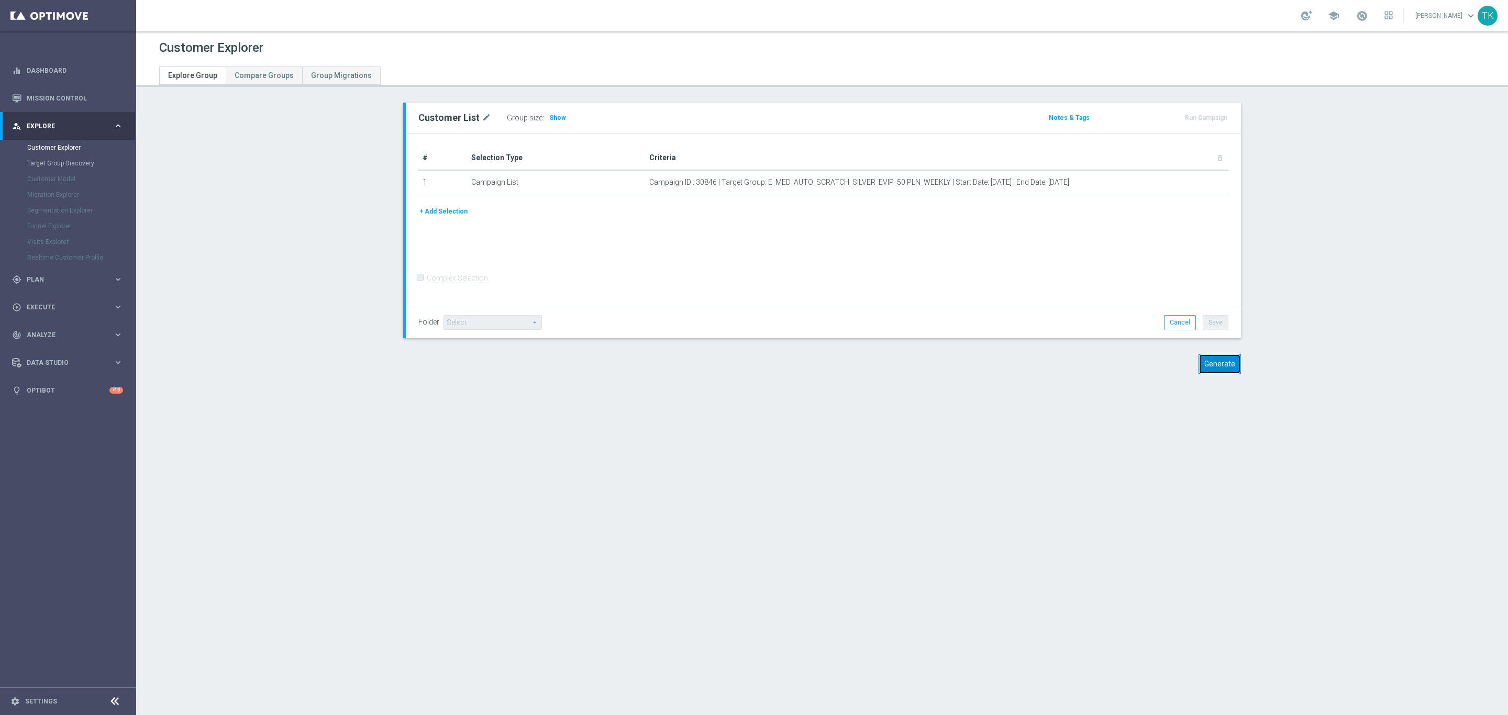
click at [1208, 366] on button "Generate" at bounding box center [1219, 364] width 42 height 20
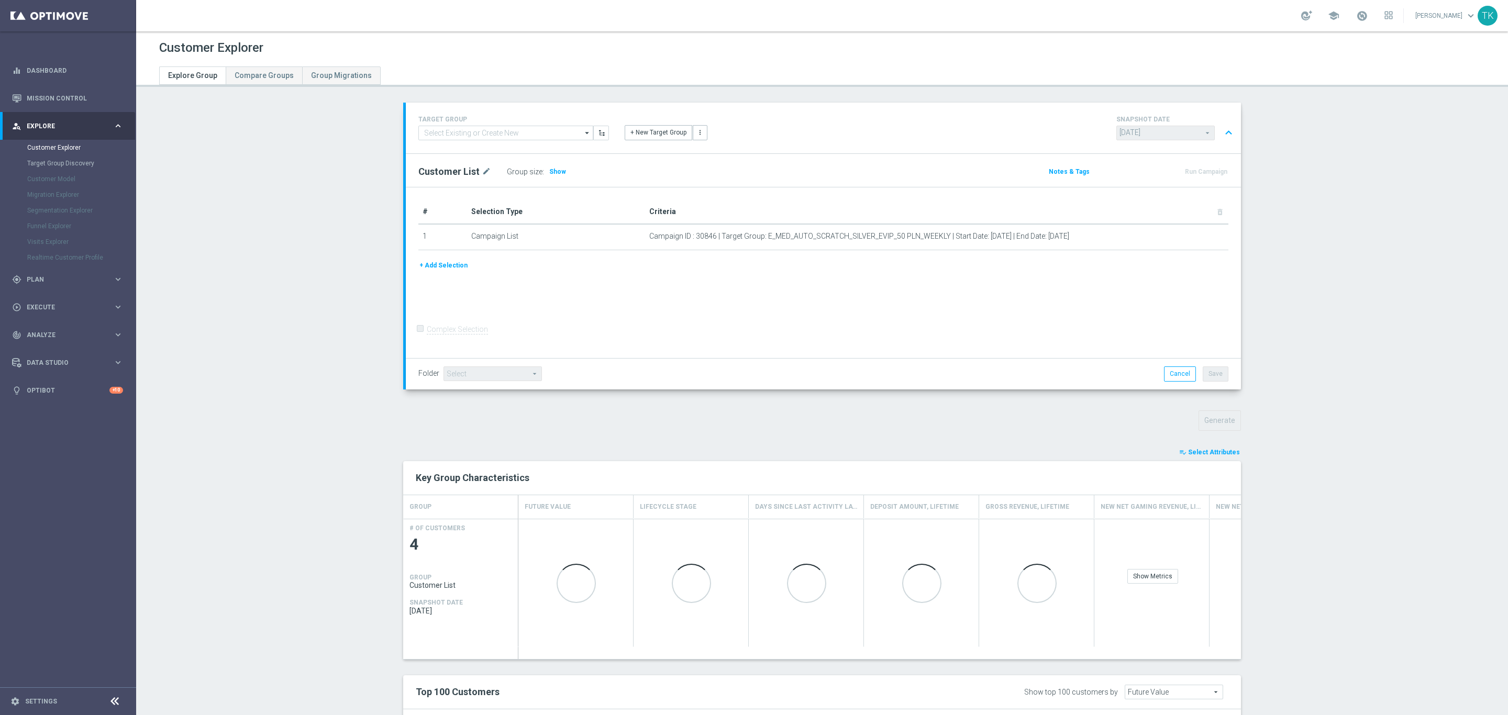
scroll to position [172, 0]
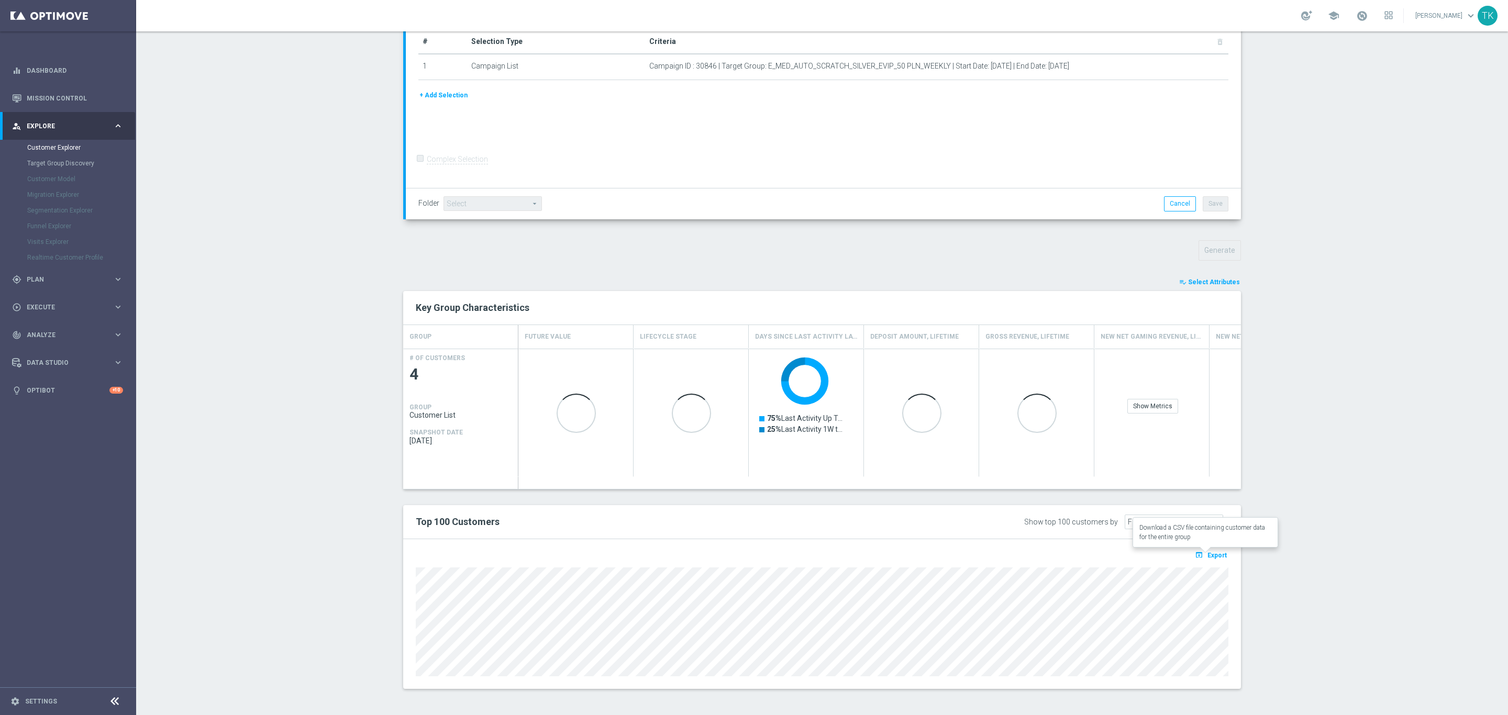
click at [1207, 556] on span "Export" at bounding box center [1216, 555] width 19 height 7
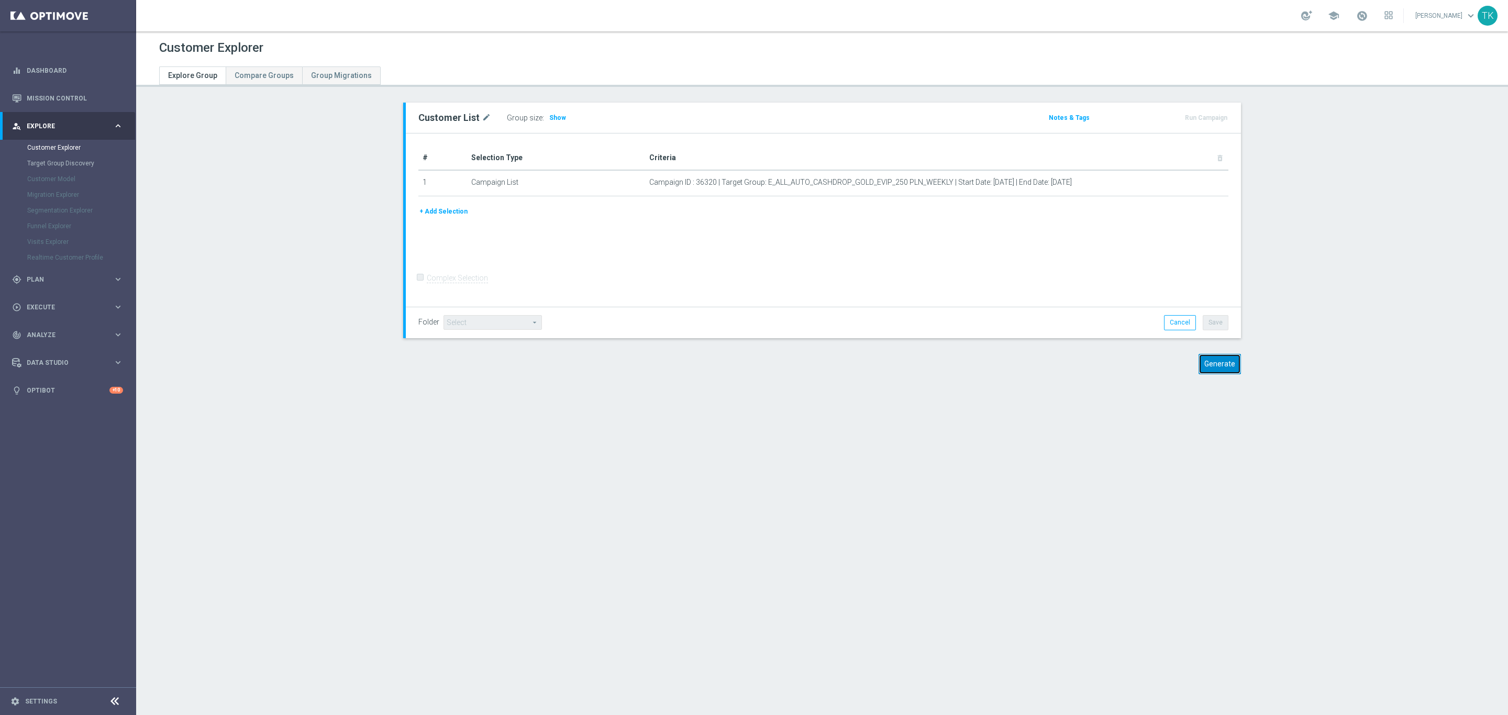
click at [1213, 359] on button "Generate" at bounding box center [1219, 364] width 42 height 20
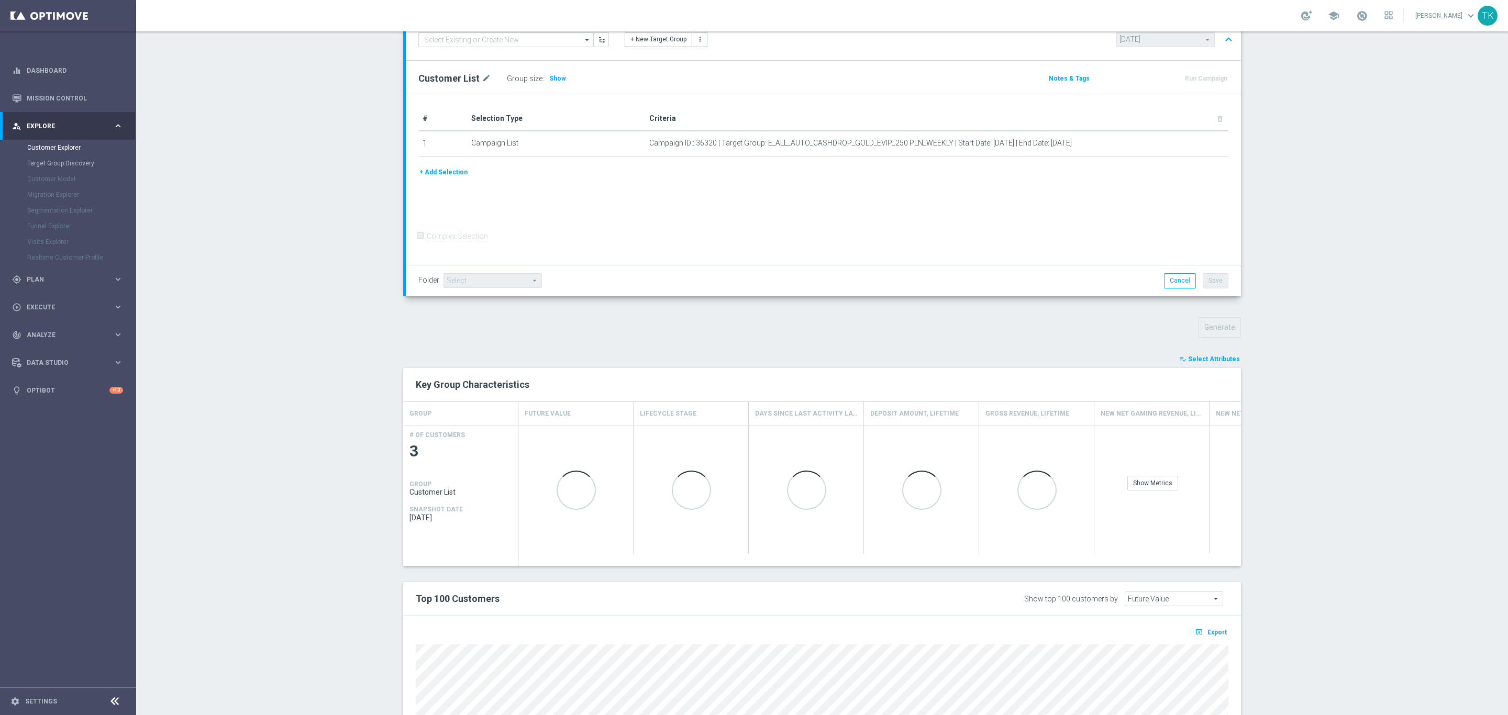
scroll to position [153, 0]
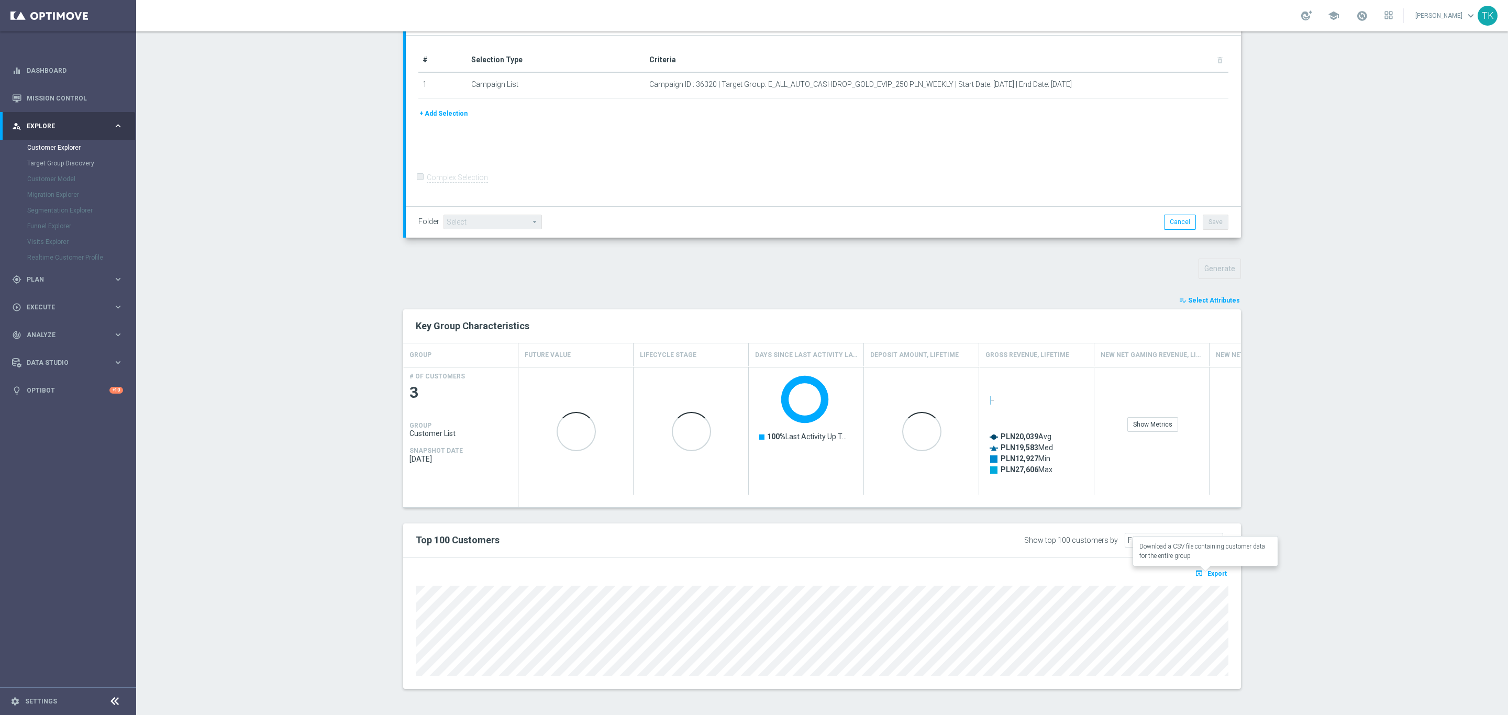
click at [1210, 572] on span "Export" at bounding box center [1216, 573] width 19 height 7
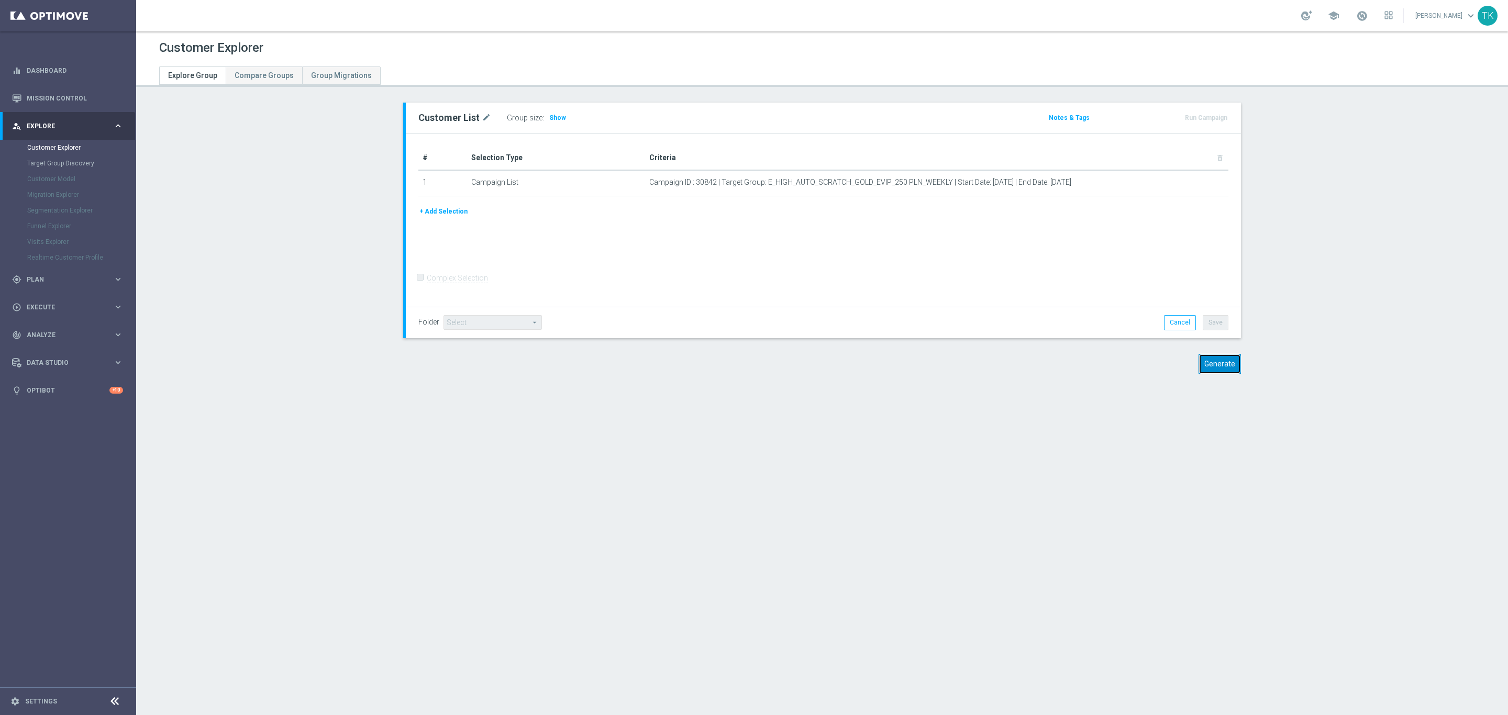
click at [1215, 362] on button "Generate" at bounding box center [1219, 364] width 42 height 20
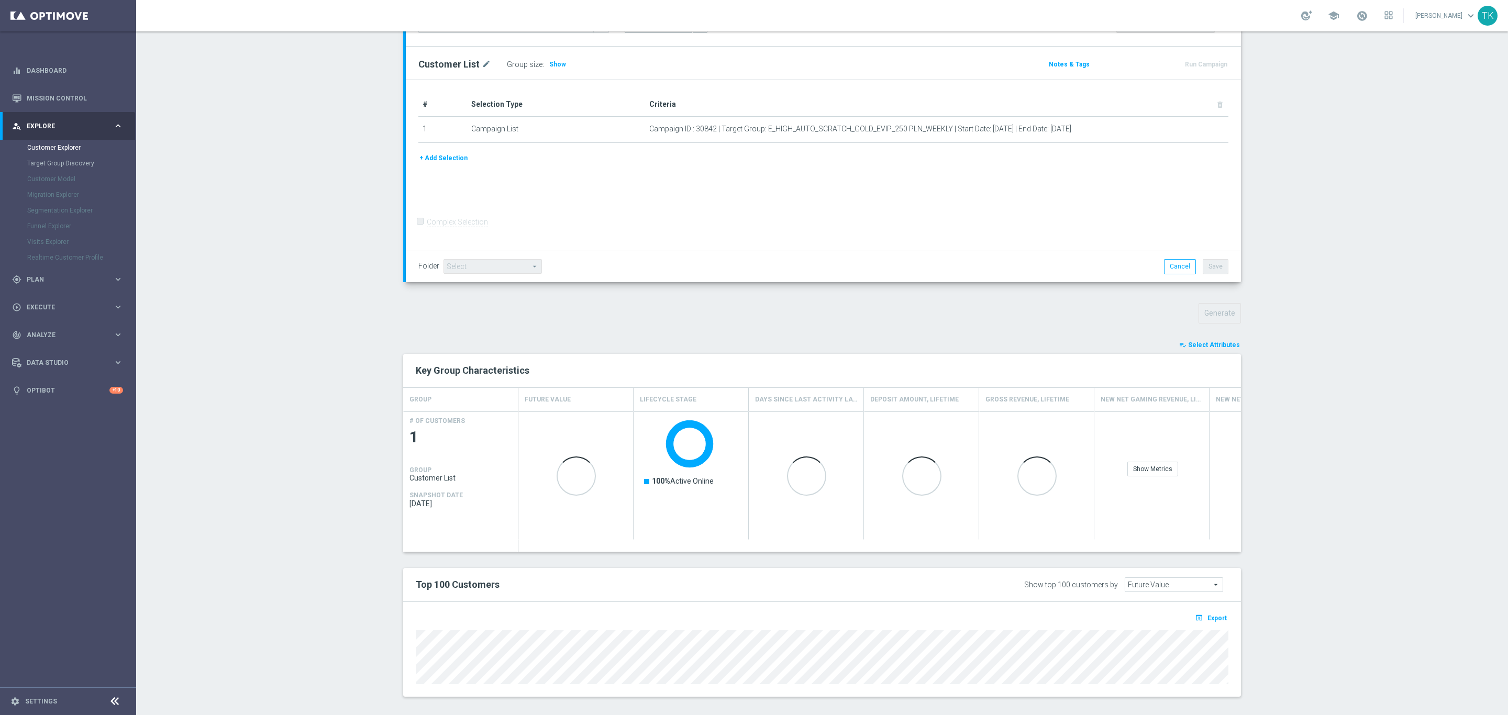
scroll to position [117, 0]
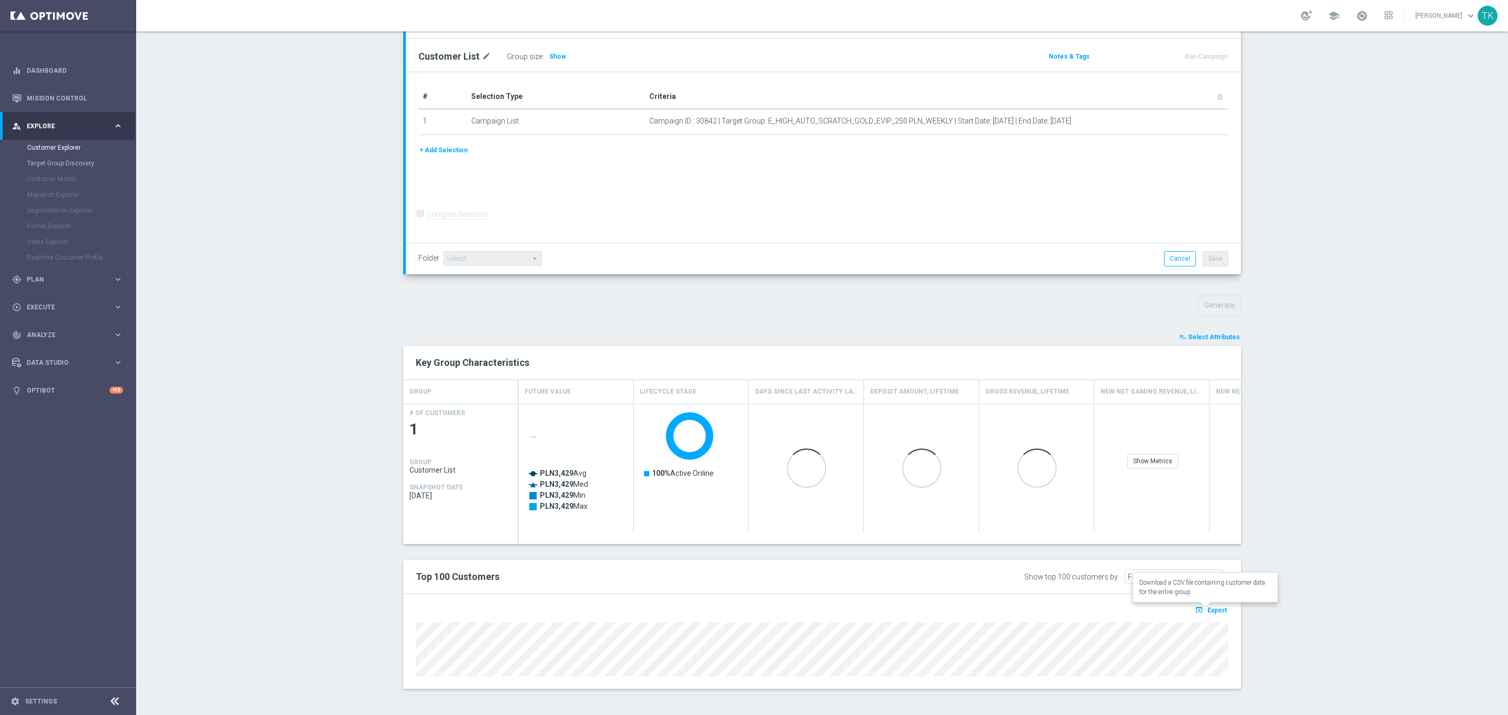
click at [1208, 608] on span "Export" at bounding box center [1216, 610] width 19 height 7
